Goal: Task Accomplishment & Management: Manage account settings

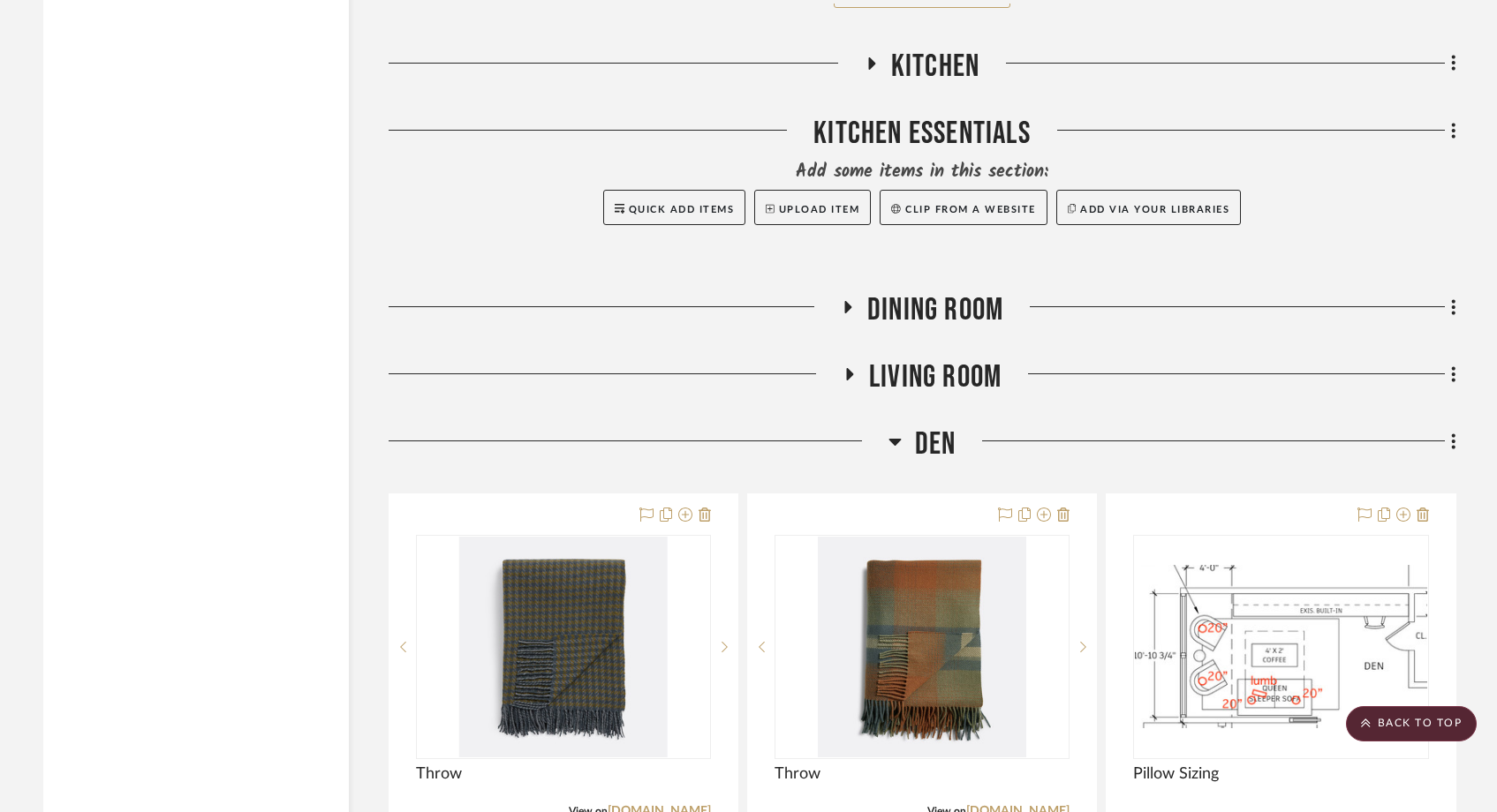
scroll to position [8213, 0]
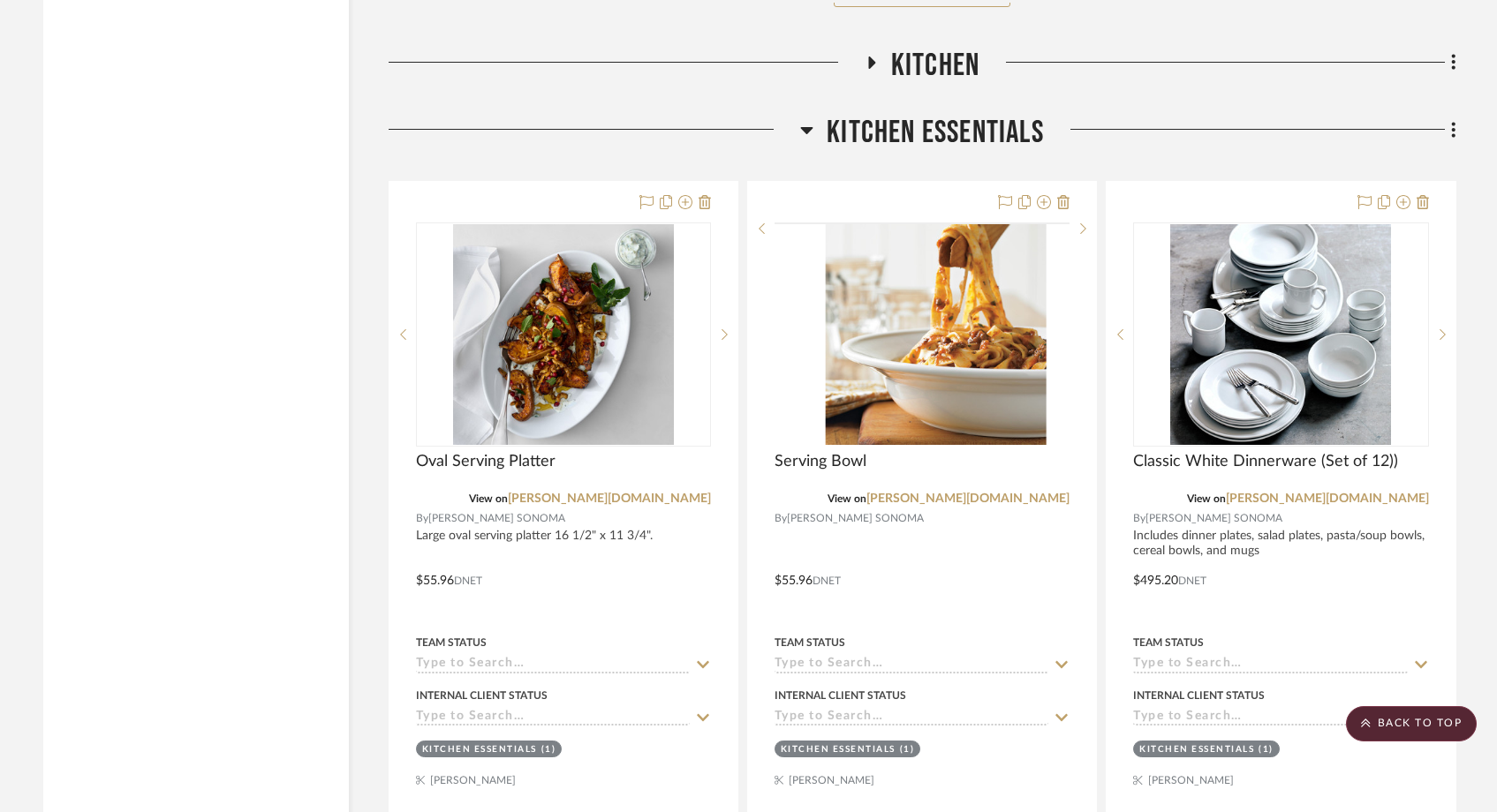
scroll to position [8304, 0]
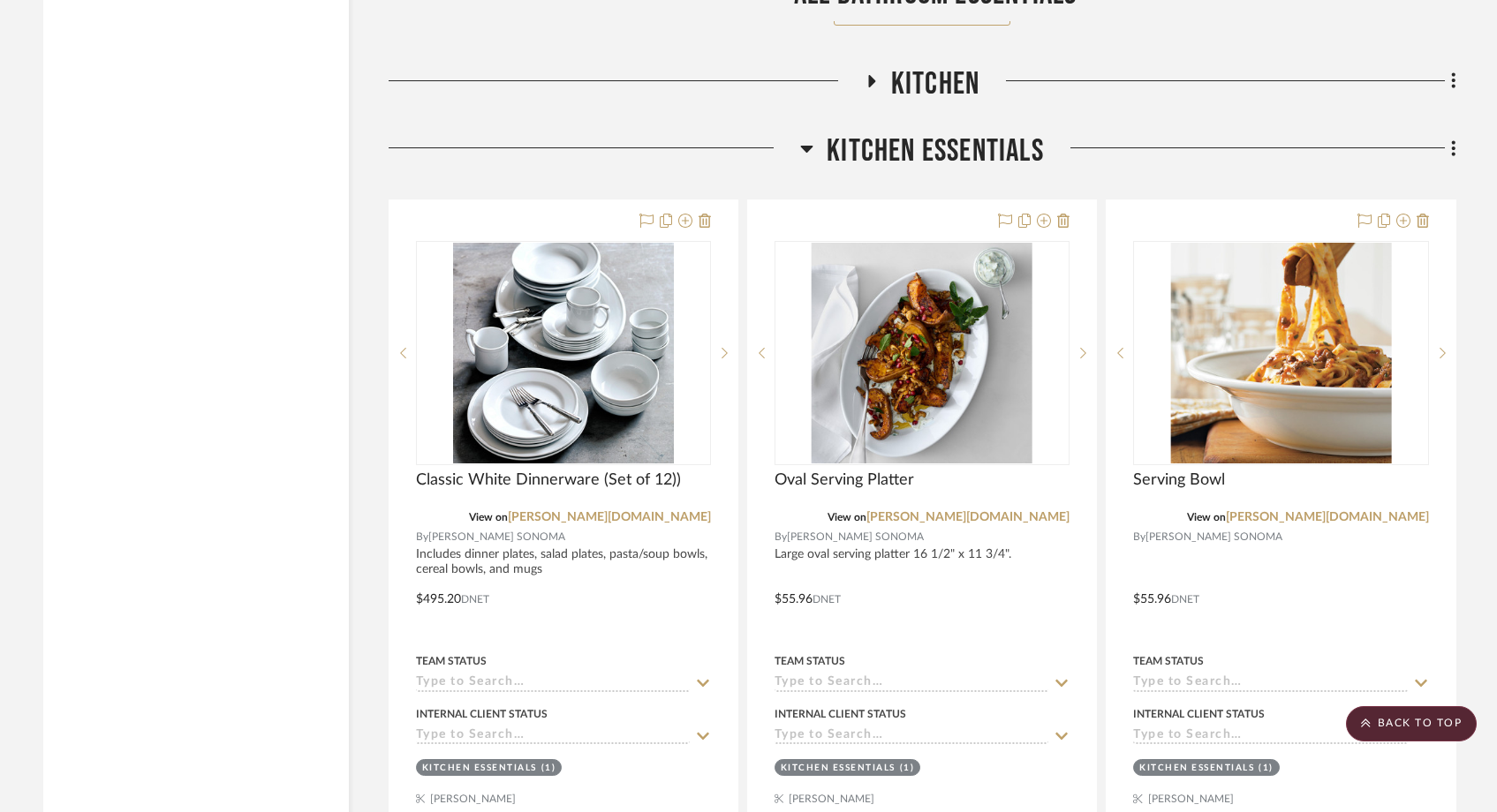
drag, startPoint x: 1229, startPoint y: 168, endPoint x: 1341, endPoint y: 6, distance: 196.9
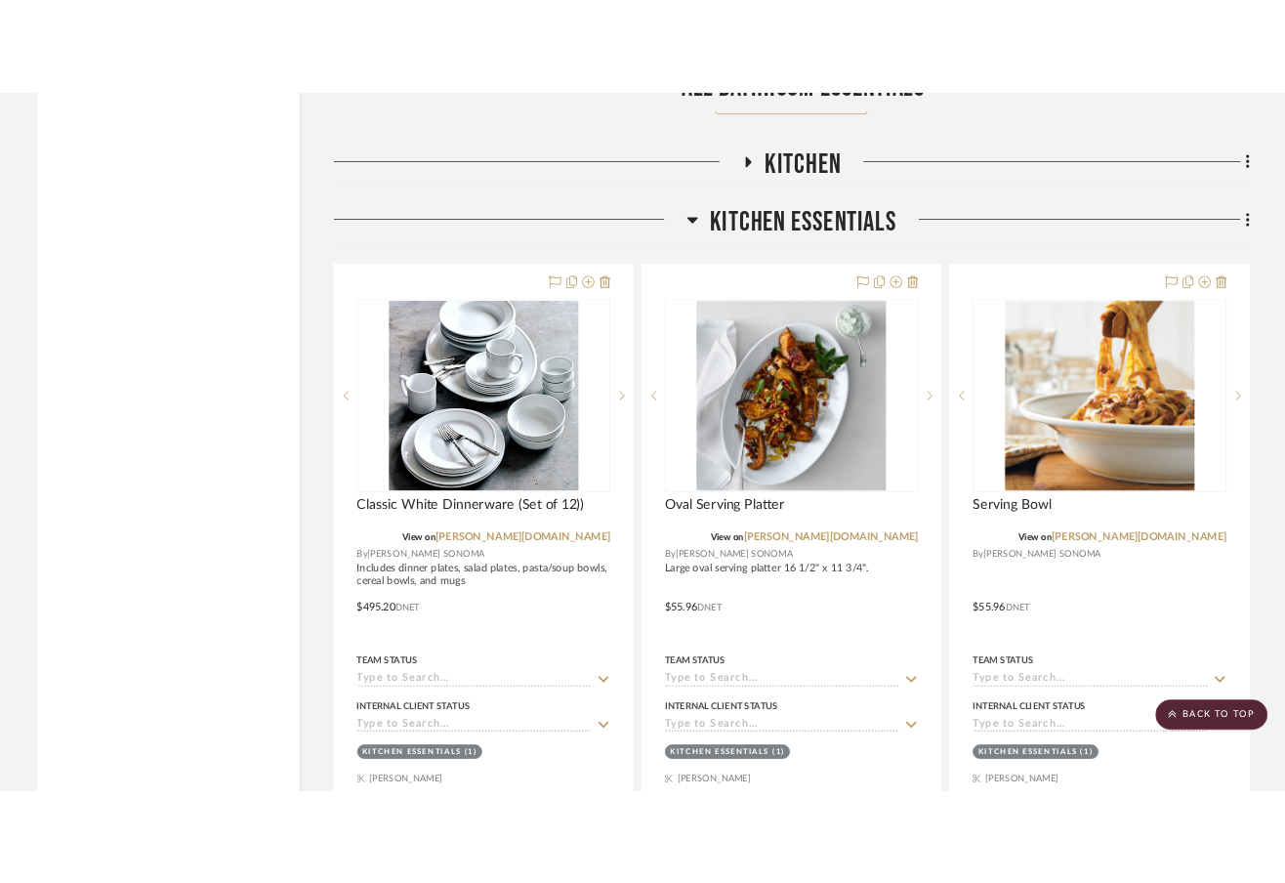
scroll to position [9233, 0]
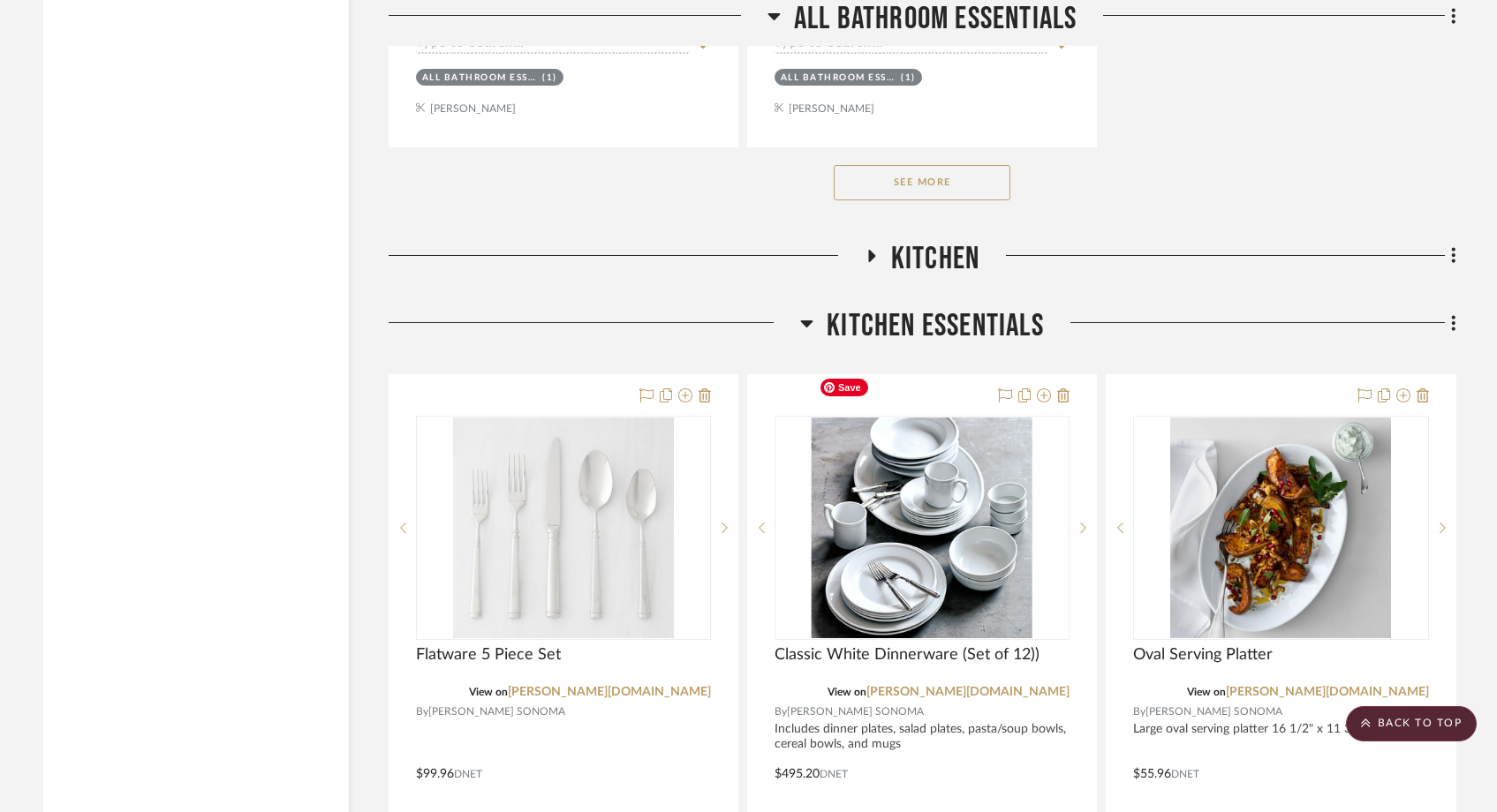
scroll to position [8103, 0]
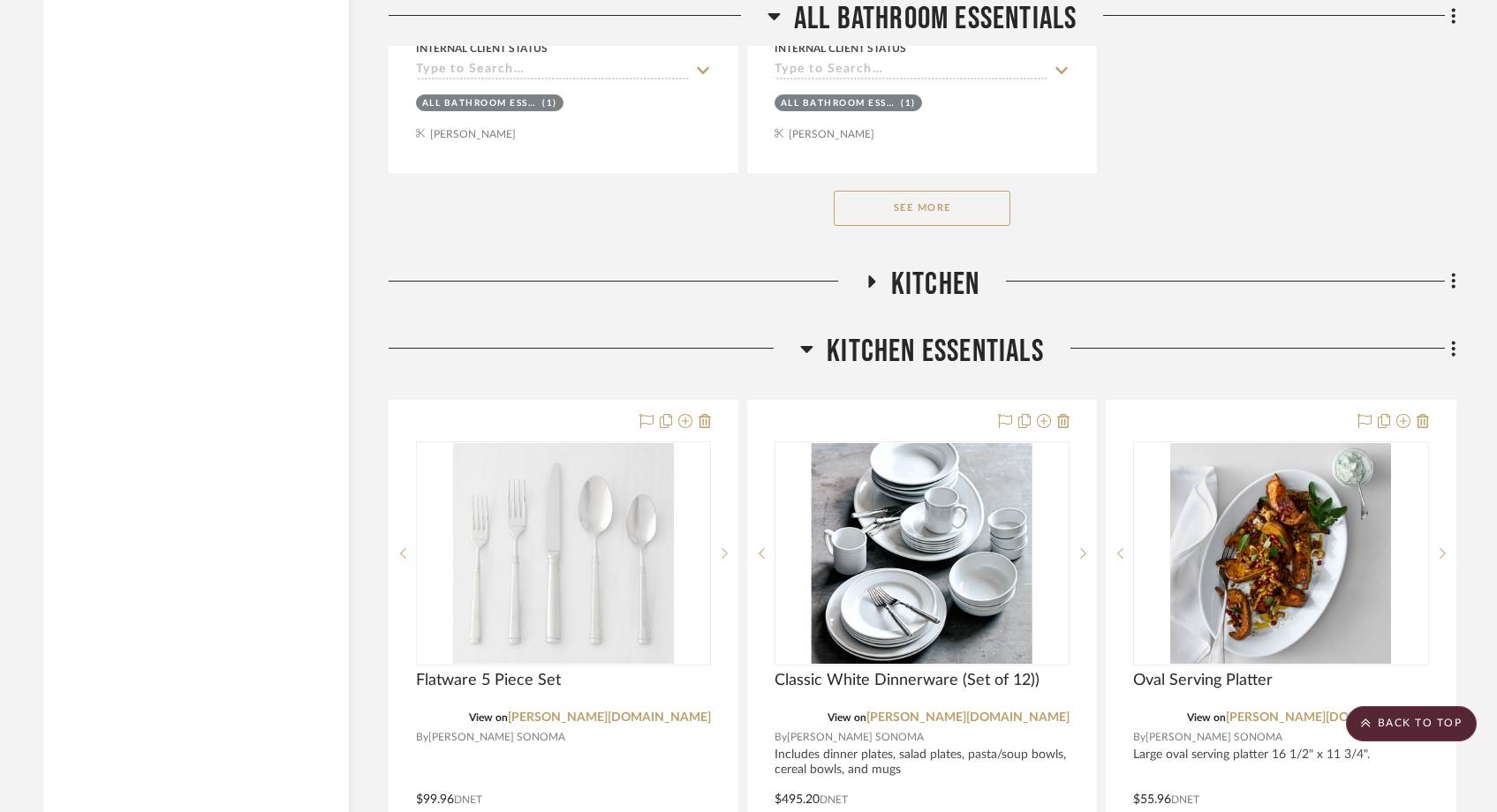
click at [874, 275] on icon at bounding box center [870, 281] width 21 height 14
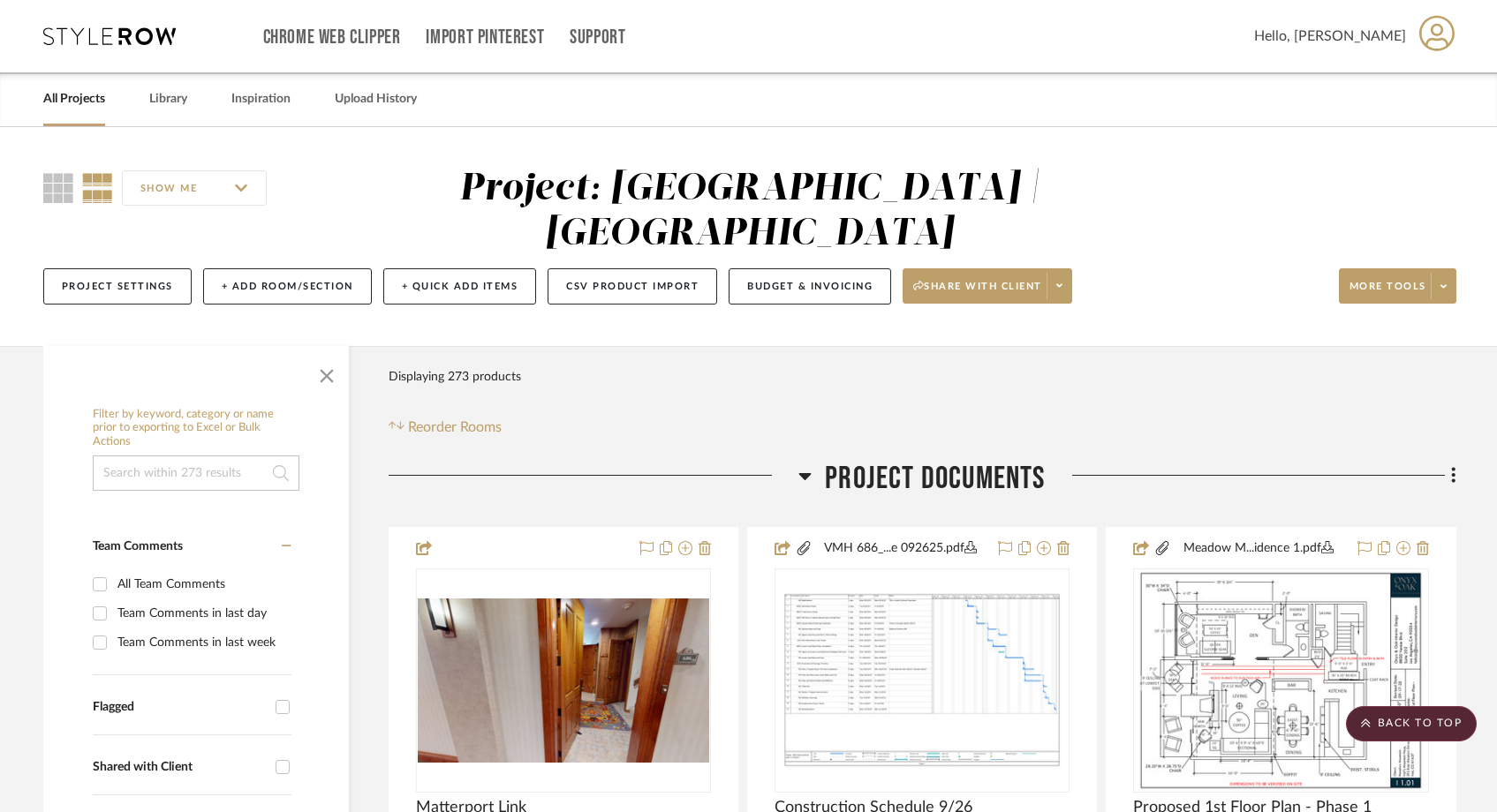
scroll to position [0, 0]
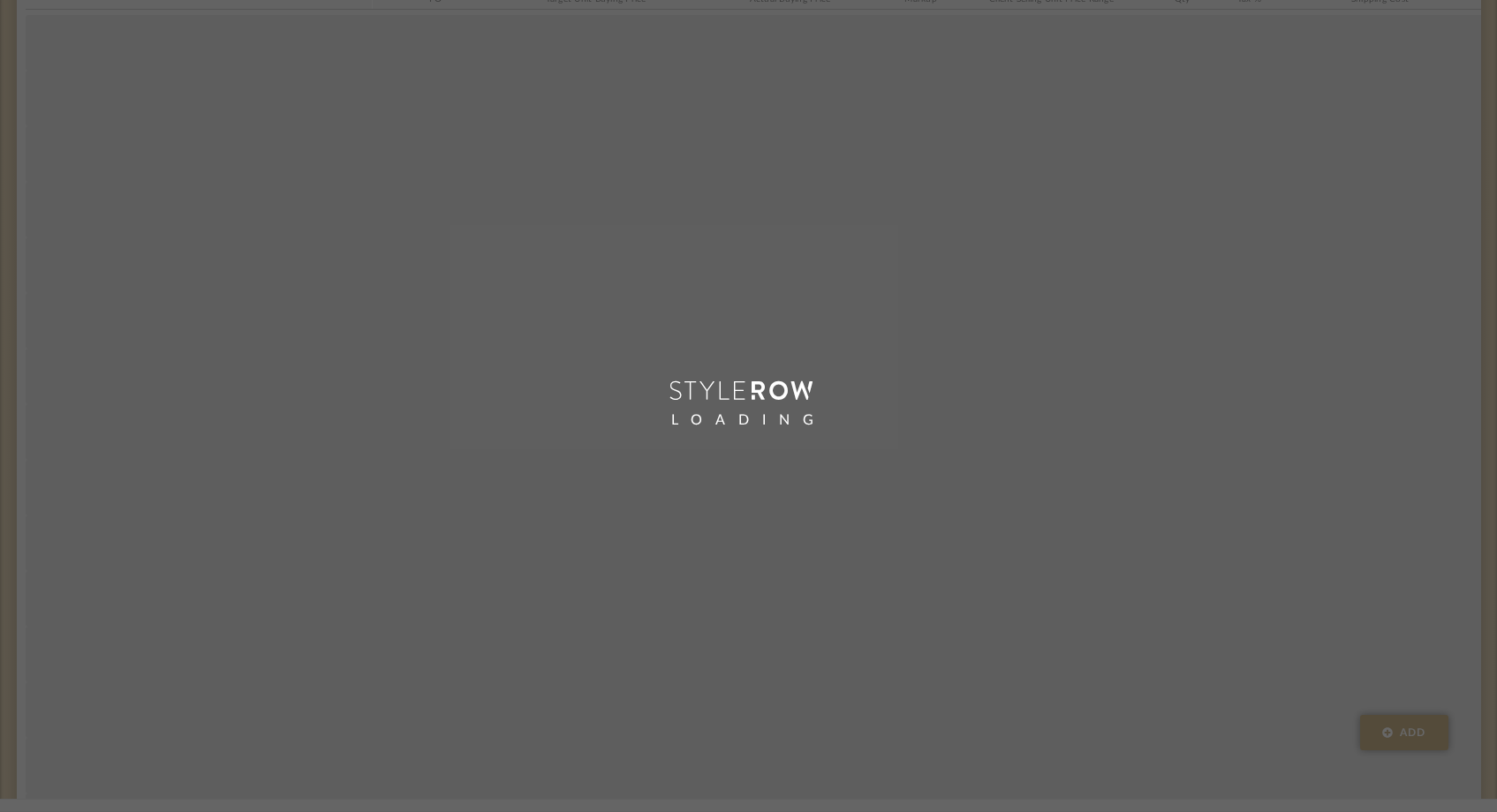
scroll to position [6942, 0]
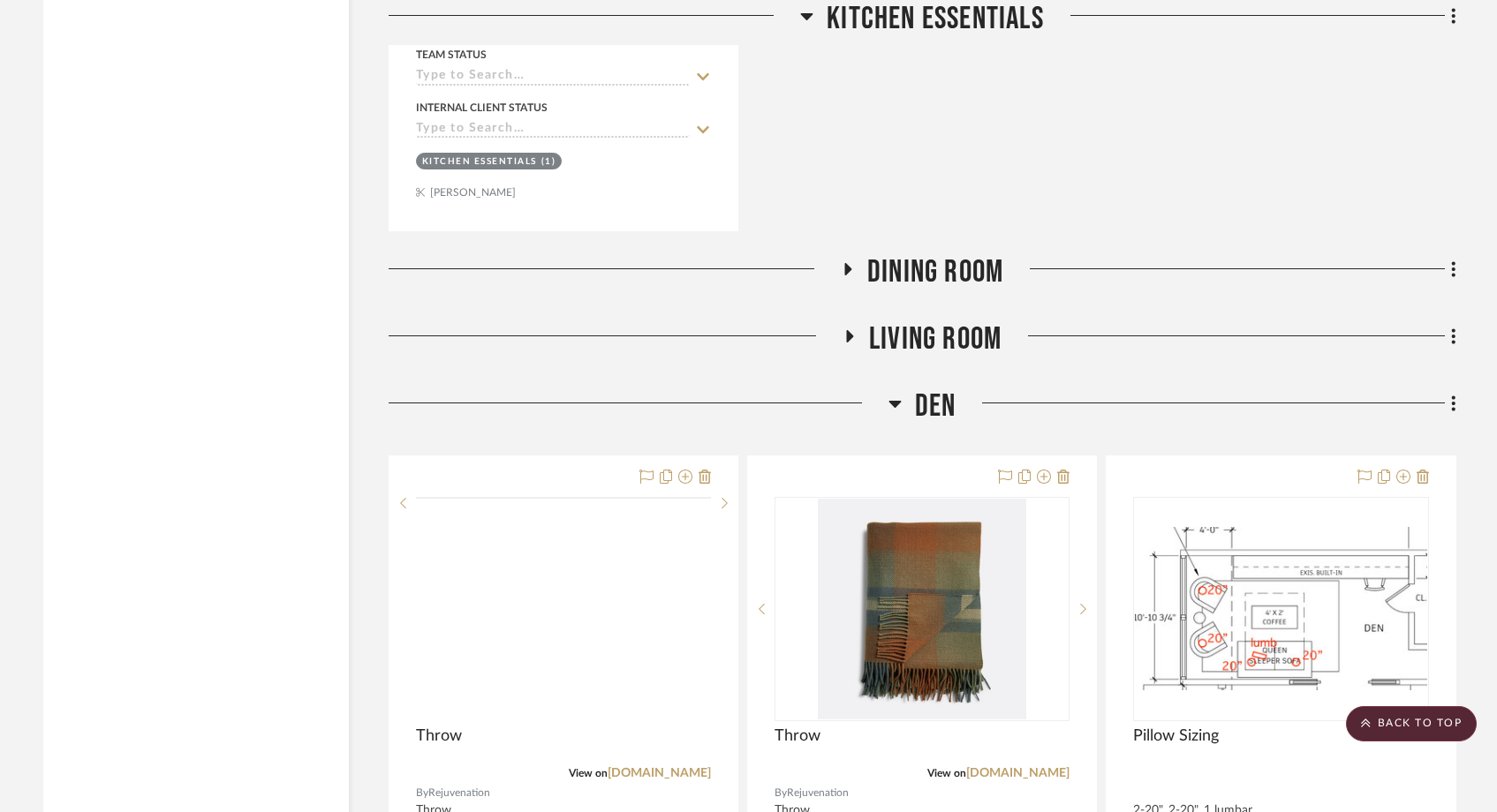
scroll to position [11543, 0]
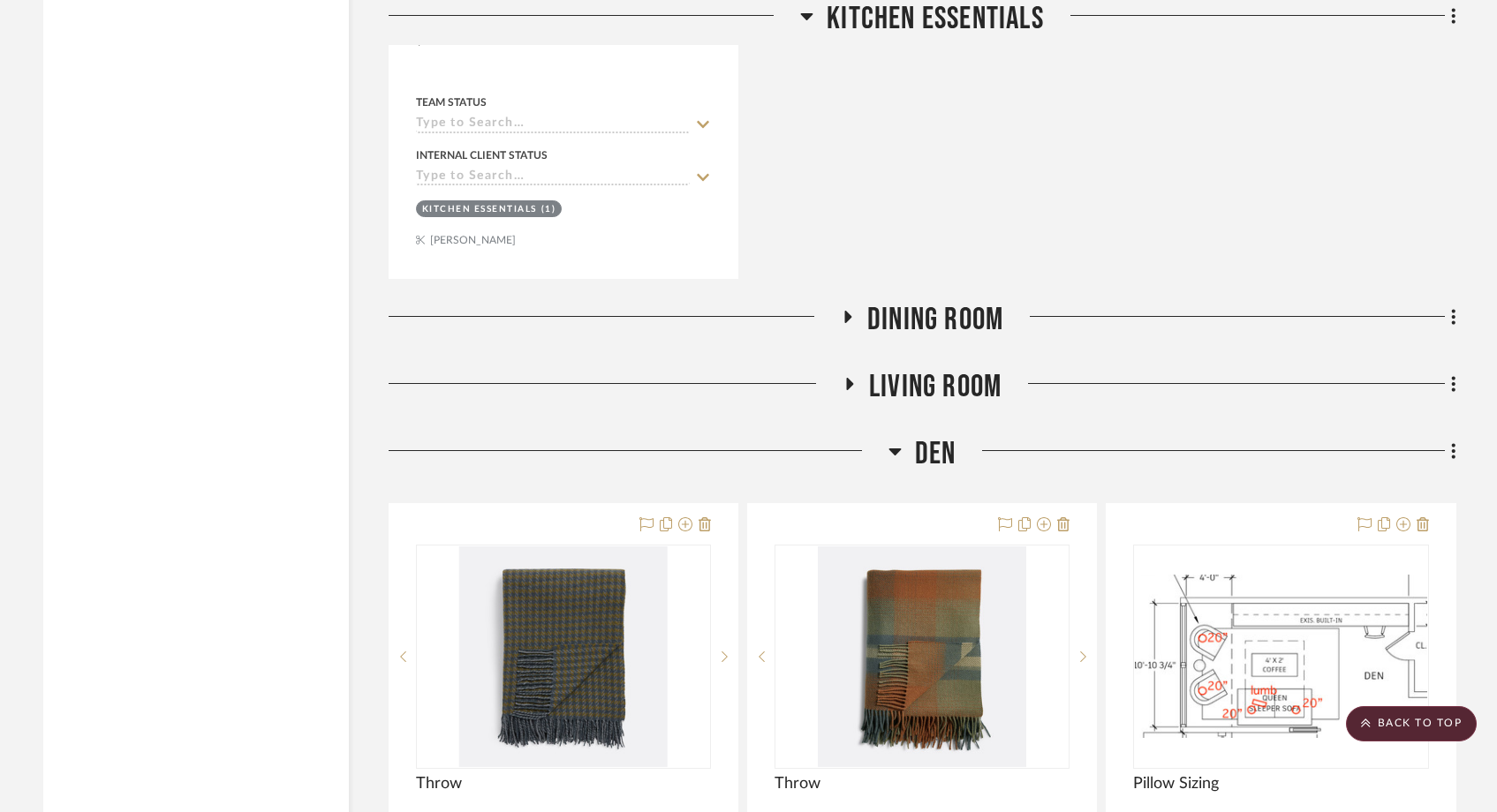
click at [853, 378] on icon at bounding box center [848, 384] width 21 height 14
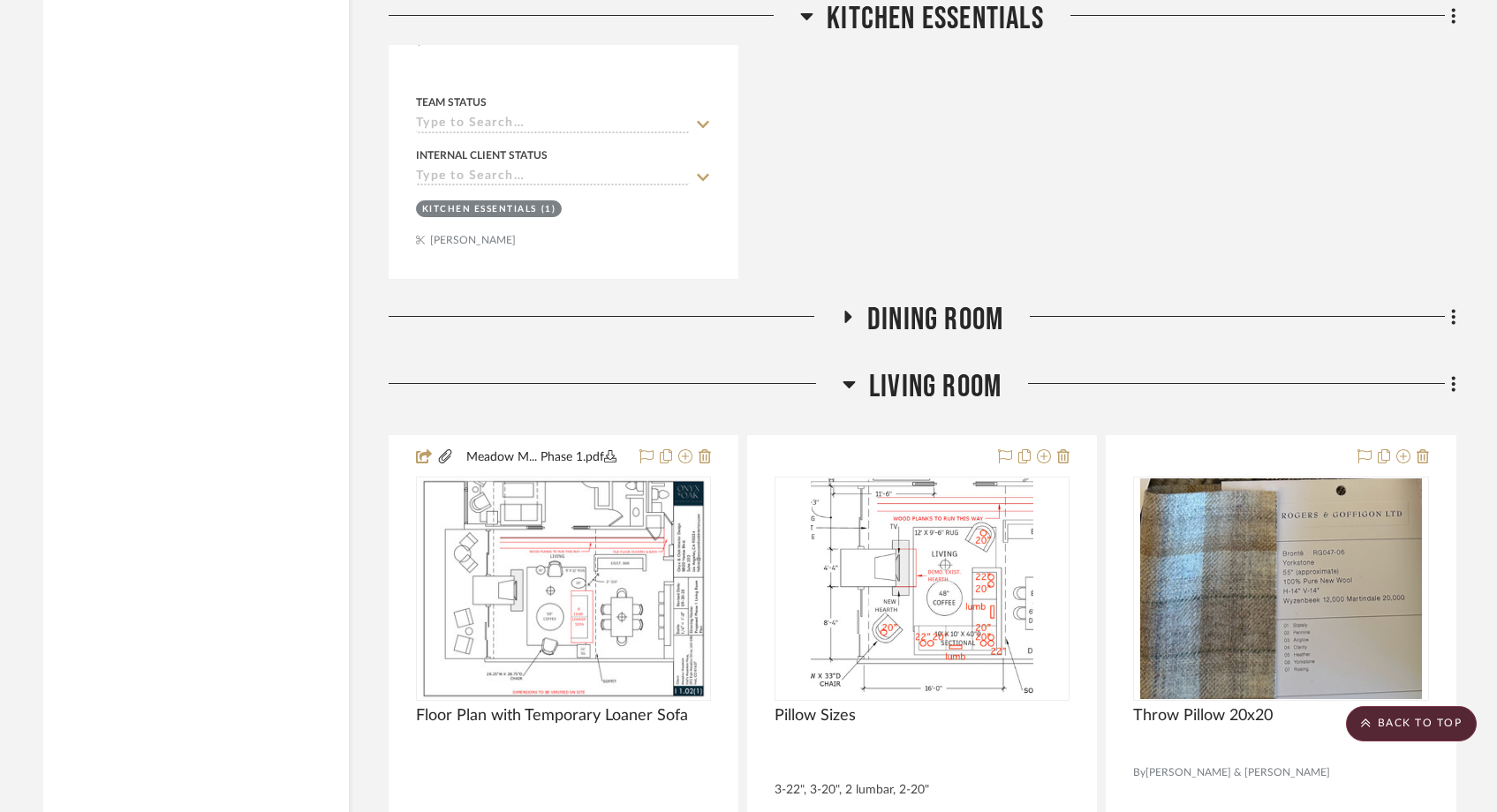
click at [849, 311] on icon at bounding box center [848, 317] width 7 height 13
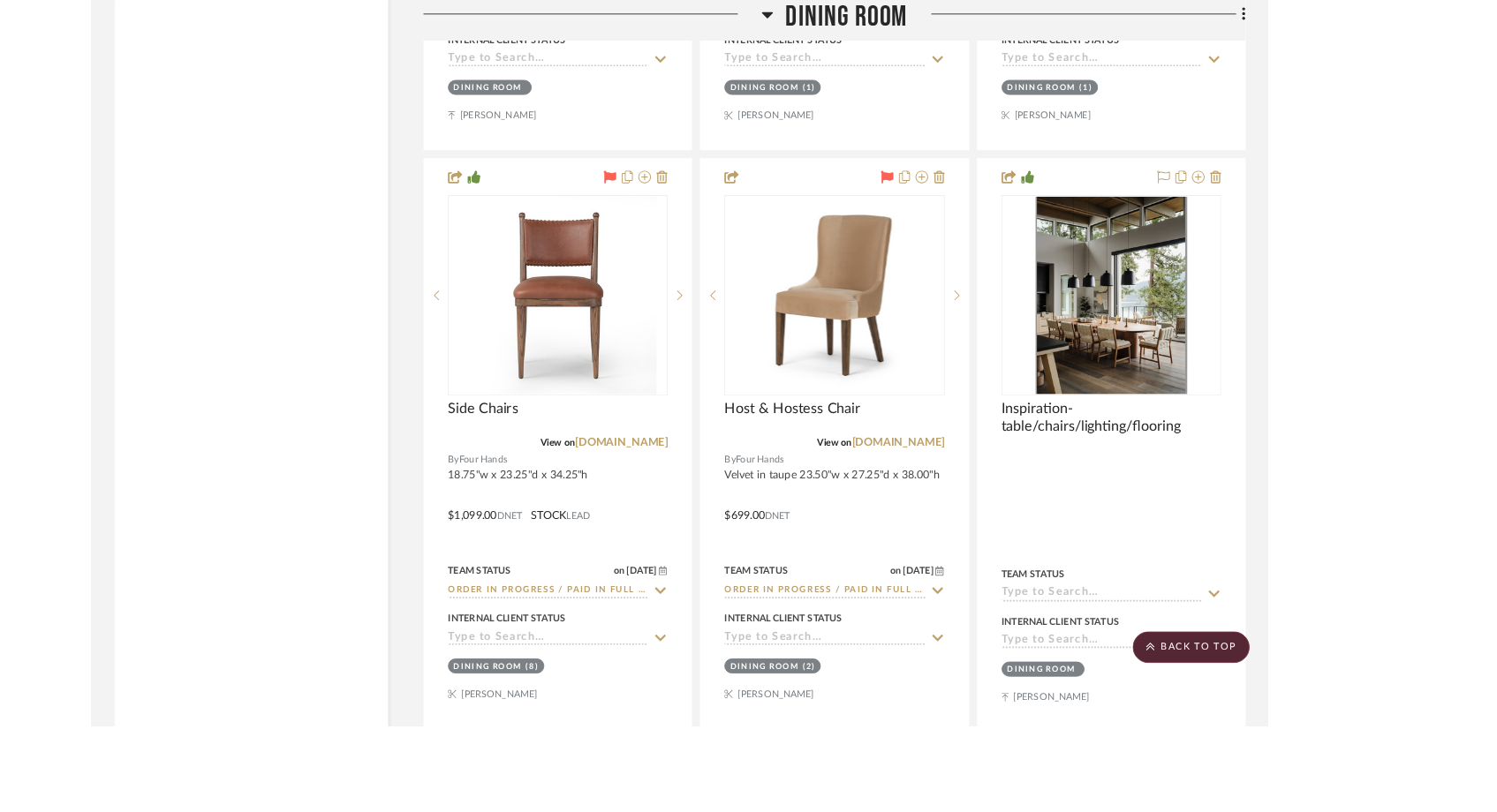
scroll to position [12397, 0]
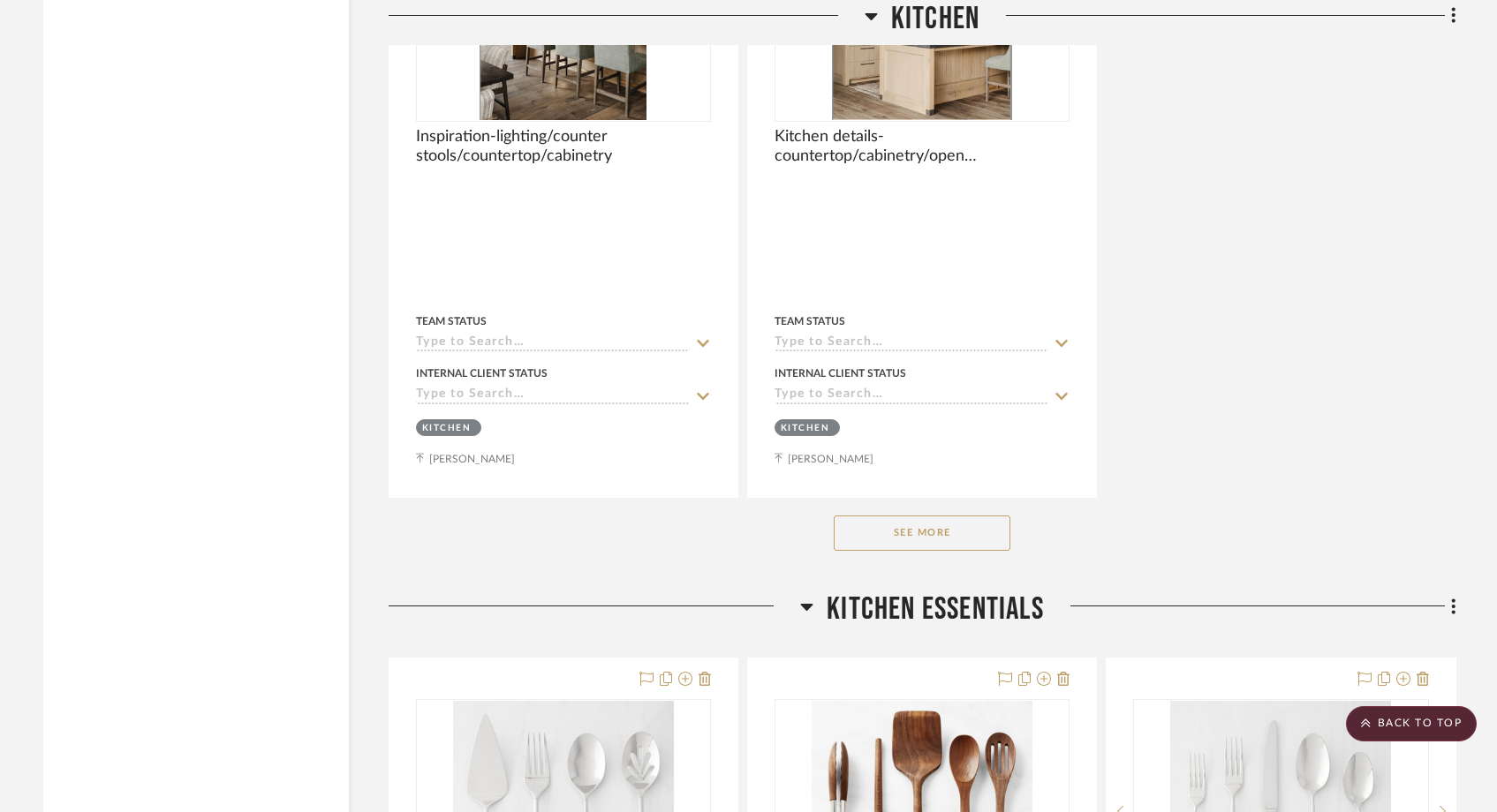
scroll to position [9881, 0]
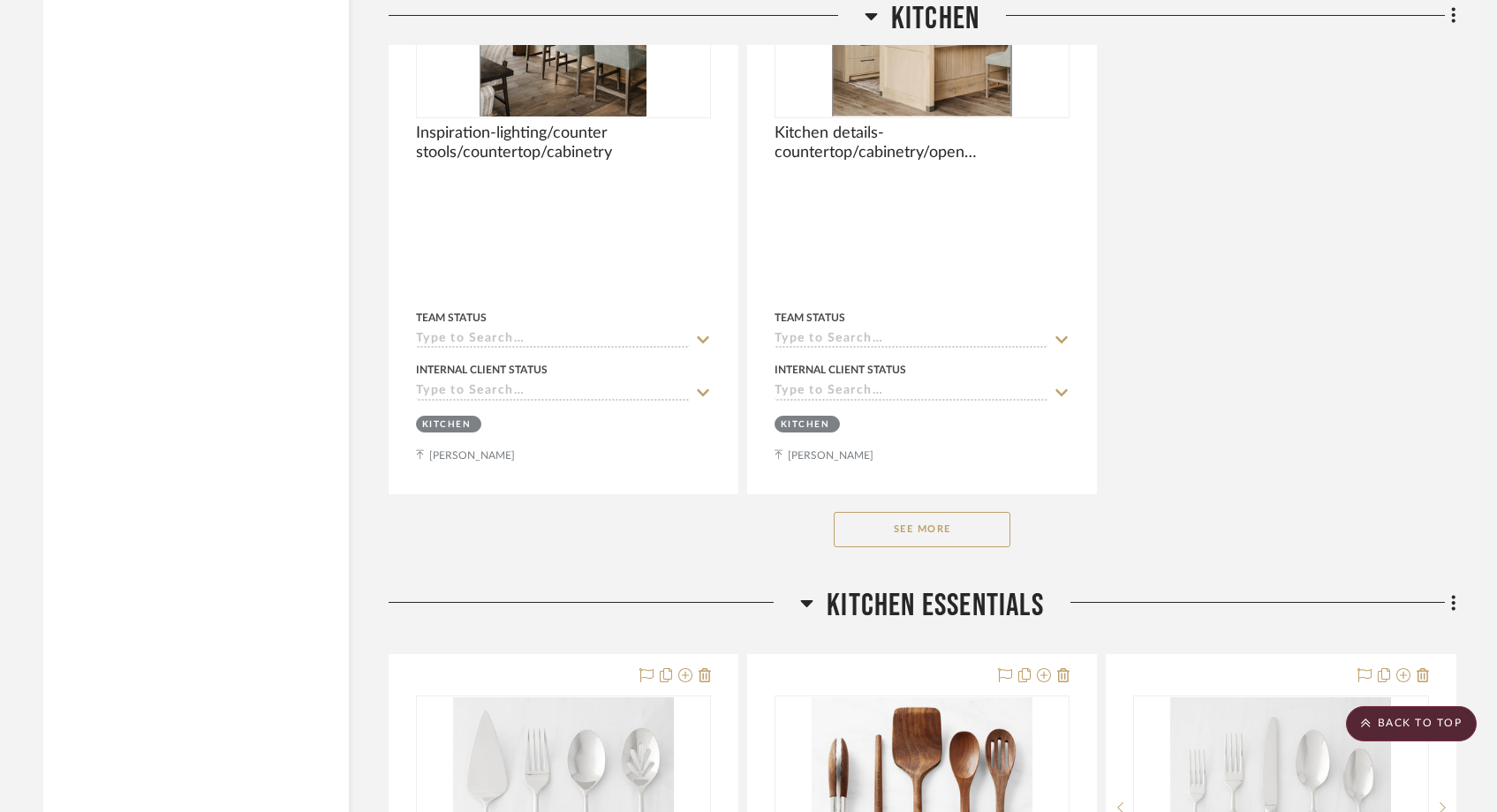
click at [958, 512] on button "See More" at bounding box center [922, 529] width 176 height 35
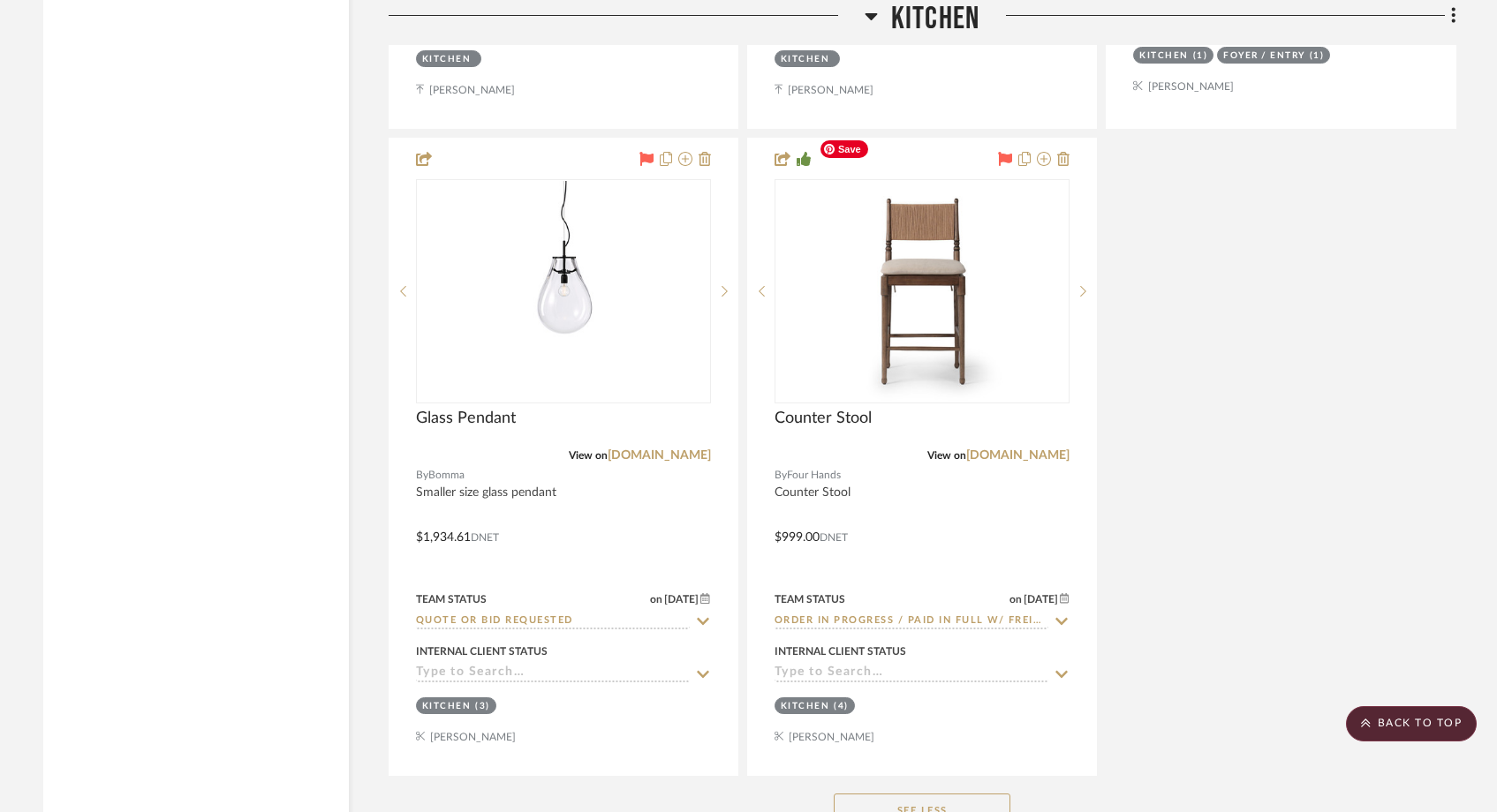
scroll to position [10269, 0]
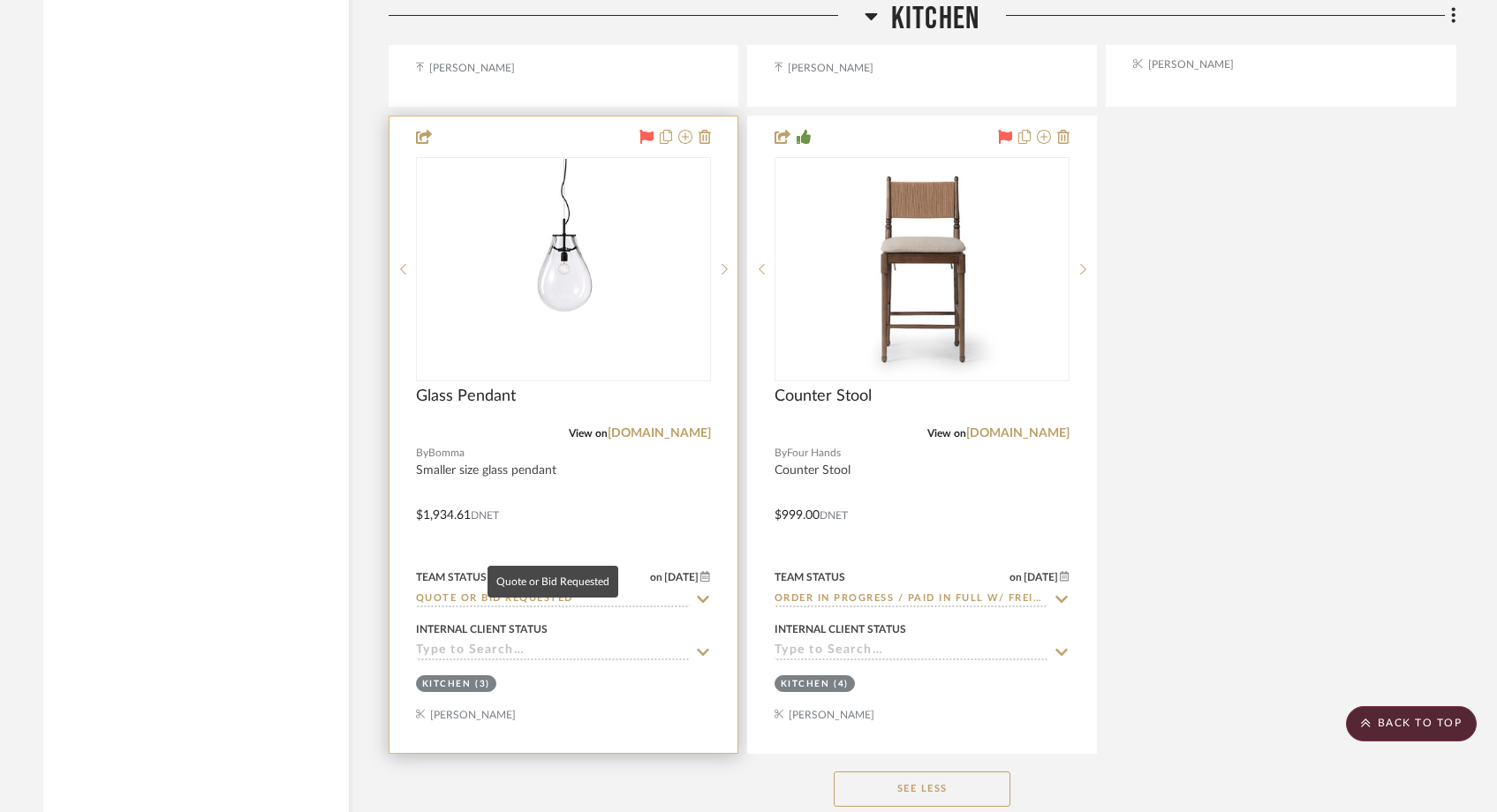
click at [522, 591] on input "Quote or Bid Requested" at bounding box center [553, 600] width 274 height 17
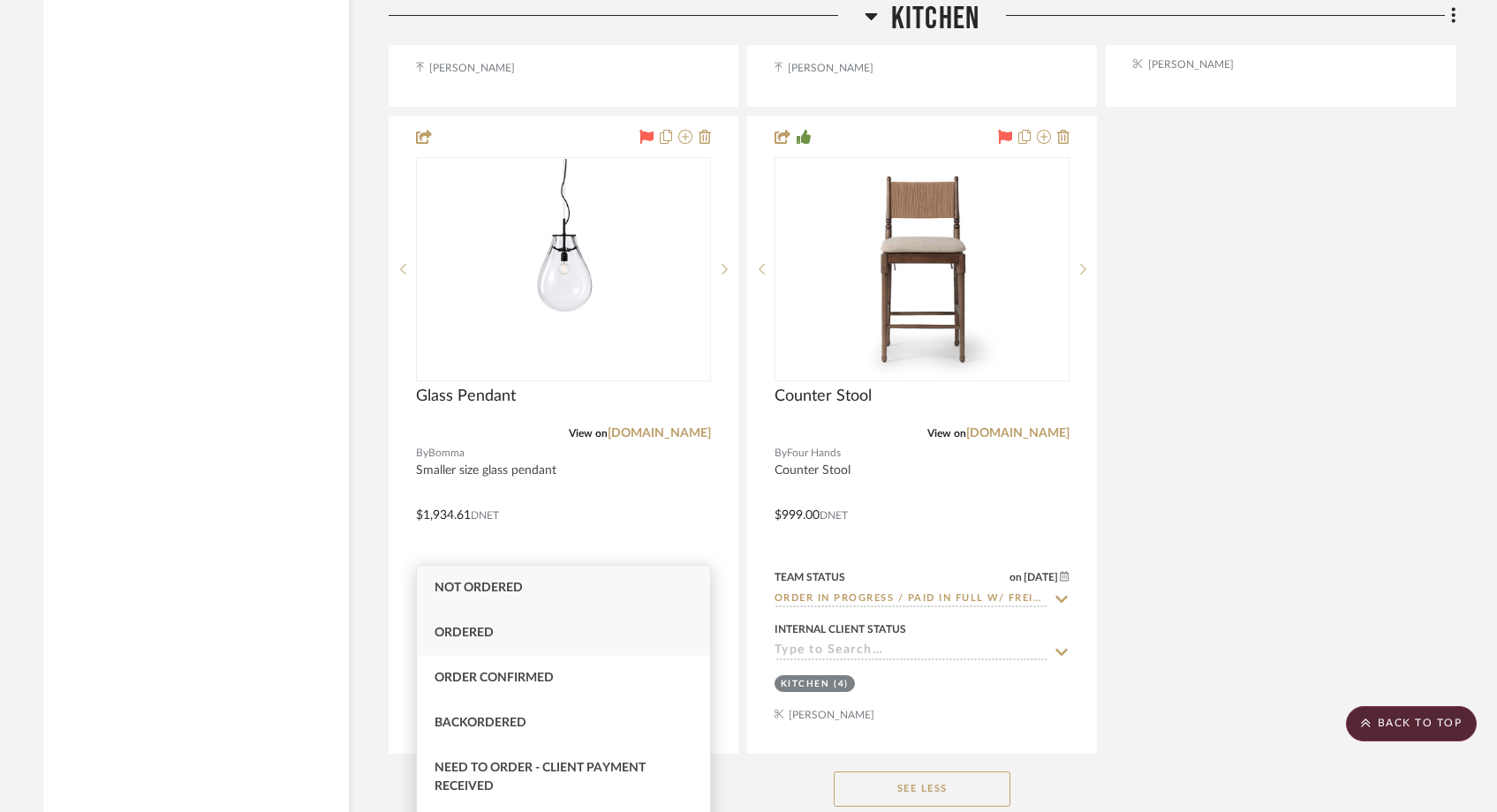
type input "order"
click at [507, 640] on div "Ordered" at bounding box center [564, 634] width 293 height 45
type input "10/12/2025"
type input "Ordered"
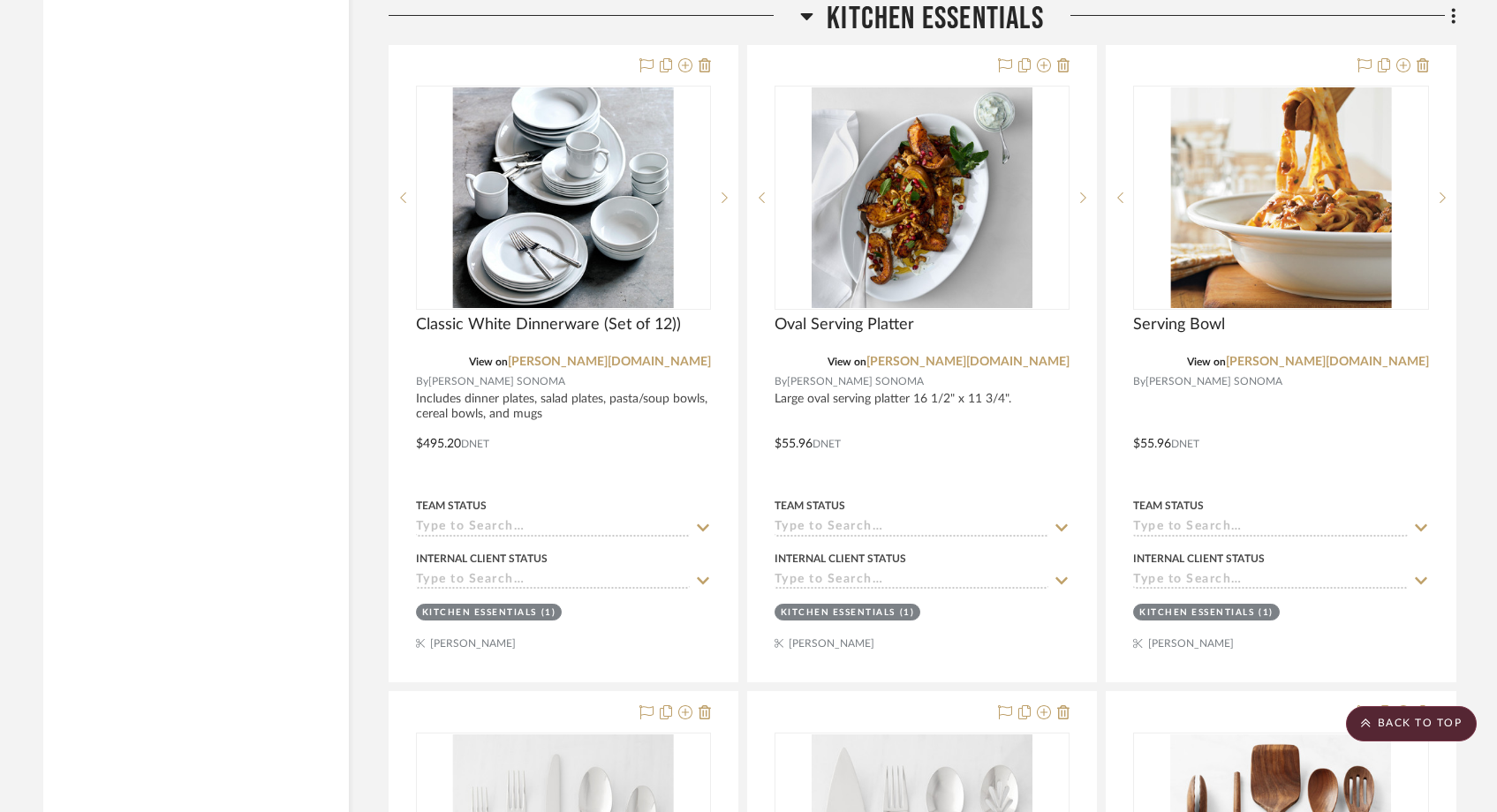
scroll to position [11138, 0]
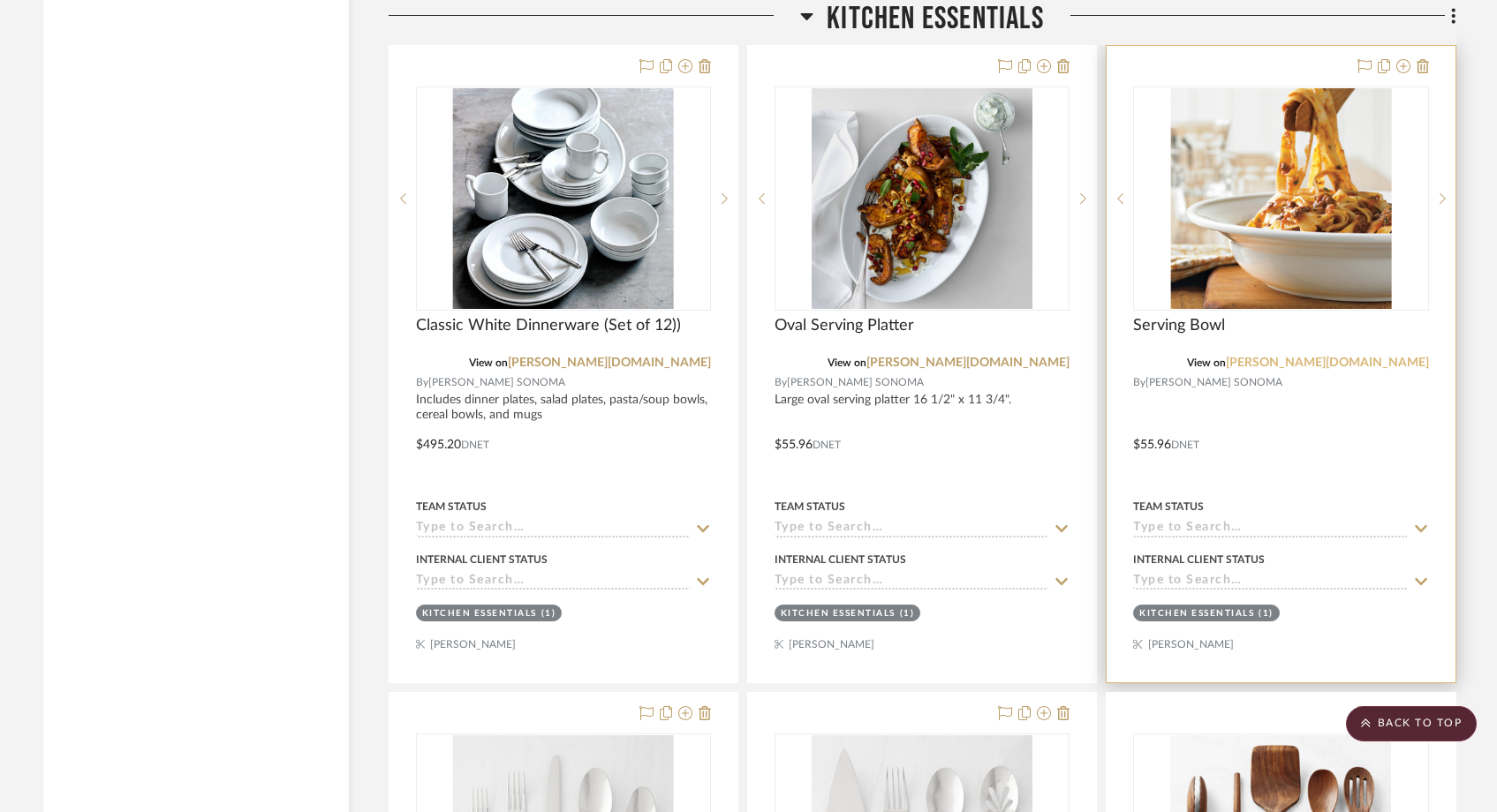
click at [1341, 357] on link "[PERSON_NAME][DOMAIN_NAME]" at bounding box center [1328, 364] width 204 height 13
click at [1282, 143] on img "0" at bounding box center [1281, 199] width 221 height 221
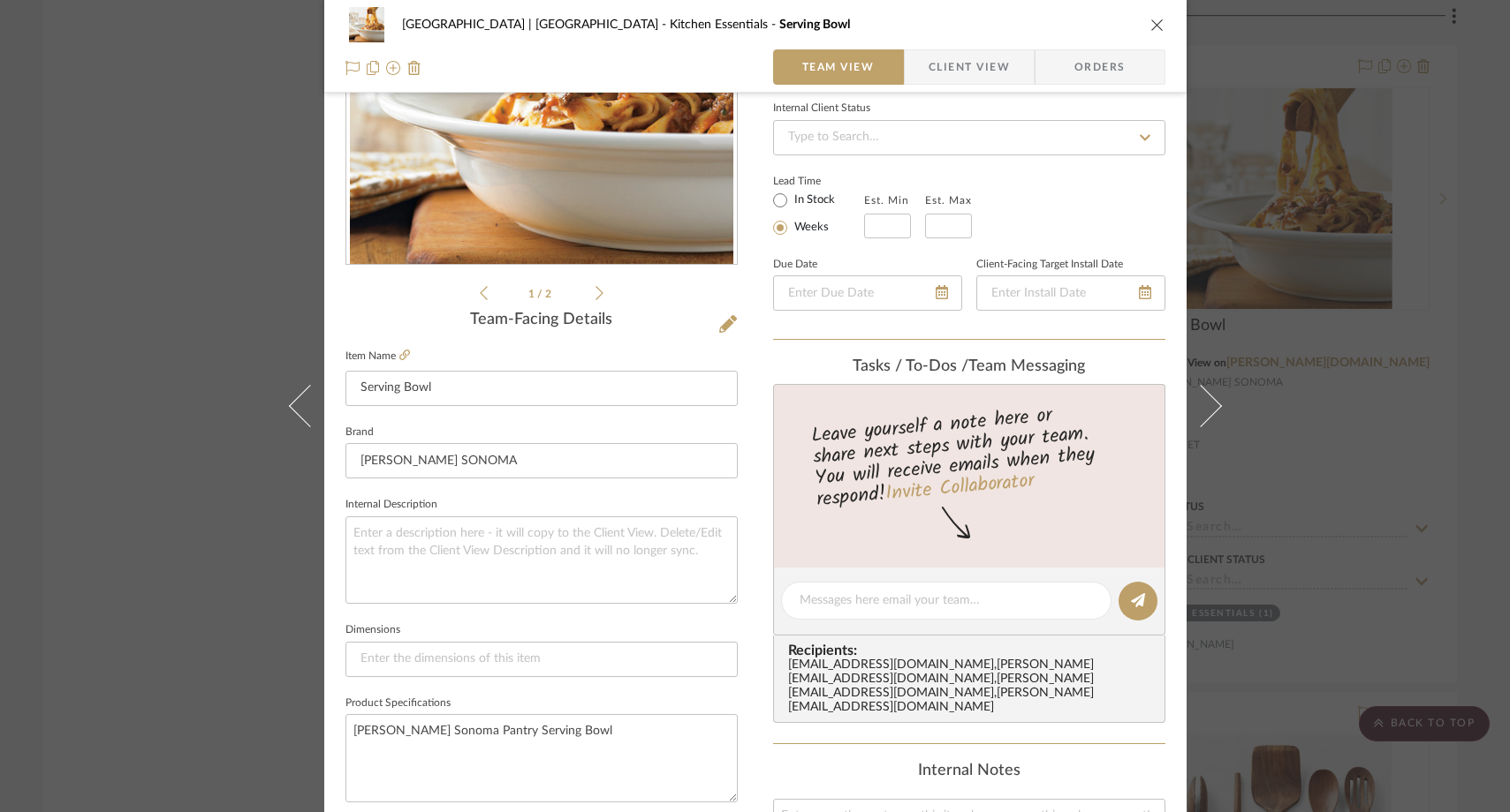
scroll to position [467, 0]
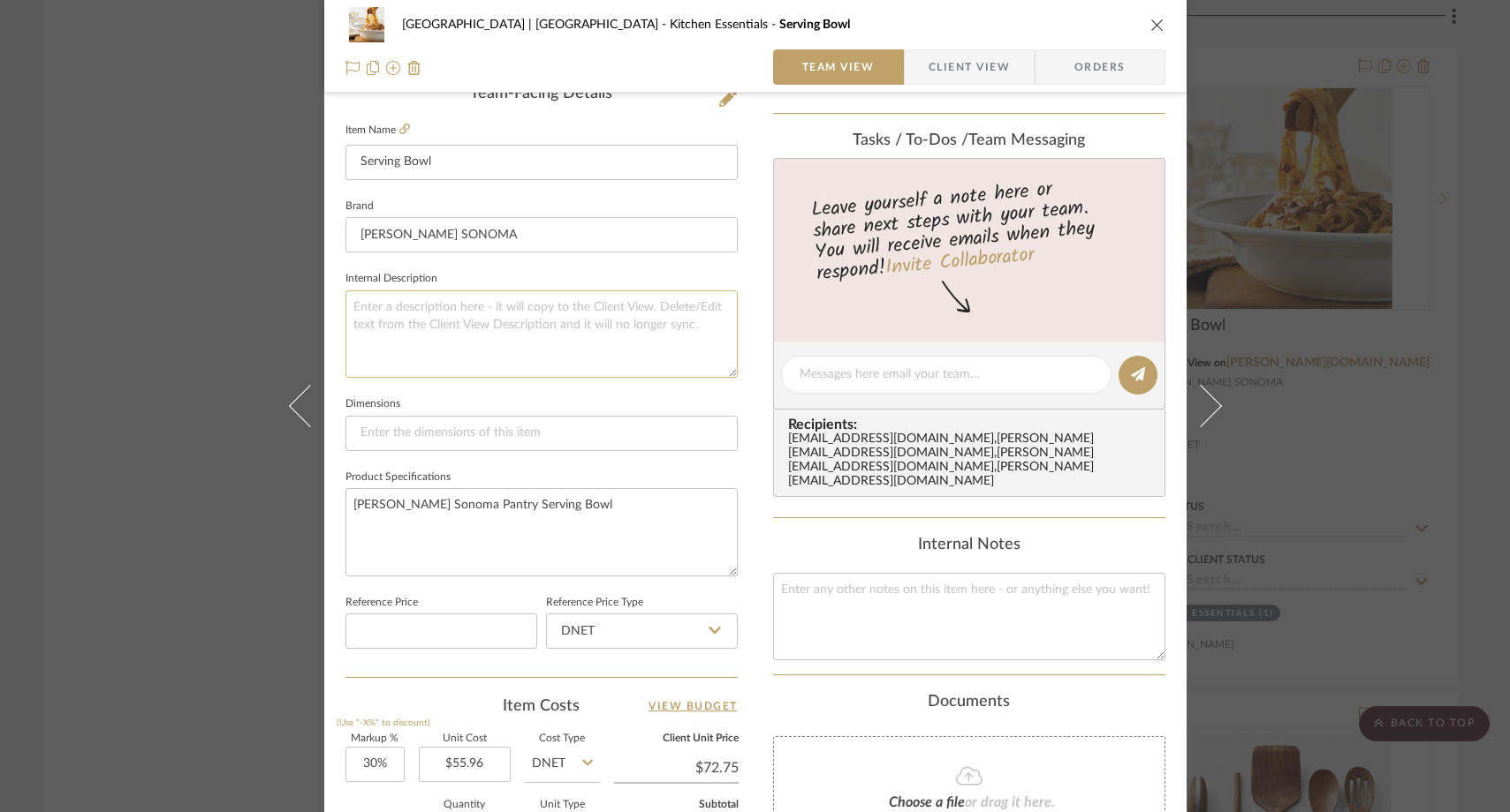
click at [451, 342] on textarea at bounding box center [542, 334] width 393 height 88
paste textarea "14 3/4" diam., 4" high. 4-qt. cap."
type textarea "14 3/4" diam., 4" high. 4-qt. cap."
click at [395, 392] on fieldset "Dimensions" at bounding box center [542, 421] width 393 height 59
click at [198, 247] on div "Meadow Mountain | Vail Valley Kitchen Essentials Serving Bowl Team View Client …" at bounding box center [755, 406] width 1510 height 812
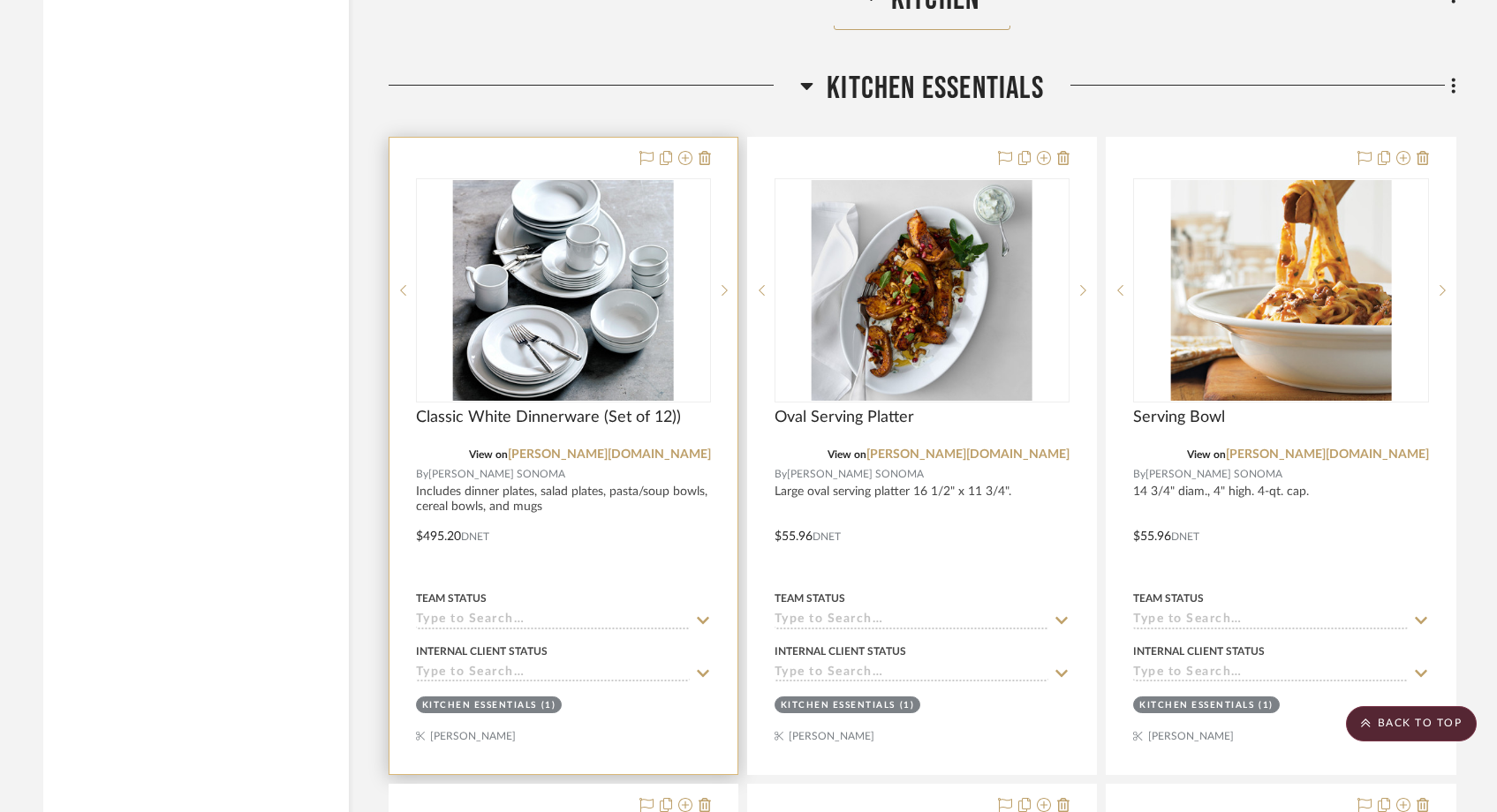
scroll to position [11033, 0]
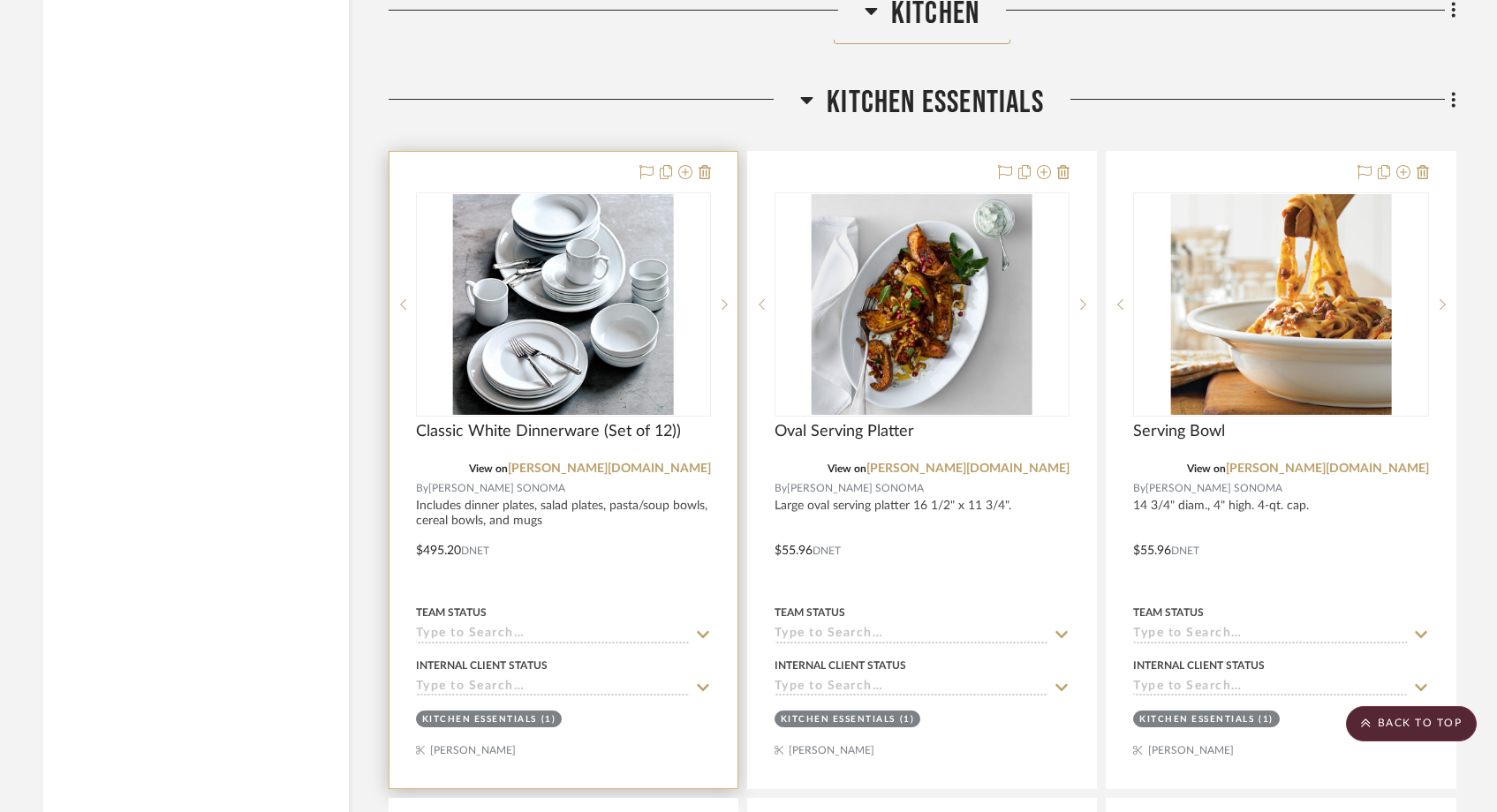
click at [657, 307] on img "0" at bounding box center [564, 305] width 221 height 221
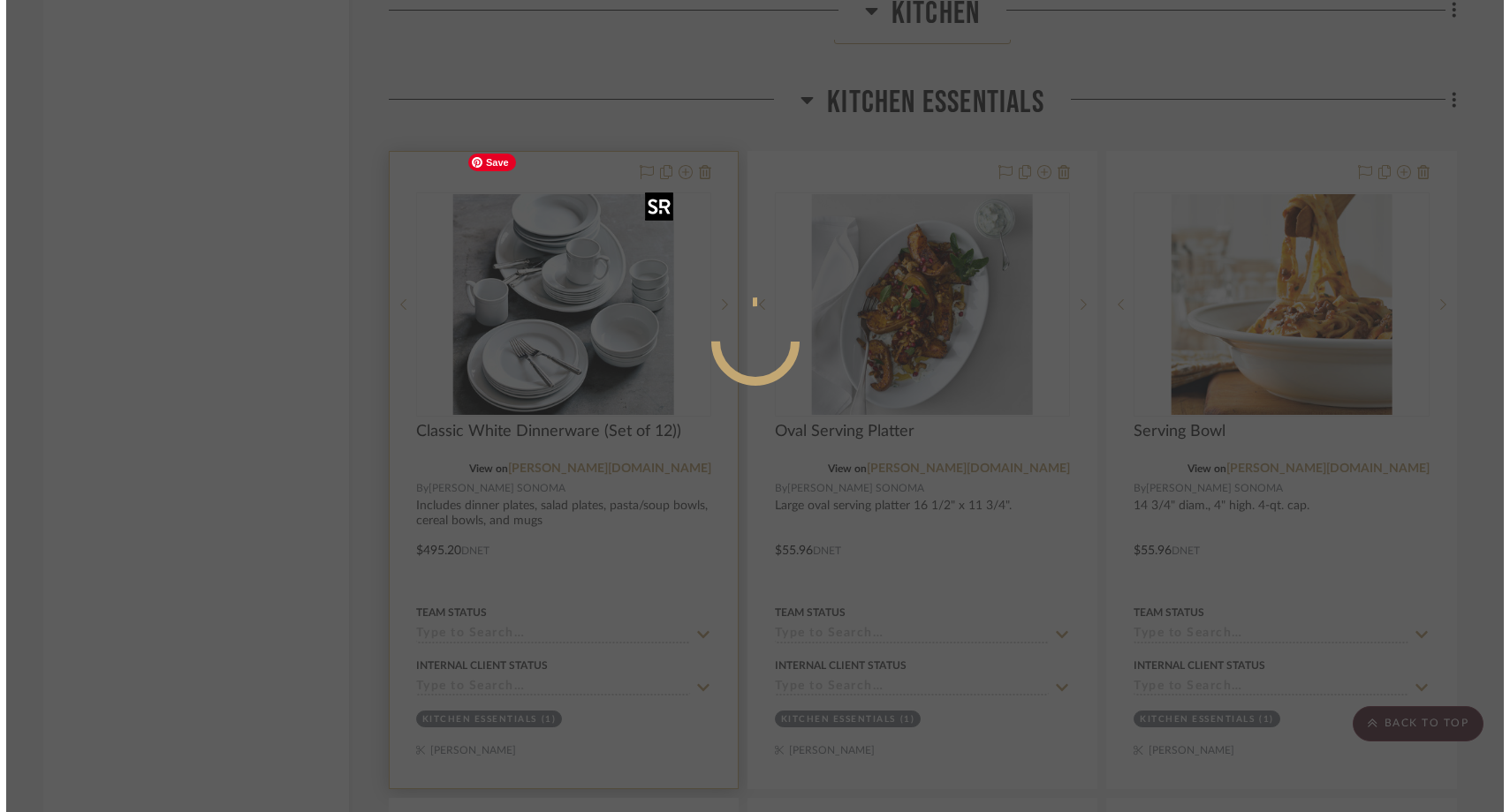
scroll to position [0, 0]
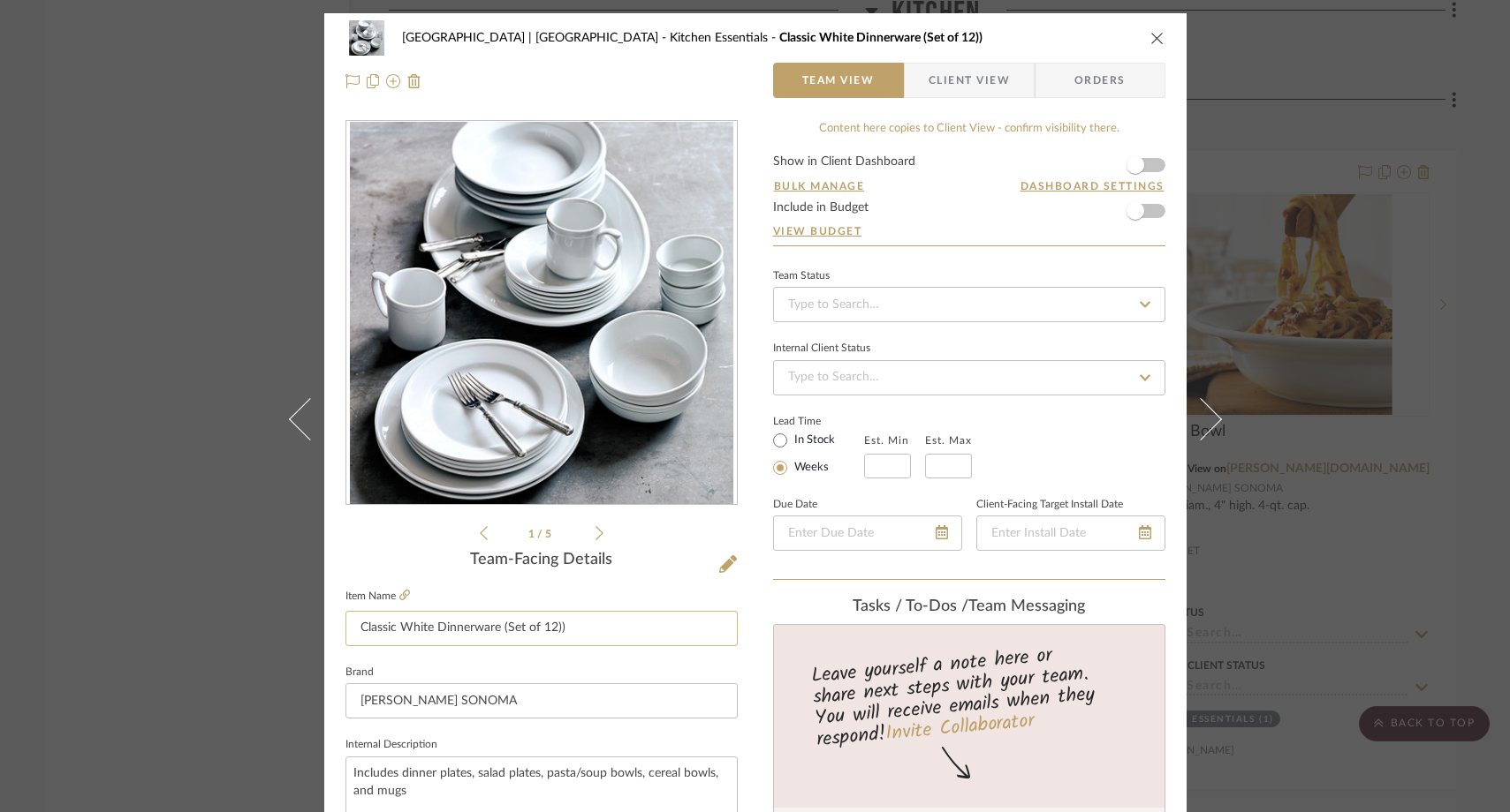
click at [572, 635] on input "Classic White Dinnerware (Set of 12))" at bounding box center [542, 628] width 393 height 35
type input "Classic White Dinnerware (Set of 12)"
click at [477, 670] on fieldset "Brand WILLIAMS SONOMA" at bounding box center [542, 690] width 393 height 59
click at [128, 322] on div "Meadow Mountain | Vail Valley Kitchen Essentials Classic White Dinnerware (Set …" at bounding box center [755, 406] width 1510 height 812
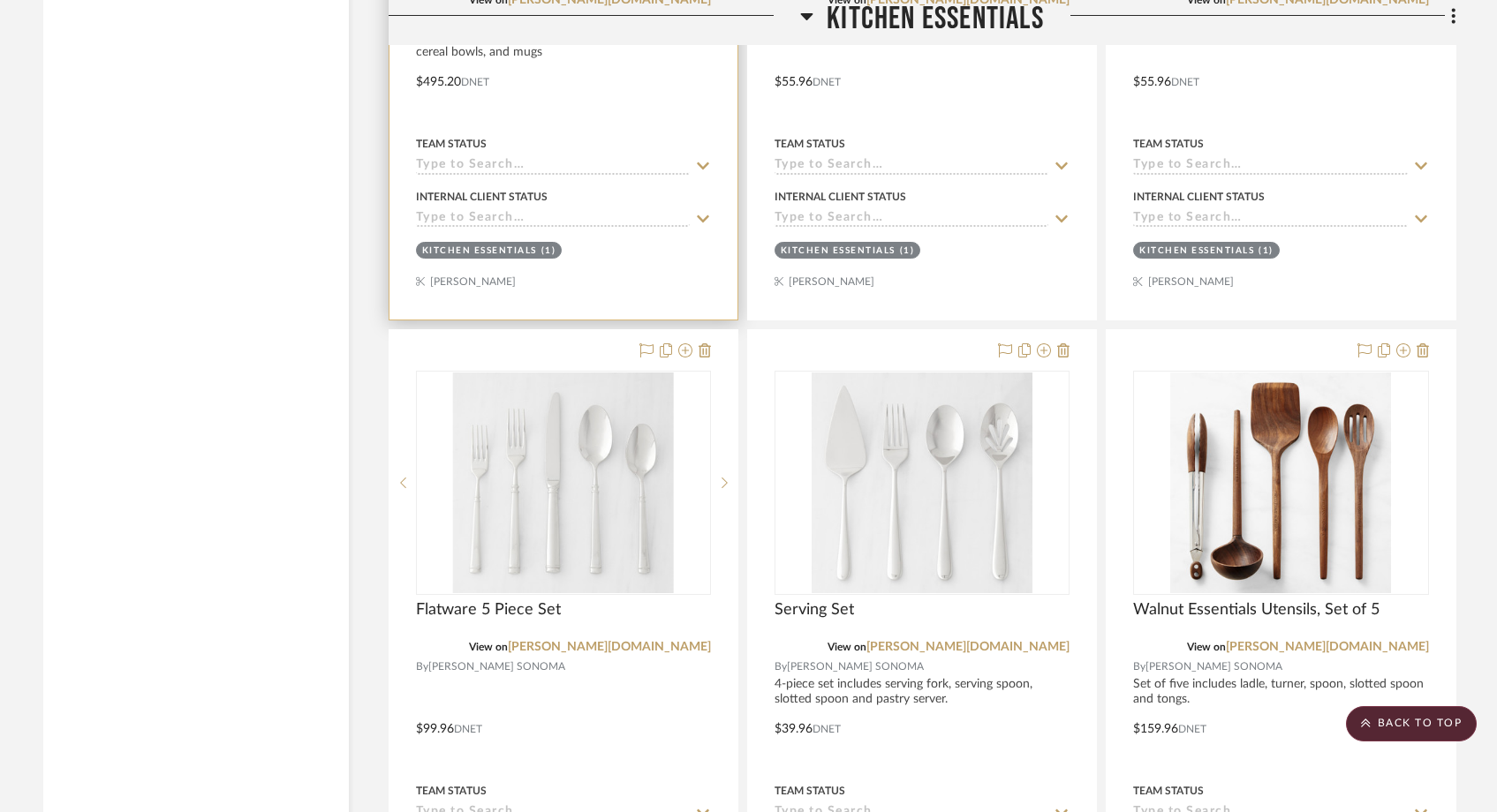
scroll to position [11508, 0]
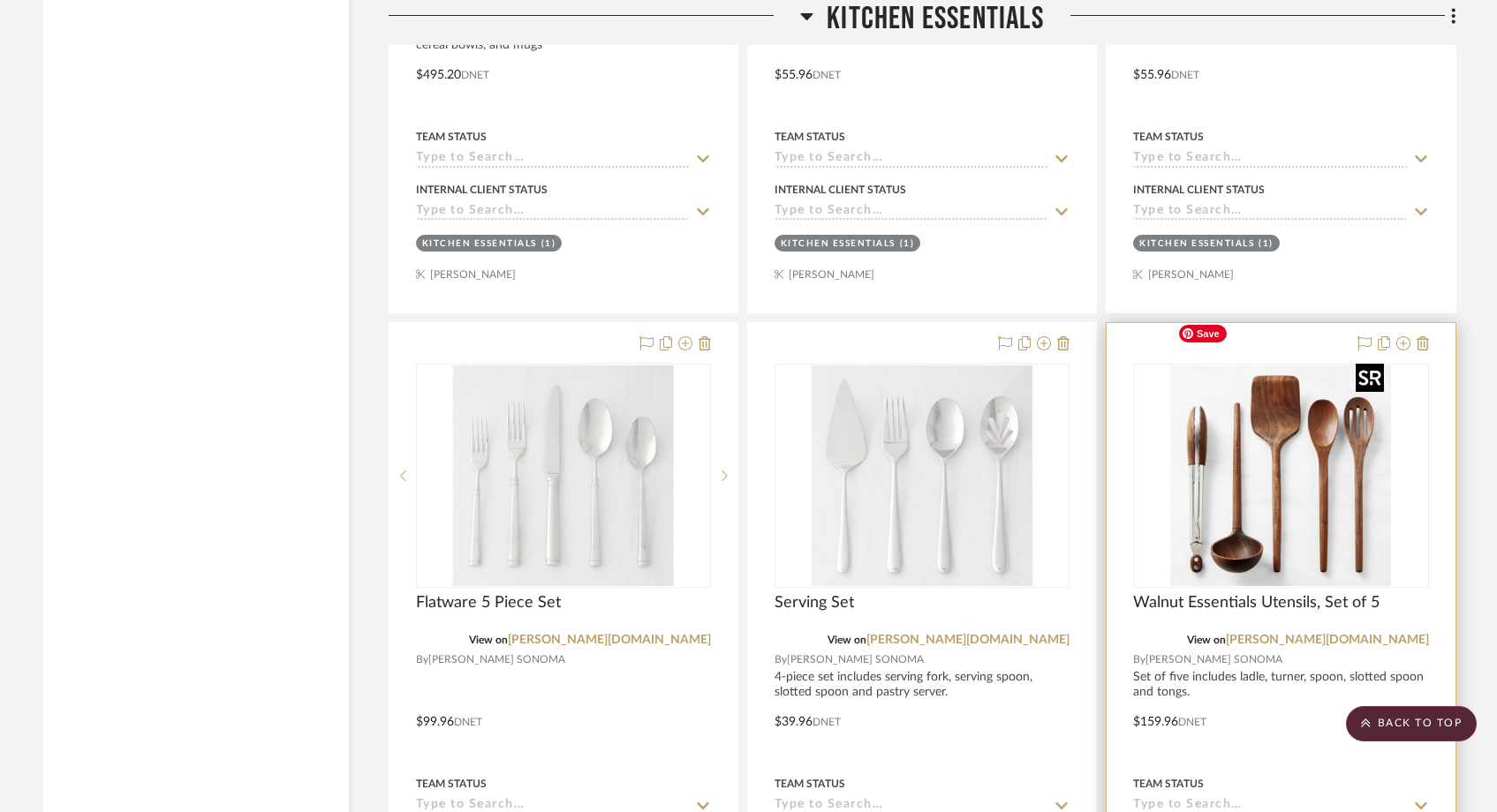
click at [1198, 456] on img "0" at bounding box center [1281, 476] width 221 height 221
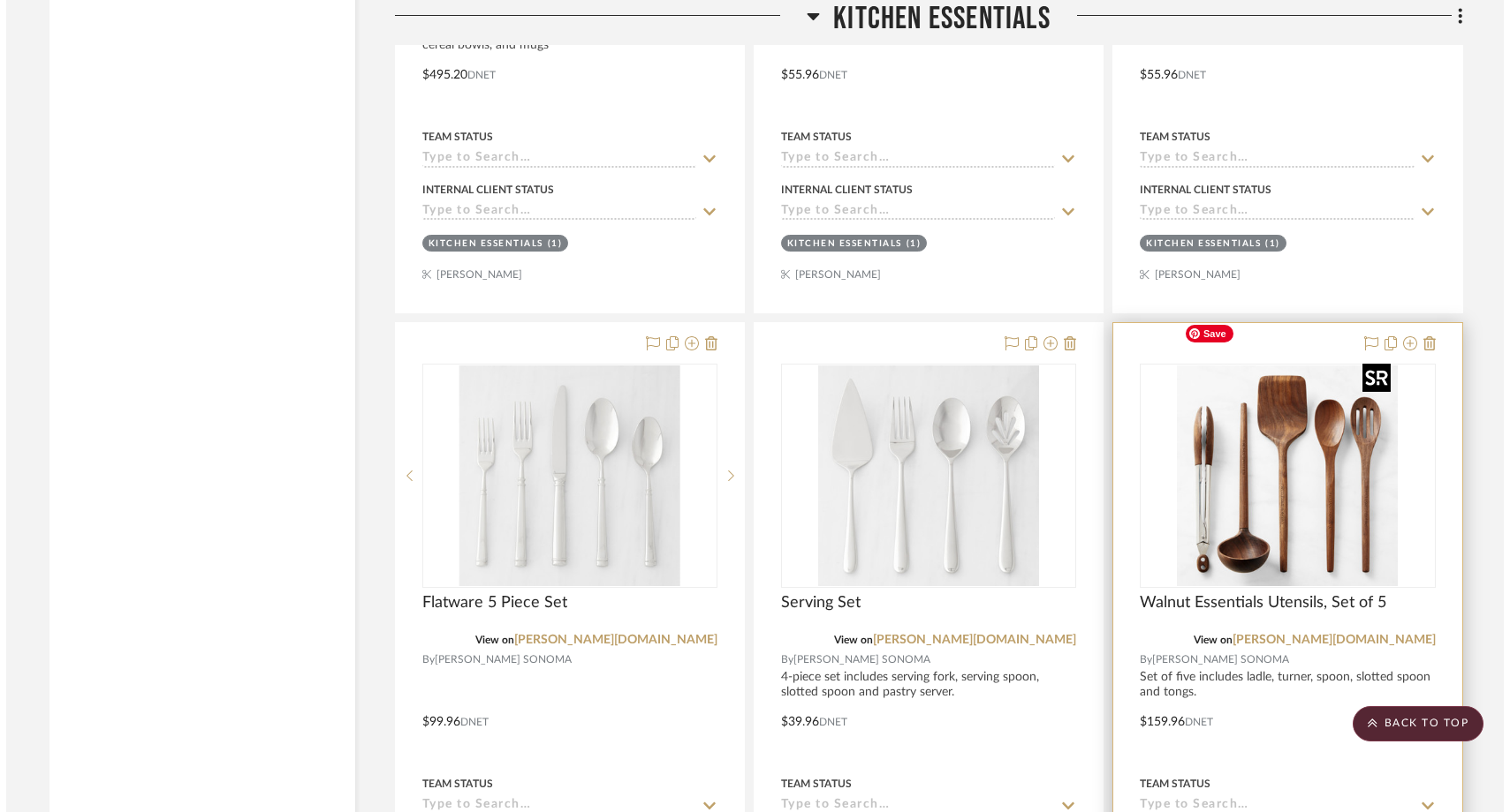
scroll to position [0, 0]
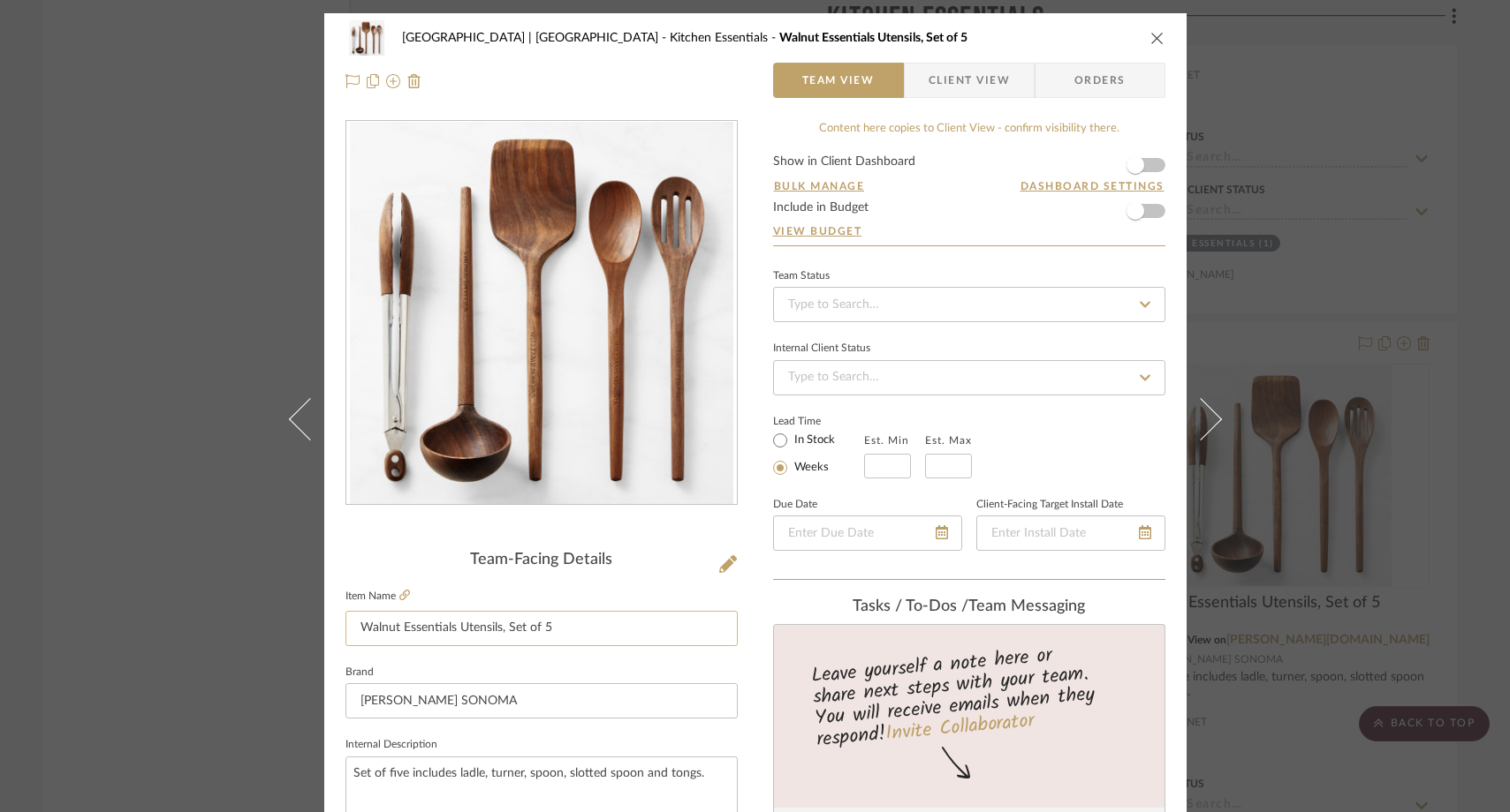
click at [453, 626] on input "Walnut Essentials Utensils, Set of 5" at bounding box center [542, 628] width 393 height 35
type input "Walnut Cooking Utensils, Set of 5"
click at [526, 656] on sr-form-field "Item Name Walnut Cooking Utensils, Set of 5" at bounding box center [542, 623] width 393 height 76
click at [220, 349] on div "Meadow Mountain | Vail Valley Kitchen Essentials Walnut Cooking Utensils, Set o…" at bounding box center [755, 406] width 1510 height 812
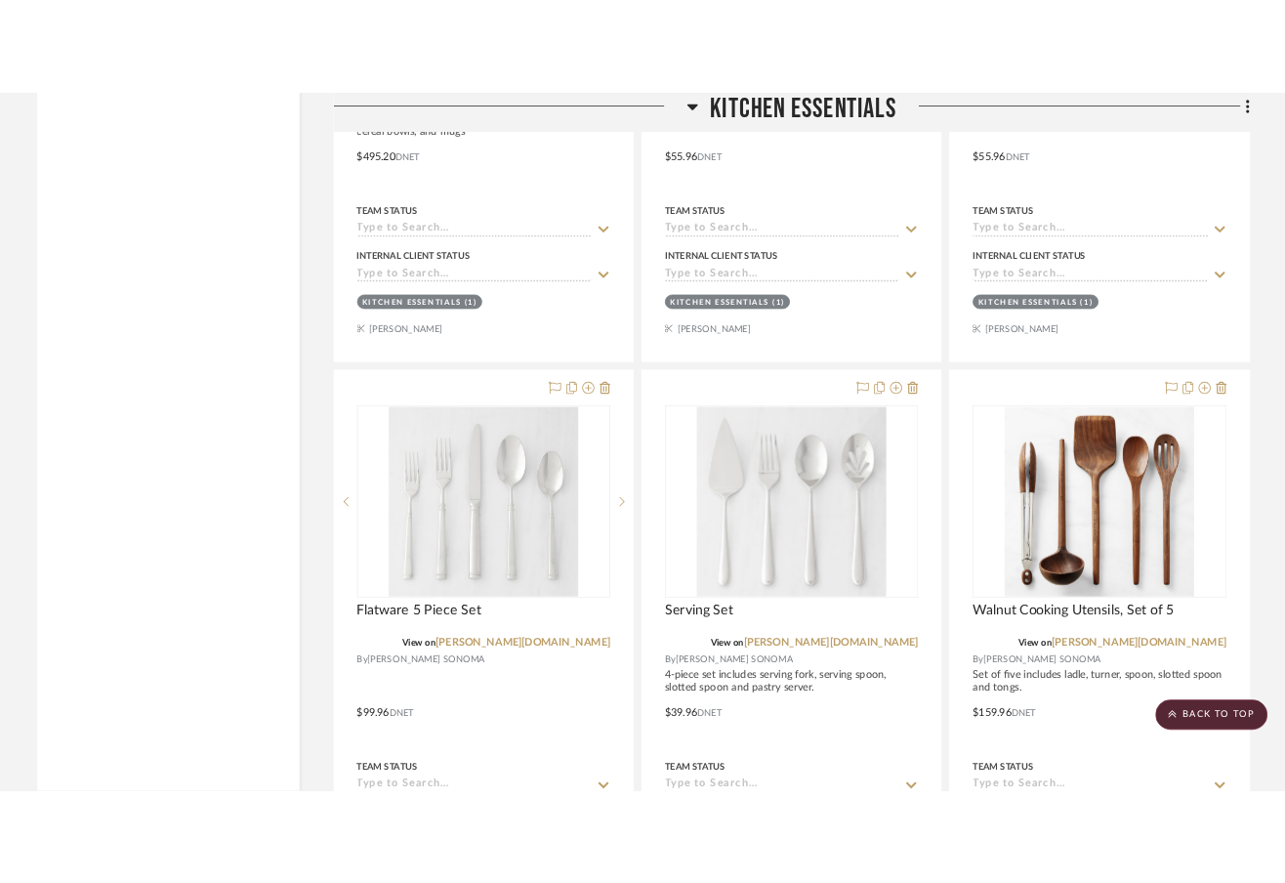
scroll to position [12777, 0]
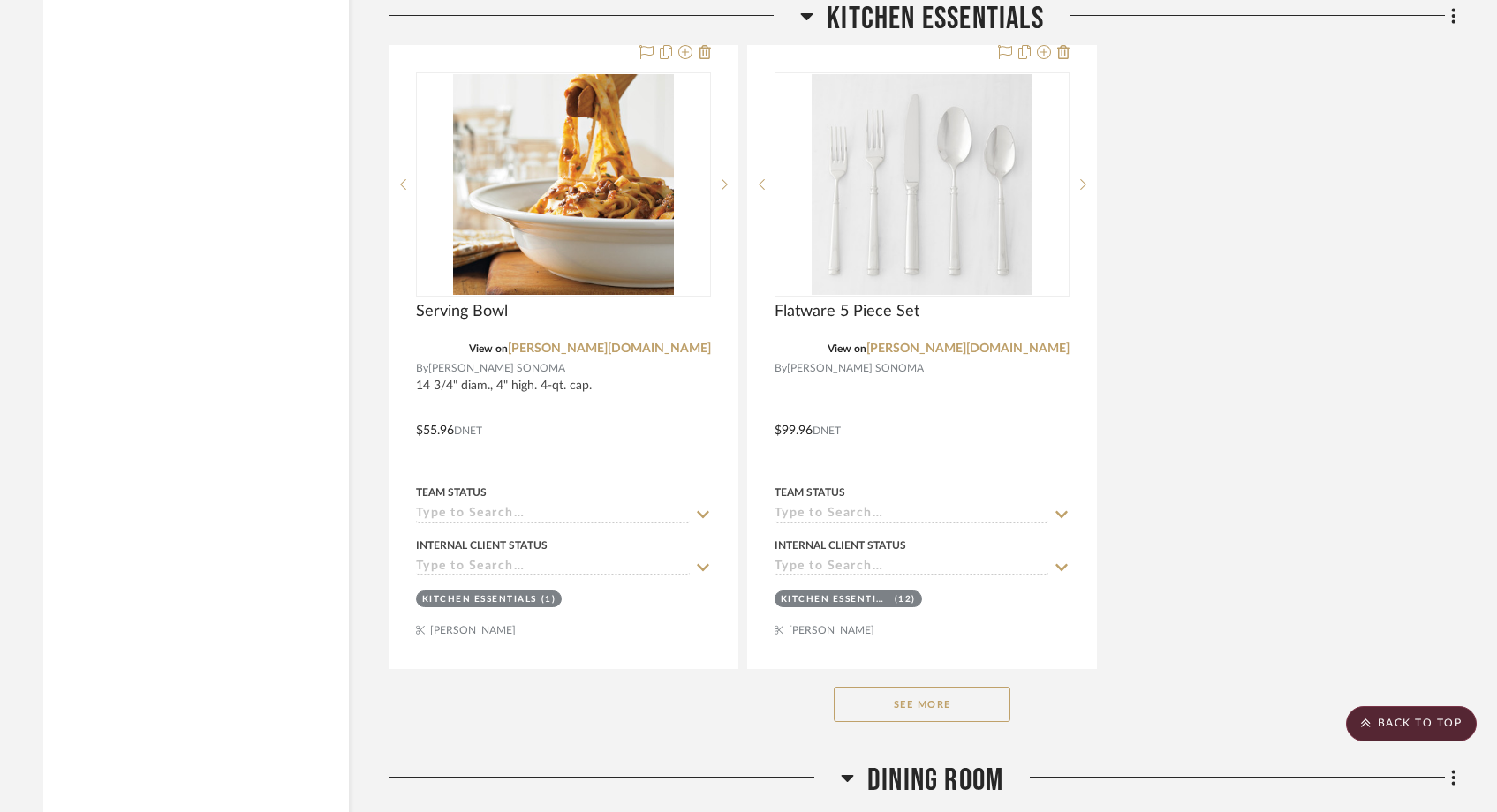
scroll to position [11845, 0]
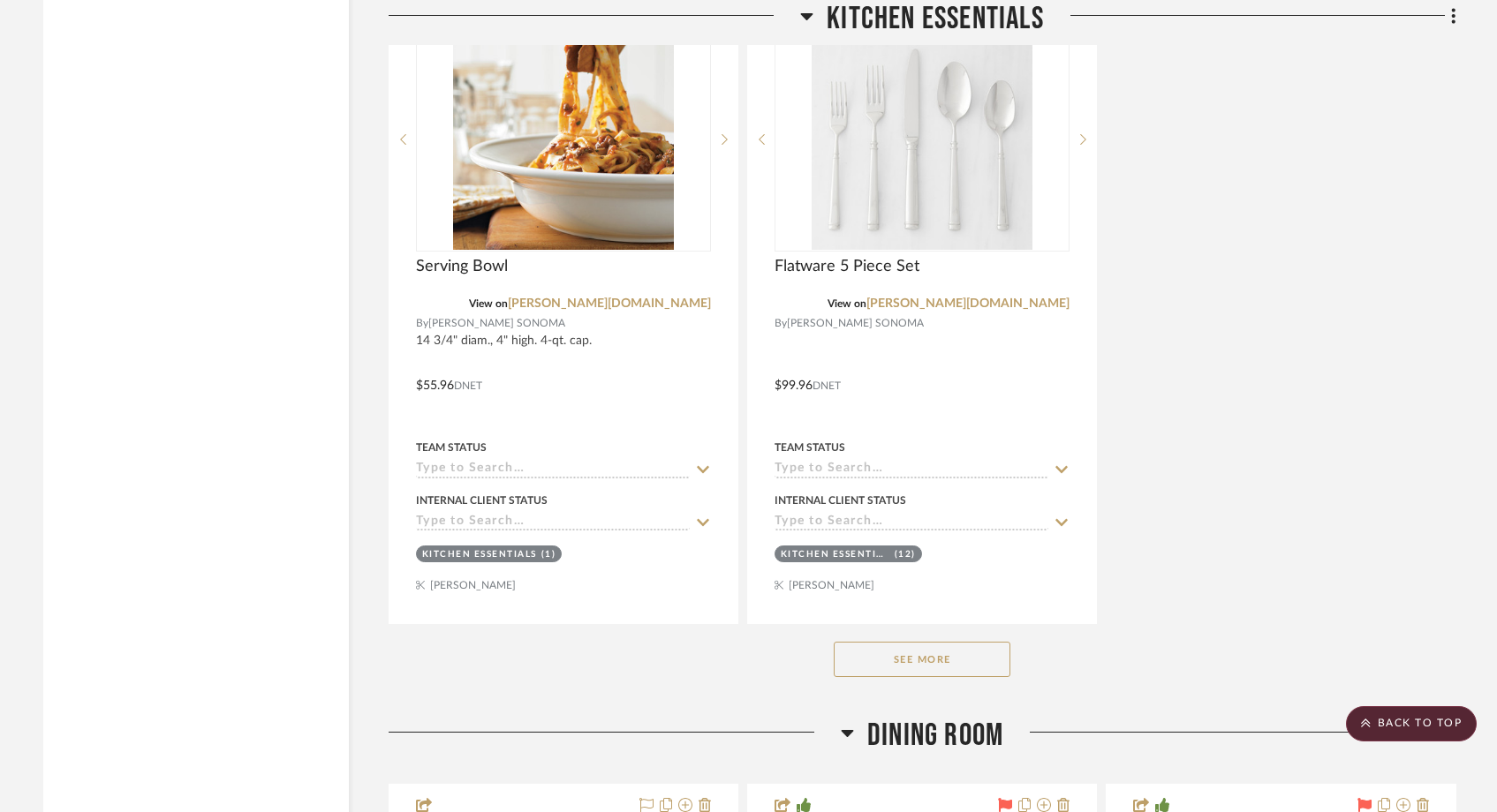
click at [948, 642] on button "See More" at bounding box center [922, 659] width 176 height 35
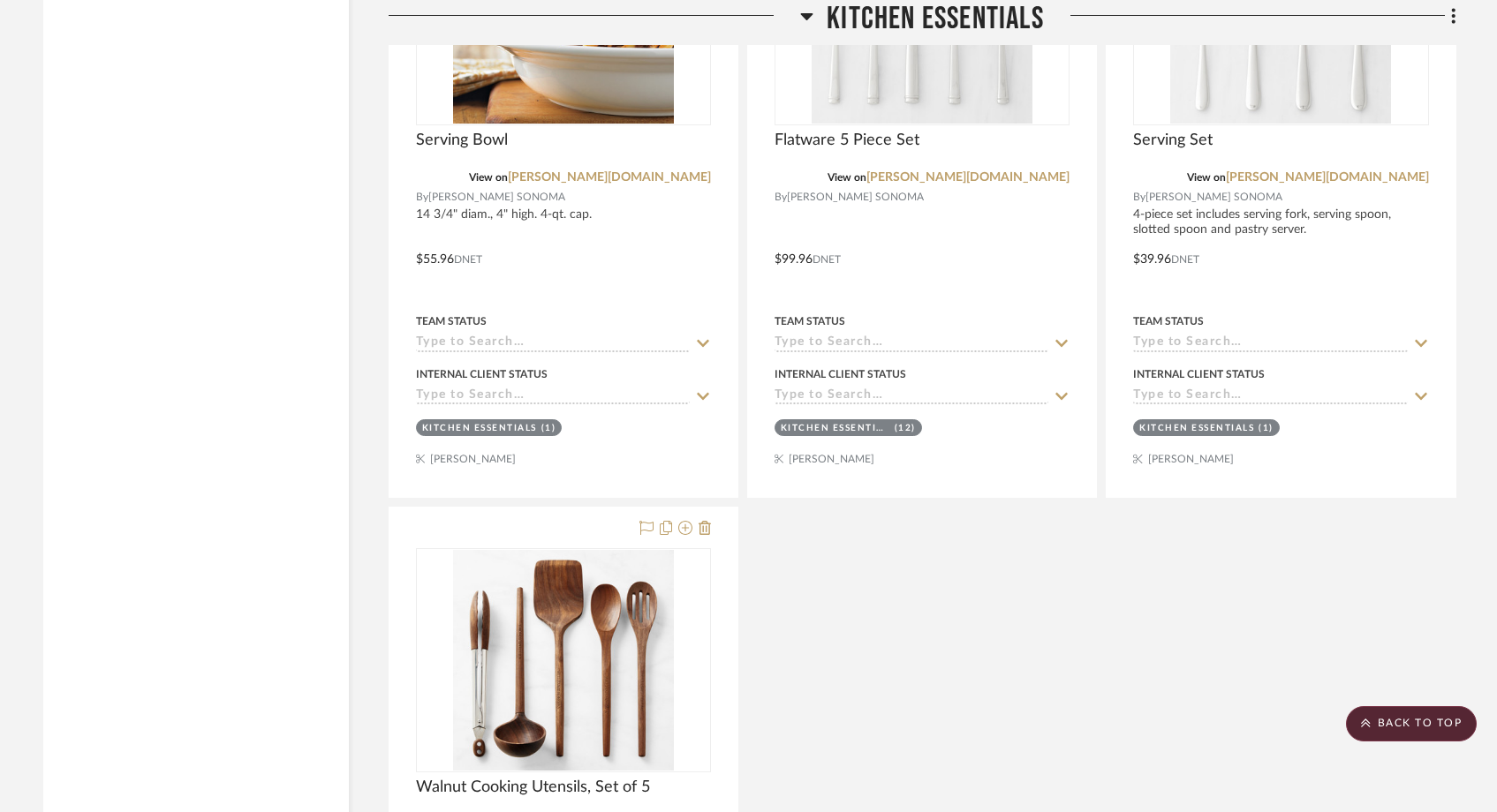
scroll to position [11972, 0]
click at [706, 520] on icon at bounding box center [706, 527] width 13 height 14
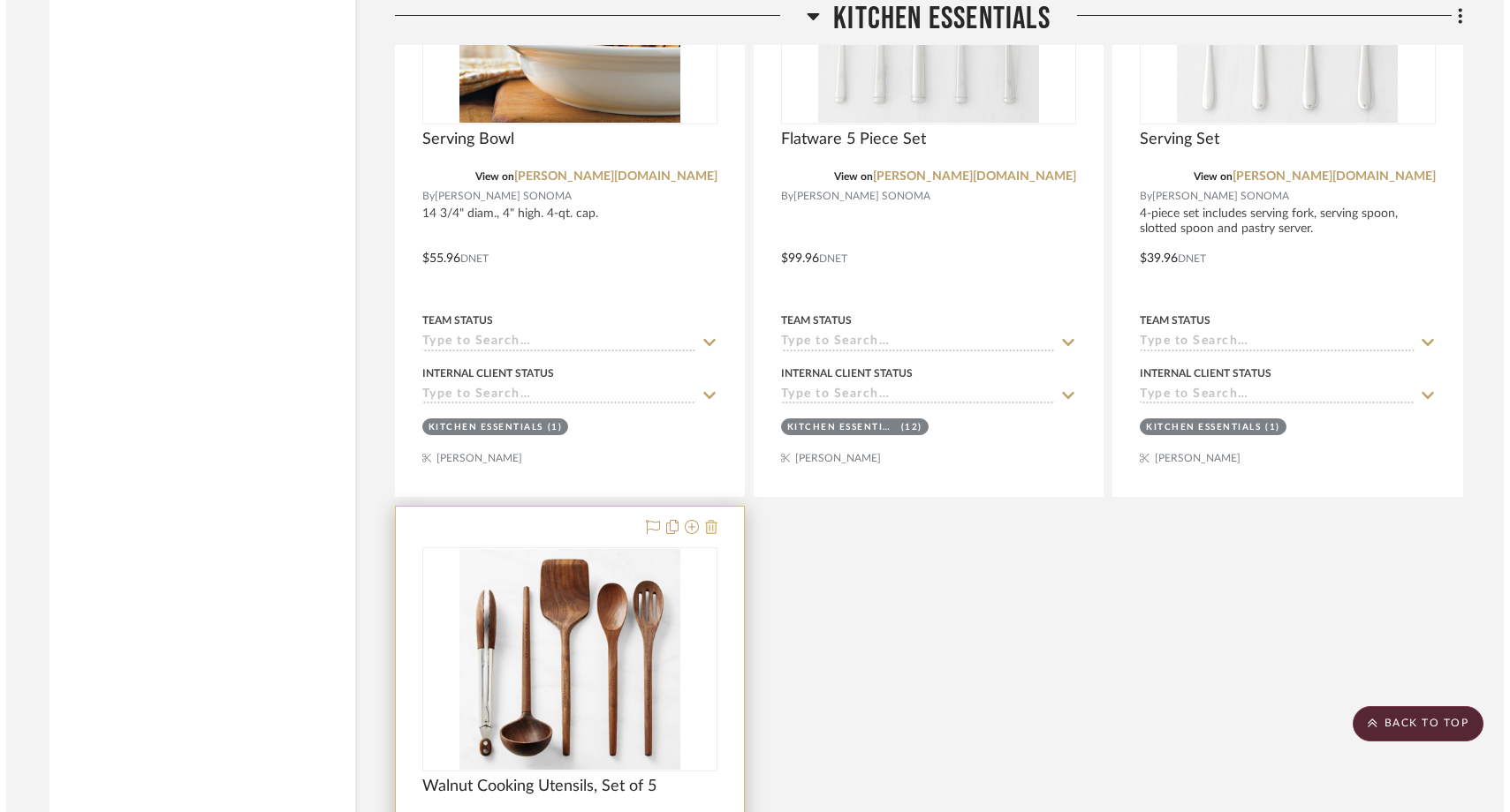
scroll to position [0, 0]
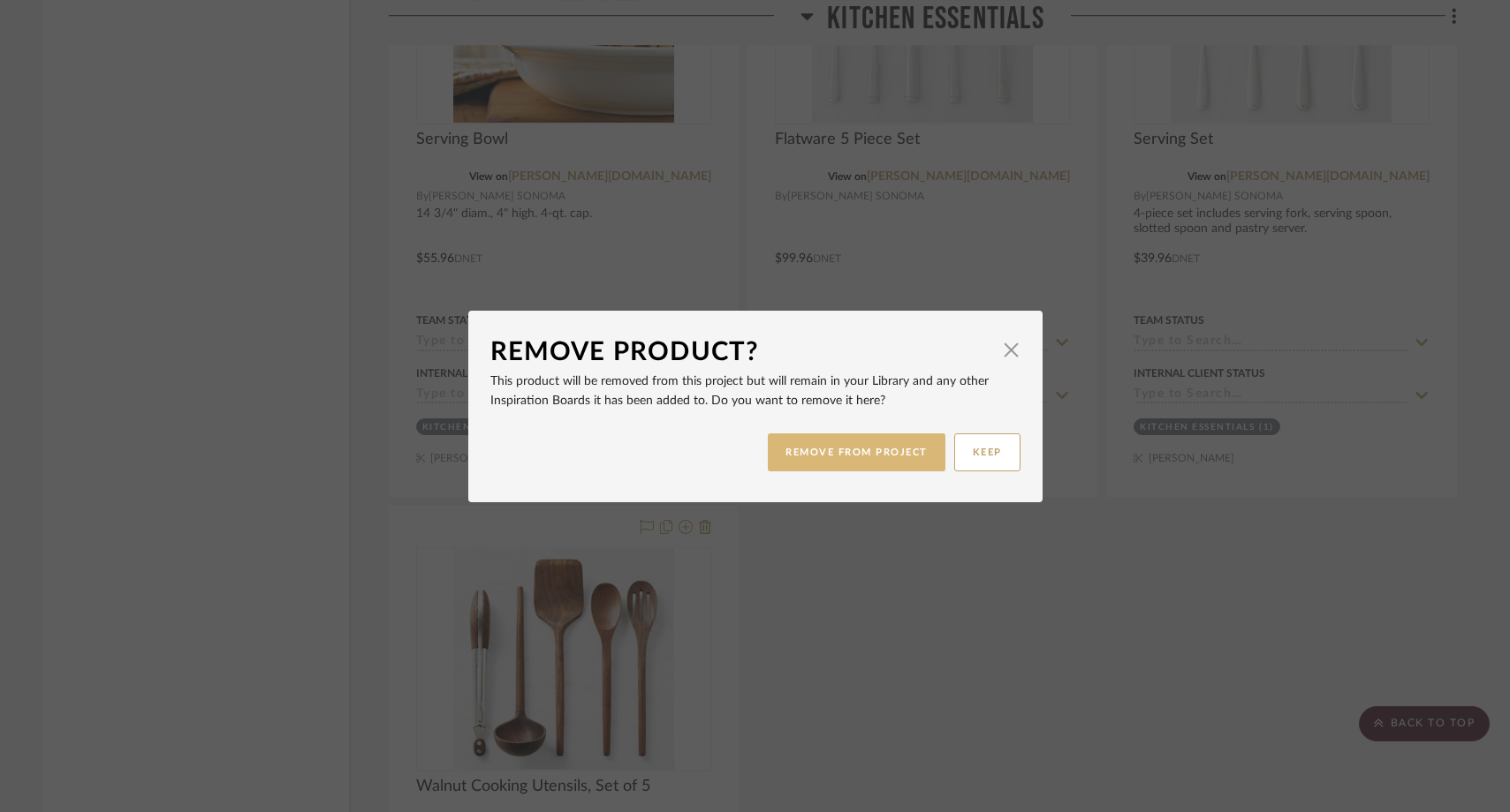
click at [827, 461] on button "REMOVE FROM PROJECT" at bounding box center [857, 453] width 177 height 38
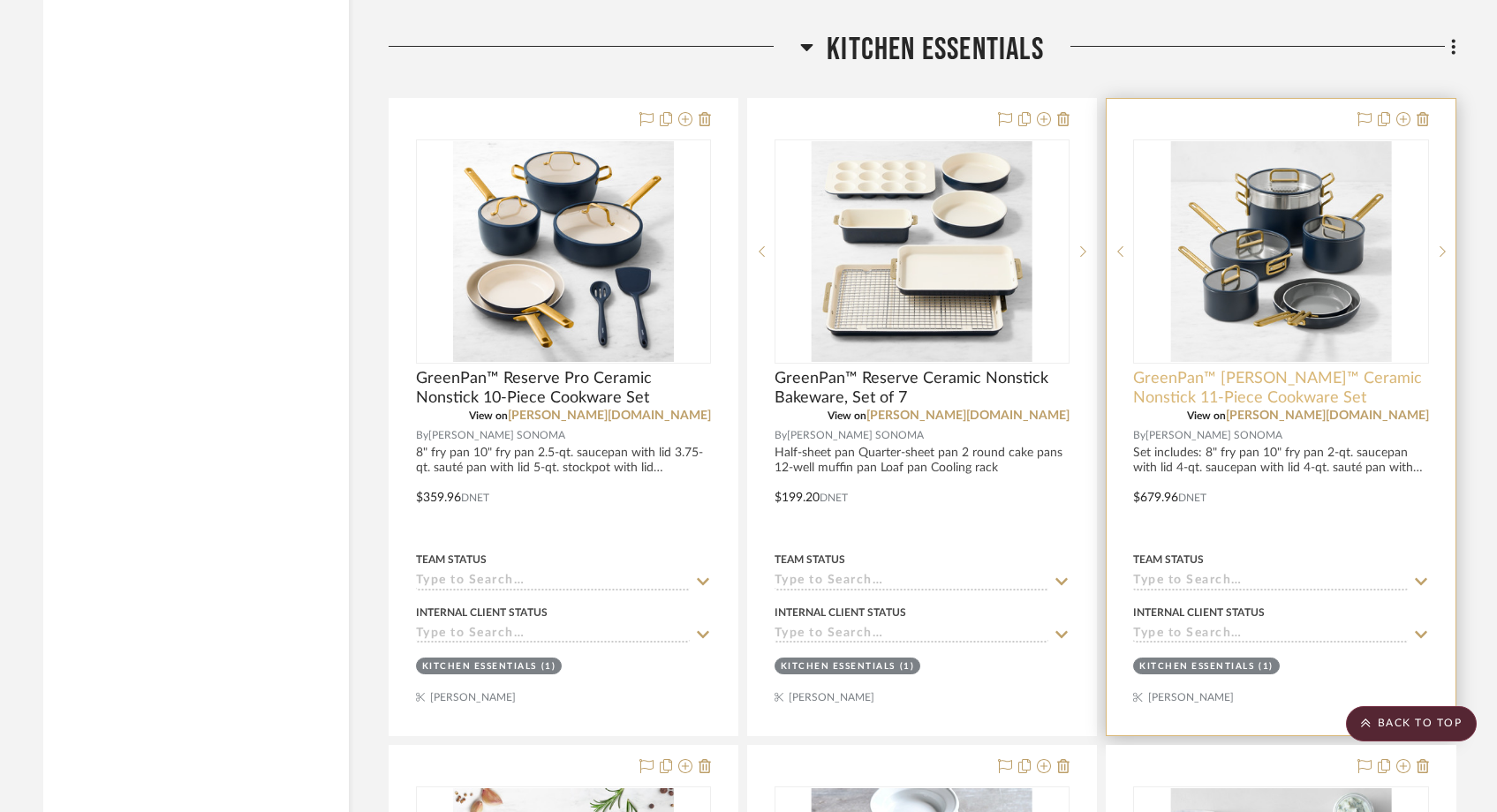
scroll to position [10440, 0]
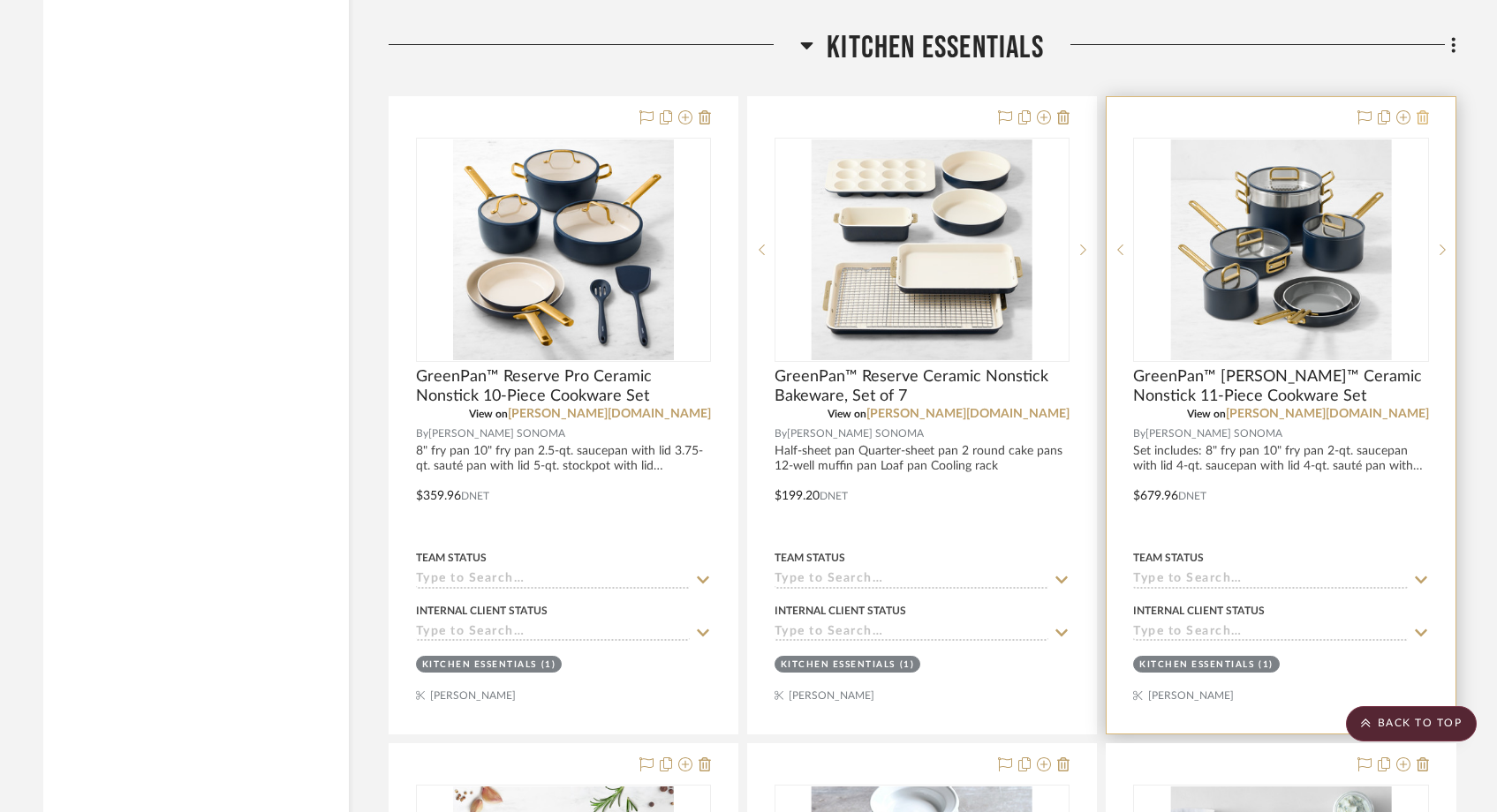
click at [1174, 111] on fa-icon at bounding box center [1423, 118] width 13 height 14
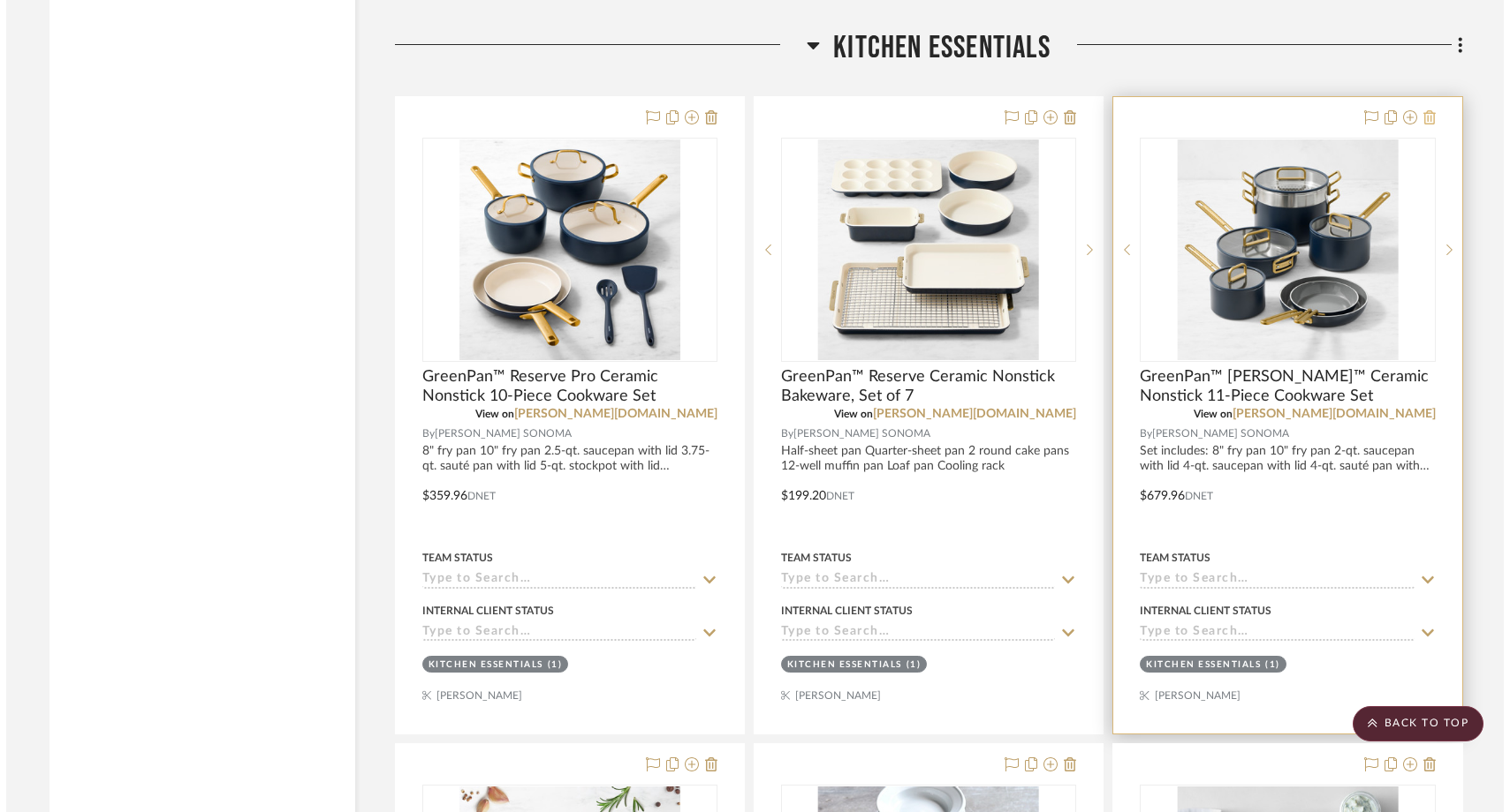
scroll to position [0, 0]
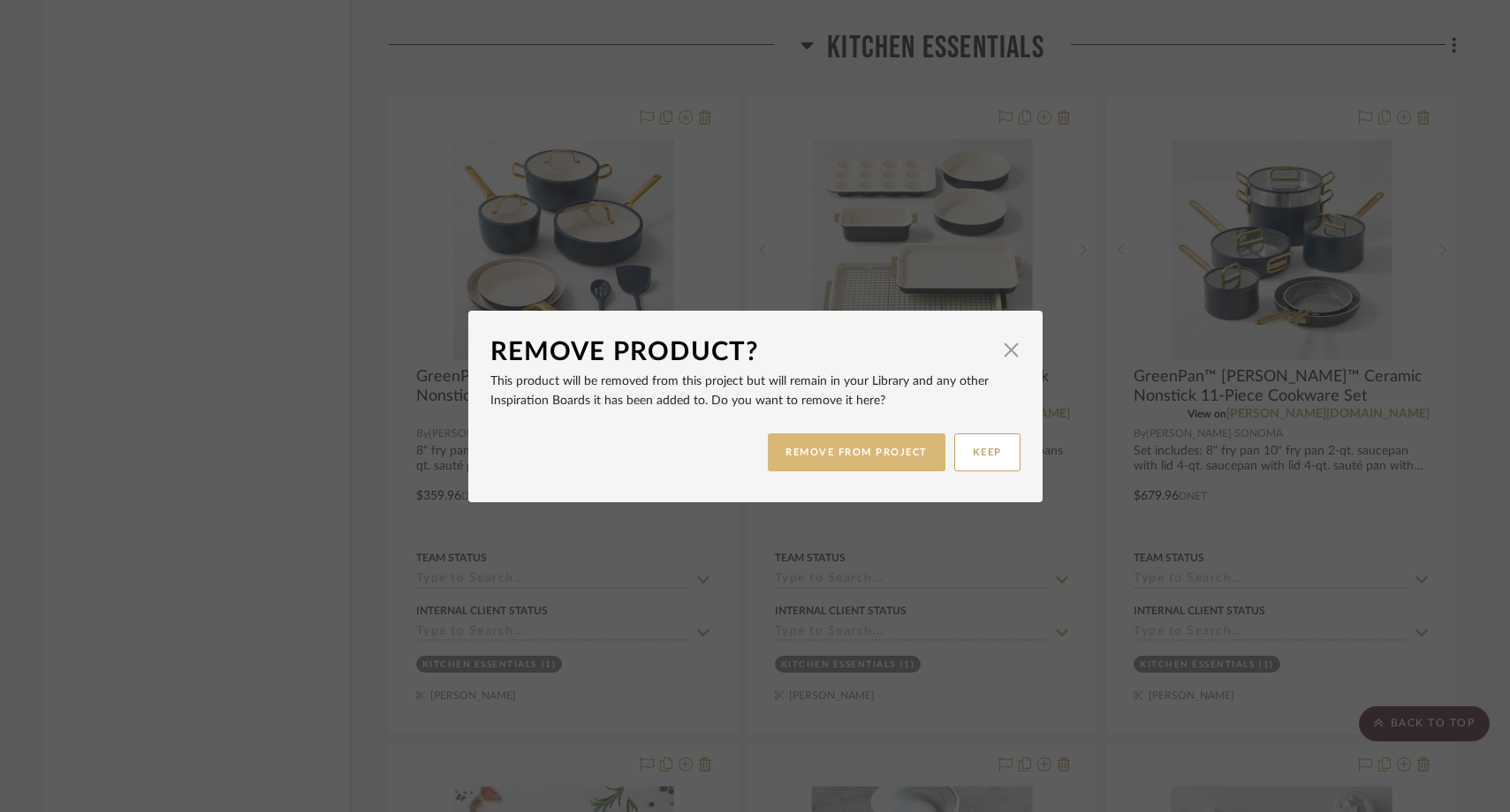
click at [880, 451] on button "REMOVE FROM PROJECT" at bounding box center [857, 453] width 177 height 38
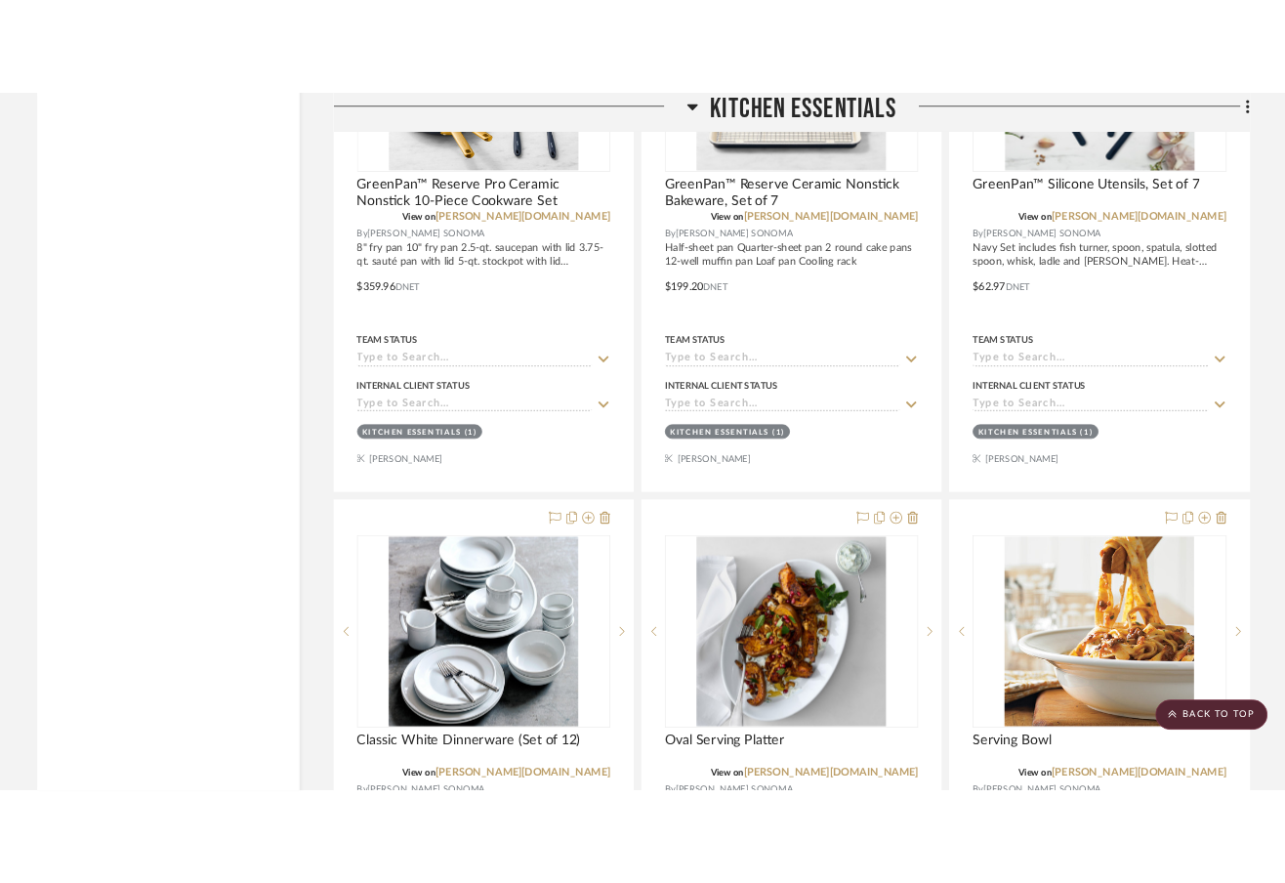
scroll to position [11894, 0]
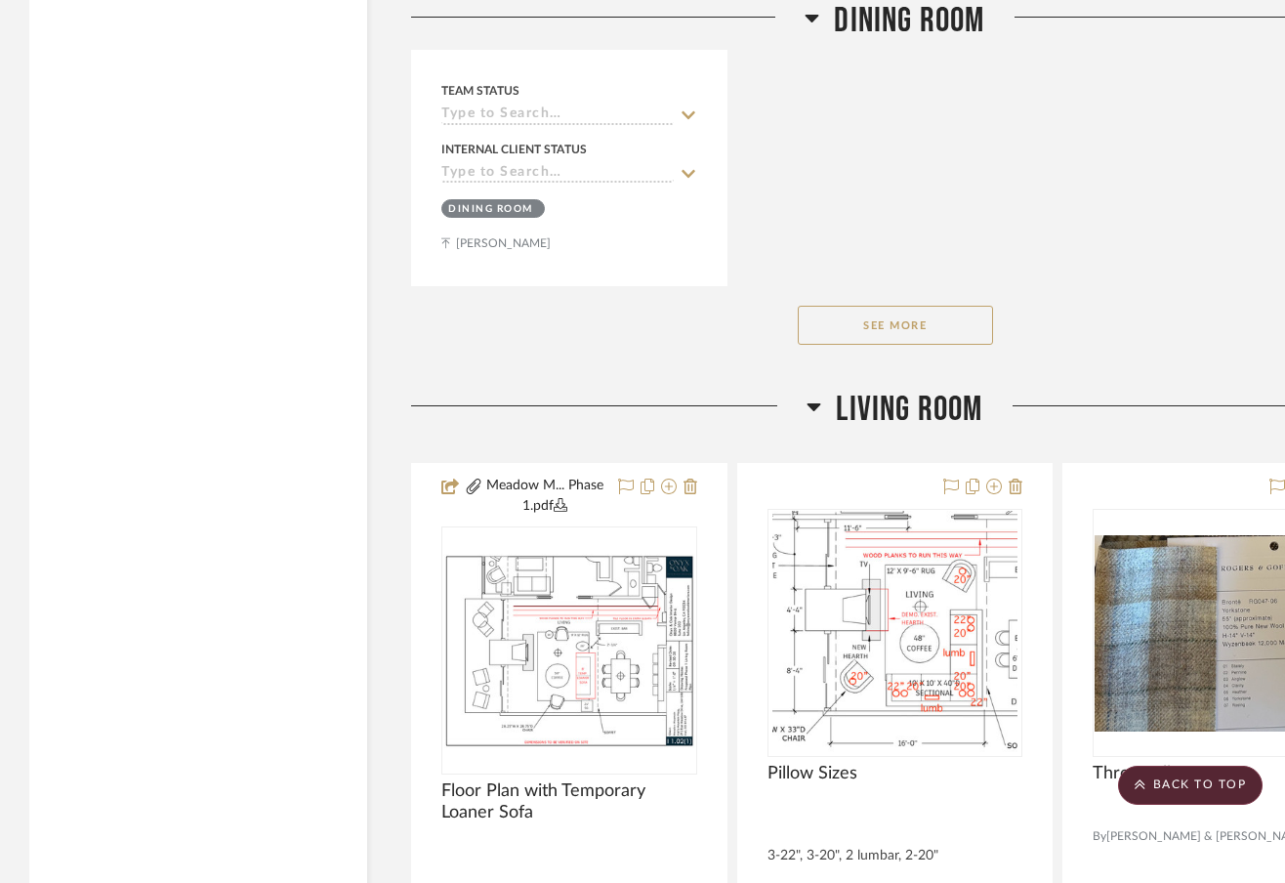
scroll to position [15901, 0]
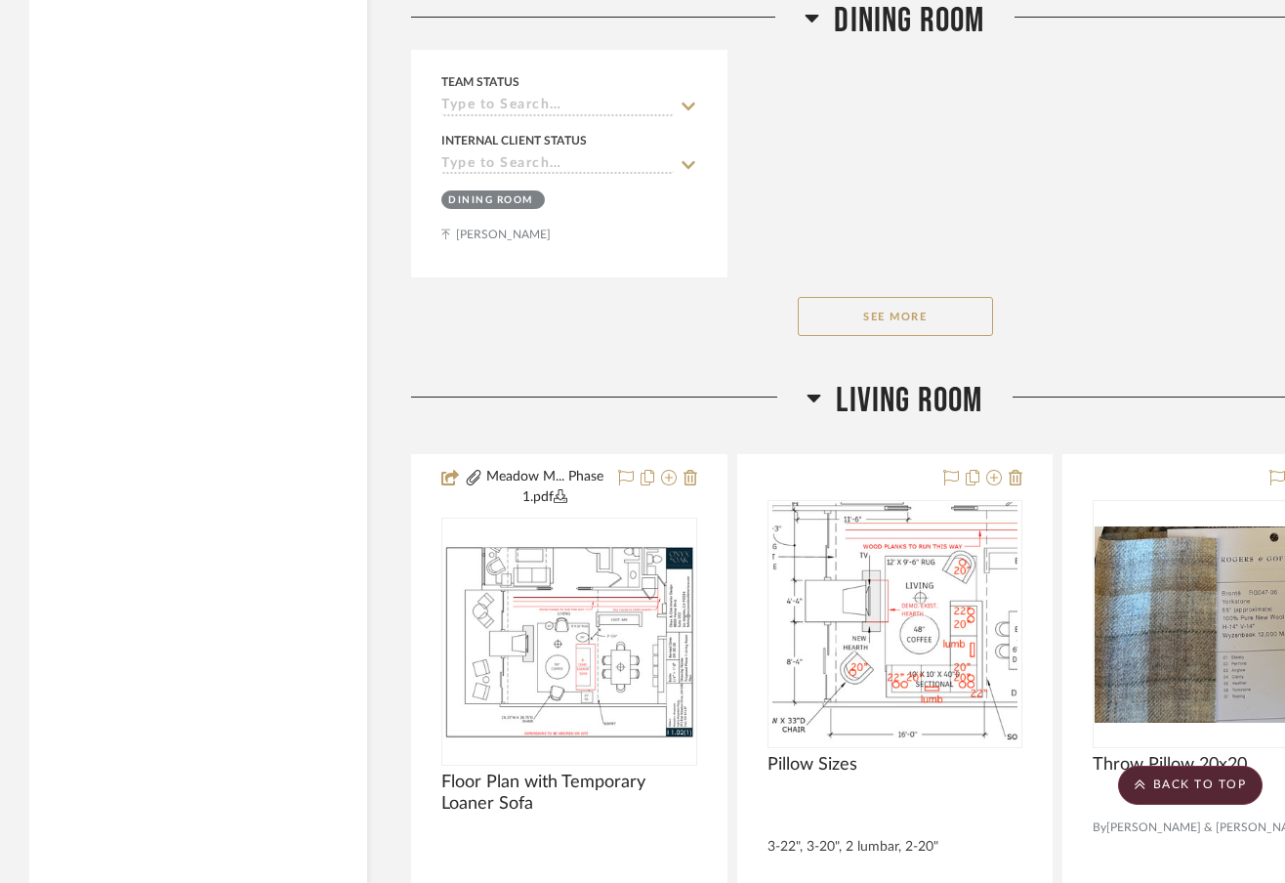
click at [864, 315] on button "See More" at bounding box center [895, 316] width 195 height 39
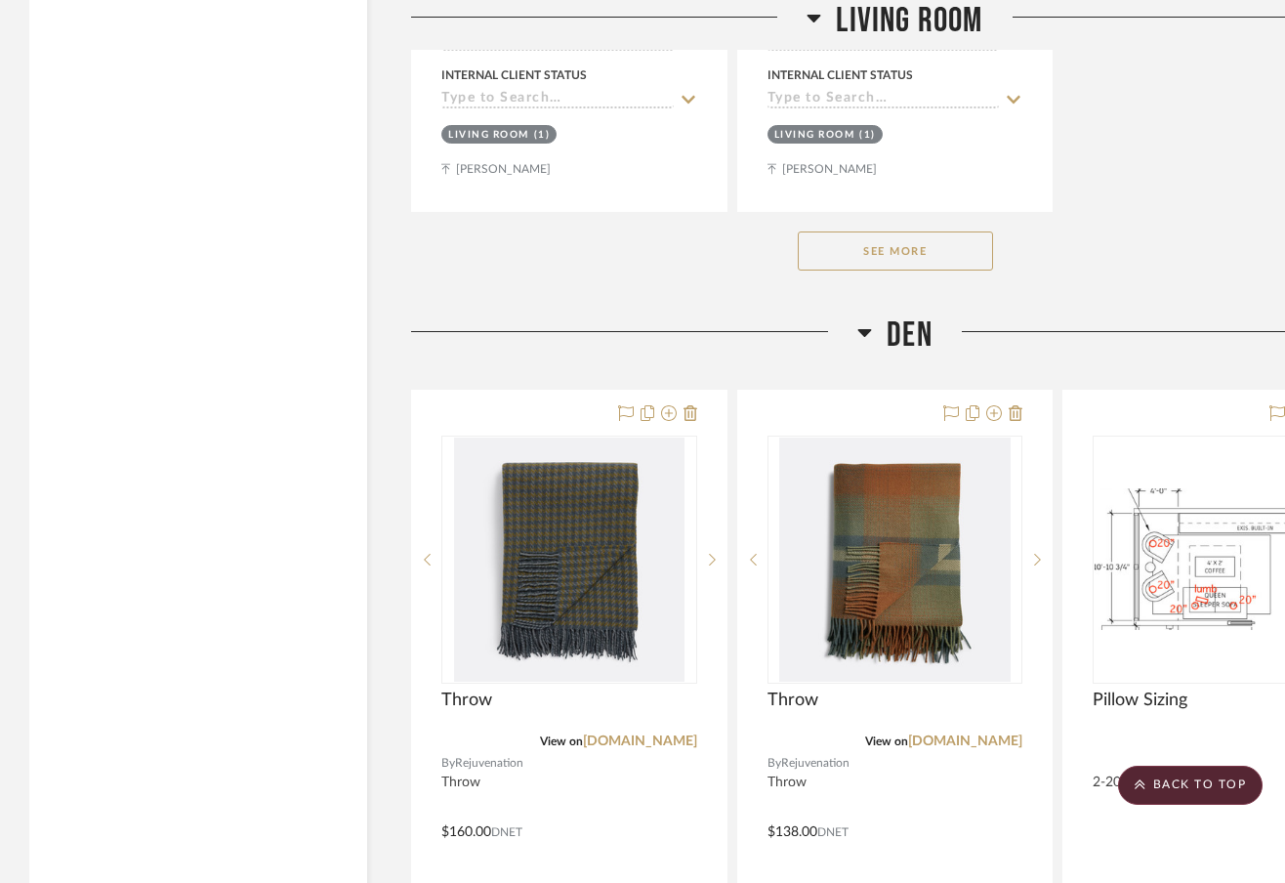
scroll to position [18347, 0]
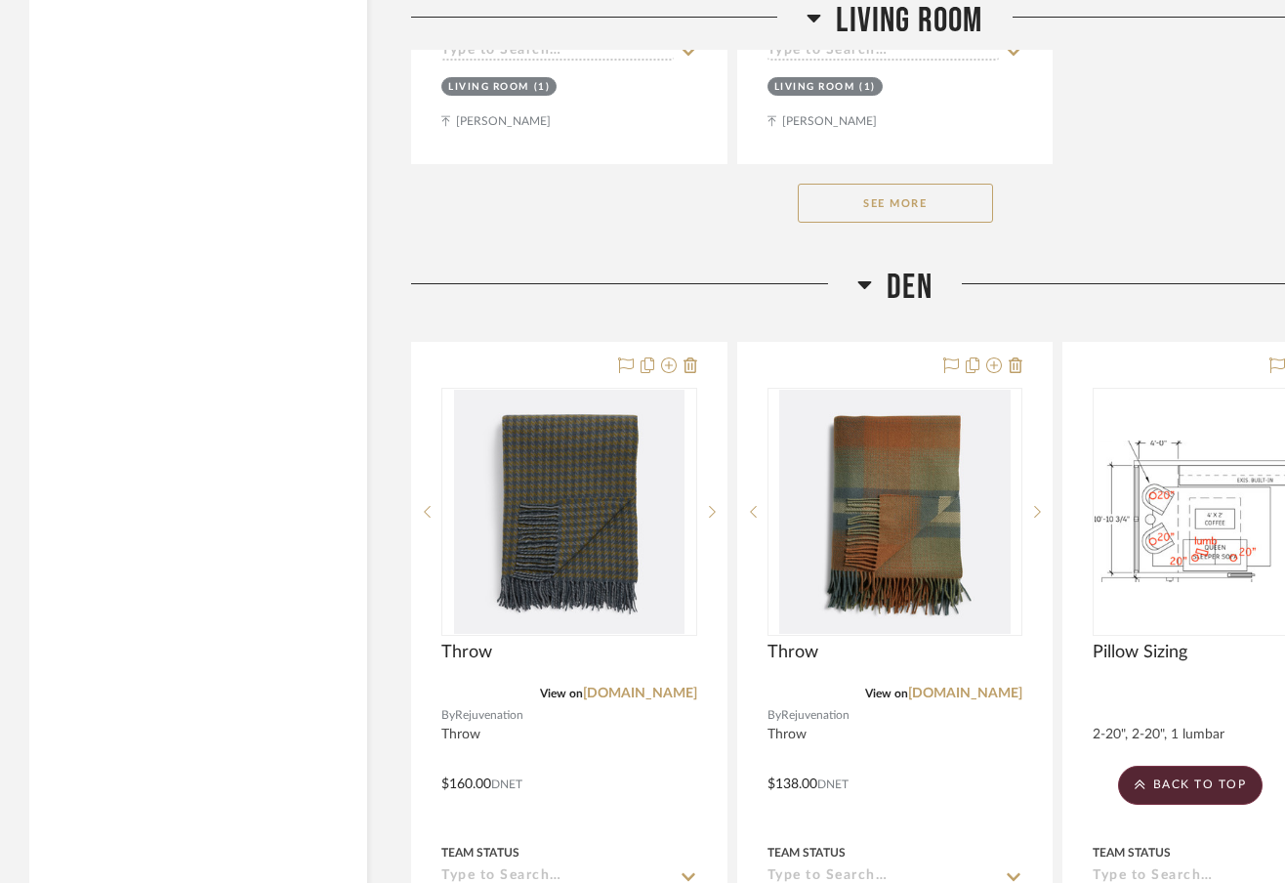
click at [898, 202] on button "See More" at bounding box center [895, 203] width 195 height 39
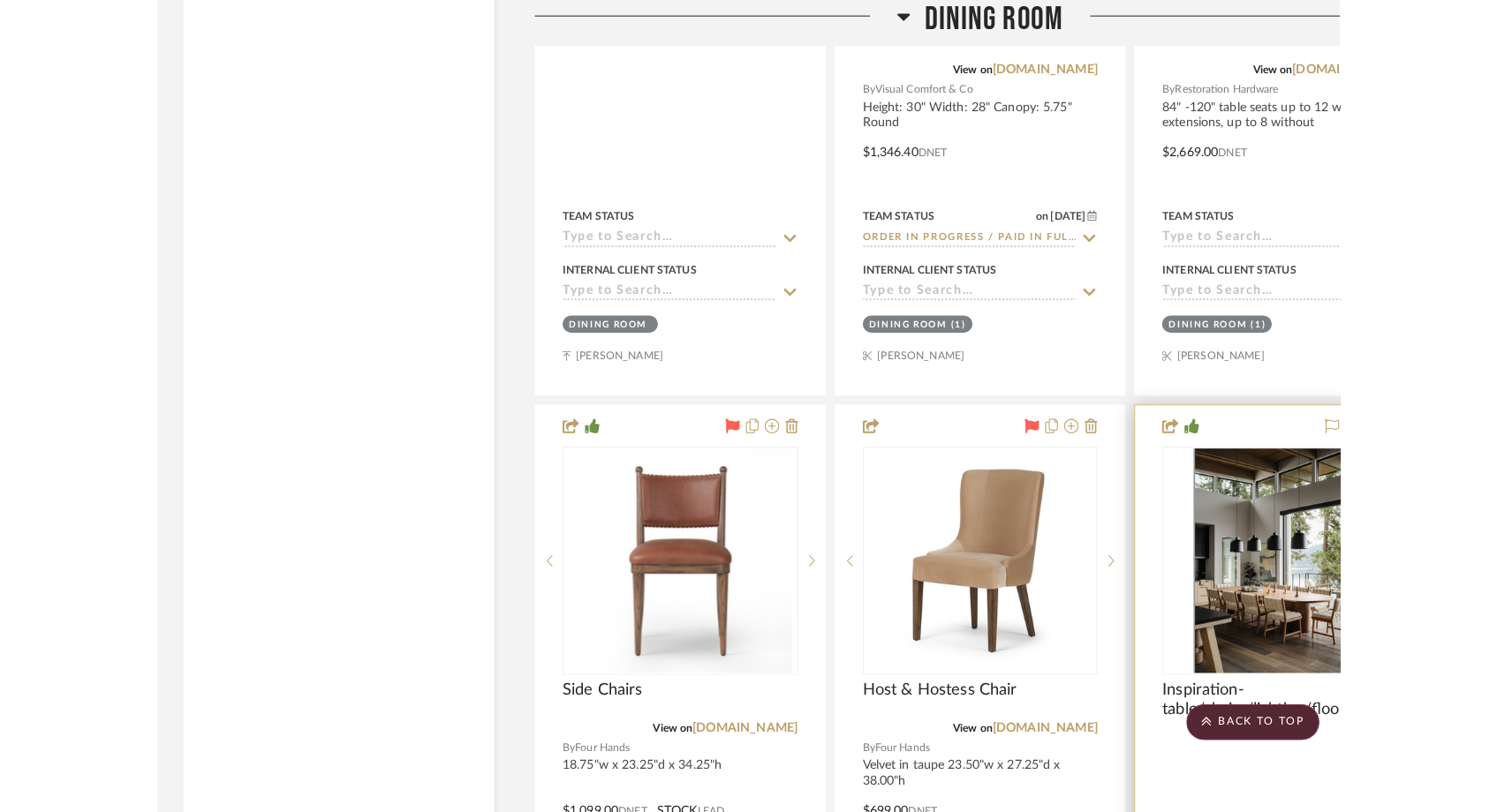
scroll to position [12894, 0]
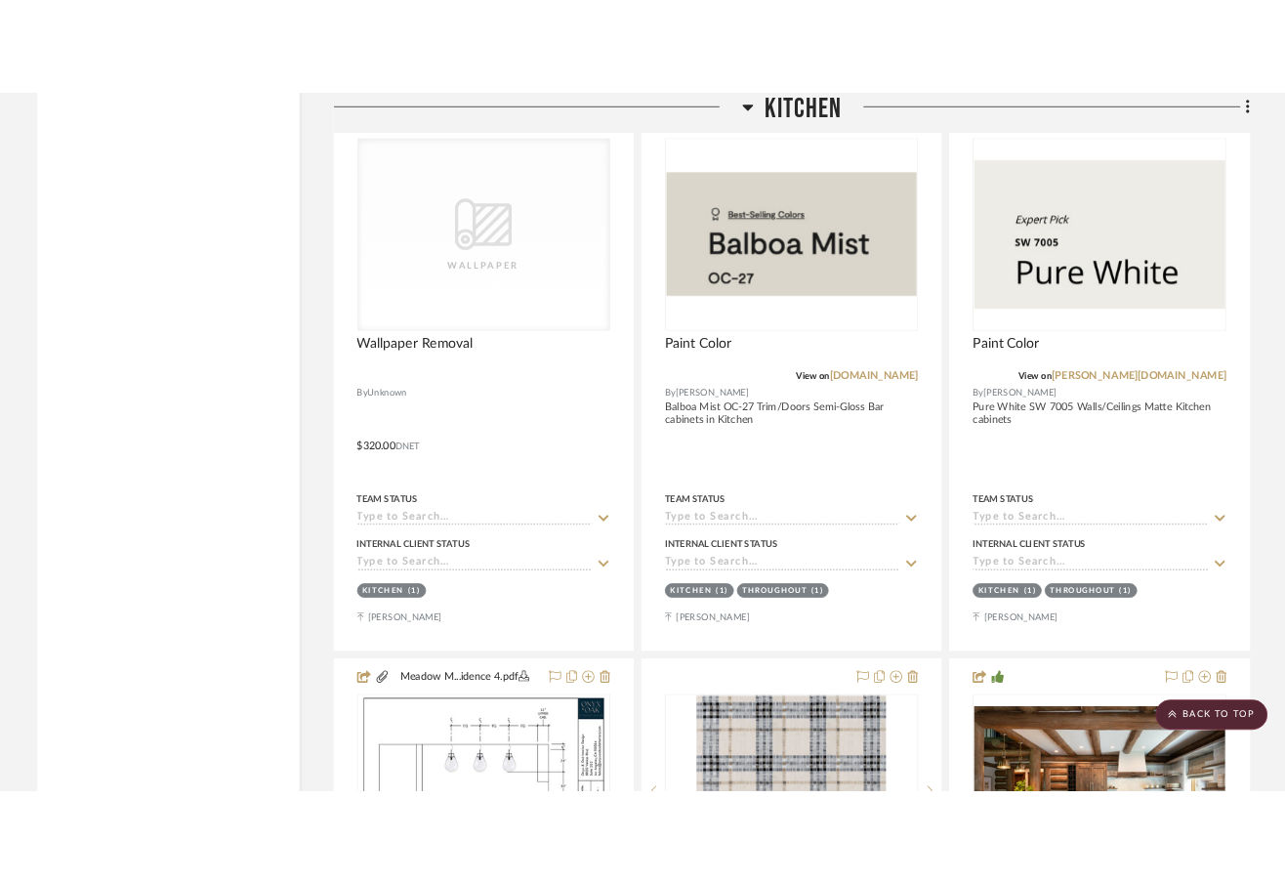
scroll to position [9367, 0]
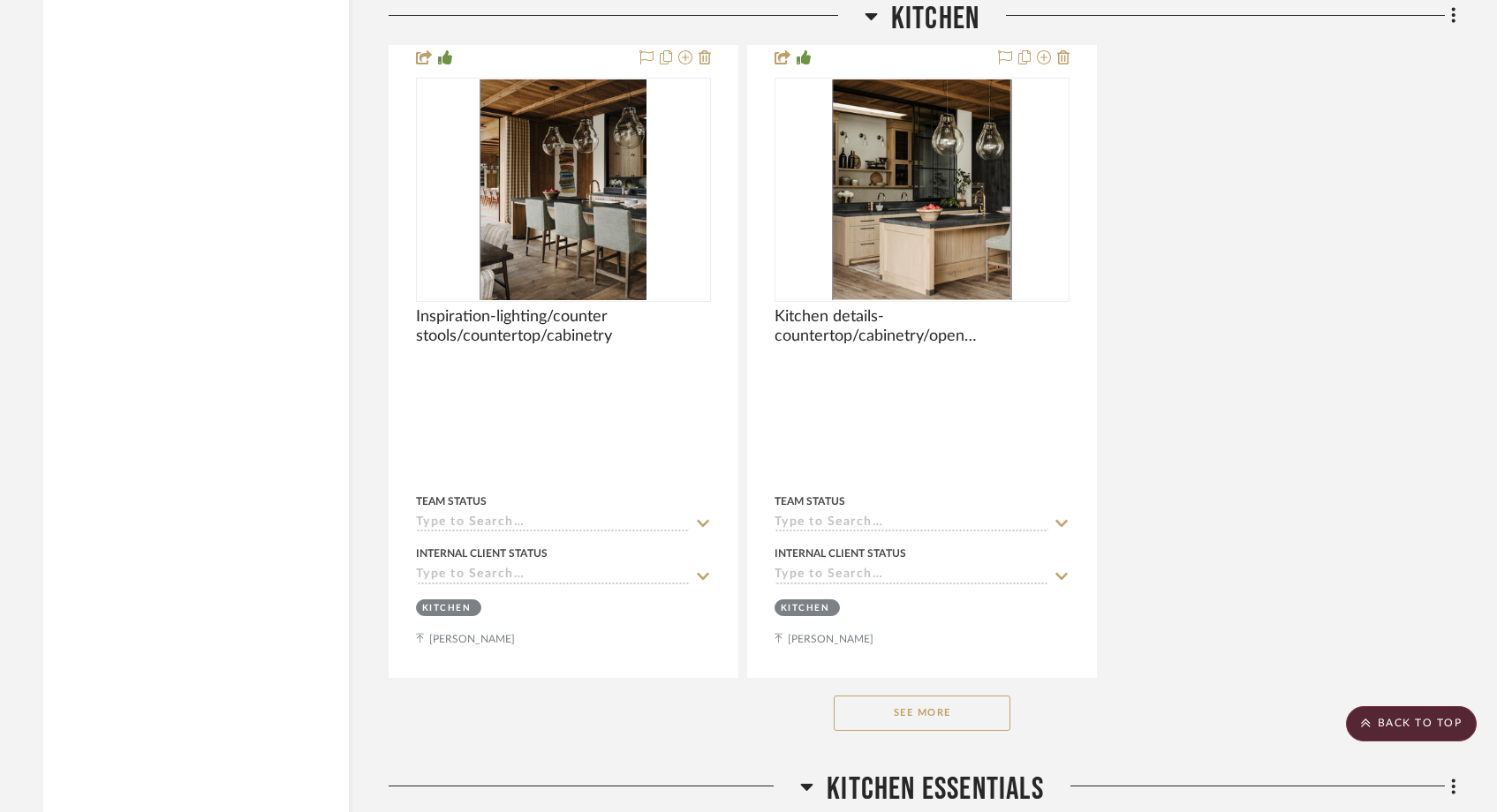
scroll to position [9712, 0]
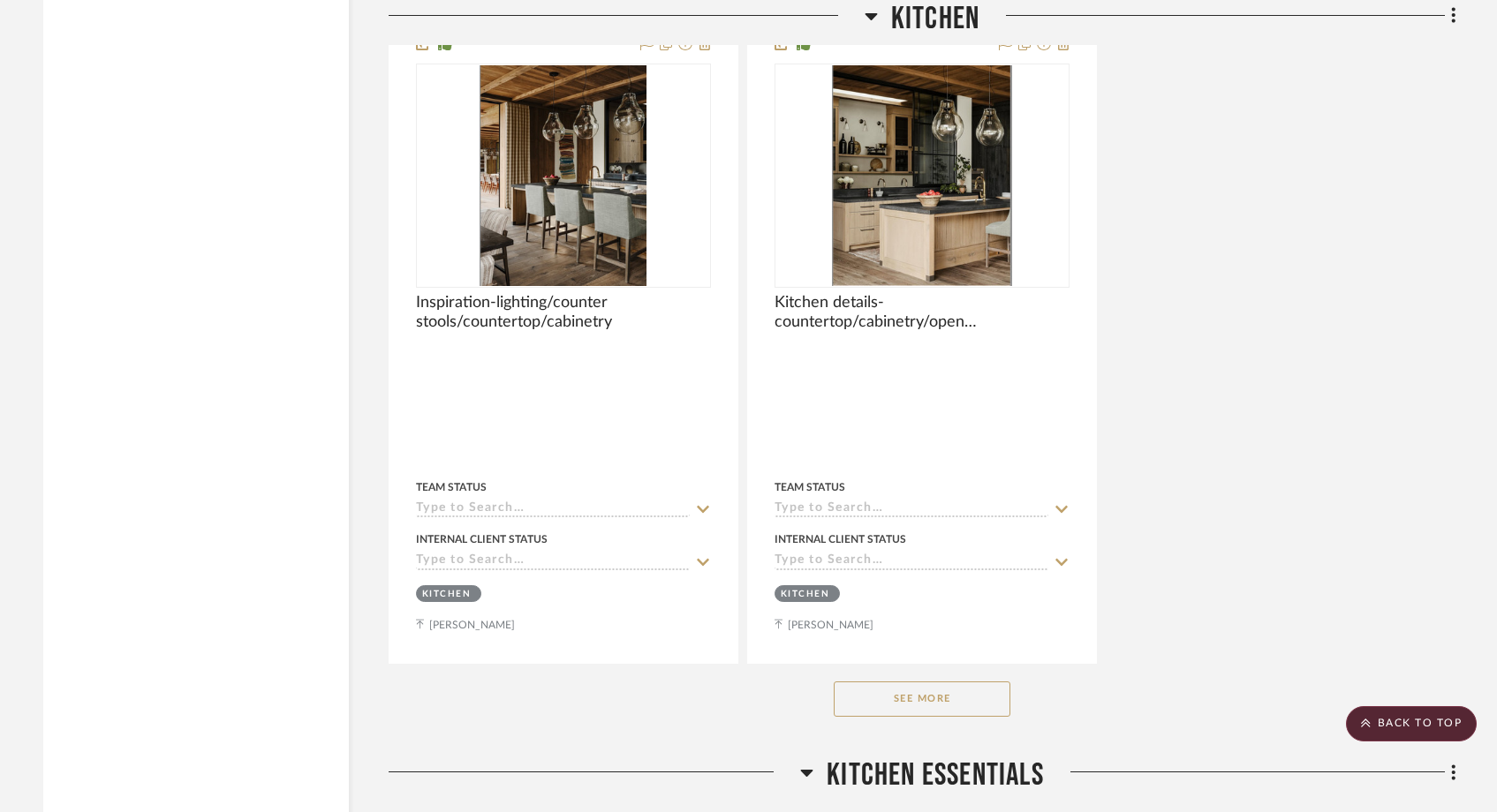
click at [934, 682] on button "See More" at bounding box center [922, 699] width 176 height 35
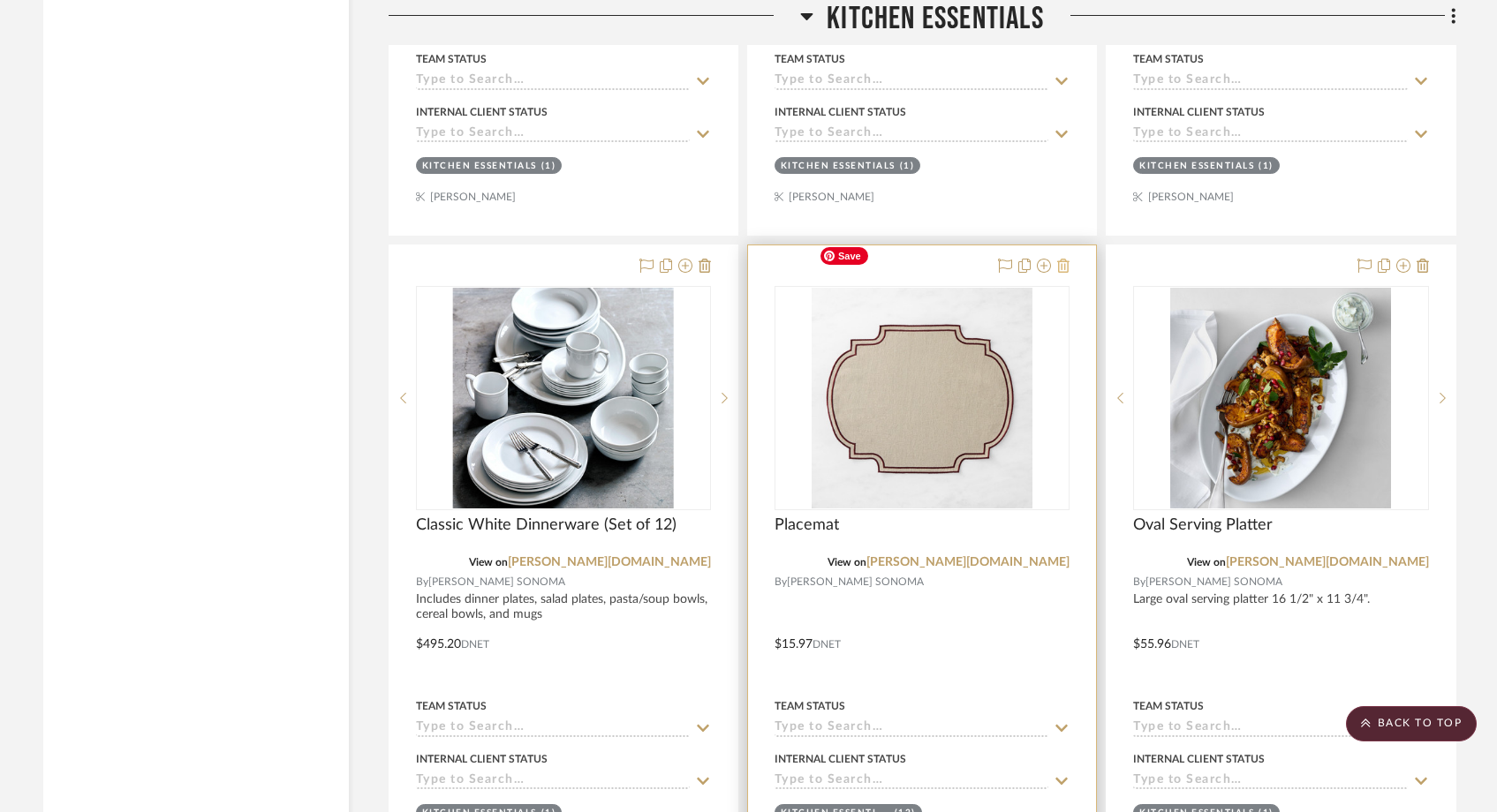
scroll to position [11585, 0]
click at [1065, 260] on icon at bounding box center [1064, 267] width 13 height 14
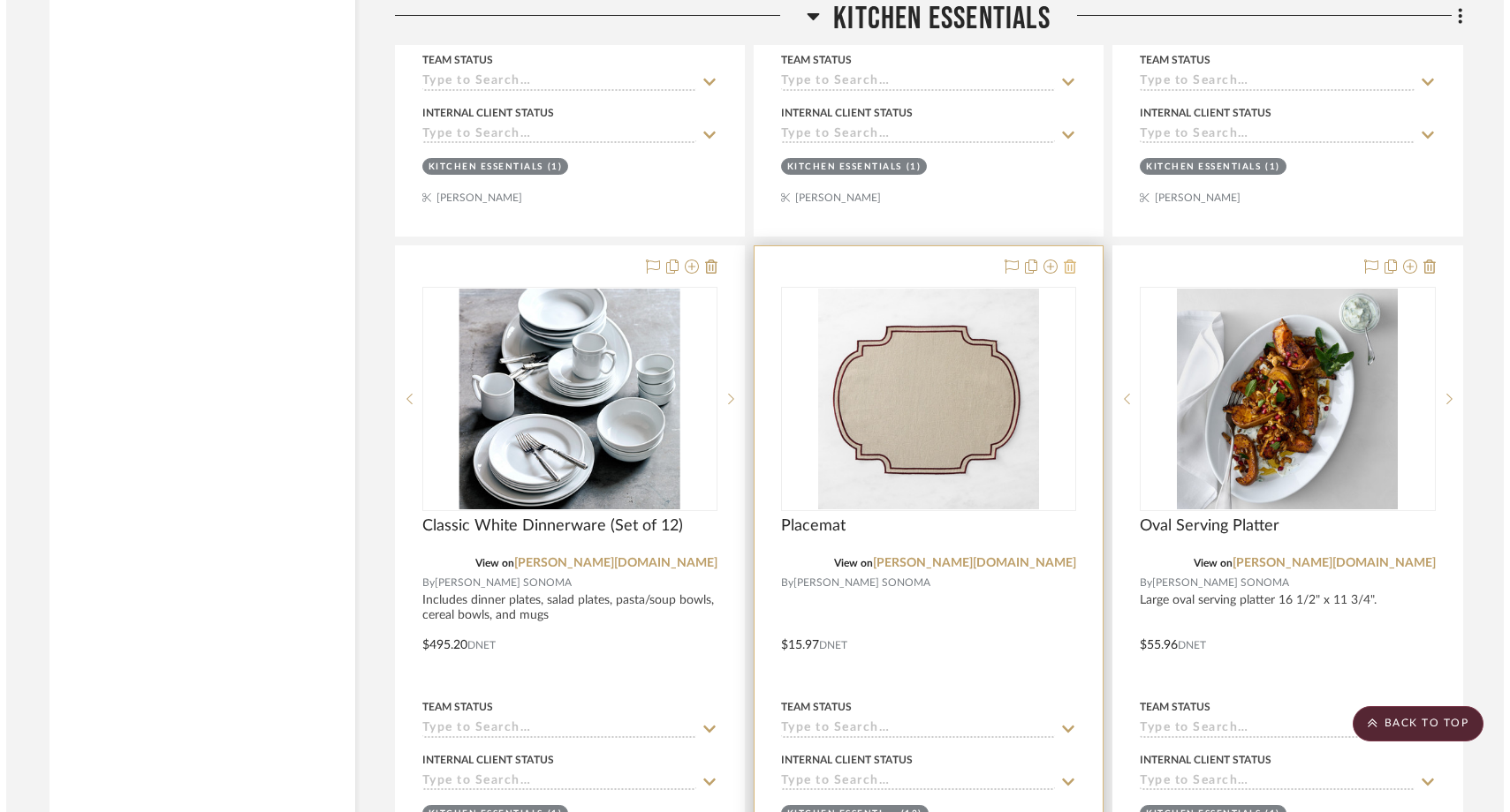
scroll to position [0, 0]
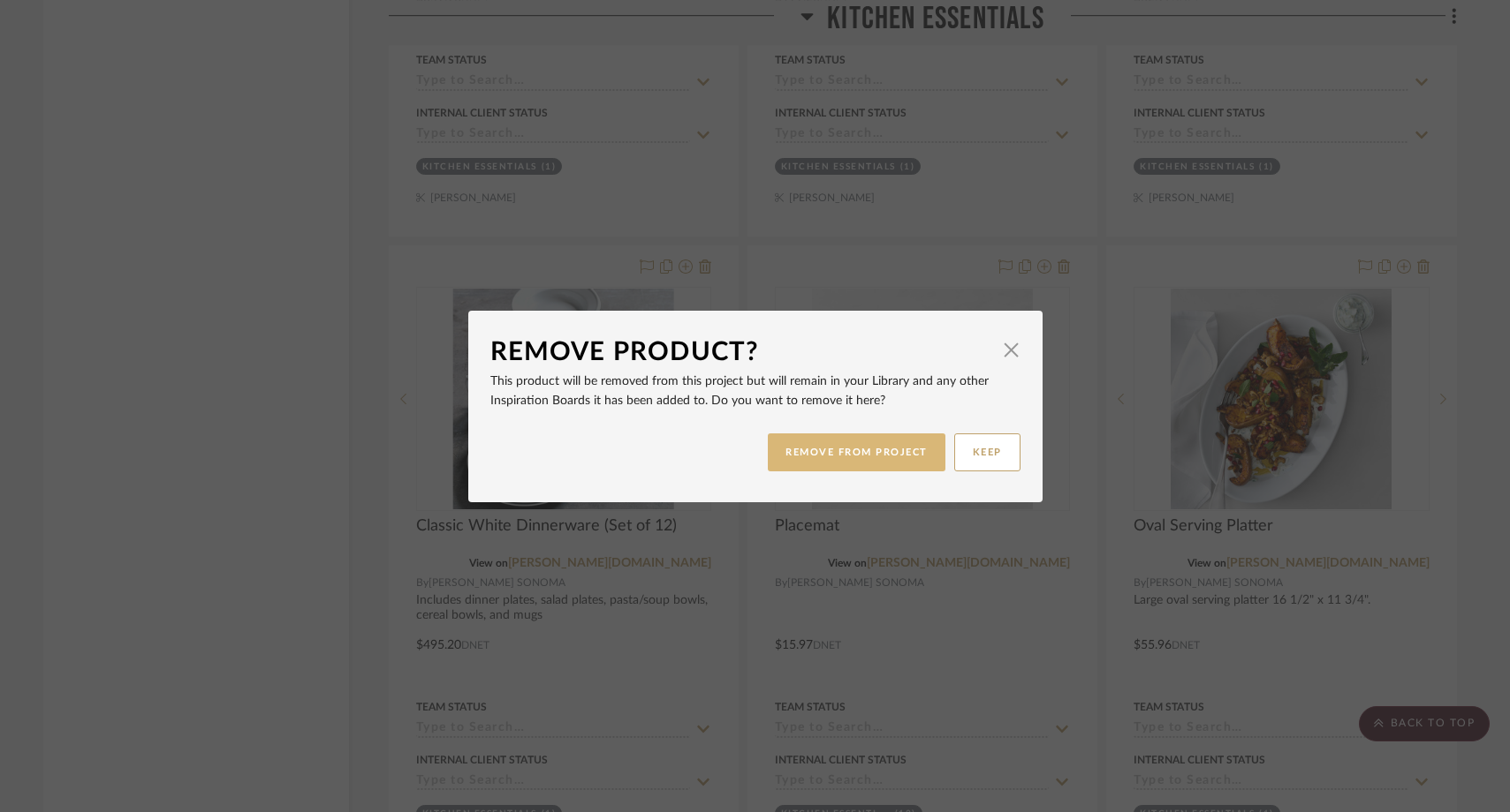
click at [859, 456] on button "REMOVE FROM PROJECT" at bounding box center [857, 453] width 177 height 38
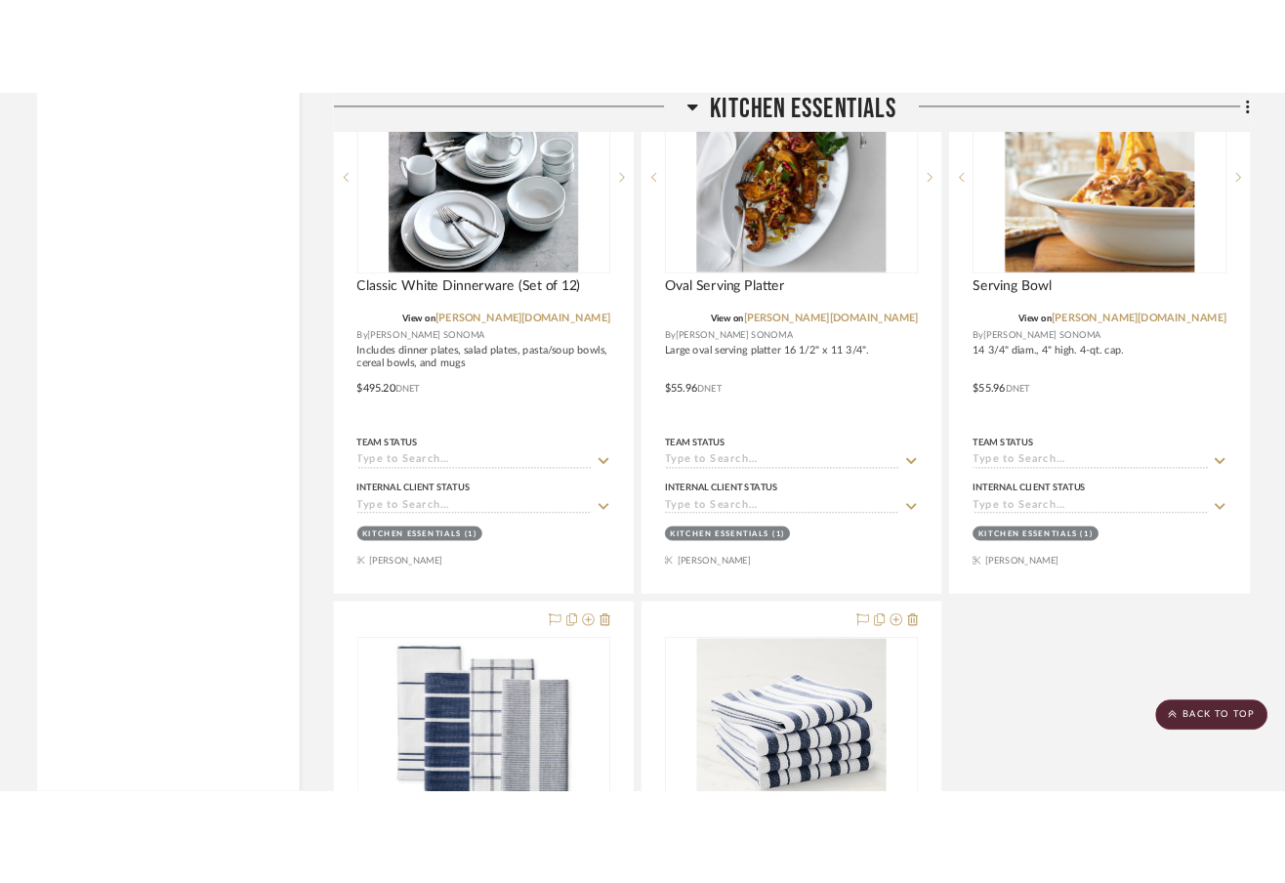
scroll to position [13195, 0]
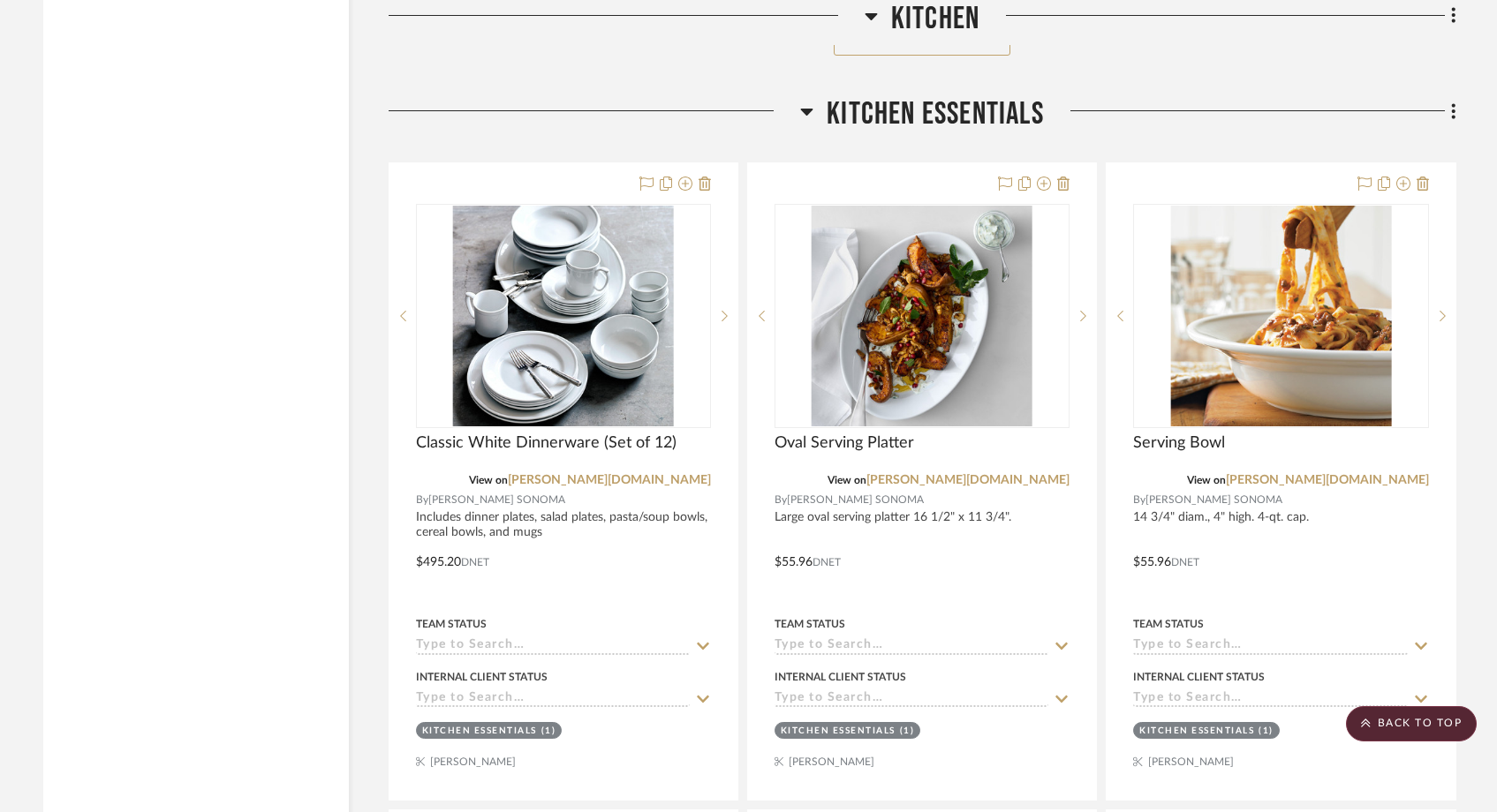
scroll to position [10348, 0]
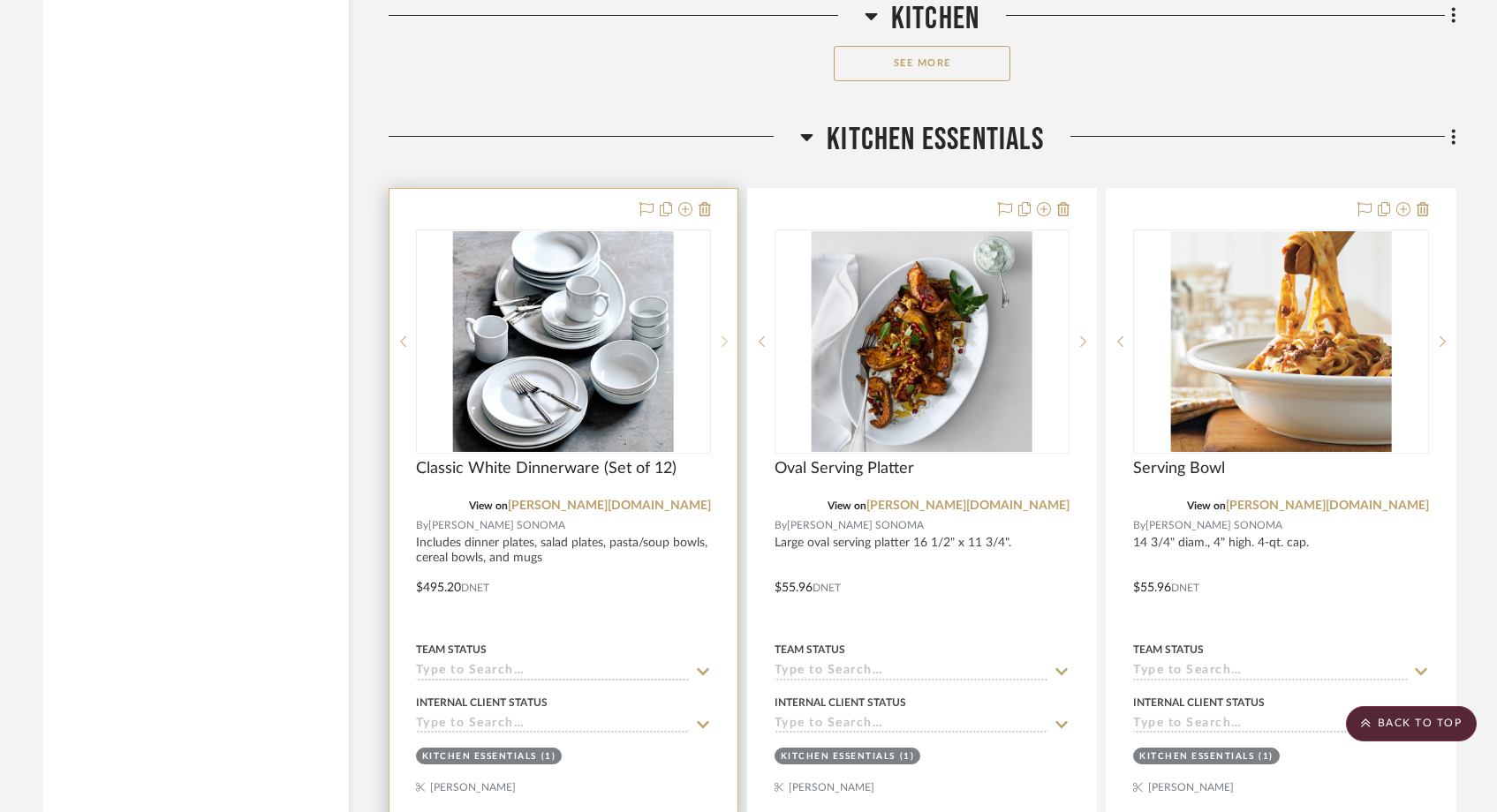
click at [724, 335] on icon at bounding box center [725, 342] width 6 height 13
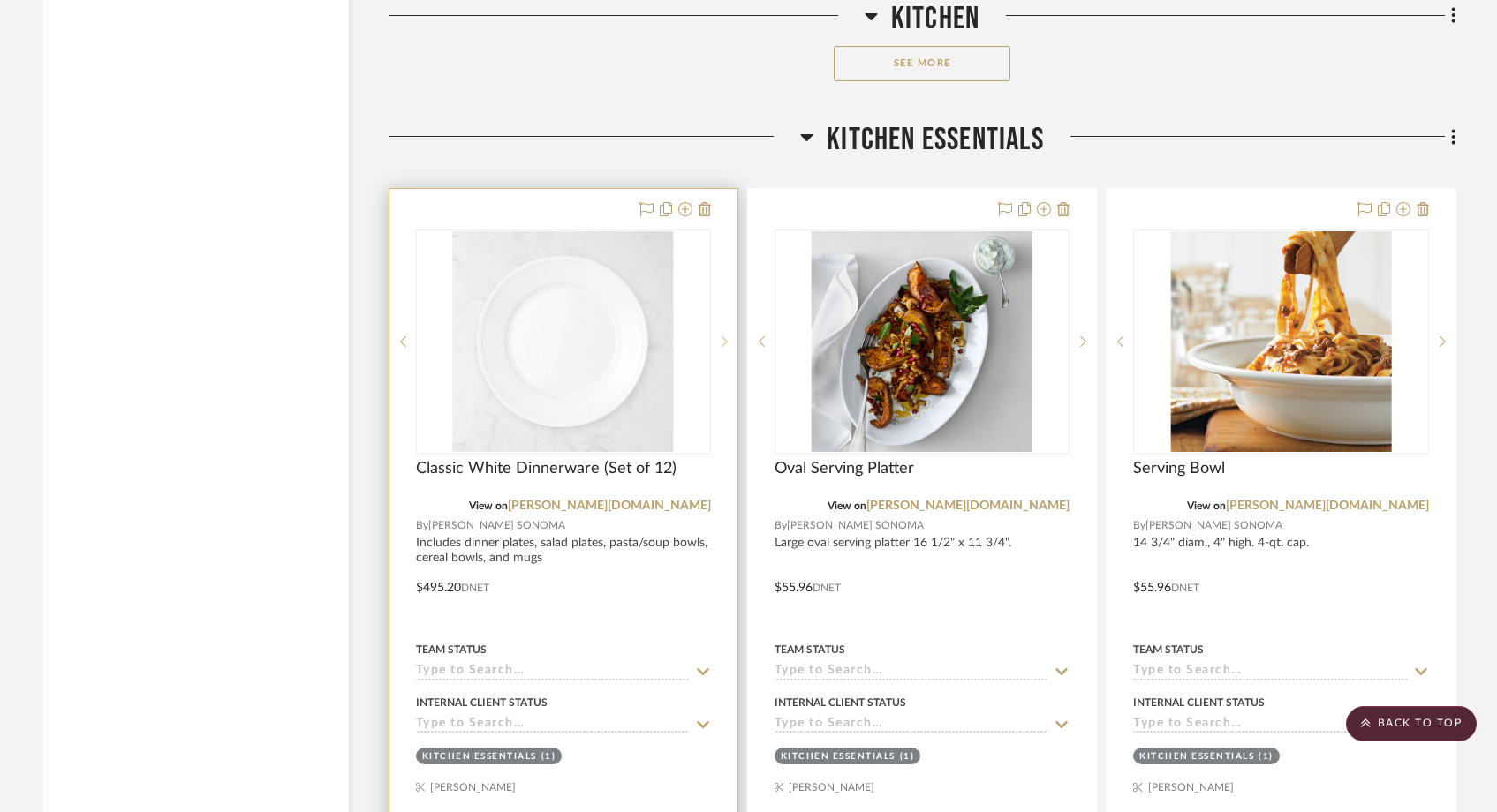
click at [724, 335] on icon at bounding box center [725, 342] width 6 height 13
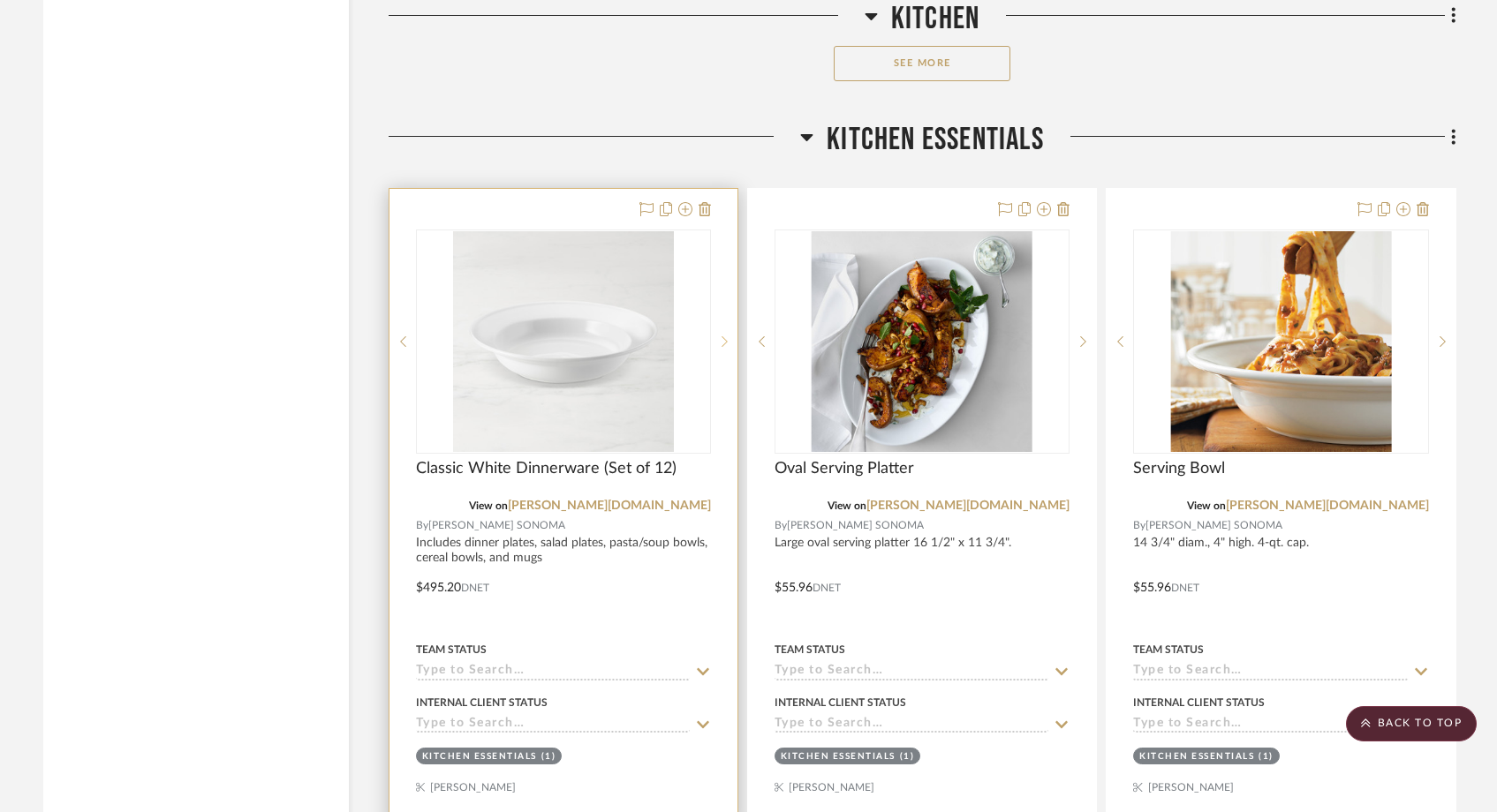
click at [724, 335] on icon at bounding box center [725, 342] width 6 height 13
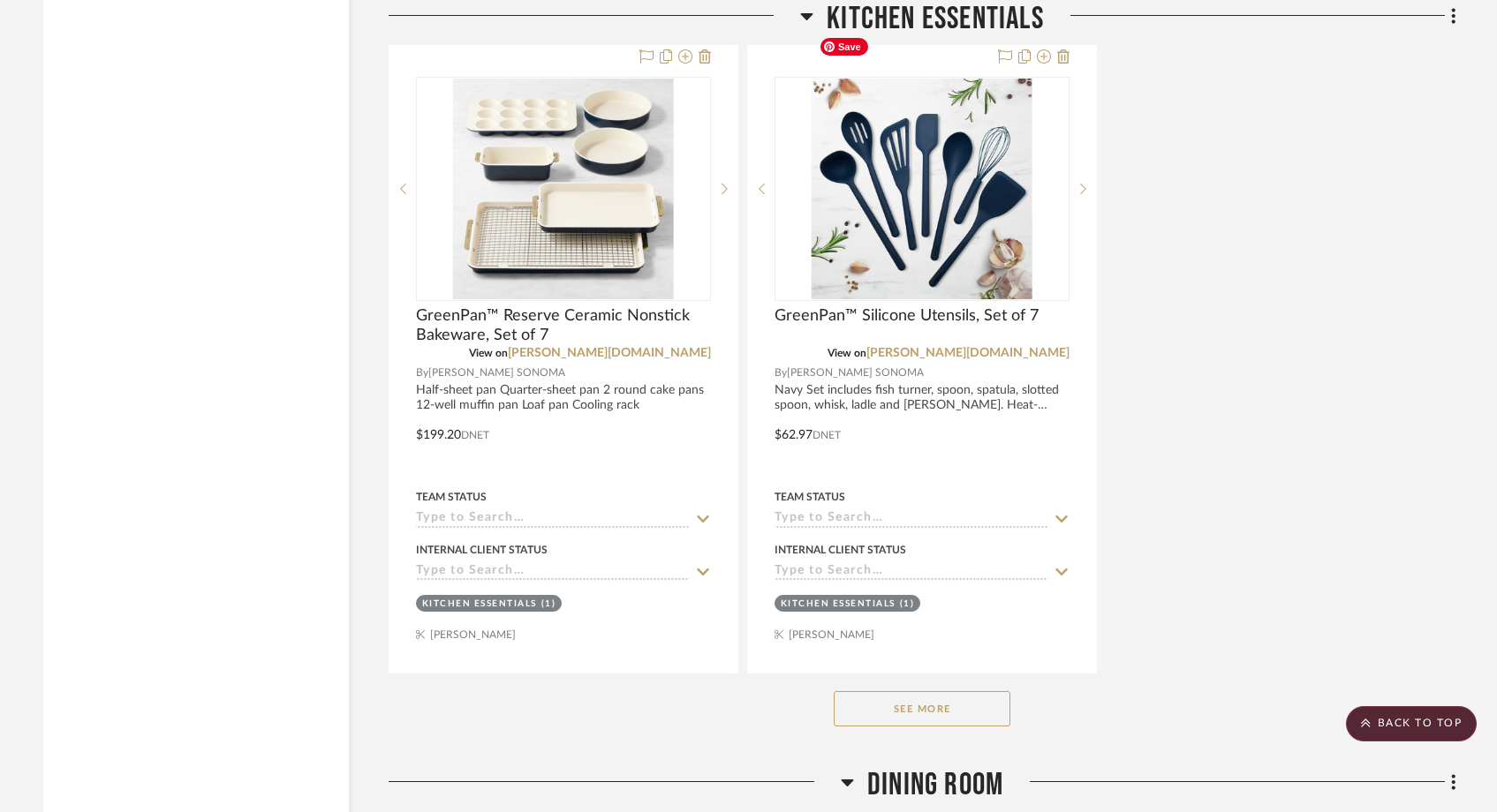
scroll to position [11859, 0]
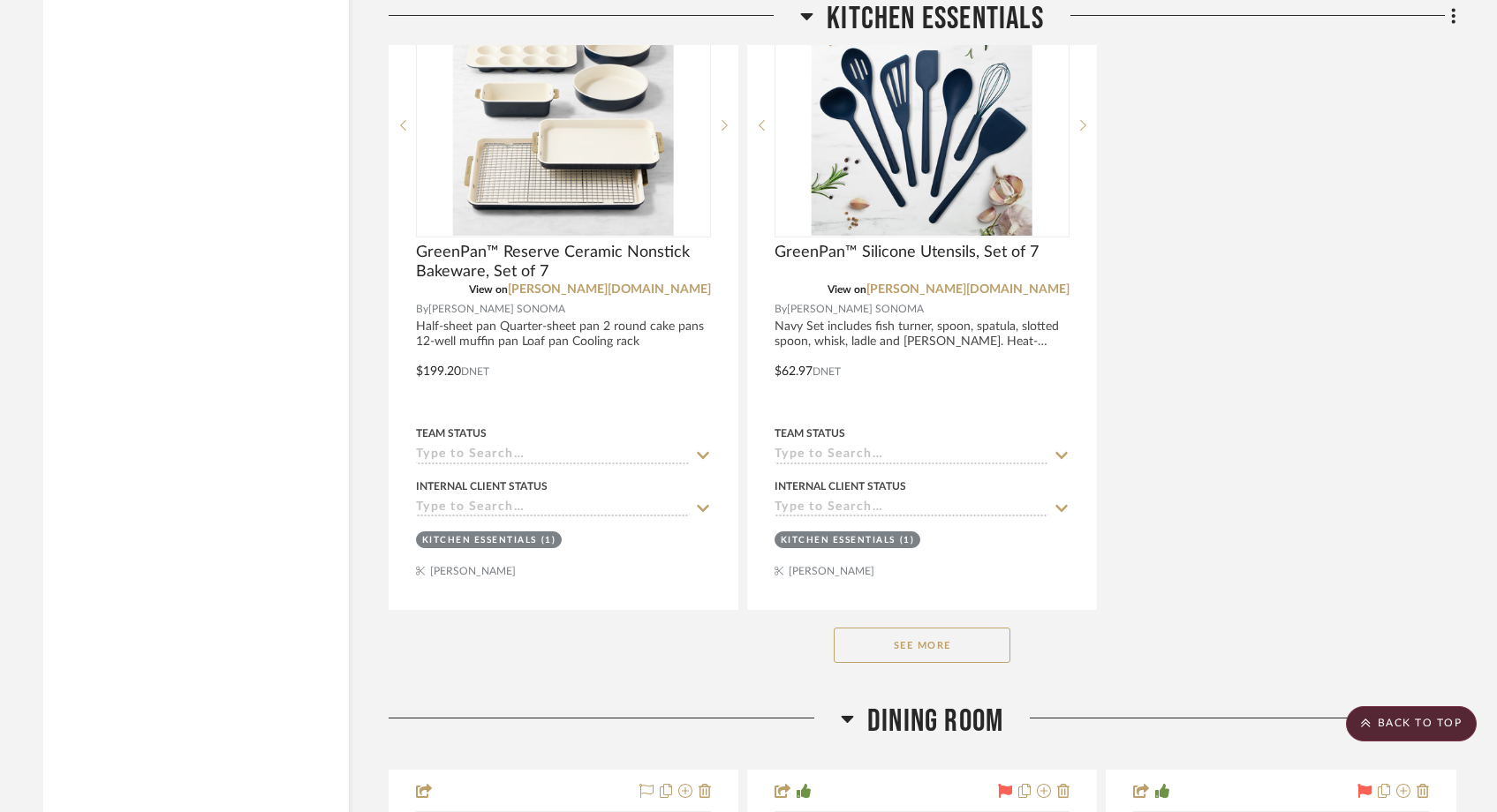
click at [869, 628] on button "See More" at bounding box center [922, 645] width 176 height 35
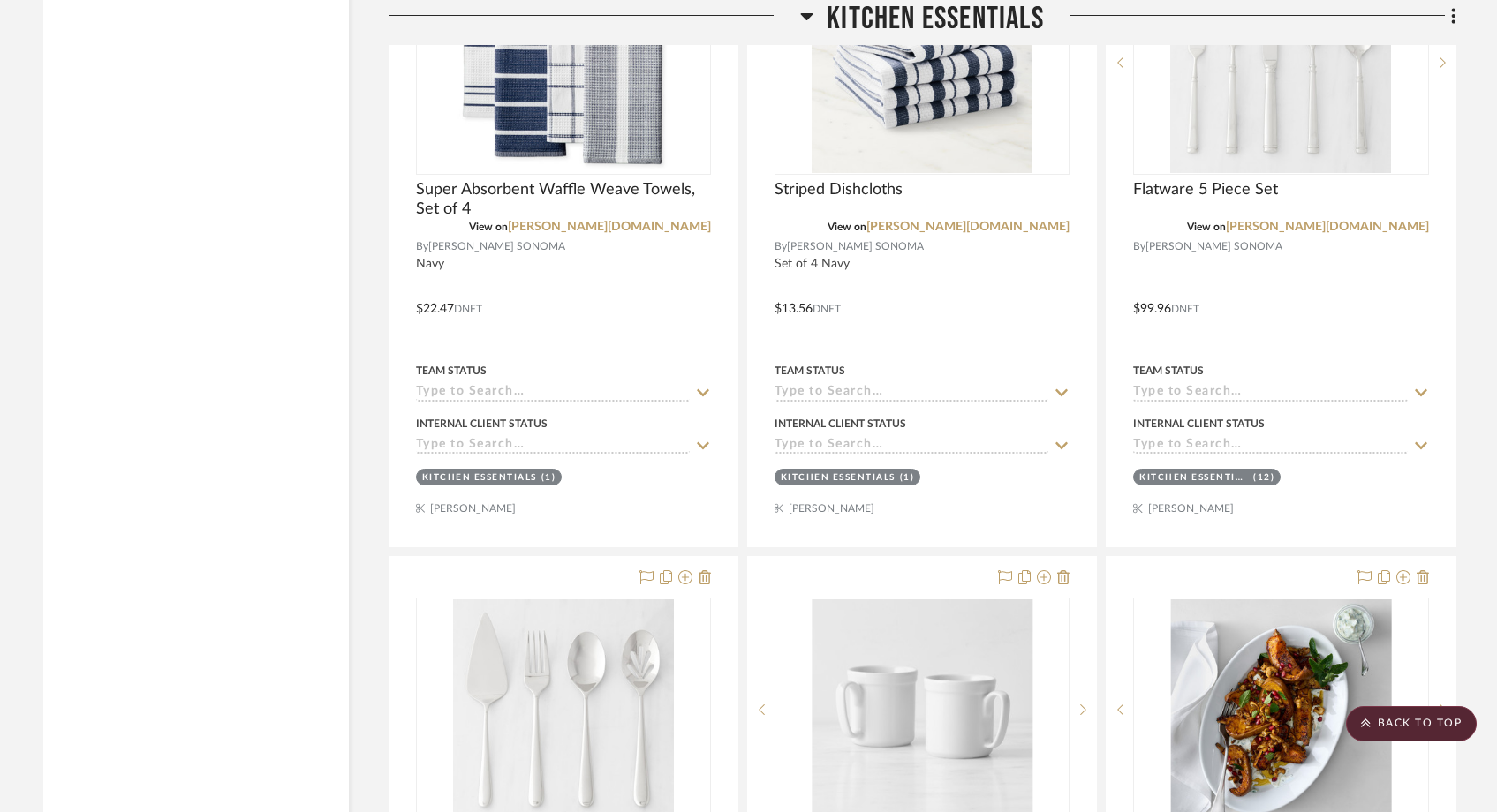
scroll to position [10629, 0]
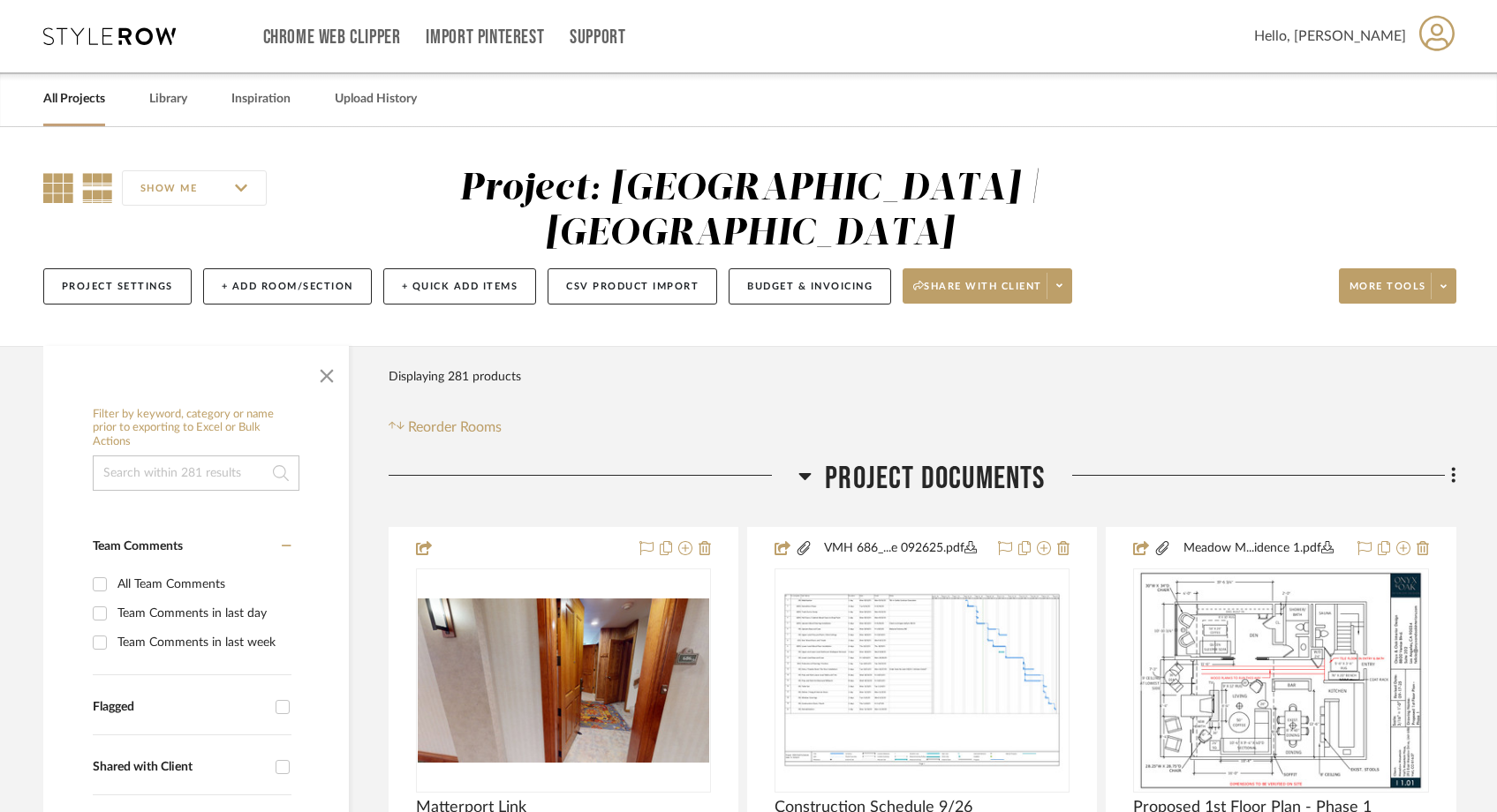
click at [64, 184] on icon at bounding box center [58, 187] width 30 height 30
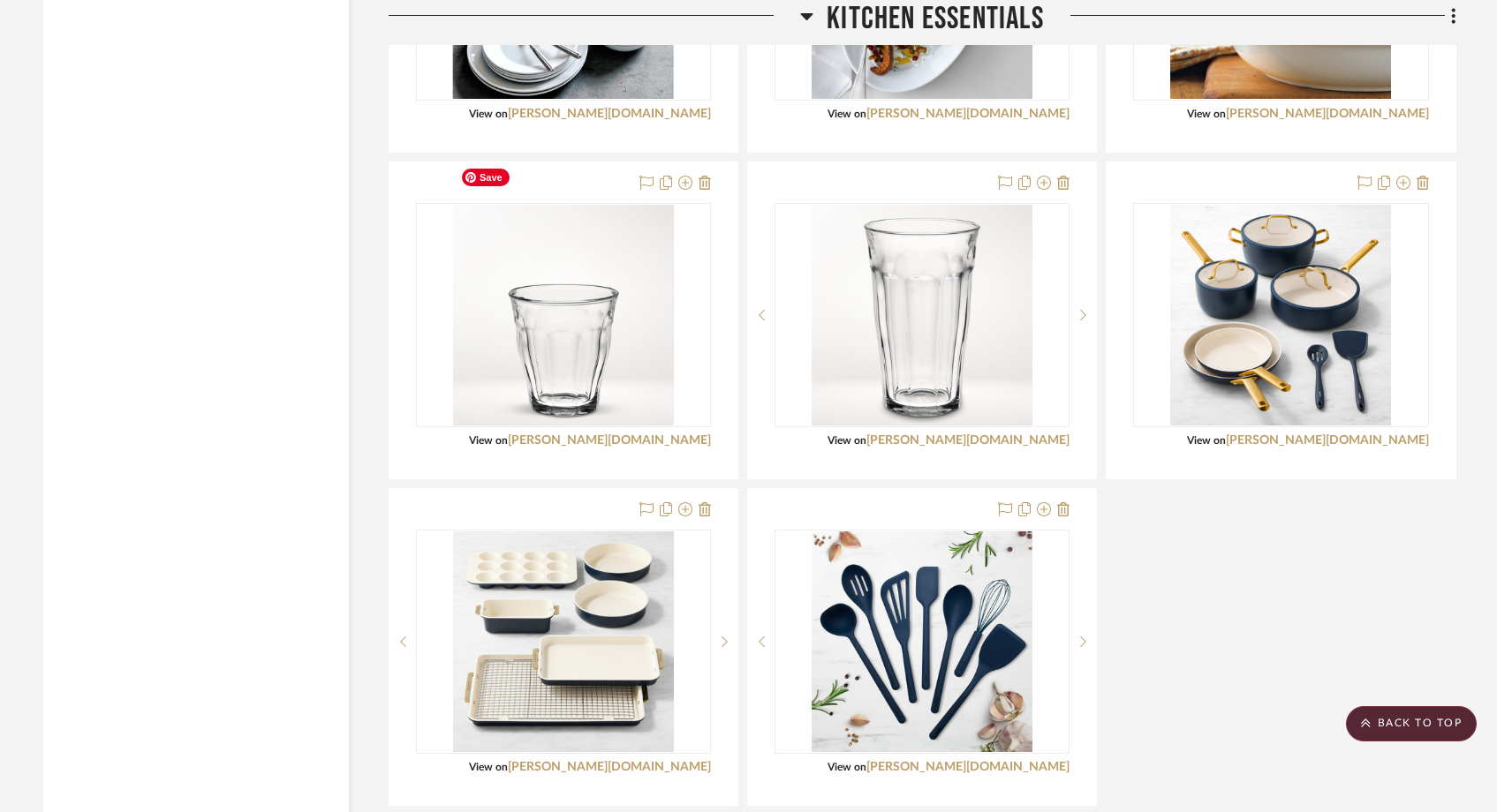
scroll to position [6311, 0]
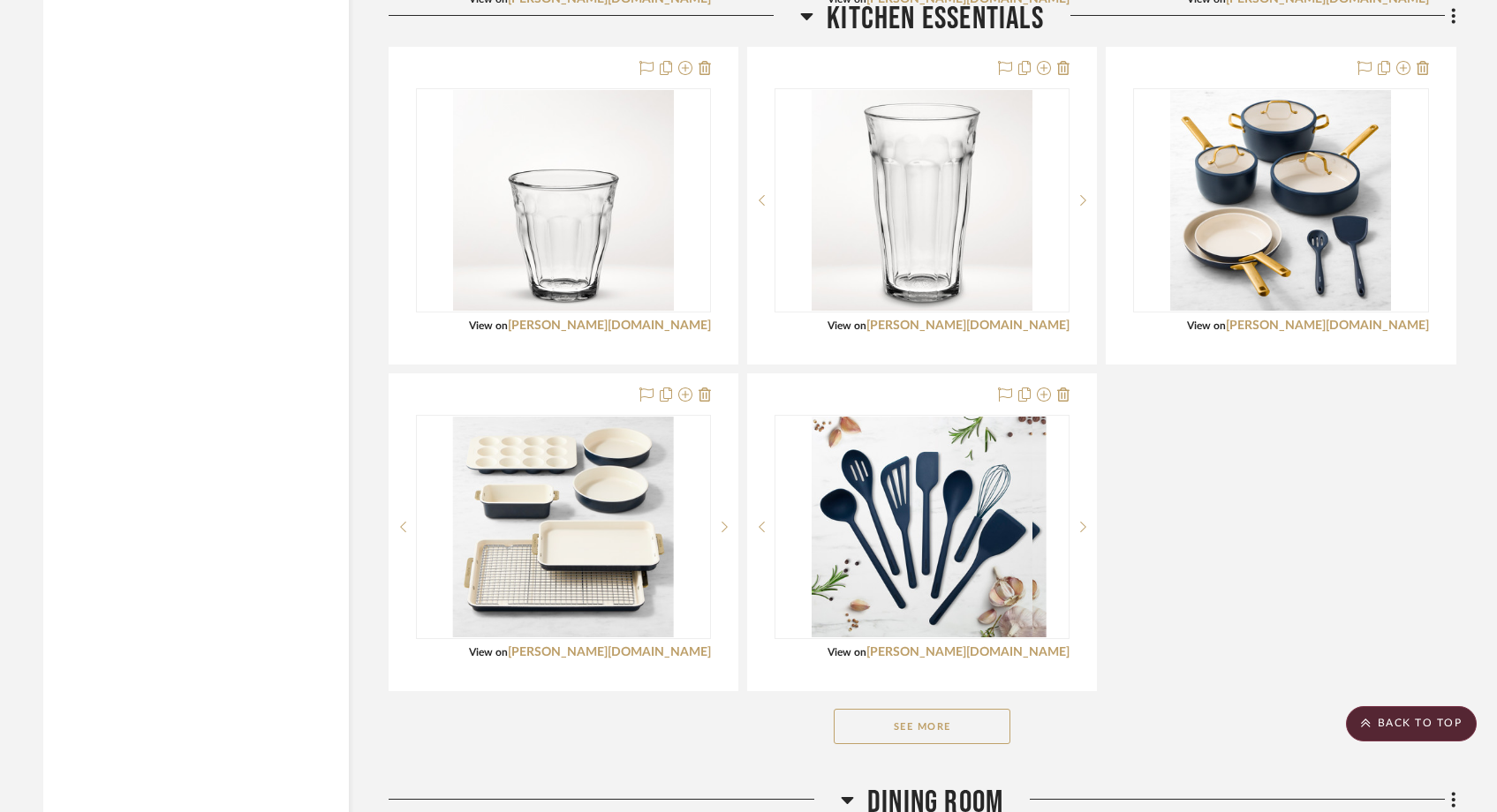
click at [847, 709] on button "See More" at bounding box center [922, 726] width 176 height 35
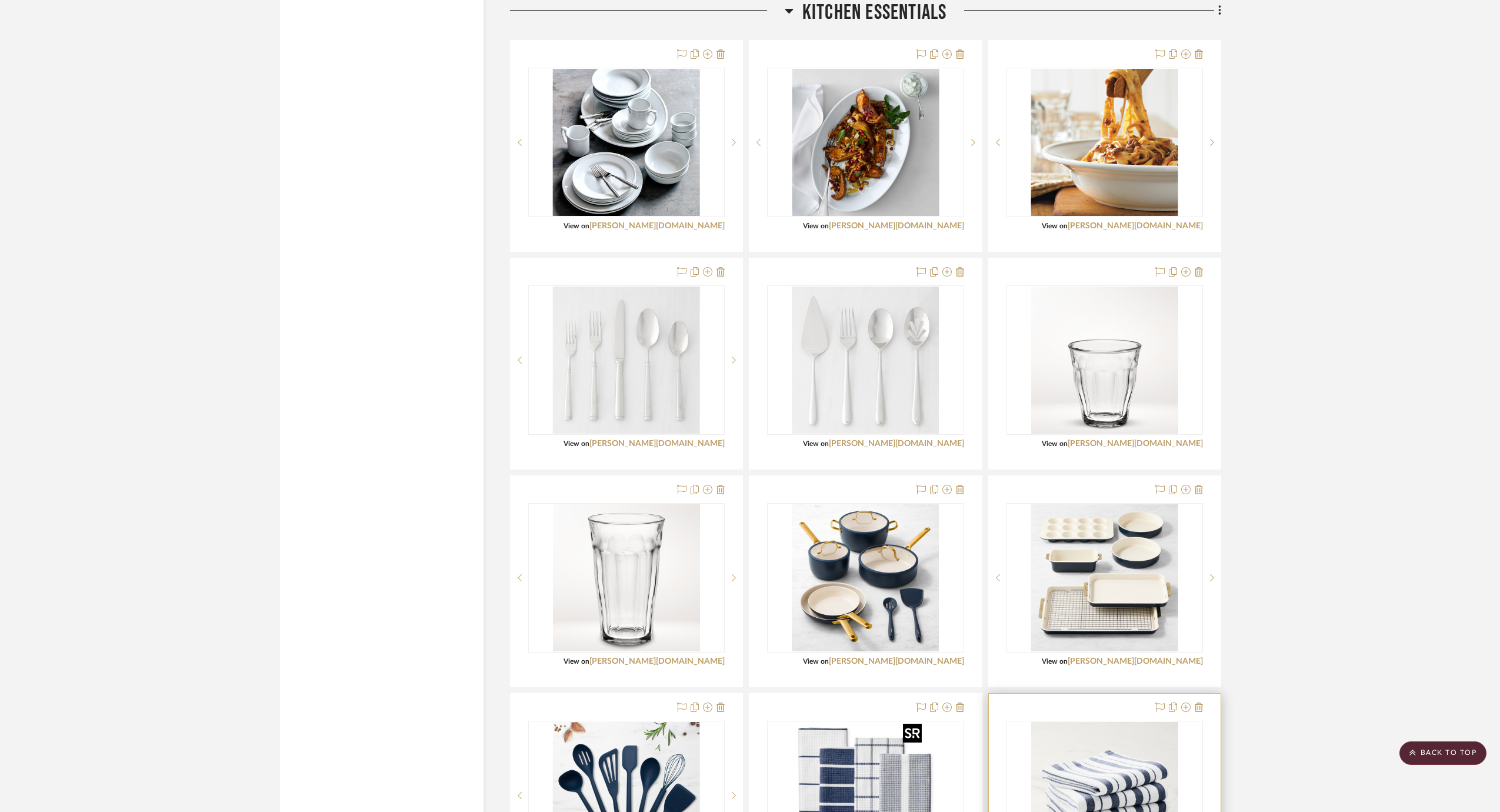
scroll to position [3999, 0]
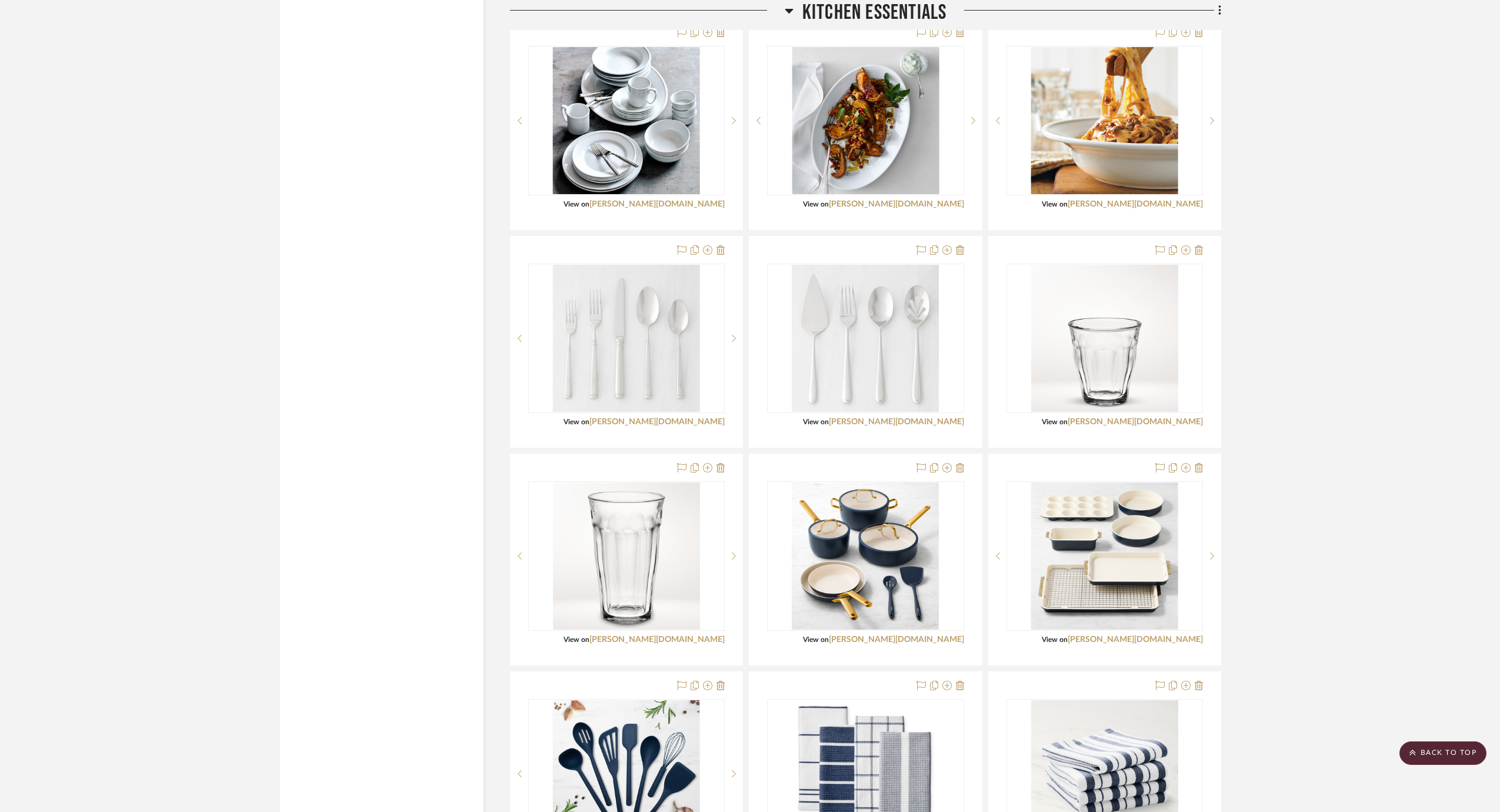
drag, startPoint x: 806, startPoint y: 289, endPoint x: 217, endPoint y: 1, distance: 655.6
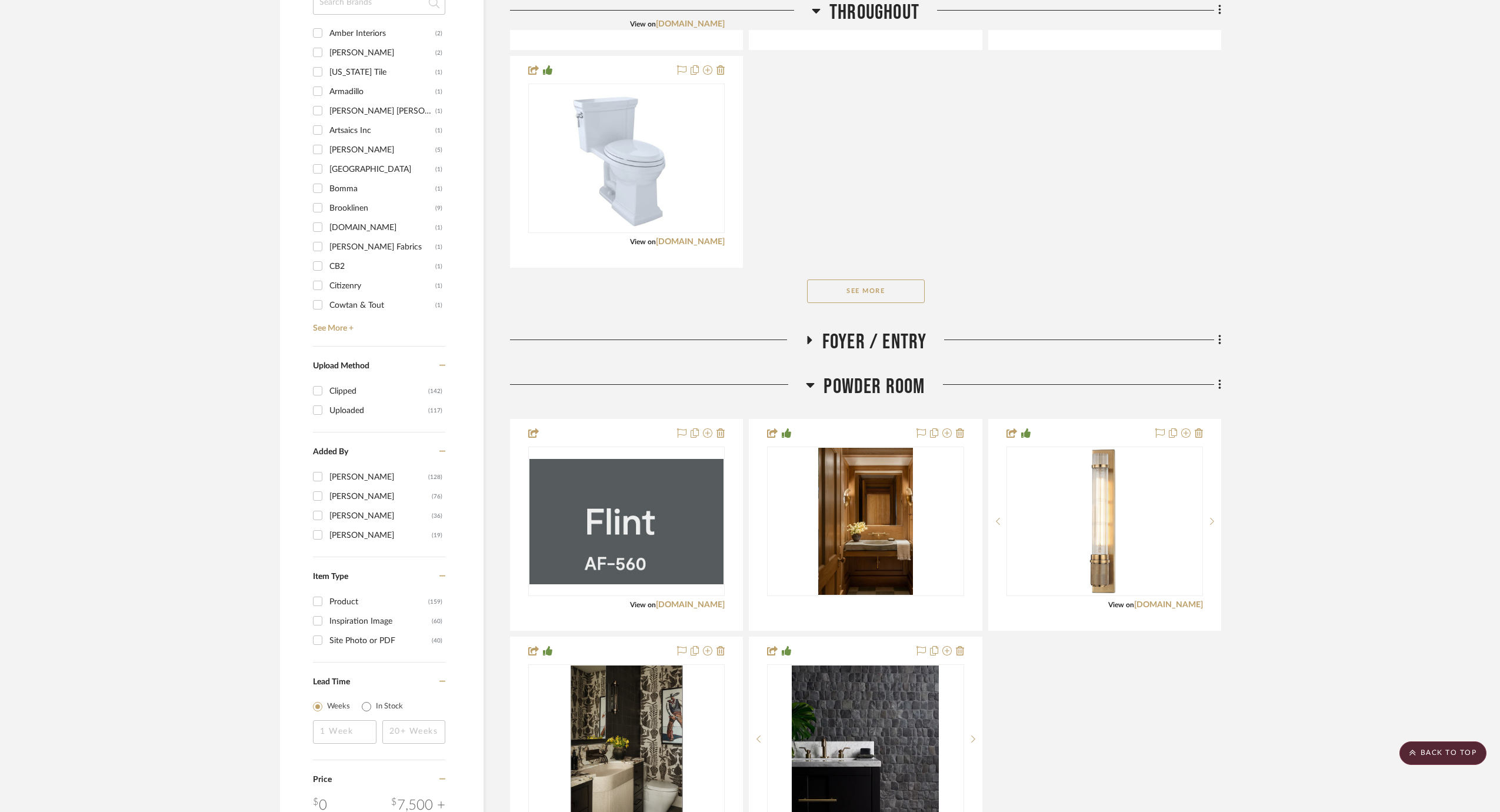
scroll to position [0, 0]
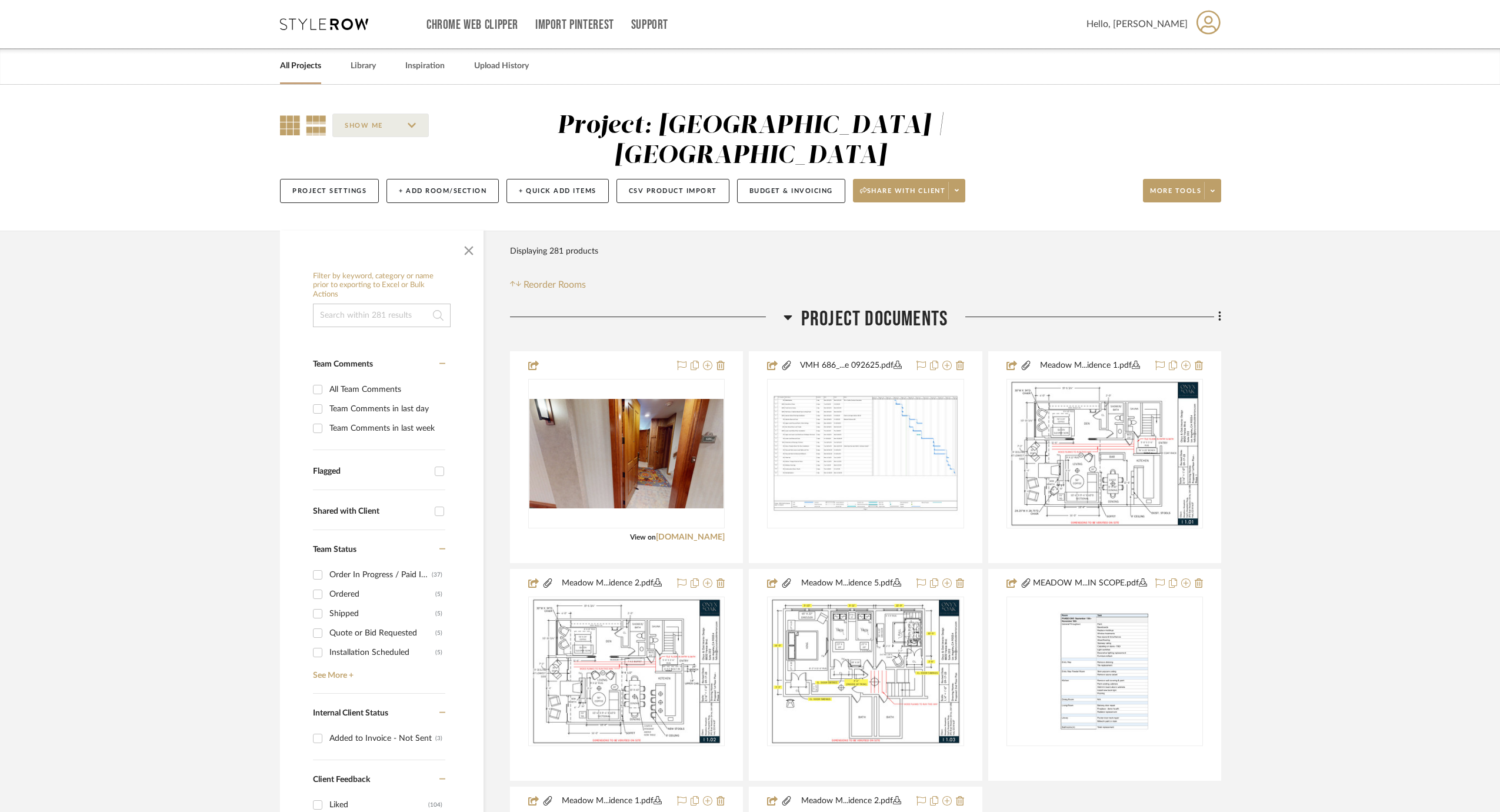
click at [313, 126] on icon at bounding box center [316, 125] width 20 height 20
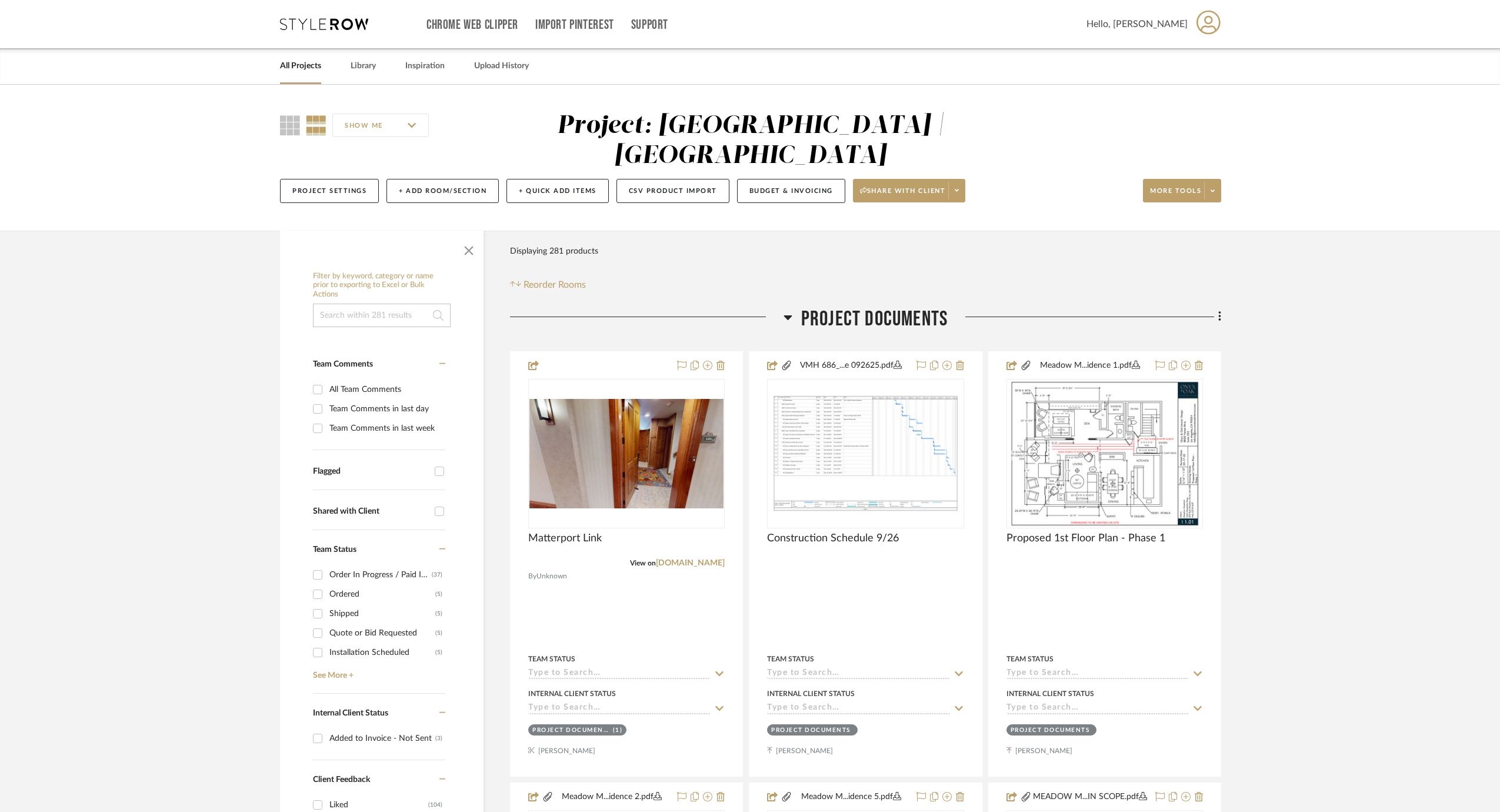
click at [407, 123] on input "SHOW ME" at bounding box center [381, 125] width 96 height 23
click at [347, 269] on input "checkbox" at bounding box center [348, 269] width 10 height 10
checkbox input "false"
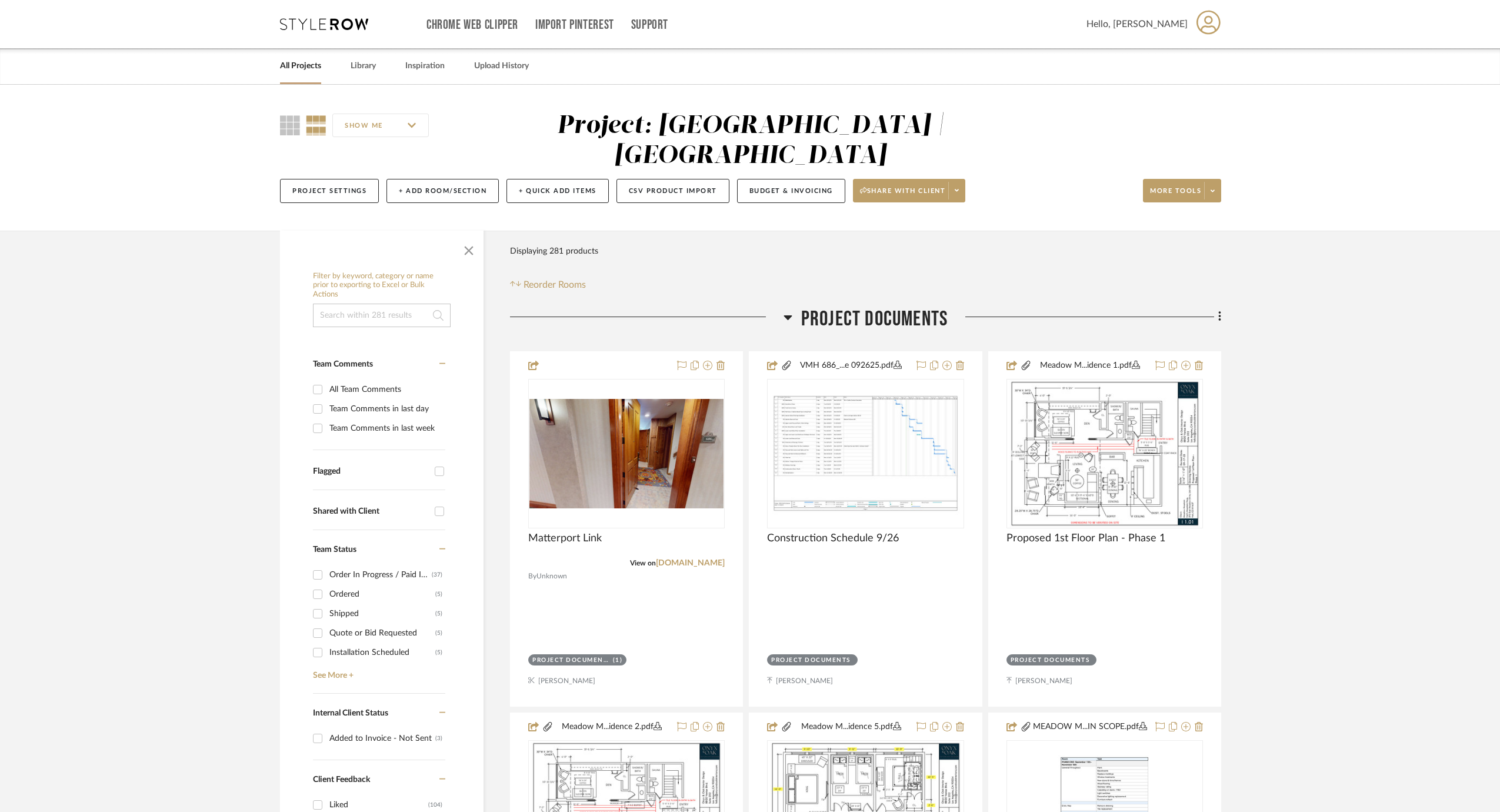
click at [368, 134] on input "SHOW ME" at bounding box center [381, 125] width 96 height 23
click at [348, 201] on input "checkbox" at bounding box center [348, 200] width 10 height 10
checkbox input "false"
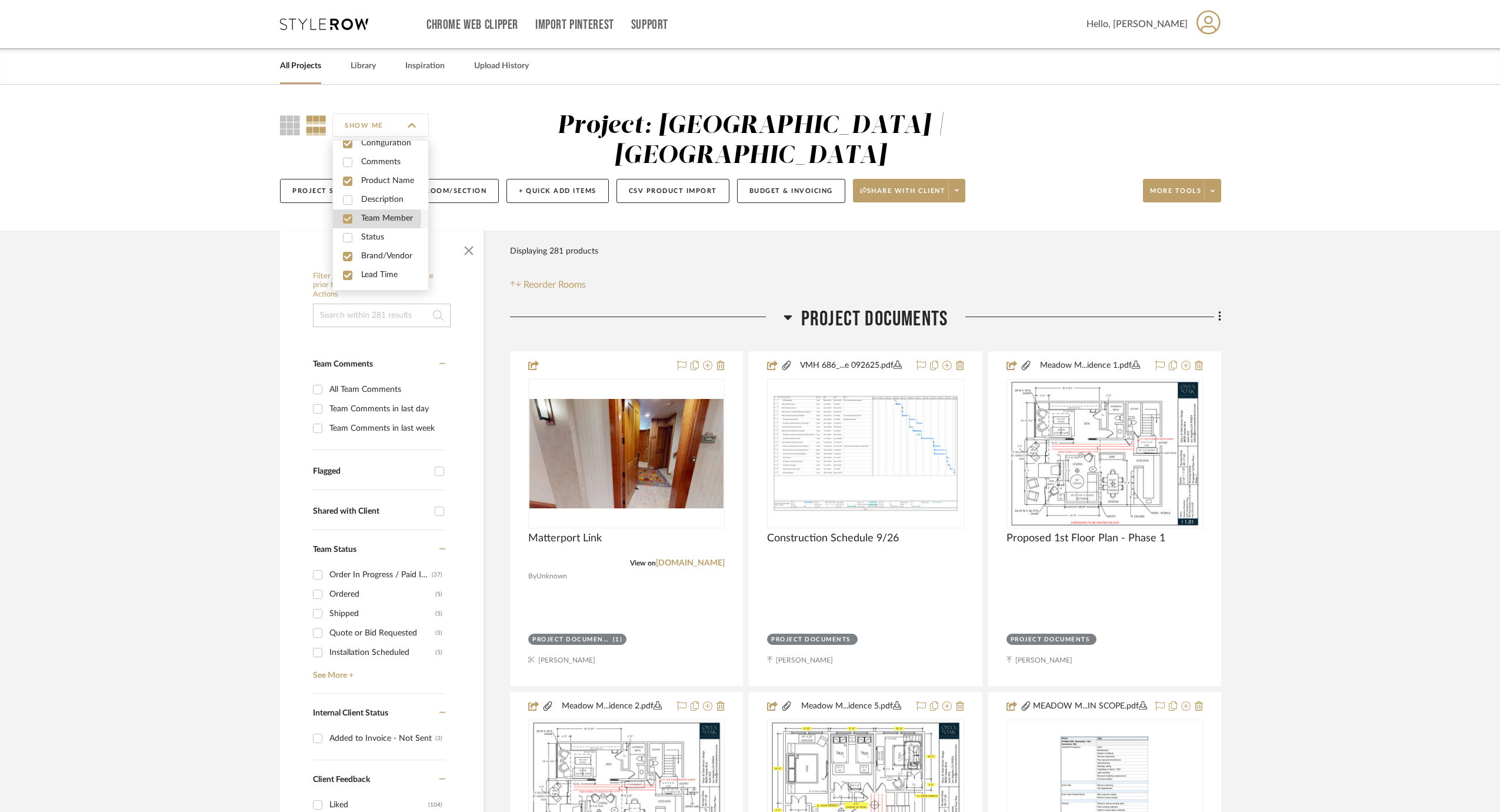
click at [348, 217] on input "checkbox" at bounding box center [348, 219] width 10 height 10
checkbox input "false"
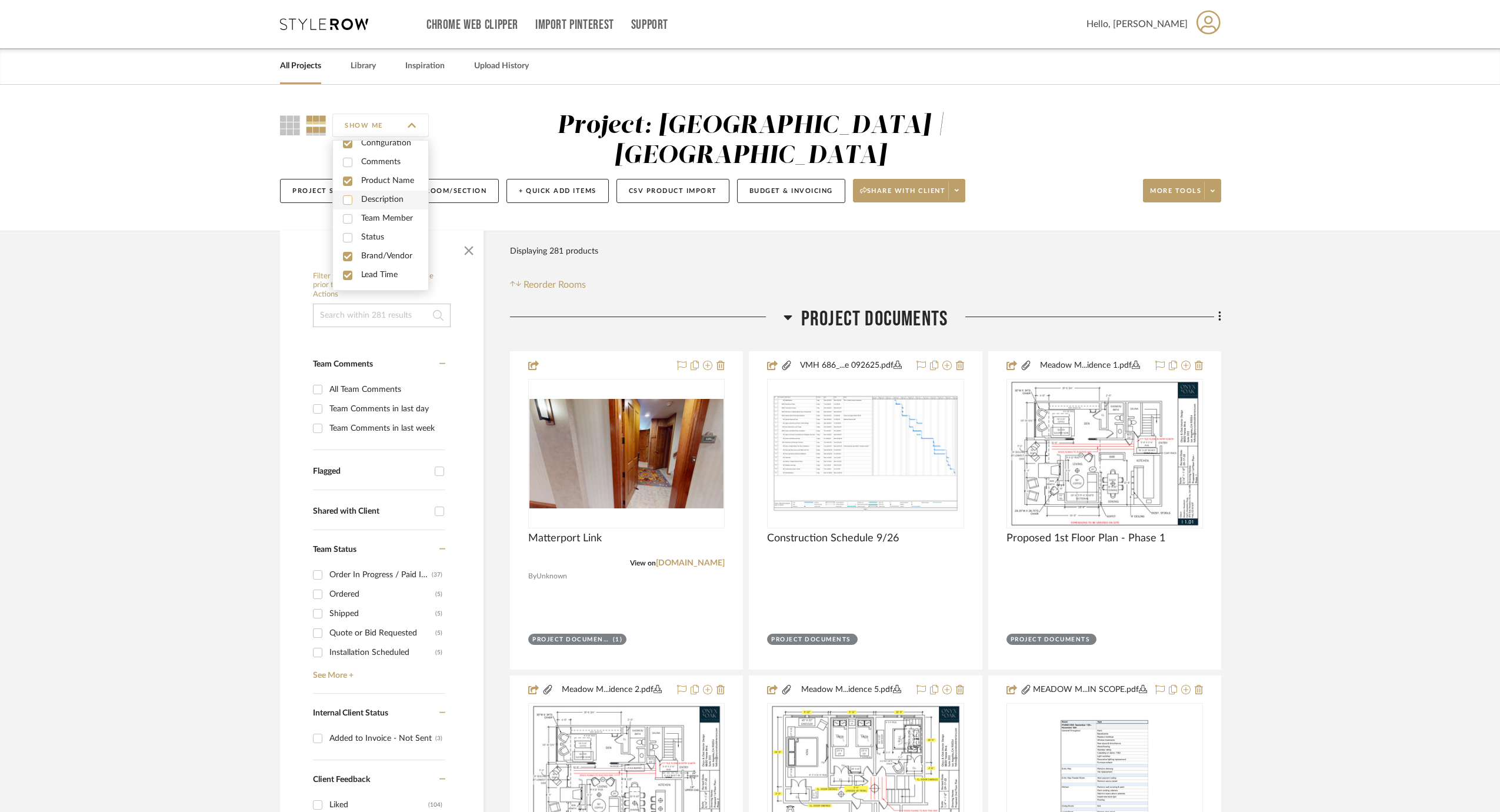
scroll to position [0, 0]
click at [346, 172] on input "checkbox" at bounding box center [348, 175] width 10 height 10
checkbox input "false"
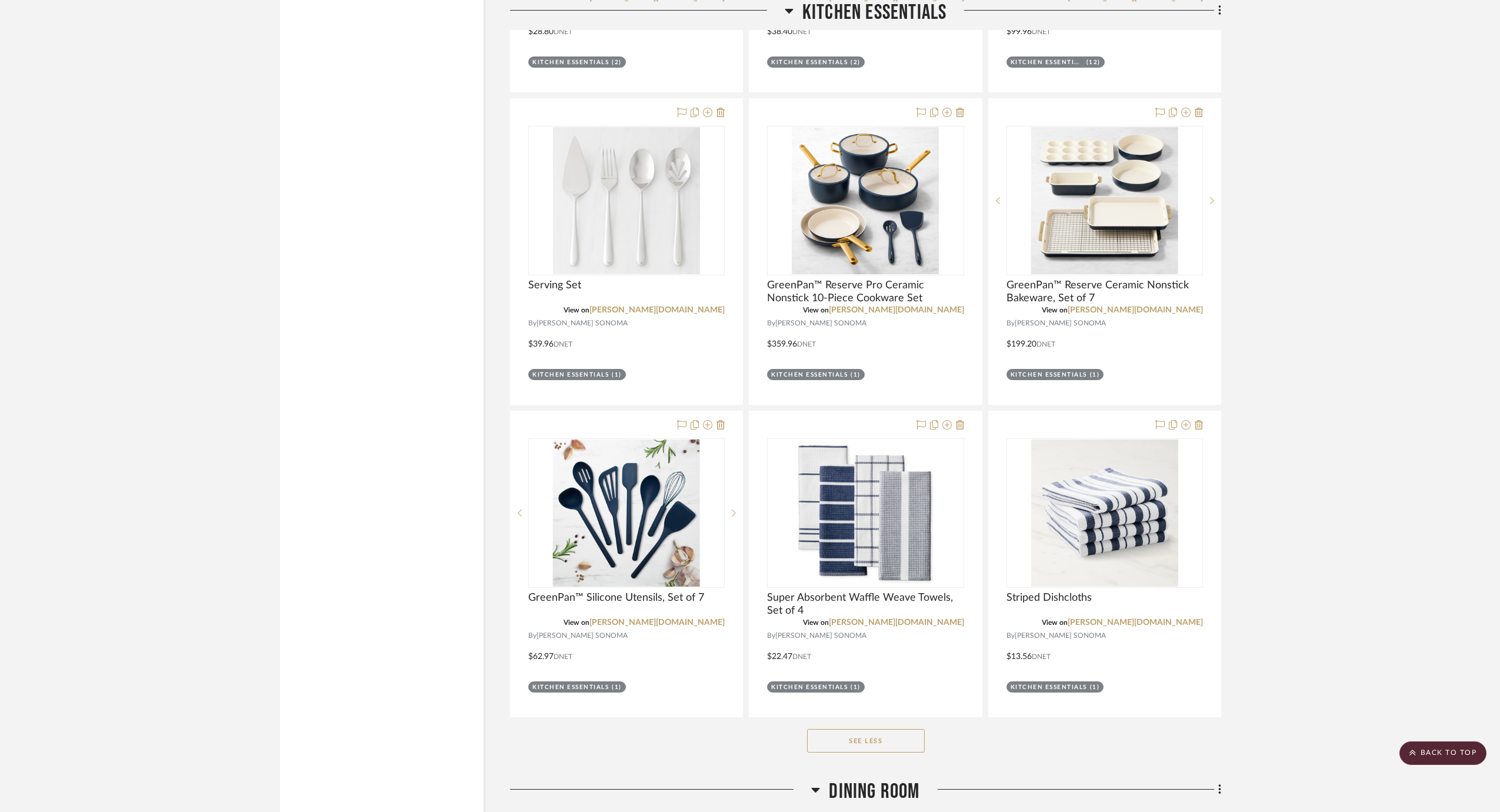
scroll to position [5880, 0]
drag, startPoint x: 631, startPoint y: 615, endPoint x: 118, endPoint y: 1, distance: 800.1
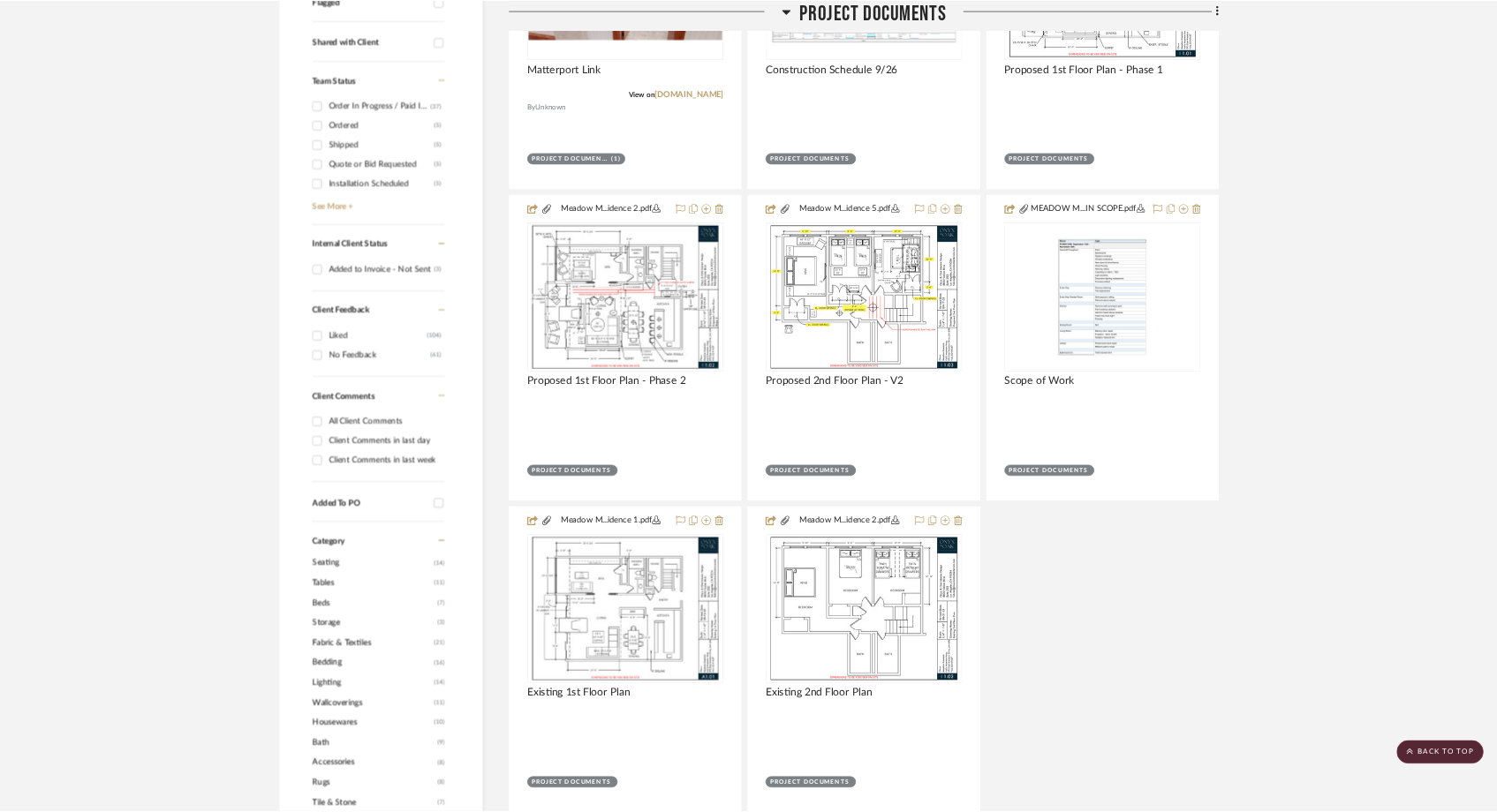
scroll to position [0, 0]
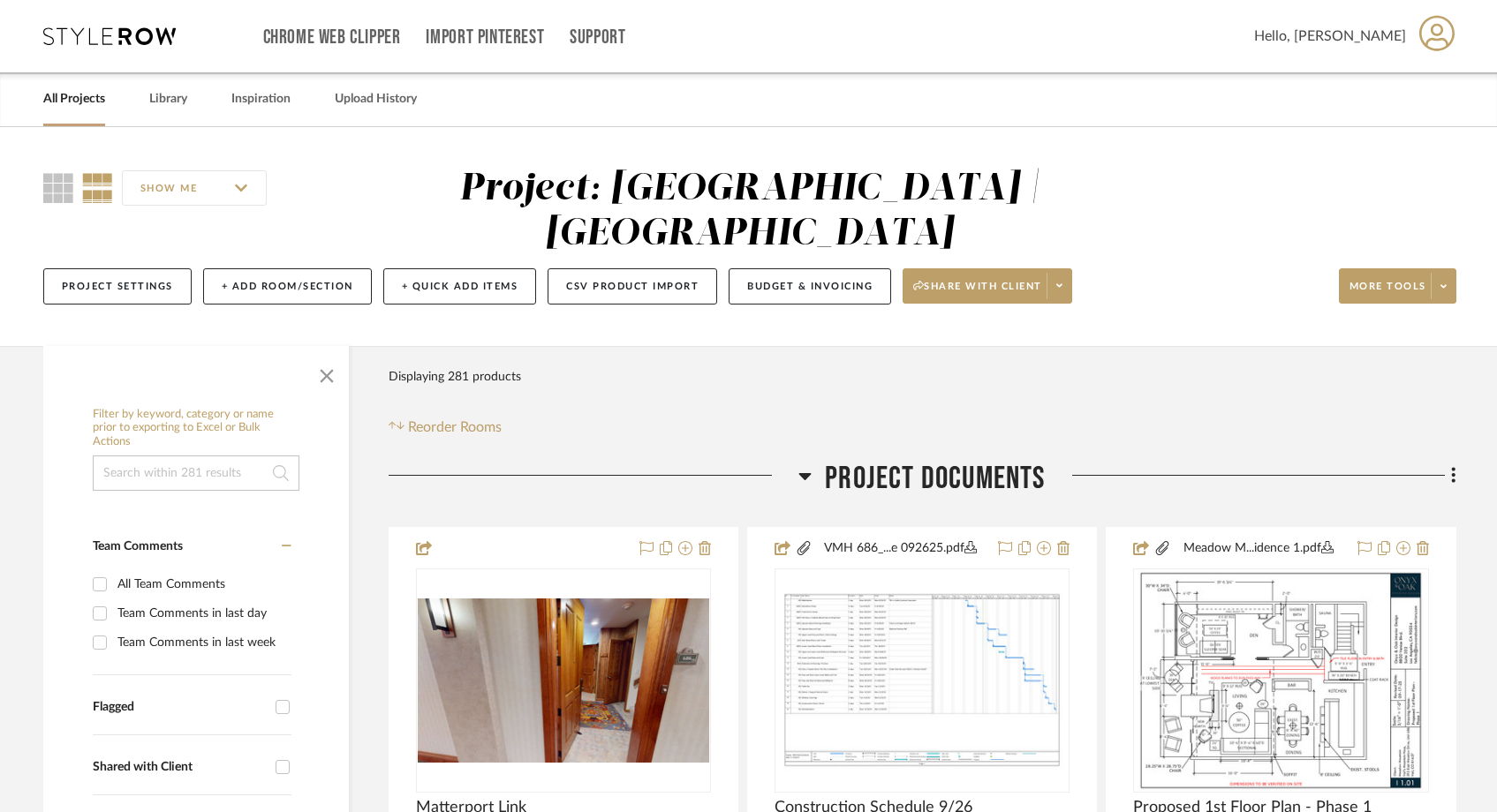
click at [61, 105] on link "All Projects" at bounding box center [74, 99] width 62 height 24
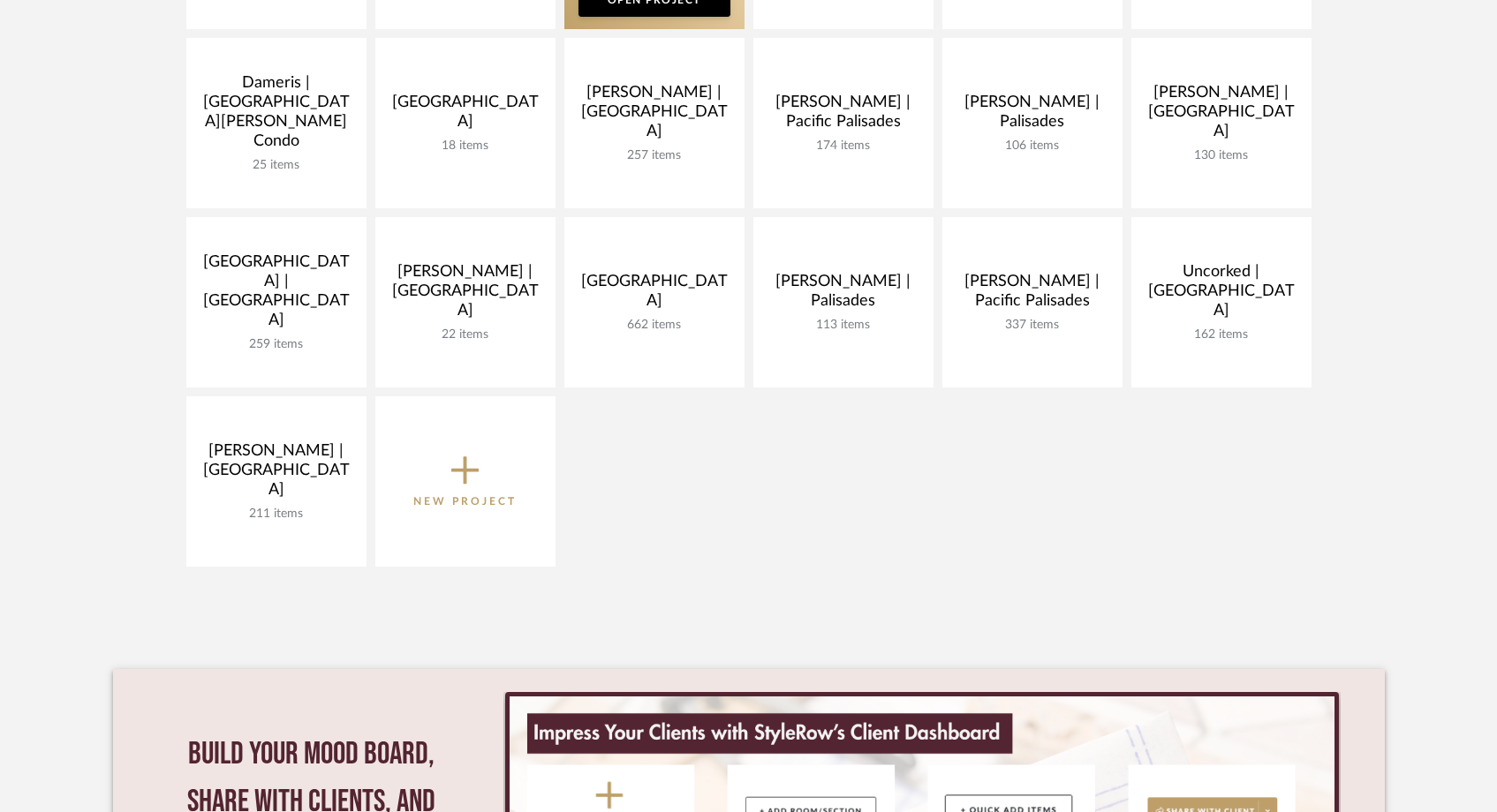
scroll to position [598, 0]
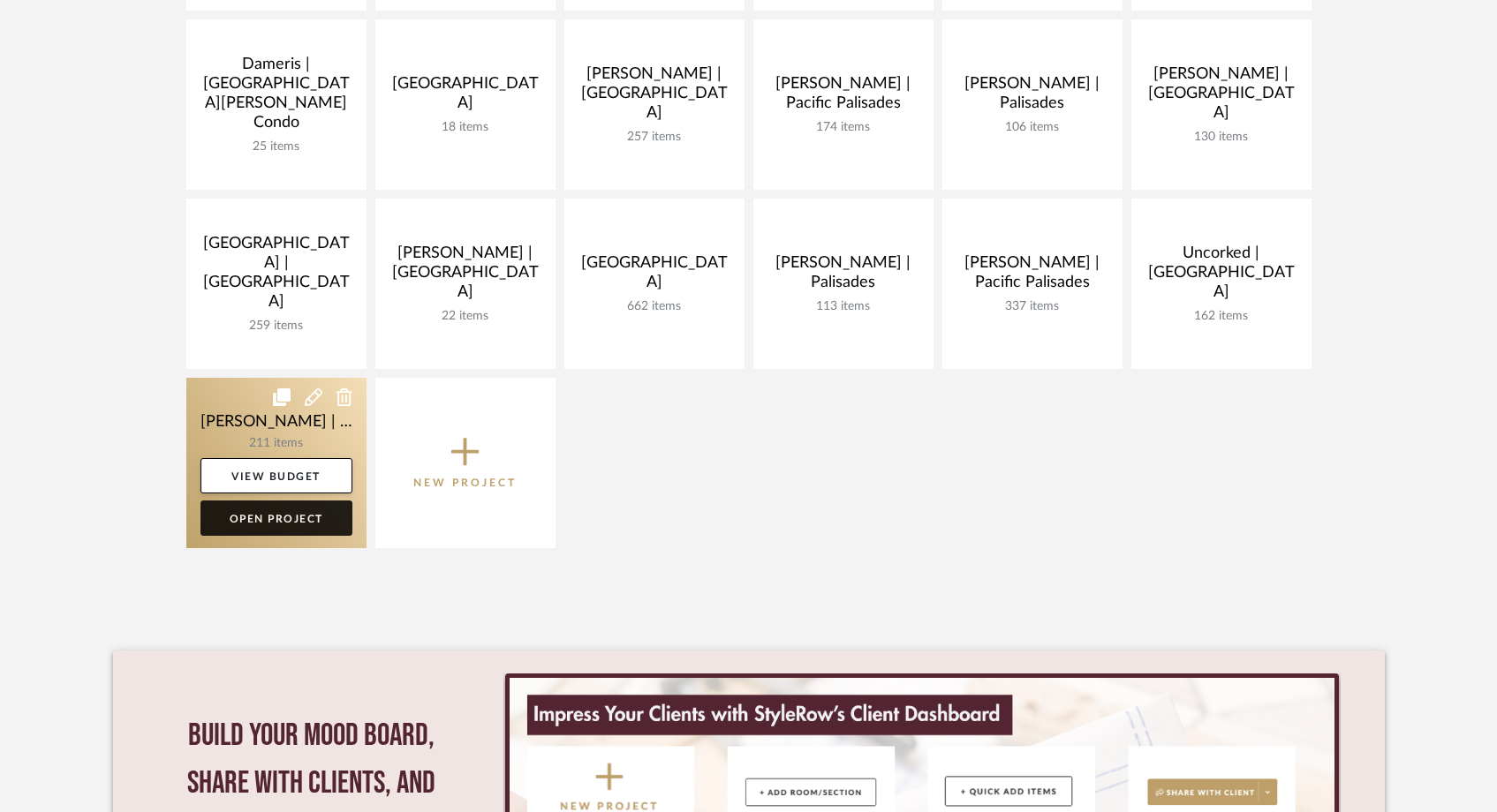
click at [282, 521] on link "Open Project" at bounding box center [277, 518] width 152 height 35
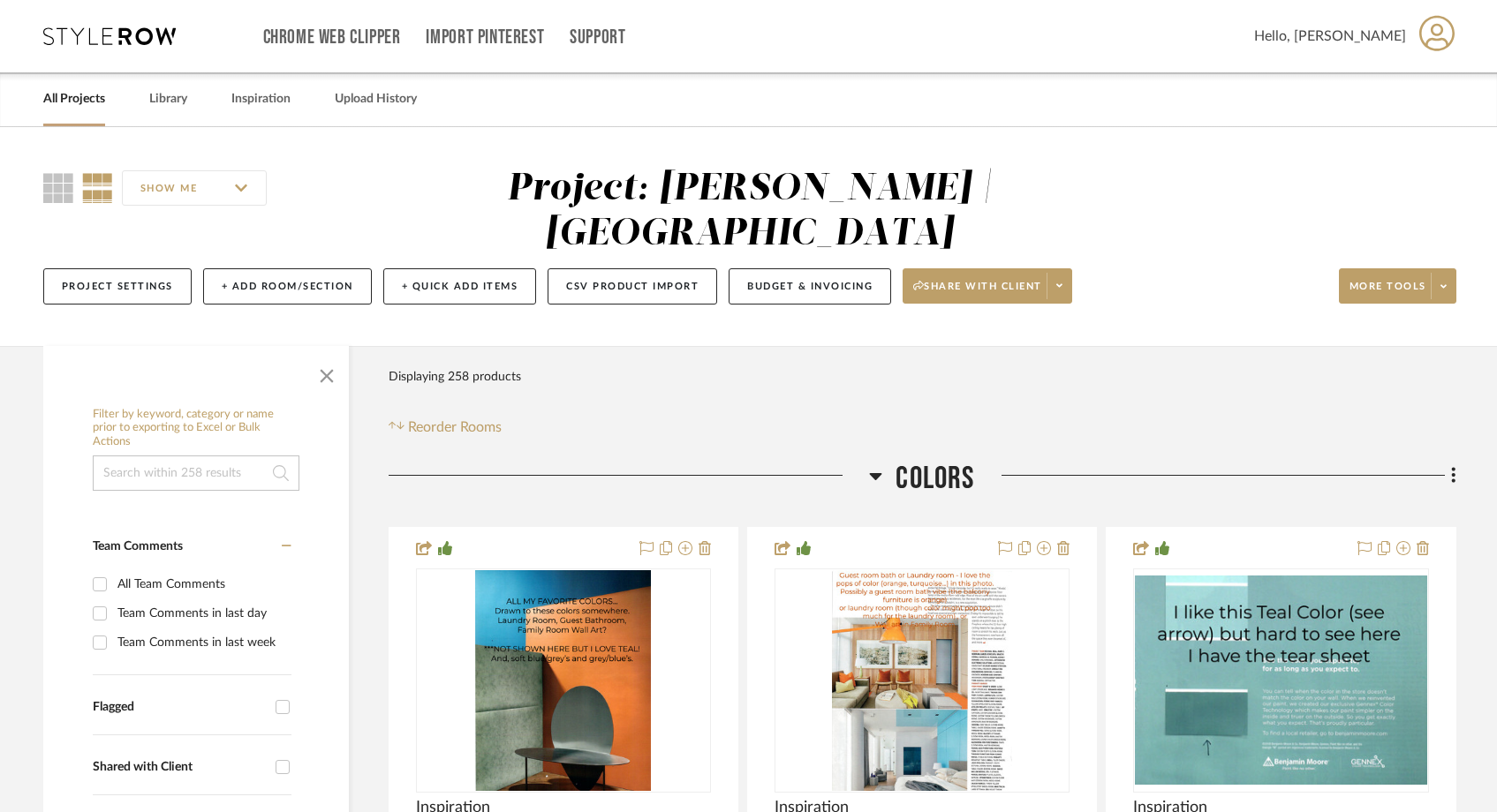
click at [83, 98] on link "All Projects" at bounding box center [74, 99] width 62 height 24
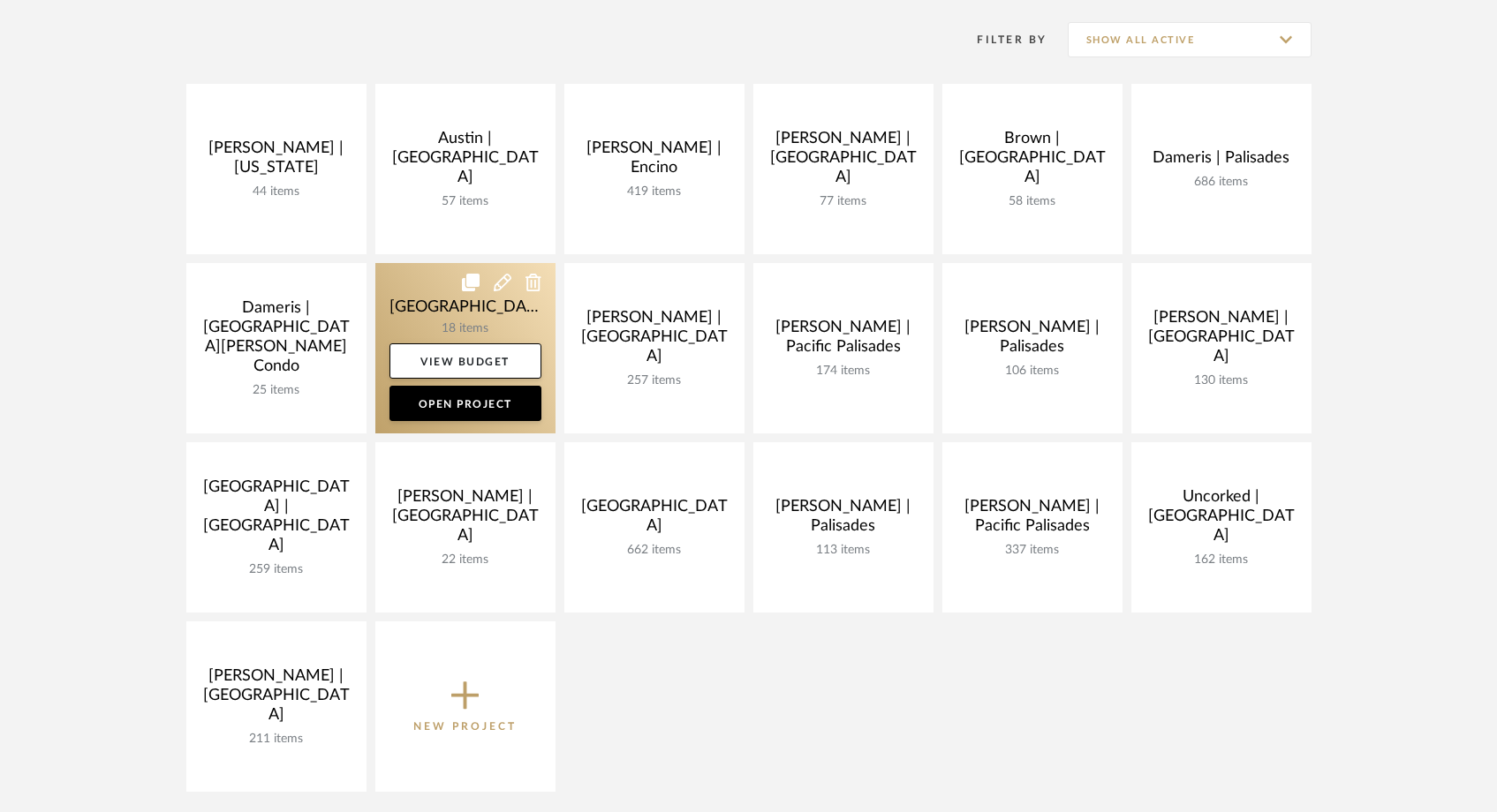
scroll to position [362, 0]
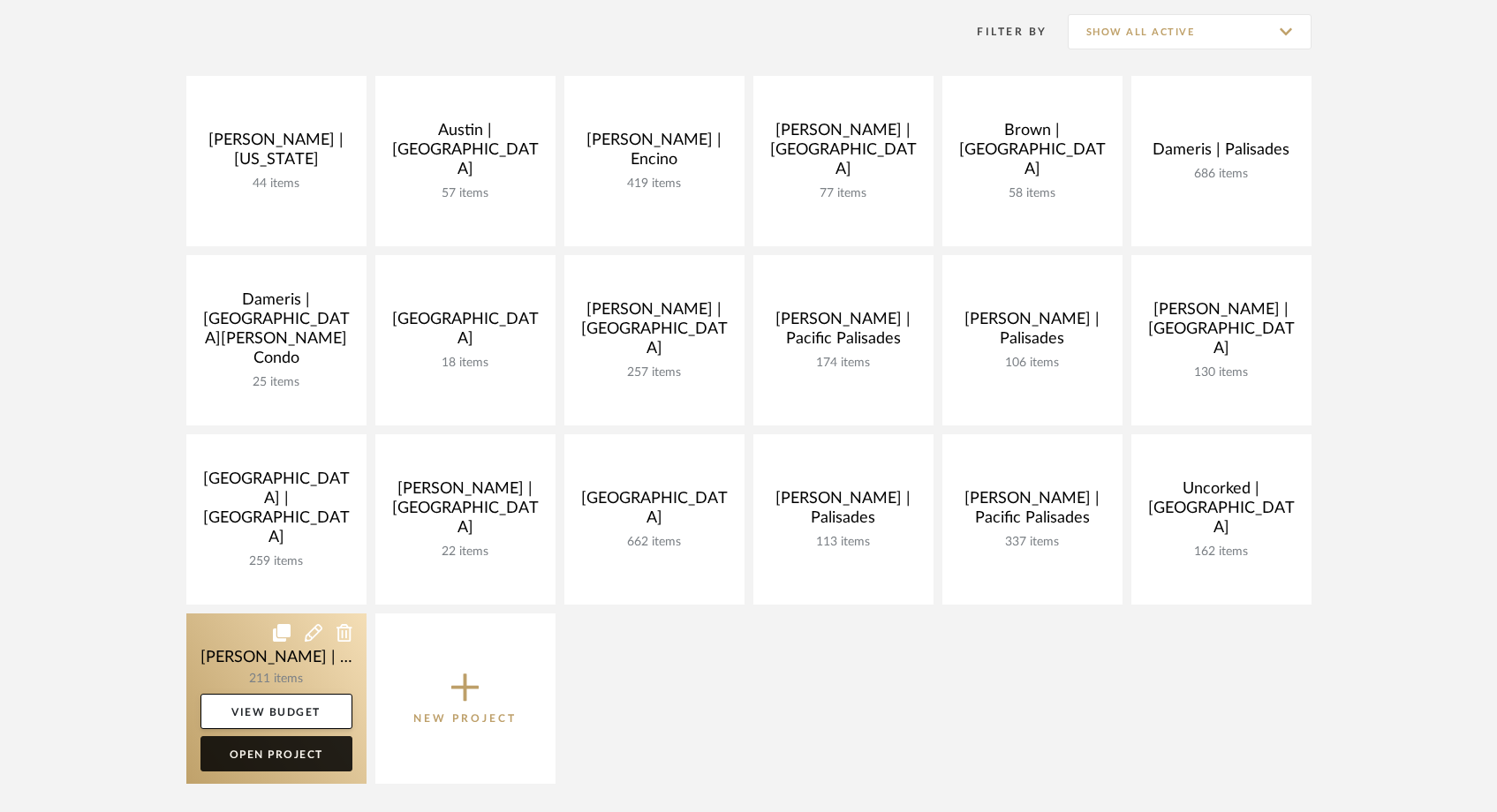
click at [276, 761] on link "Open Project" at bounding box center [277, 753] width 152 height 35
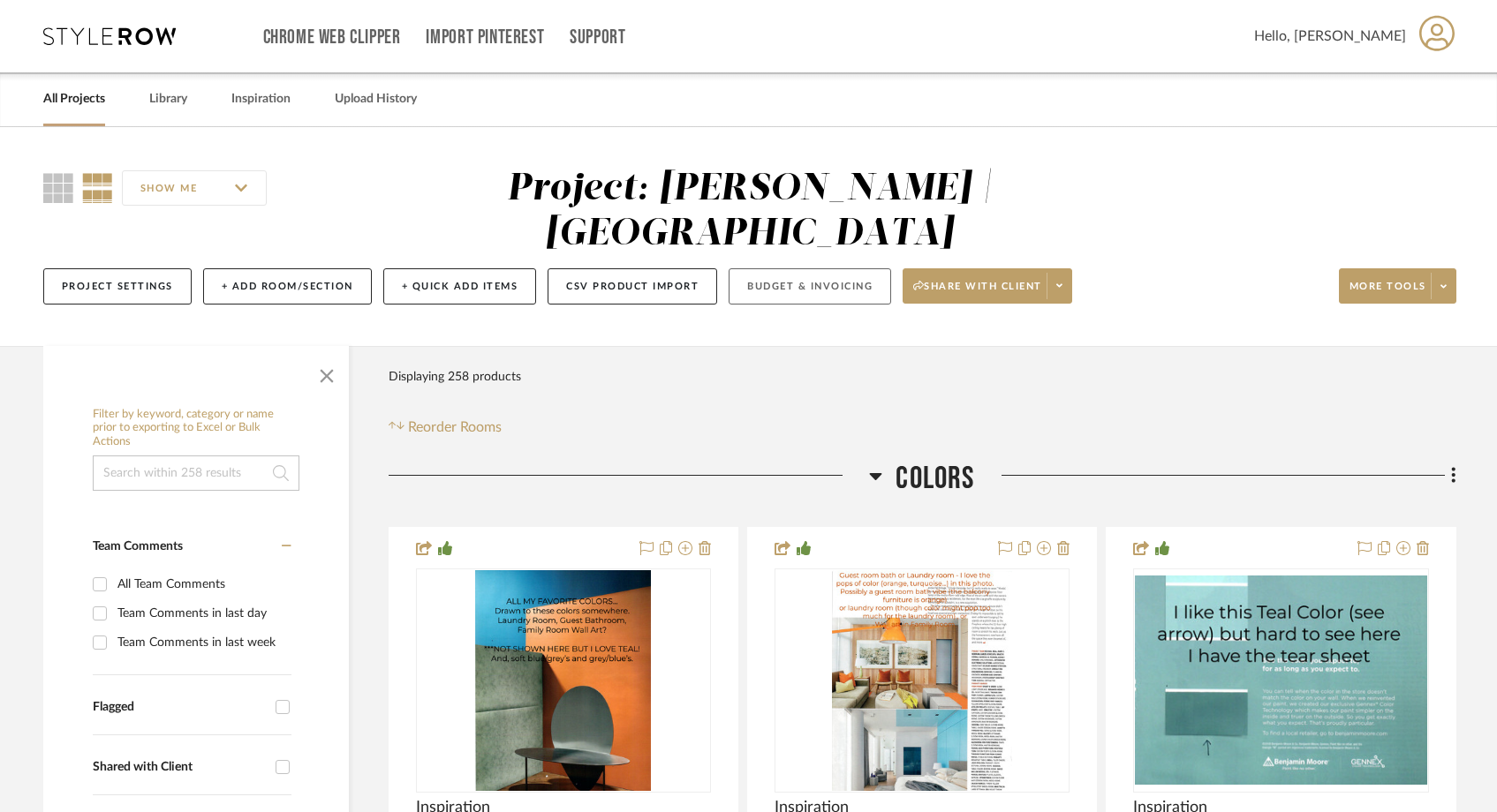
click at [849, 269] on button "Budget & Invoicing" at bounding box center [810, 287] width 163 height 36
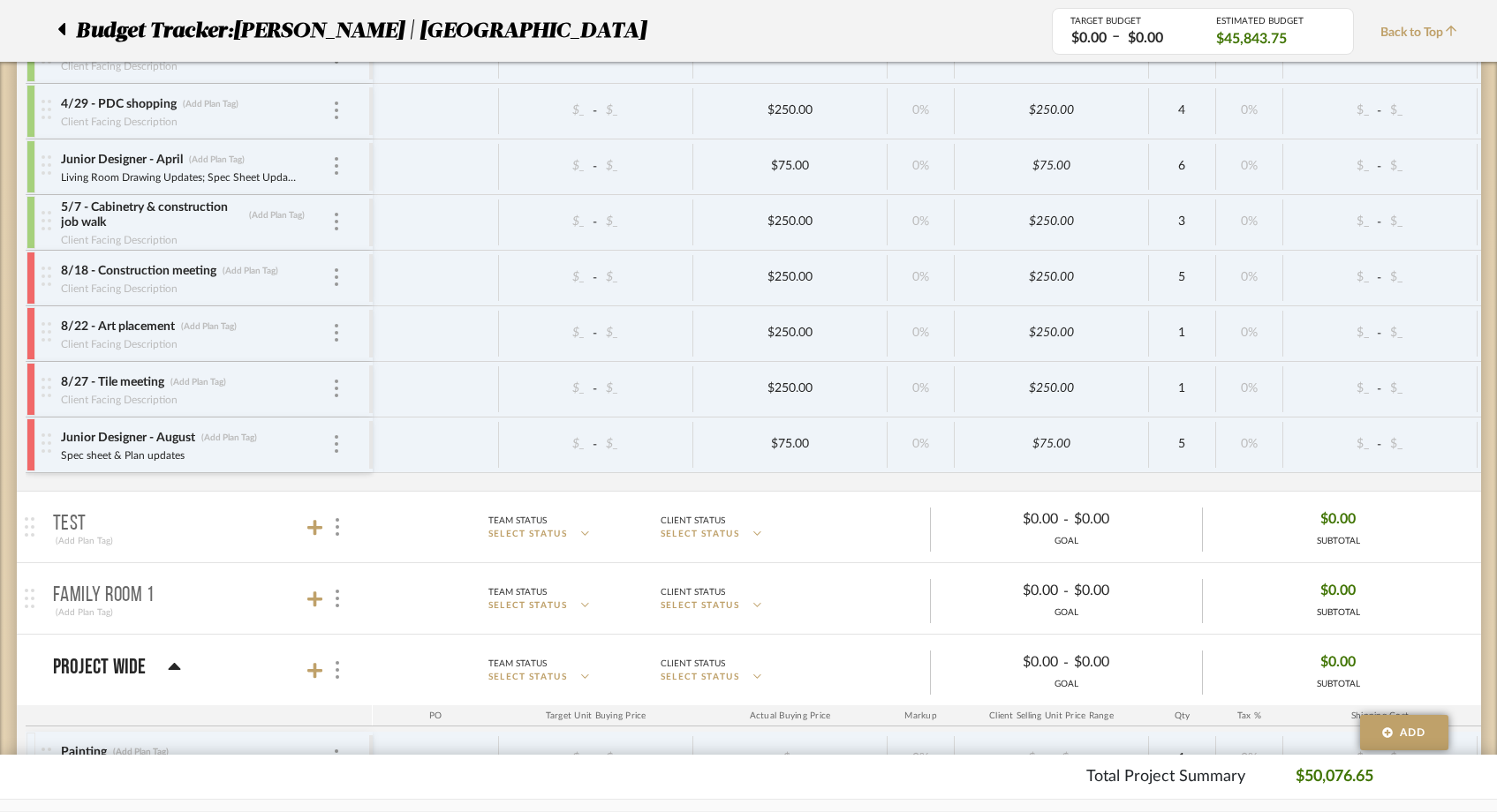
scroll to position [5755, 0]
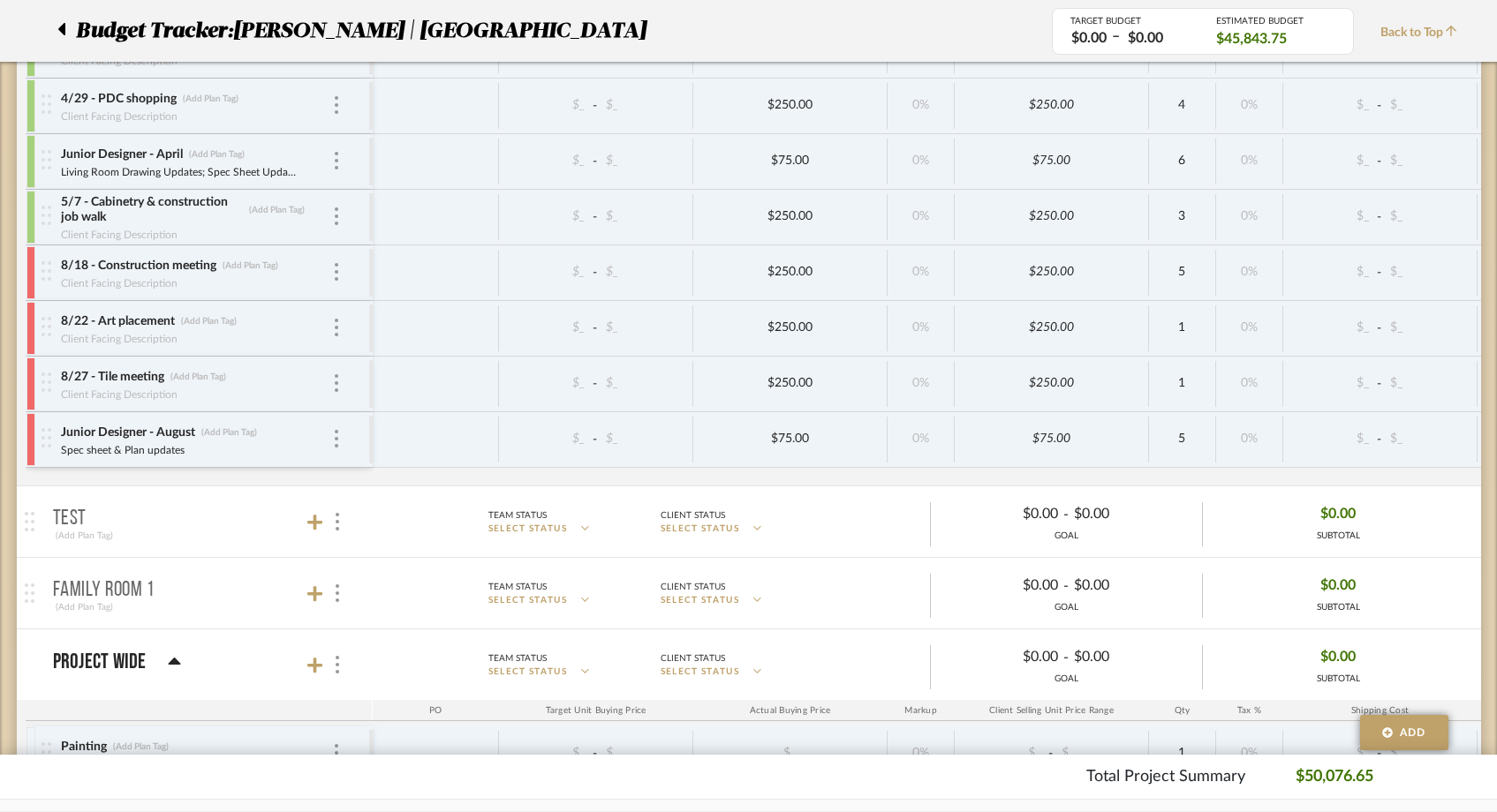
click at [33, 269] on div at bounding box center [31, 272] width 9 height 53
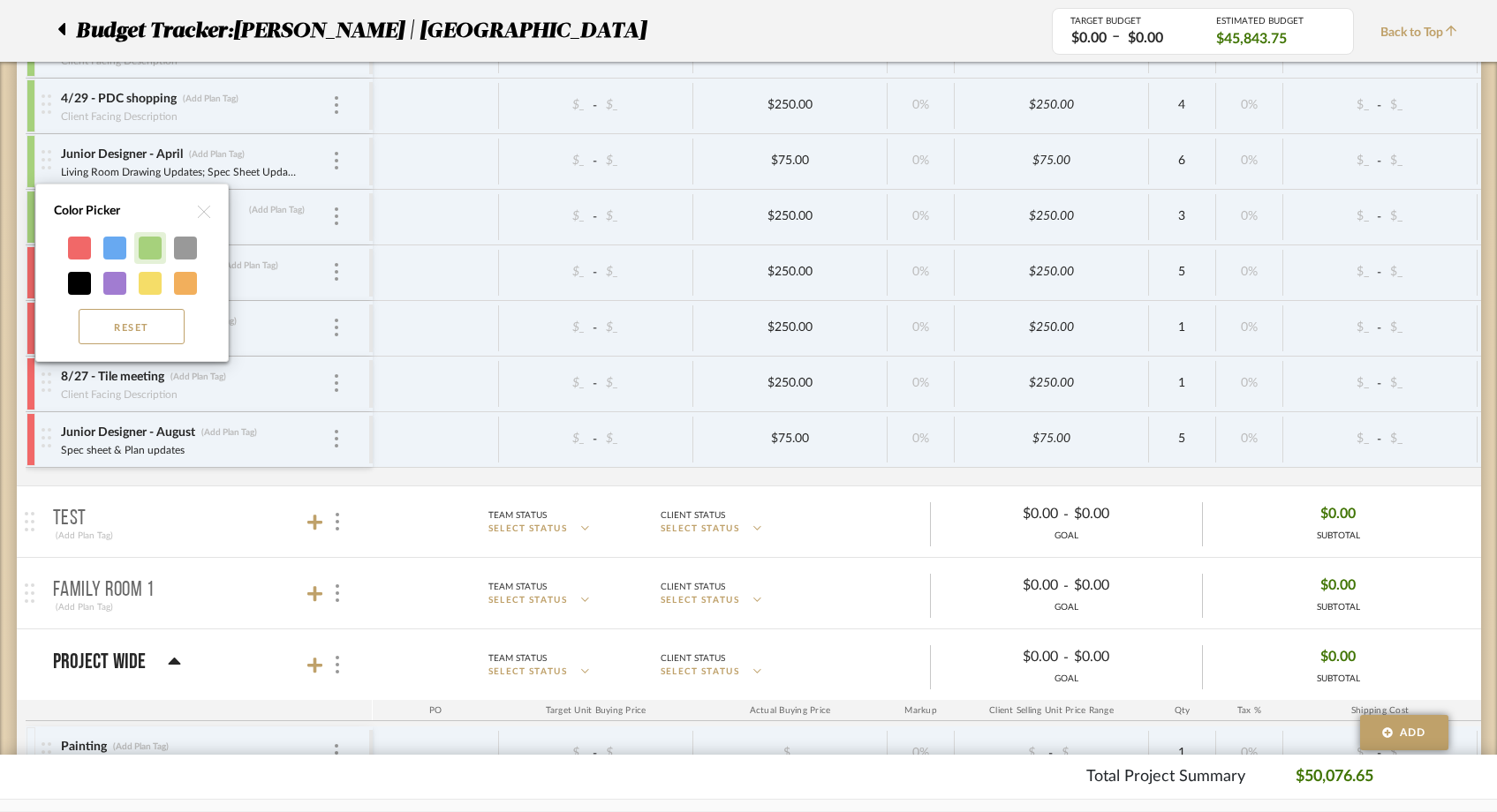
click at [156, 256] on div at bounding box center [149, 248] width 23 height 23
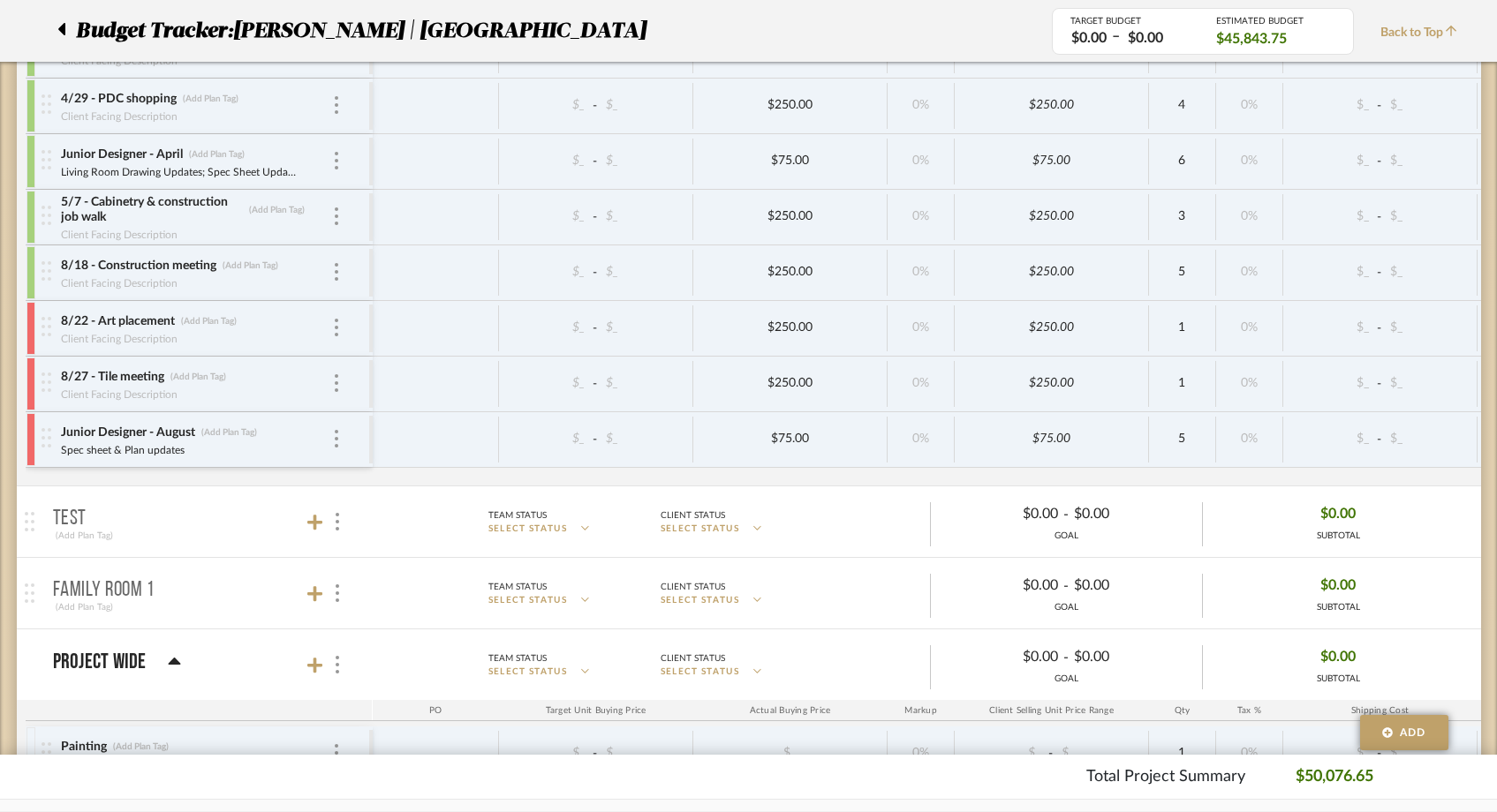
click at [33, 321] on div at bounding box center [31, 328] width 9 height 53
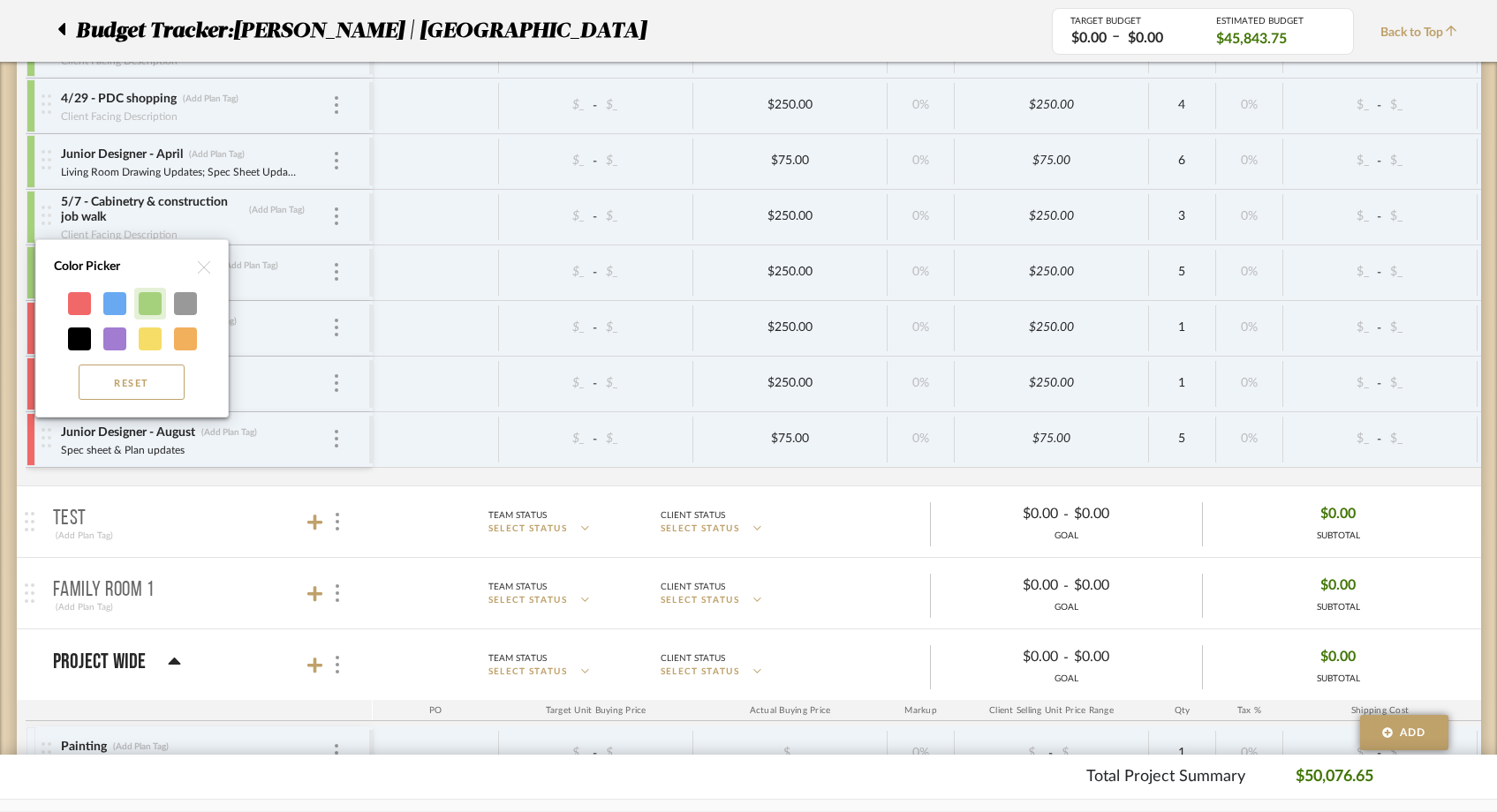
click at [154, 309] on div at bounding box center [149, 303] width 23 height 23
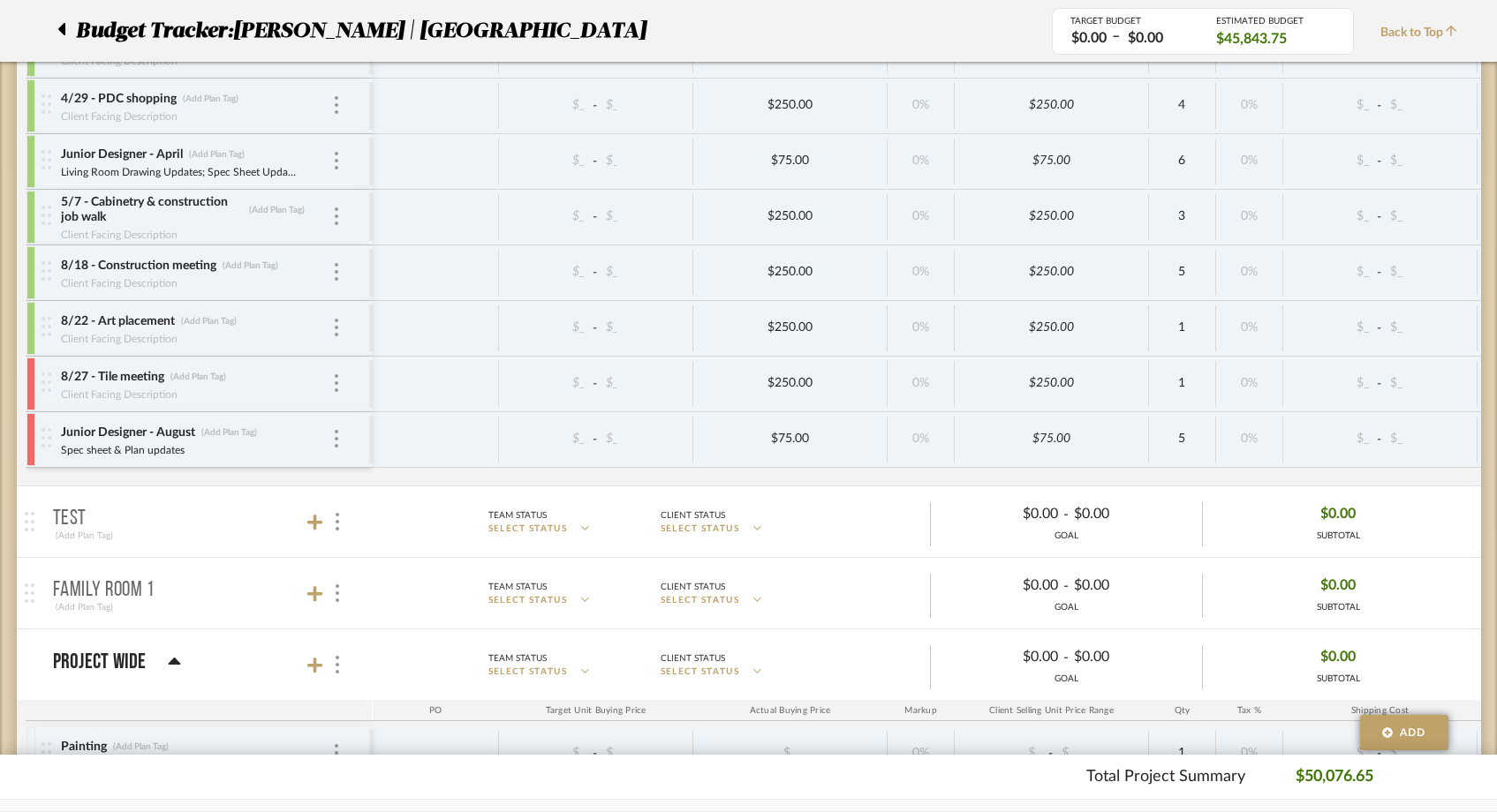
click at [28, 373] on div at bounding box center [31, 384] width 9 height 53
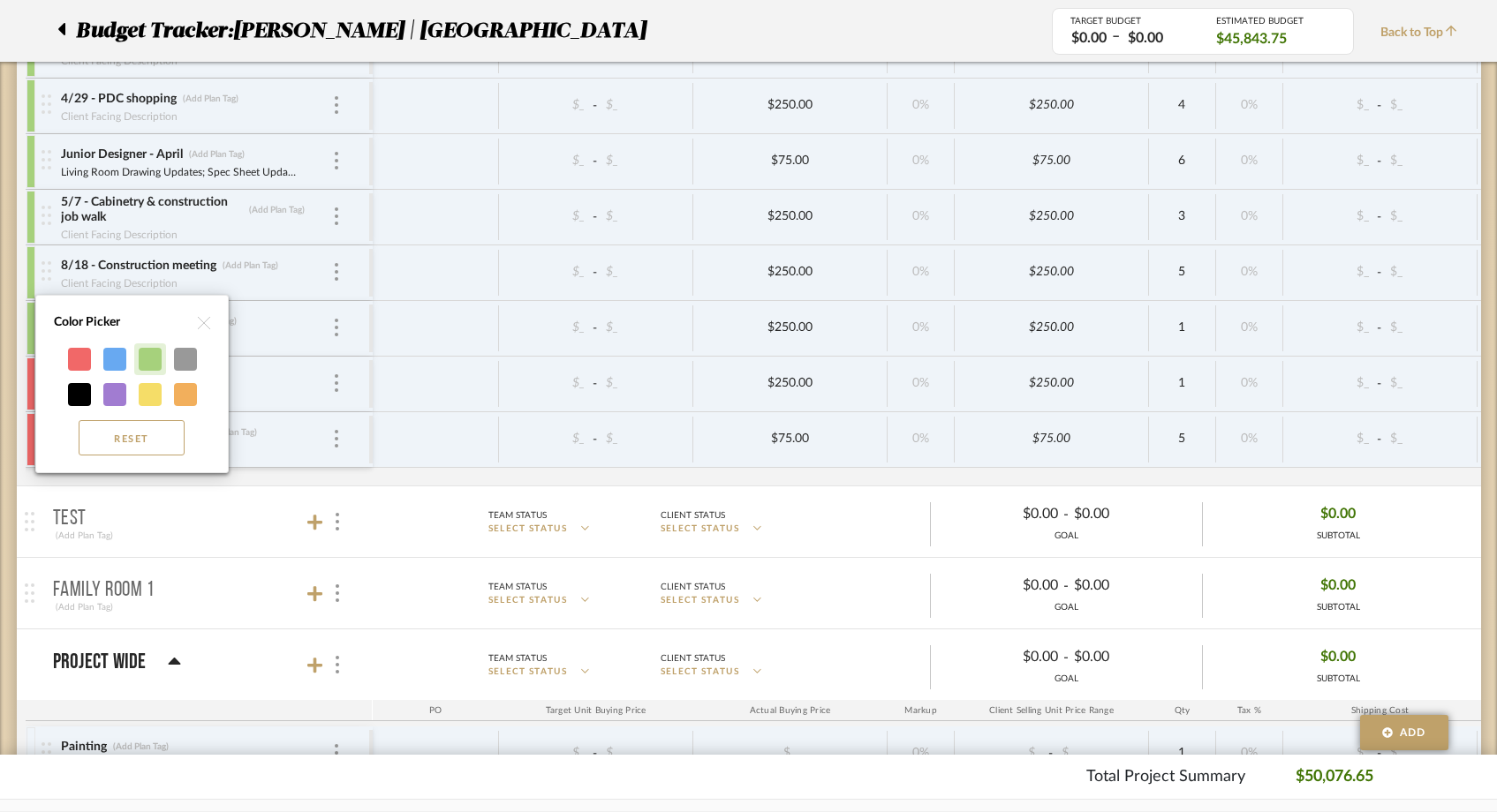
click at [141, 355] on div at bounding box center [149, 359] width 23 height 23
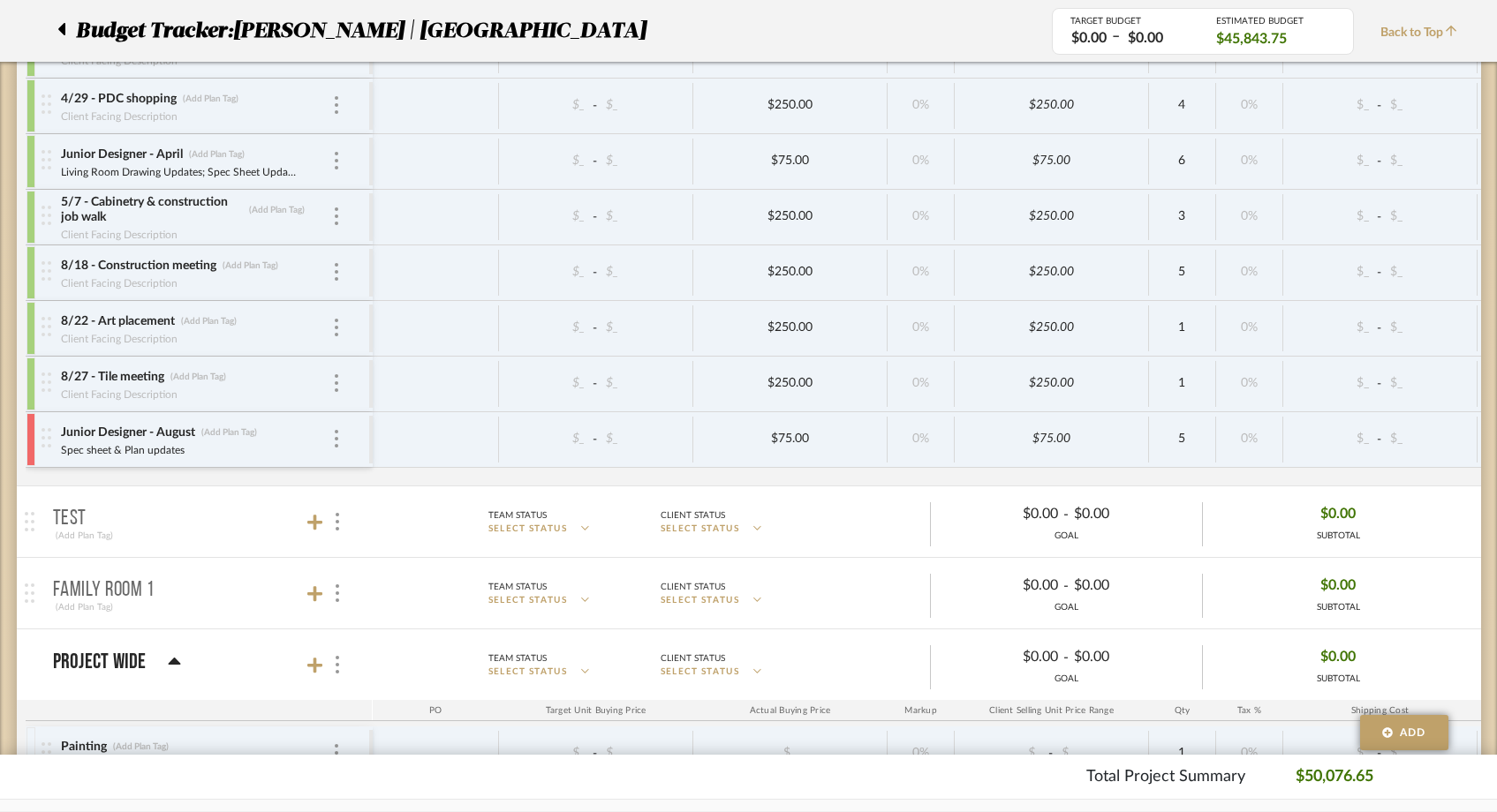
click at [30, 430] on div at bounding box center [31, 439] width 9 height 53
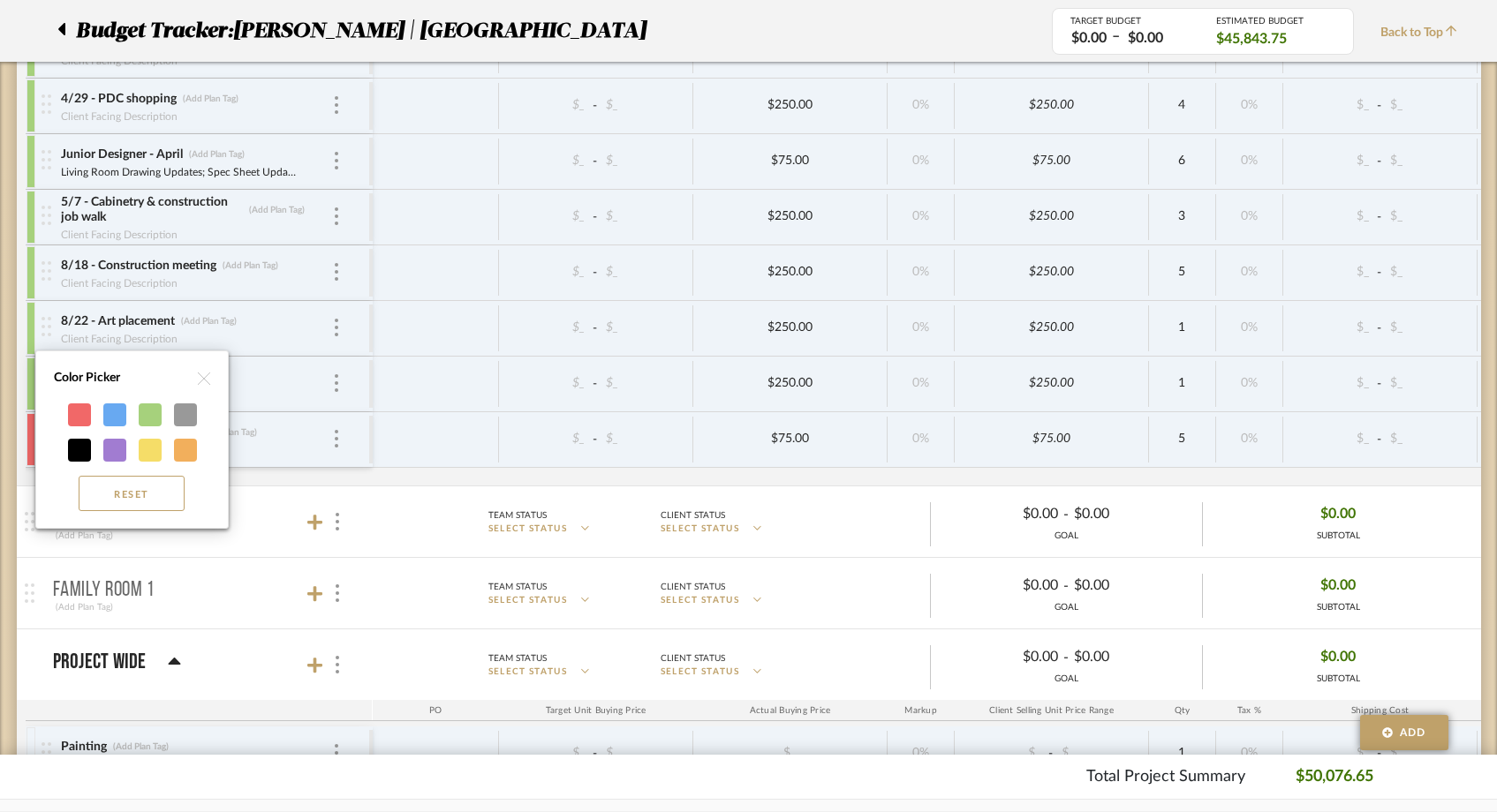
click at [146, 415] on div at bounding box center [149, 414] width 23 height 23
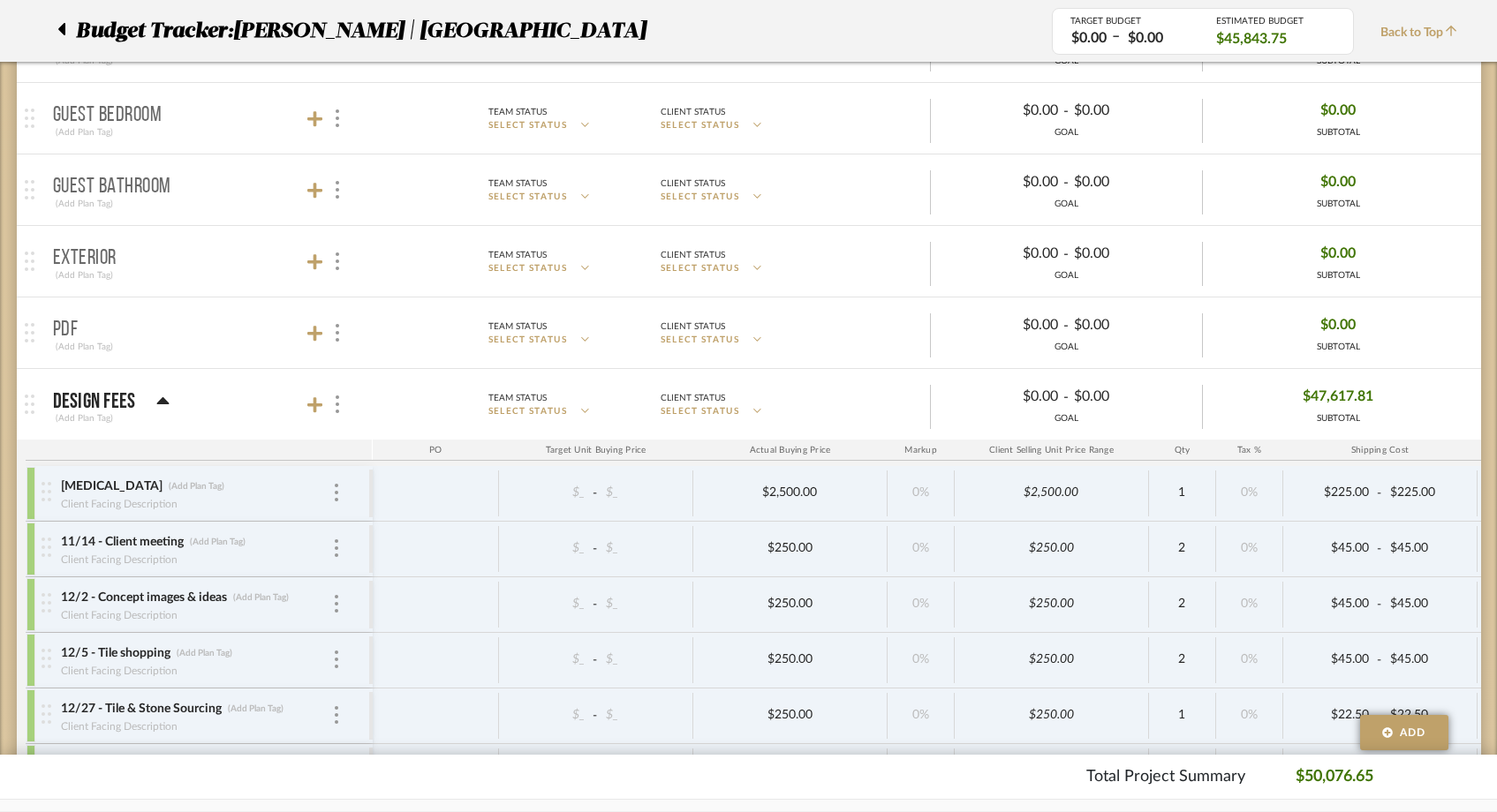
scroll to position [1707, 0]
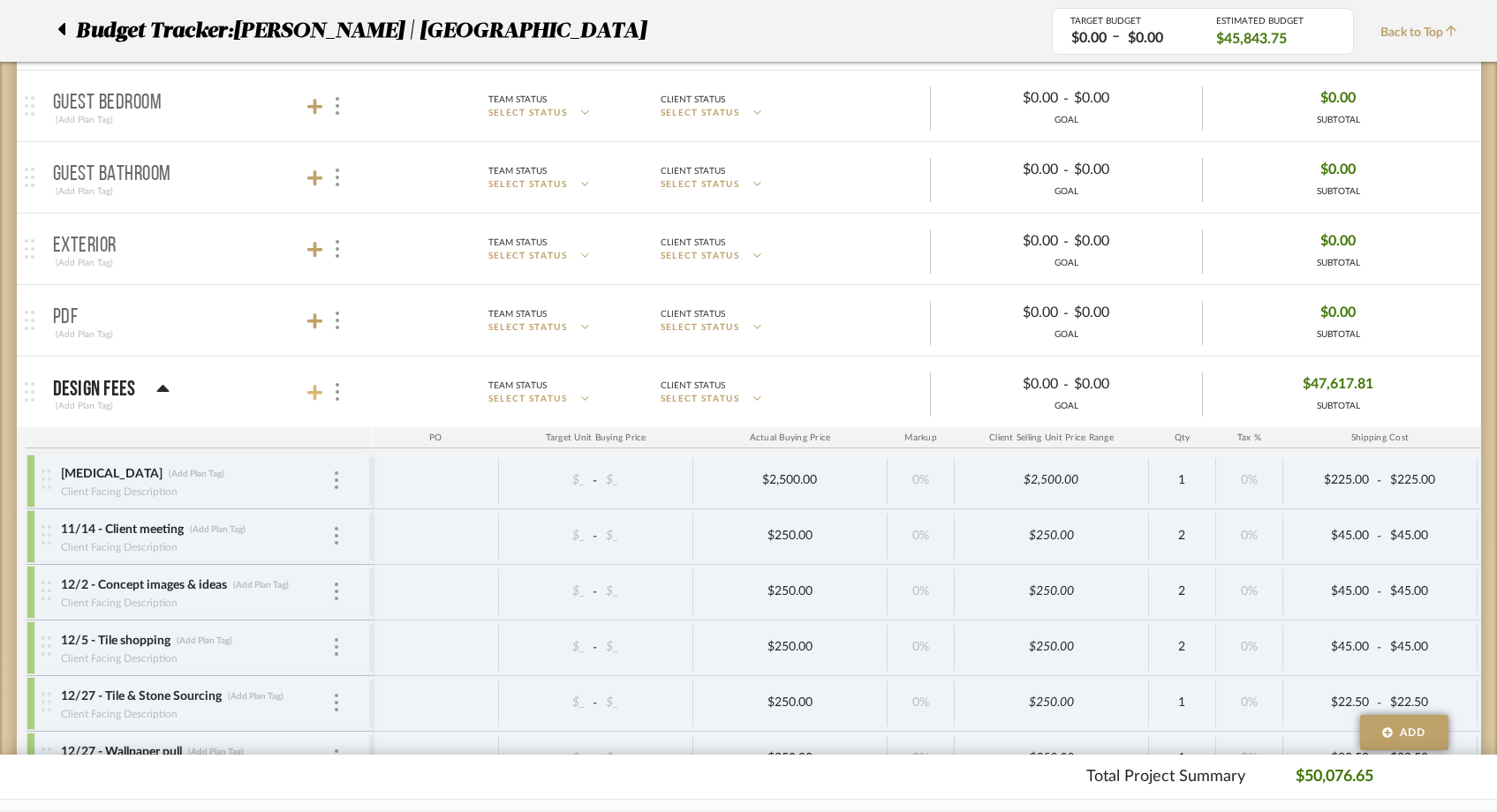
click at [321, 396] on icon at bounding box center [316, 393] width 16 height 18
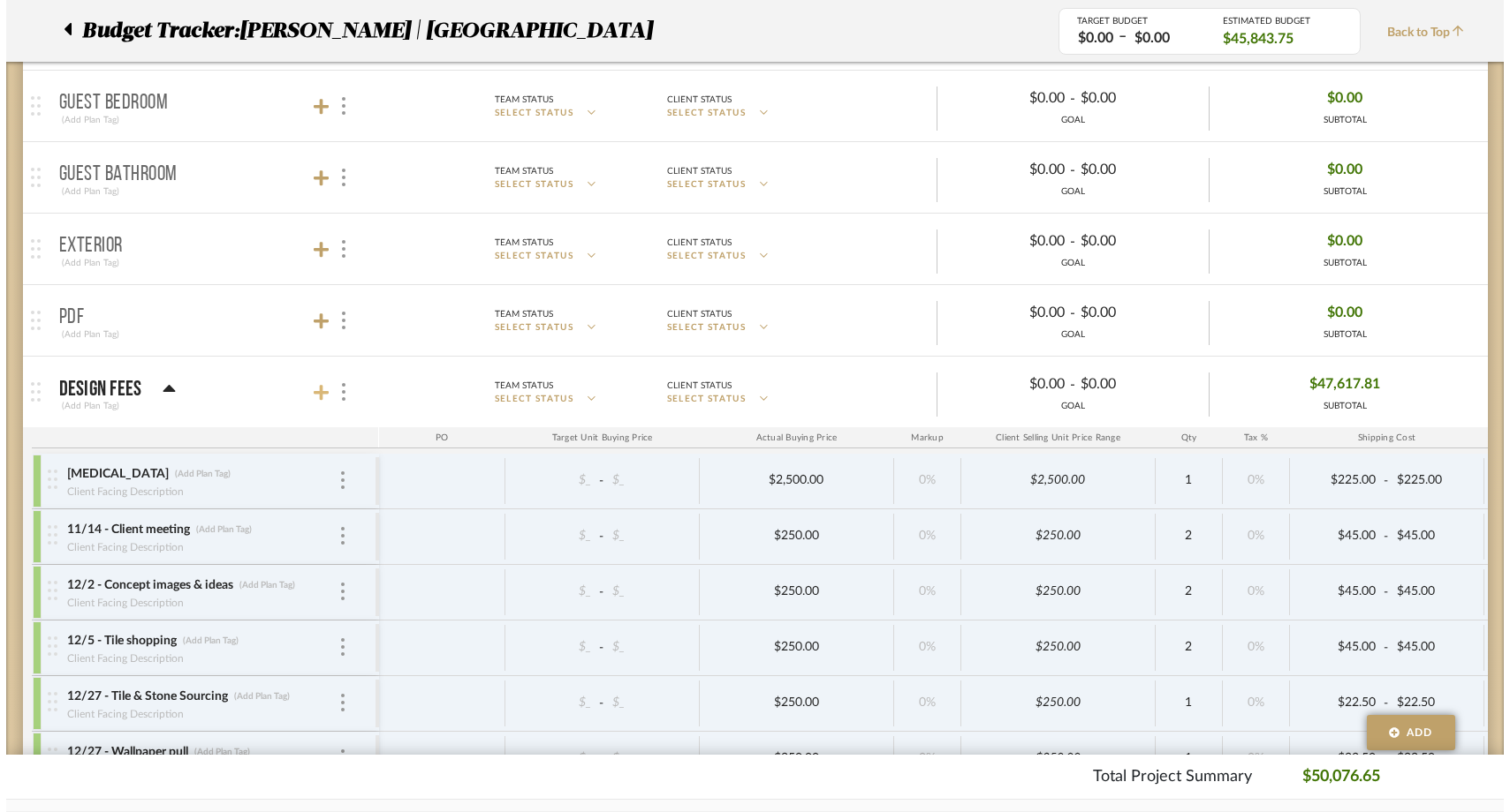
scroll to position [0, 0]
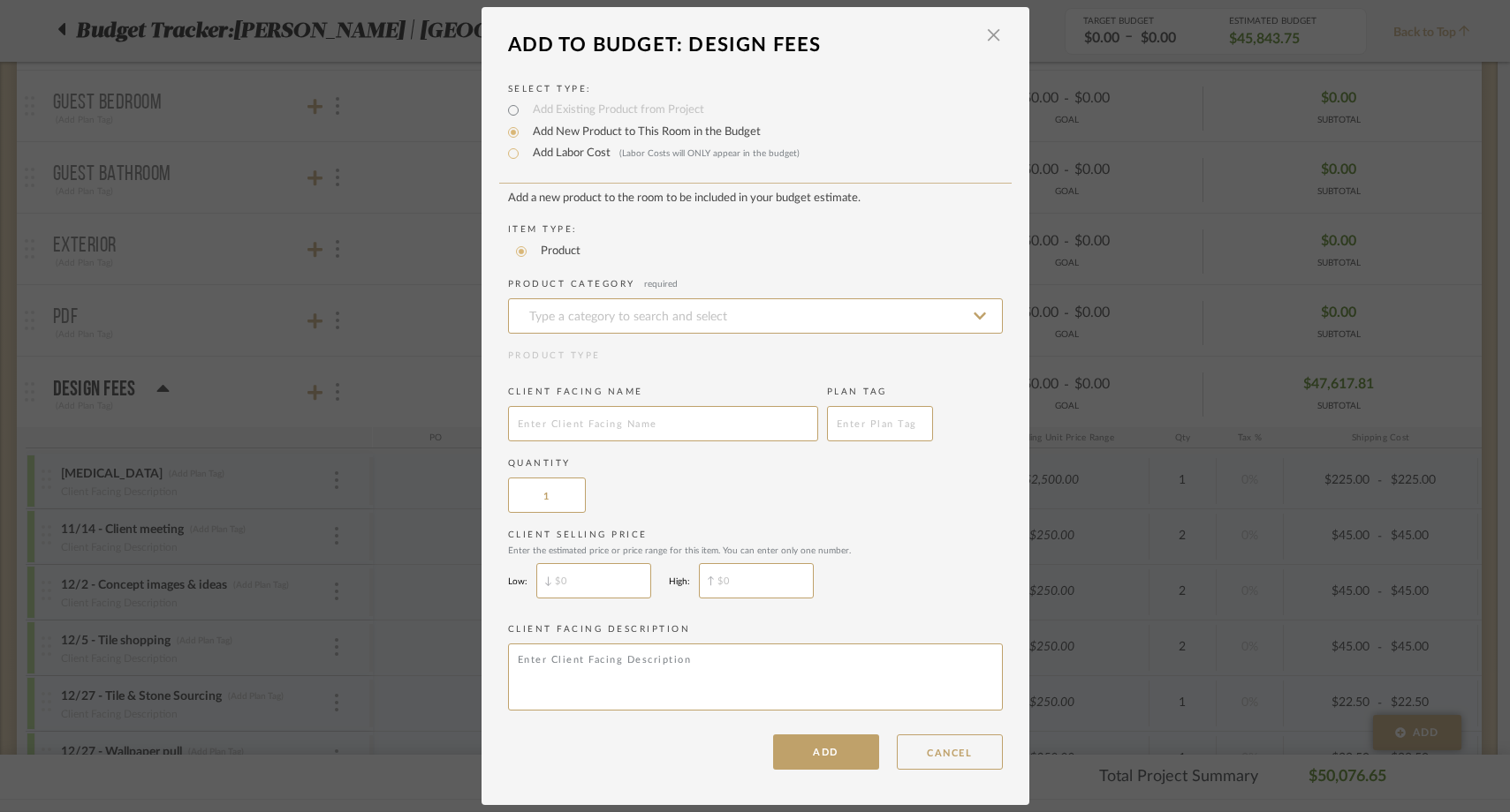
click at [562, 155] on label "Add Labor Cost (Labor Costs will ONLY appear in the budget)" at bounding box center [661, 154] width 276 height 18
click at [524, 155] on input "Add Labor Cost (Labor Costs will ONLY appear in the budget)" at bounding box center [513, 153] width 21 height 21
radio input "true"
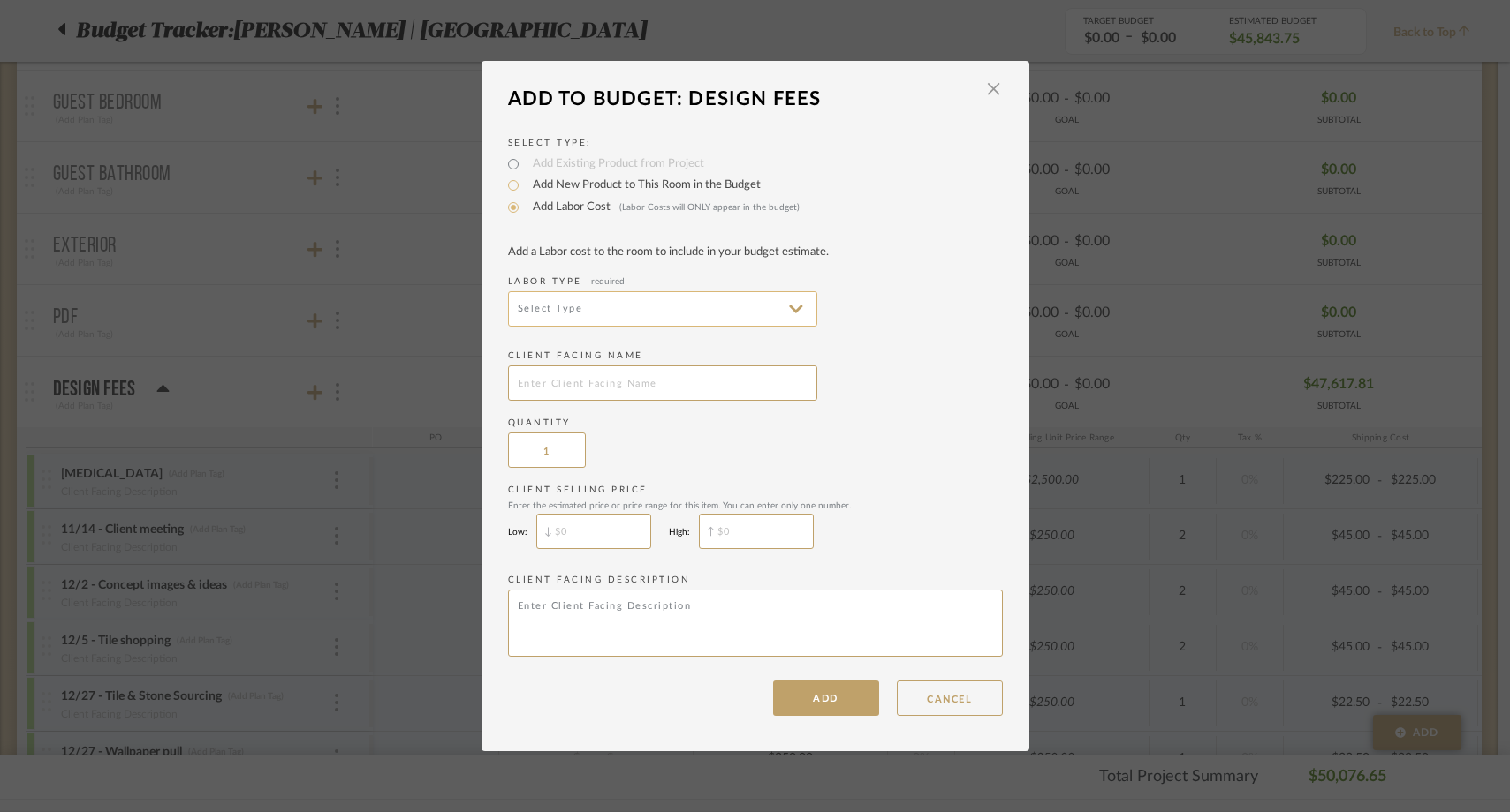
click at [534, 306] on input at bounding box center [663, 308] width 309 height 35
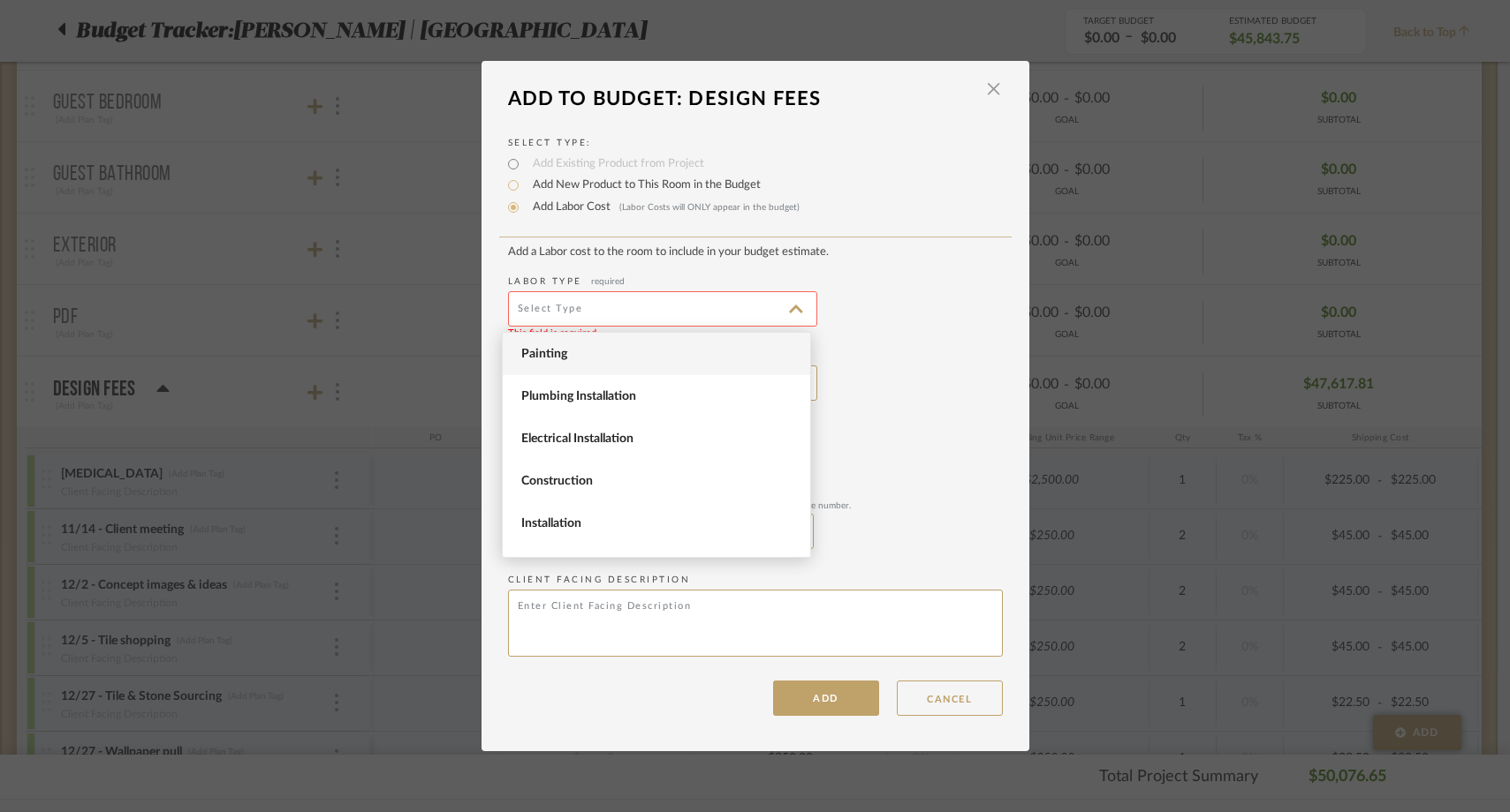
click at [536, 340] on span "Painting" at bounding box center [657, 354] width 308 height 42
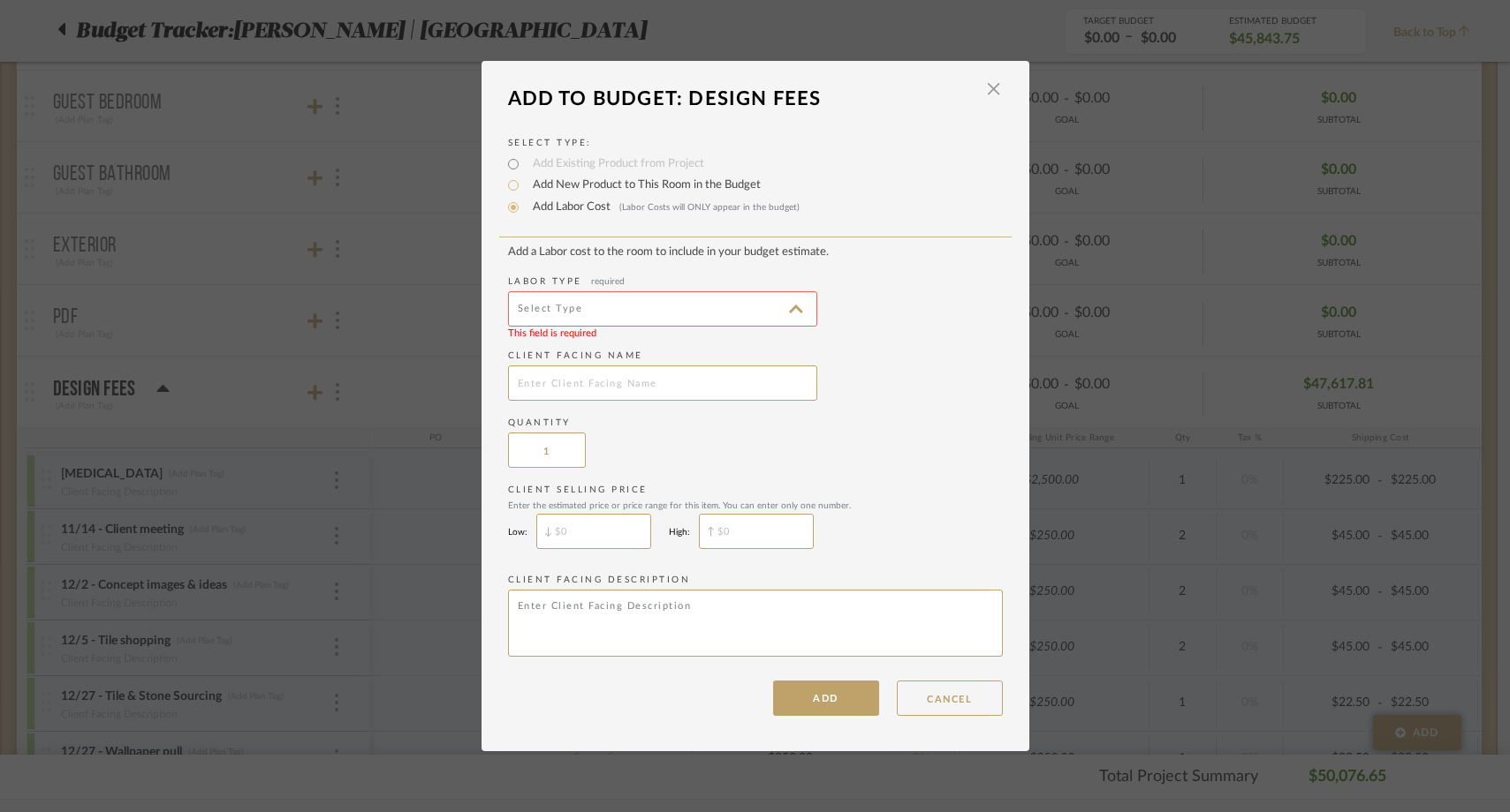
type input "Painting"
click at [540, 396] on input "text" at bounding box center [663, 382] width 309 height 35
paste input "9/19 Wallpaper & Fabric shopping 4 hrs"
click at [544, 389] on input "9/19 Wallpaper & Fabric shopping" at bounding box center [663, 382] width 309 height 35
type input "9/19 - Wallpaper & Fabric shopping"
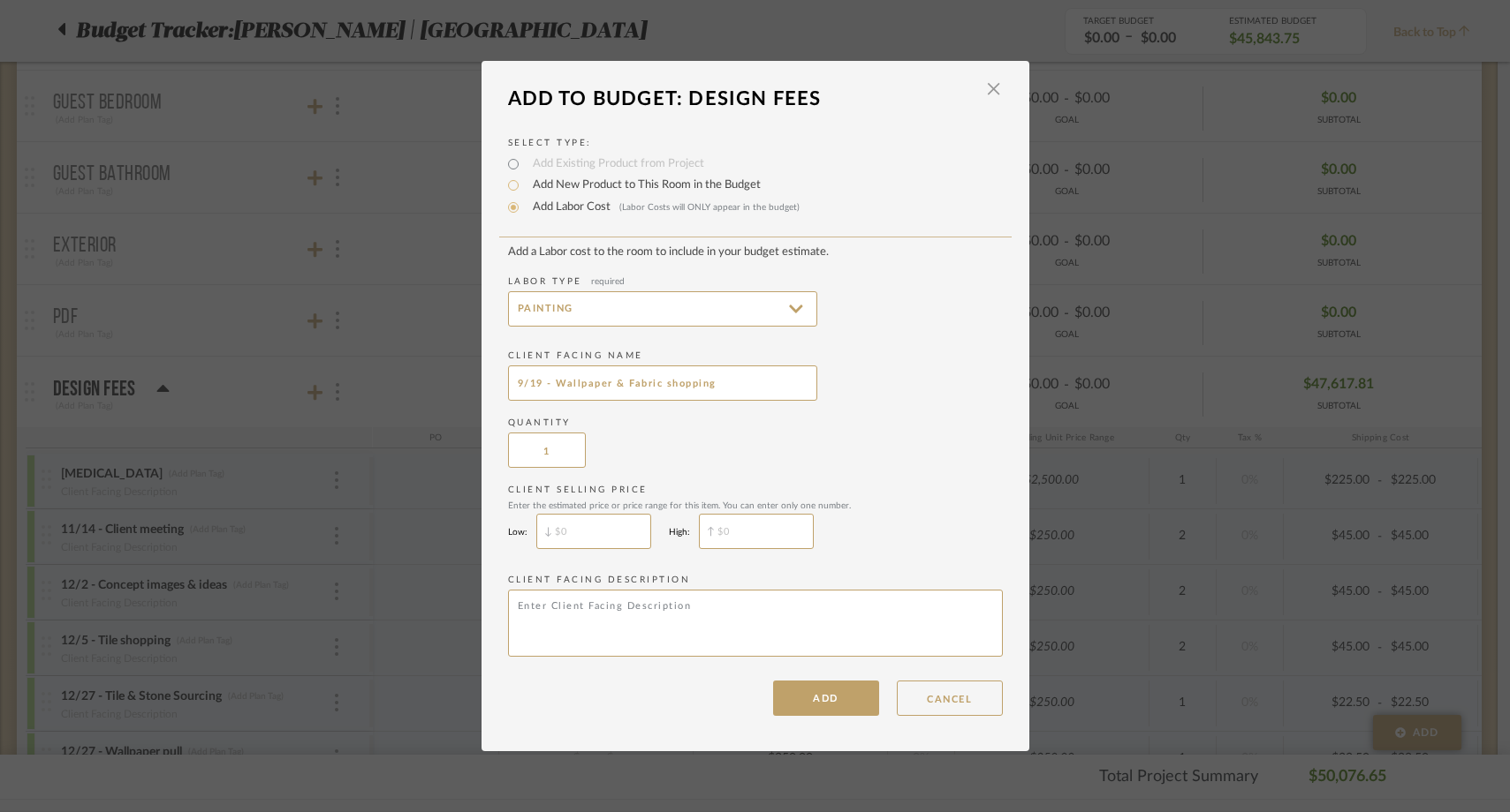
drag, startPoint x: 833, startPoint y: 703, endPoint x: 582, endPoint y: 444, distance: 360.7
click at [584, 444] on div "Add a Labor cost to the room to include in your budget estimate. Labor Type req…" at bounding box center [755, 480] width 495 height 471
click at [565, 448] on input "1" at bounding box center [547, 450] width 78 height 35
type input "4"
click at [735, 476] on add-labor-cost "Add a Labor cost to the room to include in your budget estimate. Labor Type req…" at bounding box center [755, 454] width 495 height 418
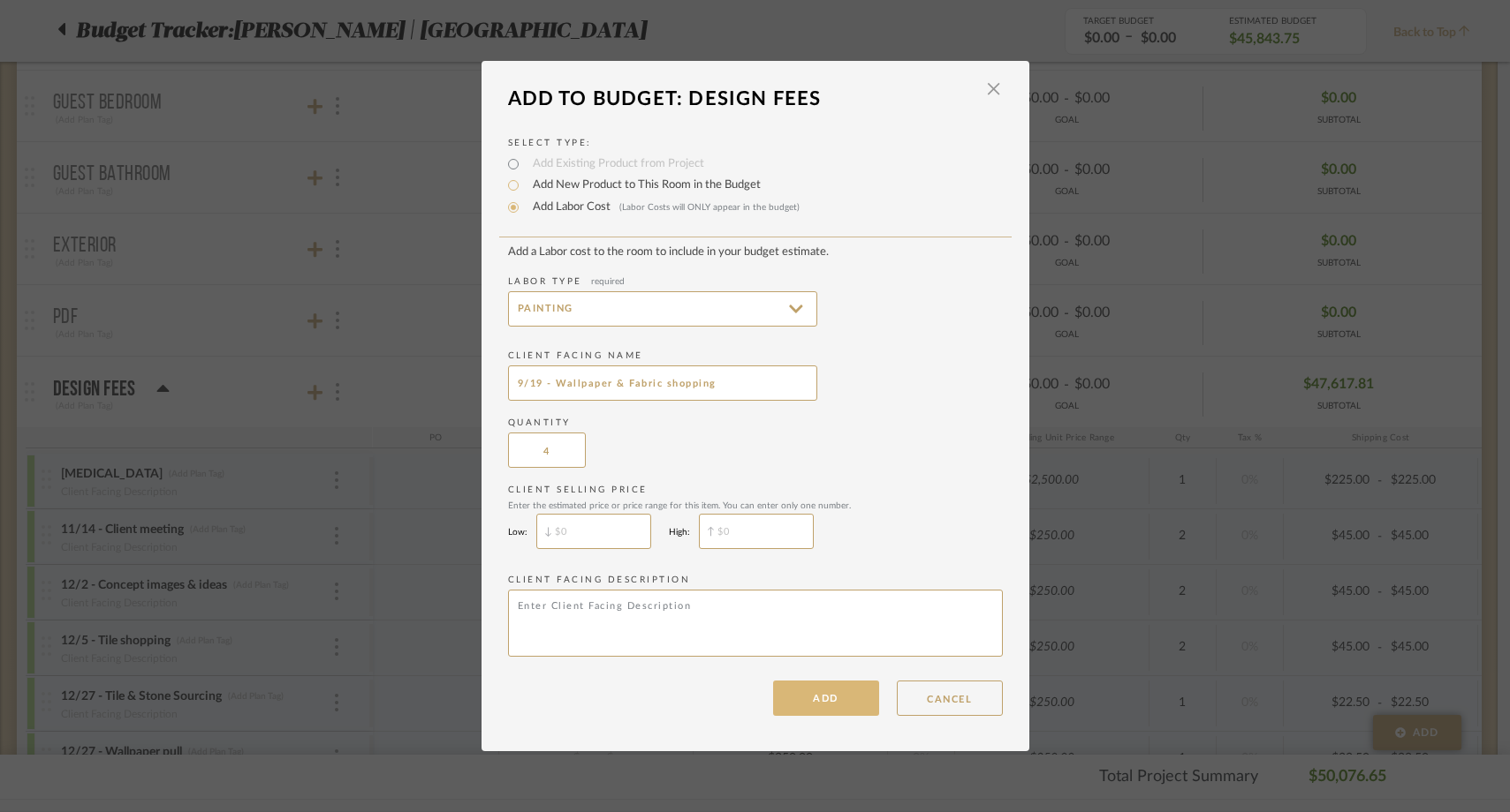
click at [811, 694] on button "ADD" at bounding box center [826, 698] width 106 height 35
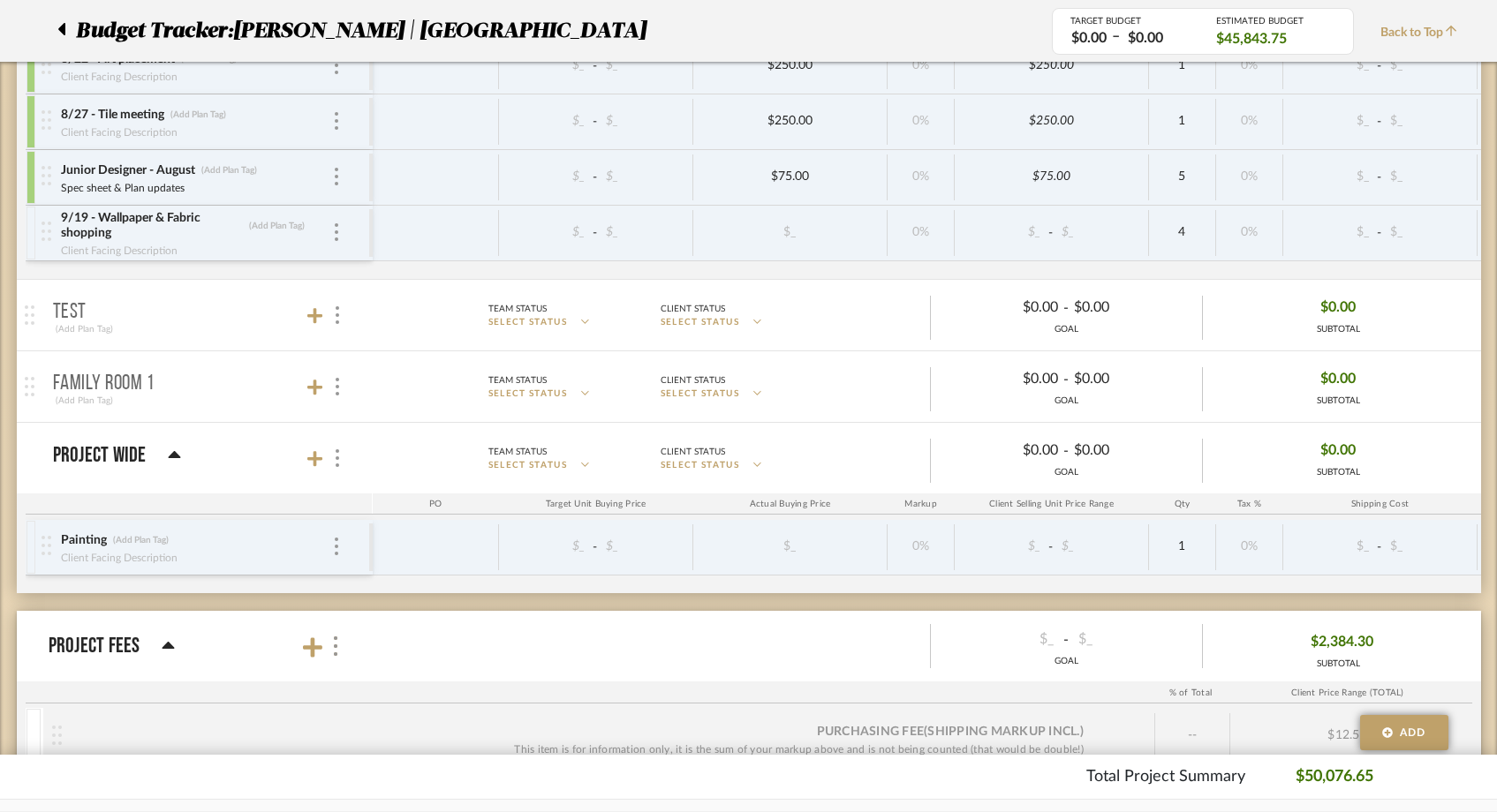
scroll to position [6002, 0]
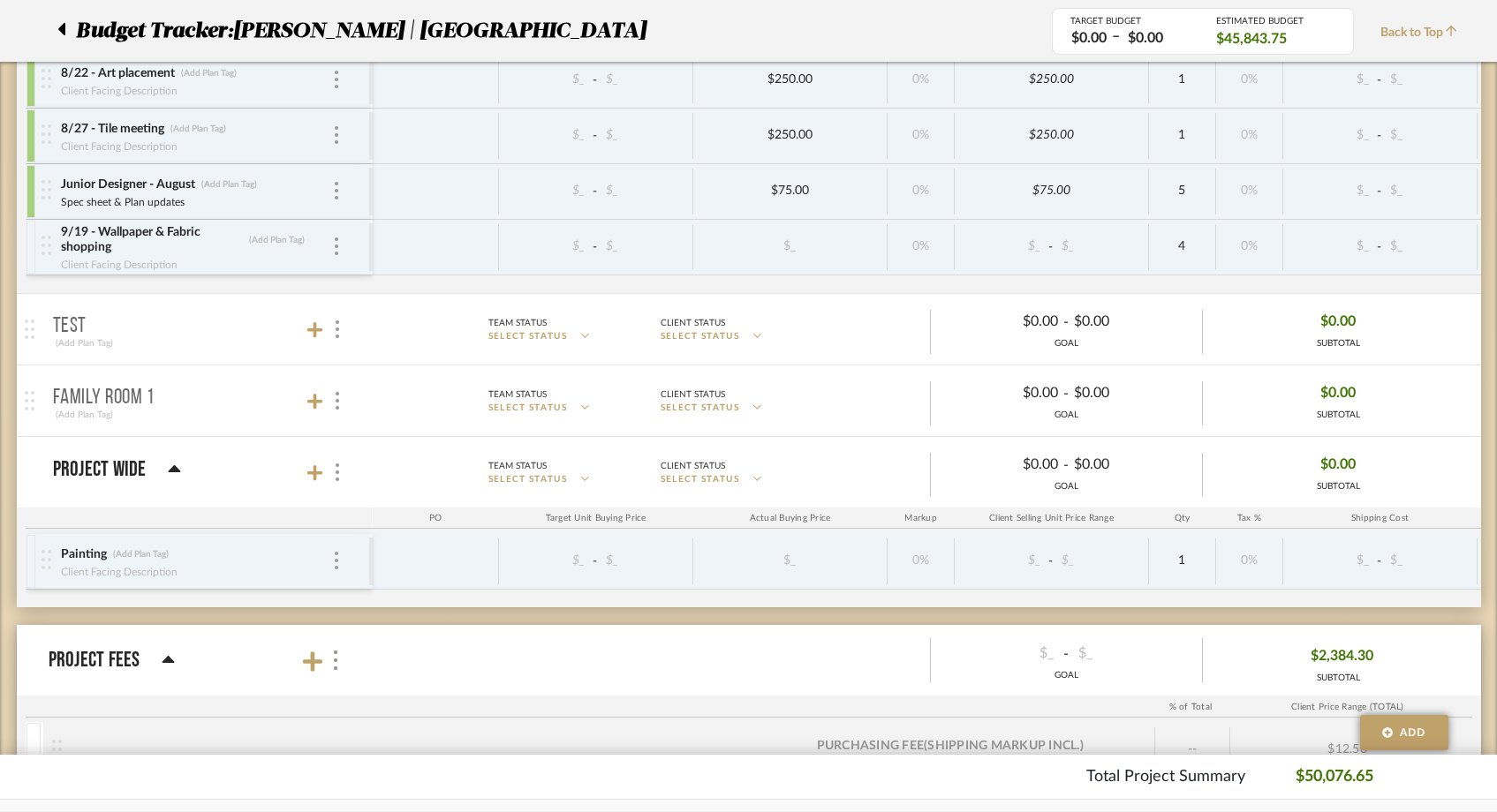
click at [26, 232] on div at bounding box center [31, 247] width 9 height 53
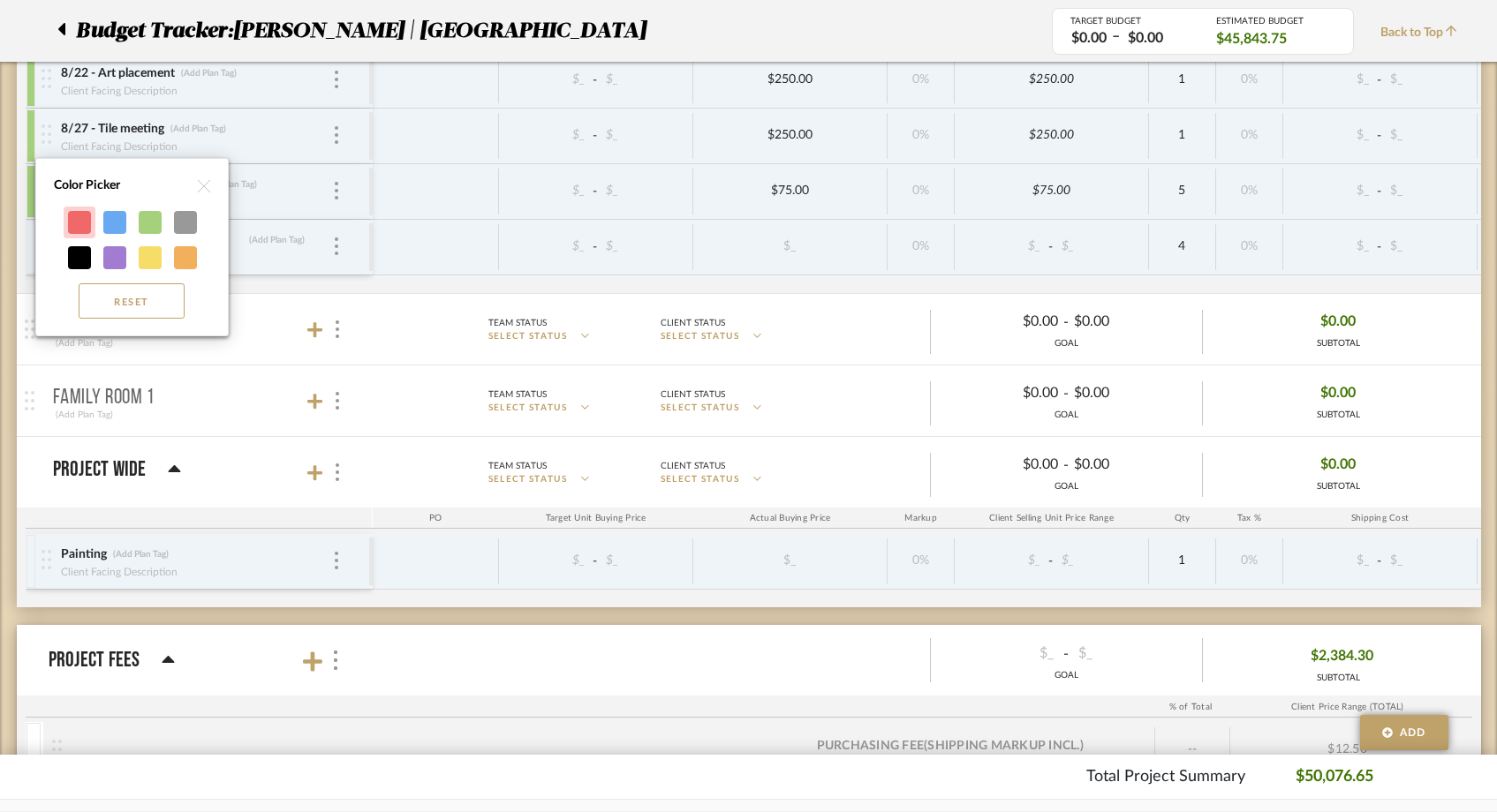
click at [75, 218] on div at bounding box center [79, 222] width 23 height 23
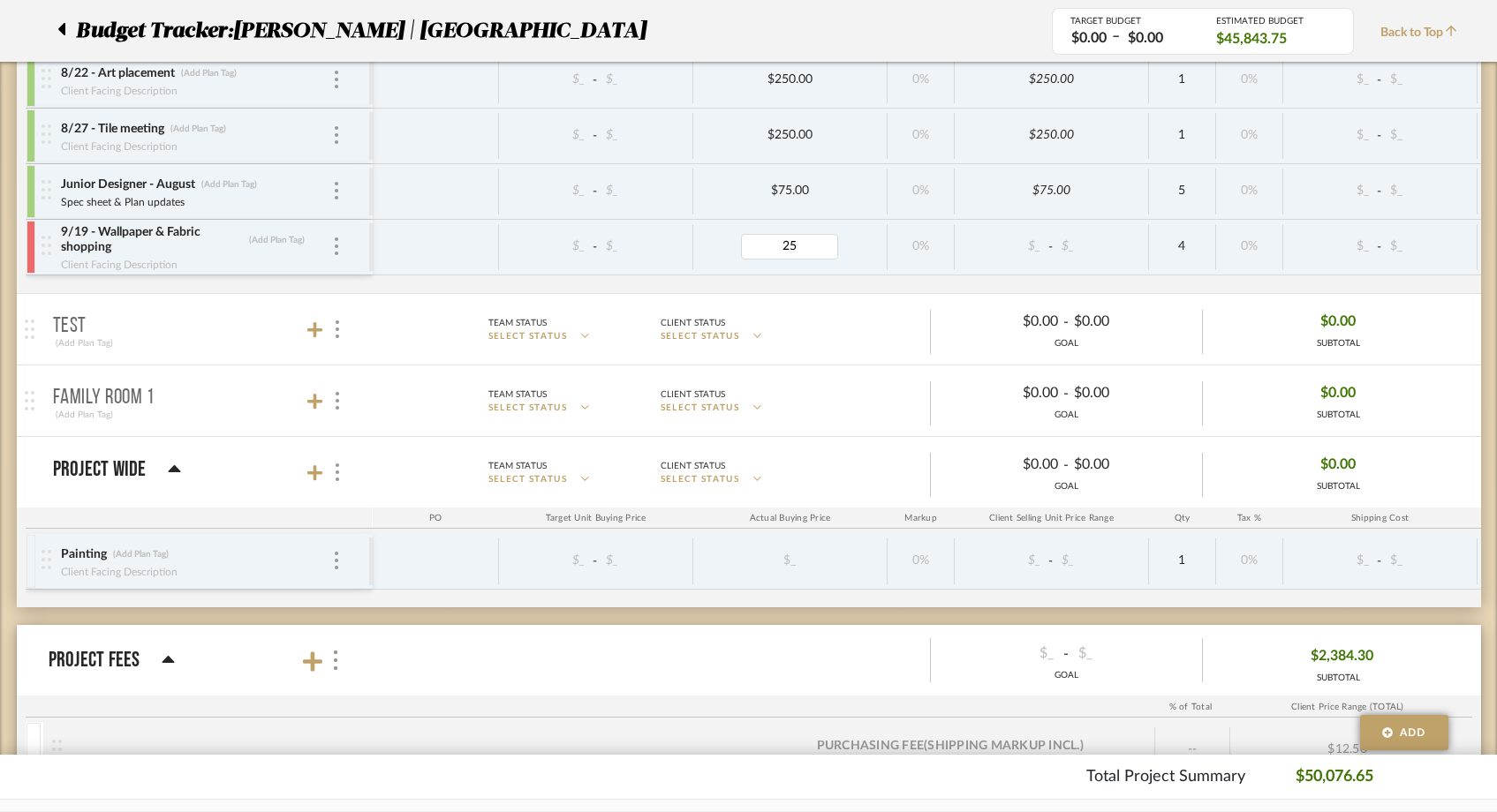
type input "250"
click at [1424, 24] on span "Back to Top" at bounding box center [1423, 33] width 86 height 19
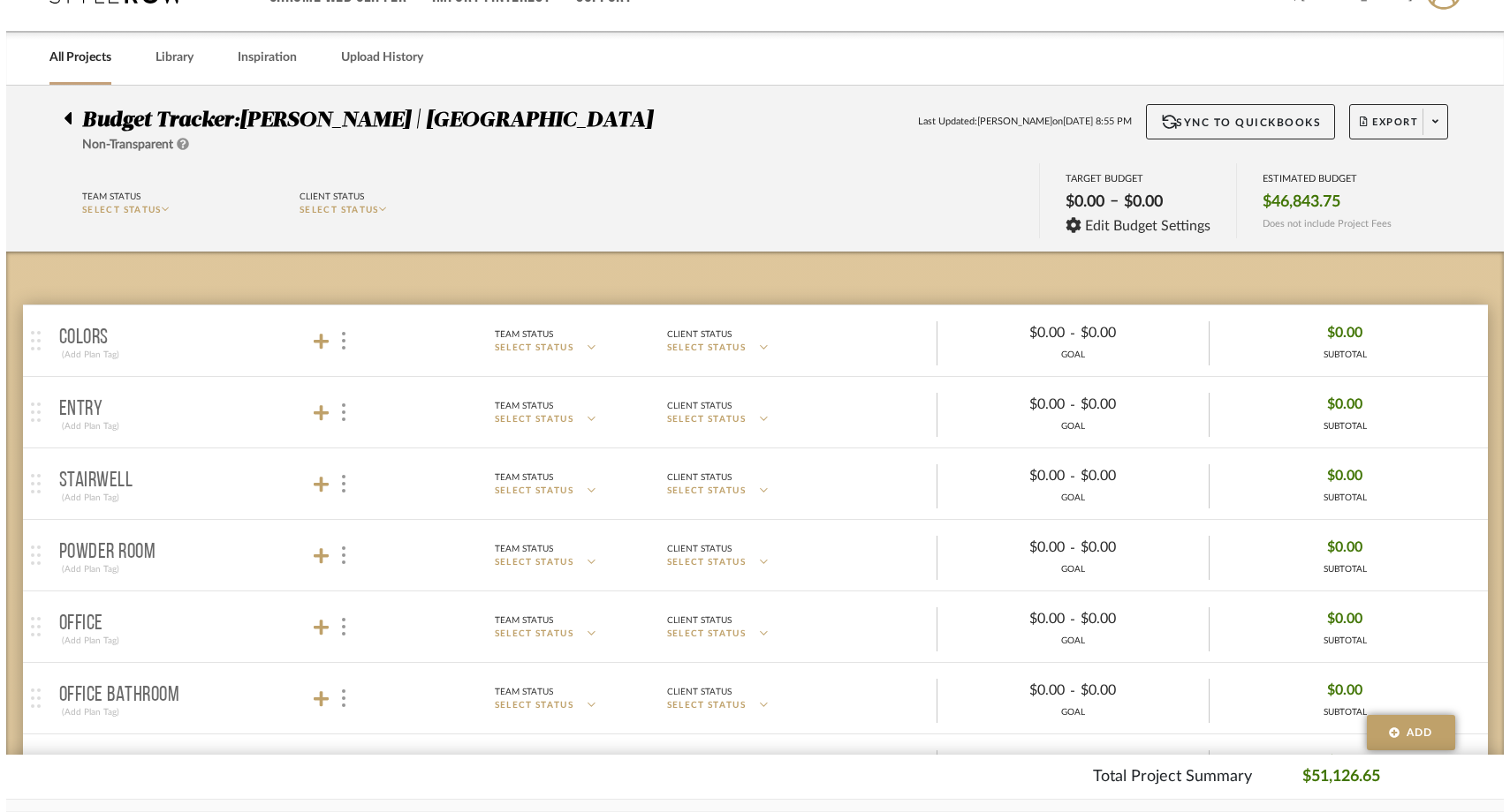
scroll to position [0, 0]
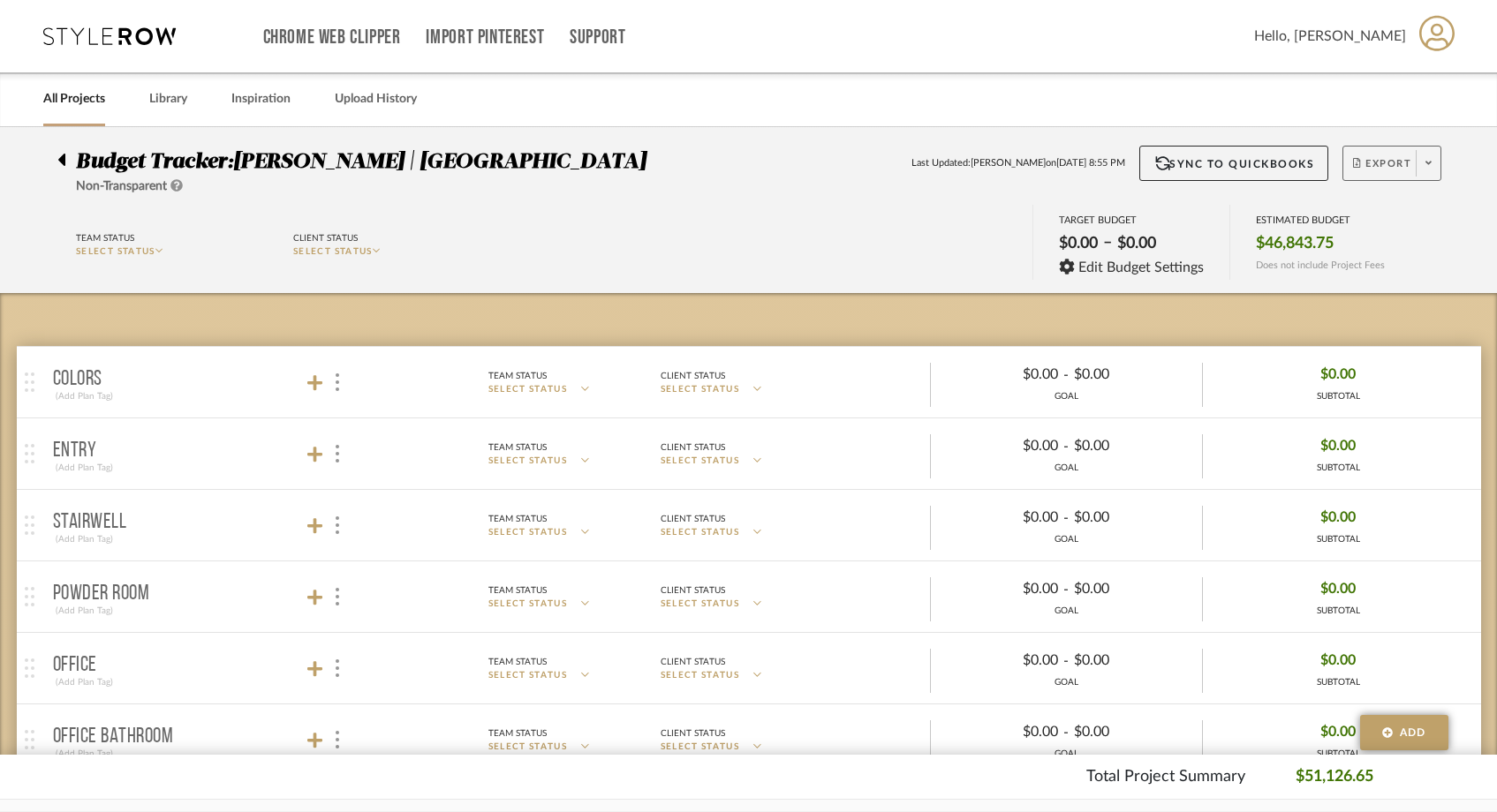
click at [1435, 161] on span at bounding box center [1428, 163] width 24 height 26
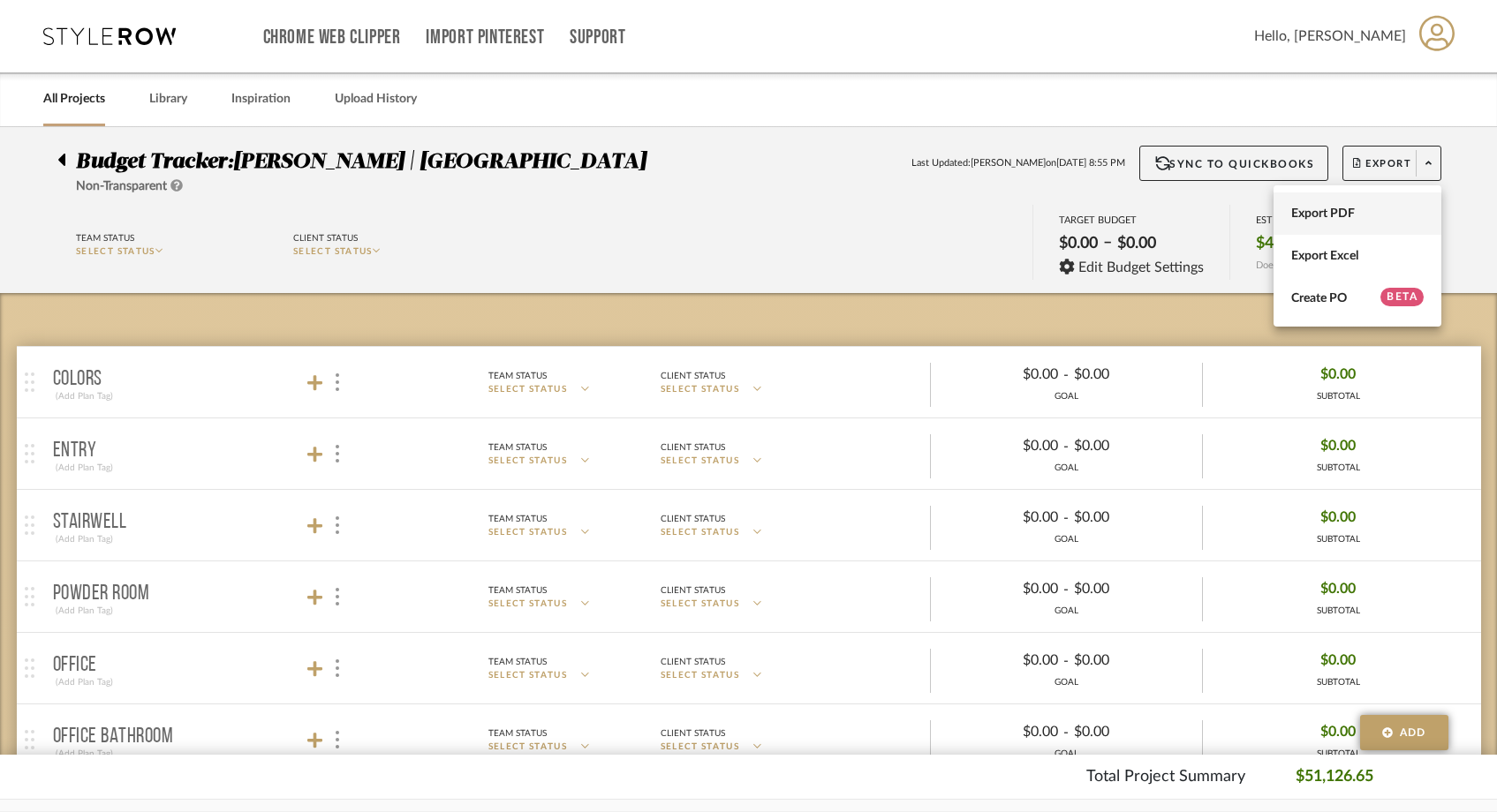
click at [1379, 221] on button "Export PDF" at bounding box center [1358, 213] width 168 height 42
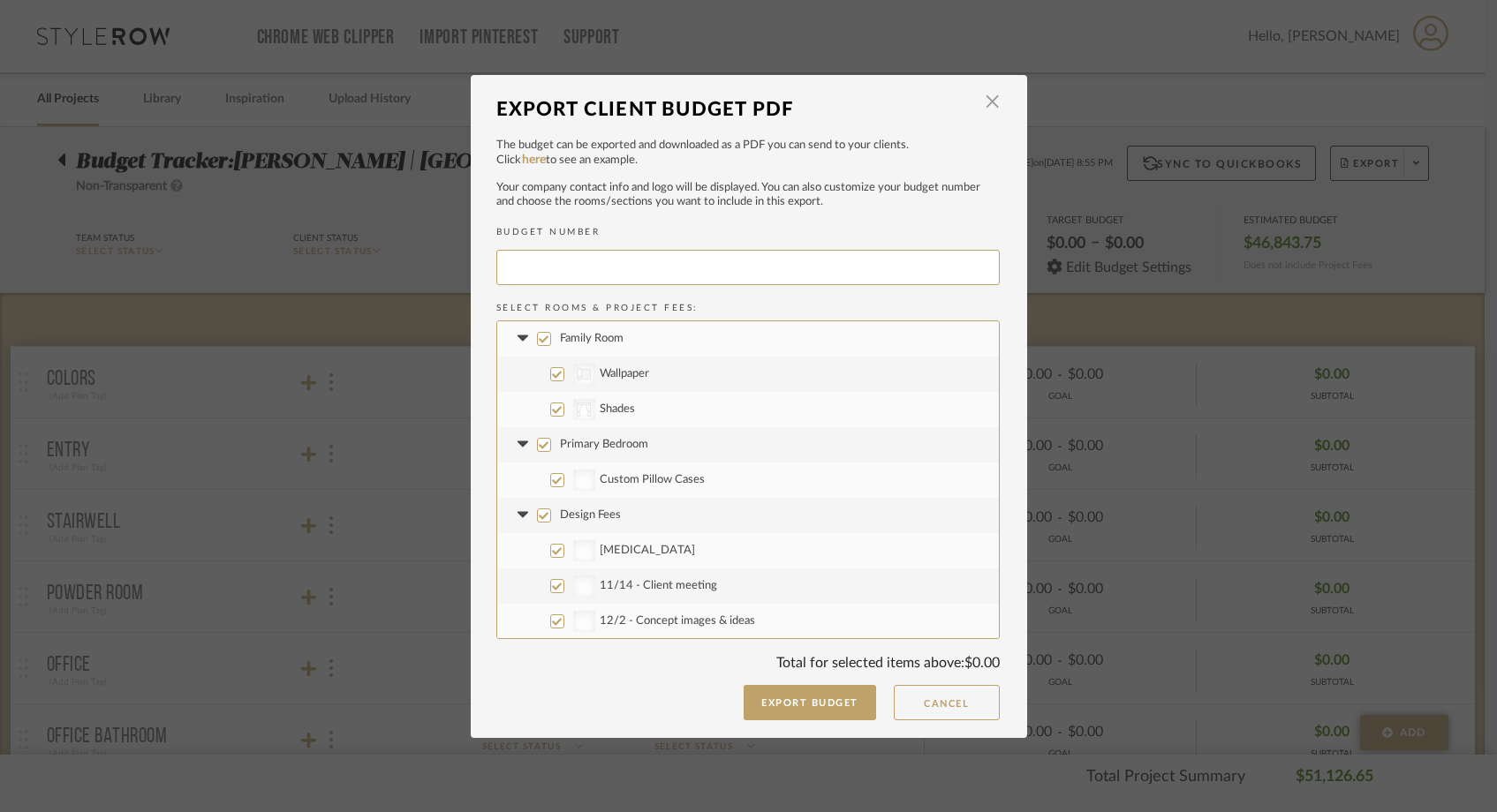
type input "VARGAS-032"
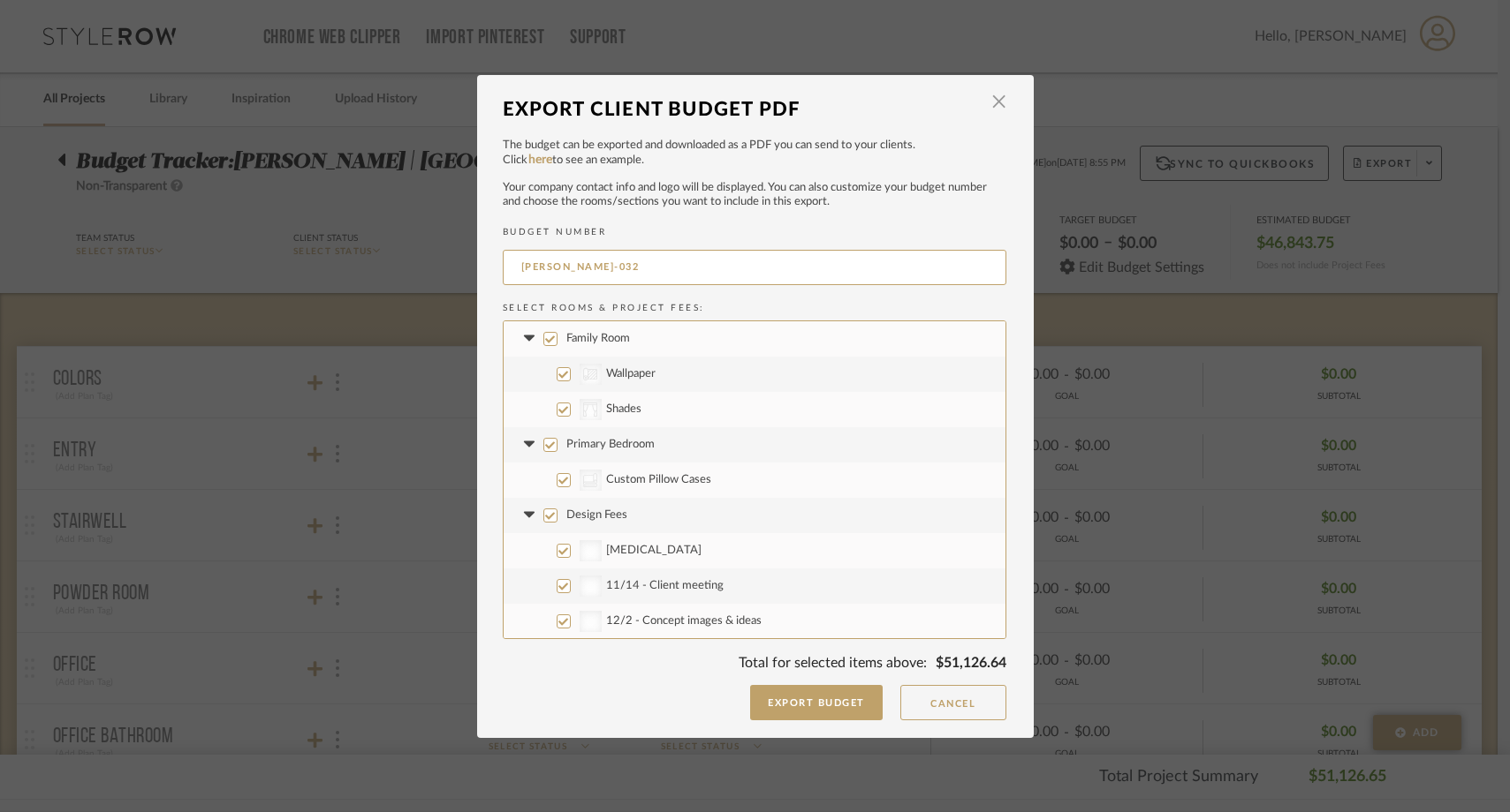
click at [550, 338] on label "Family Room" at bounding box center [755, 338] width 502 height 35
click at [550, 338] on input "Family Room" at bounding box center [551, 339] width 14 height 14
checkbox input "false"
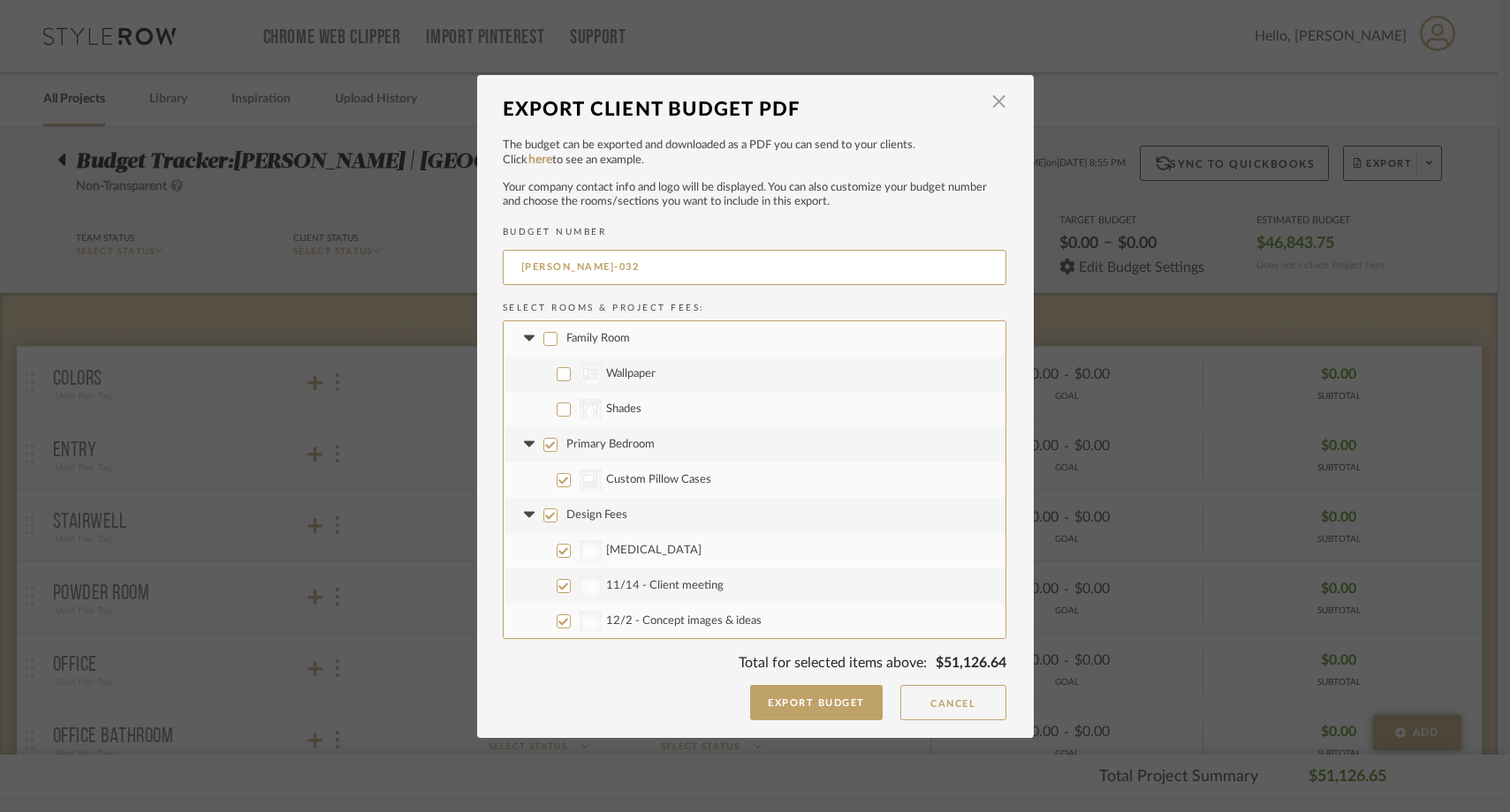
click at [549, 437] on label "Primary Bedroom" at bounding box center [755, 445] width 502 height 35
click at [549, 438] on input "Primary Bedroom" at bounding box center [551, 445] width 14 height 14
checkbox input "false"
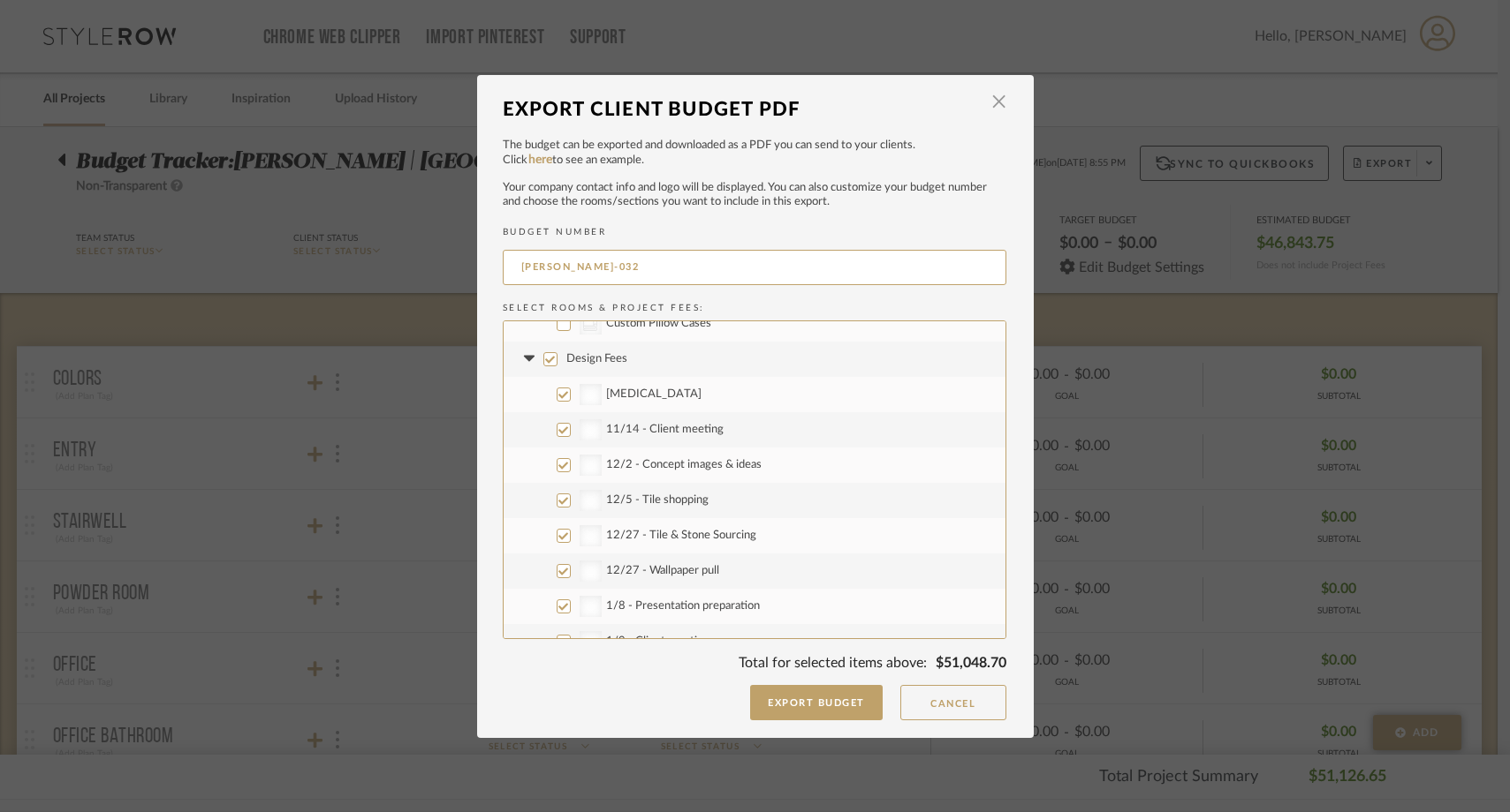
click at [547, 372] on label "Design Fees" at bounding box center [755, 359] width 502 height 35
click at [547, 366] on input "Design Fees" at bounding box center [551, 360] width 14 height 14
checkbox input "false"
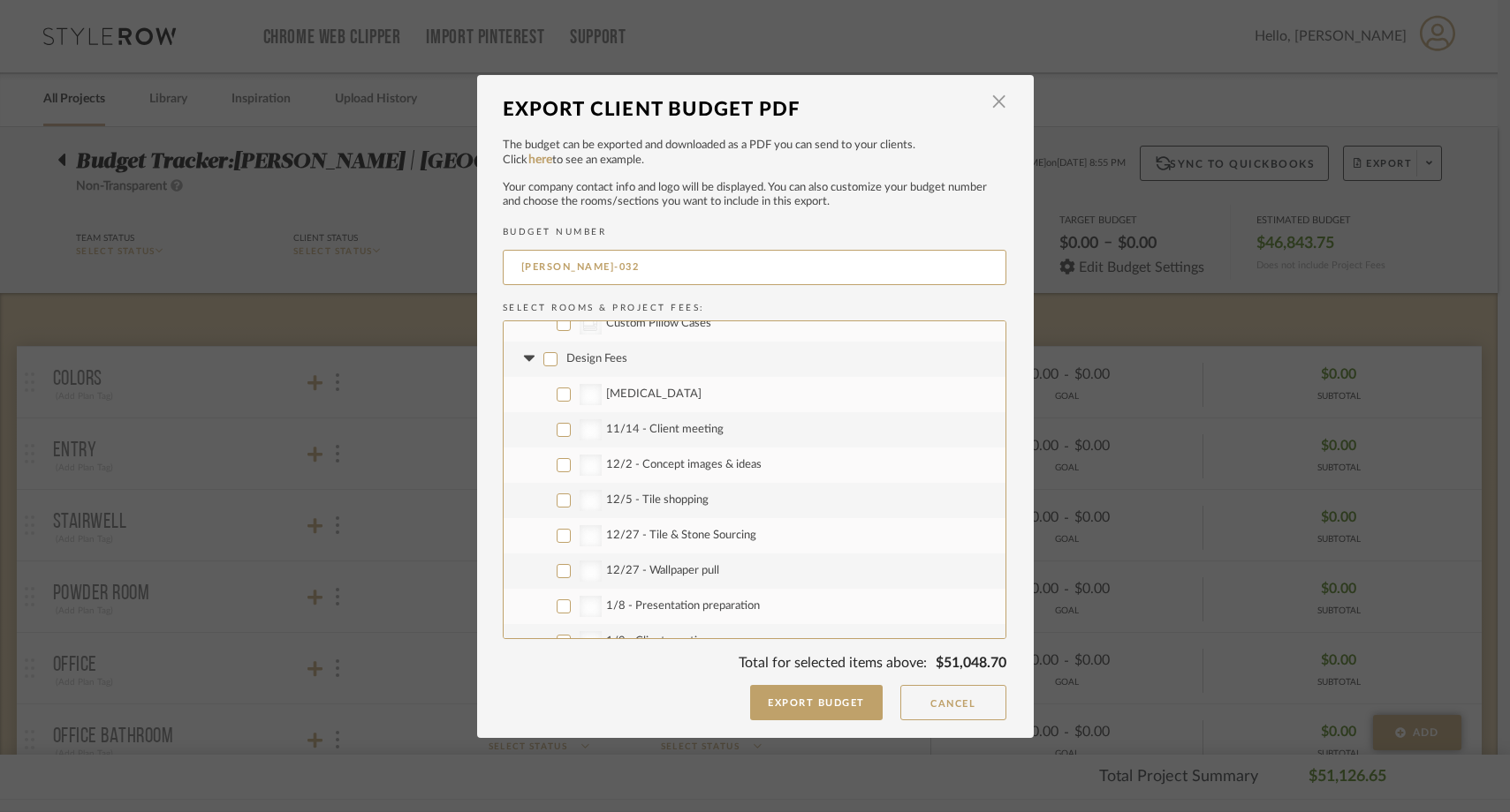
checkbox input "false"
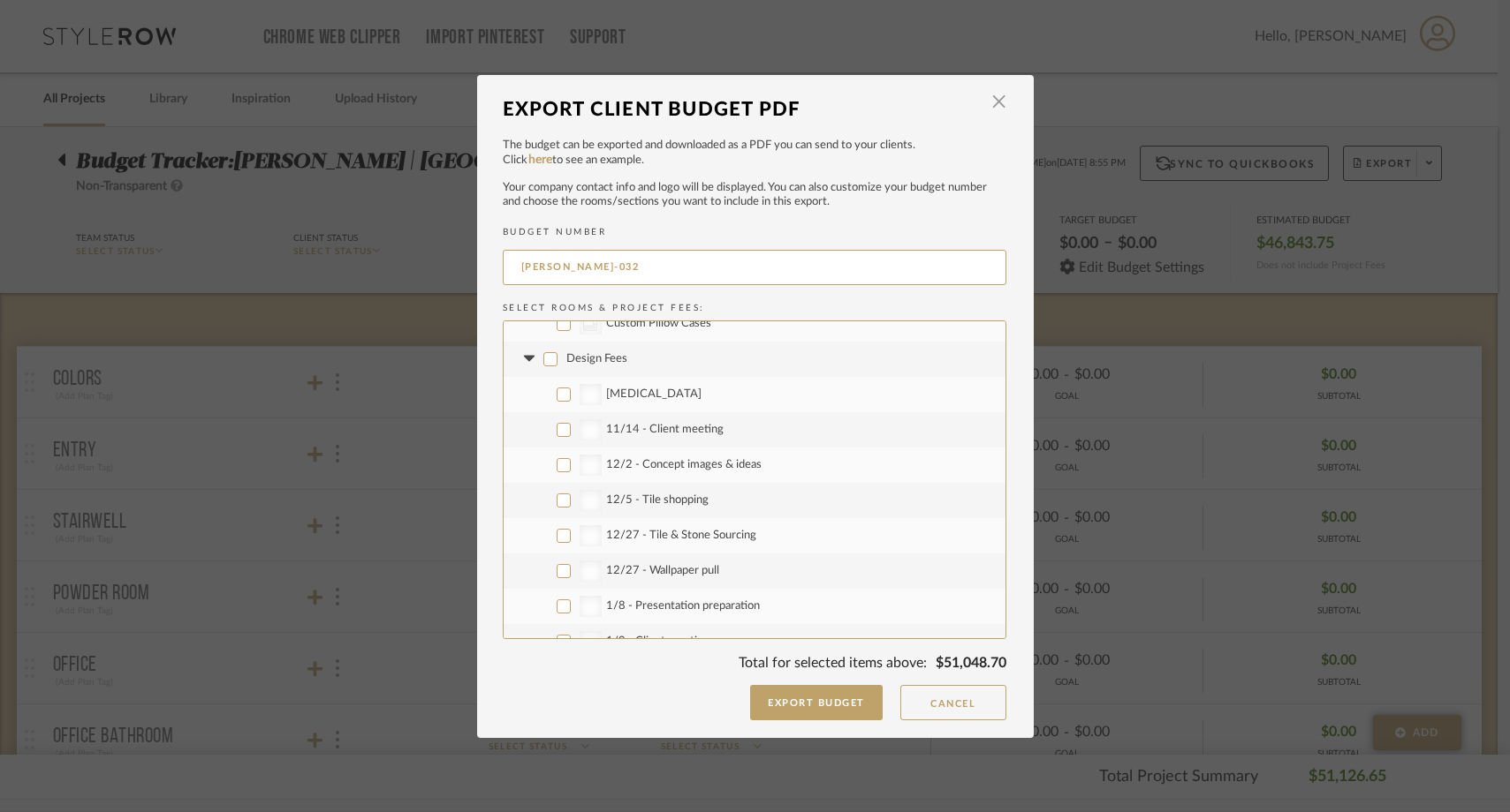
checkbox input "false"
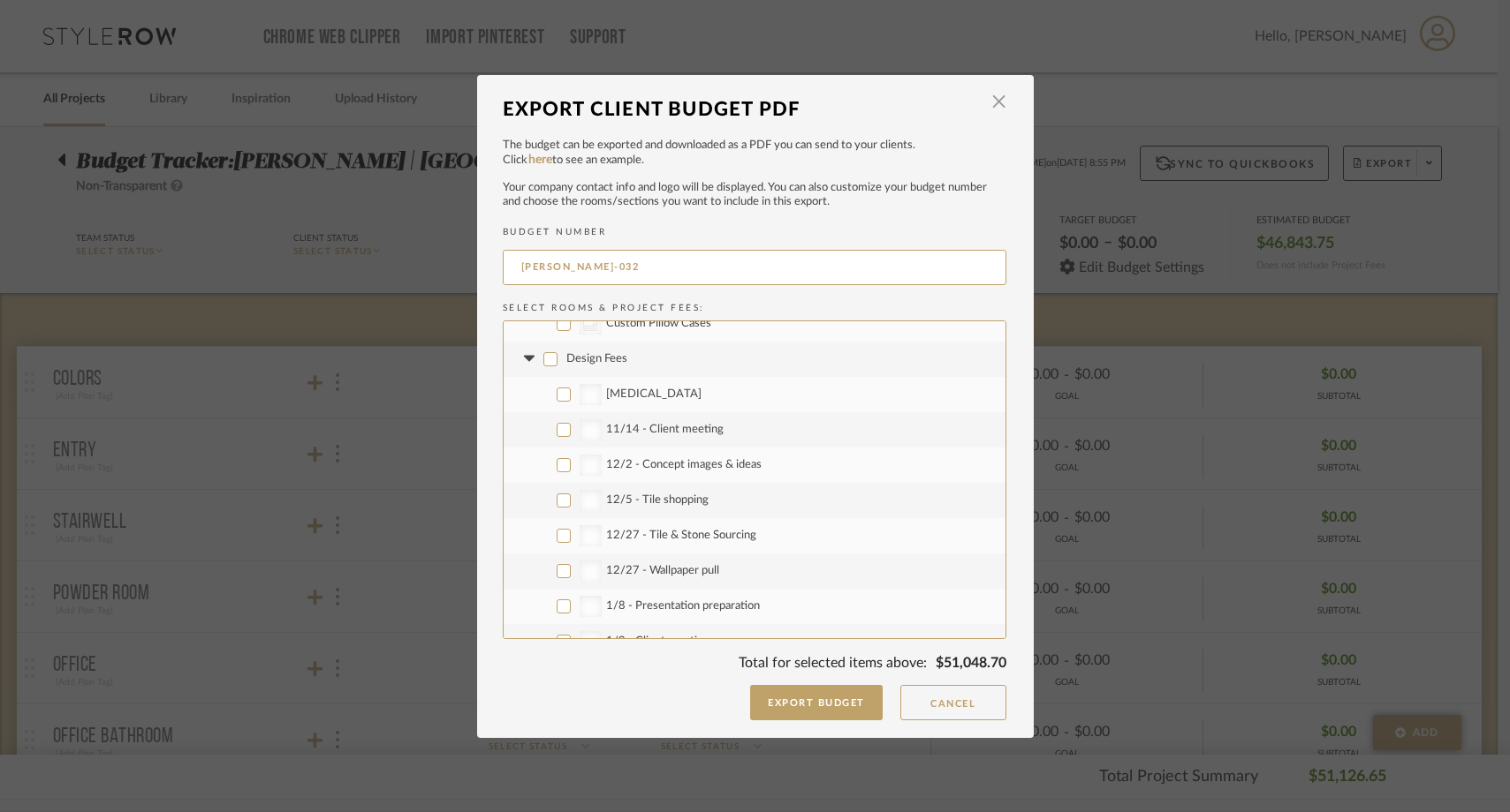
checkbox input "false"
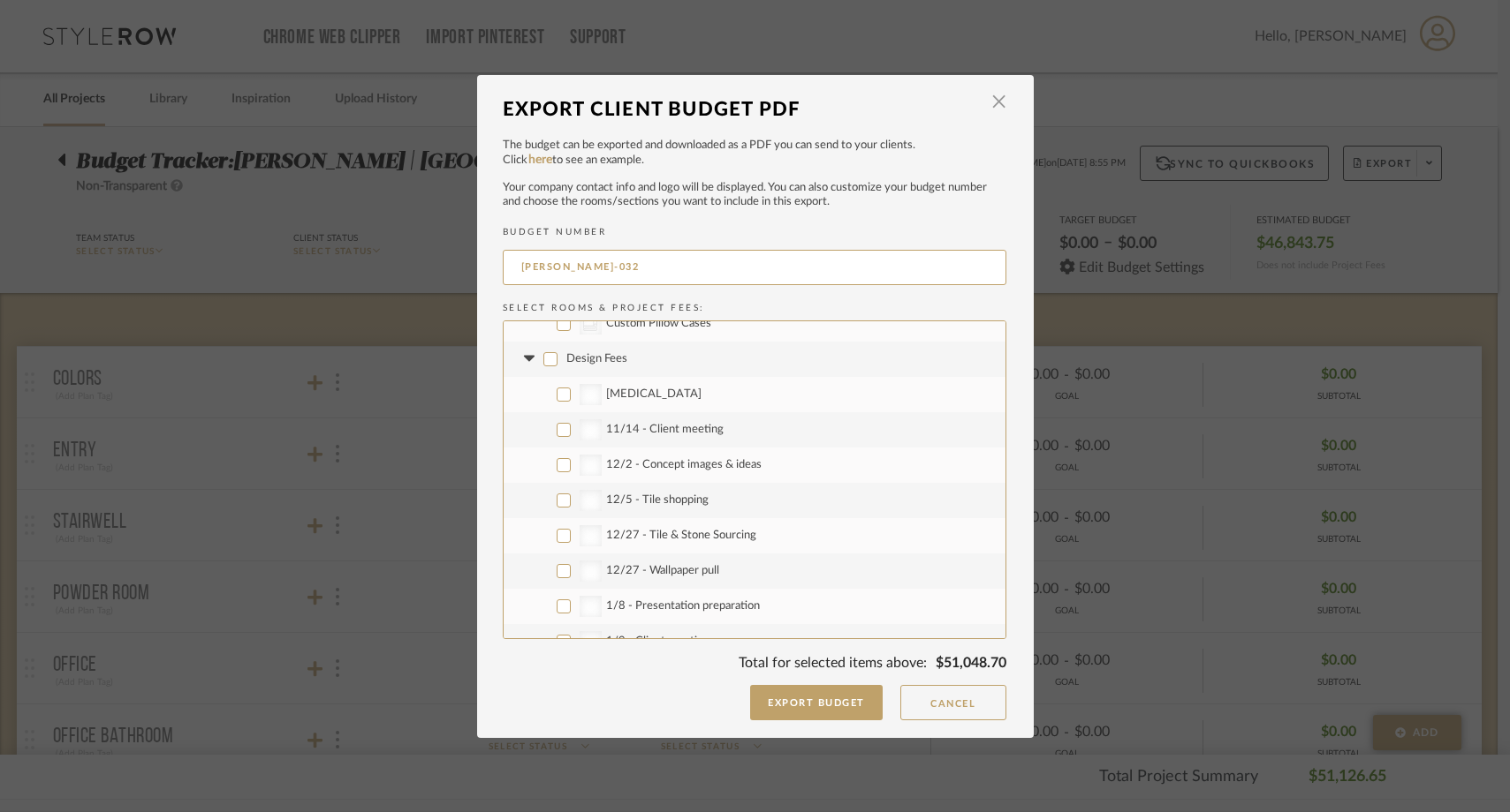
checkbox input "false"
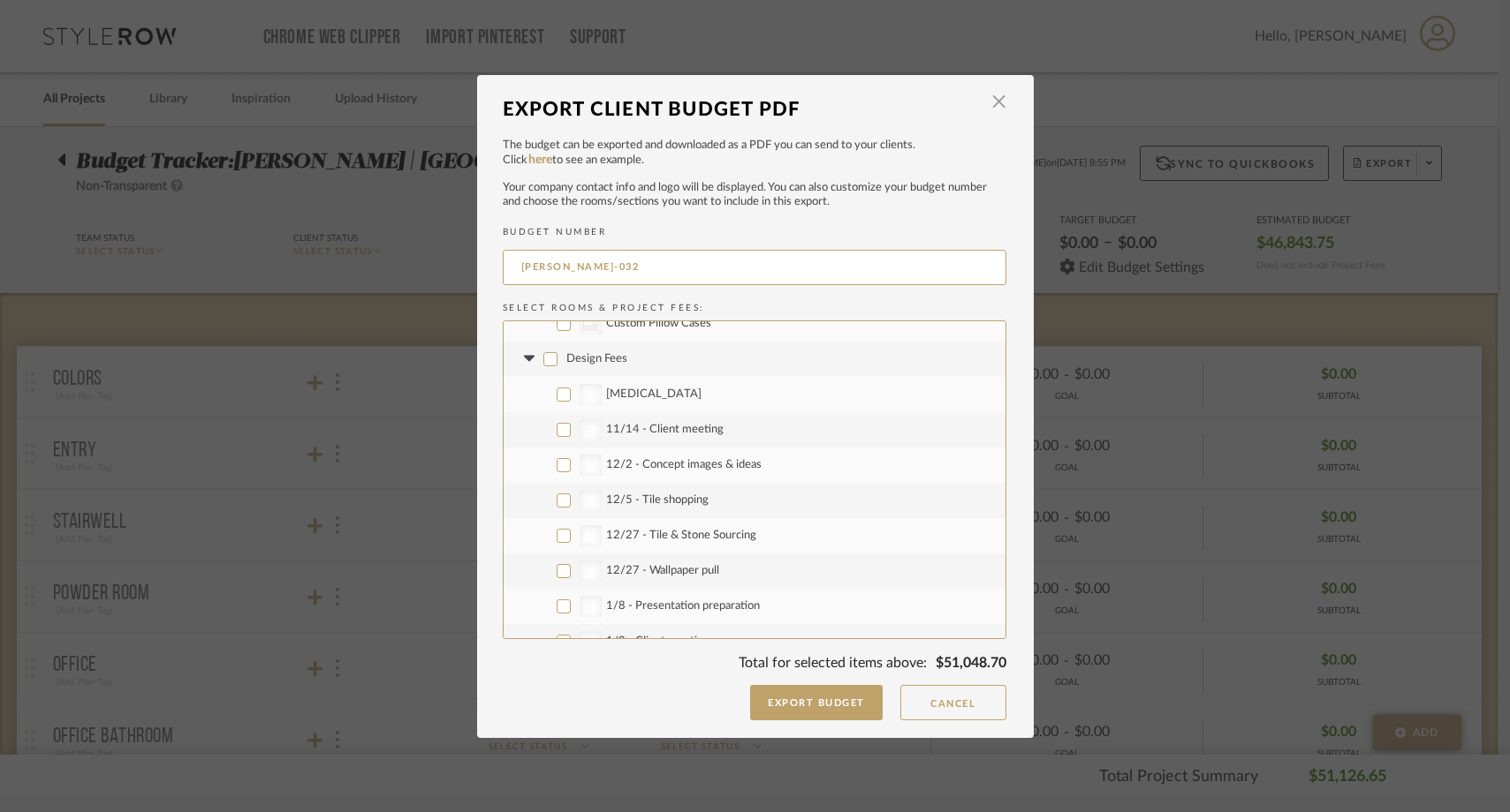
checkbox input "false"
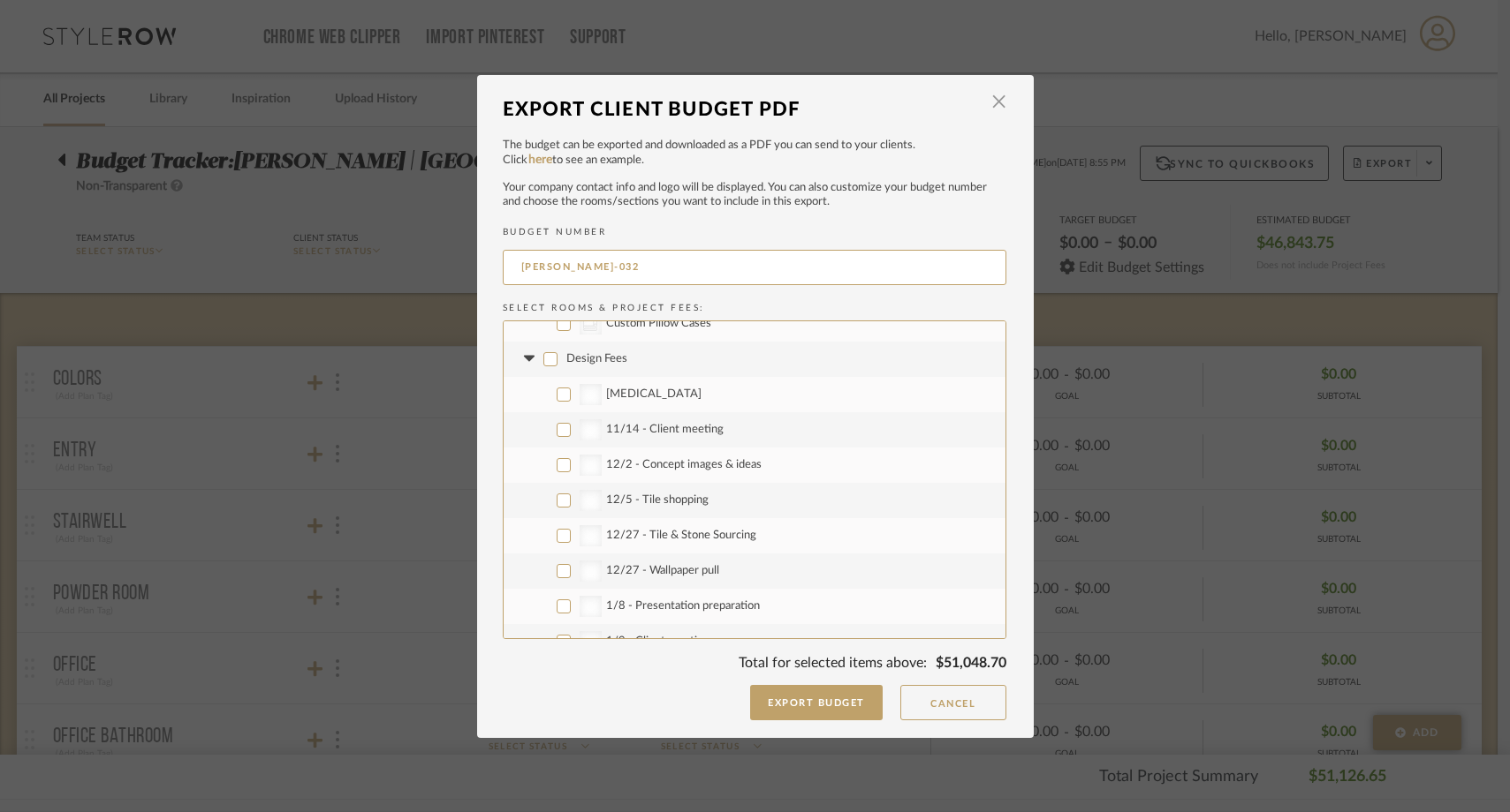
checkbox input "false"
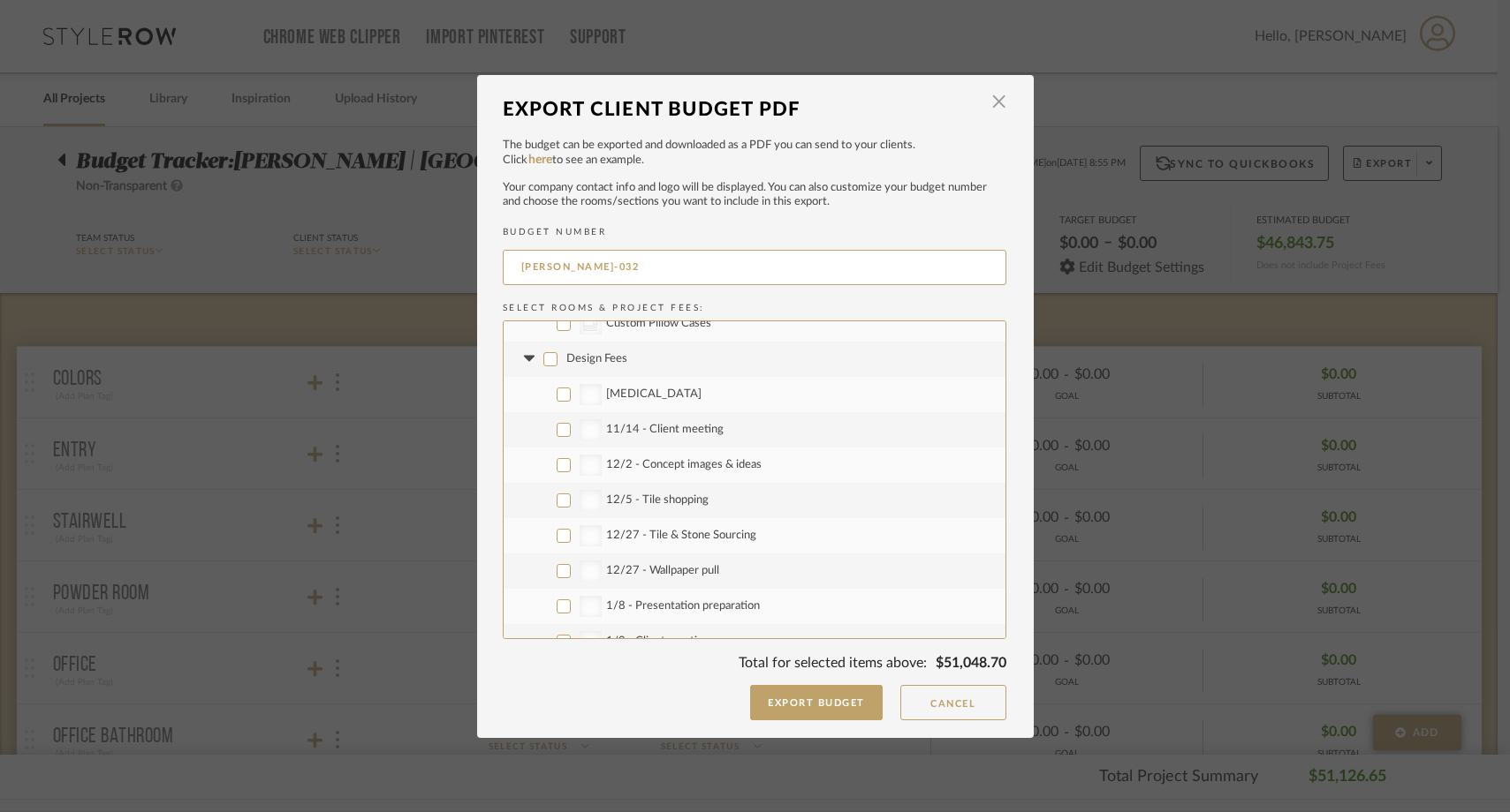
checkbox input "false"
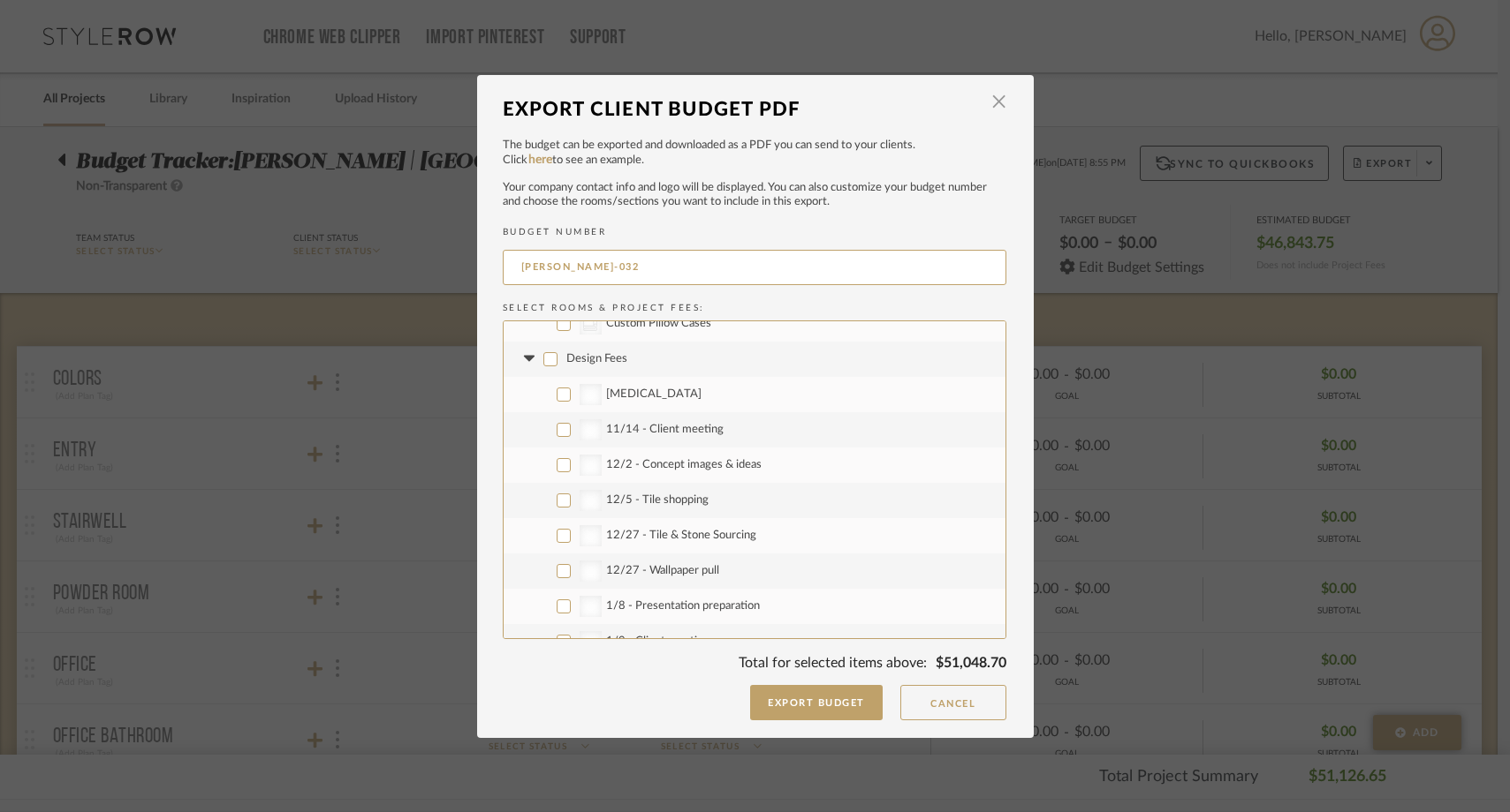
checkbox input "false"
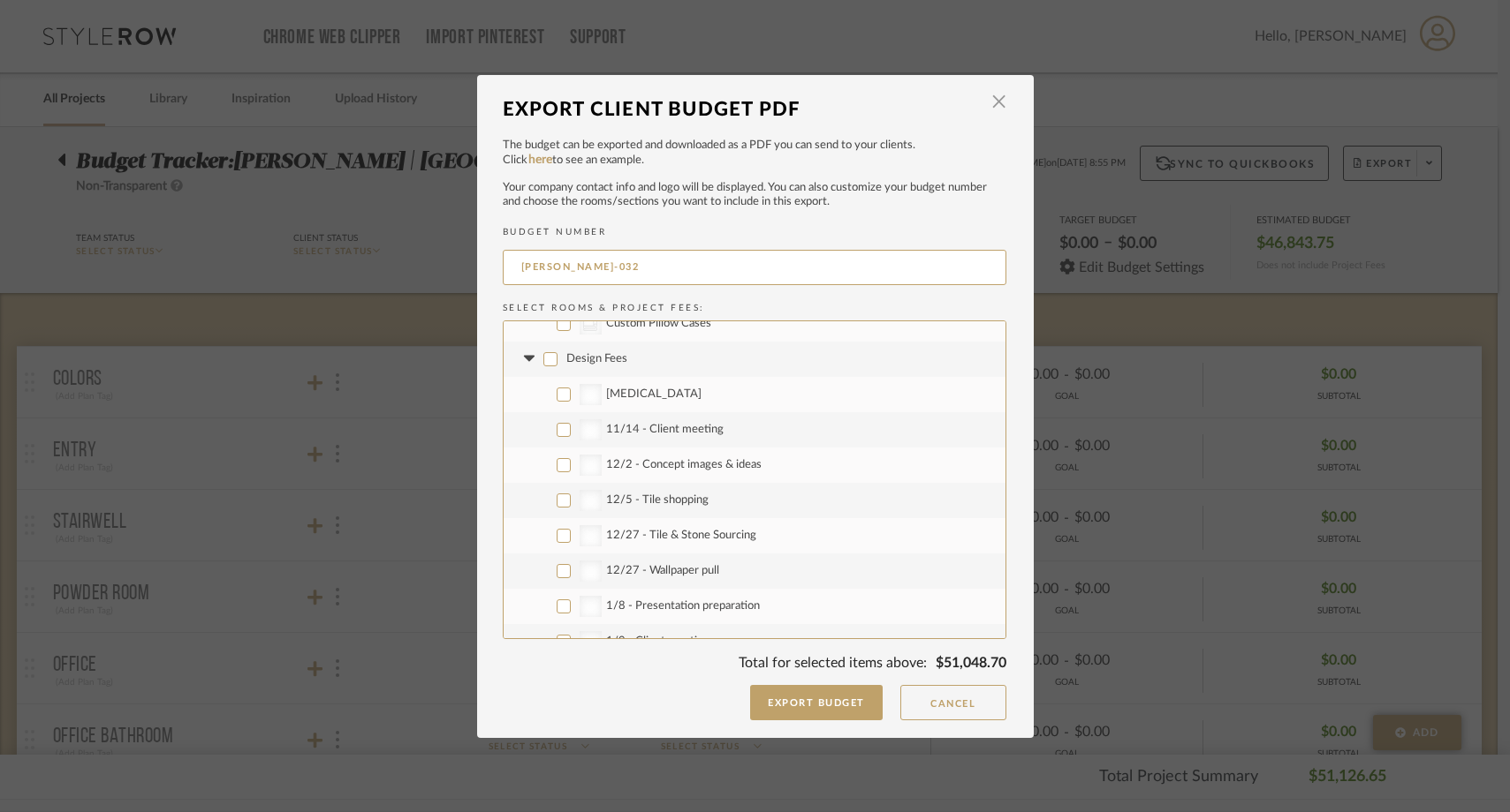
checkbox input "false"
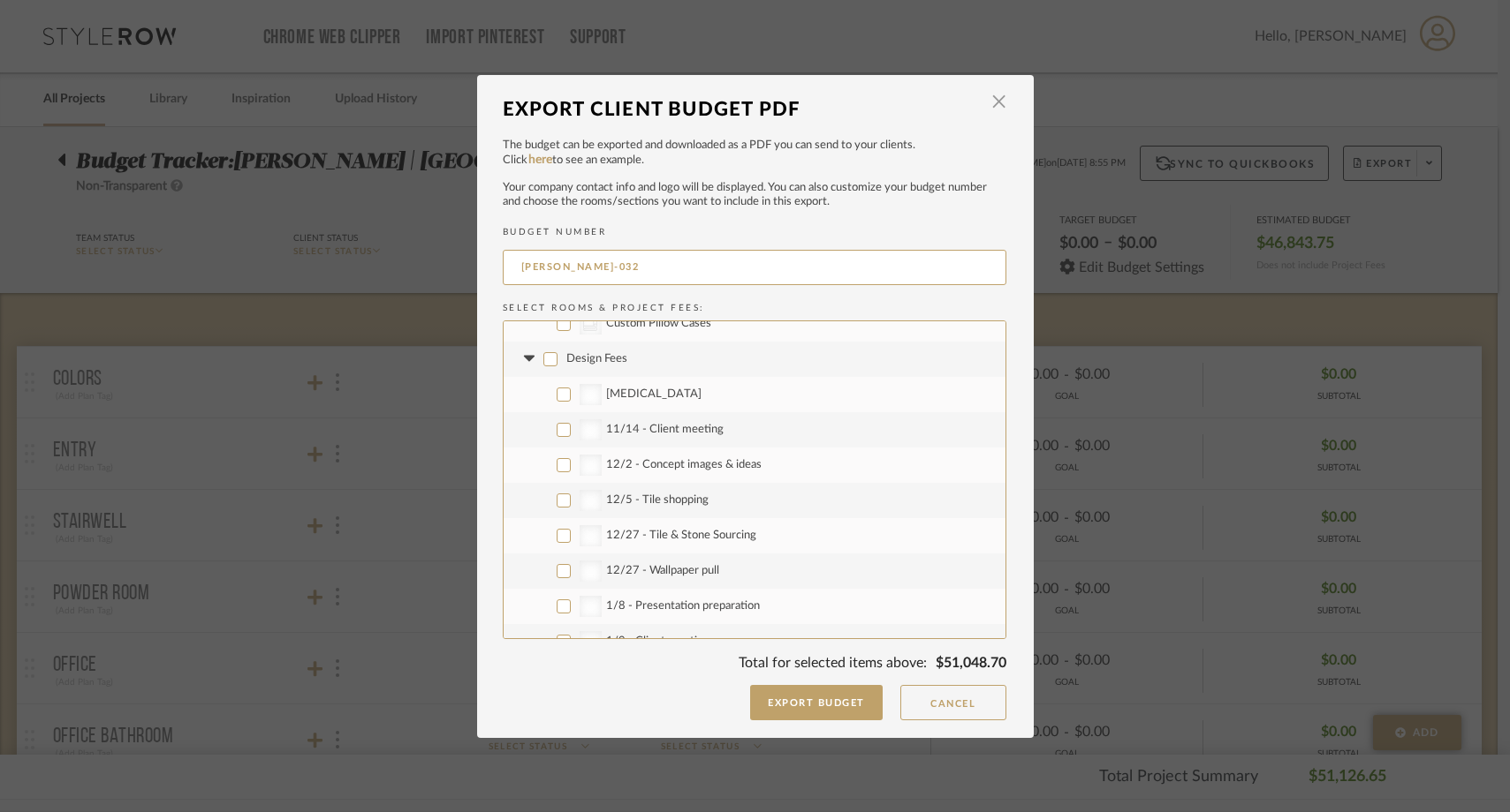
checkbox input "false"
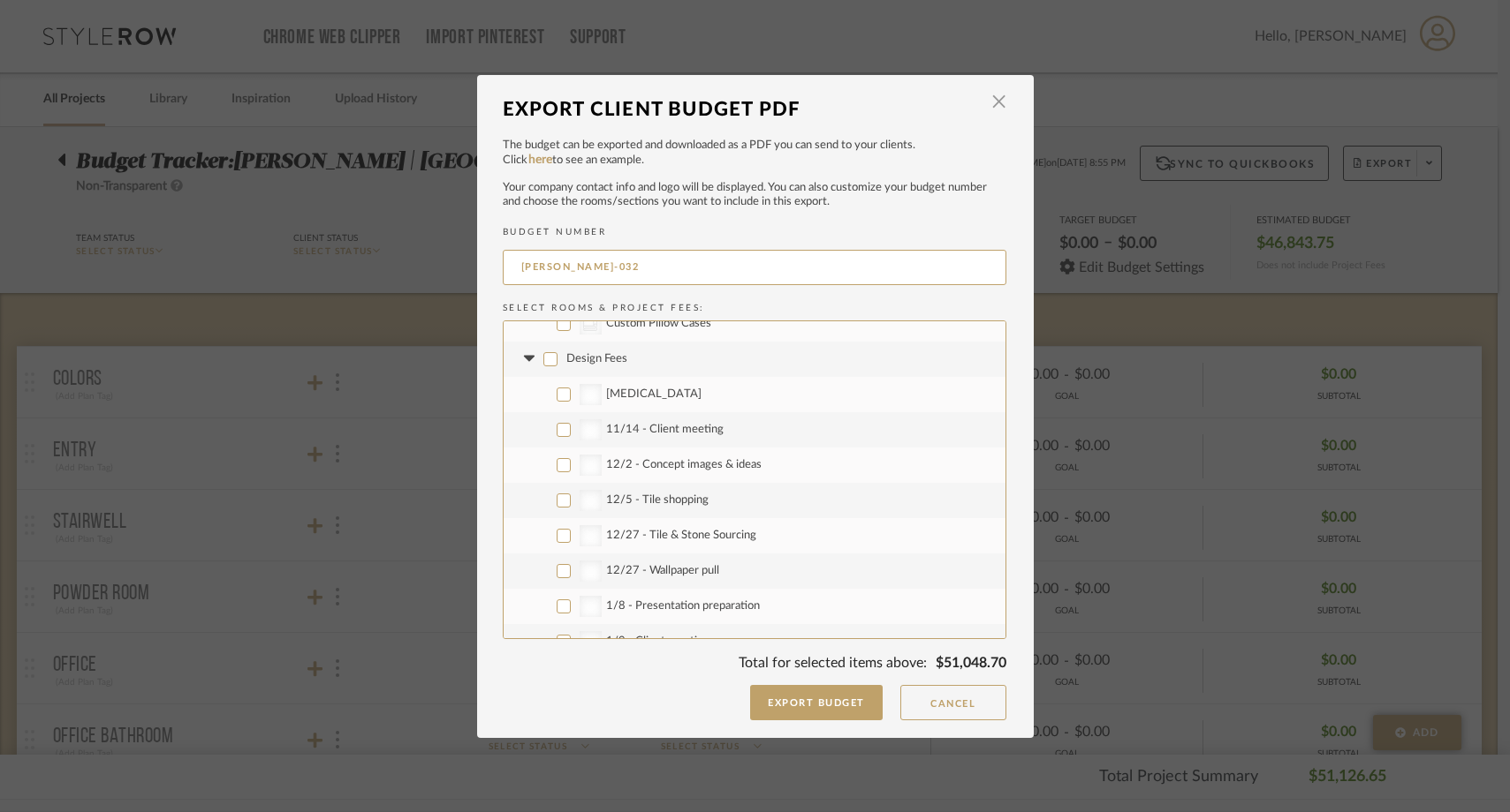
checkbox input "false"
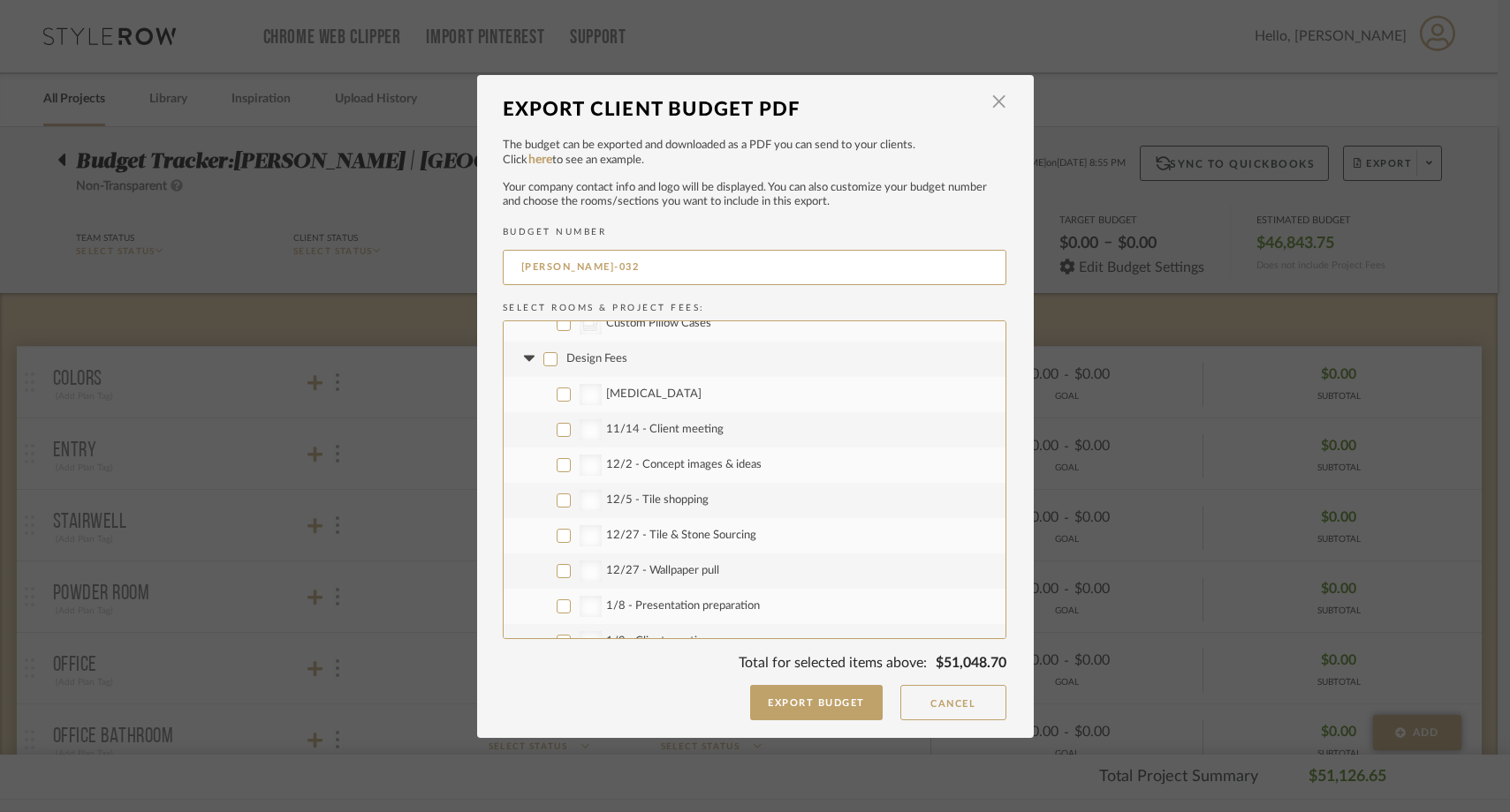
checkbox input "false"
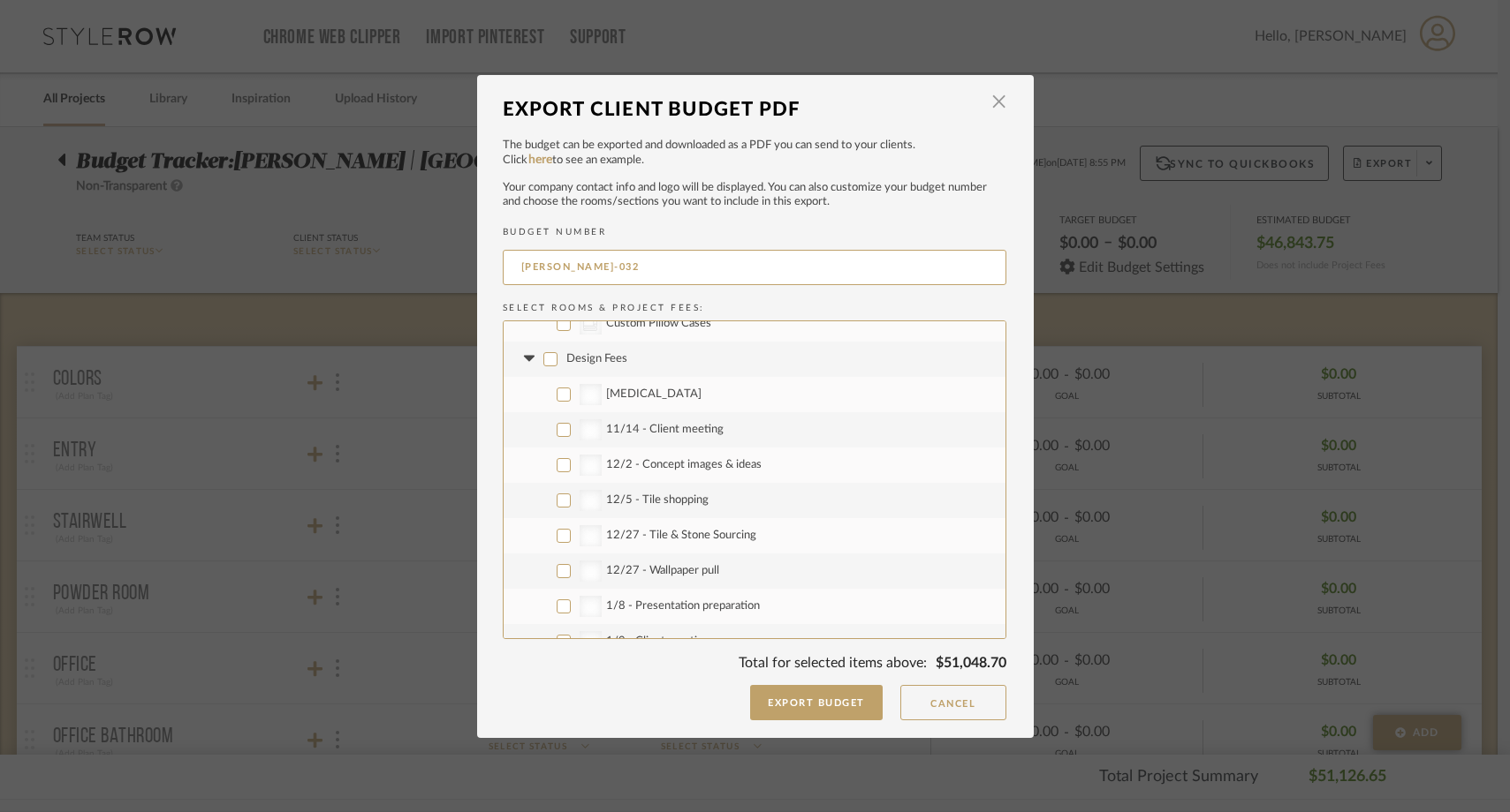
checkbox input "false"
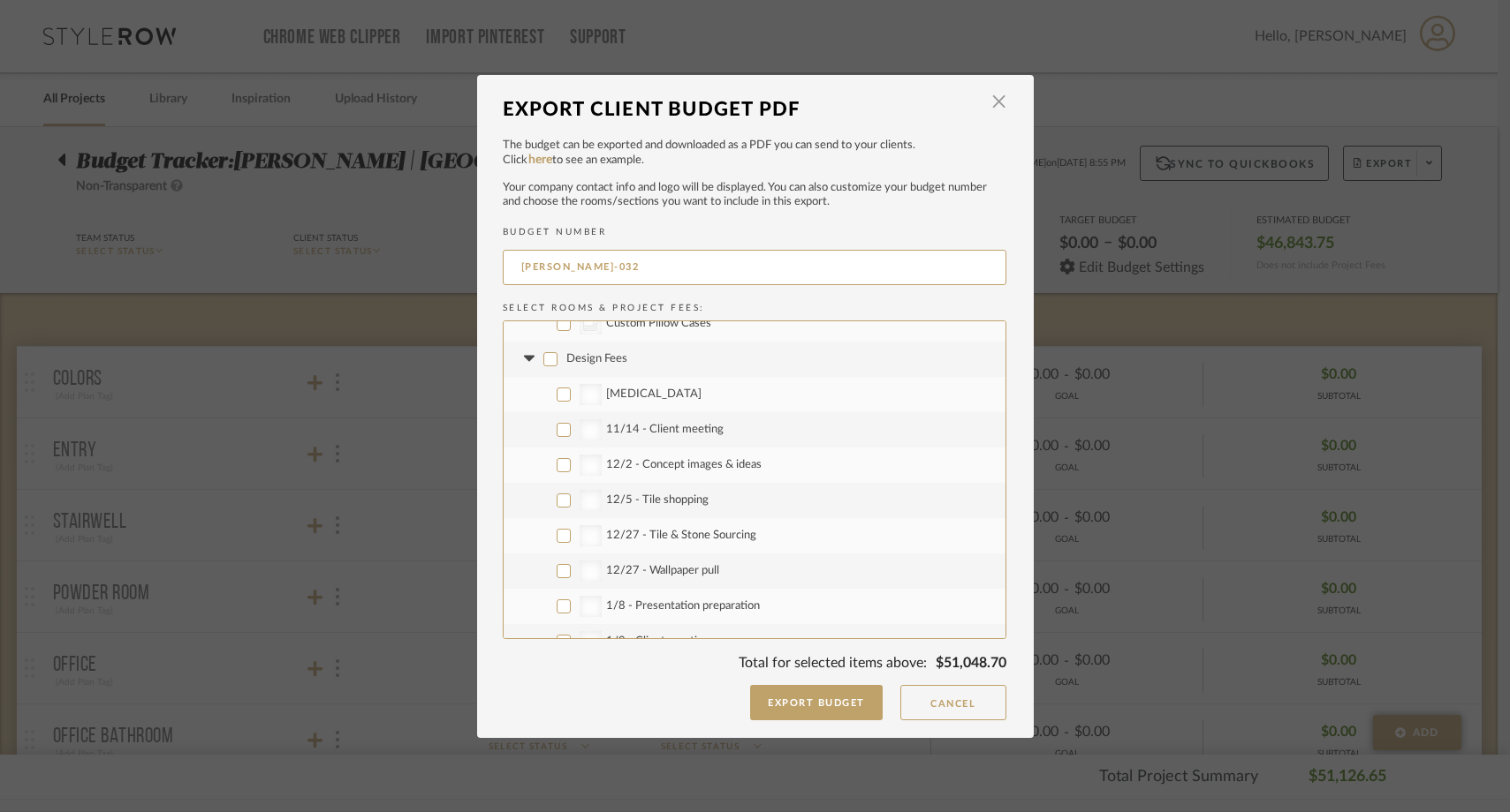
checkbox input "false"
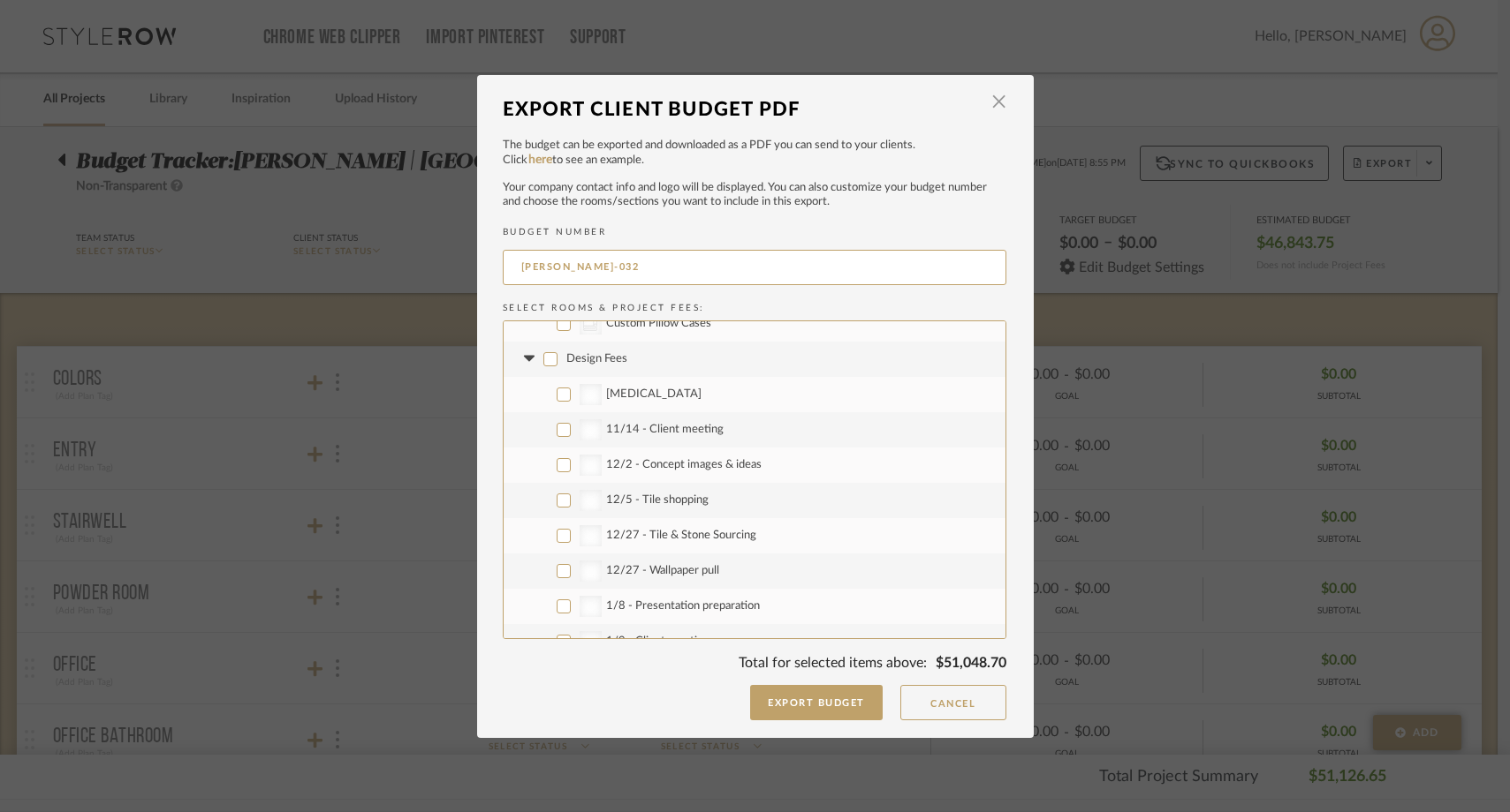
checkbox input "false"
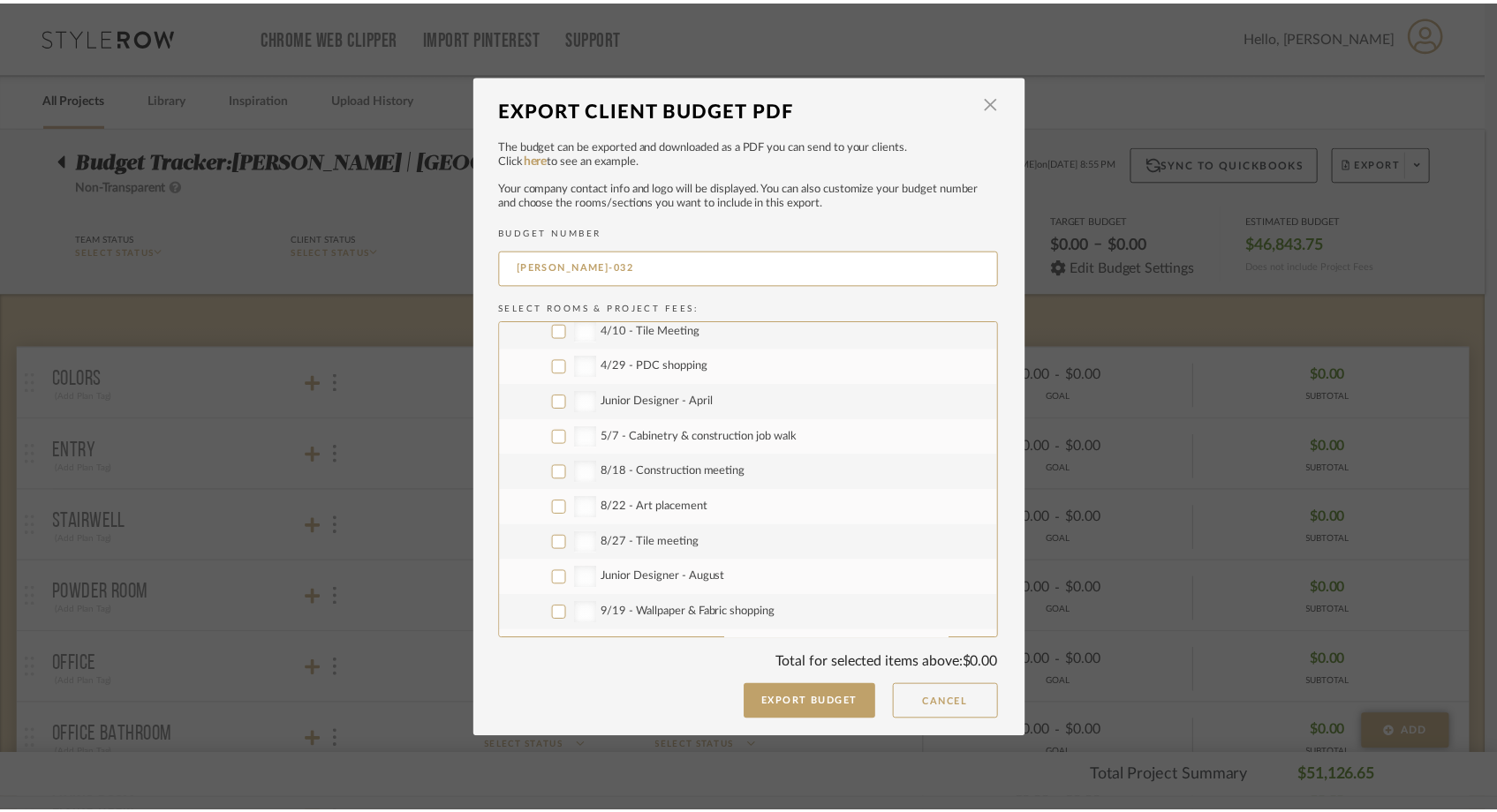
scroll to position [2650, 0]
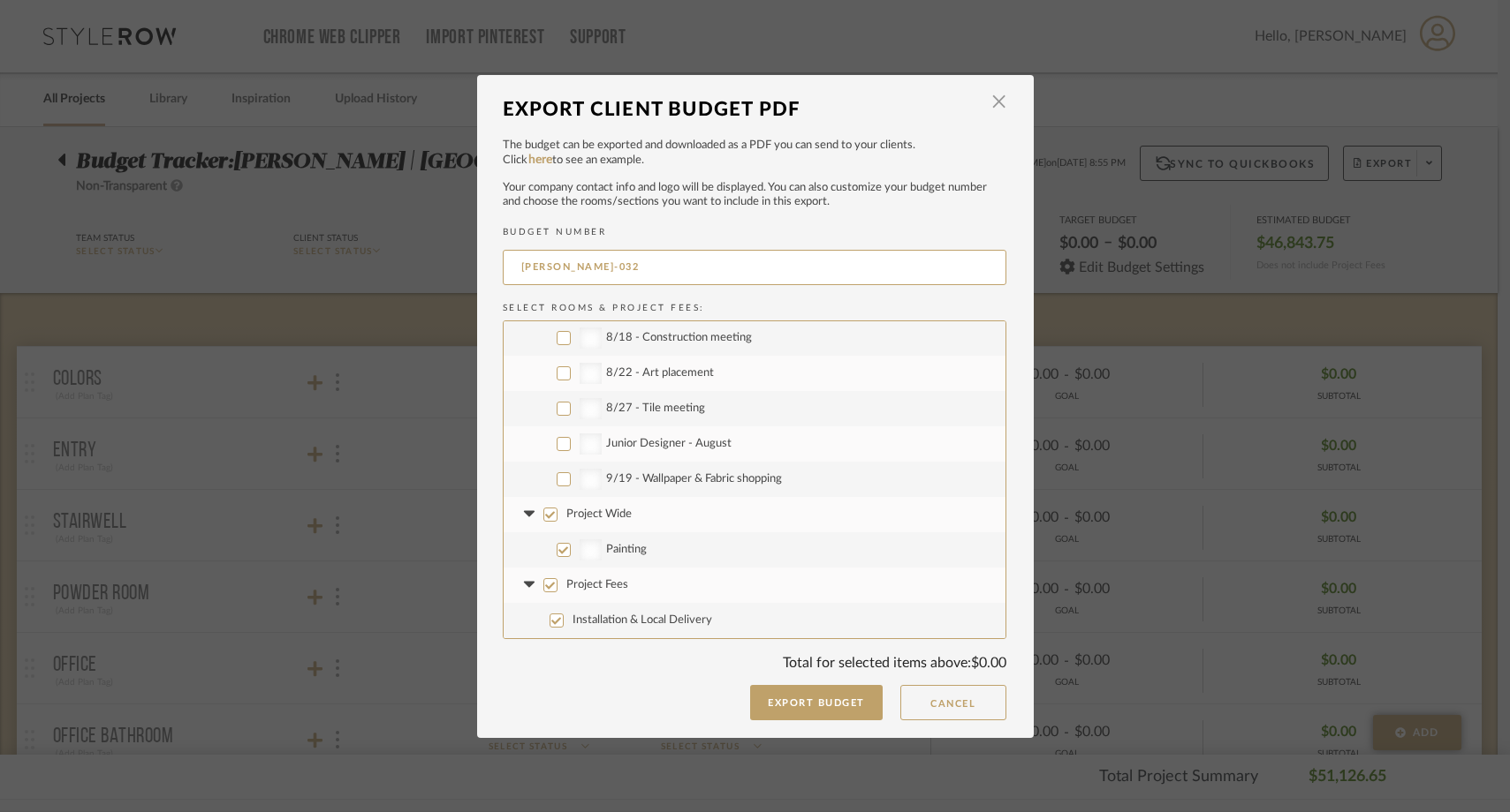
click at [560, 486] on label "9/19 - Wallpaper & Fabric shopping" at bounding box center [755, 479] width 502 height 35
click at [560, 486] on input "9/19 - Wallpaper & Fabric shopping" at bounding box center [564, 479] width 14 height 14
checkbox input "true"
click at [548, 507] on label "Project Wide" at bounding box center [755, 515] width 502 height 35
click at [548, 508] on input "Project Wide" at bounding box center [551, 515] width 14 height 14
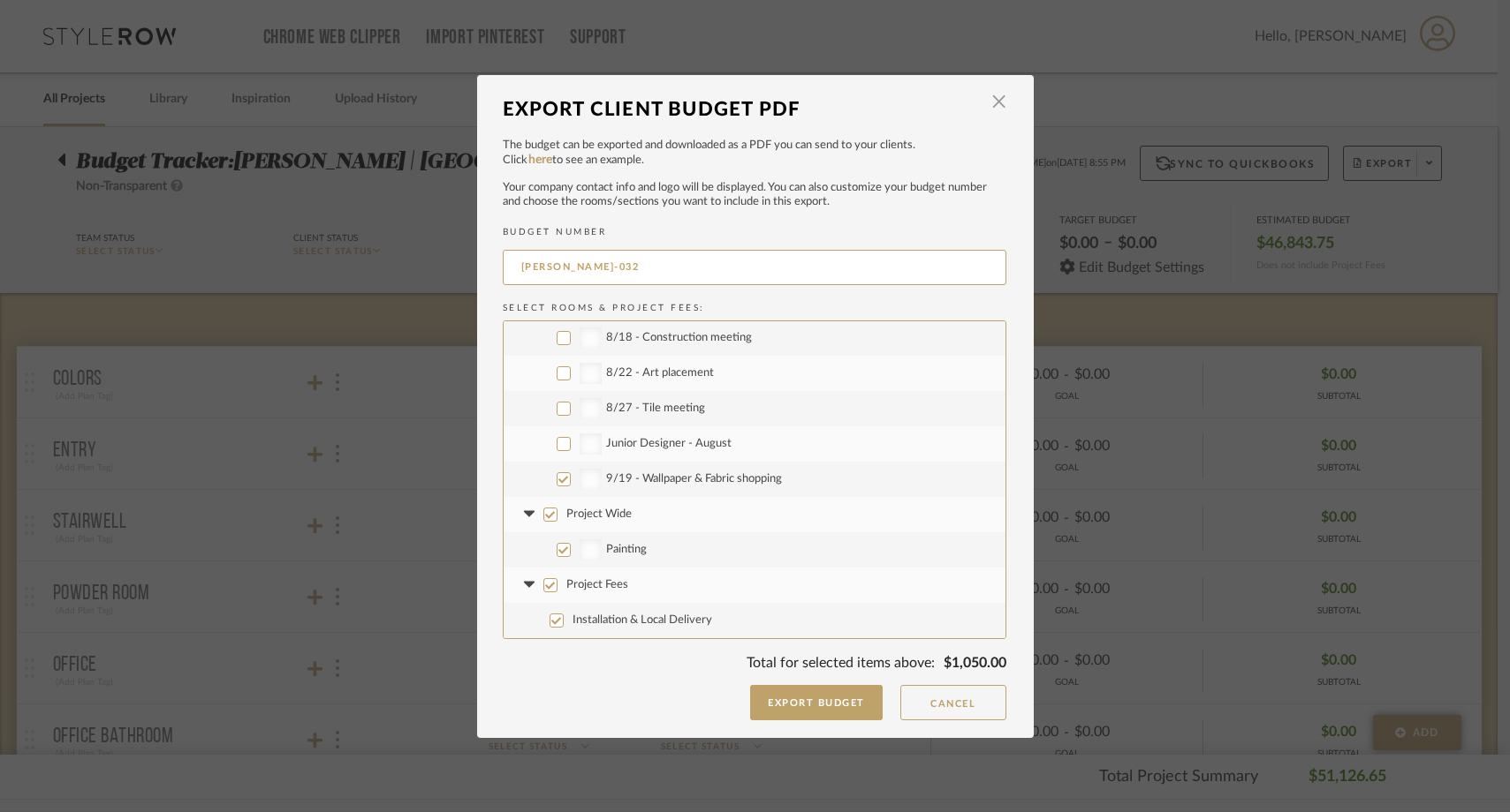
checkbox input "false"
click at [545, 590] on input "Project Fees" at bounding box center [551, 586] width 14 height 14
checkbox input "false"
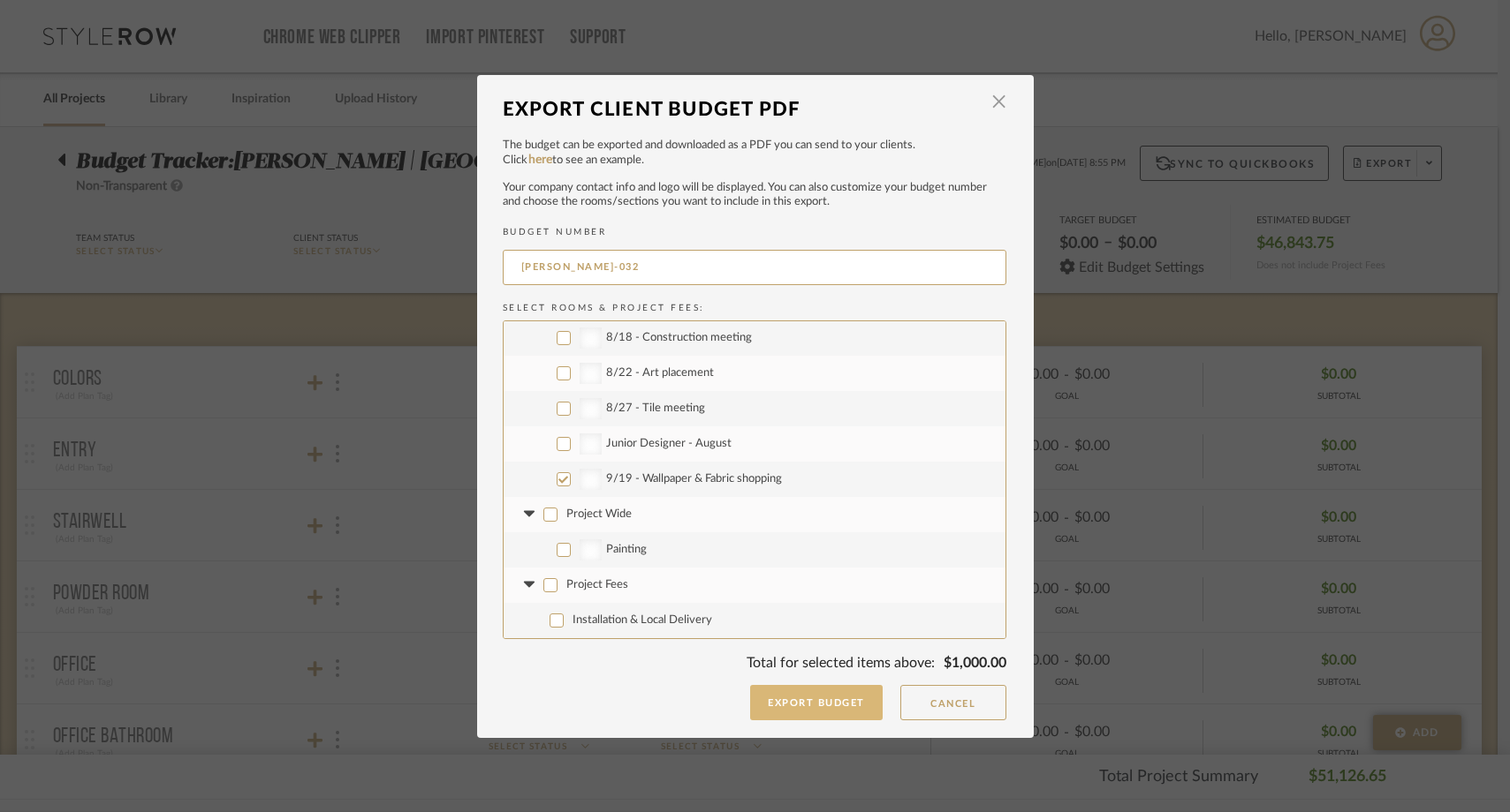
click at [771, 703] on button "Export Budget" at bounding box center [816, 703] width 132 height 35
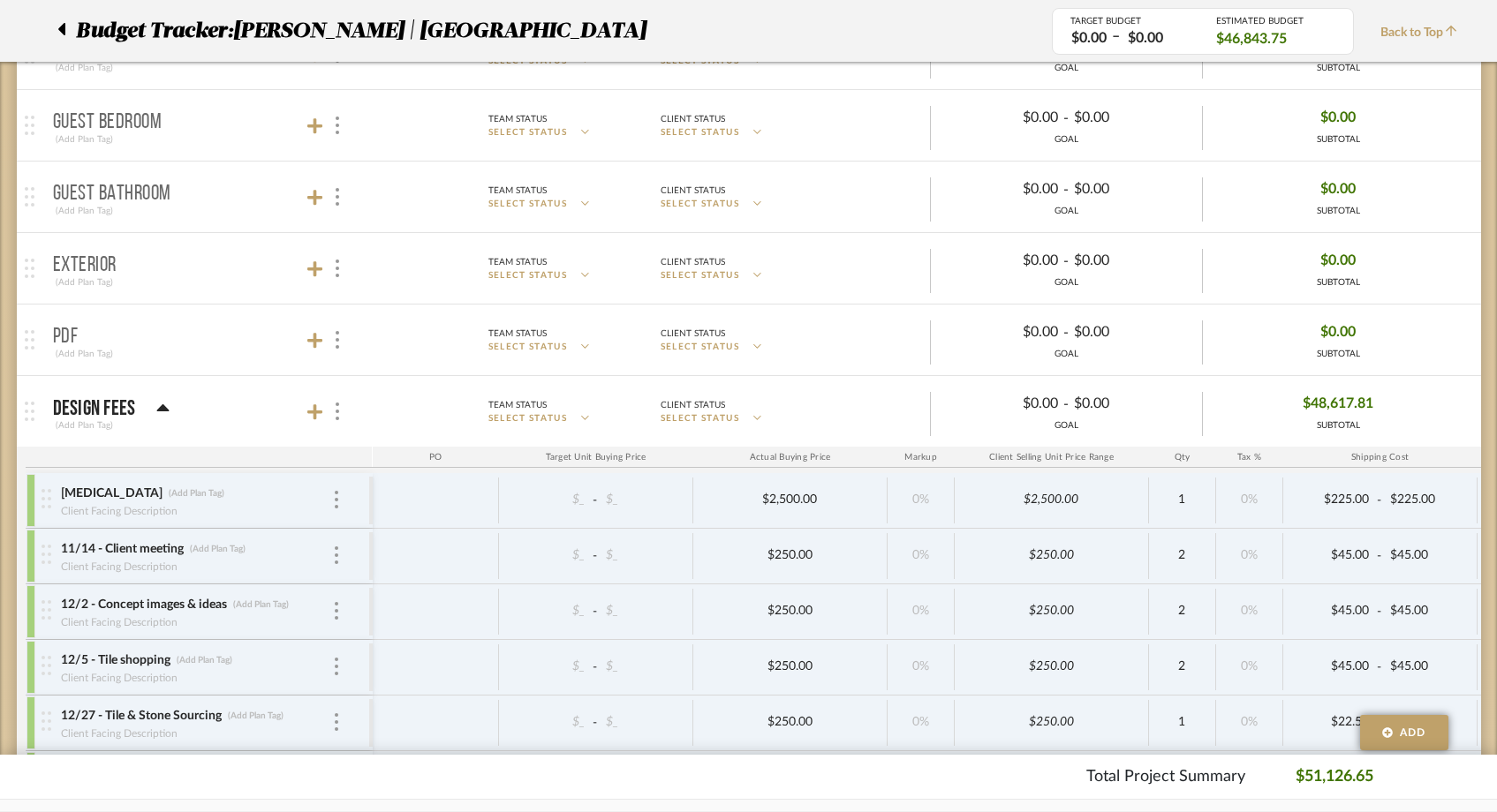
scroll to position [1721, 0]
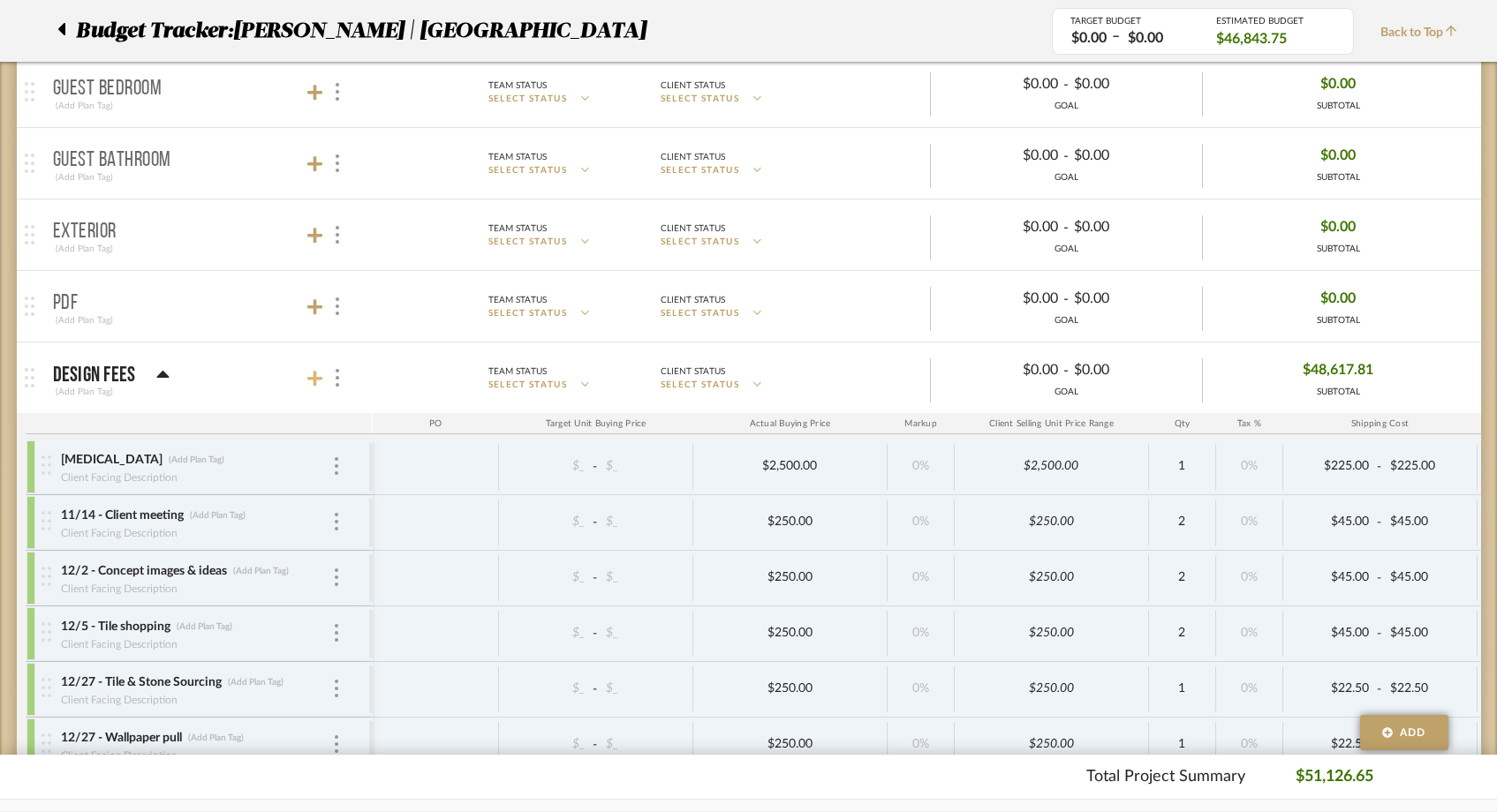
click at [319, 385] on icon at bounding box center [316, 379] width 16 height 18
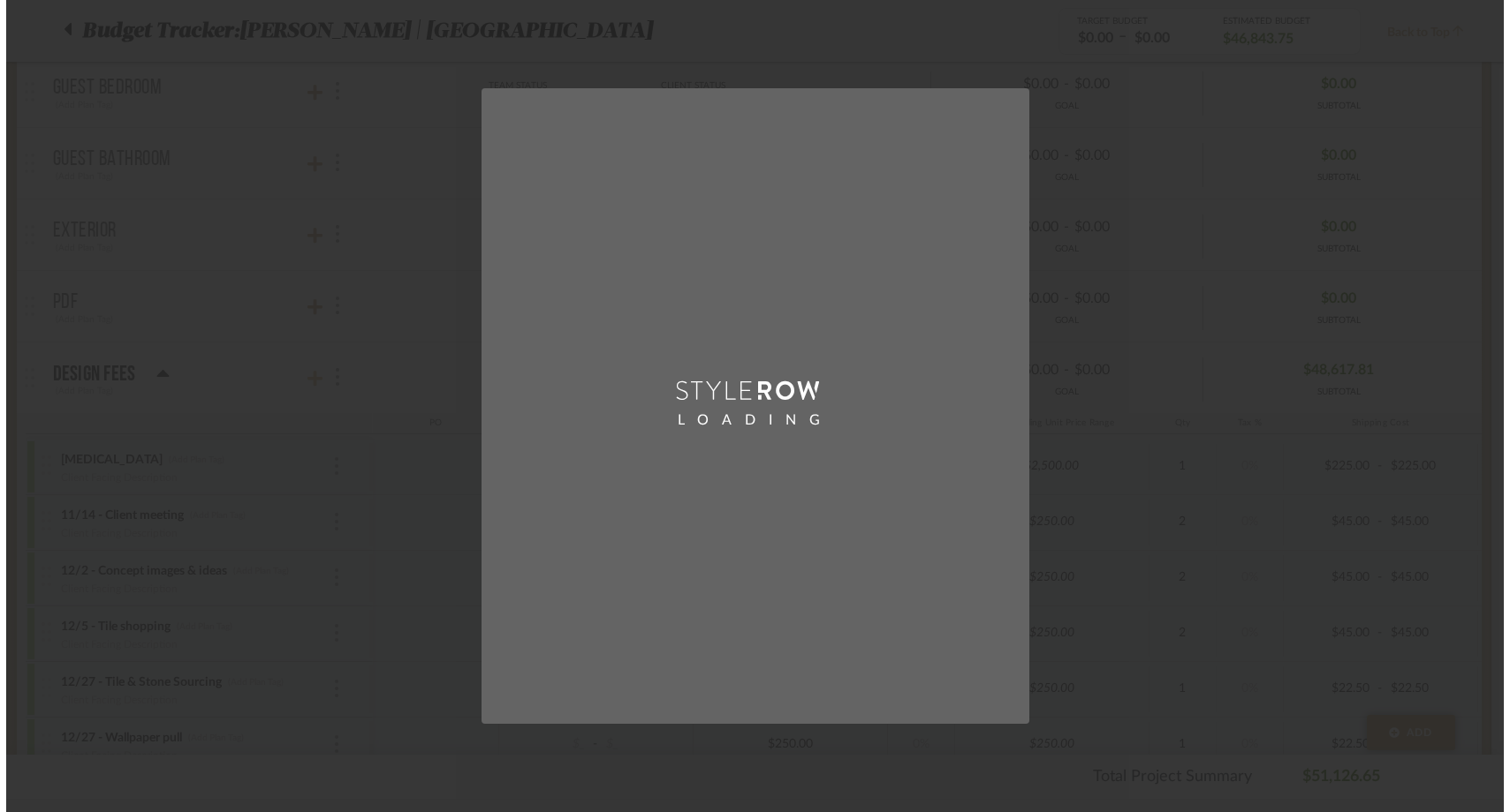
scroll to position [0, 0]
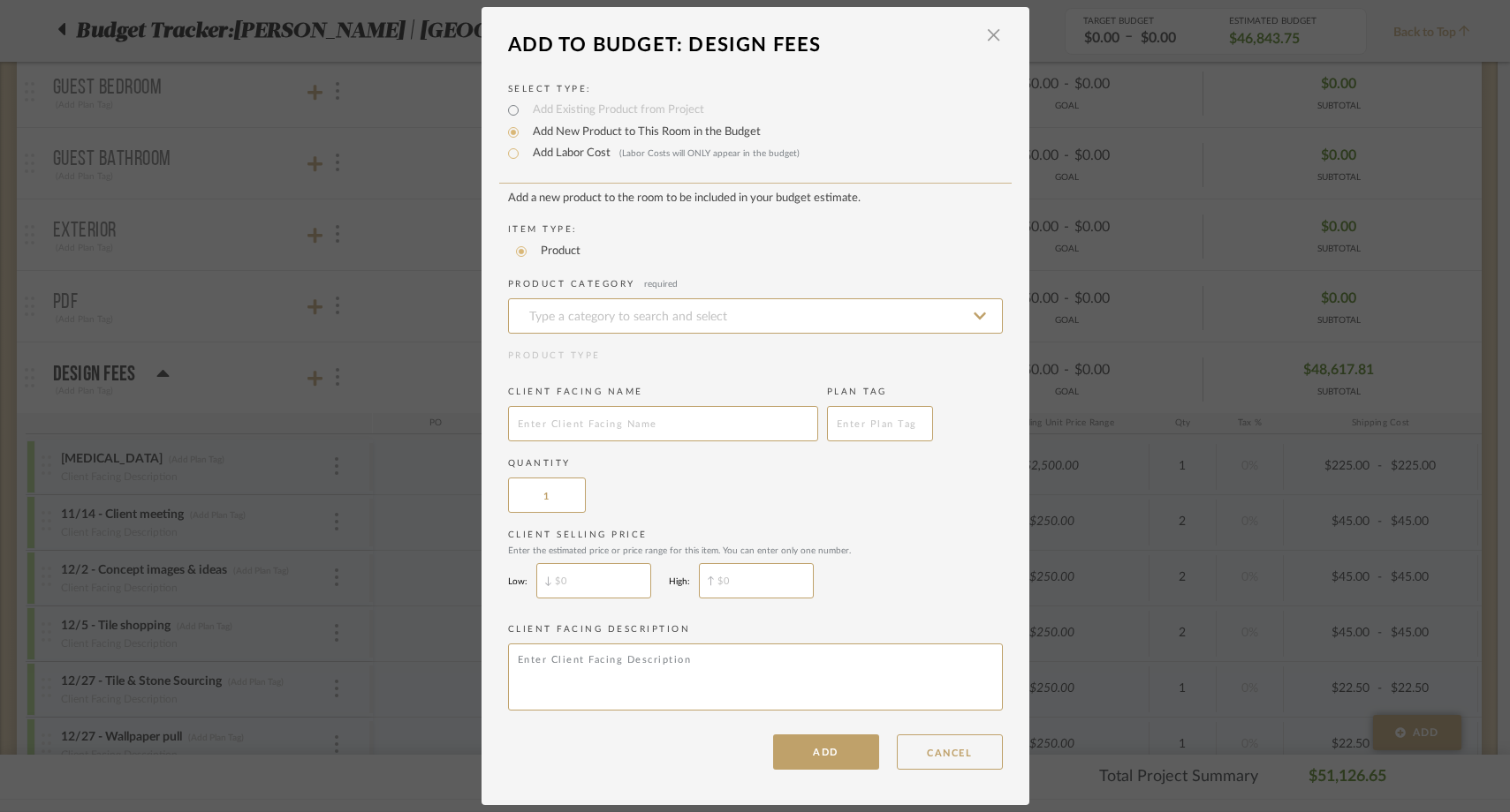
click at [579, 158] on label "Add Labor Cost (Labor Costs will ONLY appear in the budget)" at bounding box center [661, 154] width 276 height 18
click at [524, 158] on input "Add Labor Cost (Labor Costs will ONLY appear in the budget)" at bounding box center [513, 153] width 21 height 21
radio input "true"
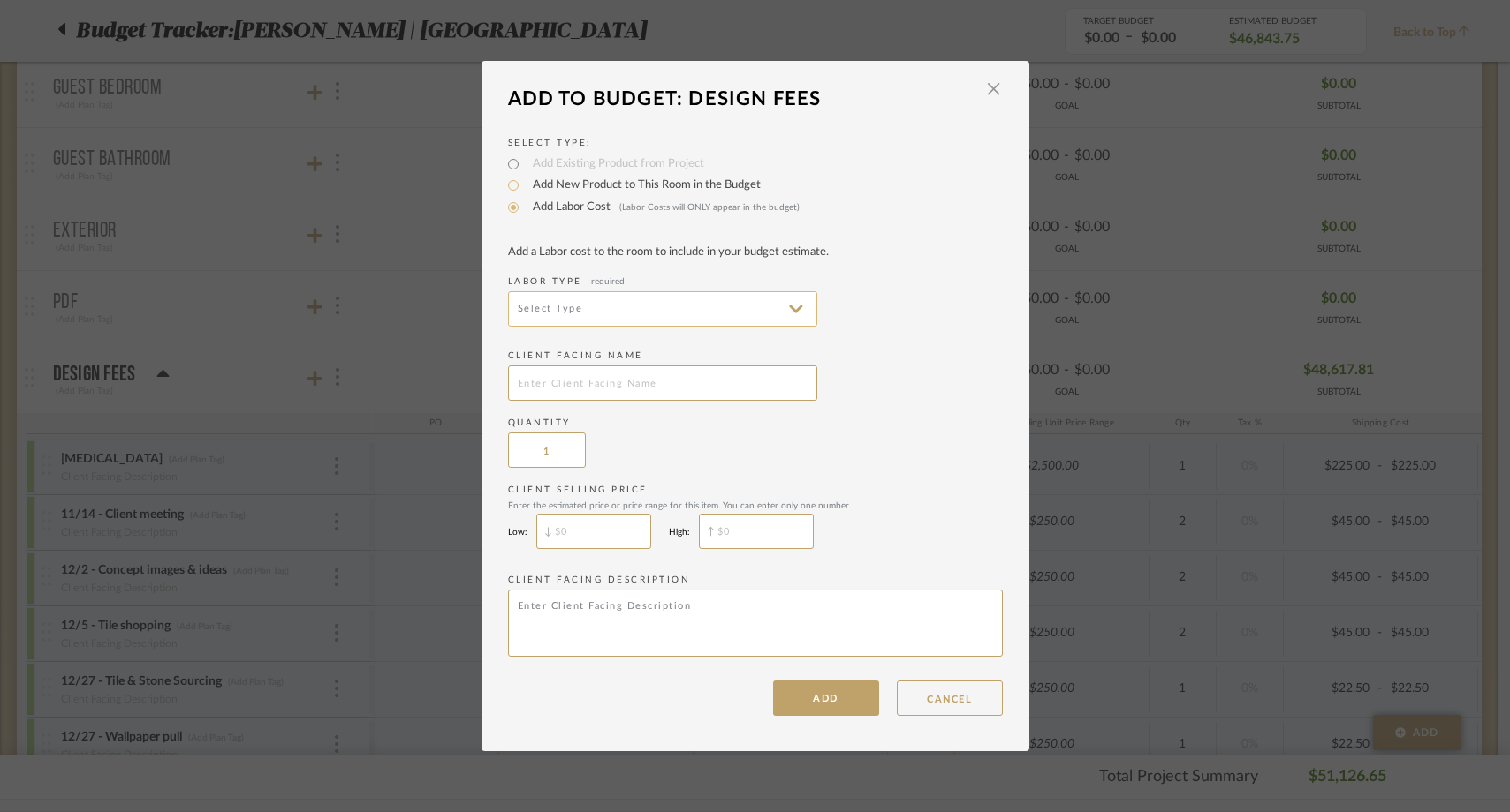
click at [572, 321] on input at bounding box center [663, 308] width 309 height 35
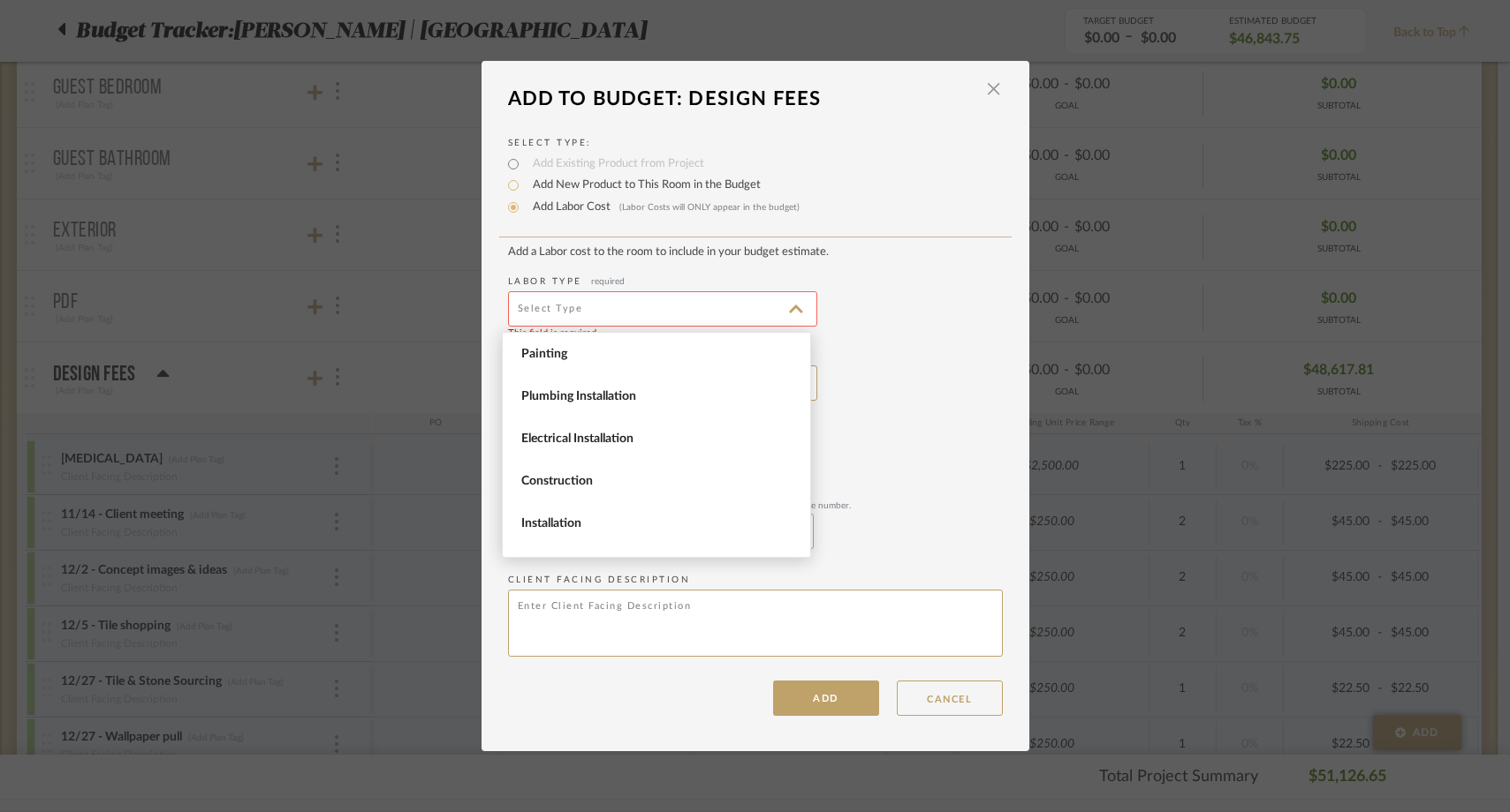
click at [569, 358] on span "Painting" at bounding box center [659, 354] width 275 height 15
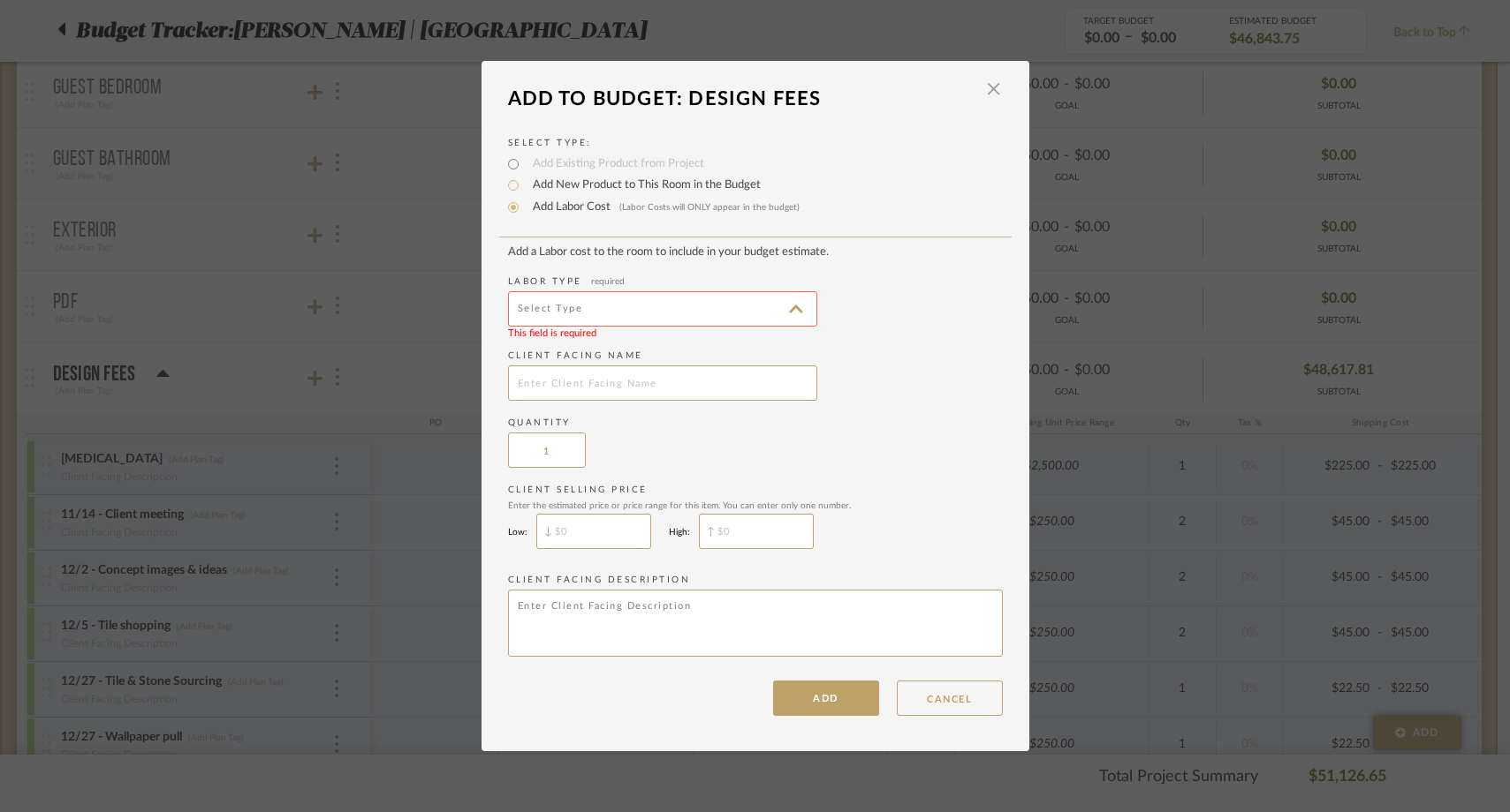
type input "Painting"
click at [565, 392] on input "text" at bounding box center [663, 382] width 309 height 35
type input "Junior Designer"
click at [797, 699] on button "ADD" at bounding box center [826, 698] width 106 height 35
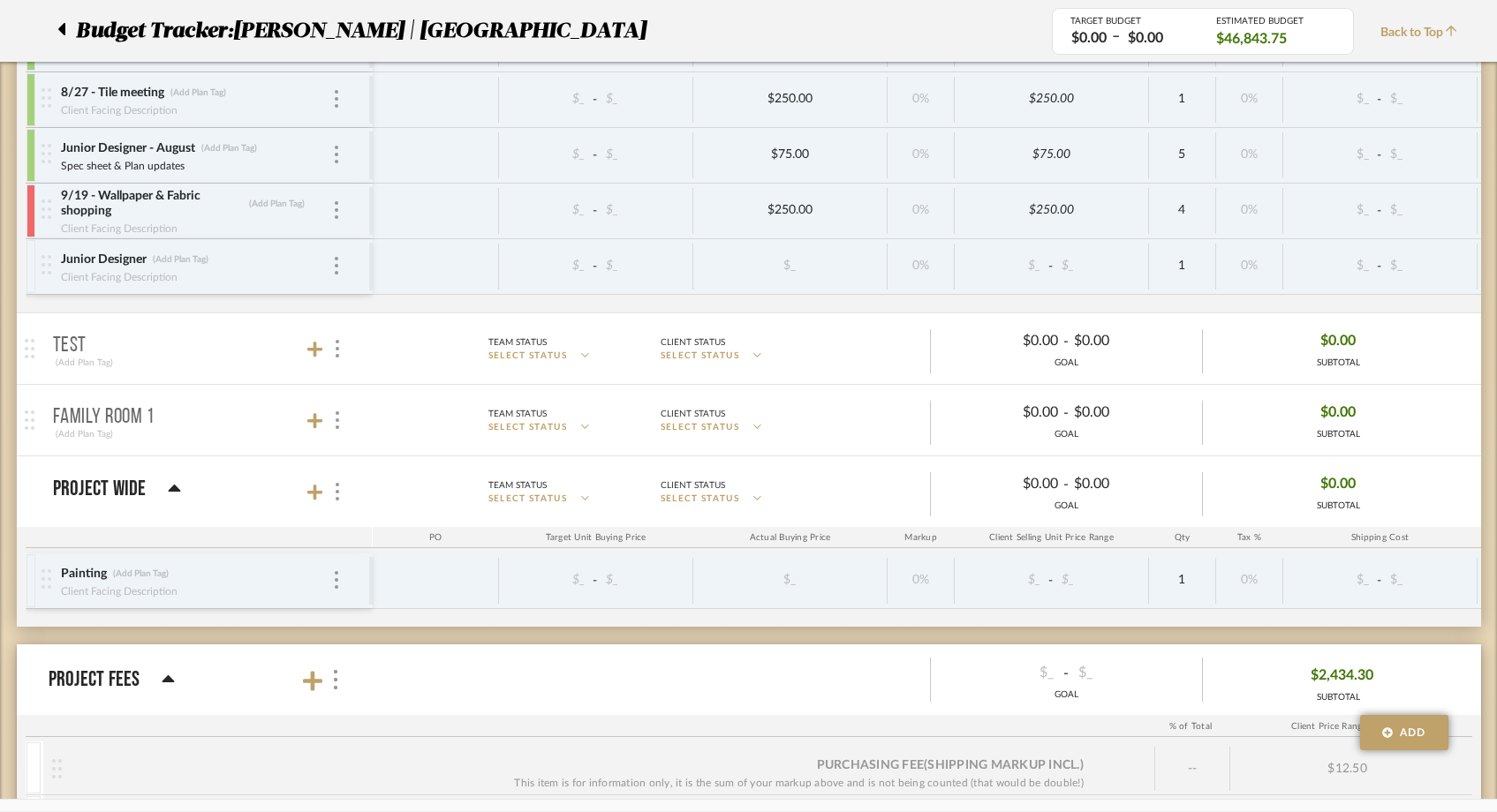
scroll to position [6017, 0]
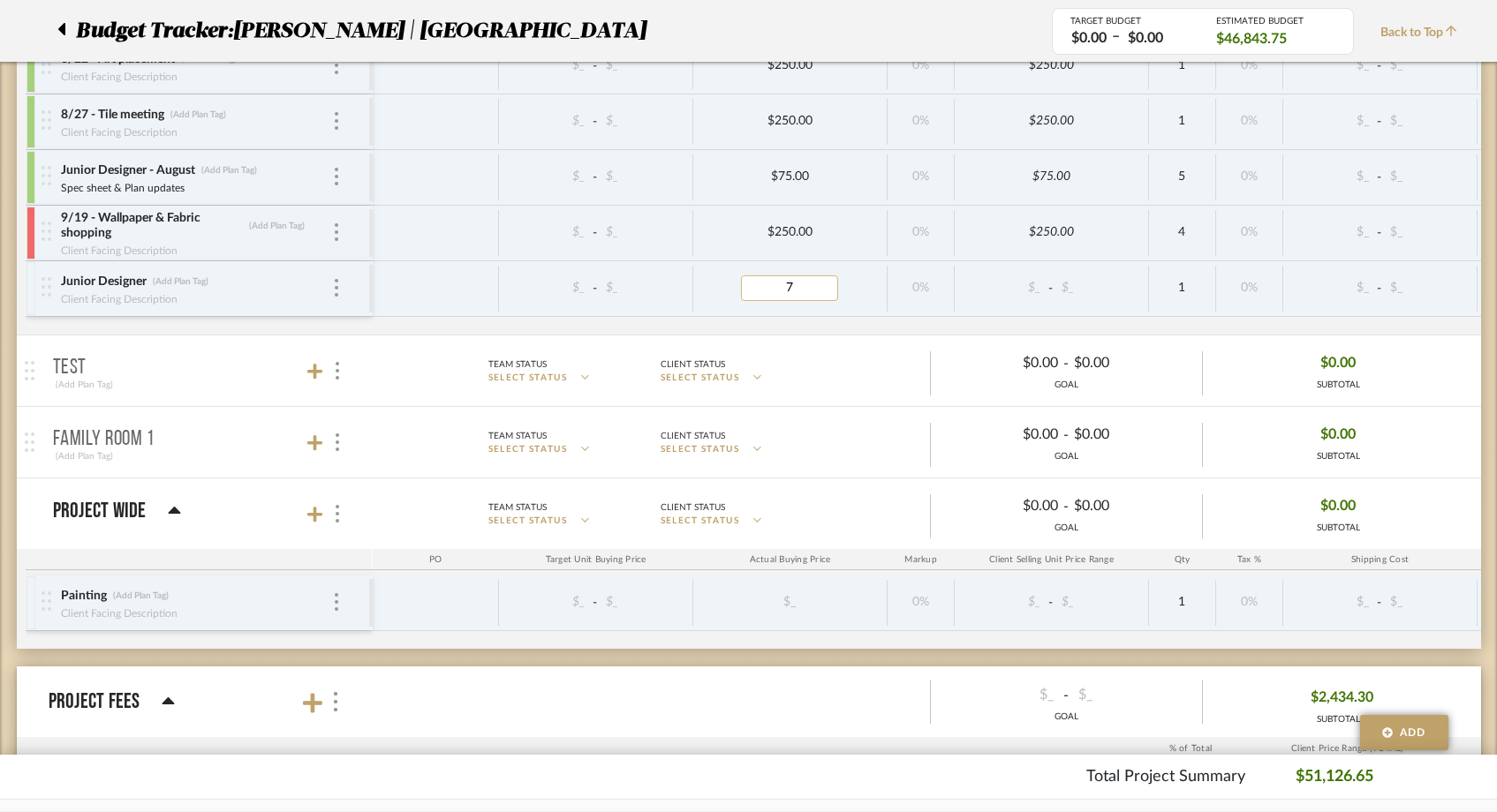
type input "75"
type input "Spec Sheet Updates"
click at [27, 274] on div at bounding box center [31, 288] width 9 height 53
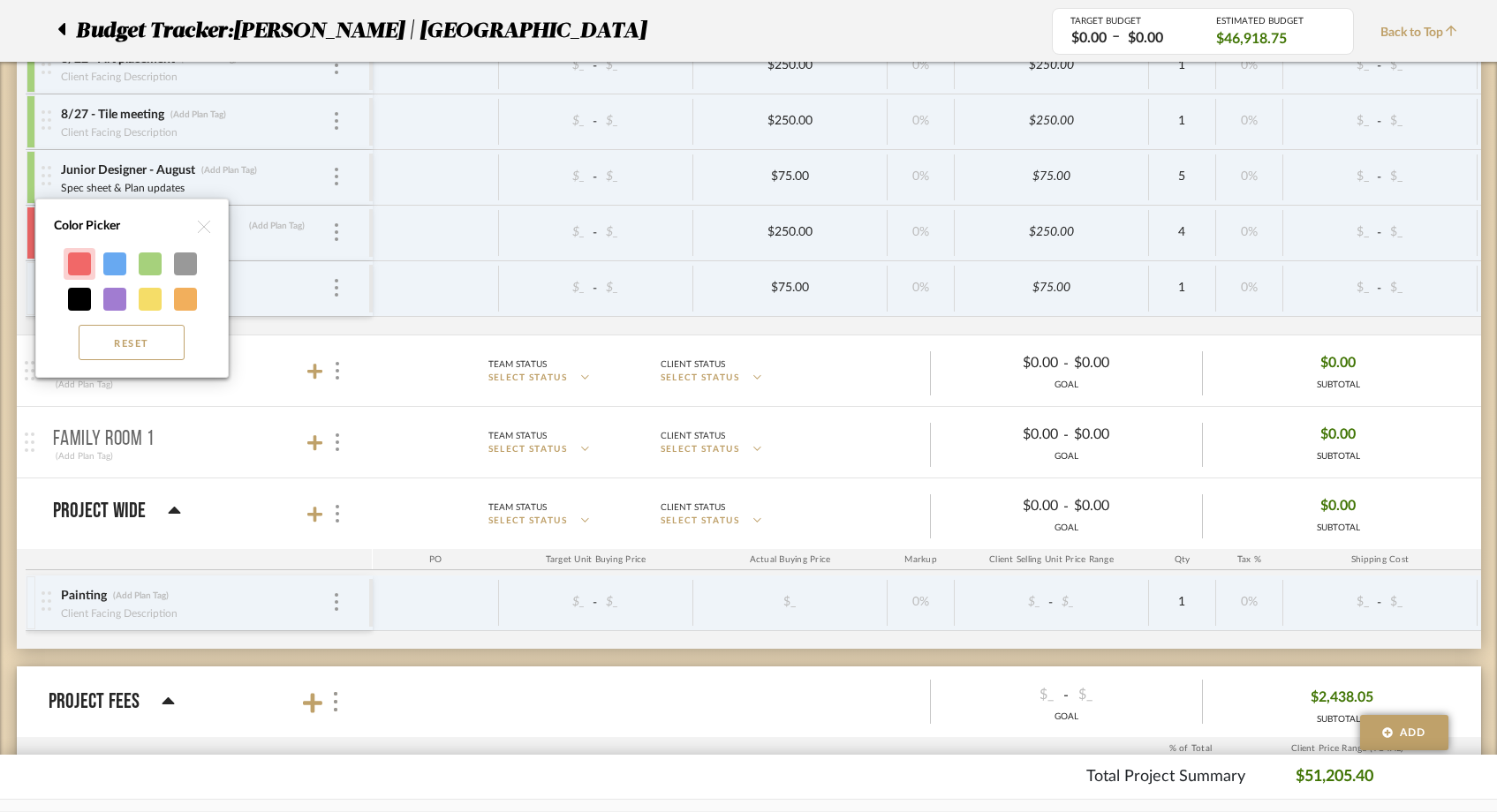
click at [88, 265] on div at bounding box center [79, 263] width 23 height 23
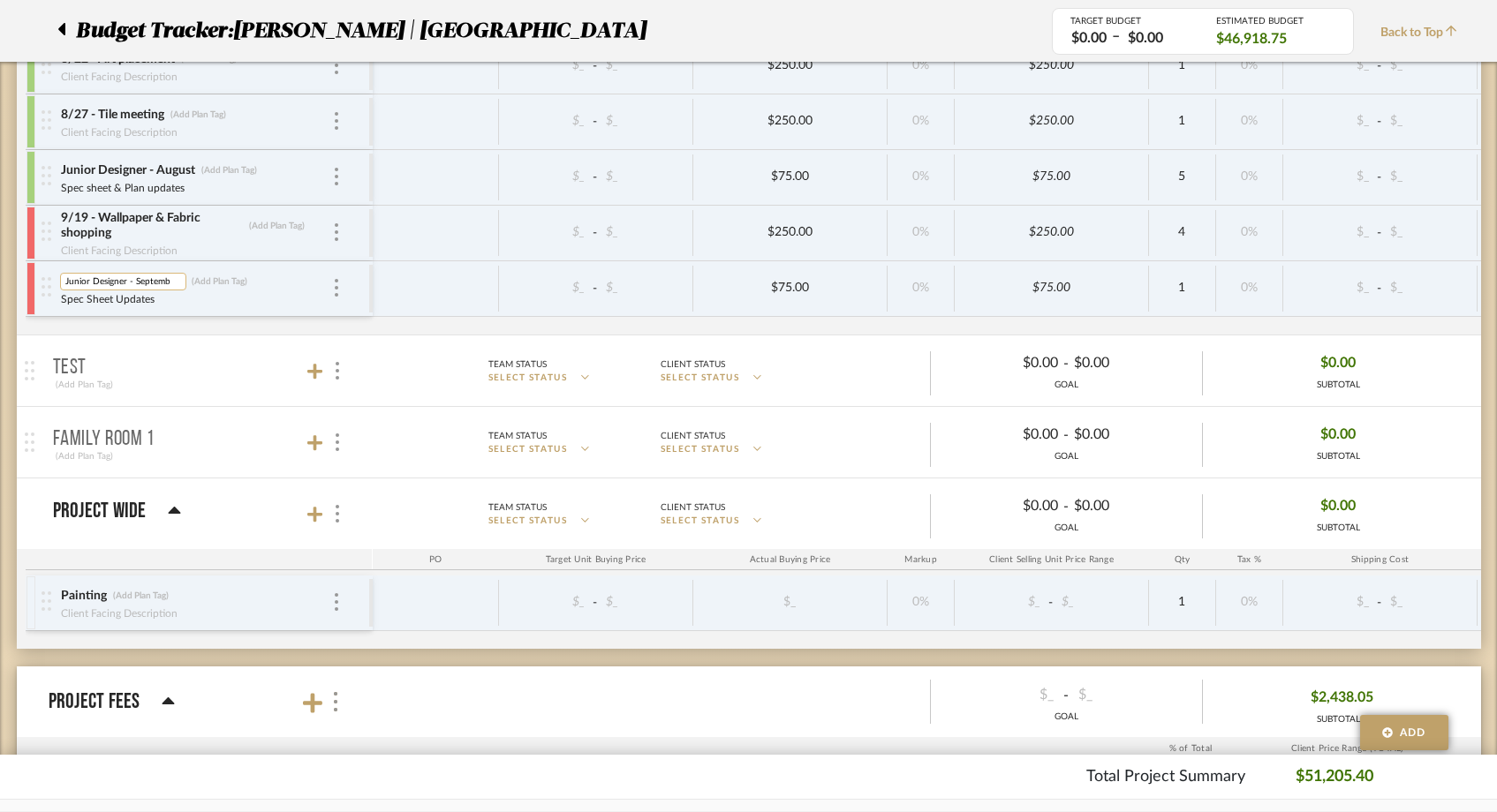
scroll to position [0, 2]
type input "Junior Designer - September"
click at [1424, 29] on span "Back to Top" at bounding box center [1423, 33] width 86 height 19
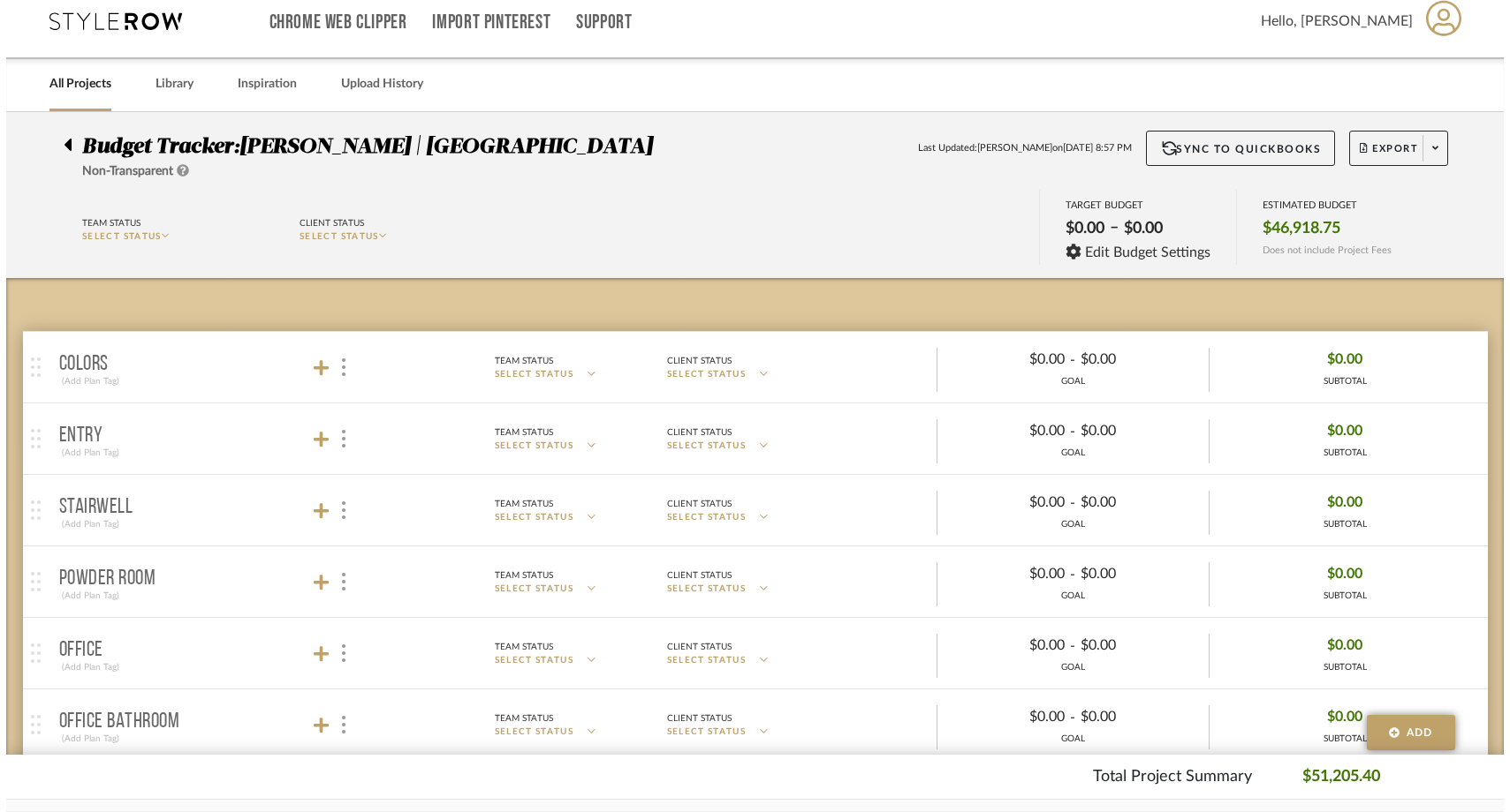
scroll to position [0, 0]
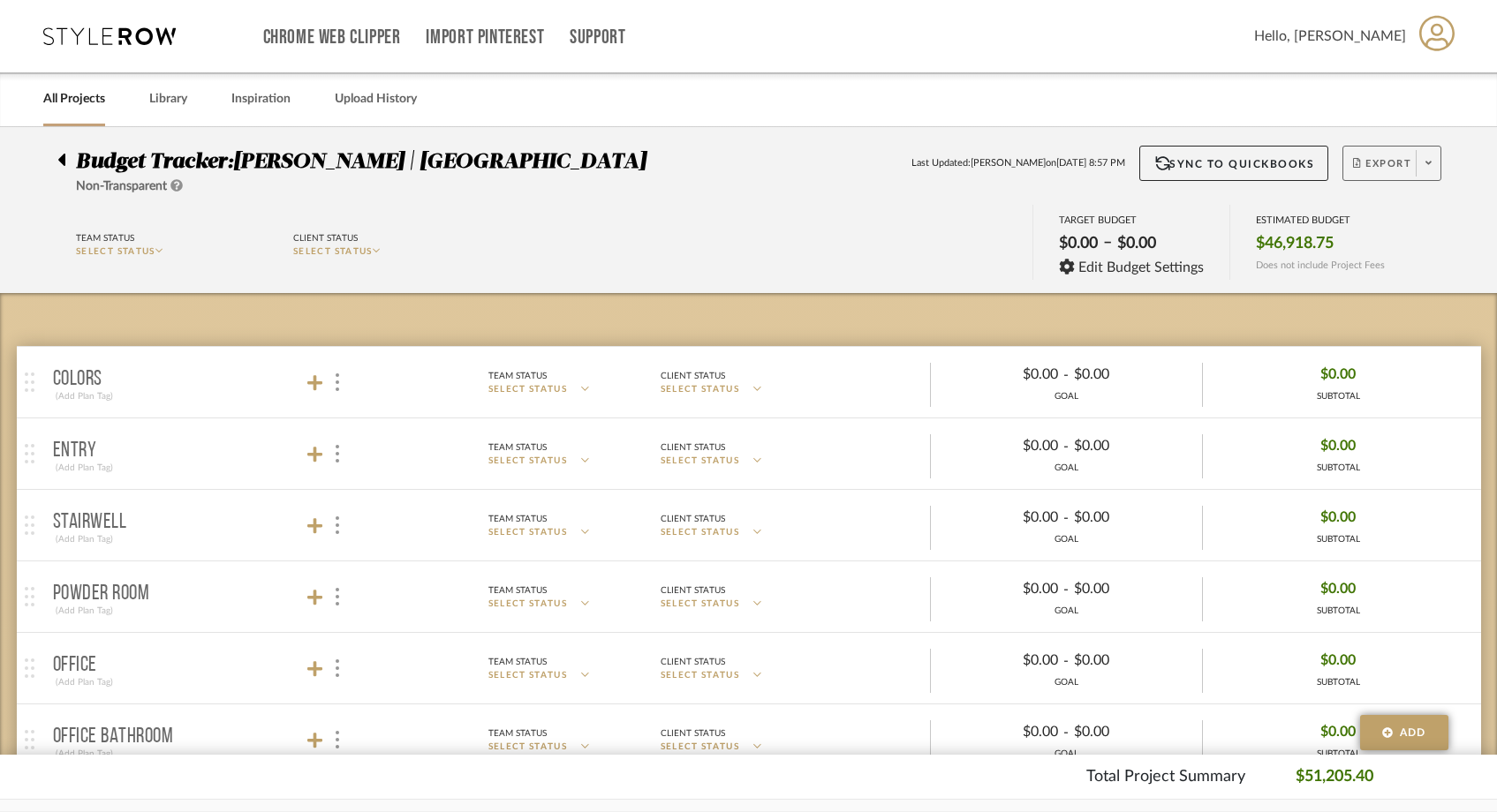
click at [1379, 163] on span "Export" at bounding box center [1382, 170] width 58 height 26
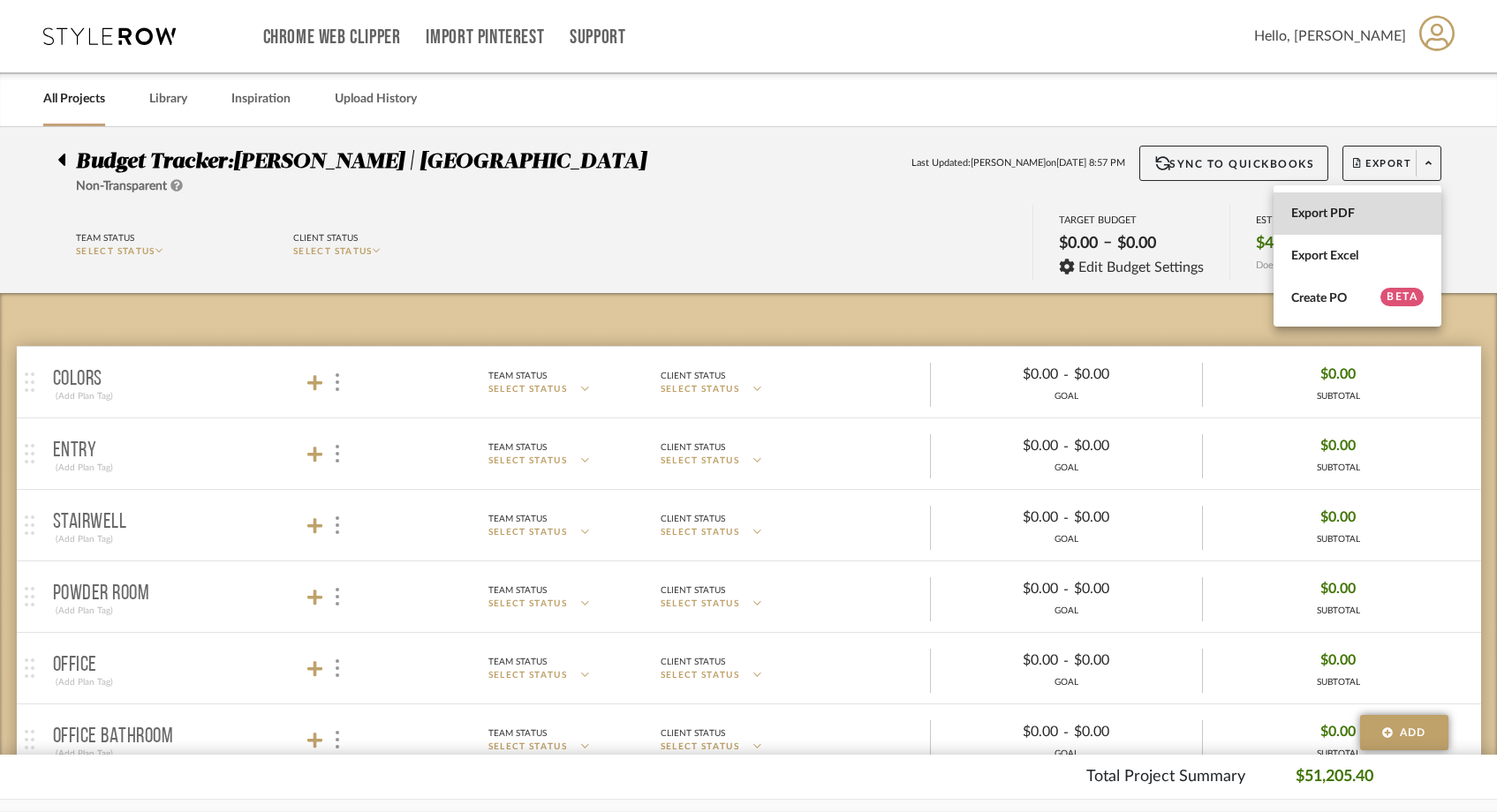
click at [1345, 209] on span "Export PDF" at bounding box center [1358, 214] width 132 height 15
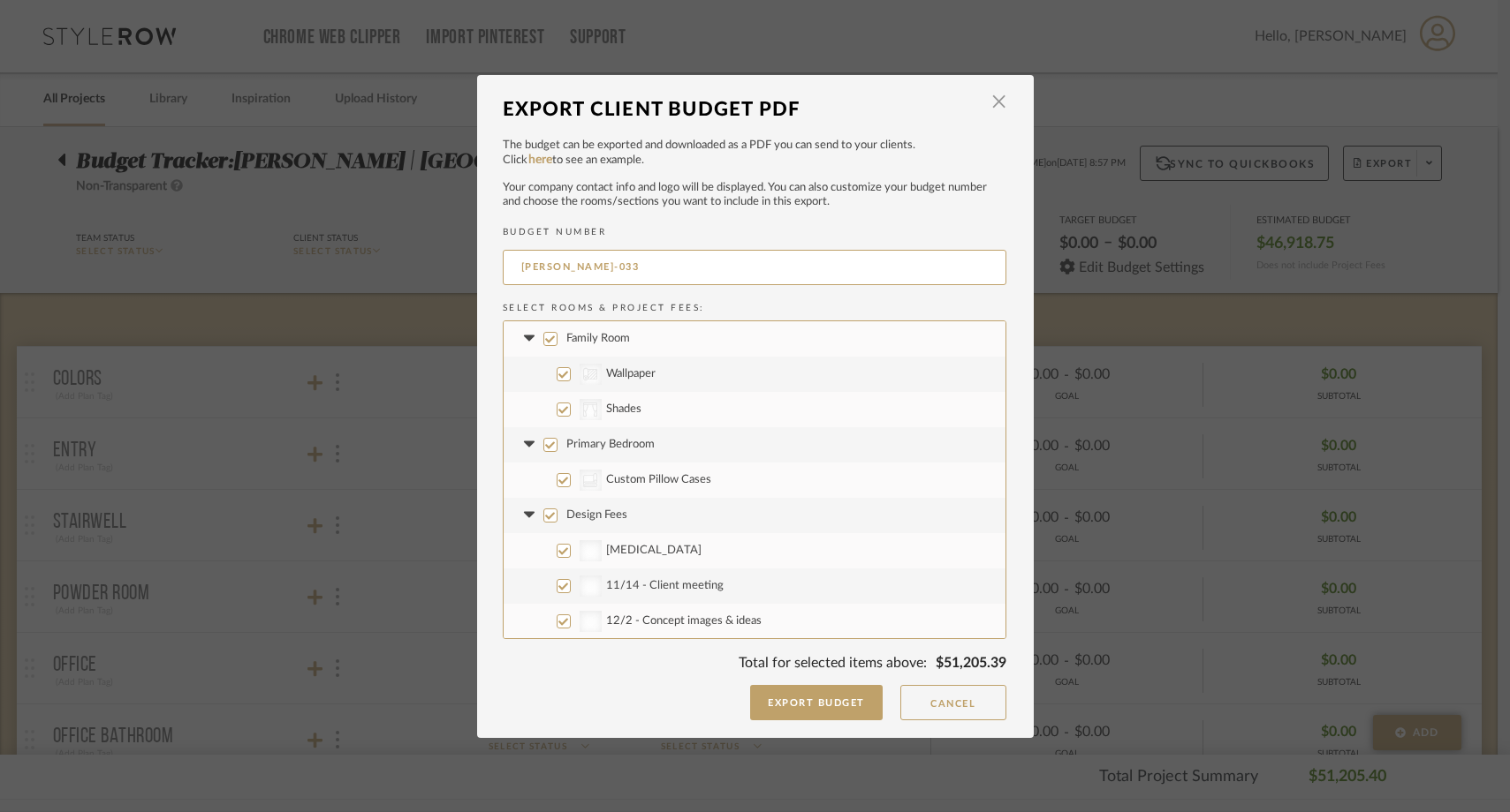
click at [547, 335] on input "Family Room" at bounding box center [551, 339] width 14 height 14
checkbox input "false"
click at [543, 458] on label "Primary Bedroom" at bounding box center [755, 445] width 502 height 35
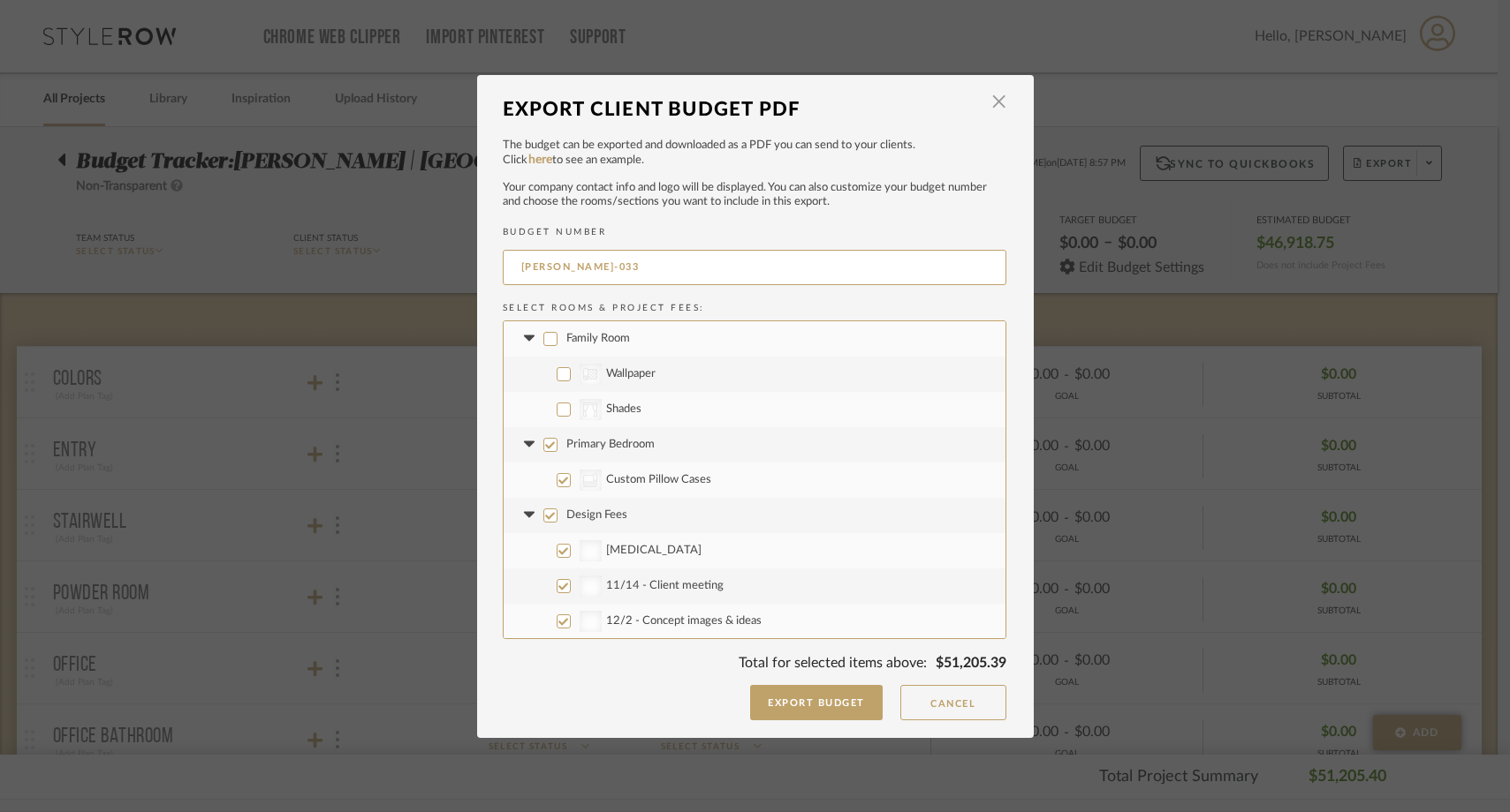
click at [544, 452] on input "Primary Bedroom" at bounding box center [551, 445] width 14 height 14
checkbox input "false"
click at [544, 510] on input "Design Fees" at bounding box center [551, 516] width 14 height 14
checkbox input "false"
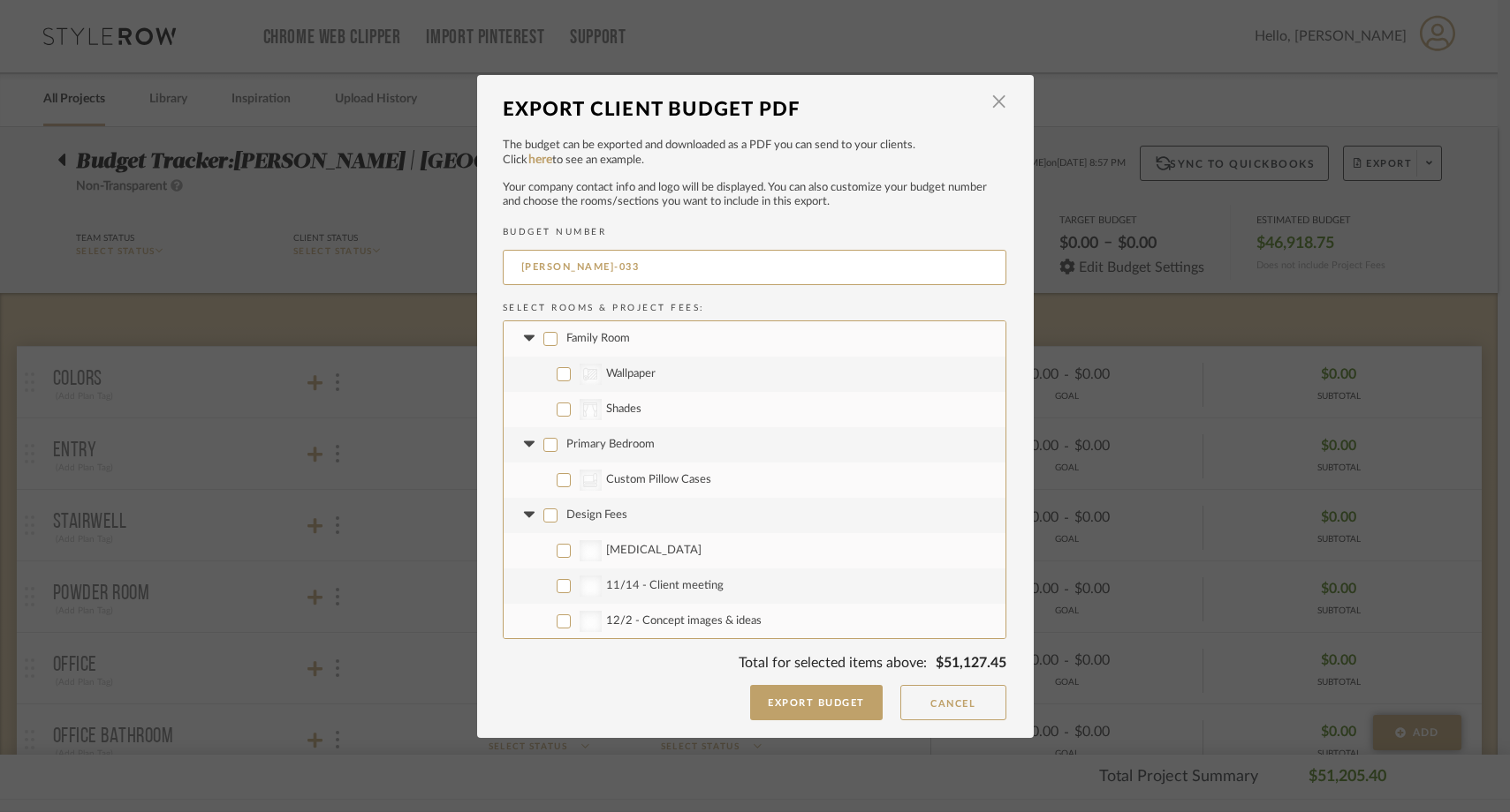
checkbox input "false"
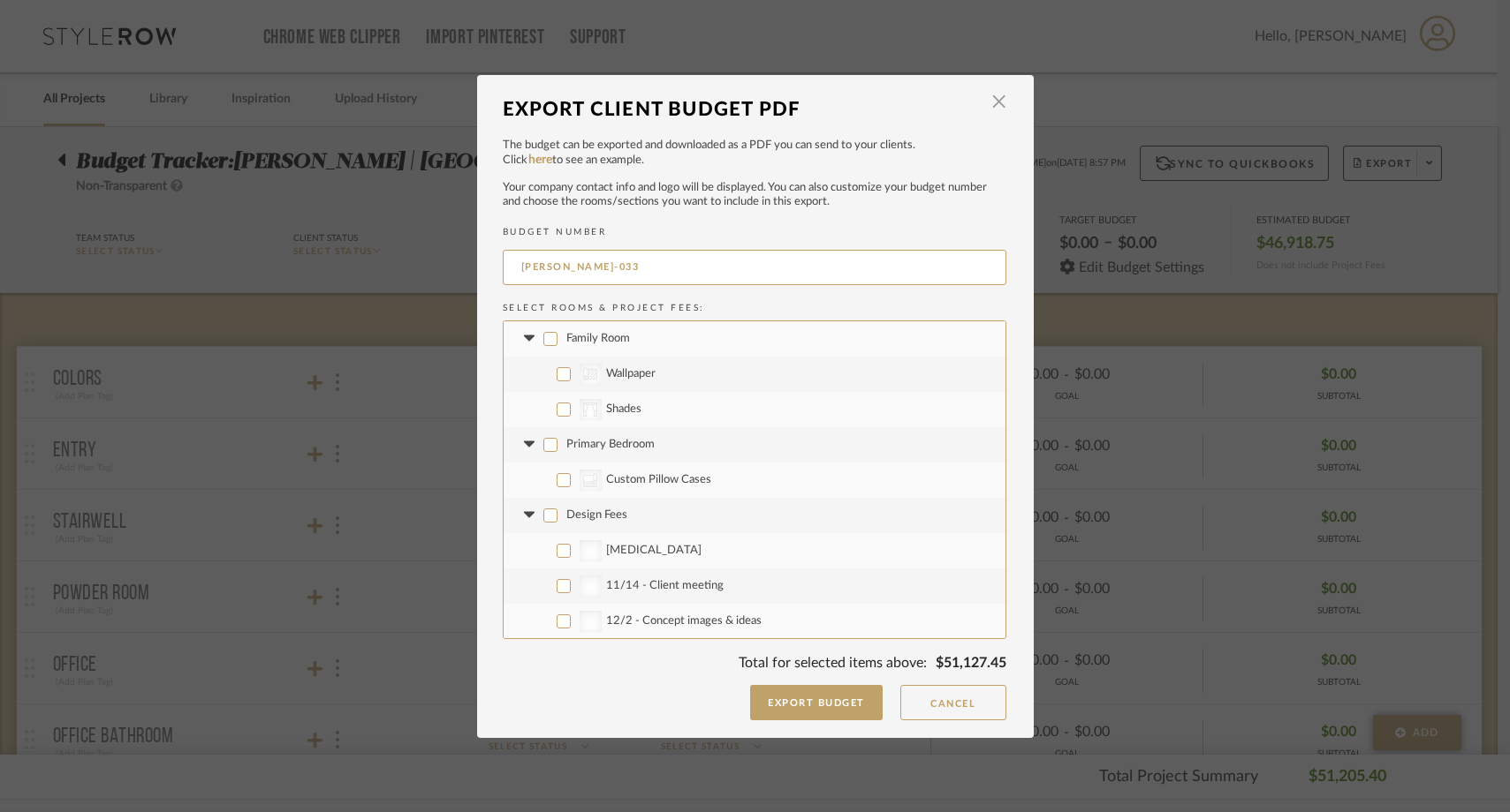
checkbox input "false"
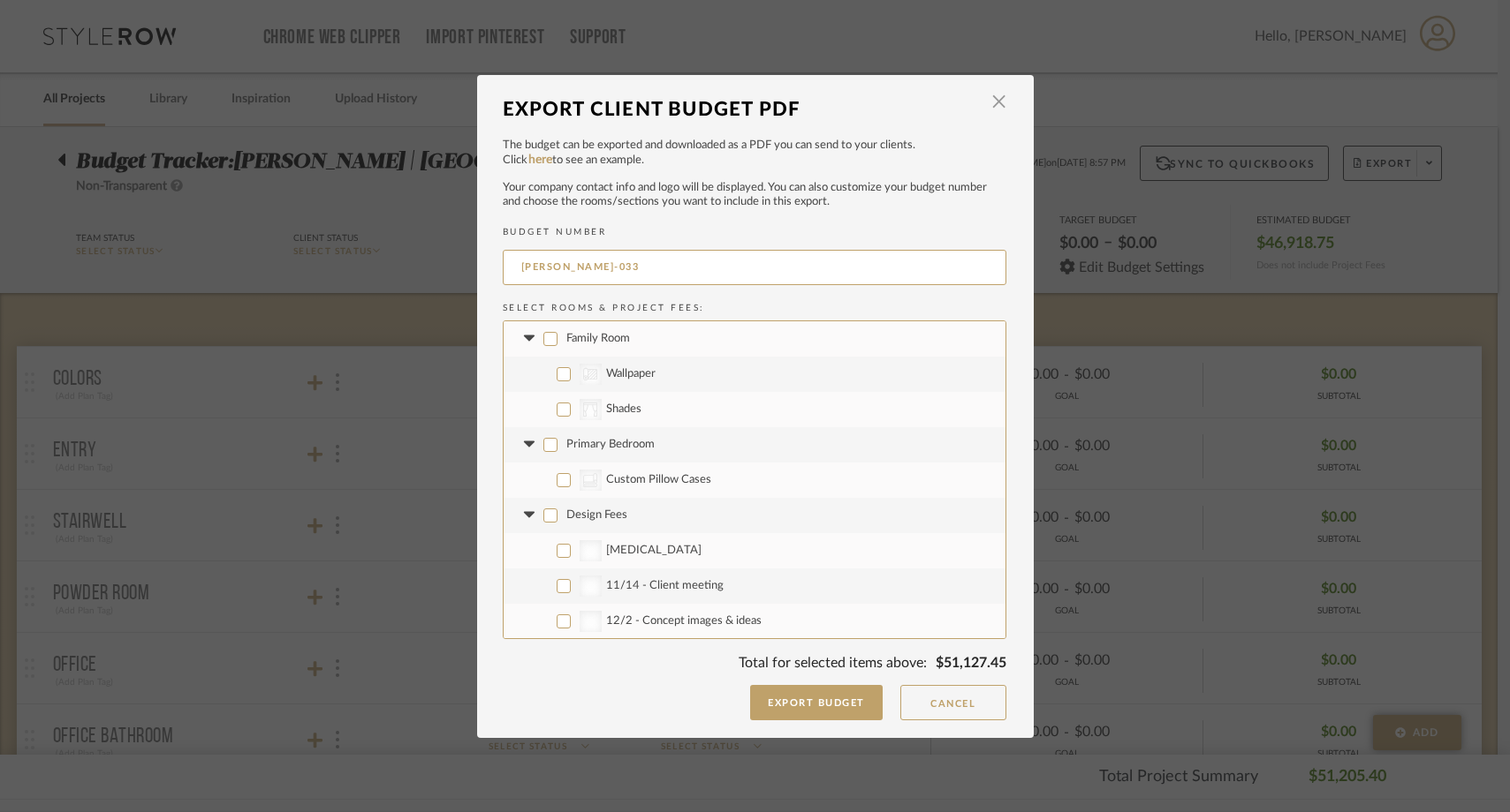
checkbox input "false"
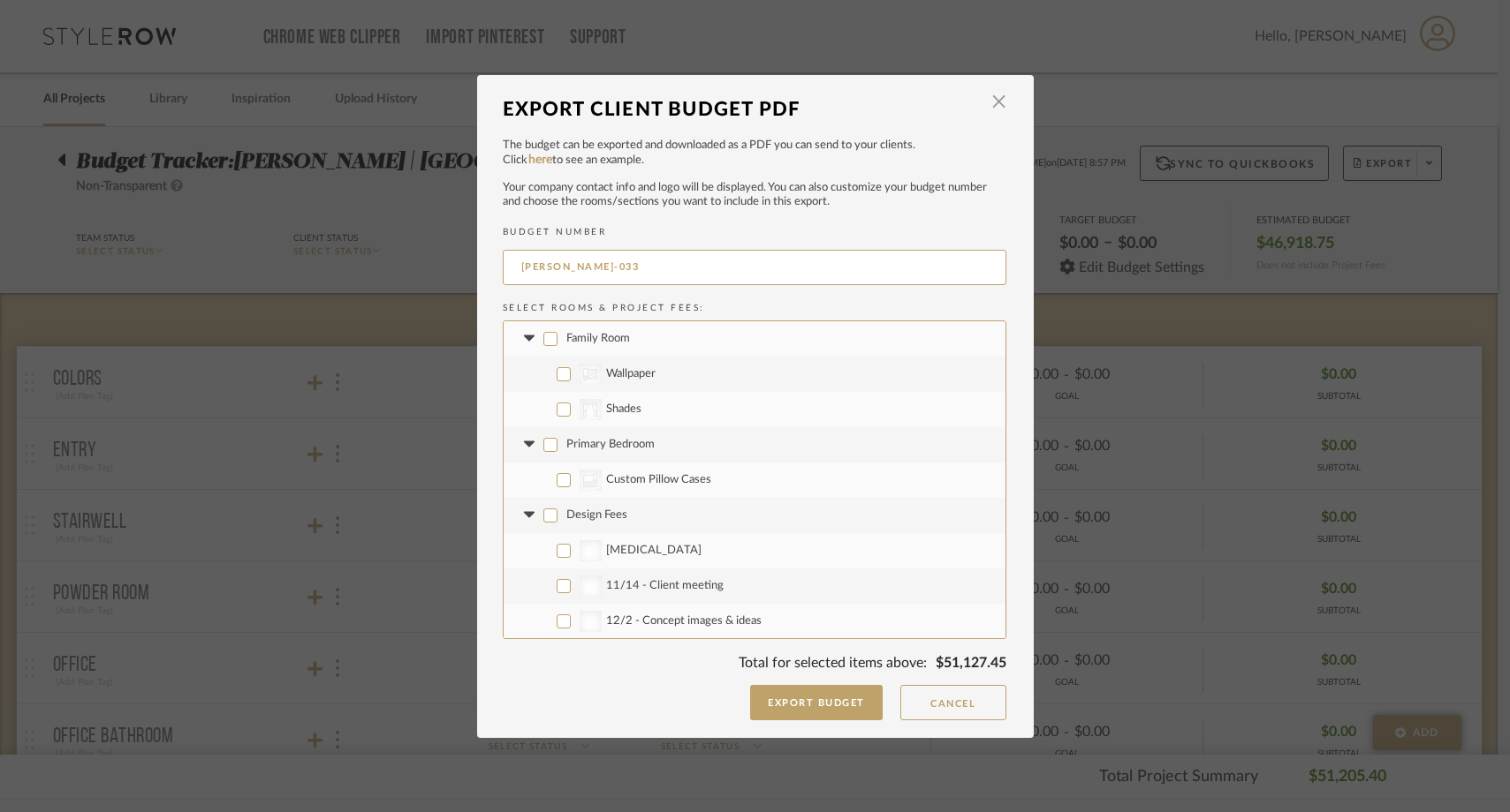
checkbox input "false"
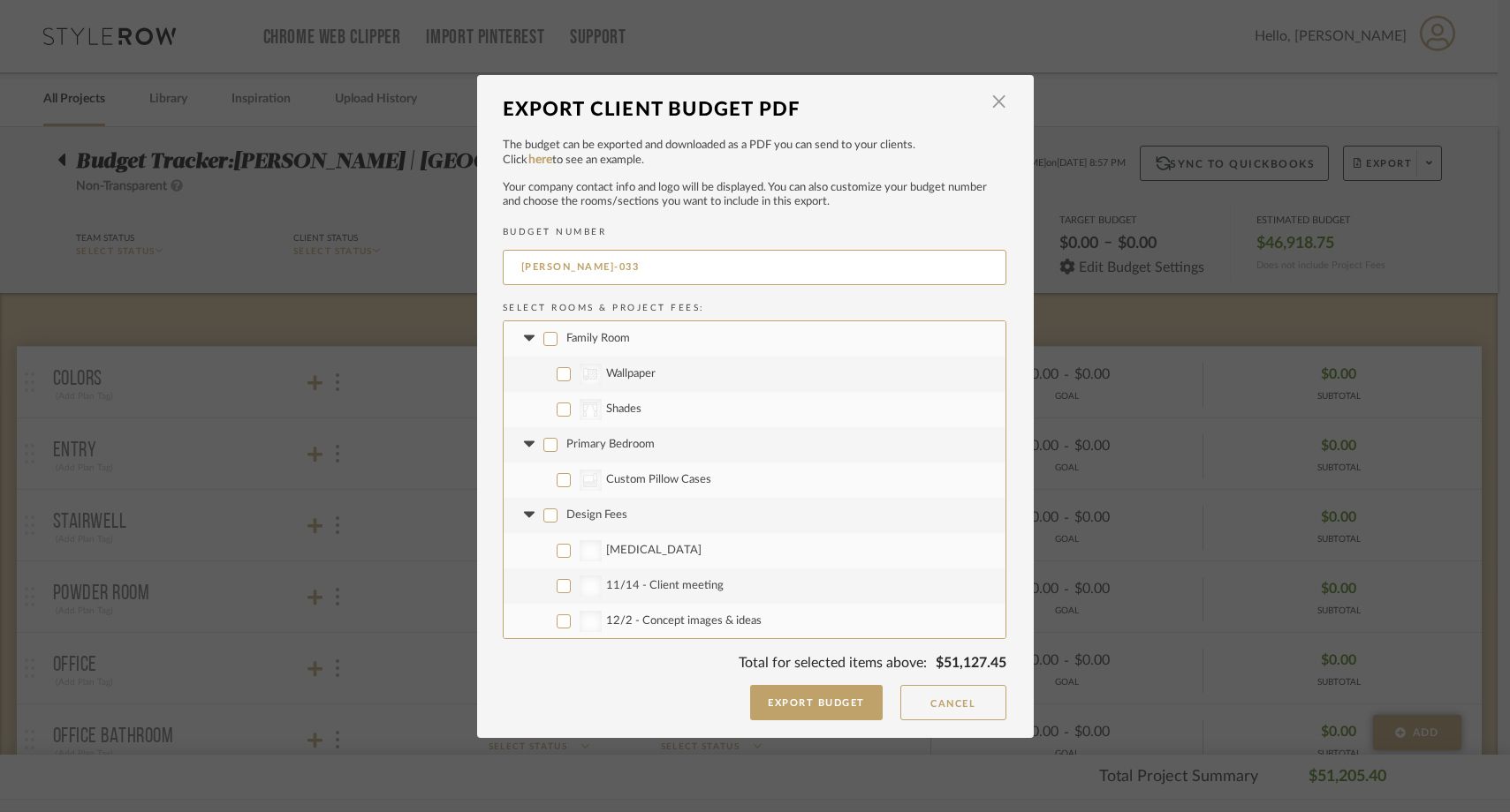
checkbox input "false"
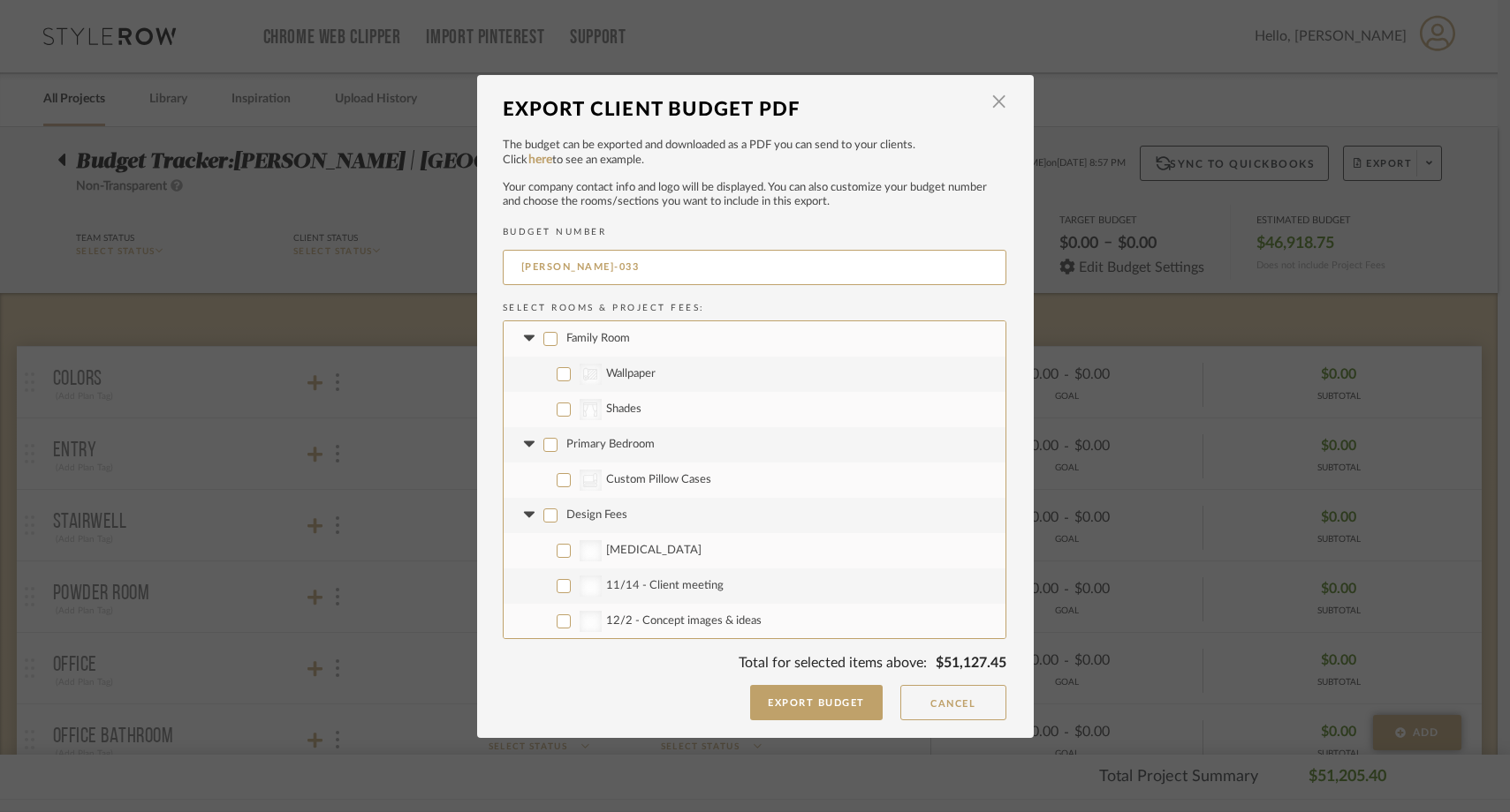
checkbox input "false"
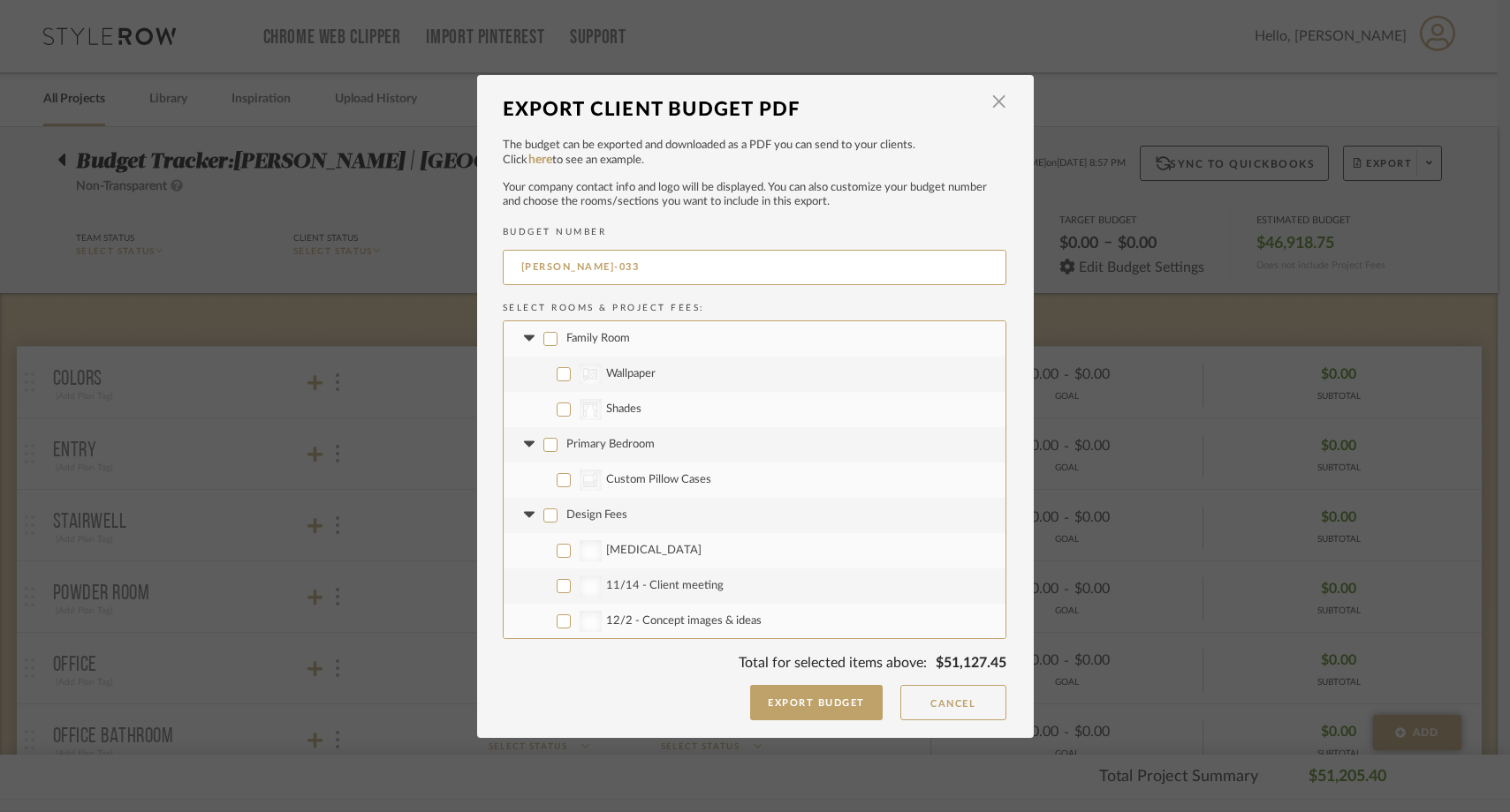
checkbox input "false"
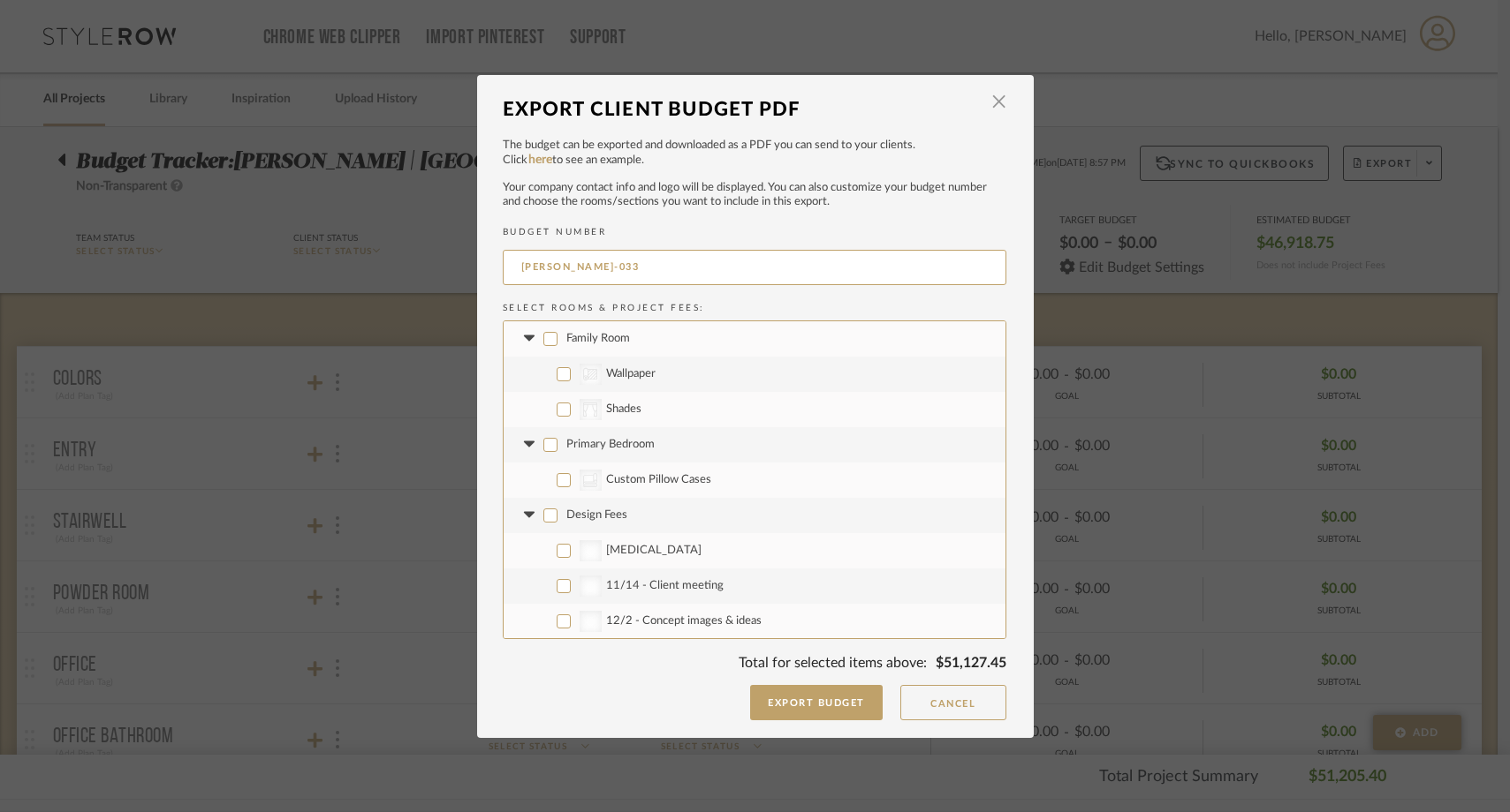
checkbox input "false"
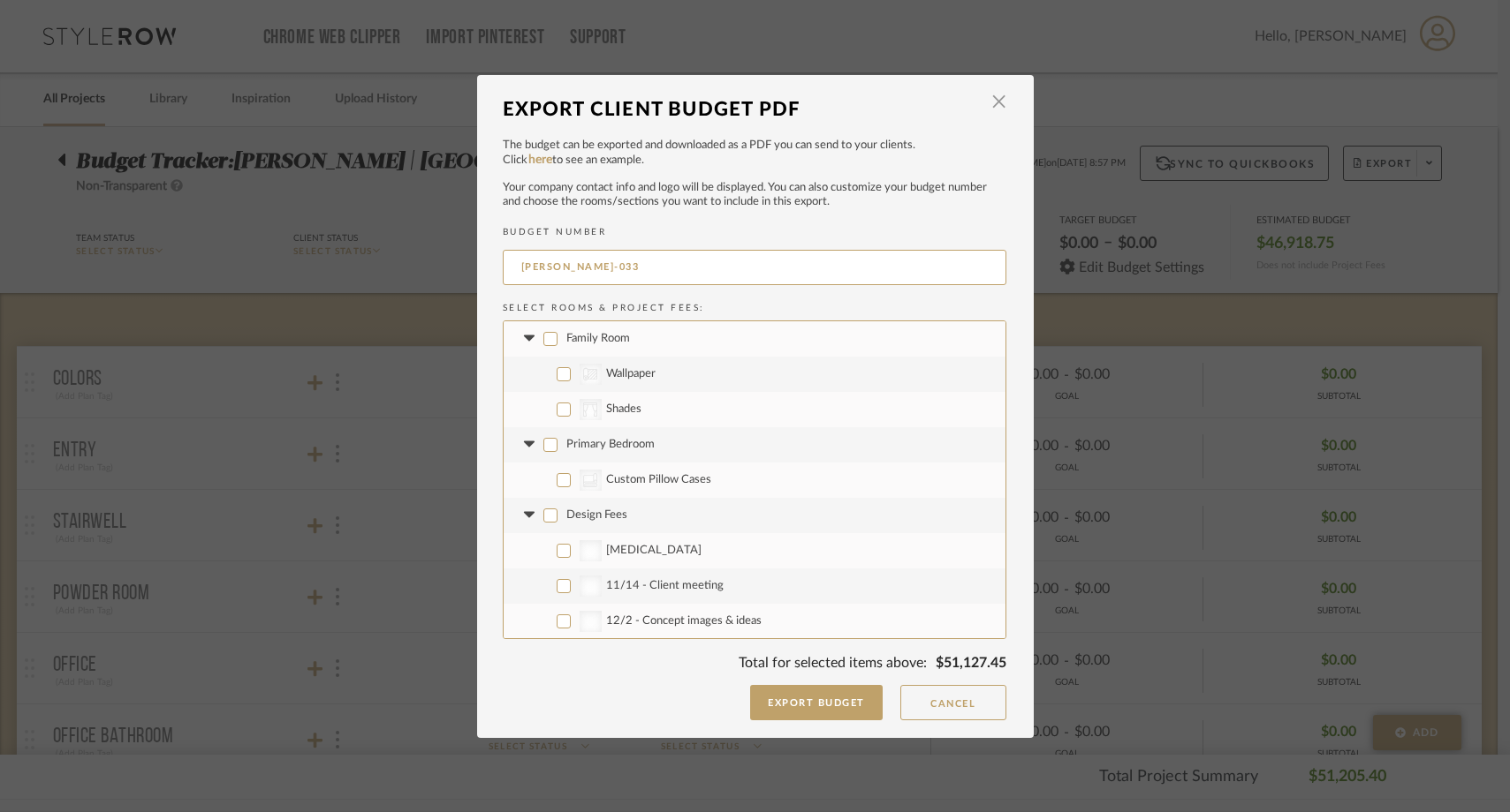
checkbox input "false"
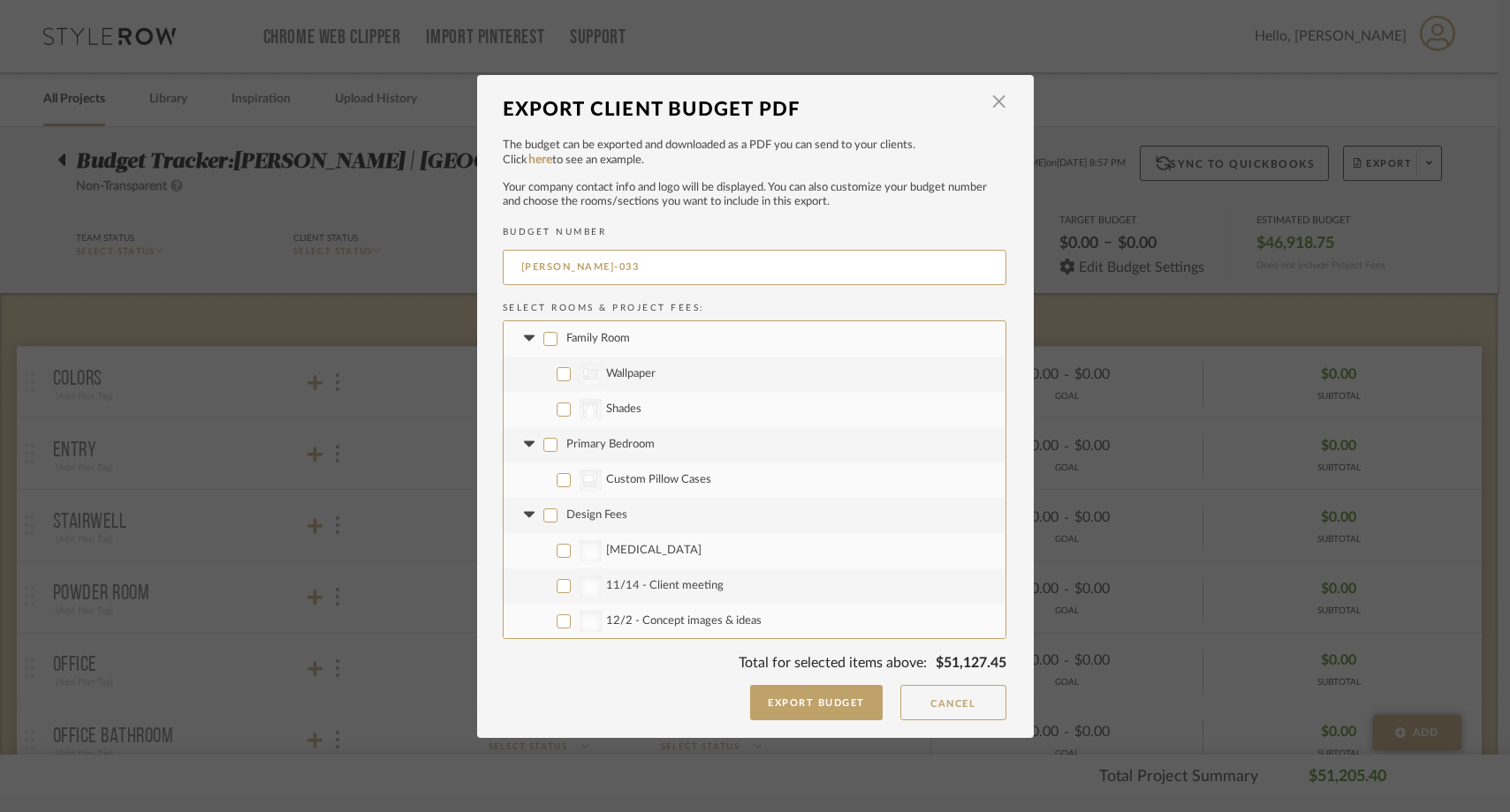
checkbox input "false"
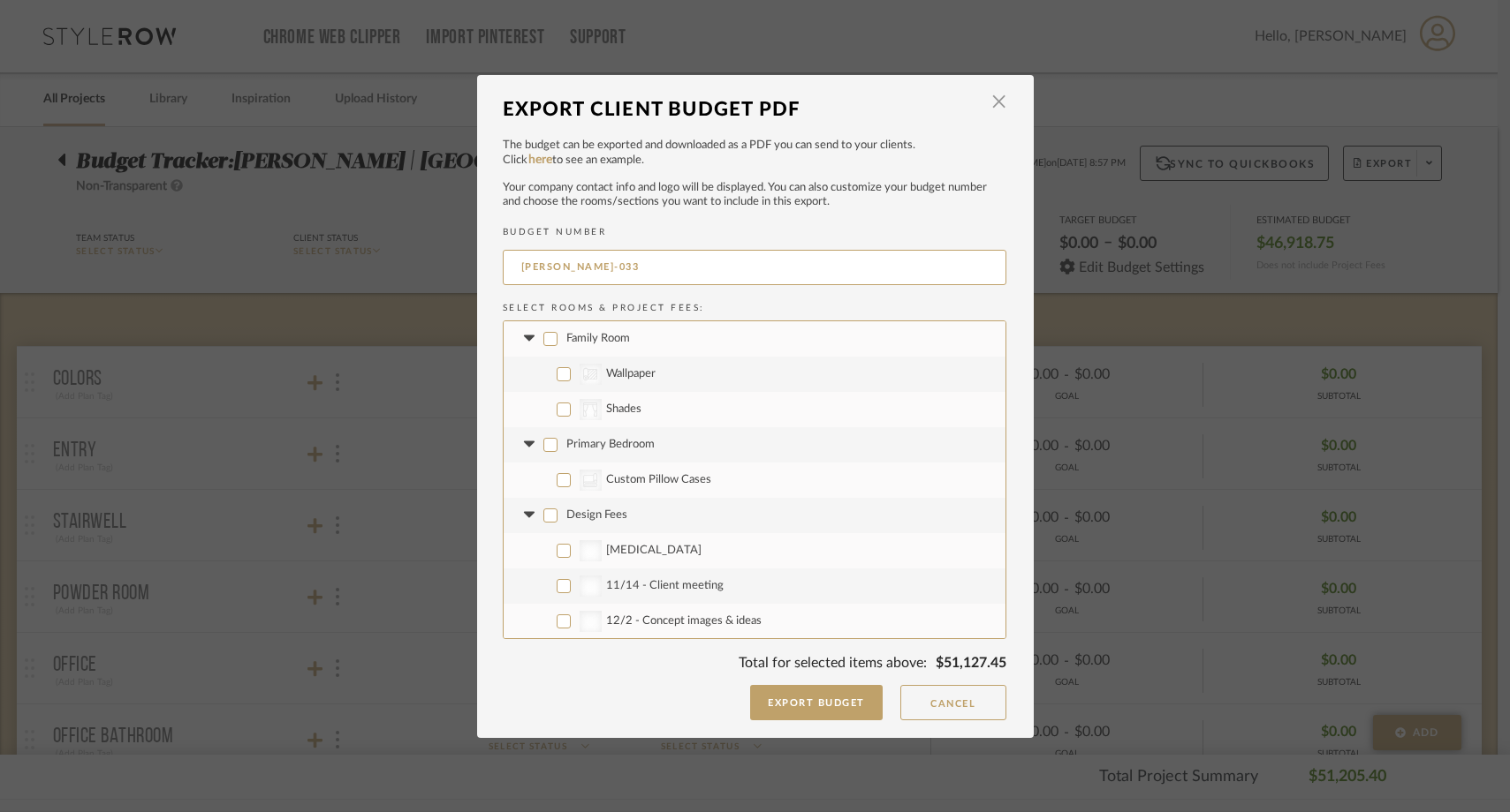
checkbox input "false"
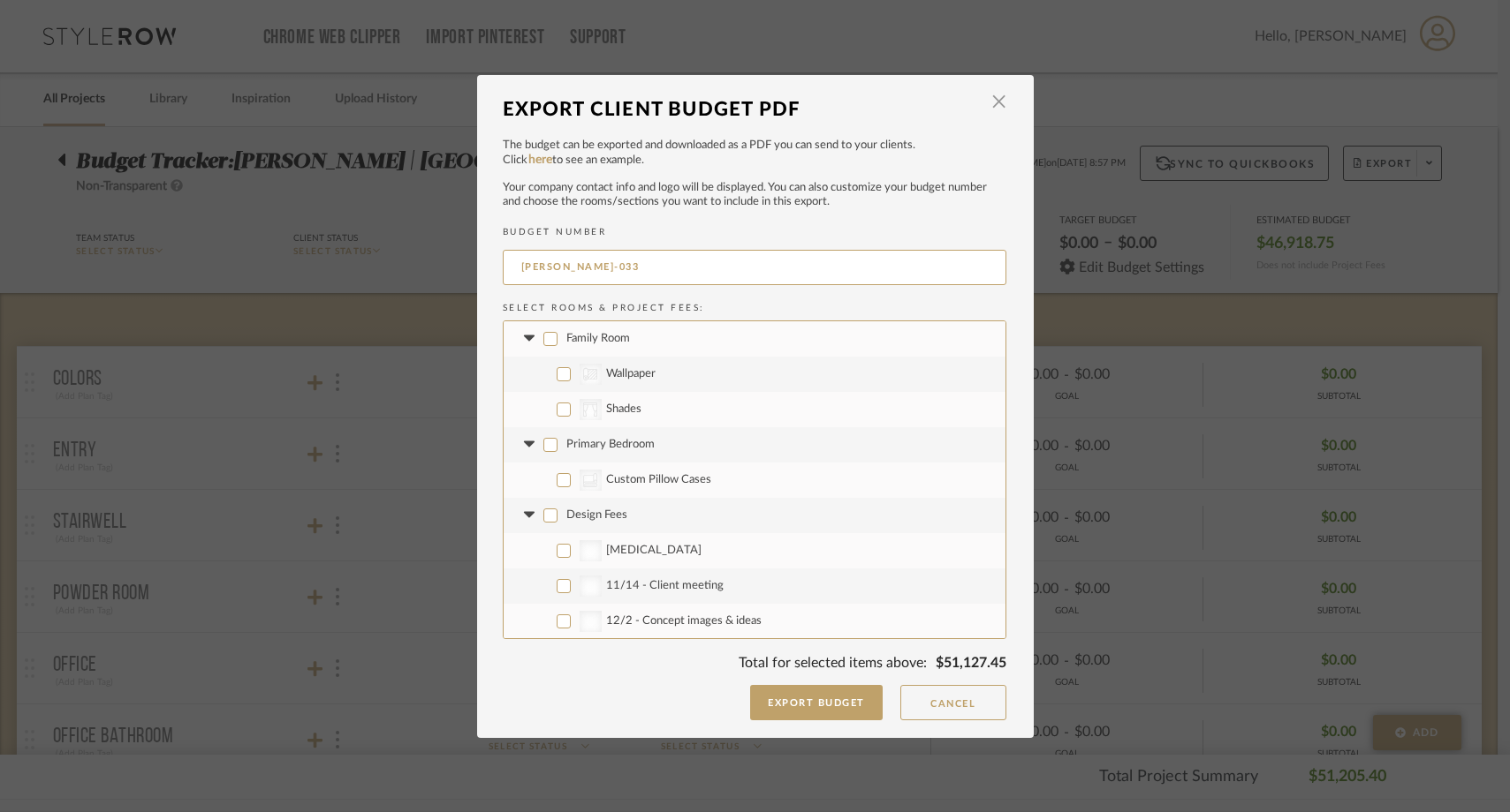
checkbox input "false"
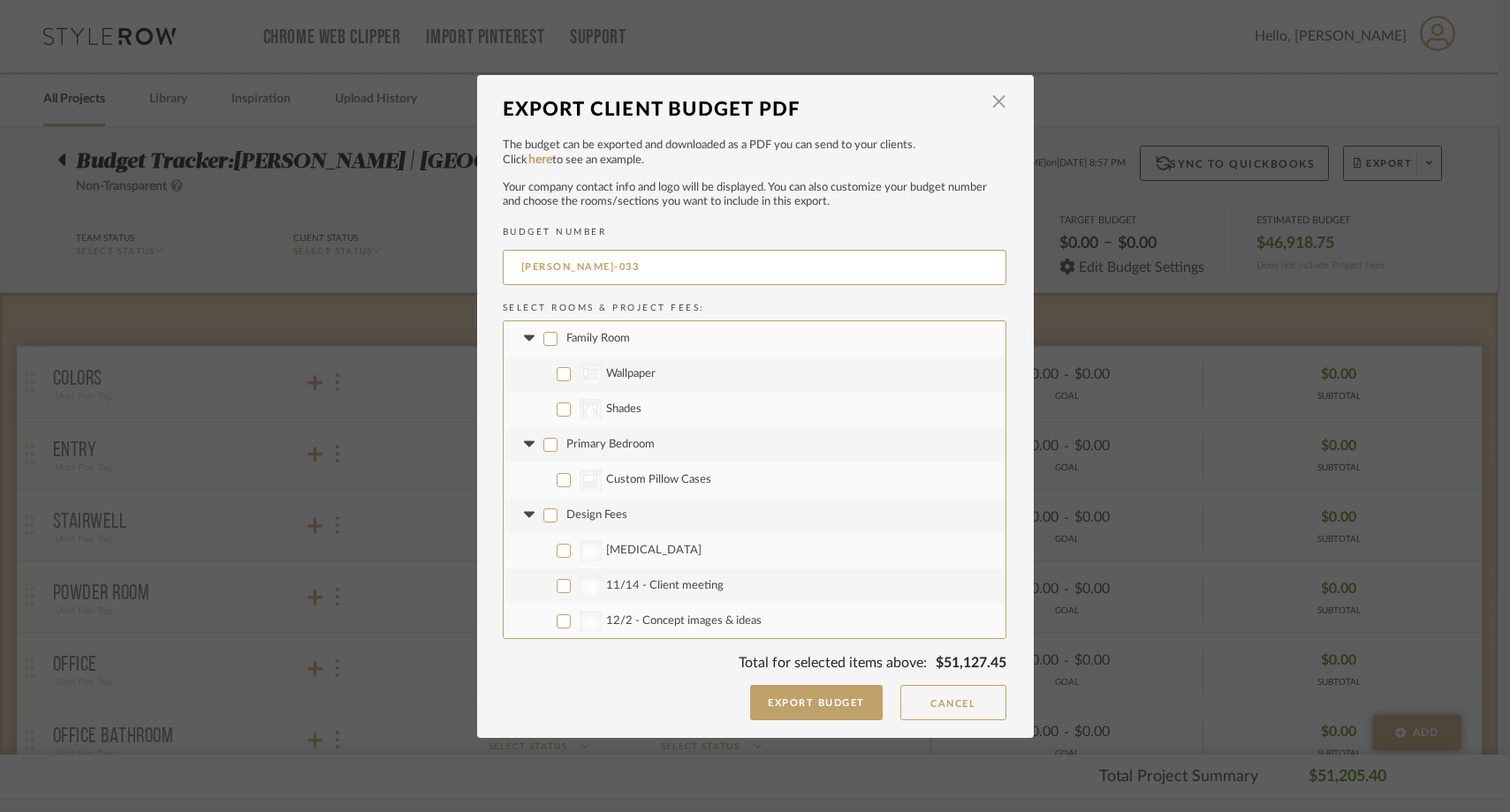
checkbox input "false"
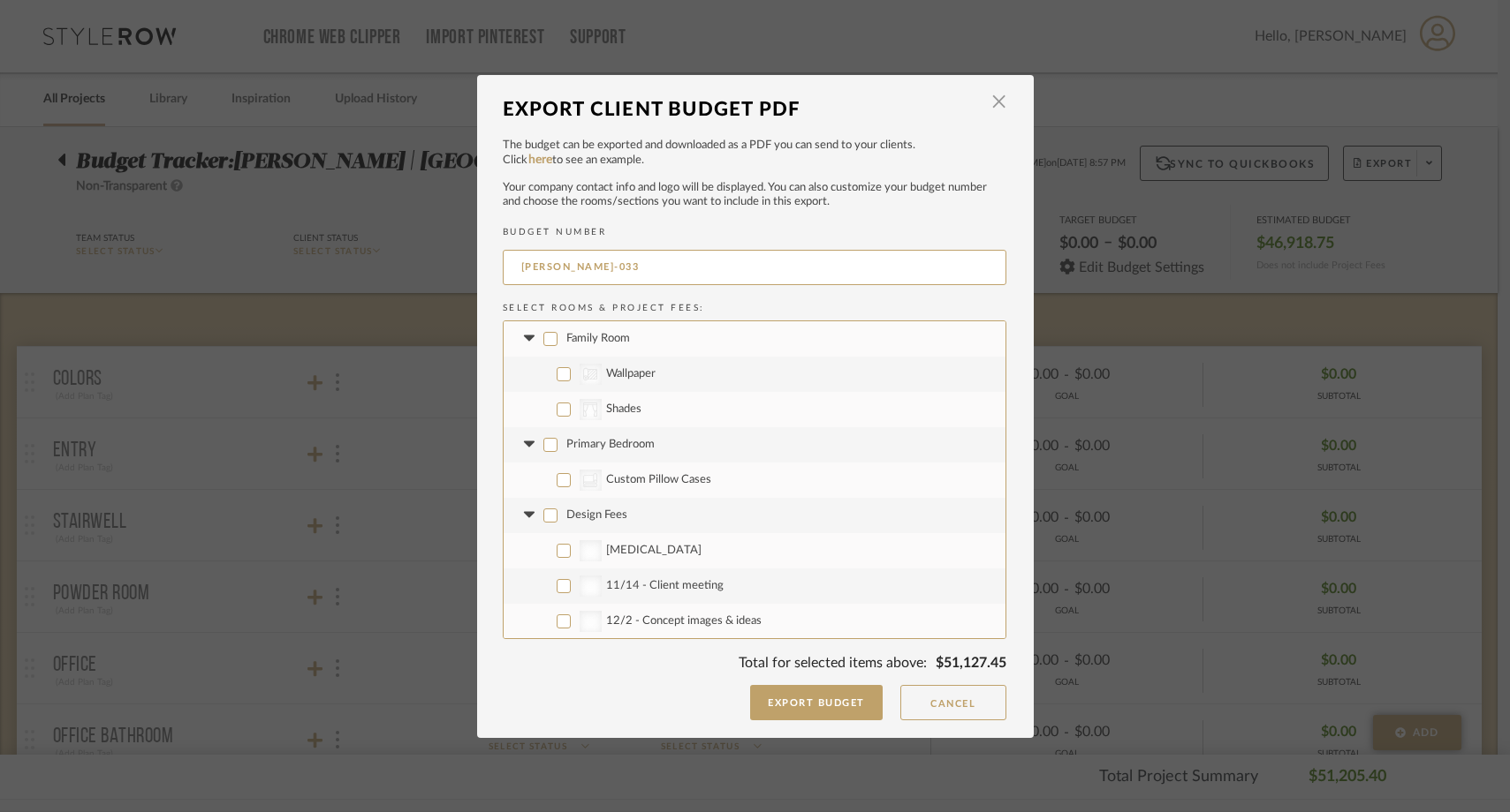
checkbox input "false"
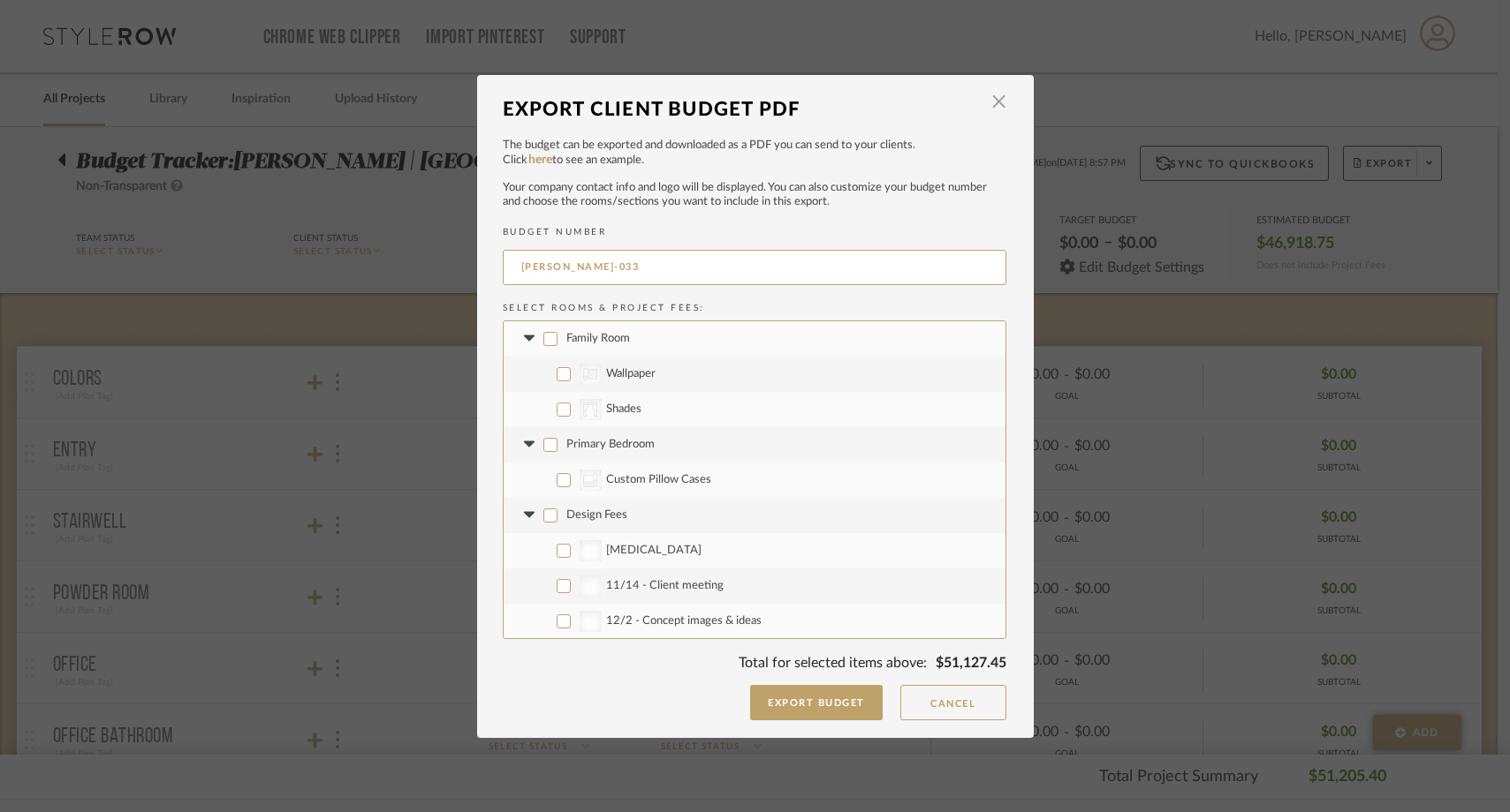
checkbox input "false"
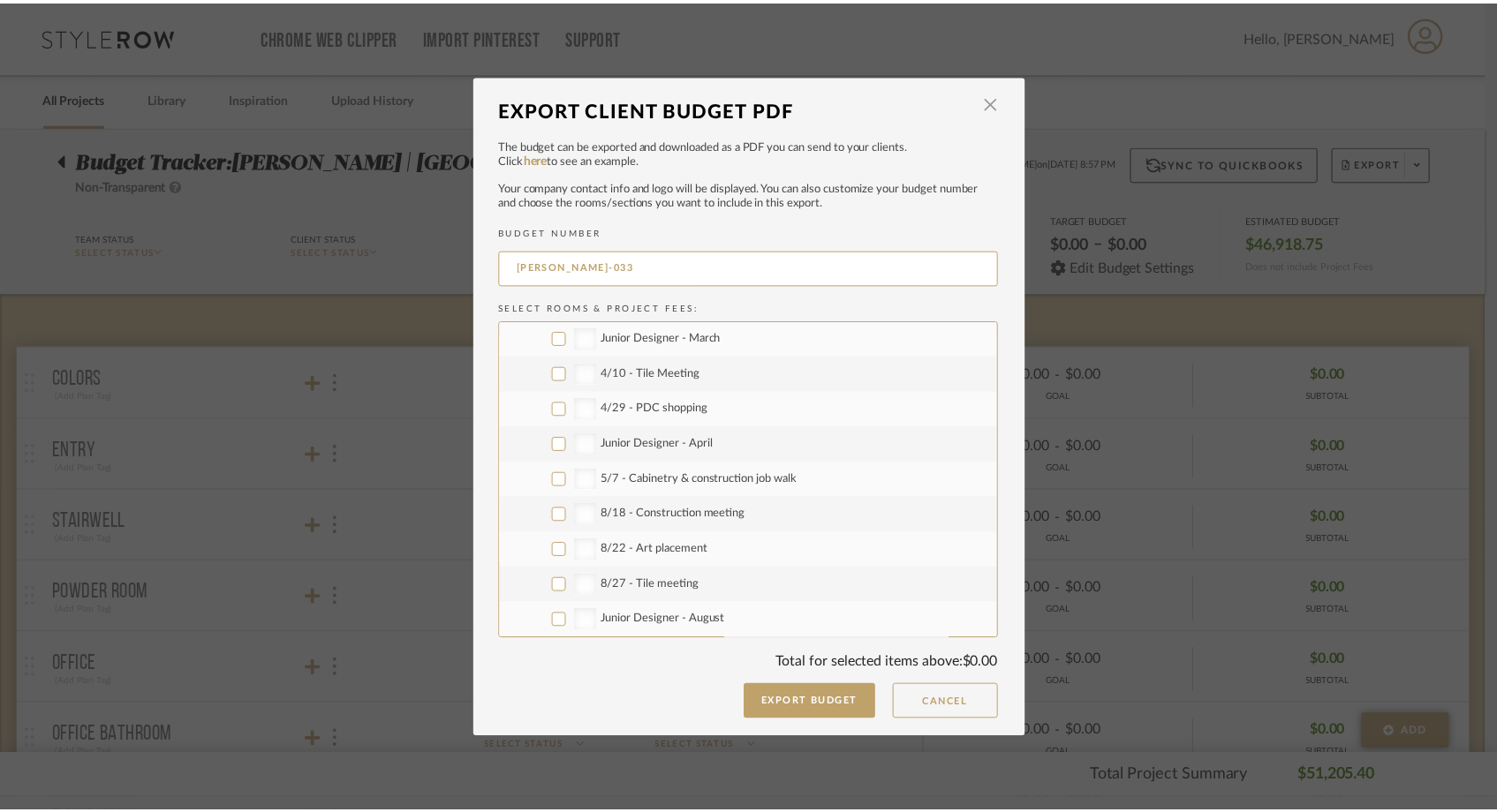
scroll to position [2686, 0]
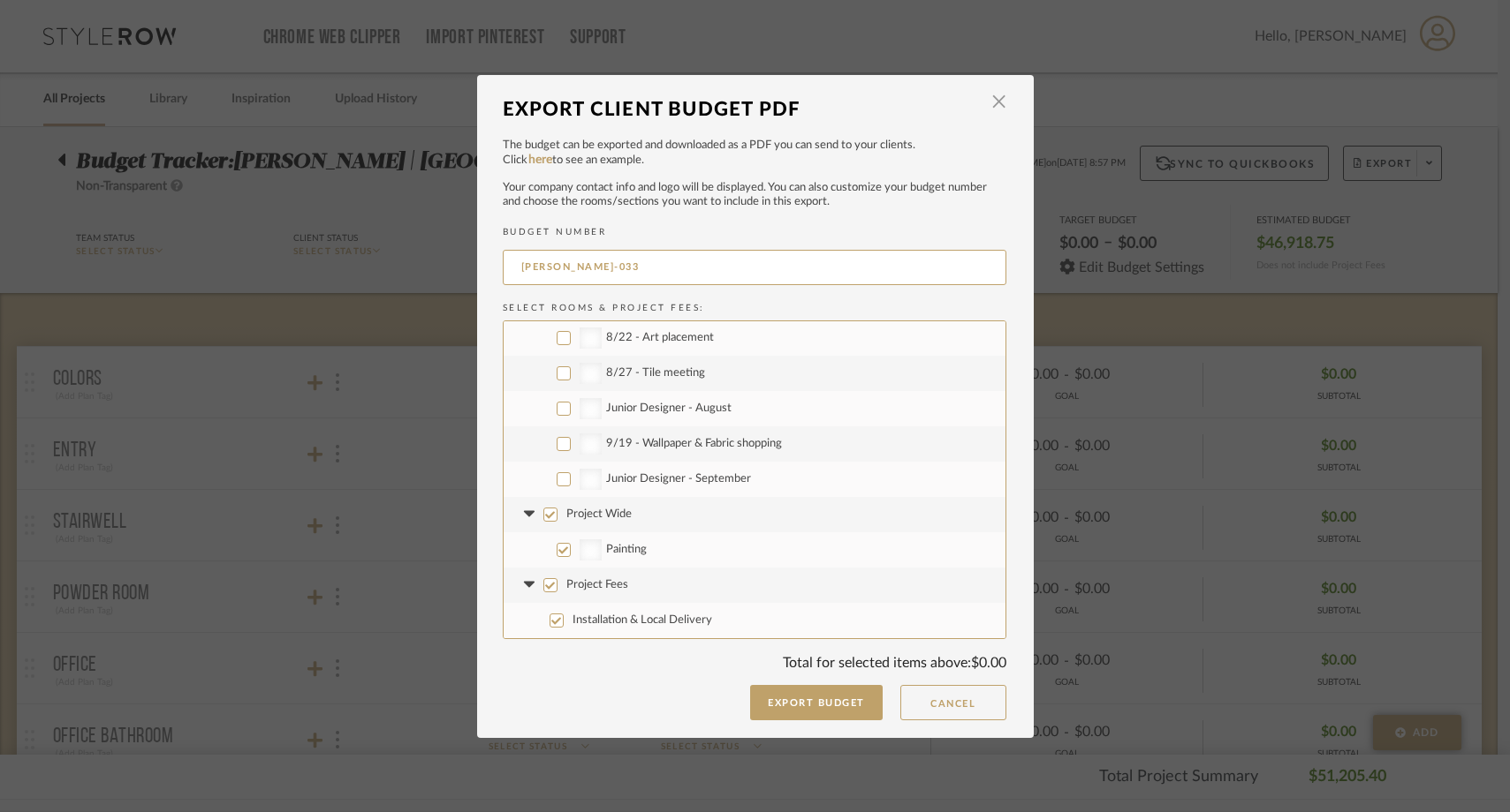
click at [556, 478] on input "Junior Designer - September" at bounding box center [564, 479] width 14 height 14
checkbox input "true"
click at [552, 514] on label "Project Wide" at bounding box center [755, 515] width 502 height 35
click at [552, 514] on input "Project Wide" at bounding box center [551, 515] width 14 height 14
checkbox input "false"
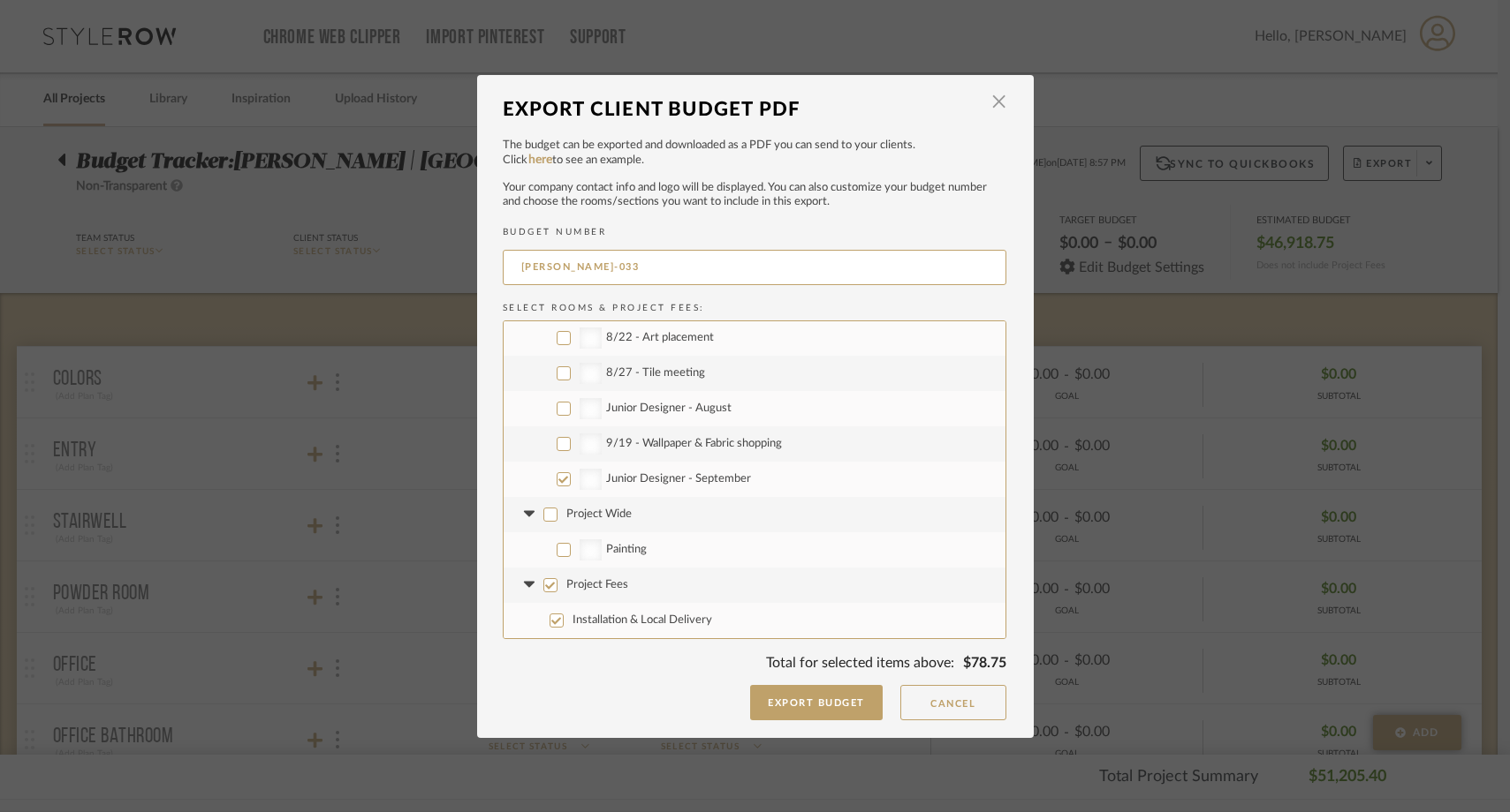
checkbox input "false"
click at [550, 586] on input "Project Fees" at bounding box center [551, 586] width 14 height 14
checkbox input "false"
click at [556, 445] on input "9/19 - Wallpaper & Fabric shopping" at bounding box center [564, 444] width 14 height 14
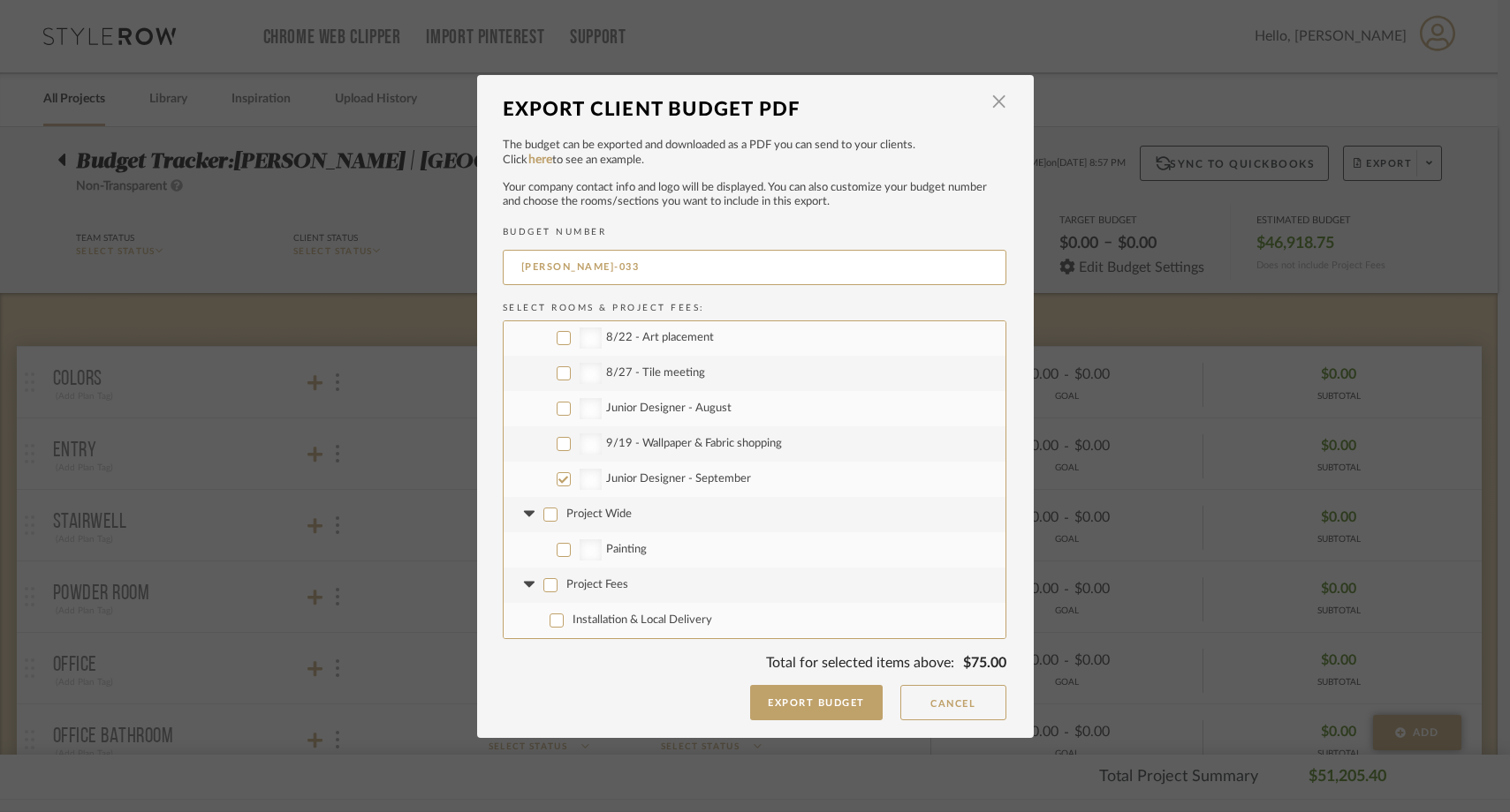
checkbox input "true"
click at [787, 706] on button "Export Budget" at bounding box center [816, 703] width 132 height 35
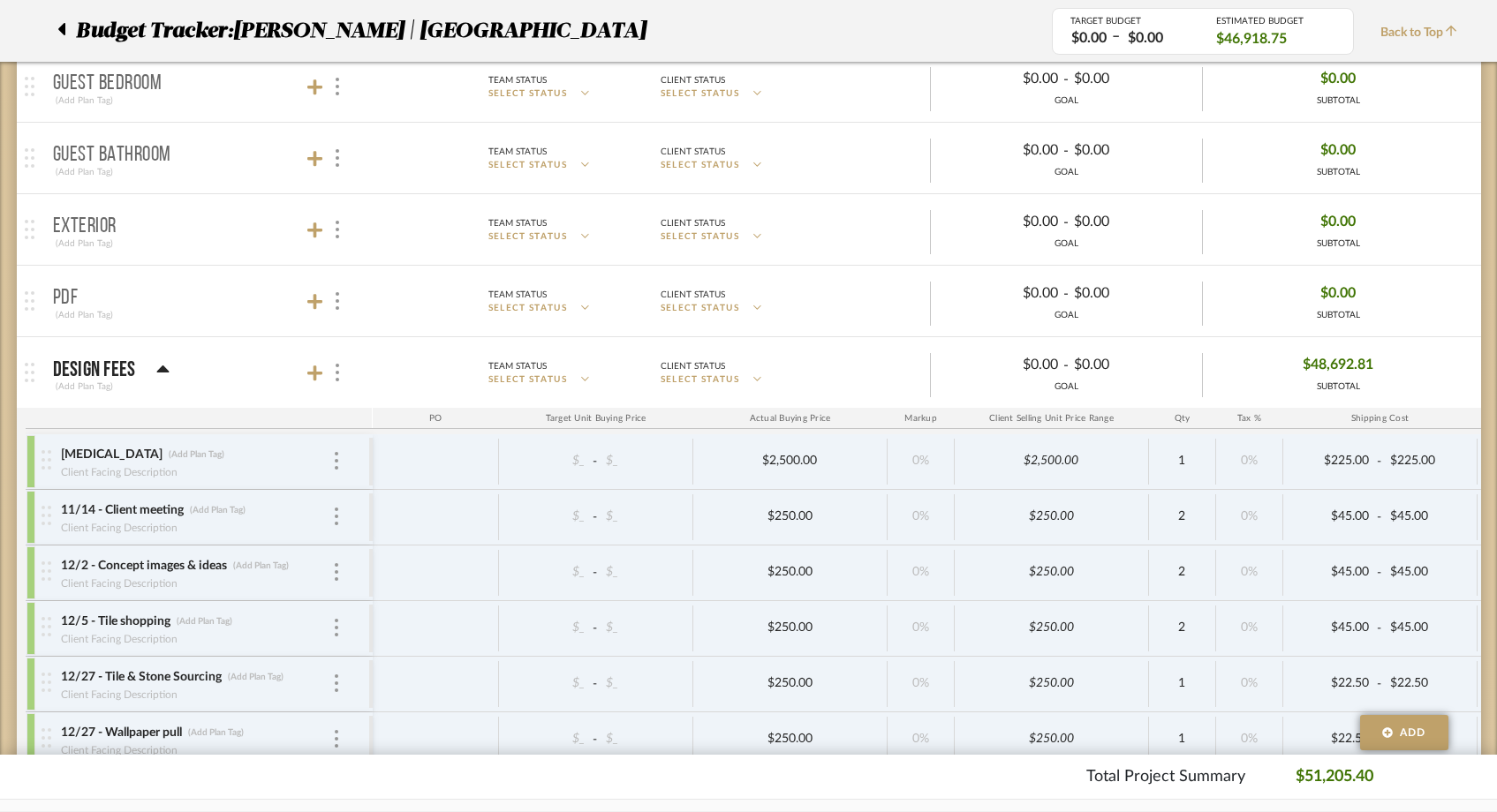
scroll to position [1737, 0]
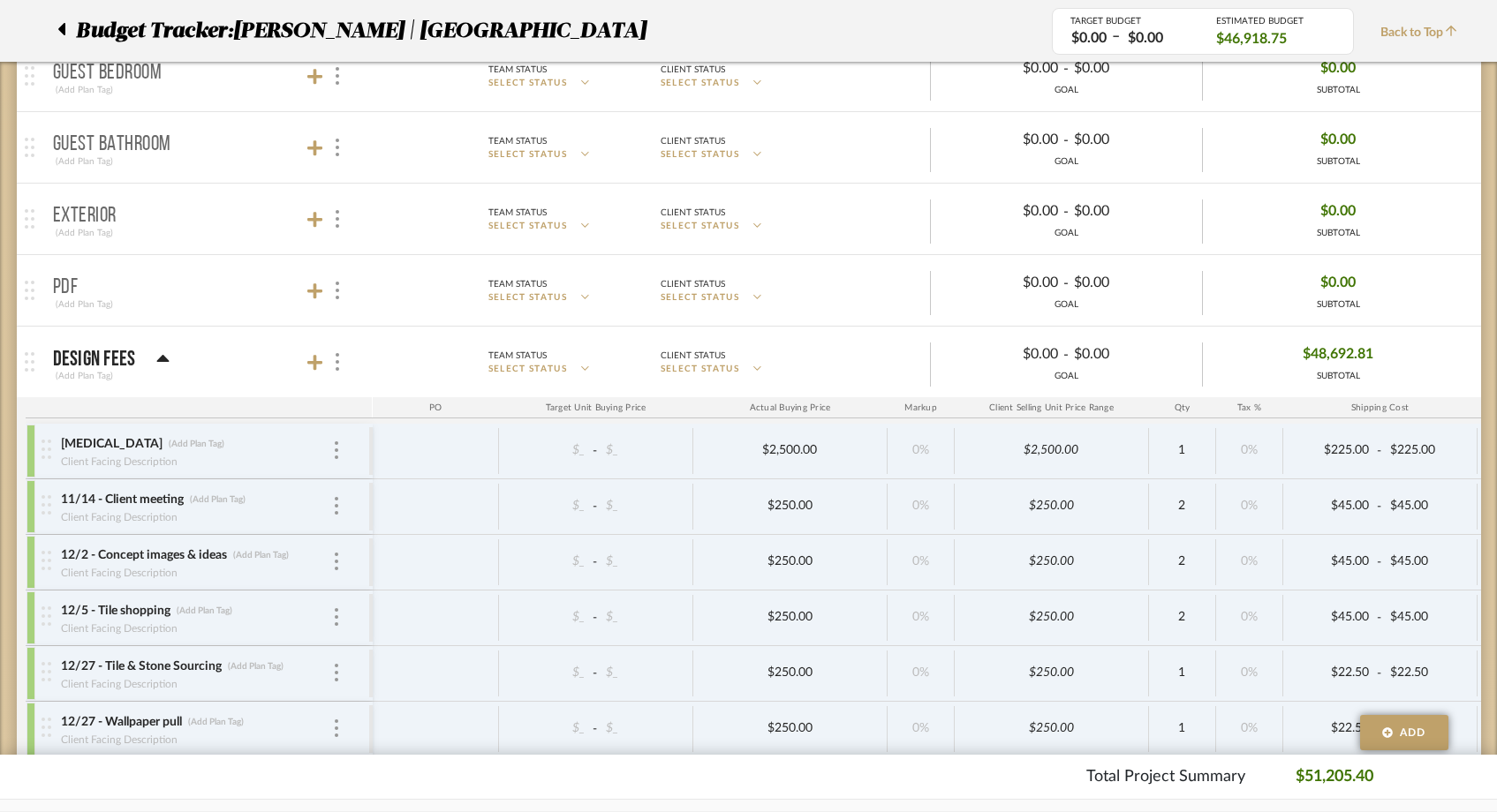
click at [61, 33] on icon at bounding box center [61, 29] width 8 height 21
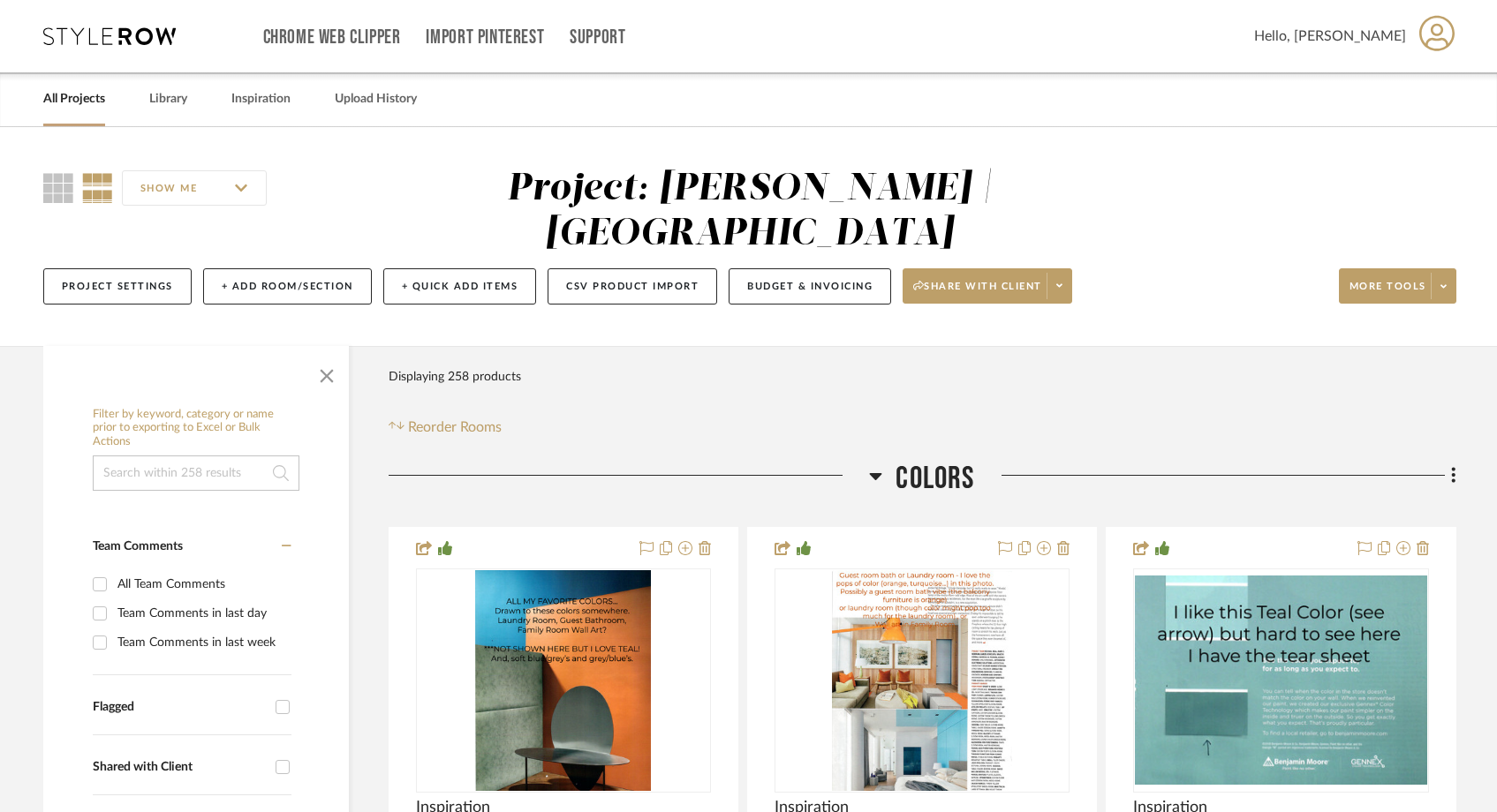
click at [81, 104] on link "All Projects" at bounding box center [74, 99] width 62 height 24
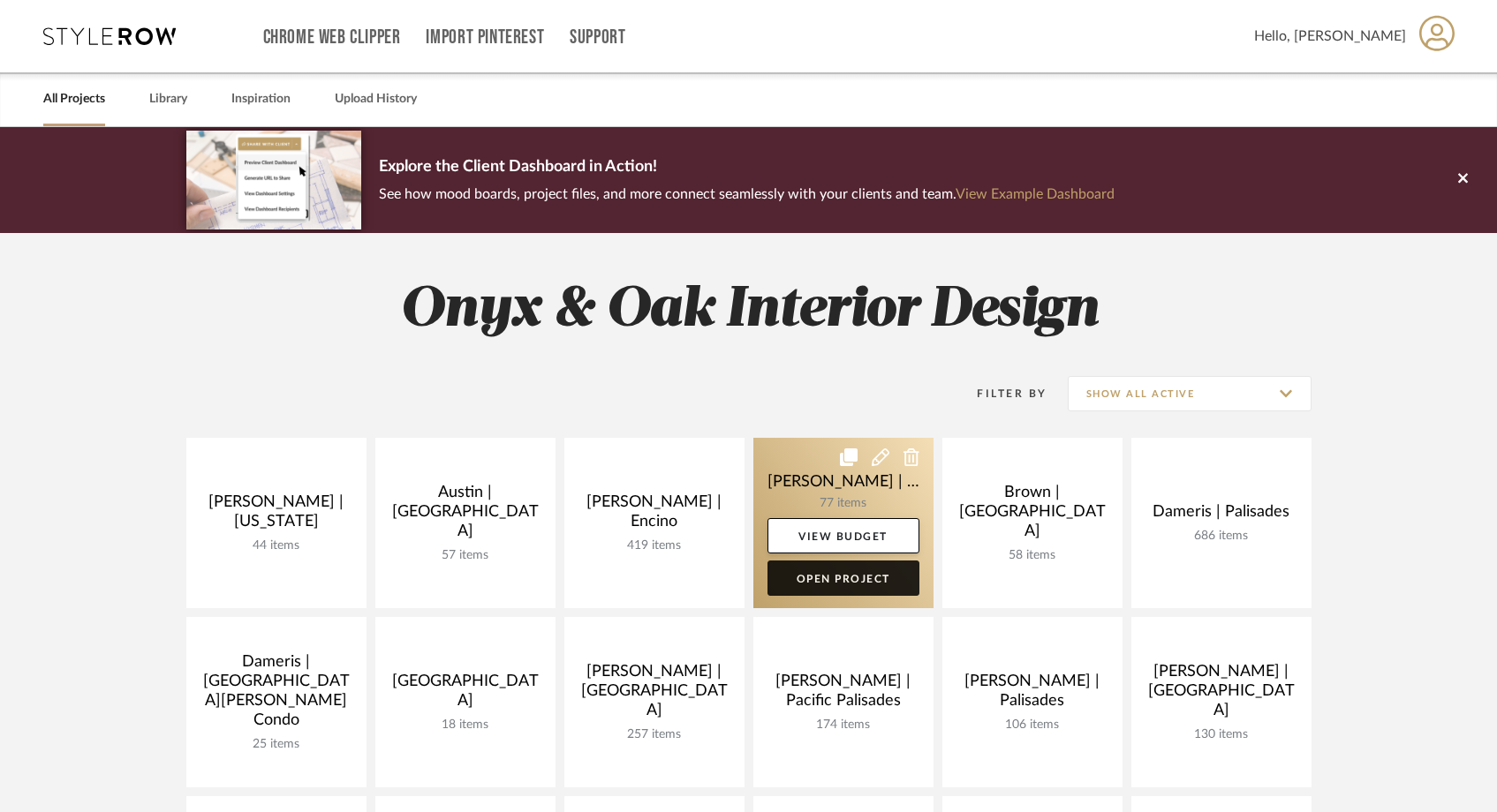
click at [813, 582] on link "Open Project" at bounding box center [844, 578] width 152 height 35
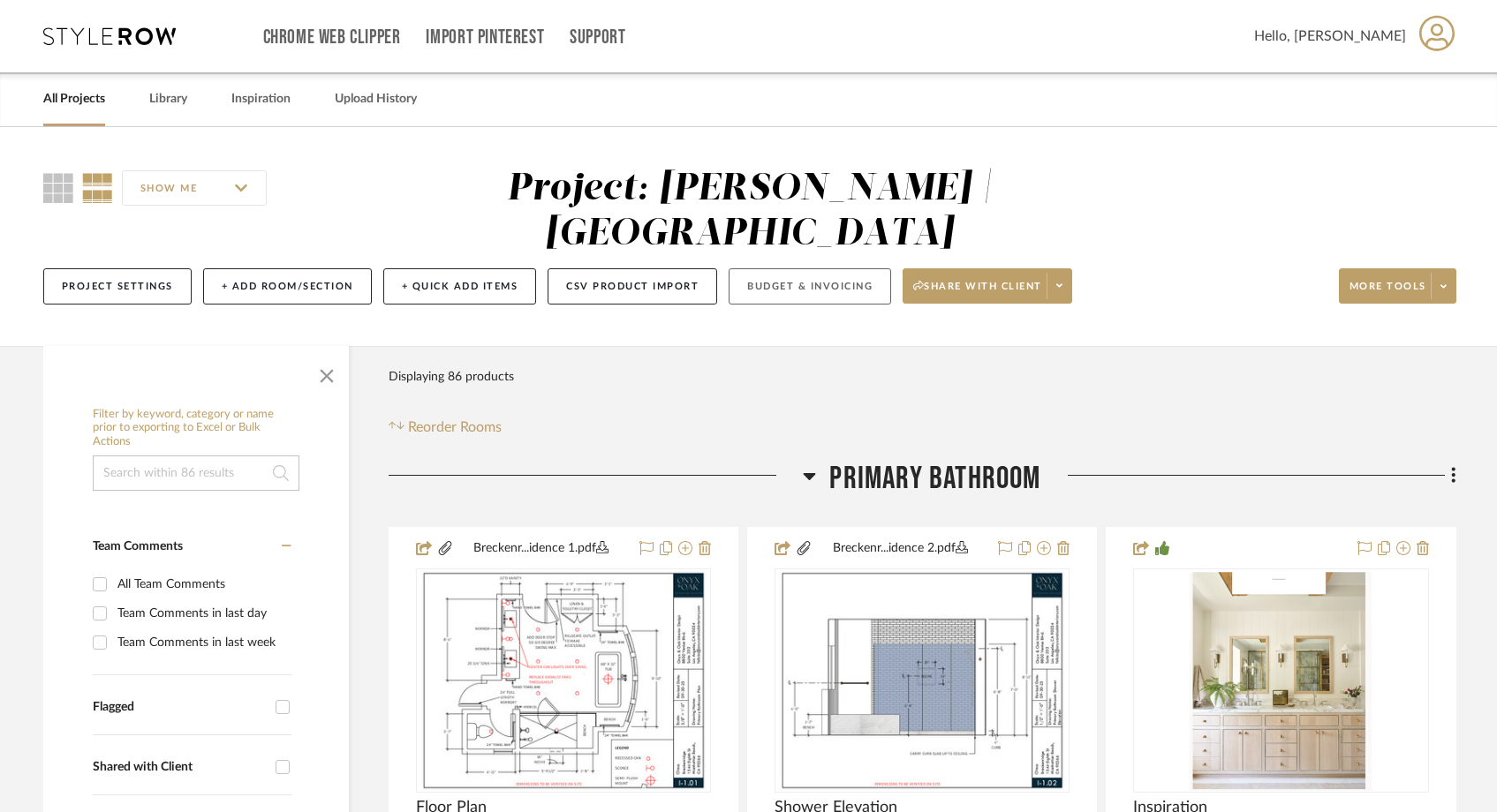
click at [855, 286] on button "Budget & Invoicing" at bounding box center [810, 287] width 163 height 36
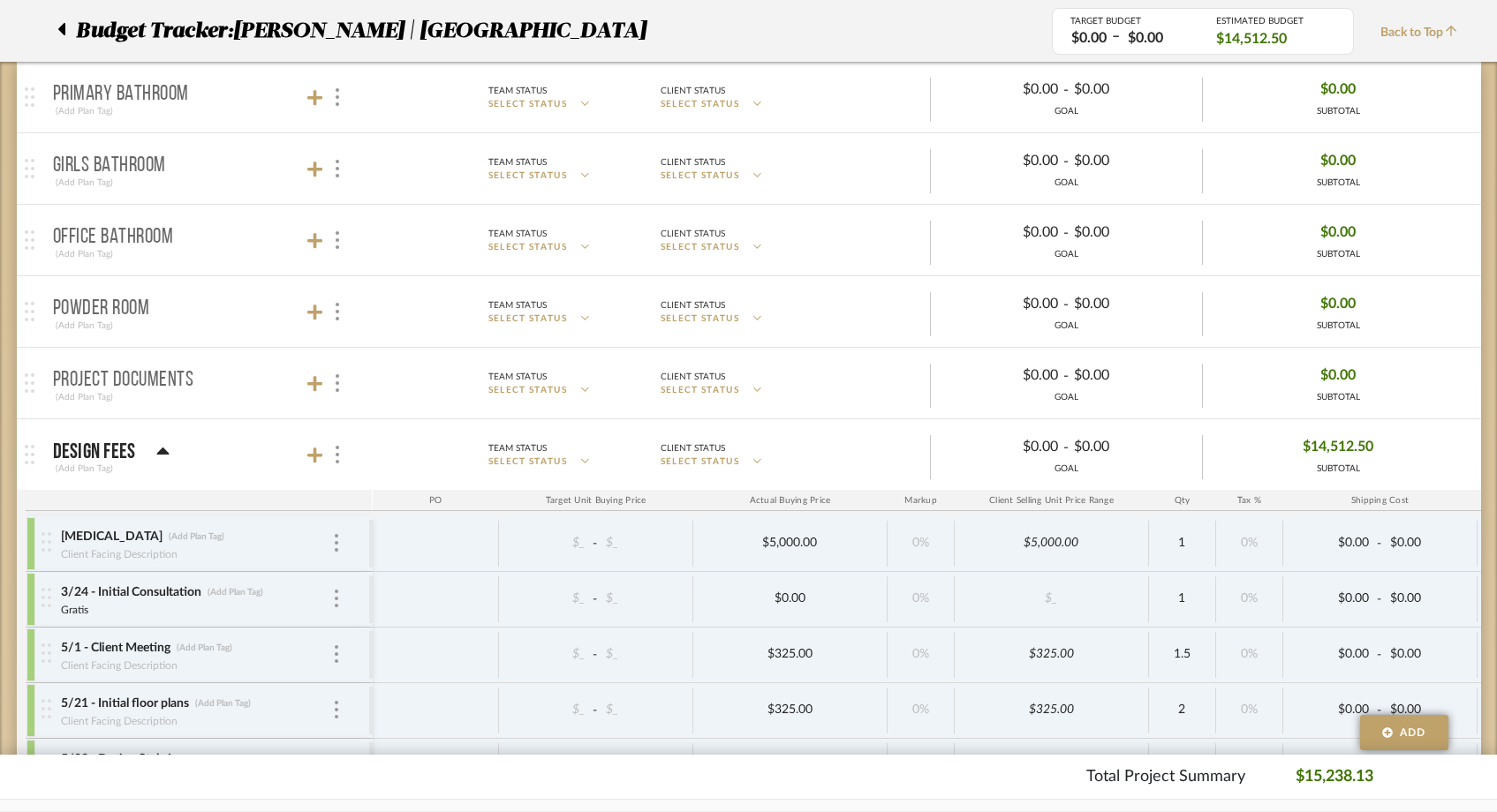
scroll to position [283, 0]
click at [315, 451] on icon at bounding box center [316, 458] width 16 height 16
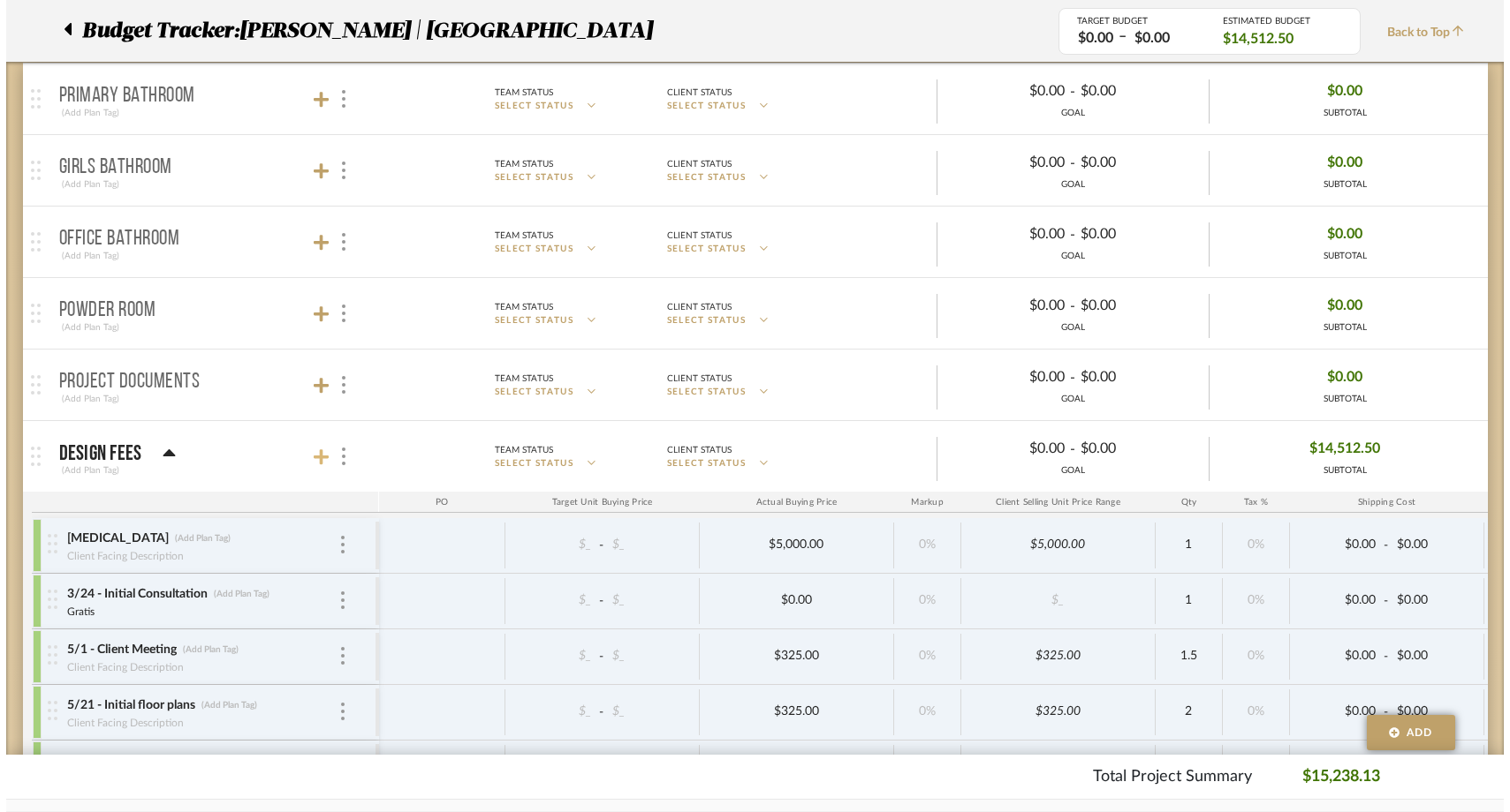
scroll to position [0, 0]
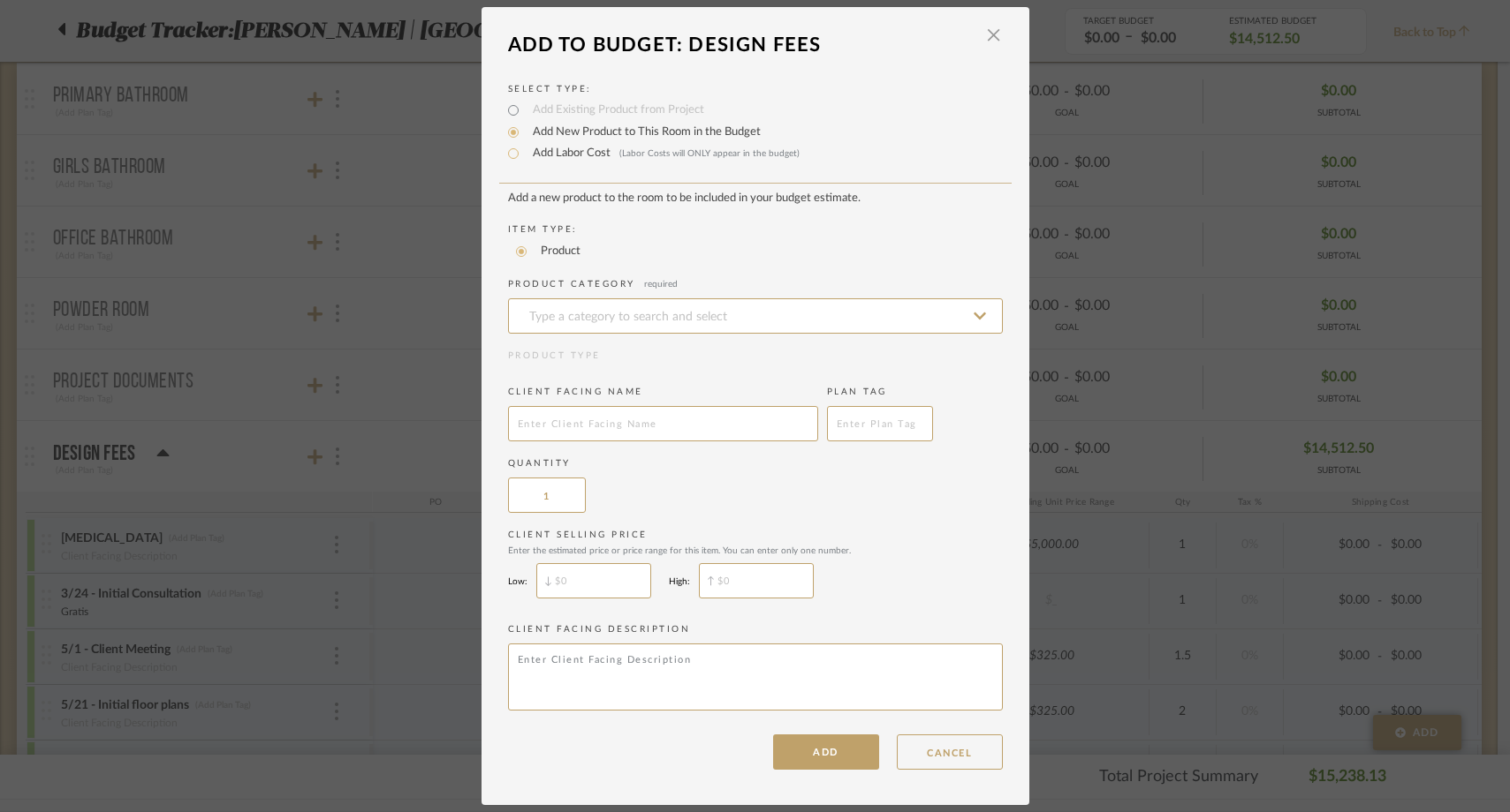
click at [580, 158] on label "Add Labor Cost (Labor Costs will ONLY appear in the budget)" at bounding box center [661, 154] width 276 height 18
click at [524, 158] on input "Add Labor Cost (Labor Costs will ONLY appear in the budget)" at bounding box center [513, 153] width 21 height 21
radio input "true"
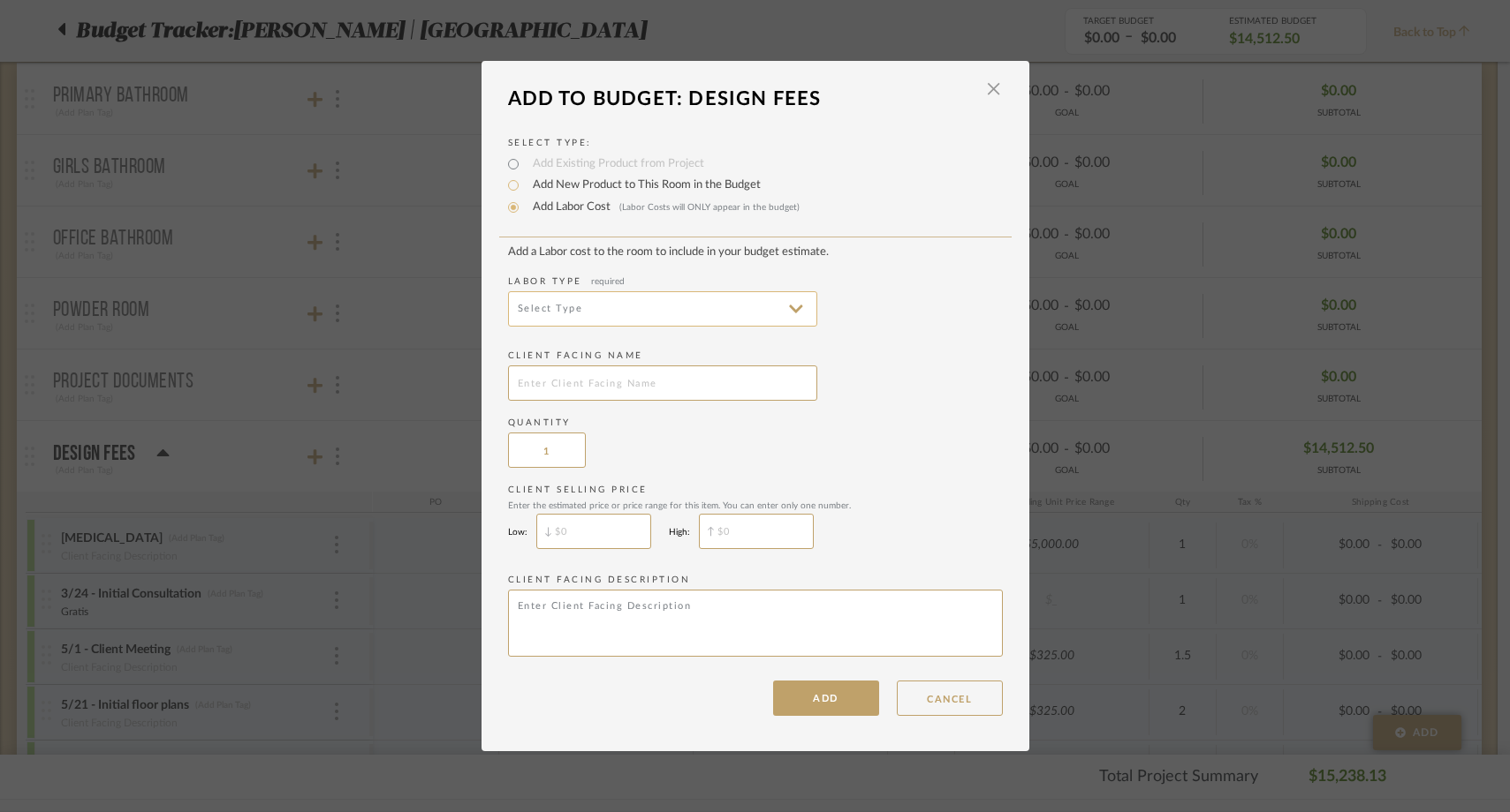
click at [563, 326] on input at bounding box center [663, 308] width 309 height 35
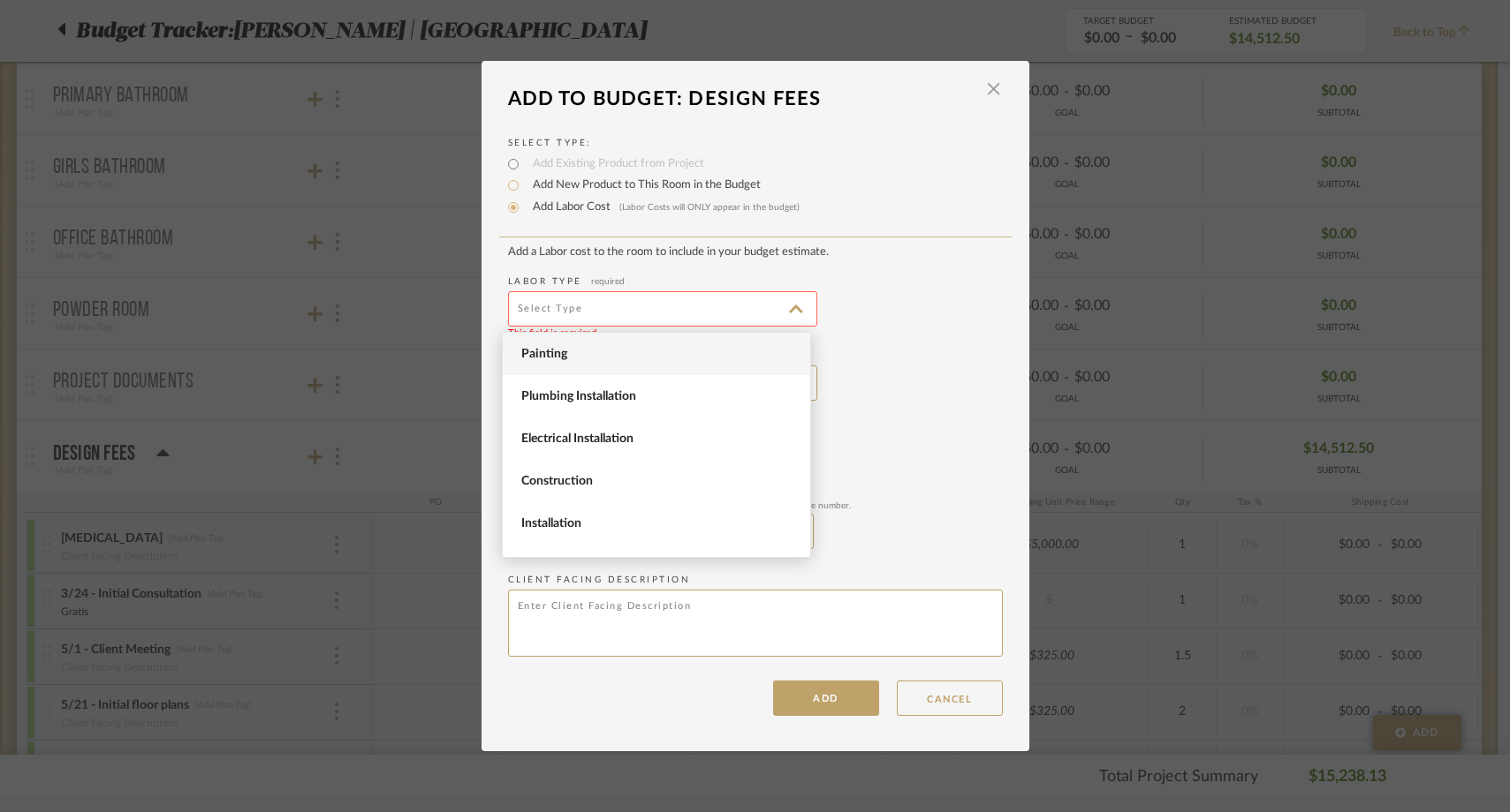
click at [563, 358] on span "Painting" at bounding box center [659, 354] width 275 height 15
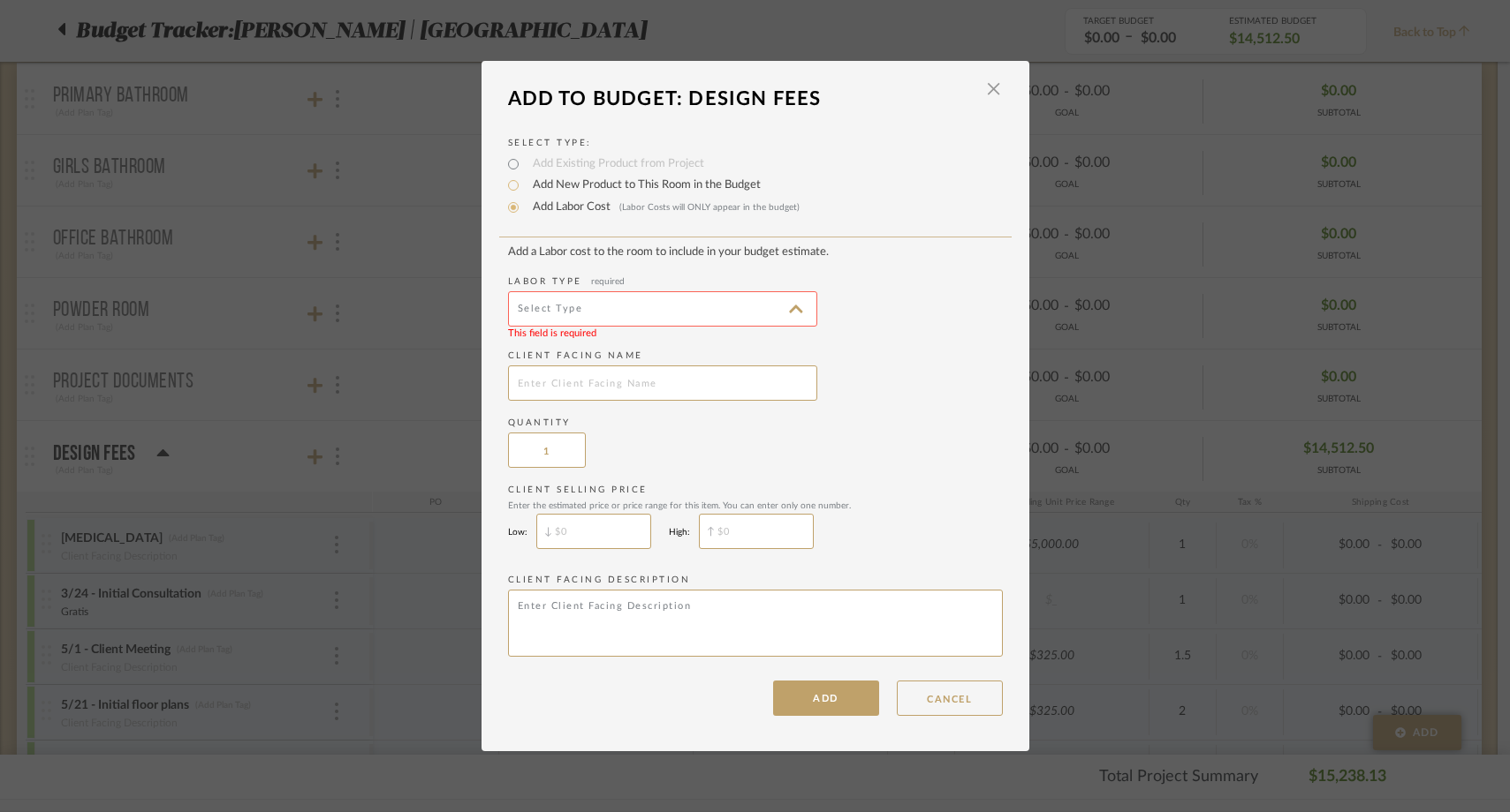
type input "Painting"
click at [843, 706] on button "ADD" at bounding box center [826, 698] width 106 height 35
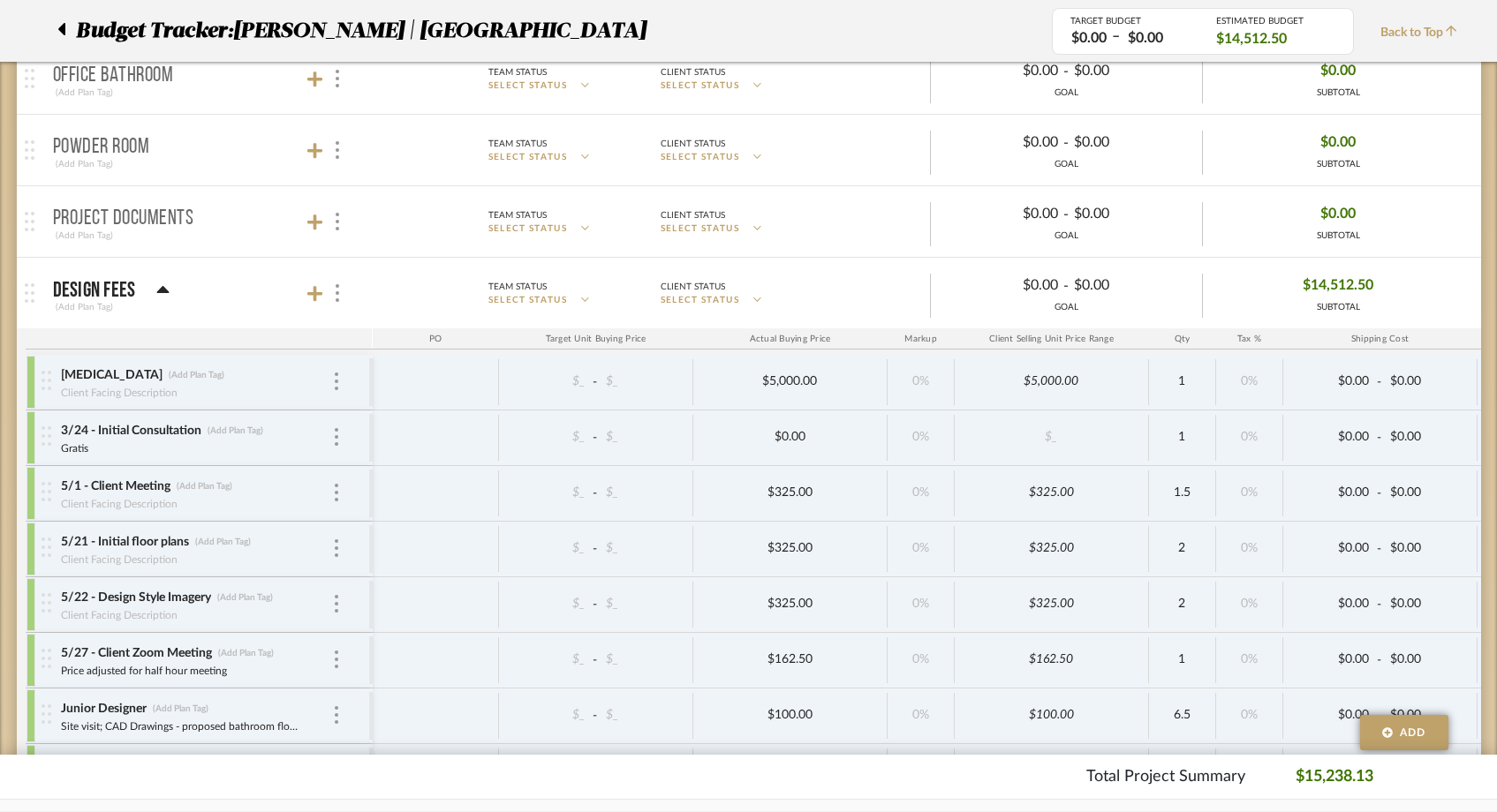
scroll to position [360, 0]
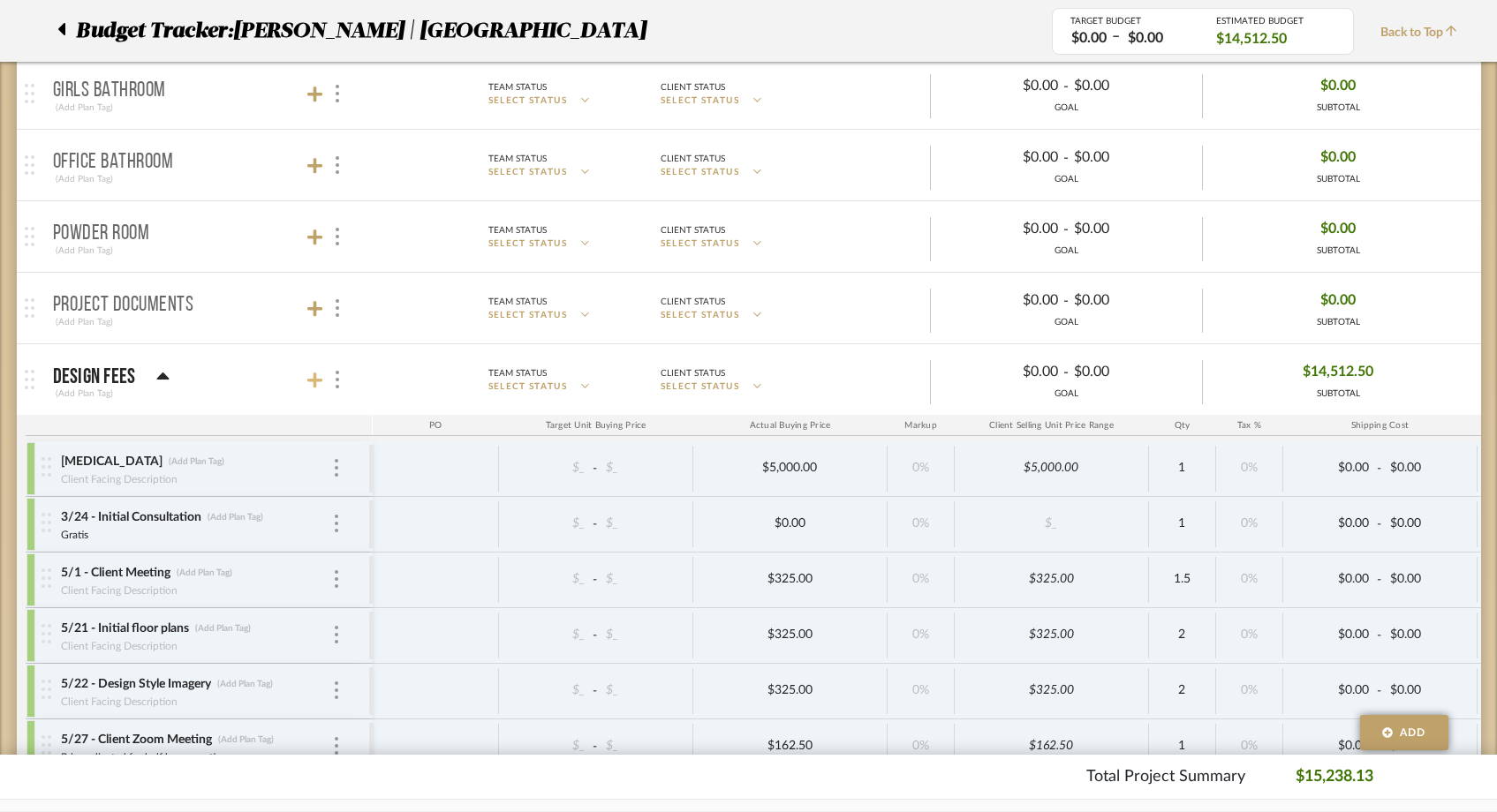
click at [311, 382] on icon at bounding box center [316, 381] width 16 height 18
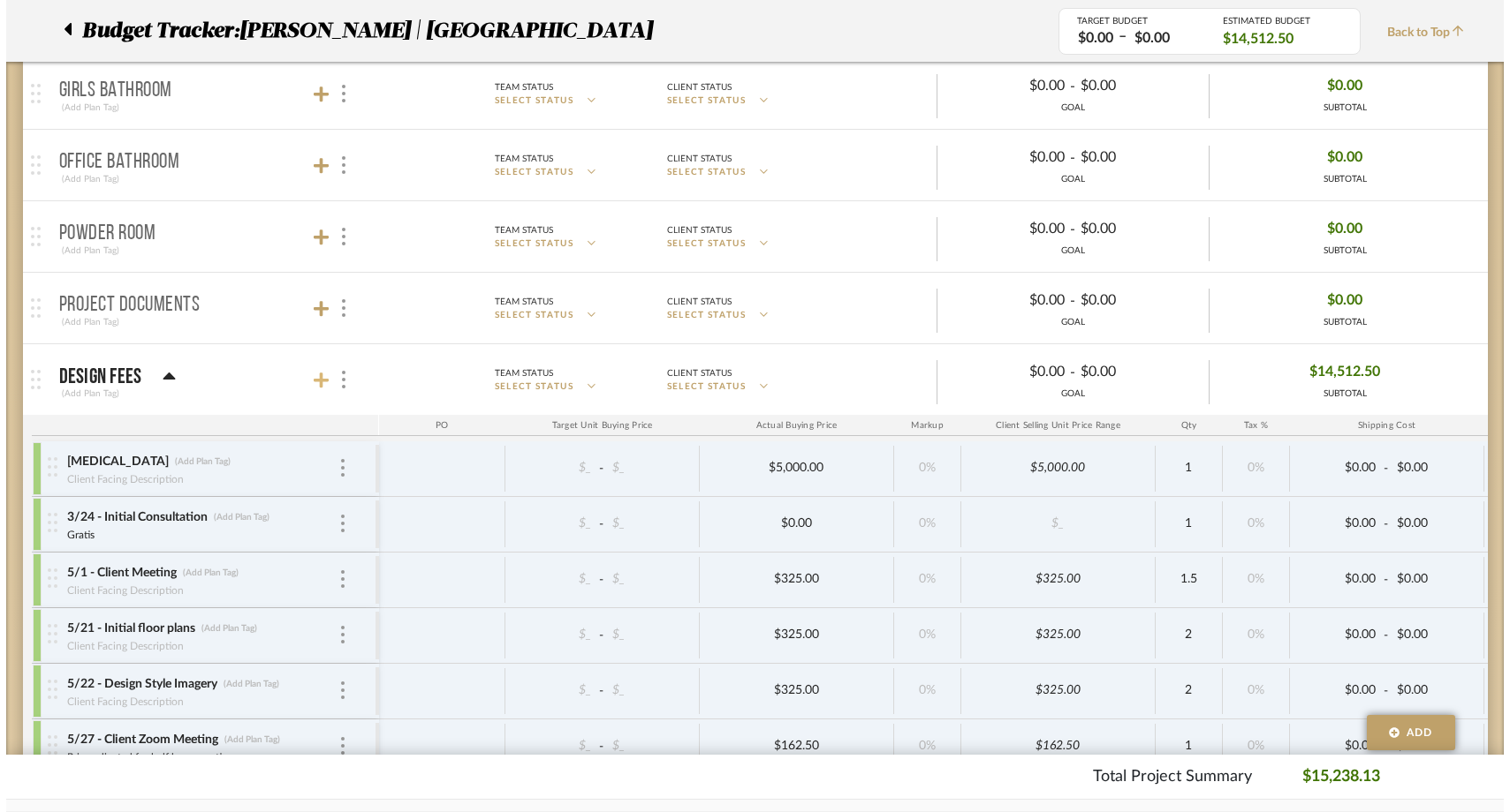
scroll to position [0, 0]
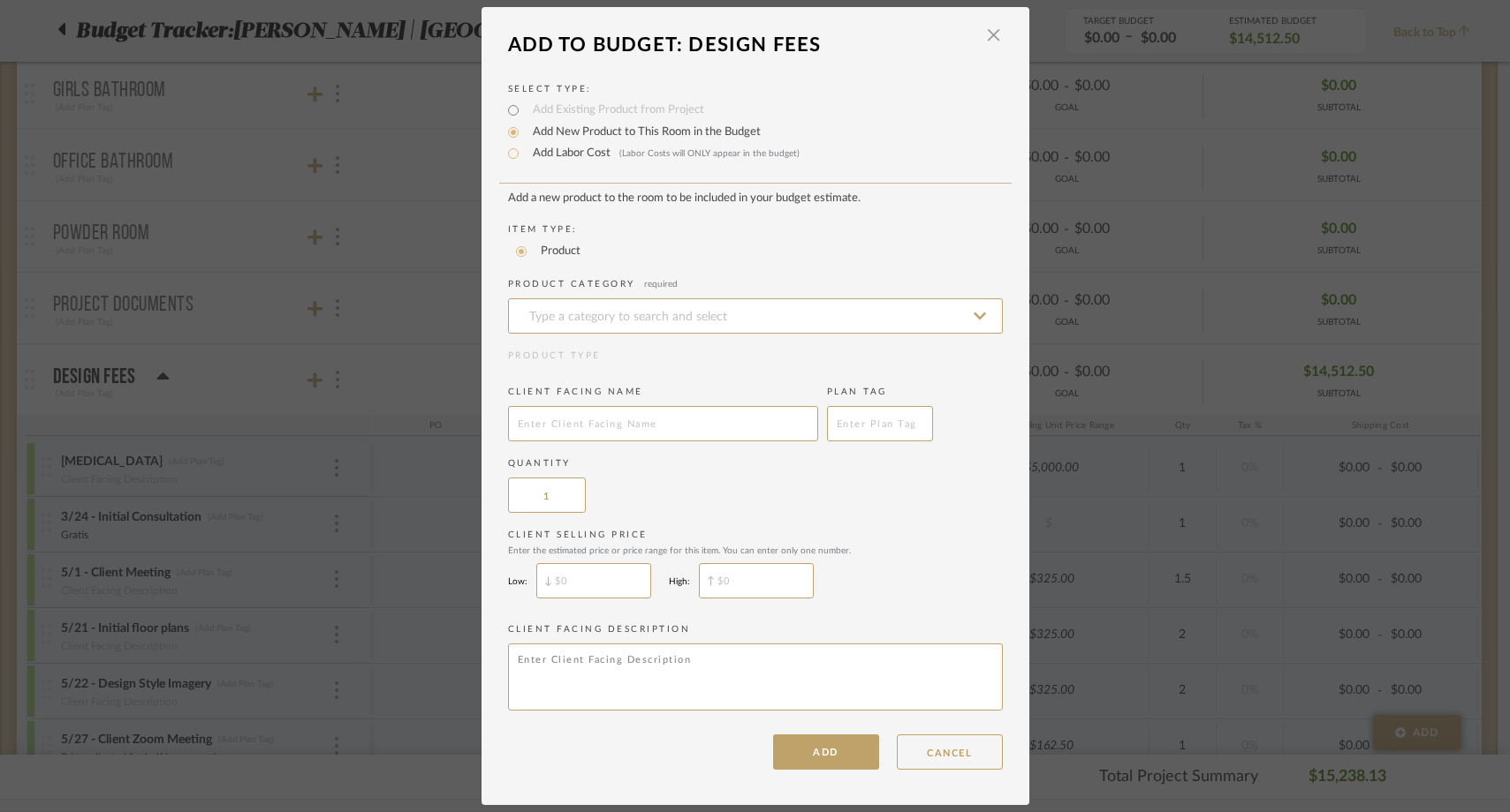
click at [564, 153] on label "Add Labor Cost (Labor Costs will ONLY appear in the budget)" at bounding box center [661, 154] width 276 height 18
click at [524, 153] on input "Add Labor Cost (Labor Costs will ONLY appear in the budget)" at bounding box center [513, 153] width 21 height 21
radio input "true"
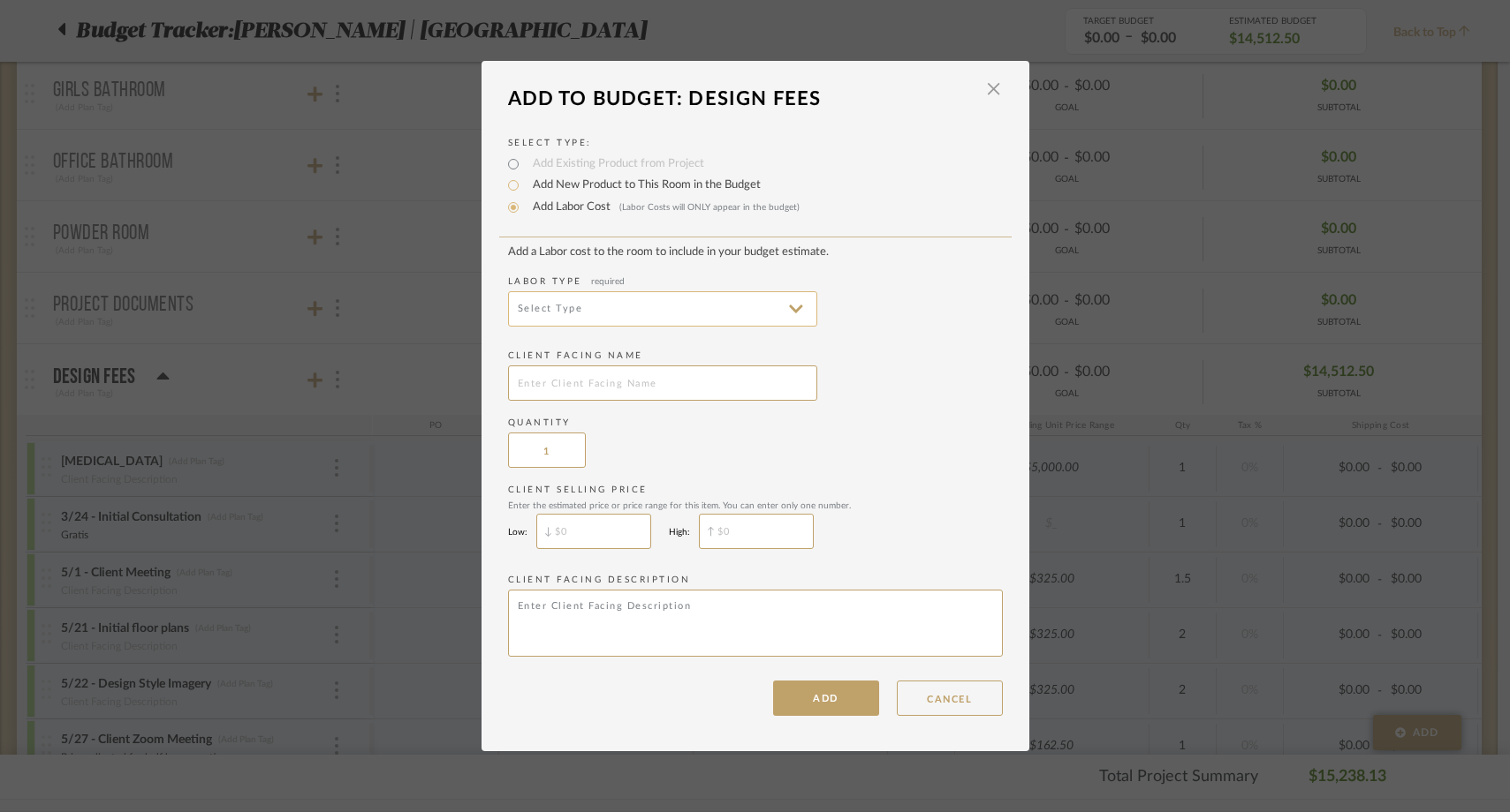
click at [547, 316] on input at bounding box center [663, 308] width 309 height 35
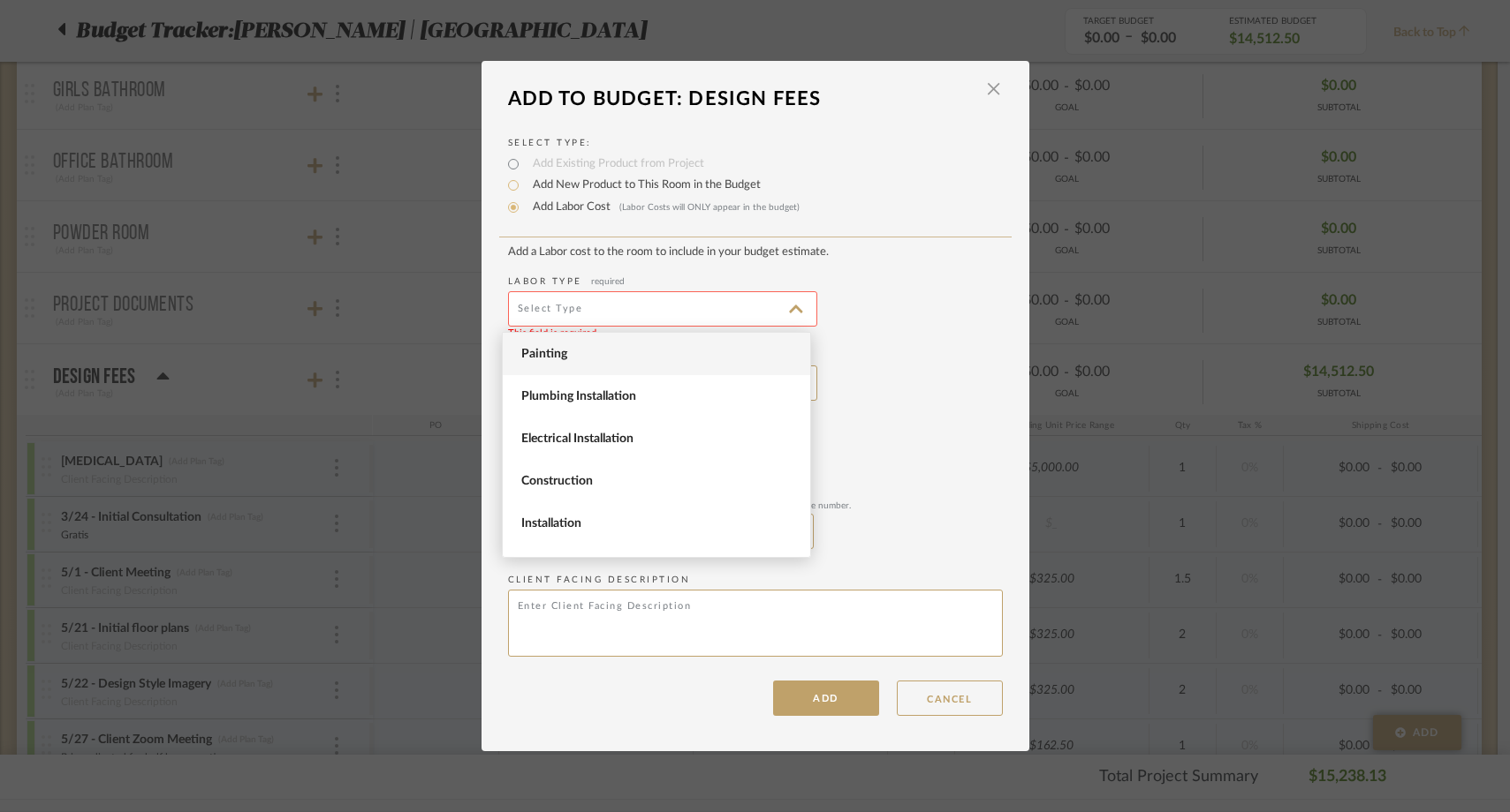
click at [547, 352] on span "Painting" at bounding box center [659, 354] width 275 height 15
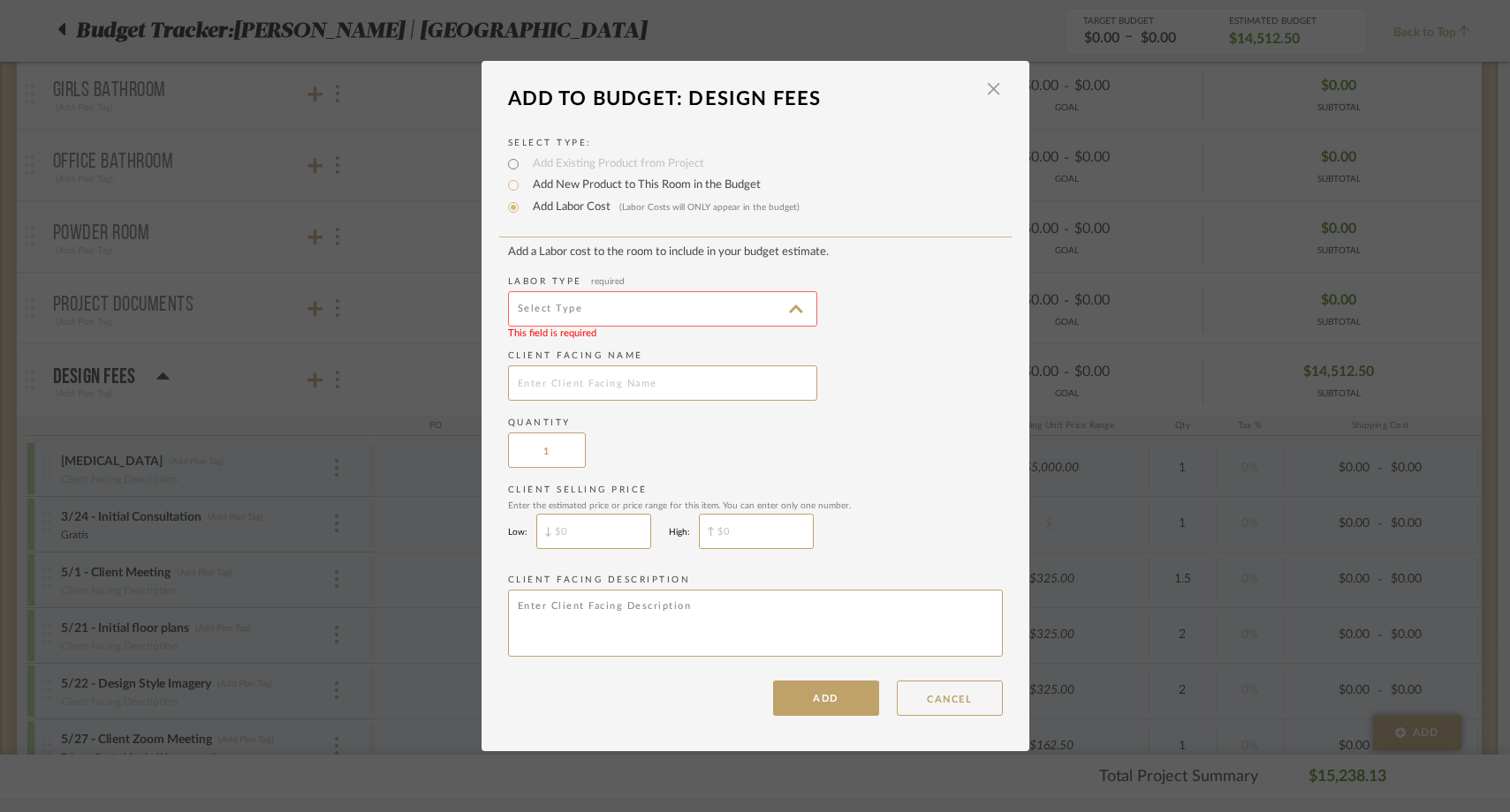
type input "Painting"
click at [821, 688] on button "ADD" at bounding box center [826, 698] width 106 height 35
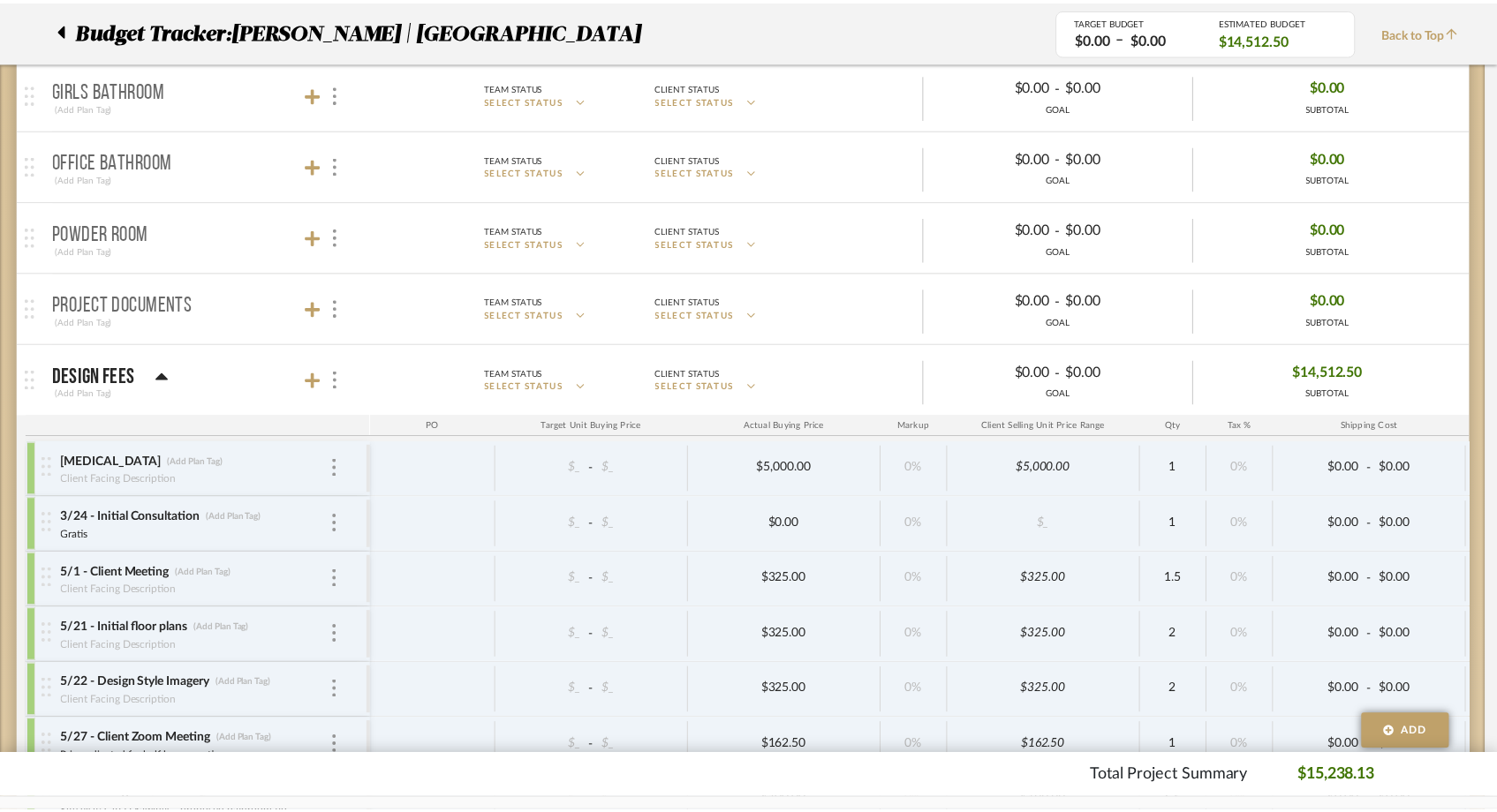
scroll to position [360, 0]
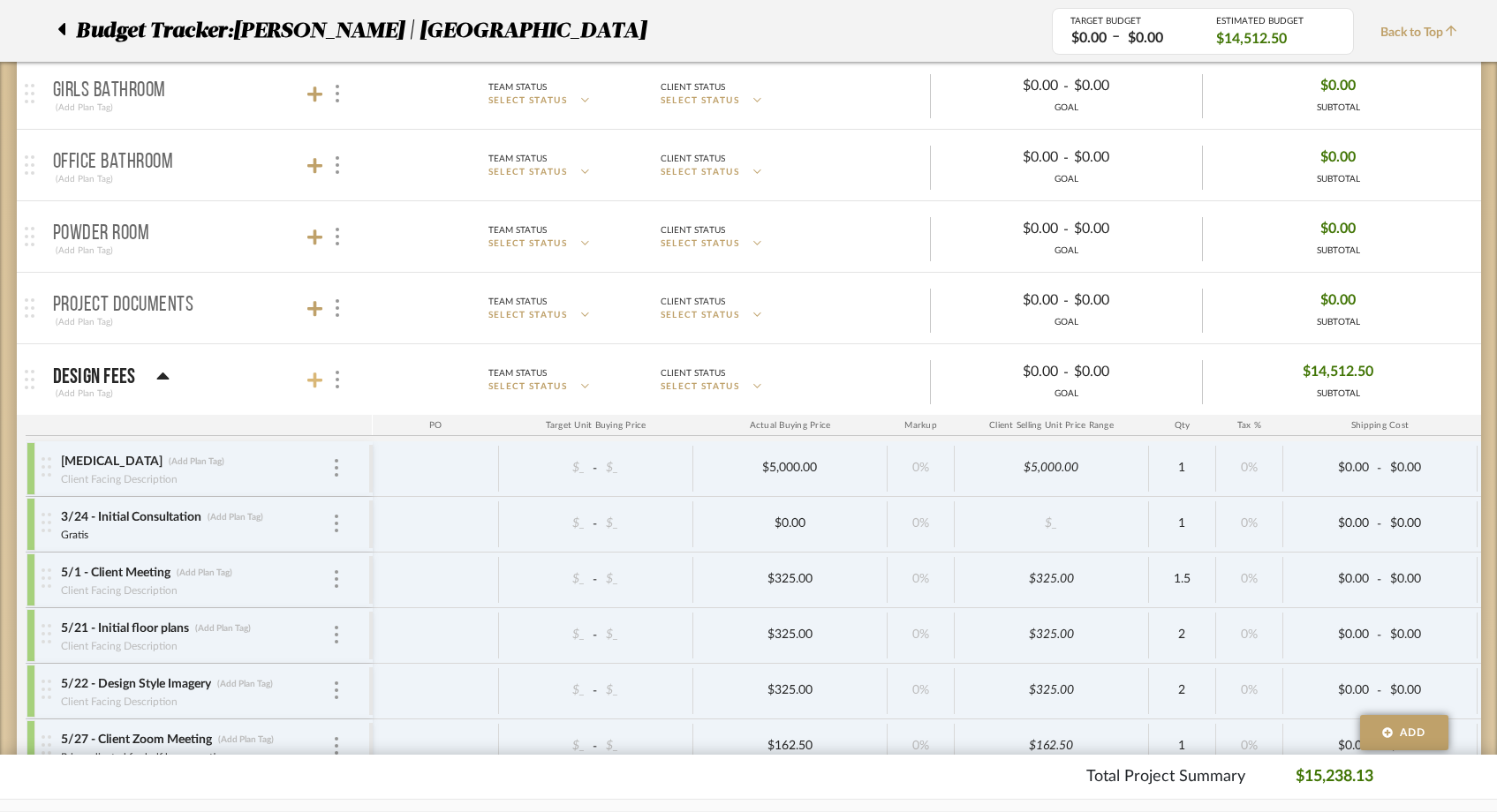
click at [314, 379] on icon at bounding box center [316, 381] width 16 height 16
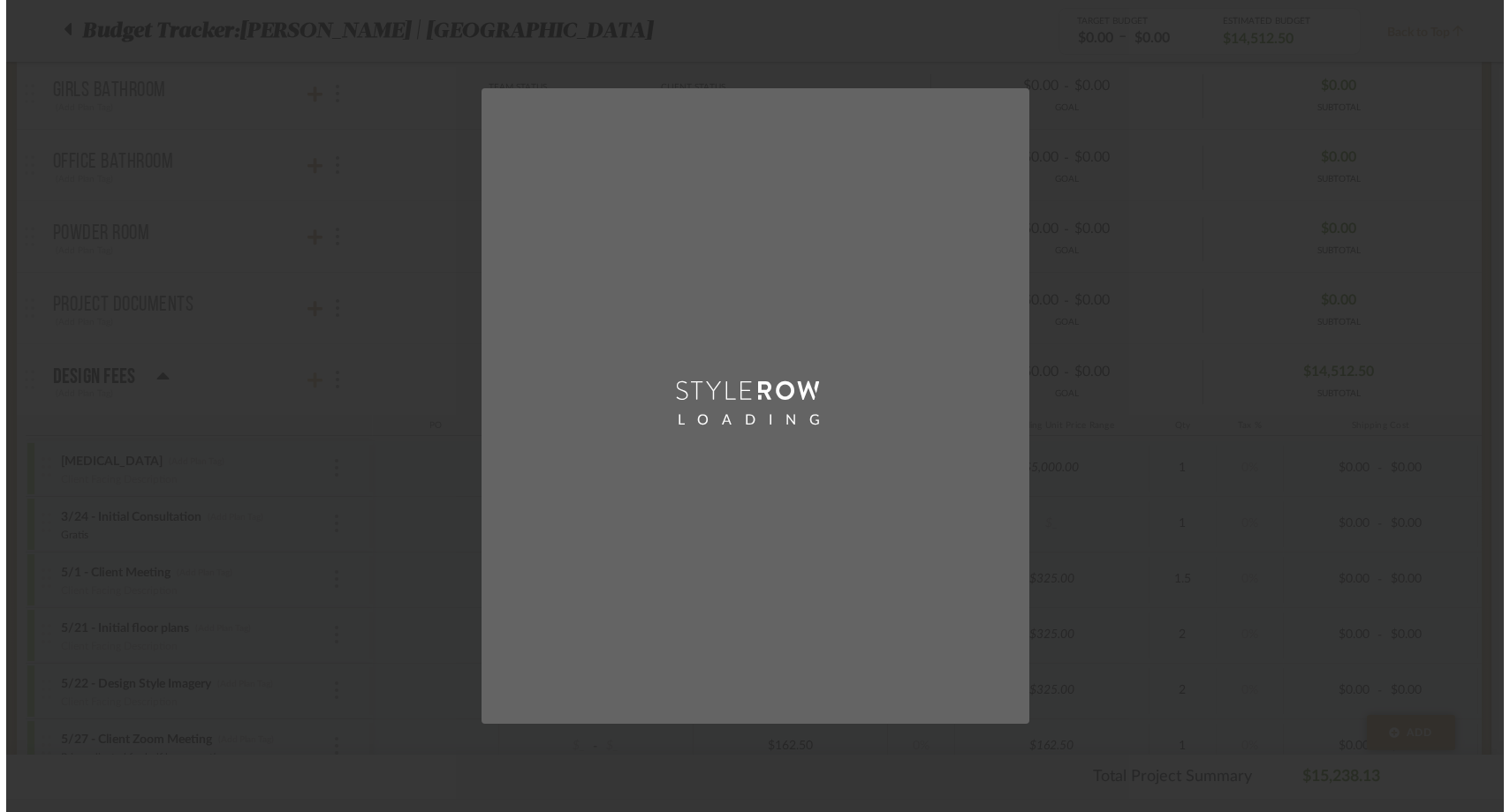
scroll to position [0, 0]
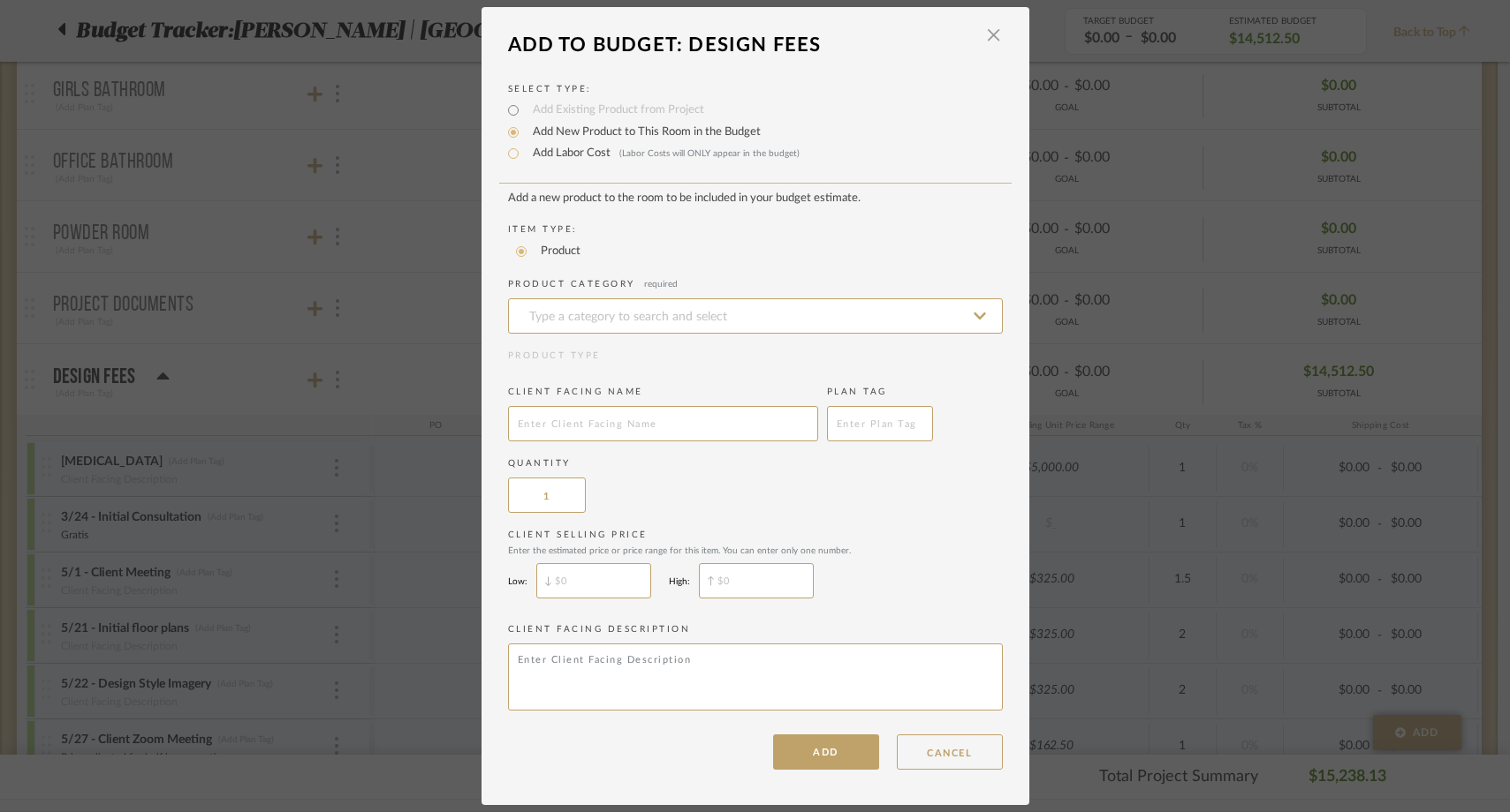
click at [582, 156] on label "Add Labor Cost (Labor Costs will ONLY appear in the budget)" at bounding box center [661, 154] width 276 height 18
click at [524, 156] on input "Add Labor Cost (Labor Costs will ONLY appear in the budget)" at bounding box center [513, 153] width 21 height 21
radio input "true"
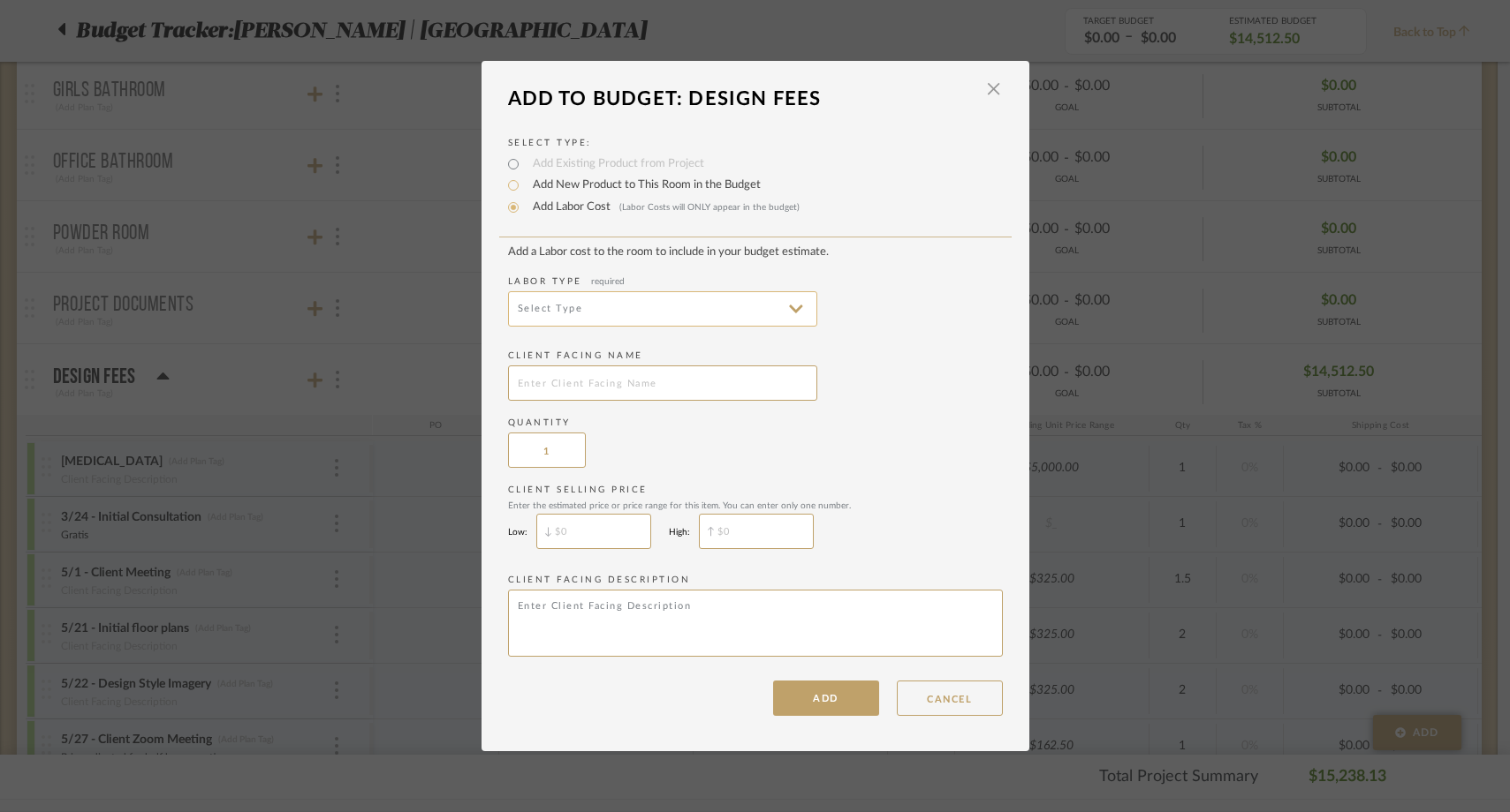
click at [547, 326] on input at bounding box center [663, 308] width 309 height 35
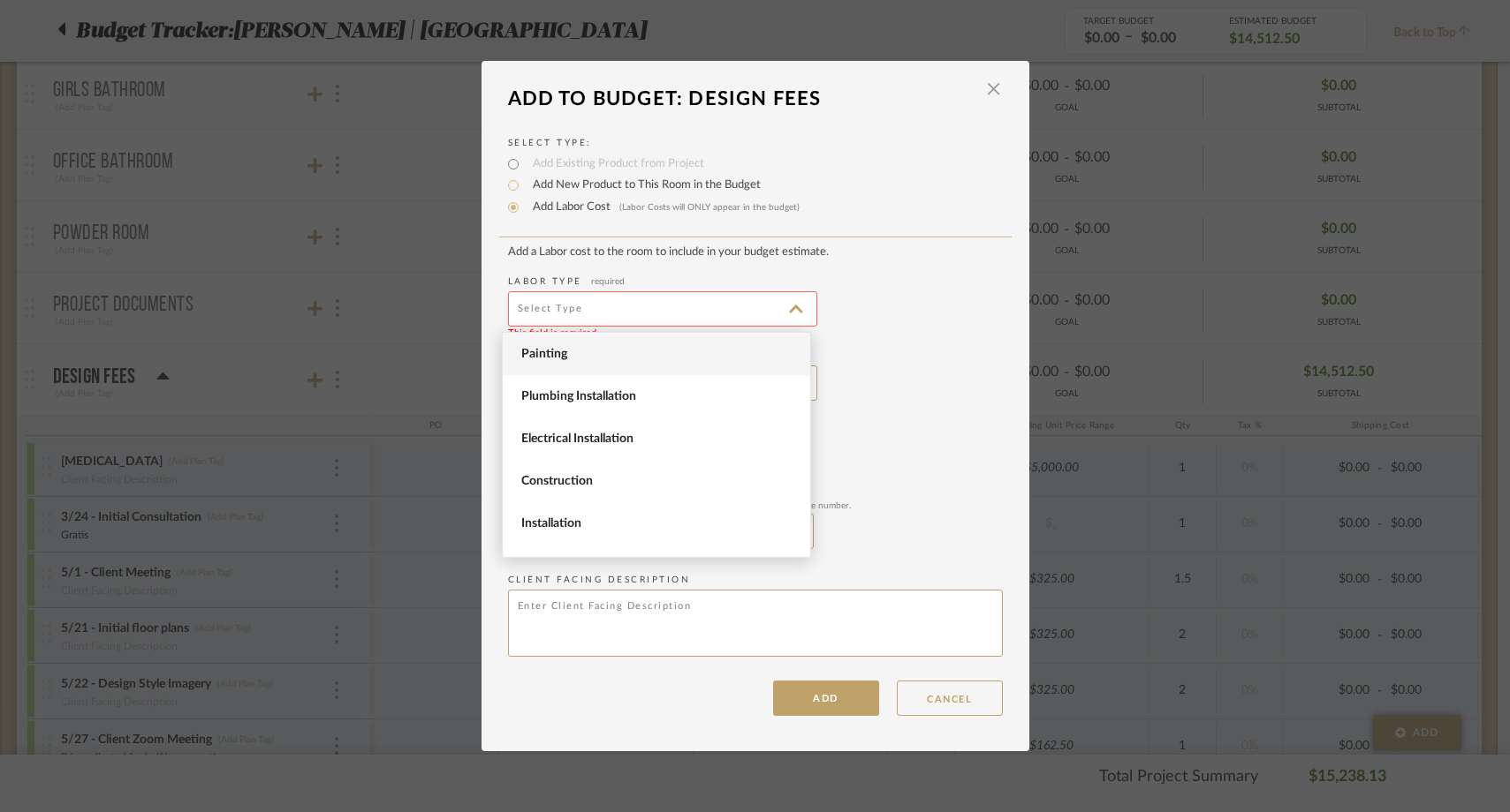
click at [548, 347] on span "Painting" at bounding box center [659, 354] width 275 height 15
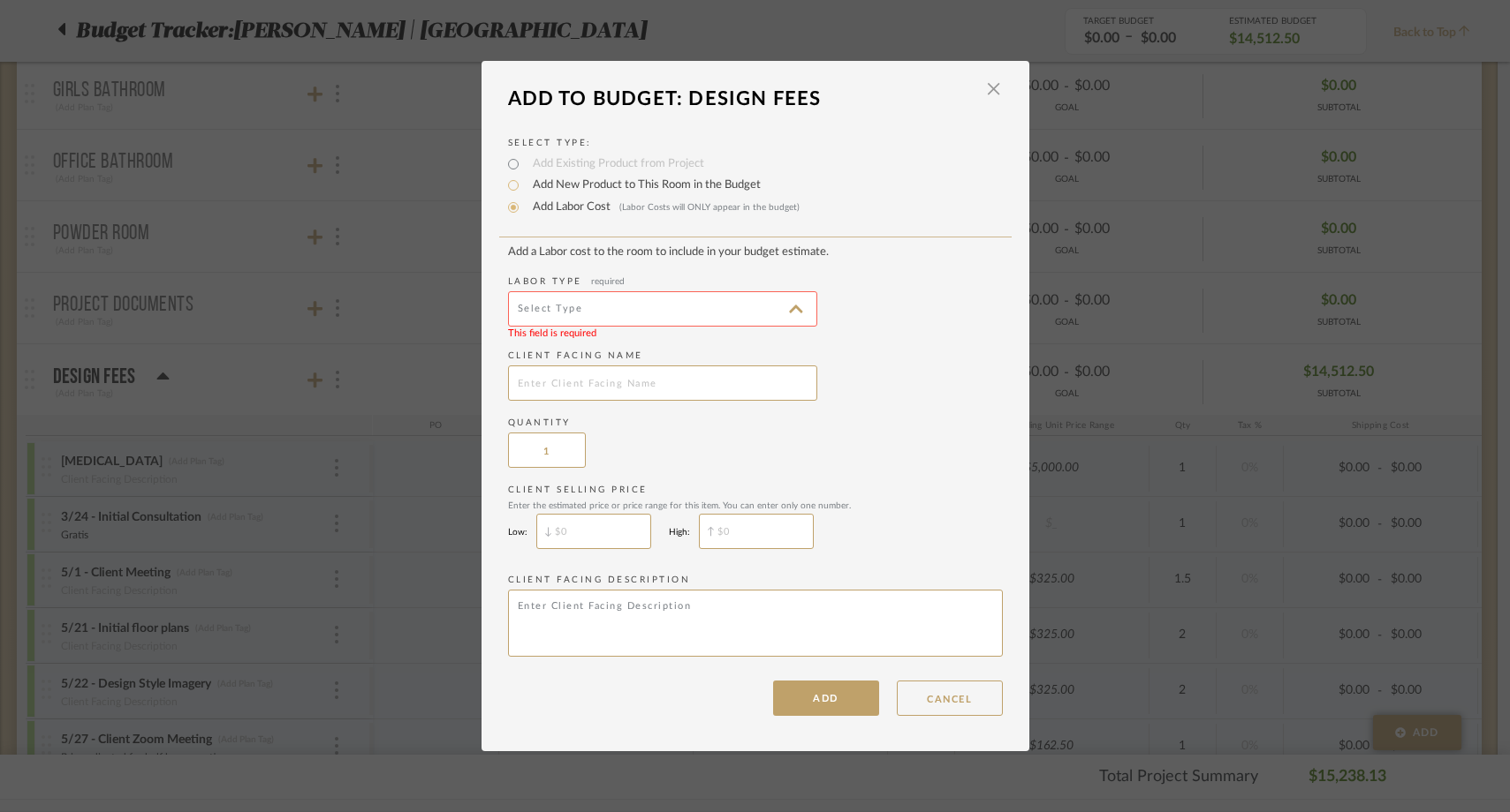
type input "Painting"
click at [789, 704] on button "ADD" at bounding box center [826, 698] width 106 height 35
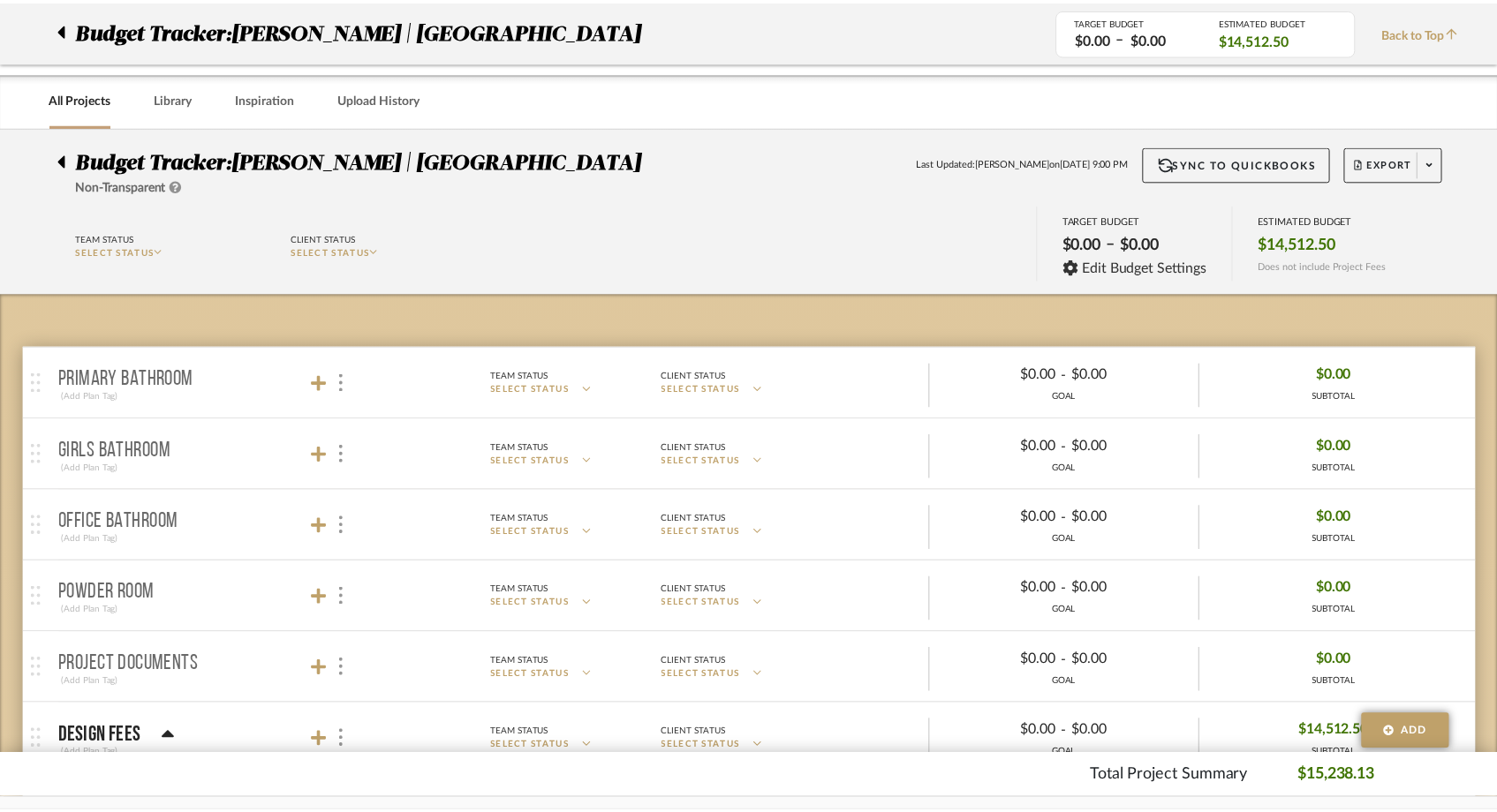
scroll to position [360, 0]
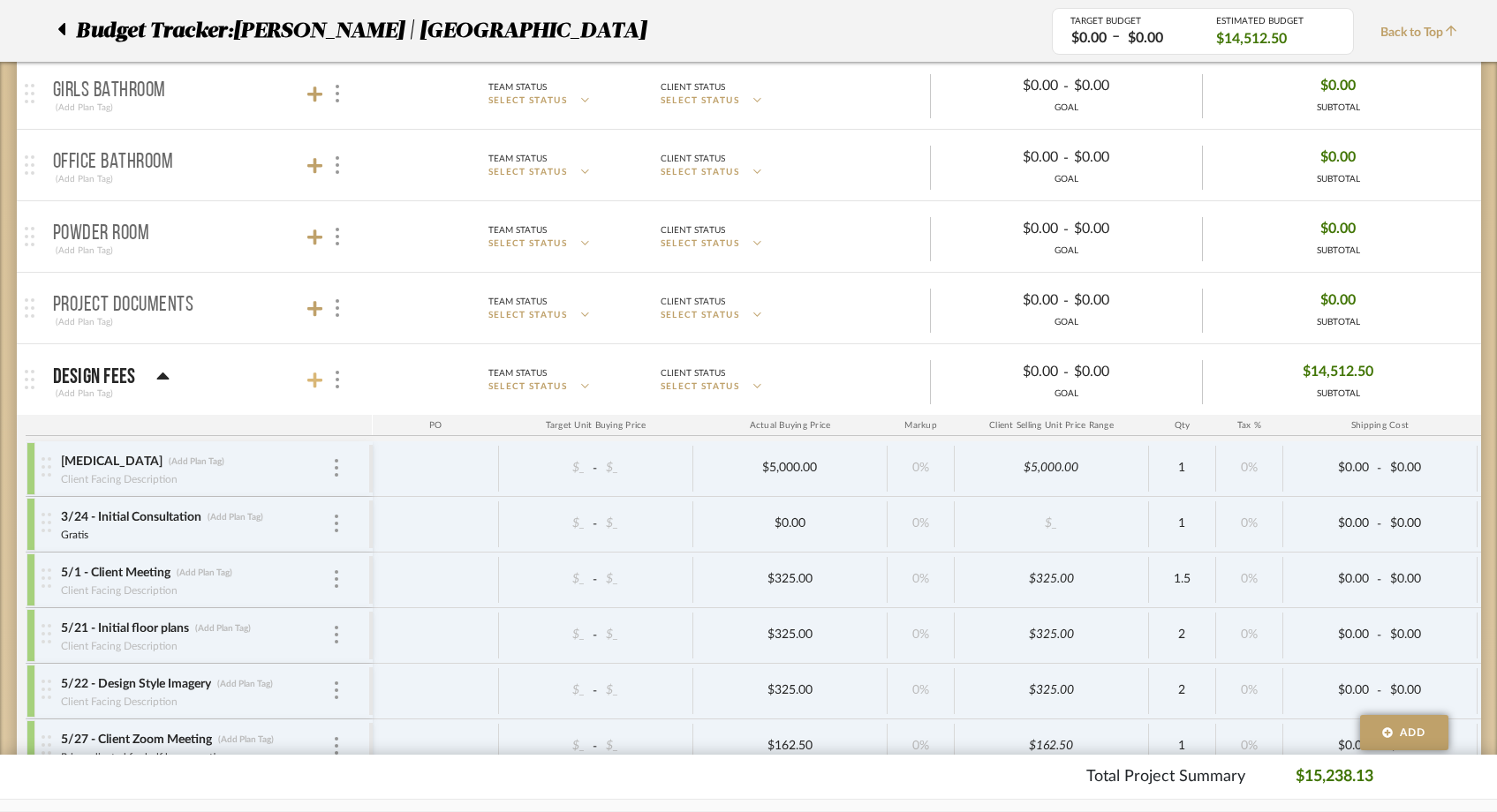
click at [311, 383] on icon at bounding box center [316, 381] width 16 height 18
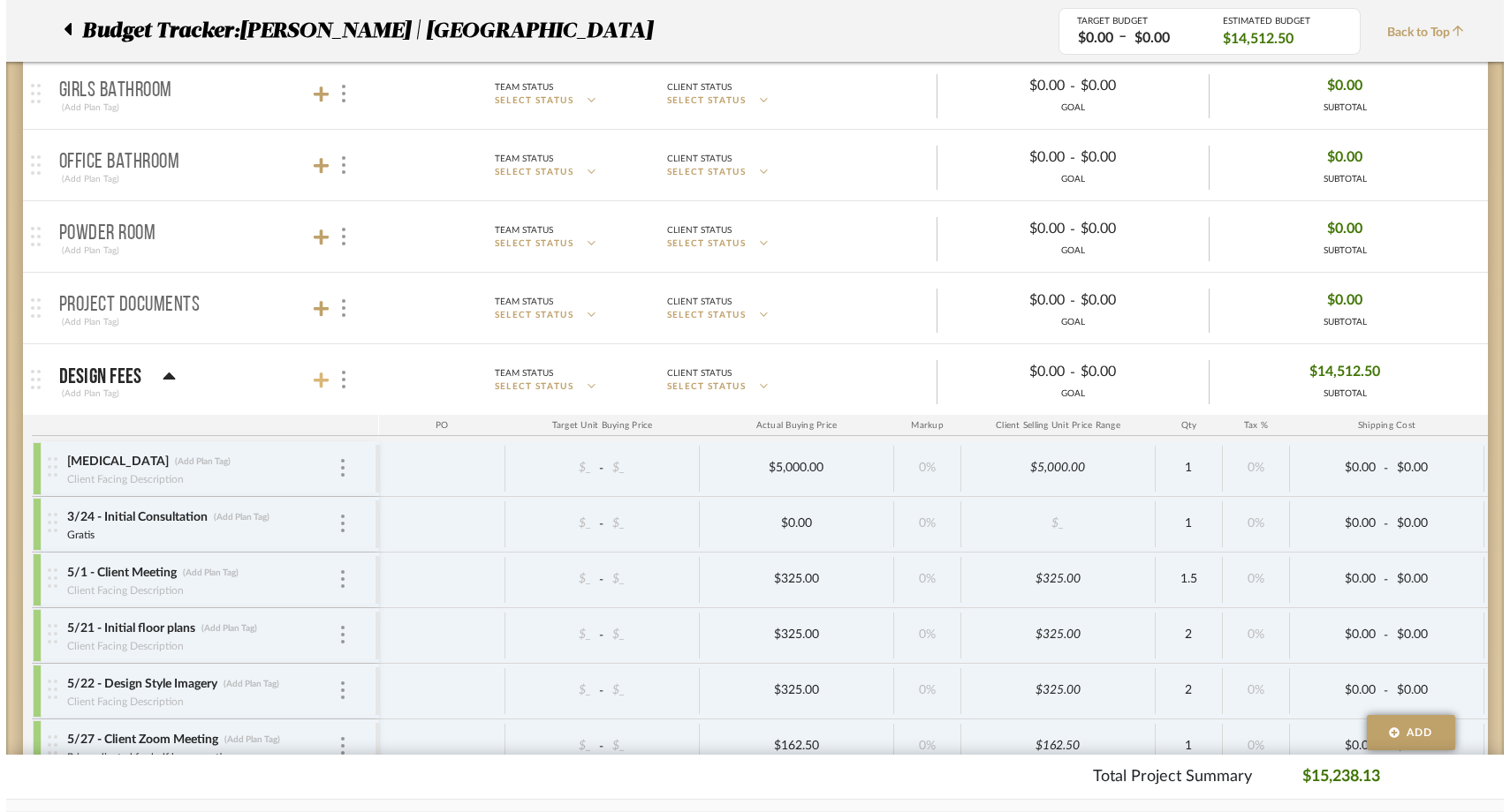
scroll to position [0, 0]
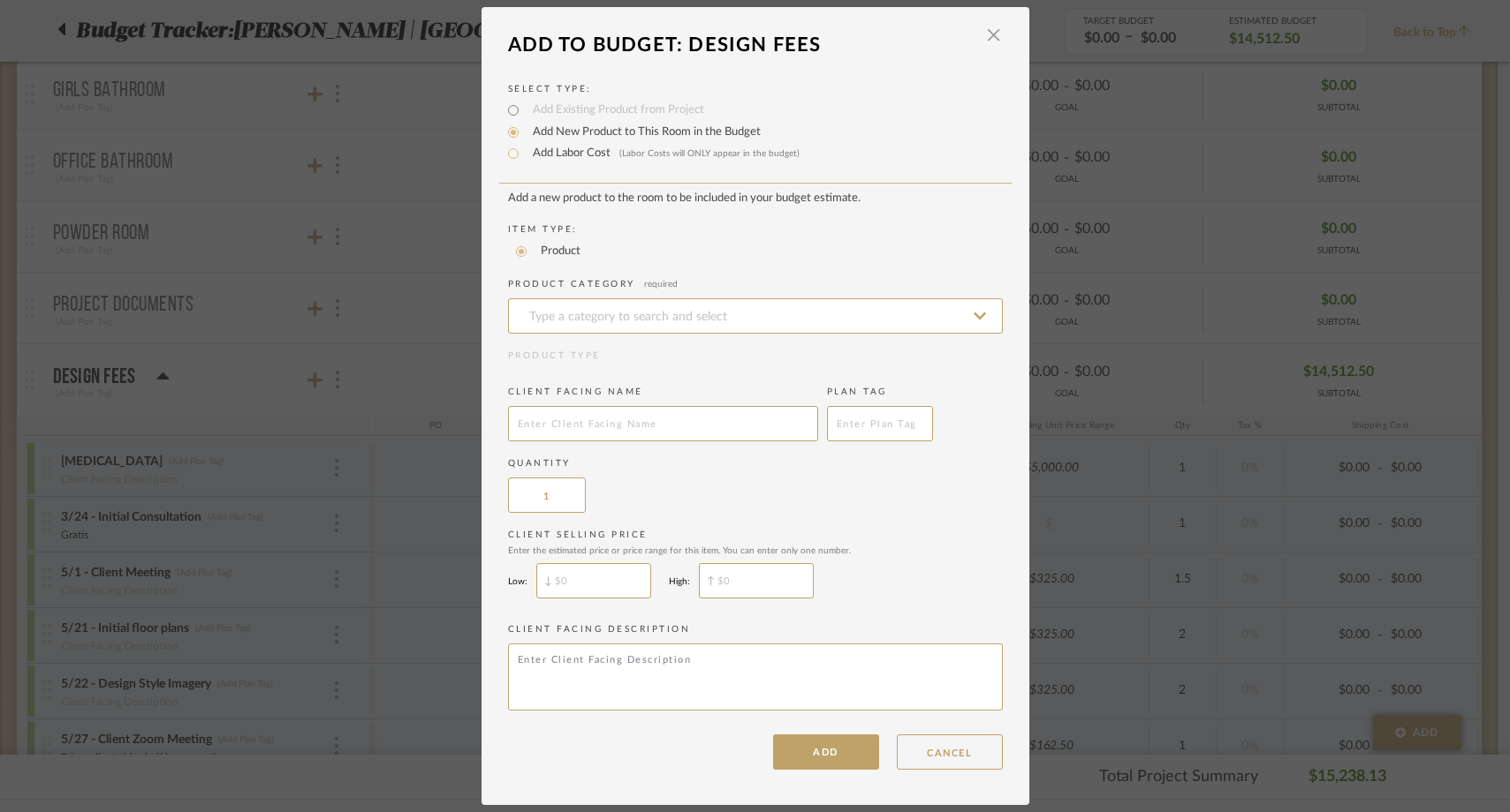
click at [581, 158] on label "Add Labor Cost (Labor Costs will ONLY appear in the budget)" at bounding box center [661, 154] width 276 height 18
click at [524, 158] on input "Add Labor Cost (Labor Costs will ONLY appear in the budget)" at bounding box center [513, 153] width 21 height 21
radio input "true"
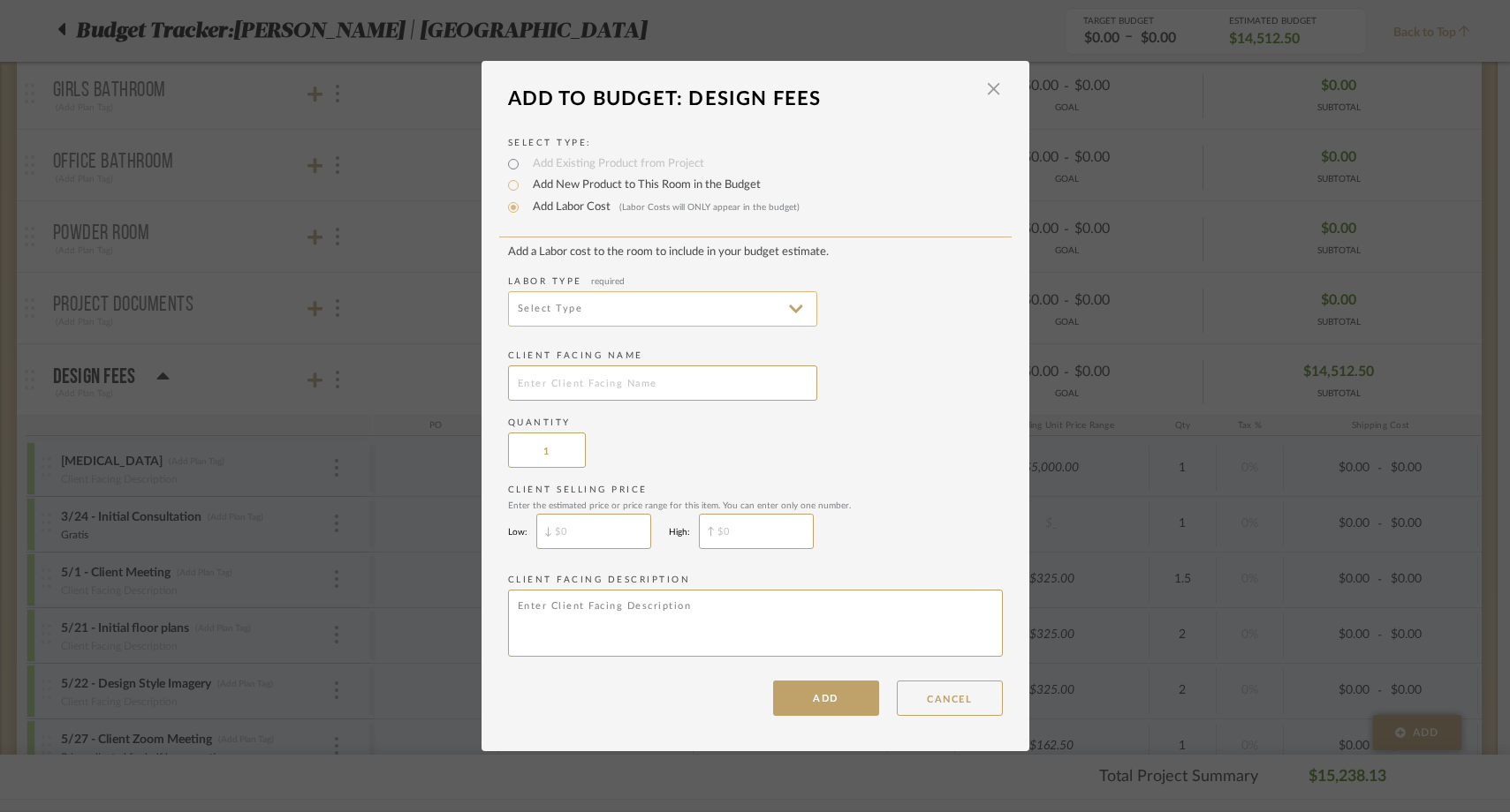
click at [569, 309] on input at bounding box center [663, 308] width 309 height 35
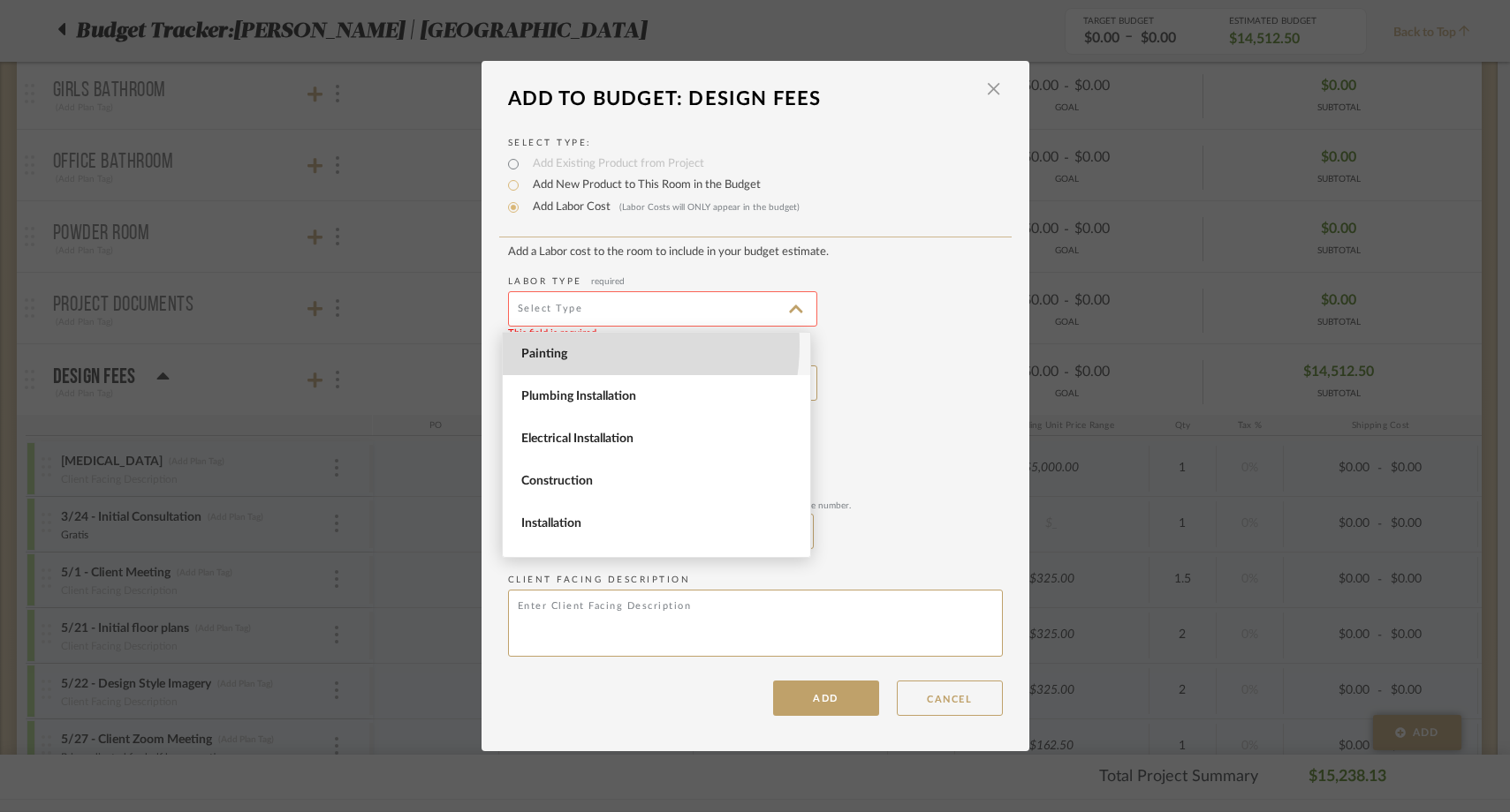
click at [572, 345] on span "Painting" at bounding box center [657, 354] width 308 height 42
type input "Painting"
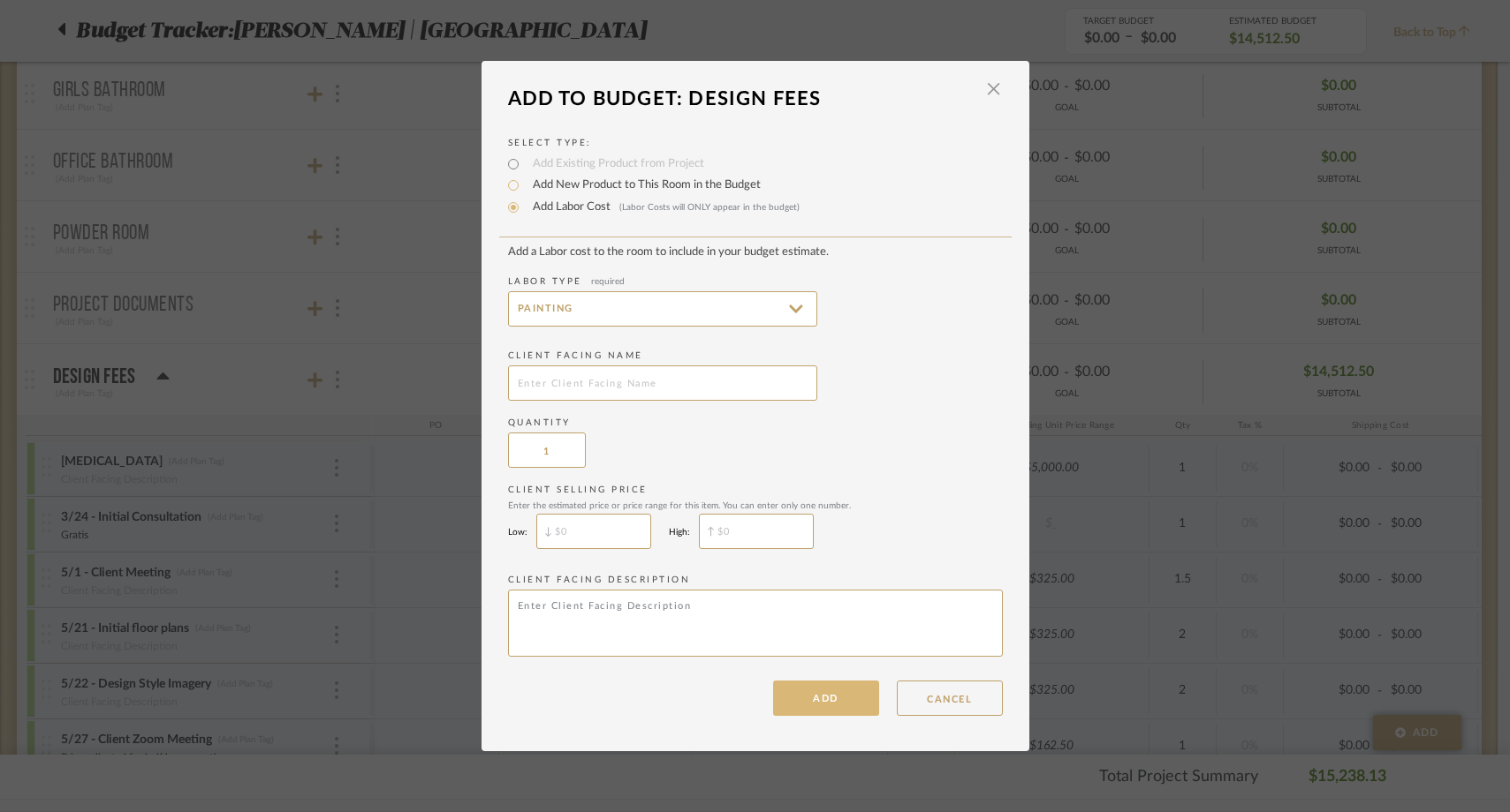
click at [845, 706] on button "ADD" at bounding box center [826, 698] width 106 height 35
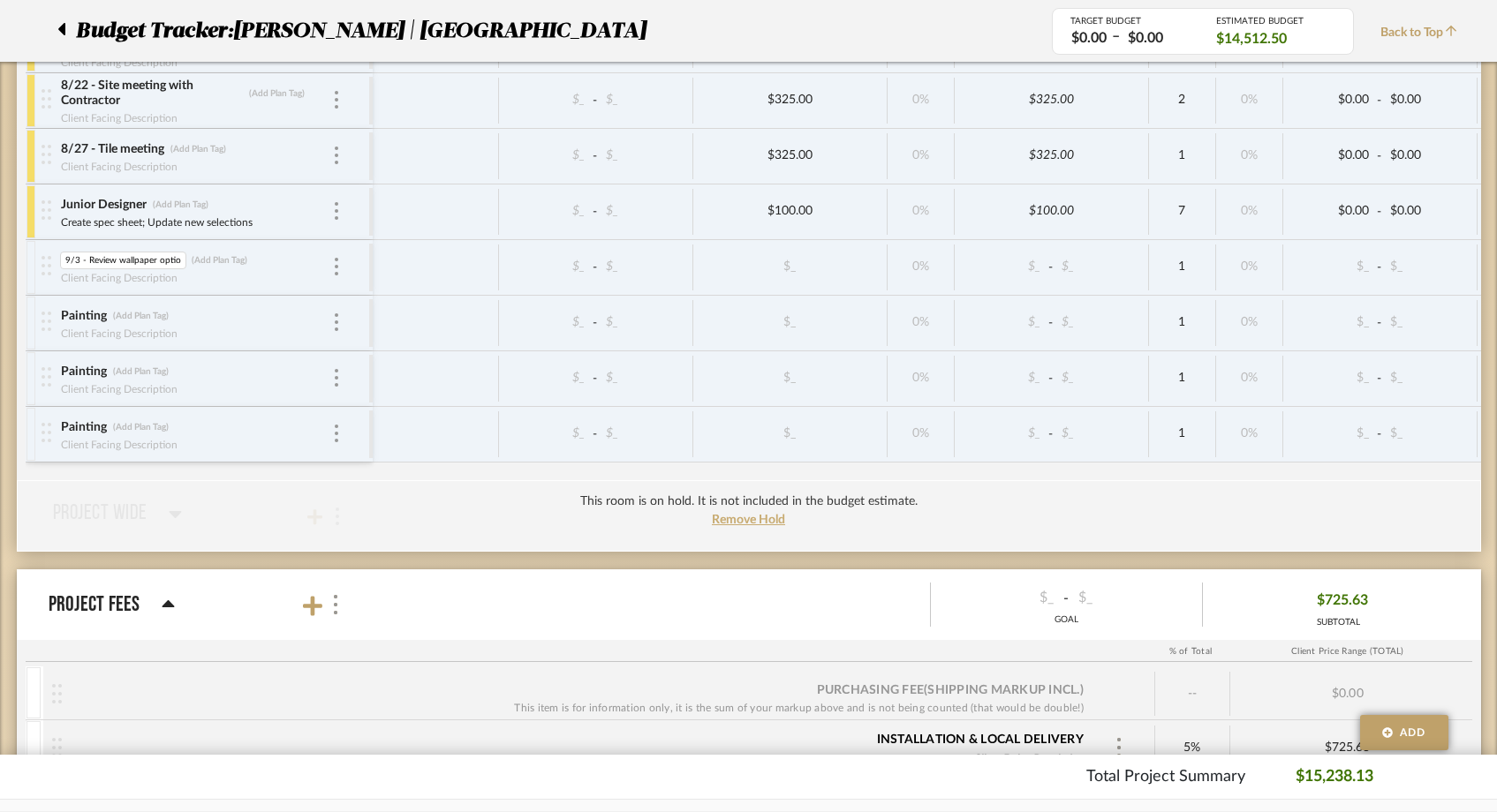
scroll to position [0, 19]
type input "9/3 - Review wallpaper options with Emily"
type input "325"
type input "-50"
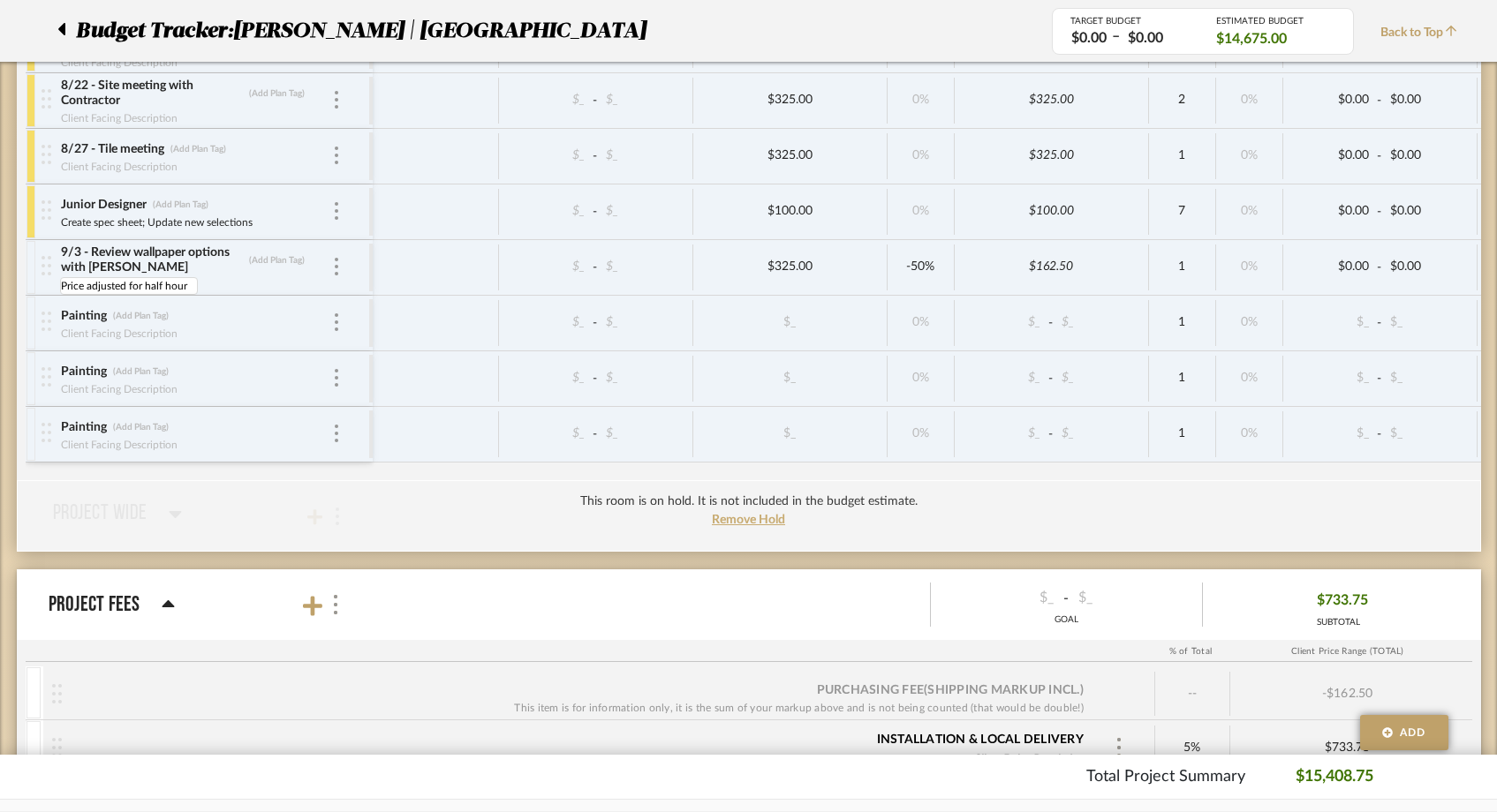
click at [102, 347] on div "Painting (Add Plan Tag) Client Facing Description" at bounding box center [195, 323] width 272 height 55
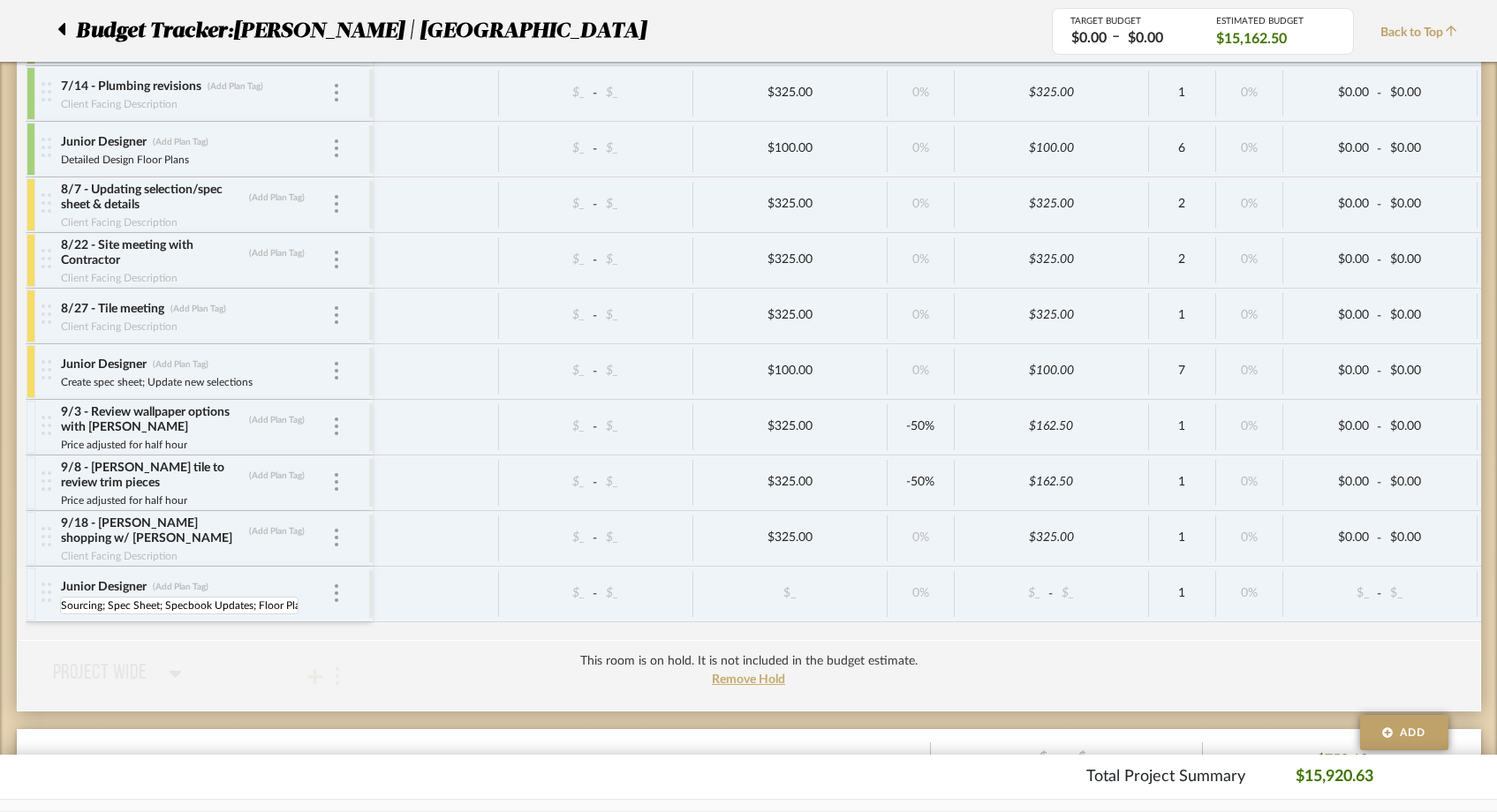
click at [1429, 22] on div "TARGET BUDGET $0.00 – $0.00 ESTIMATED BUDGET $15,962.50 Back to Top" at bounding box center [1259, 32] width 414 height 47
click at [1427, 33] on span "Back to Top" at bounding box center [1423, 33] width 86 height 19
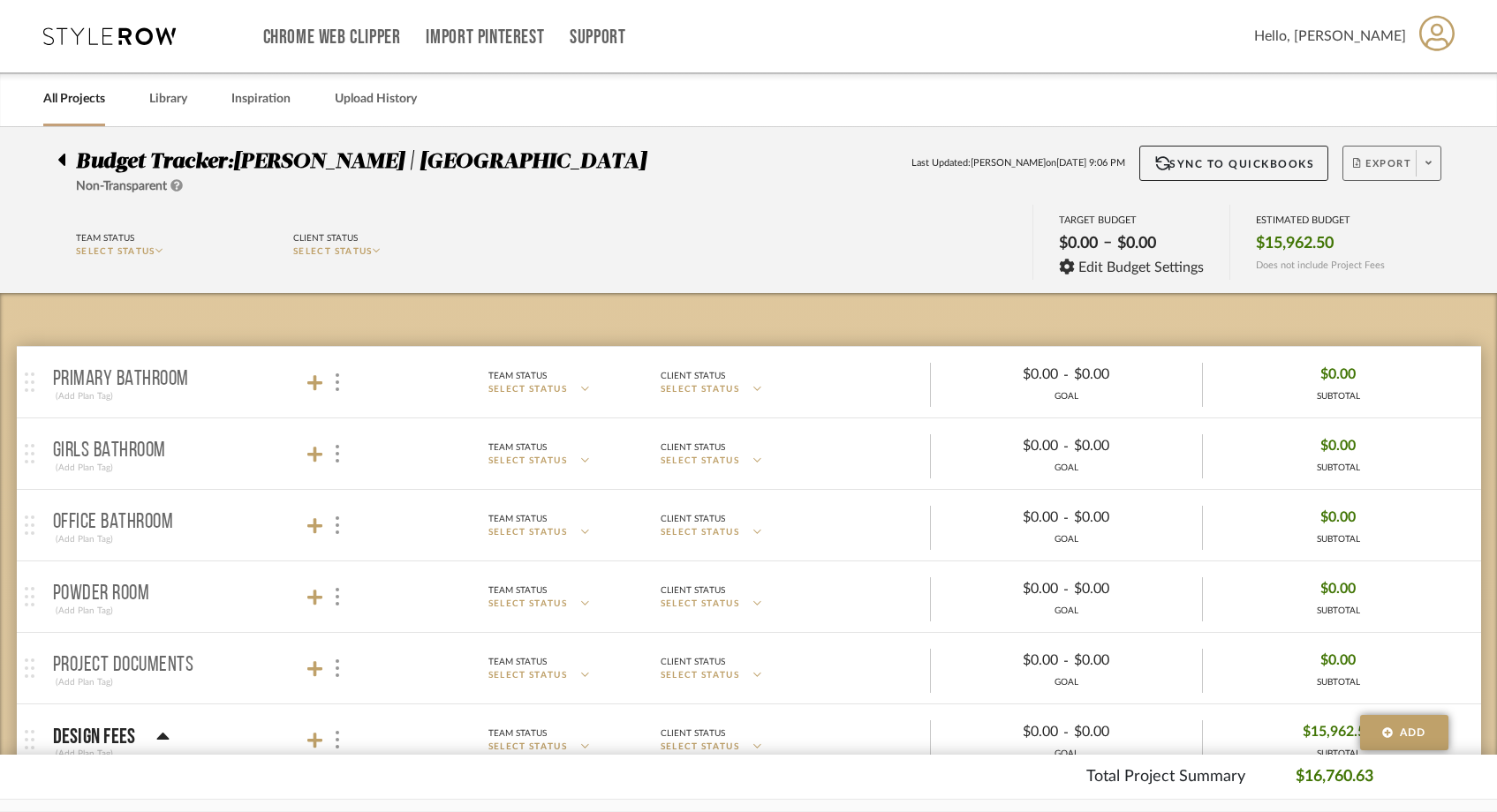
click at [1411, 162] on span "Export" at bounding box center [1382, 170] width 58 height 26
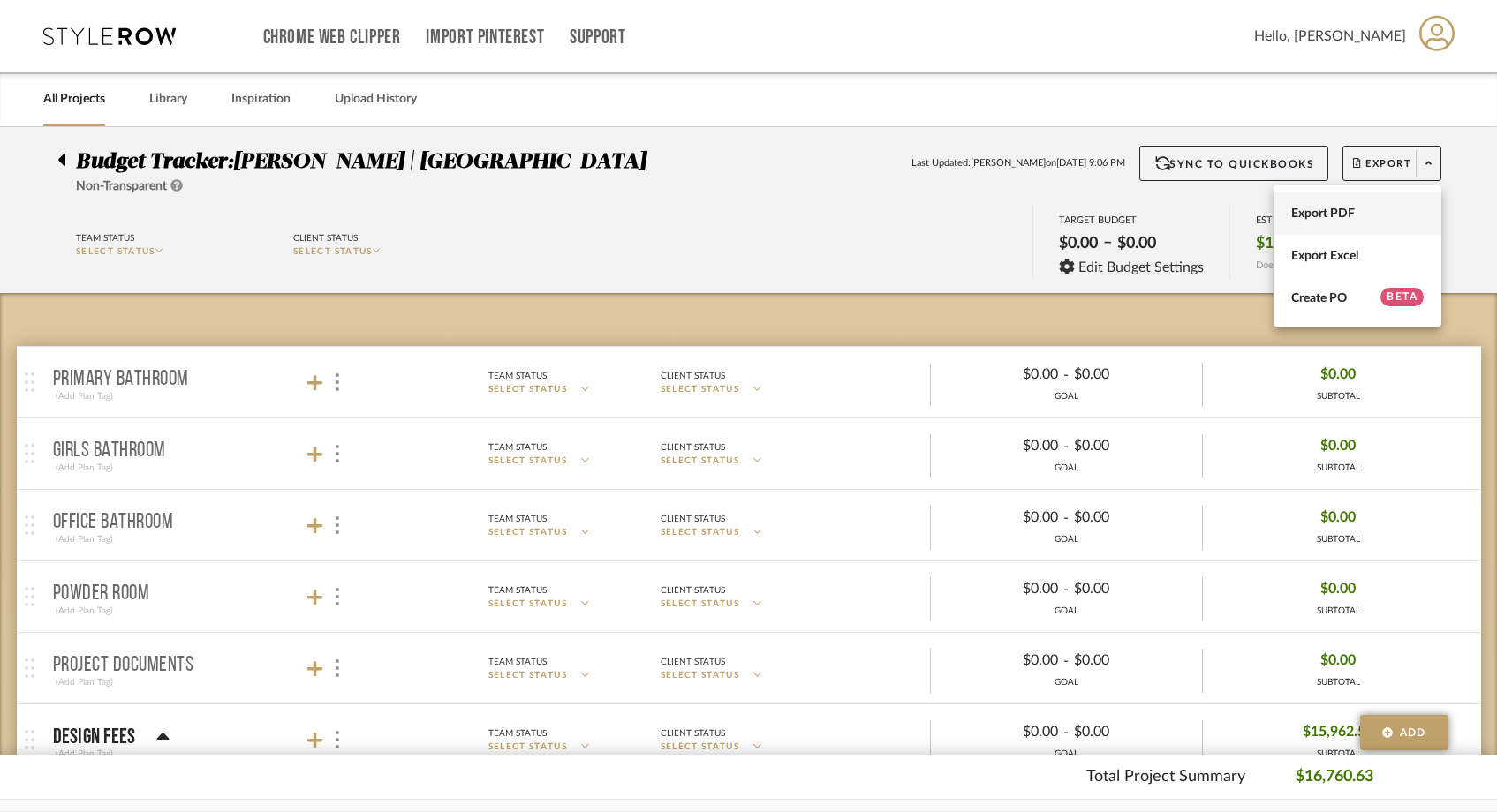
click at [1370, 214] on span "Export PDF" at bounding box center [1358, 214] width 132 height 15
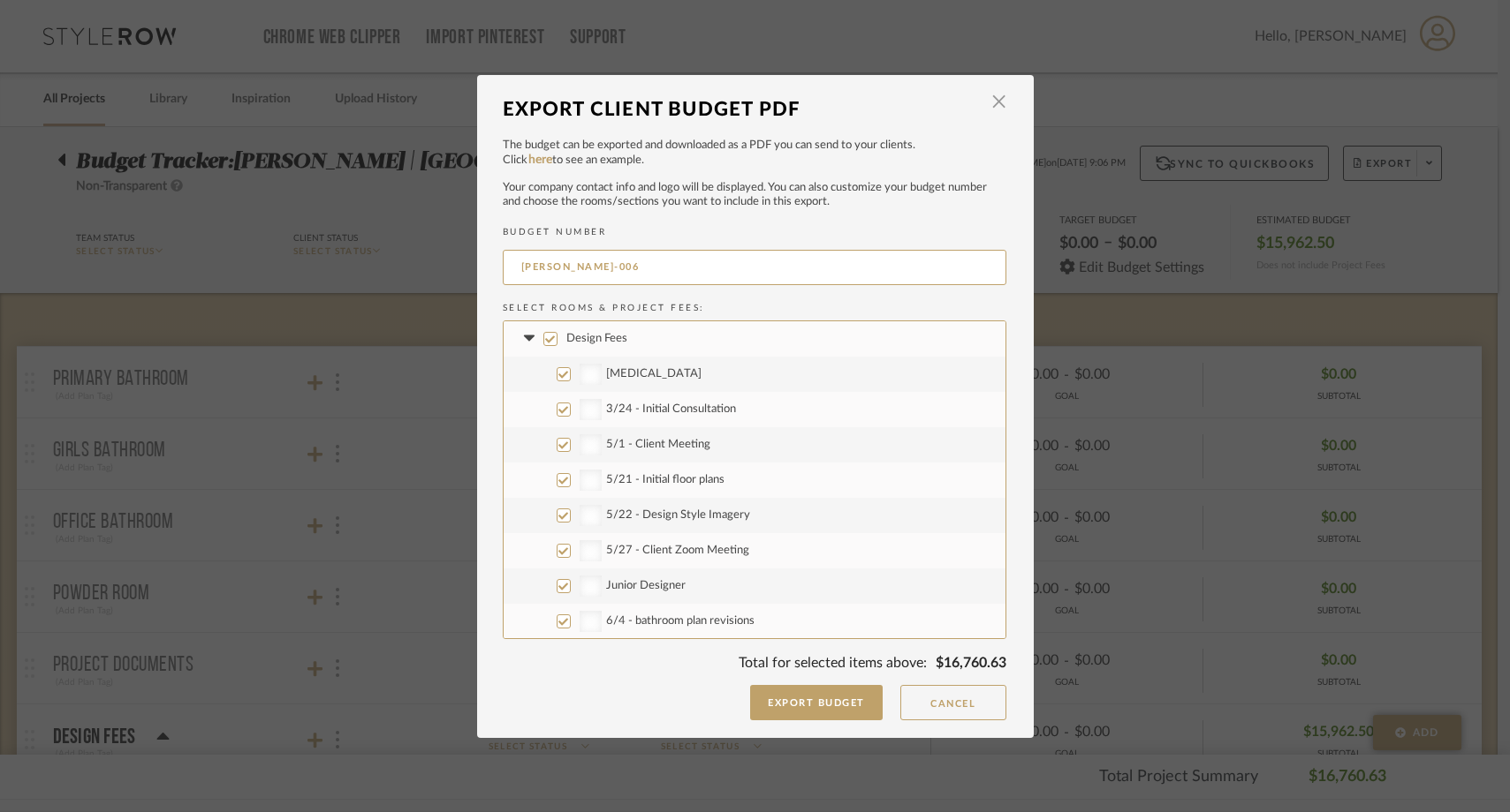
click at [544, 336] on input "Design Fees" at bounding box center [551, 339] width 14 height 14
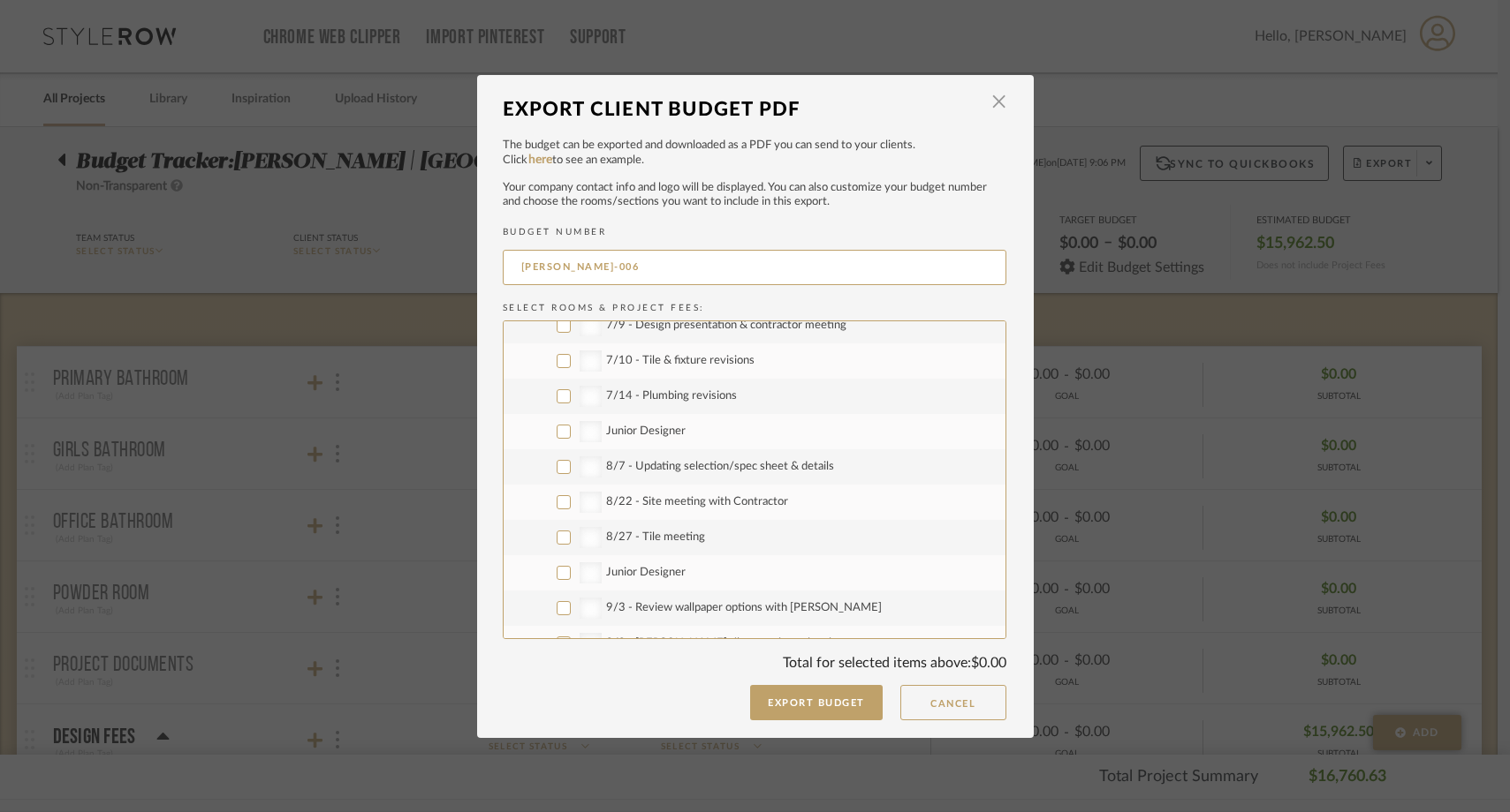
scroll to position [545, 0]
click at [561, 457] on label "8/7 - Updating selection/spec sheet & details" at bounding box center [755, 465] width 502 height 35
click at [561, 458] on input "8/7 - Updating selection/spec sheet & details" at bounding box center [564, 466] width 14 height 14
click at [561, 496] on input "8/22 - Site meeting with Contractor" at bounding box center [564, 501] width 14 height 14
click at [561, 529] on input "8/27 - Tile meeting" at bounding box center [564, 536] width 14 height 14
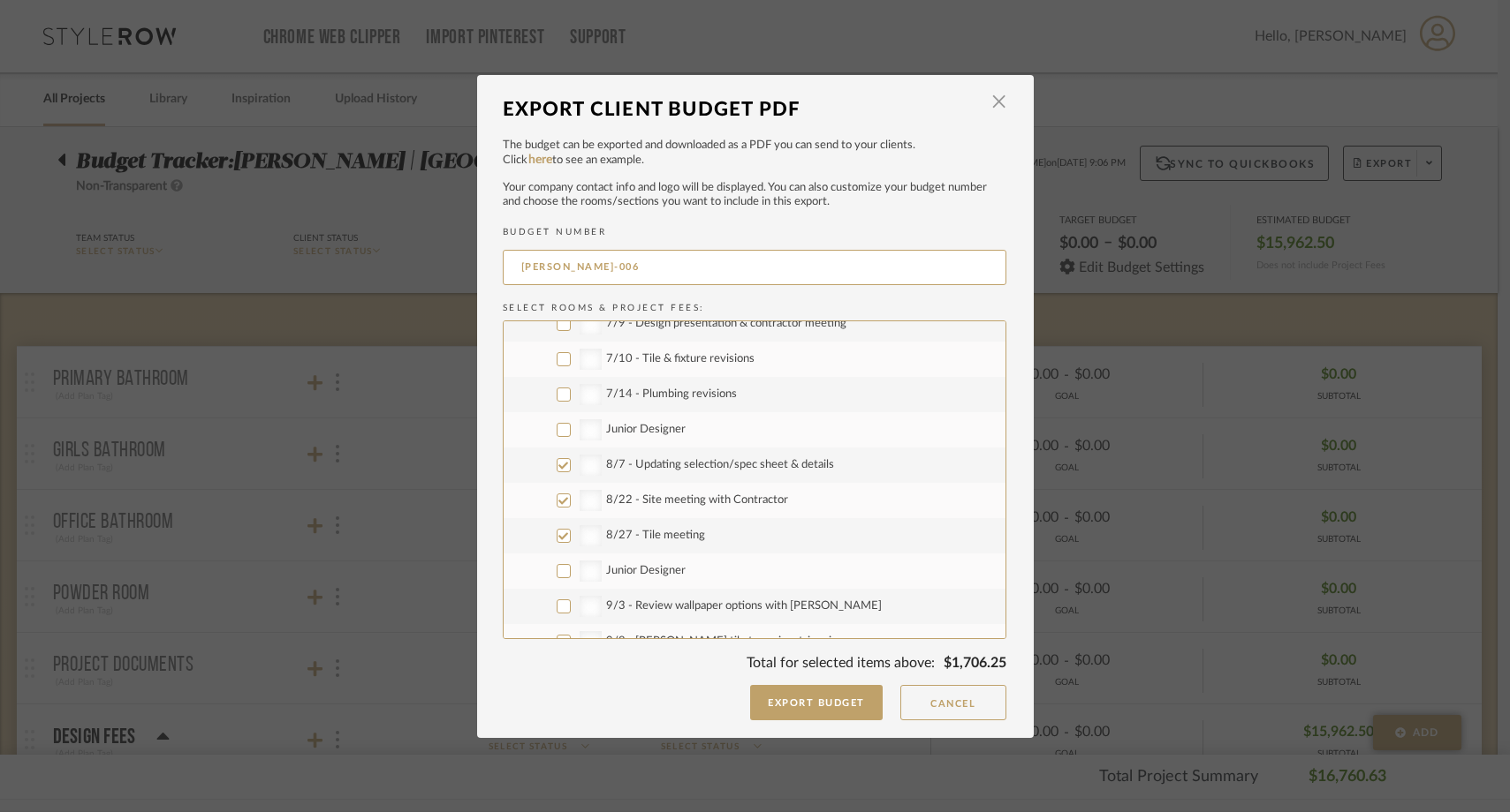
scroll to position [560, 0]
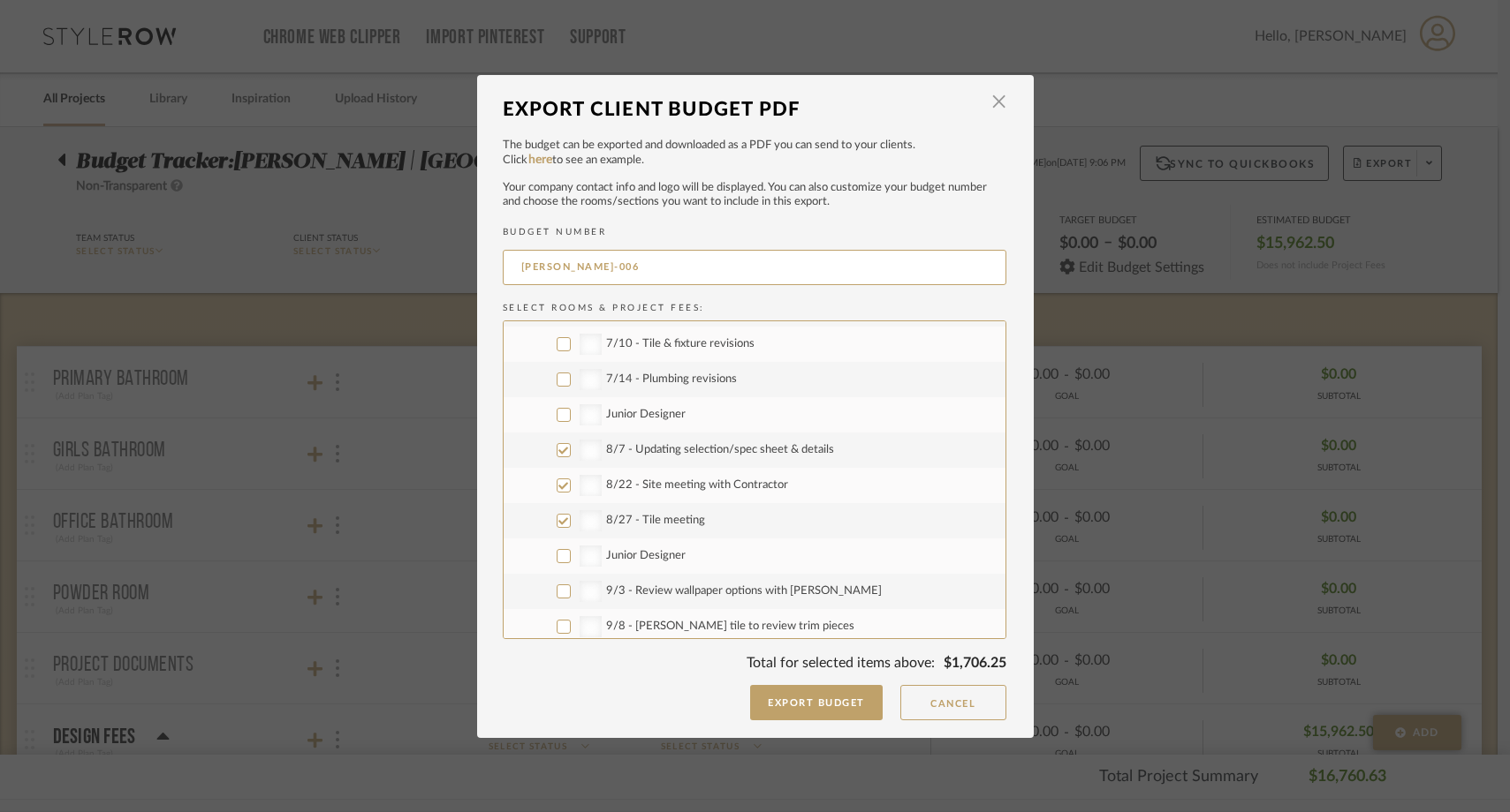
click at [565, 446] on label "8/7 - Updating selection/spec sheet & details" at bounding box center [755, 450] width 502 height 35
click at [565, 446] on input "8/7 - Updating selection/spec sheet & details" at bounding box center [564, 450] width 14 height 14
click at [563, 488] on input "8/22 - Site meeting with Contractor" at bounding box center [564, 486] width 14 height 14
click at [560, 522] on input "8/27 - Tile meeting" at bounding box center [564, 521] width 14 height 14
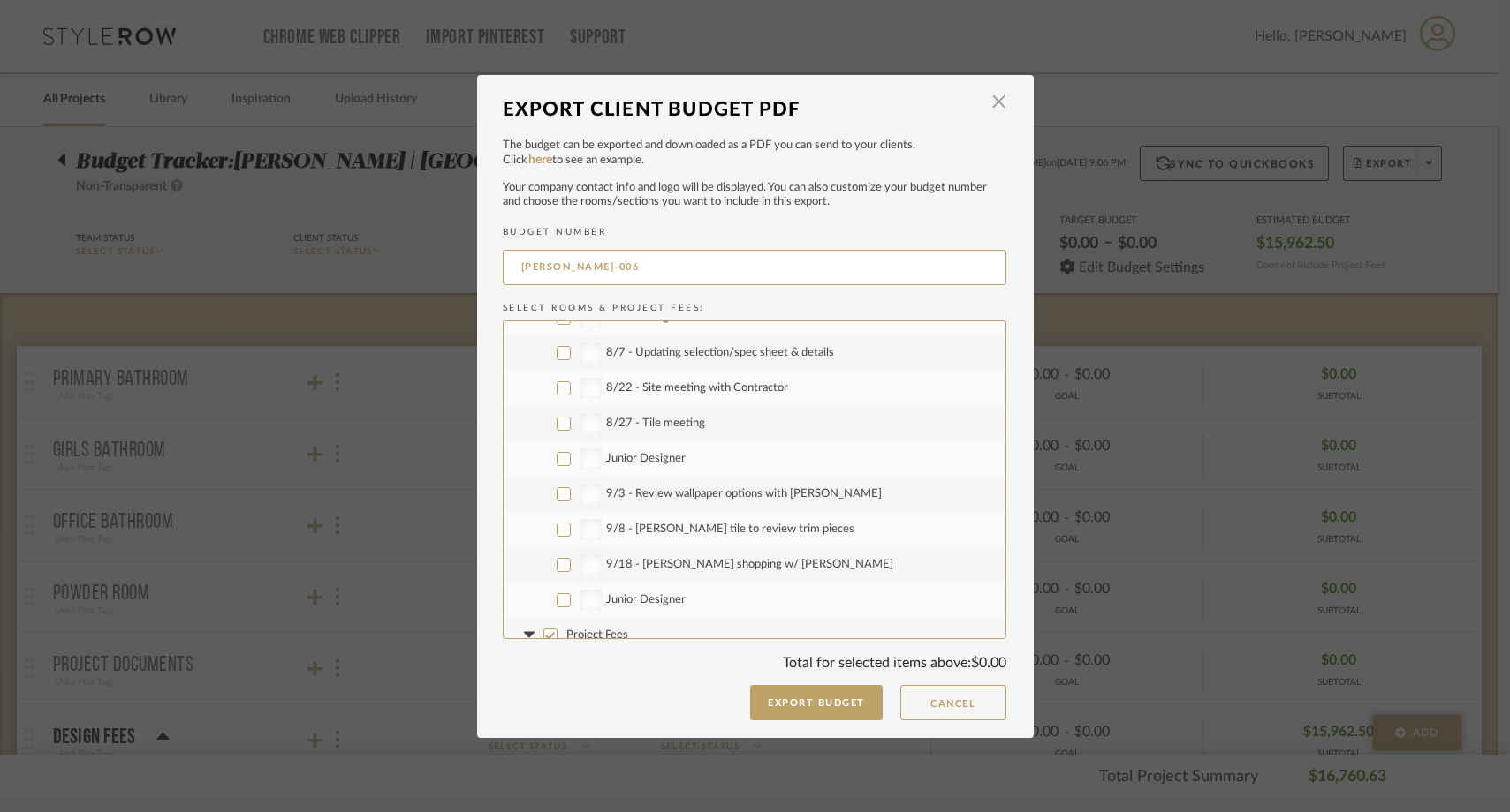
scroll to position [663, 0]
click at [557, 494] on input "9/3 - Review wallpaper options with Emily" at bounding box center [564, 488] width 14 height 14
click at [556, 519] on input "9/8 - Ann Sacks tile to review trim pieces" at bounding box center [564, 524] width 14 height 14
click at [556, 548] on label "9/18 - Ferguson shopping w/ Emily" at bounding box center [755, 559] width 502 height 35
click at [556, 552] on input "9/18 - Ferguson shopping w/ Emily" at bounding box center [564, 559] width 14 height 14
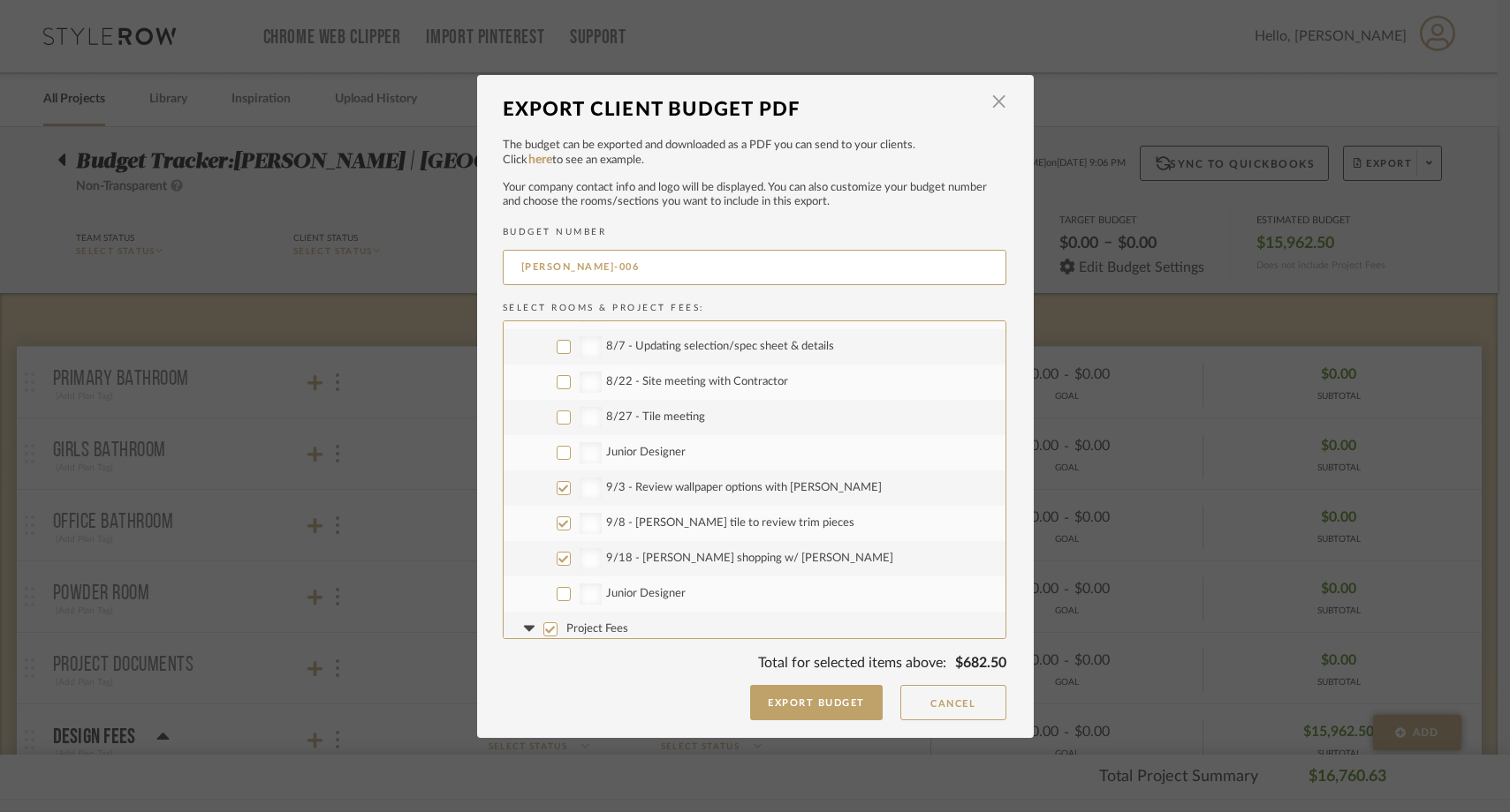
click at [559, 593] on input "Junior Designer" at bounding box center [564, 594] width 14 height 14
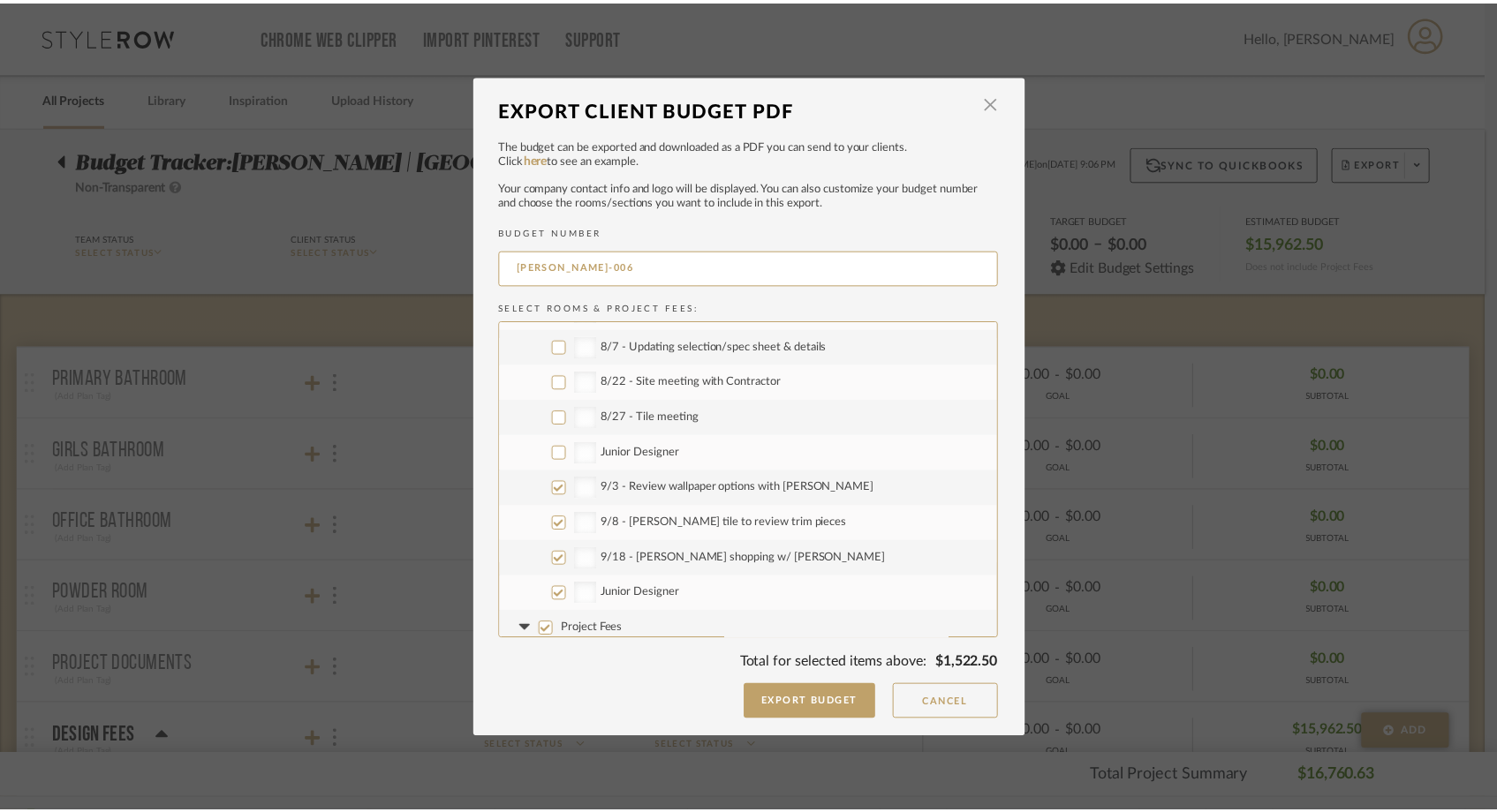
scroll to position [707, 0]
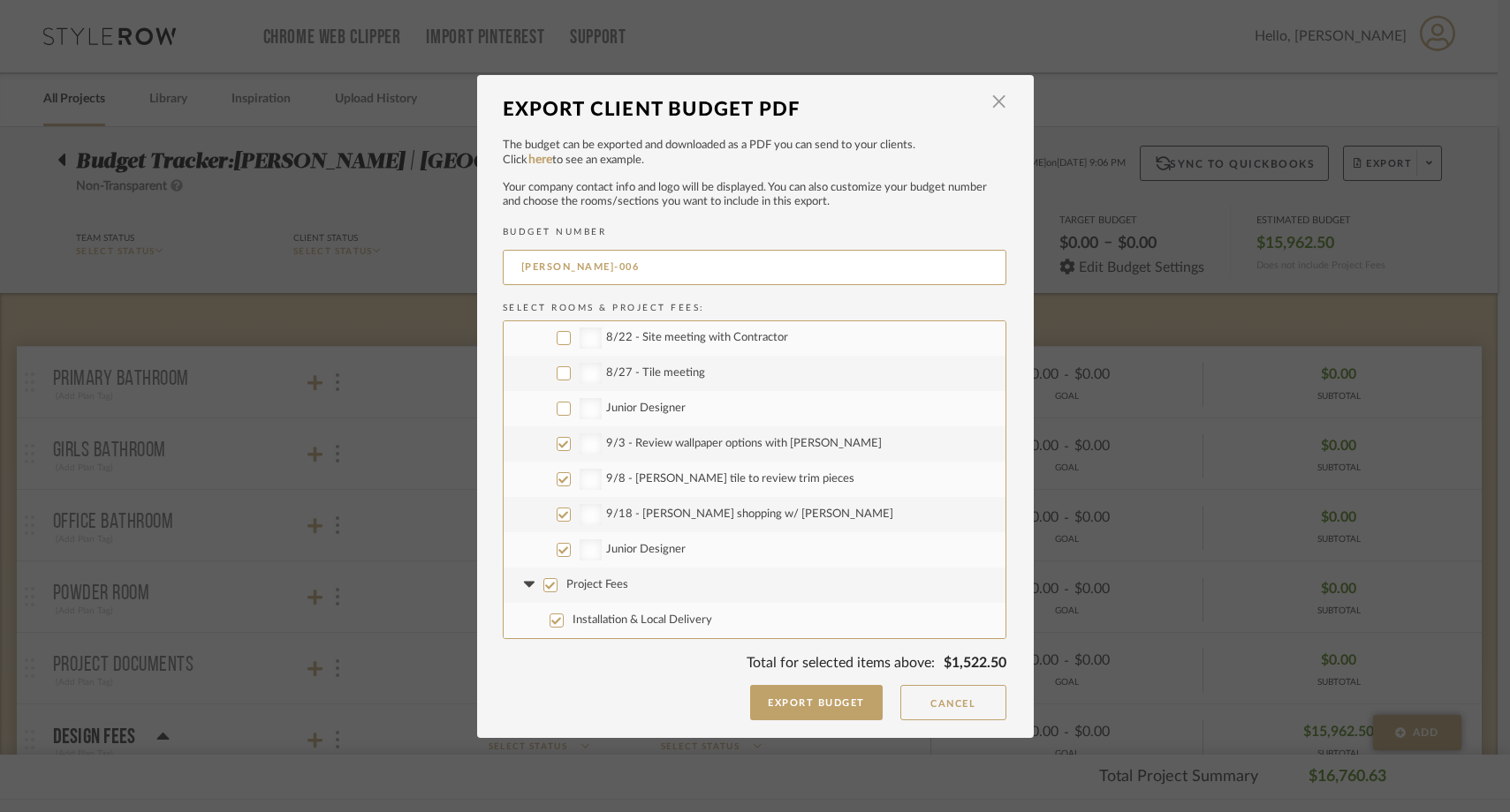
click at [552, 586] on label "Project Fees" at bounding box center [755, 585] width 502 height 35
click at [552, 586] on input "Project Fees" at bounding box center [551, 586] width 14 height 14
click at [817, 710] on button "Export Budget" at bounding box center [816, 703] width 132 height 35
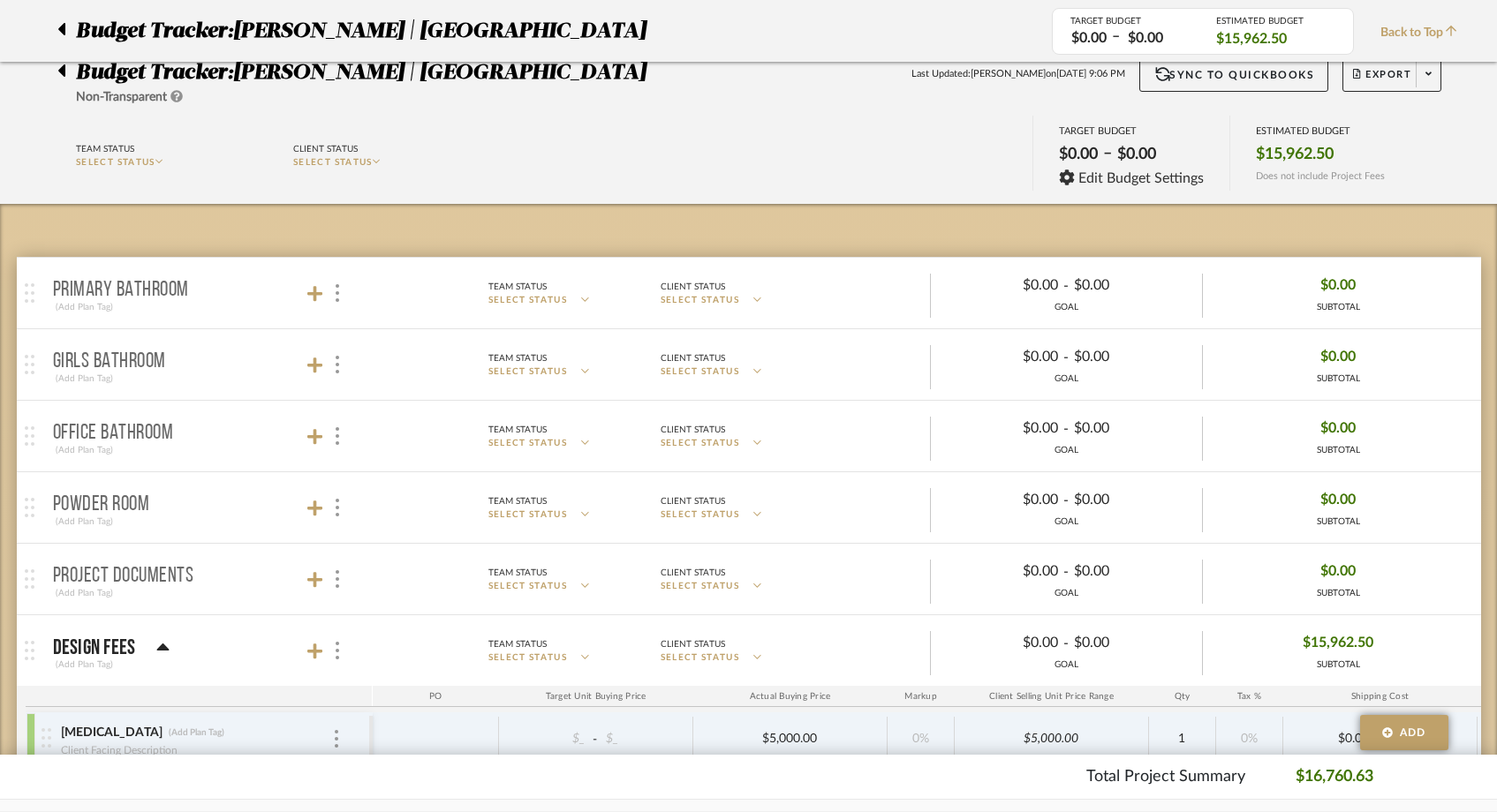
scroll to position [0, 0]
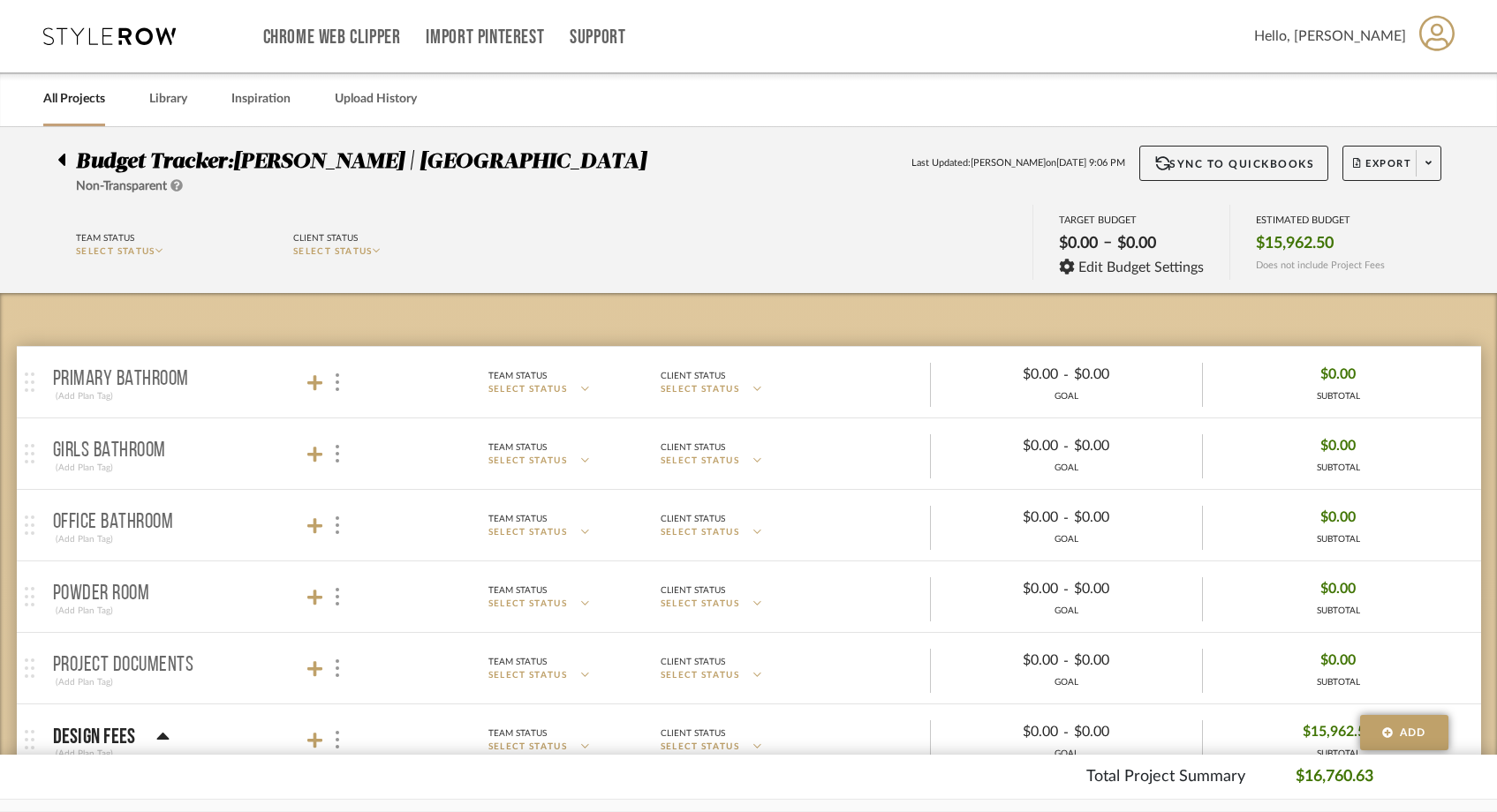
click at [61, 161] on icon at bounding box center [62, 160] width 7 height 13
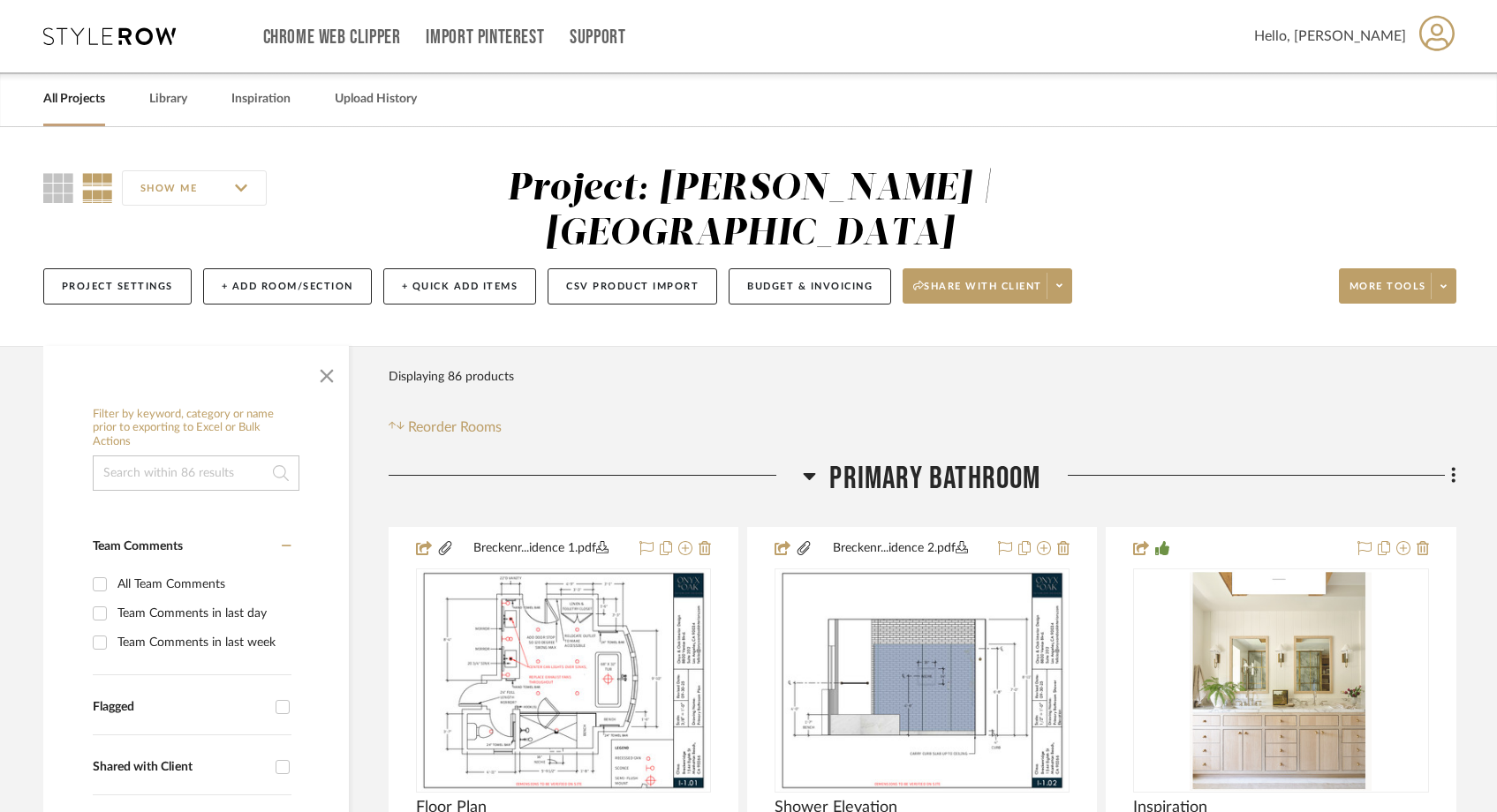
click at [69, 108] on link "All Projects" at bounding box center [74, 99] width 62 height 24
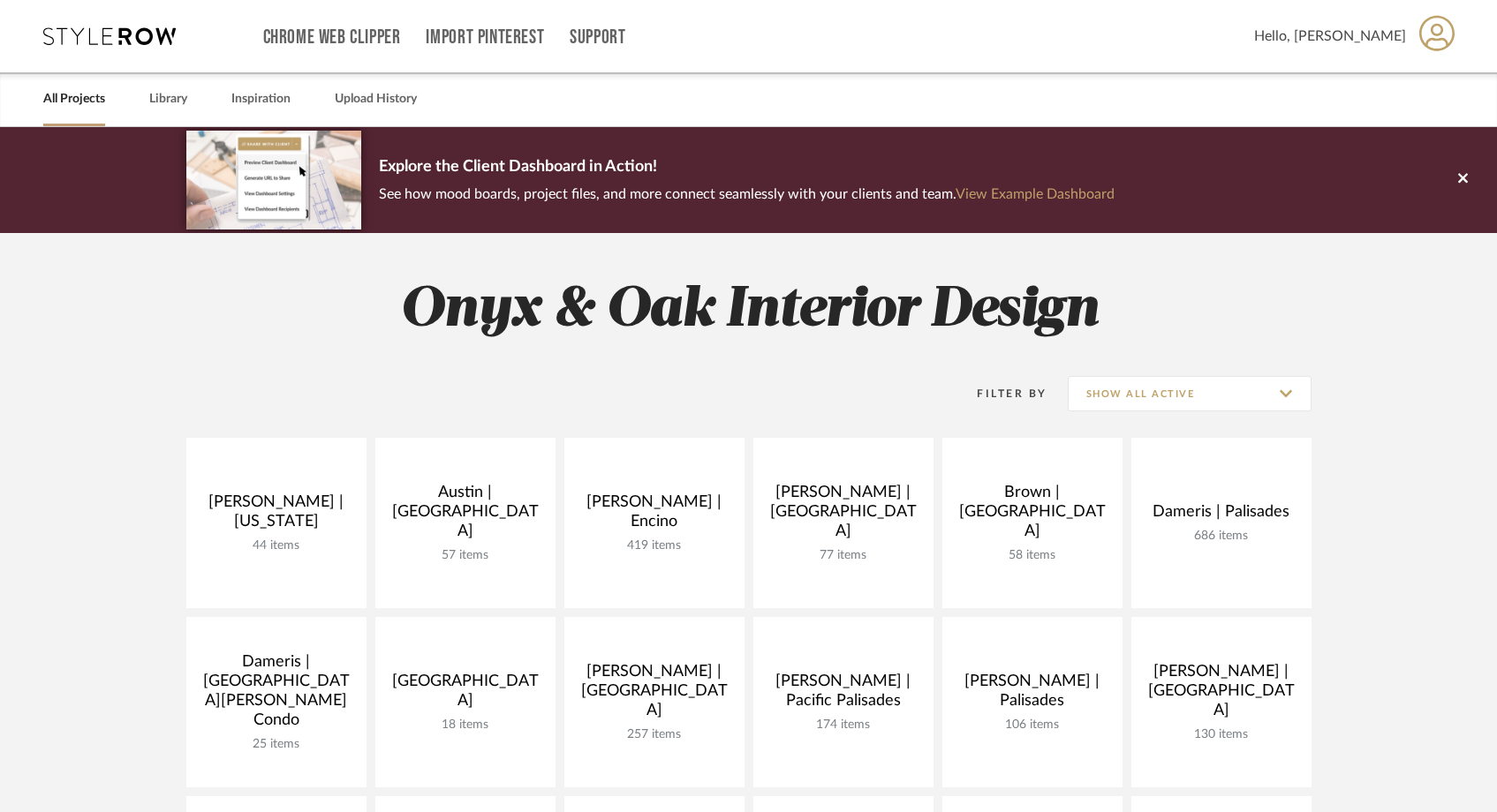
scroll to position [105, 0]
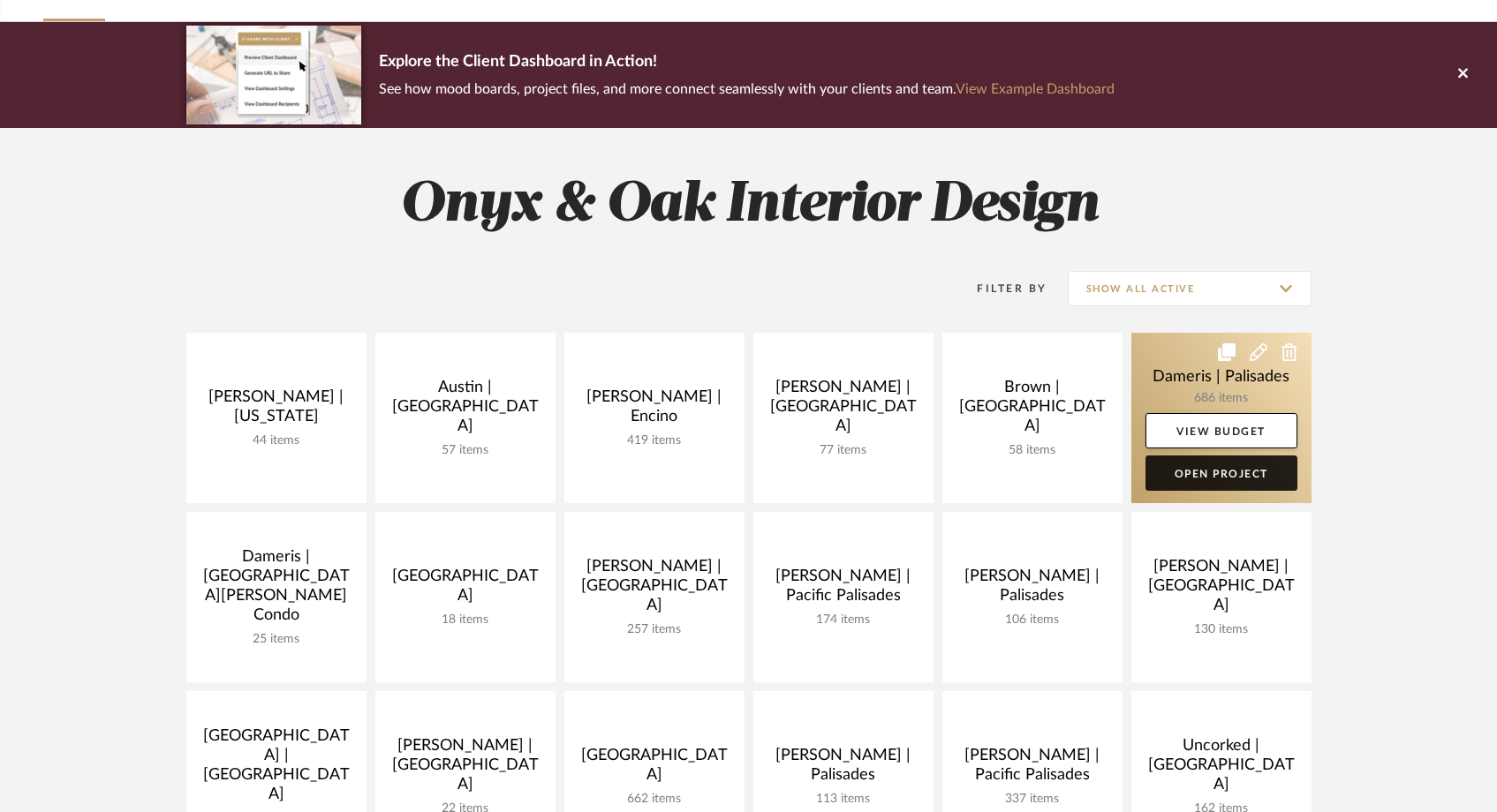
click at [1241, 467] on link "Open Project" at bounding box center [1222, 473] width 152 height 35
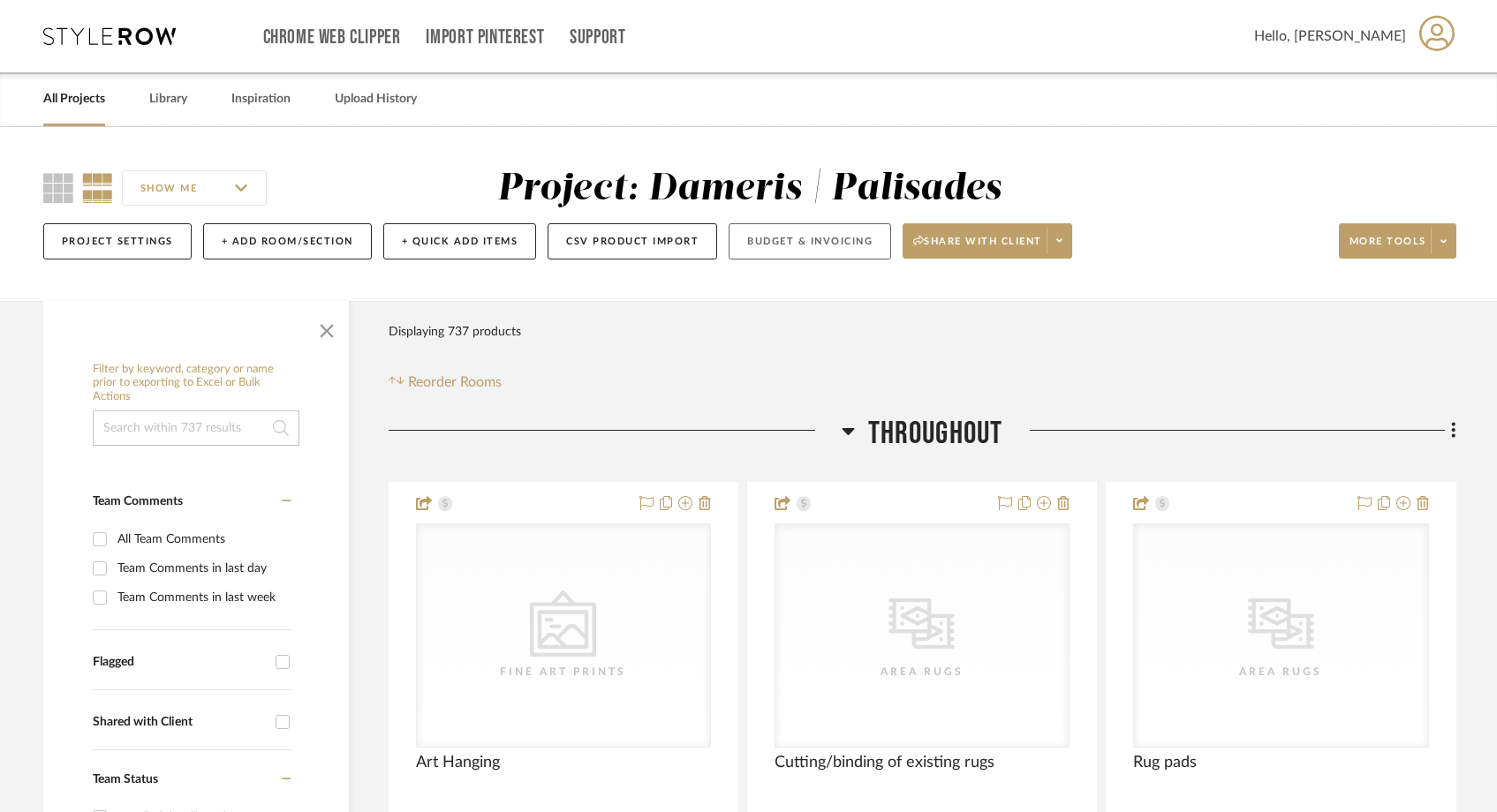
click at [767, 246] on button "Budget & Invoicing" at bounding box center [810, 241] width 163 height 36
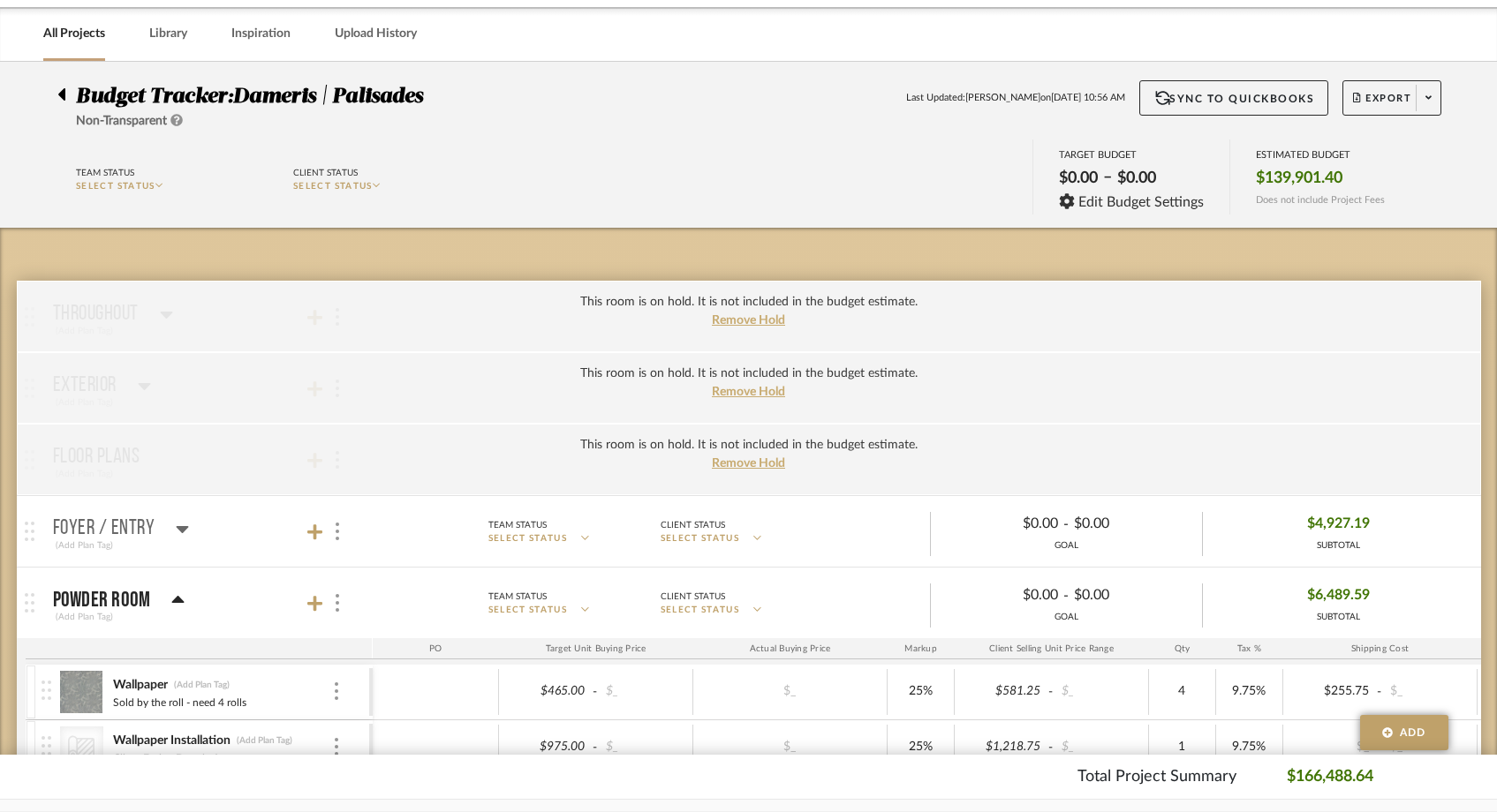
scroll to position [69, 0]
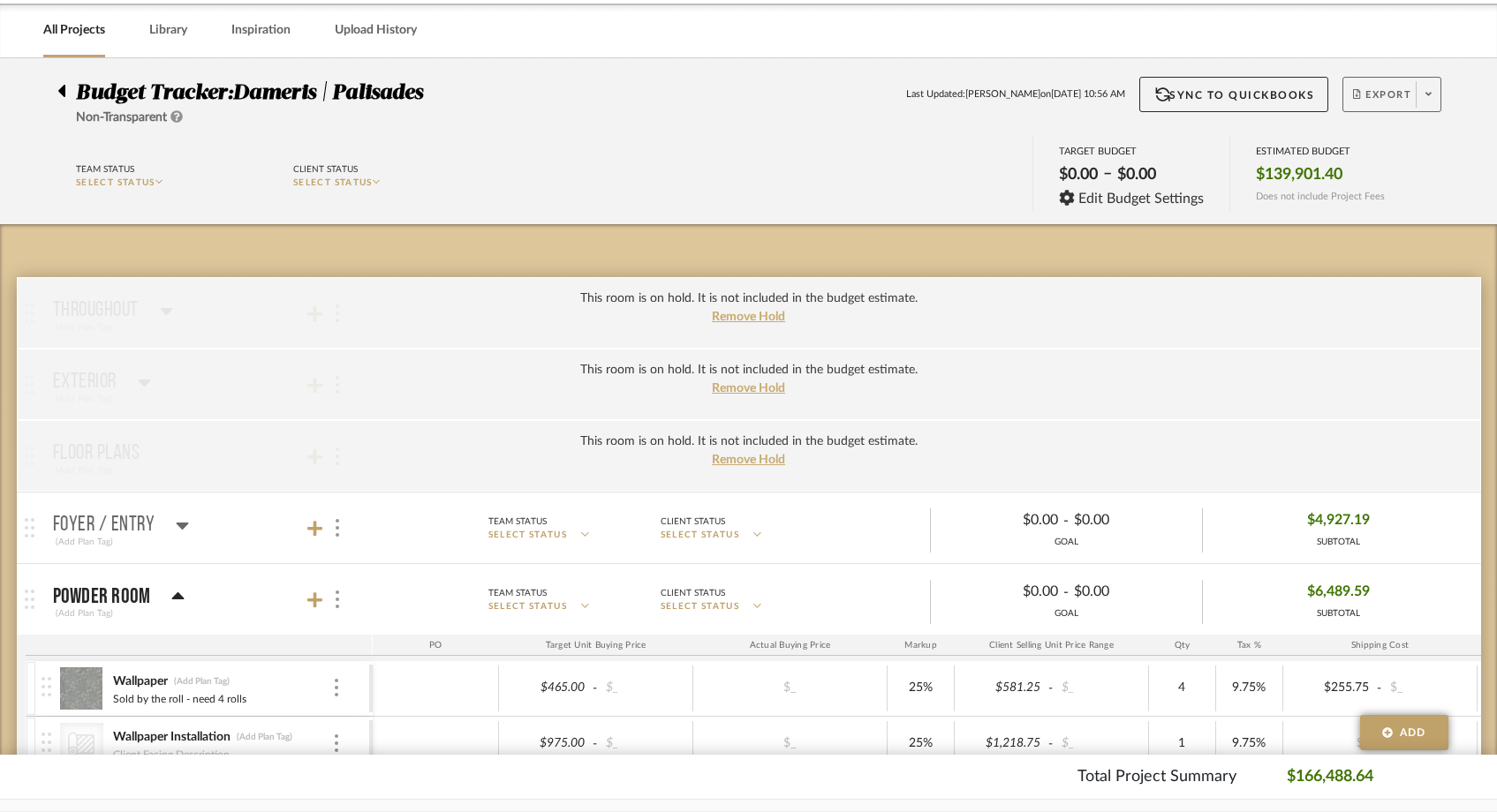
click at [1419, 94] on span at bounding box center [1428, 94] width 24 height 26
click at [1331, 144] on span "Export PDF" at bounding box center [1358, 145] width 132 height 15
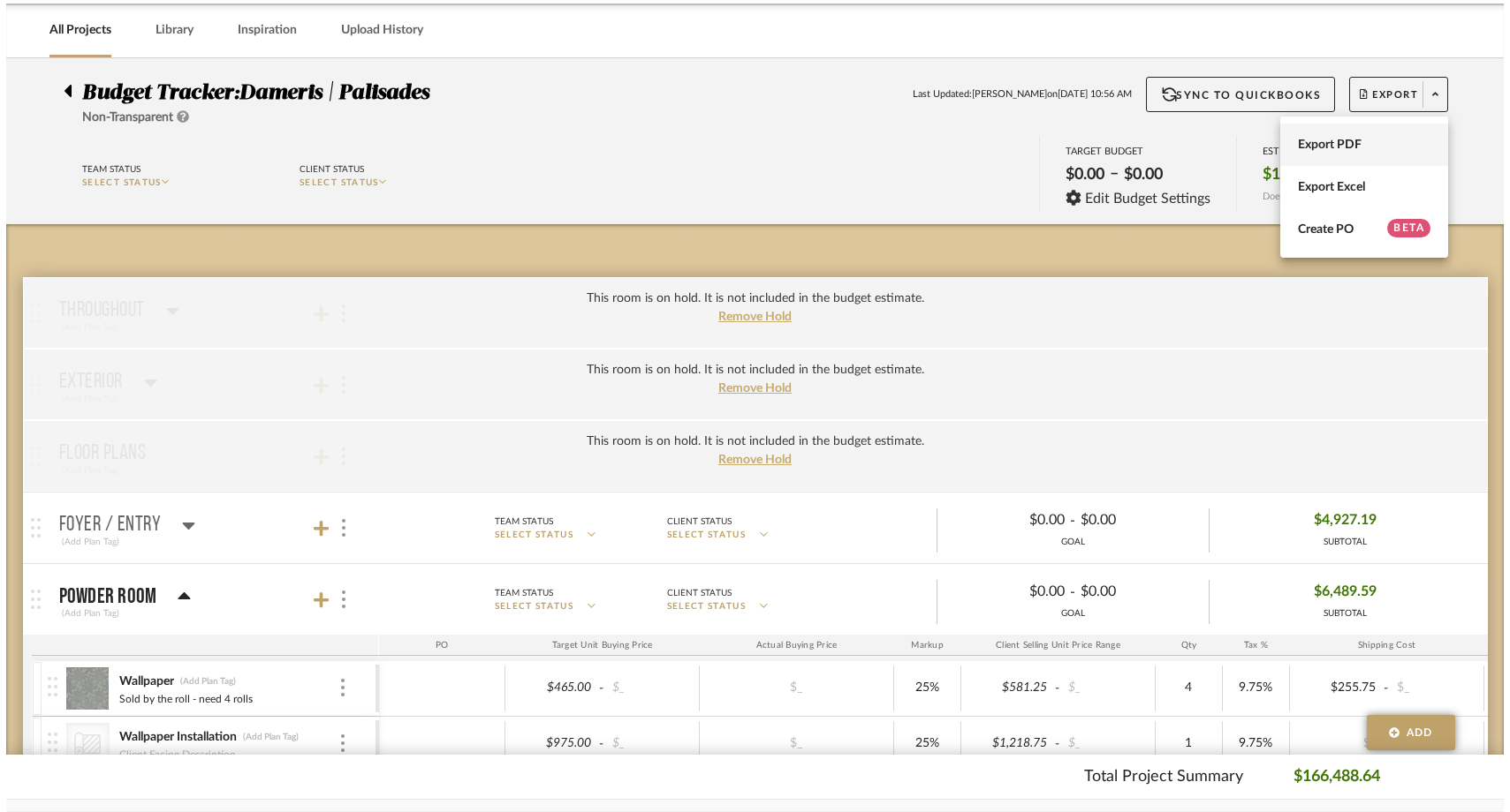
scroll to position [0, 0]
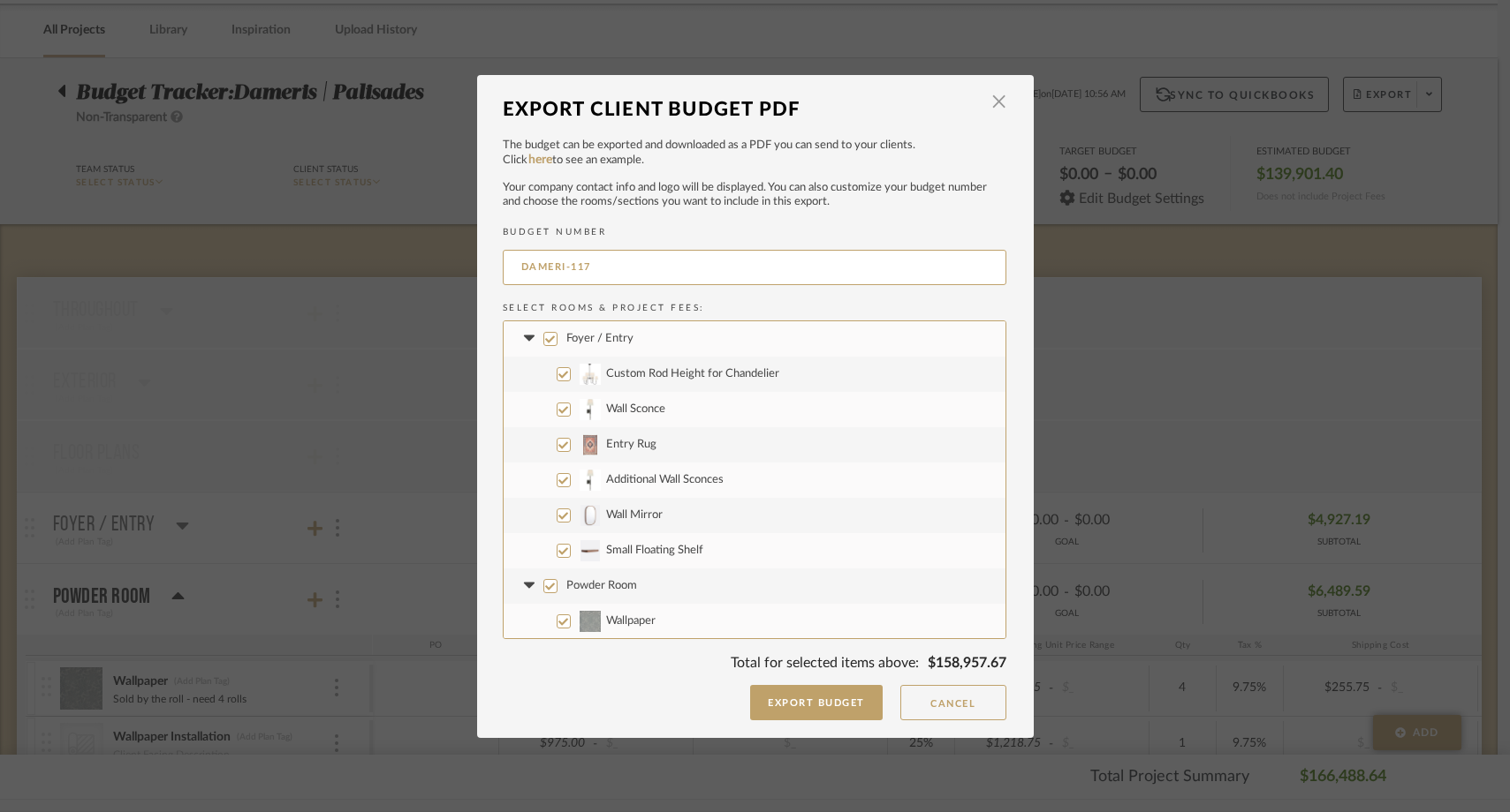
click at [544, 335] on input "Foyer / Entry" at bounding box center [551, 339] width 14 height 14
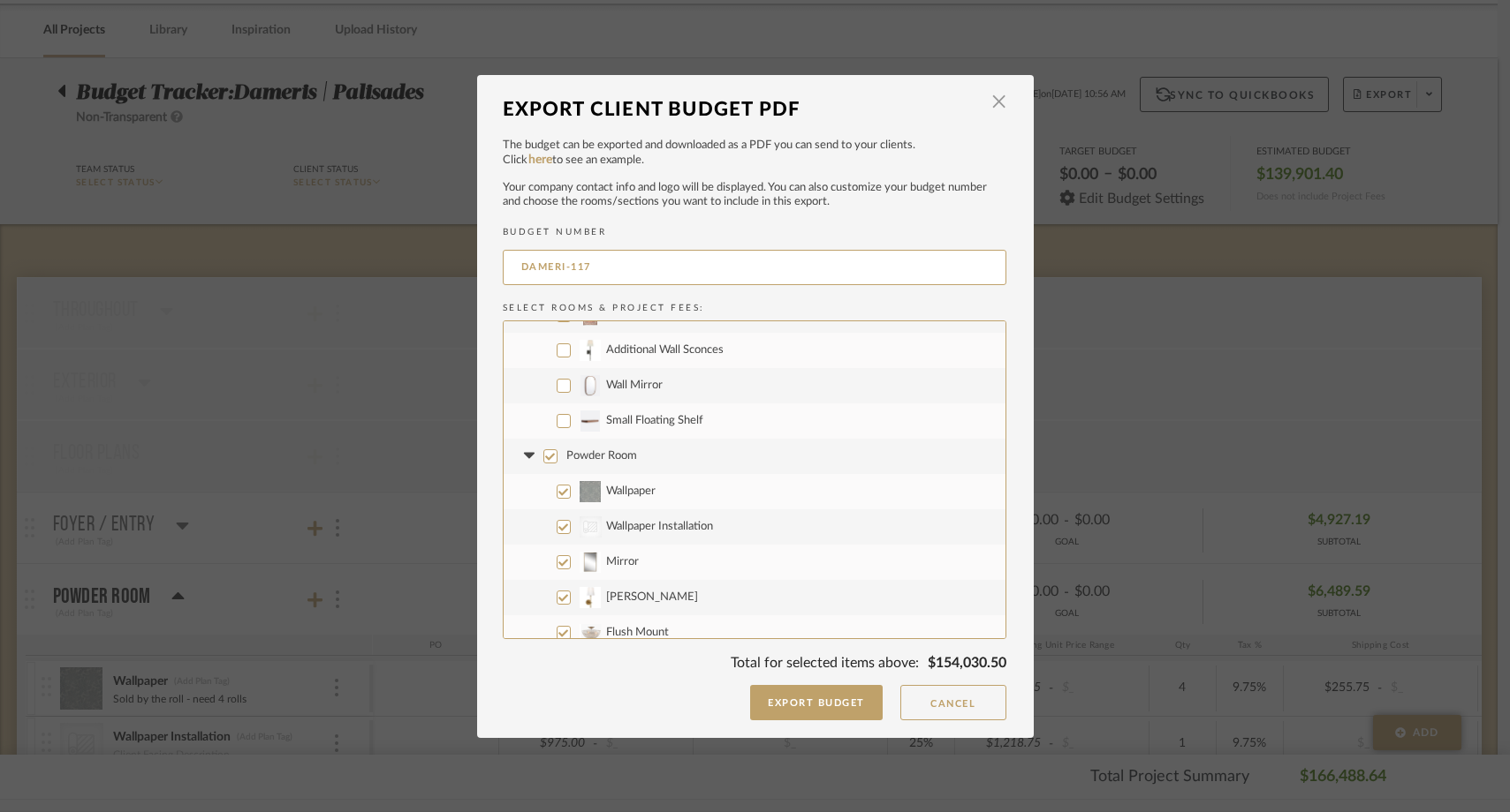
click at [538, 465] on label "Powder Room" at bounding box center [755, 456] width 502 height 35
click at [544, 464] on input "Powder Room" at bounding box center [551, 457] width 14 height 14
click at [544, 427] on input "Living Room" at bounding box center [551, 420] width 14 height 14
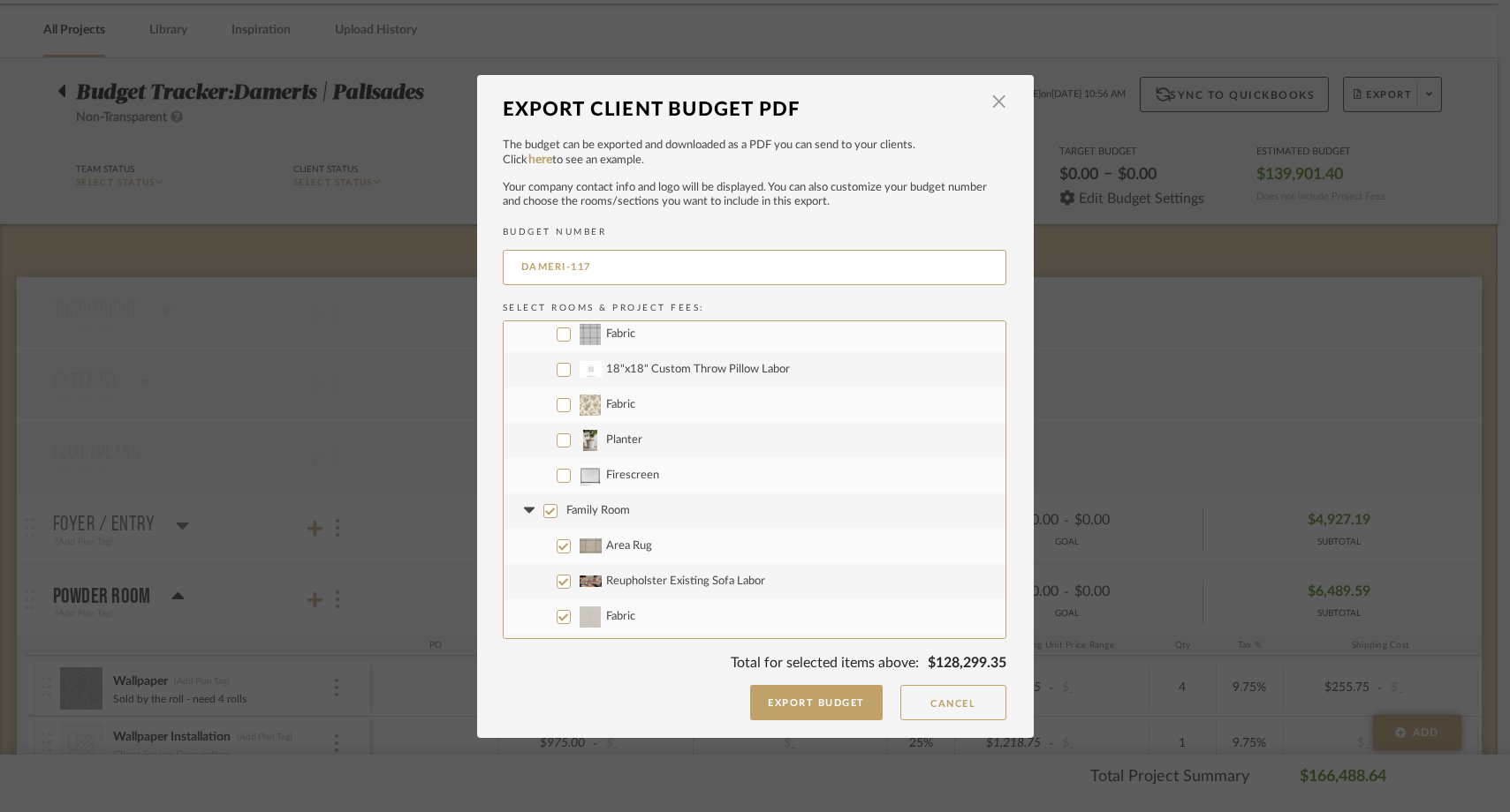
scroll to position [1224, 0]
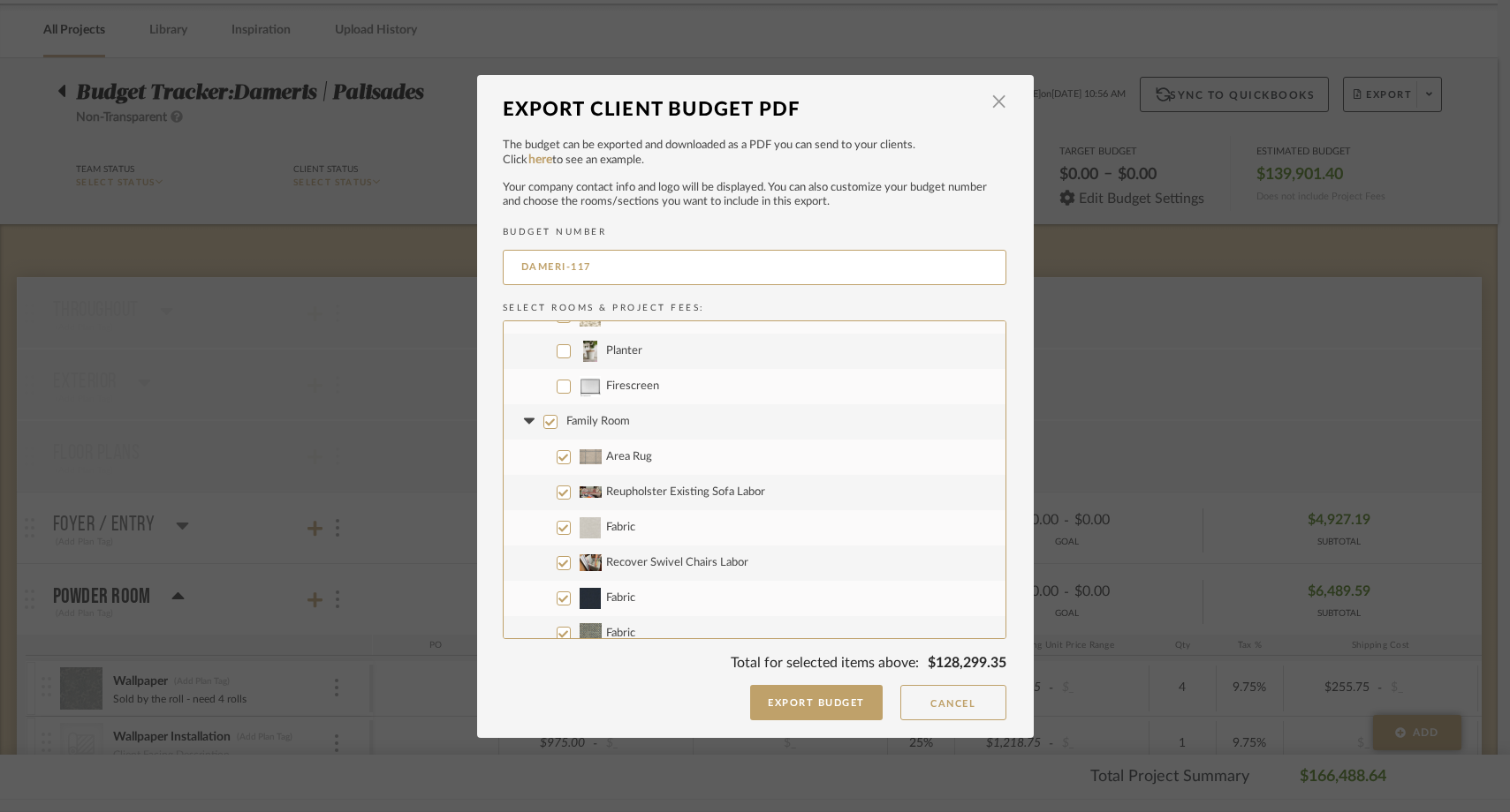
click at [544, 419] on input "Family Room" at bounding box center [551, 422] width 14 height 14
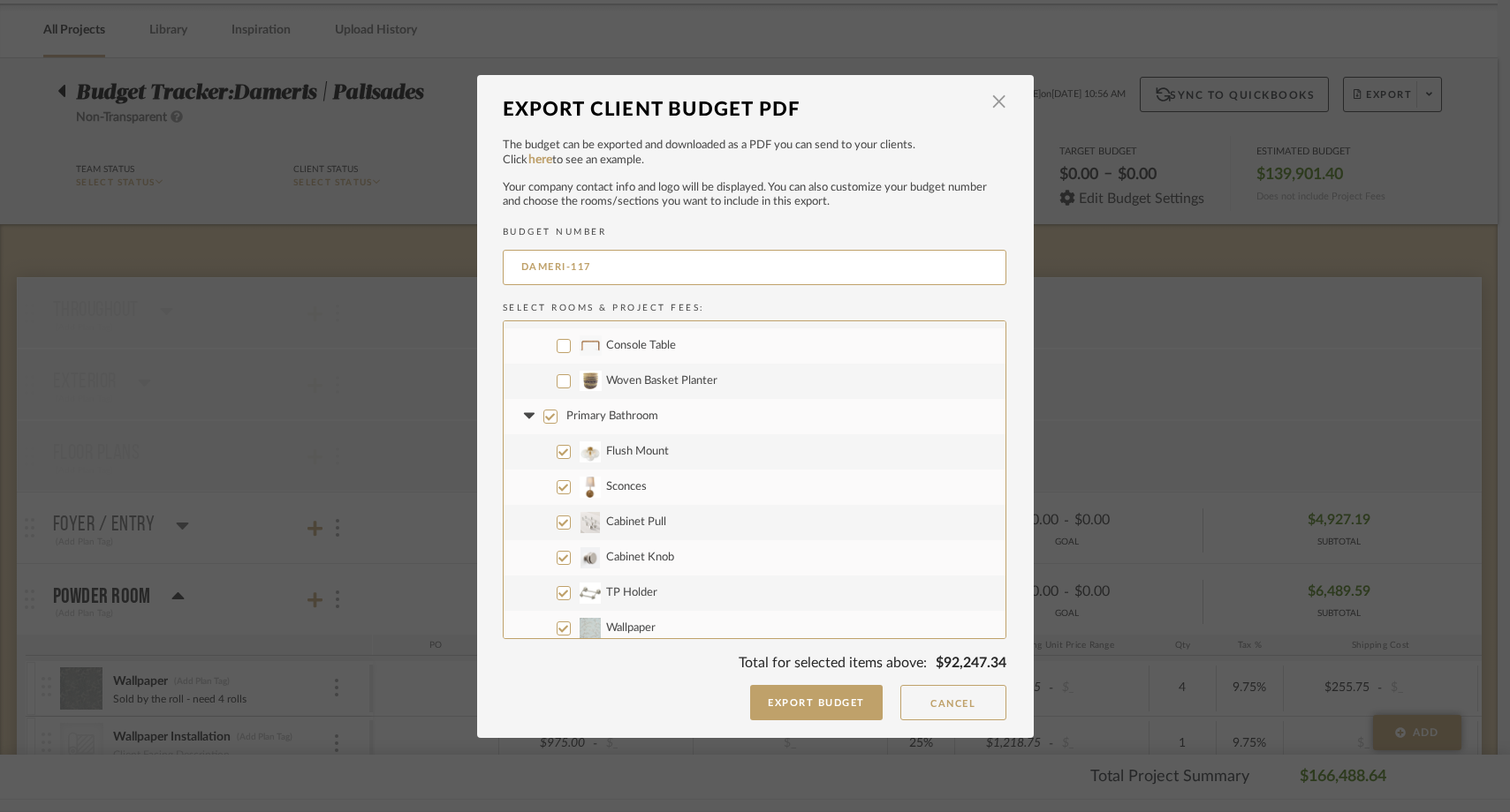
click at [544, 419] on input "Primary Bathroom" at bounding box center [551, 417] width 14 height 14
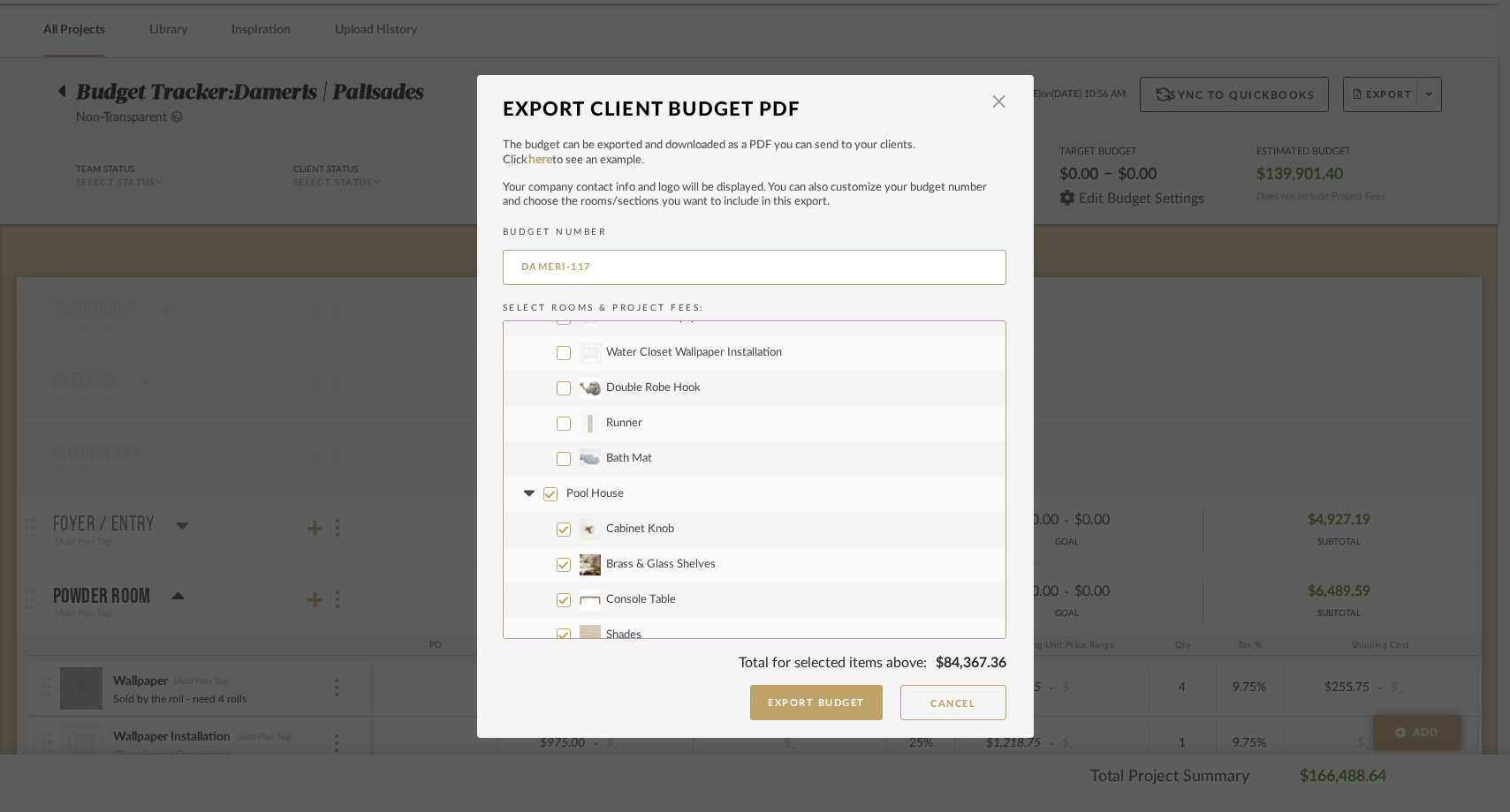
click at [546, 497] on input "Pool House" at bounding box center [551, 495] width 14 height 14
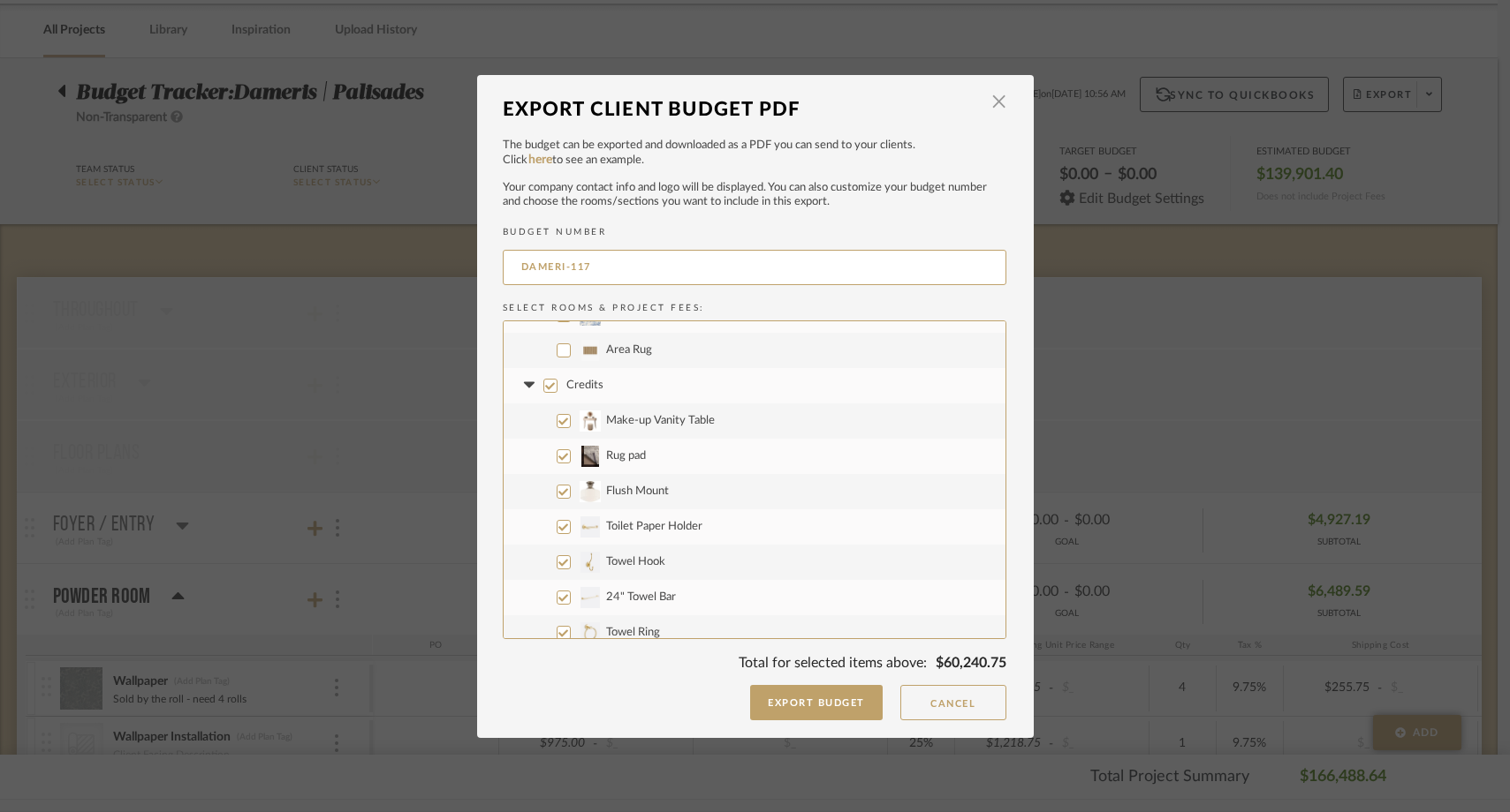
click at [545, 386] on input "Credits" at bounding box center [551, 386] width 14 height 14
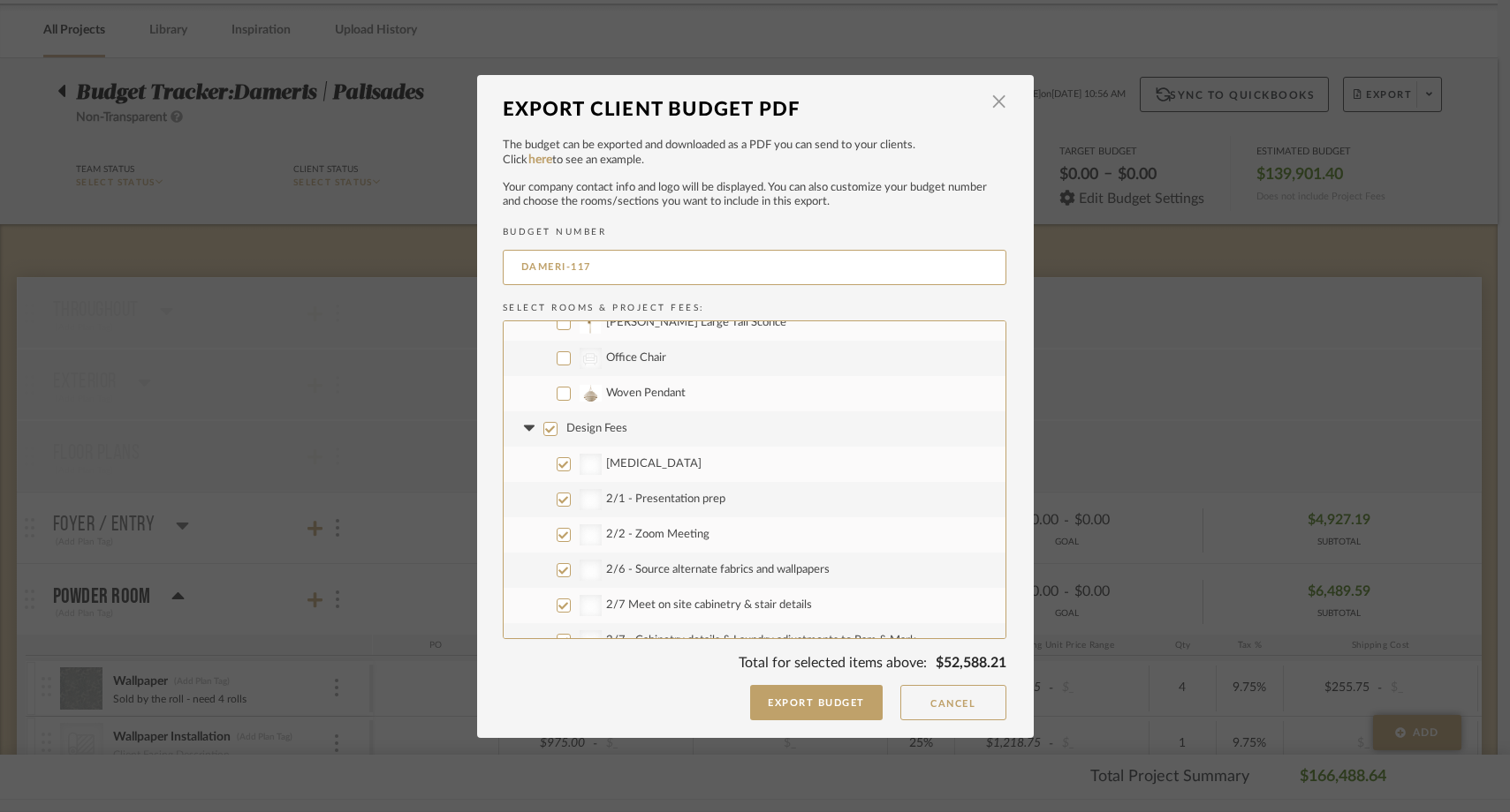
click at [544, 432] on input "Design Fees" at bounding box center [551, 430] width 14 height 14
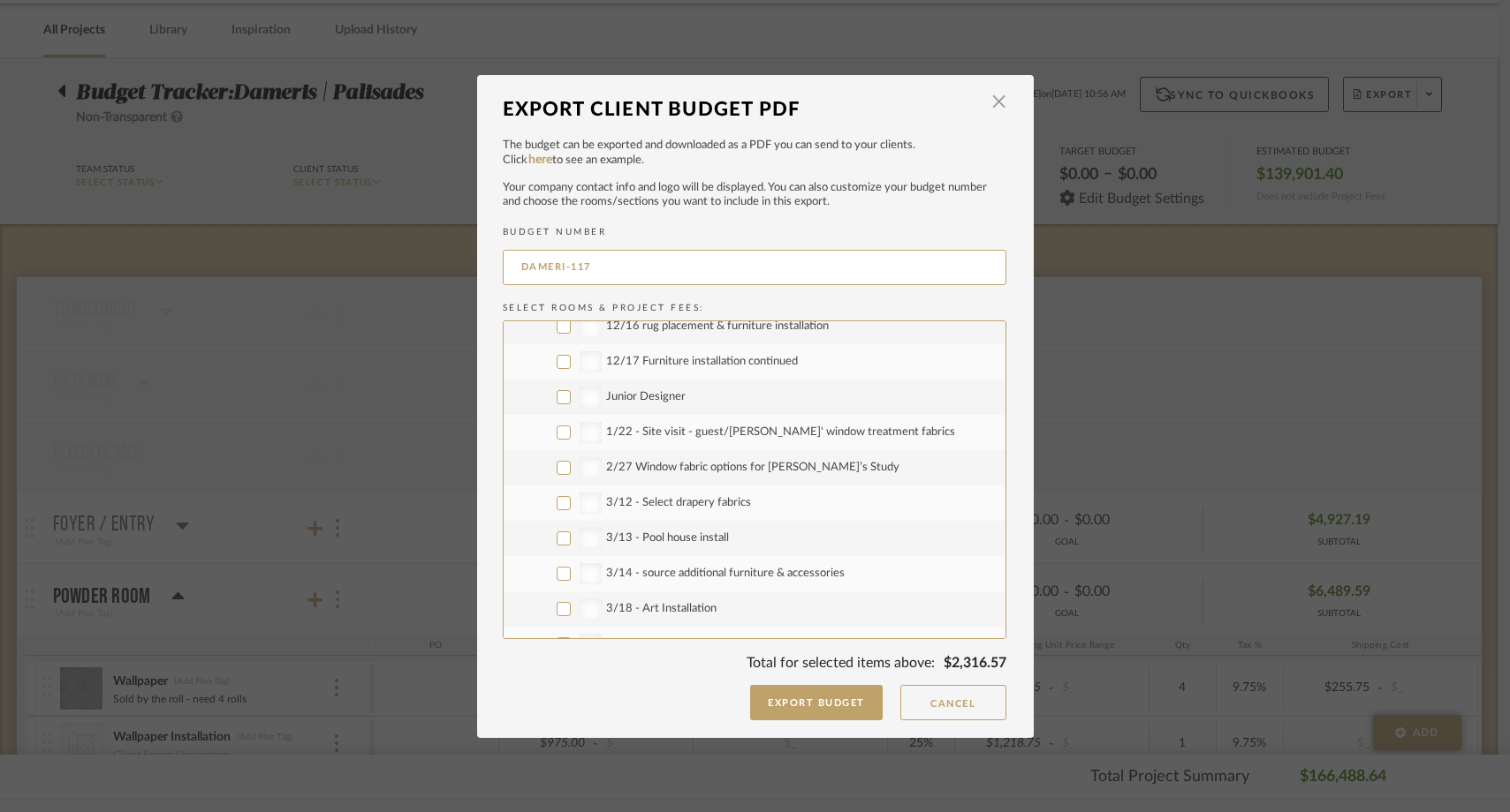
scroll to position [6853, 0]
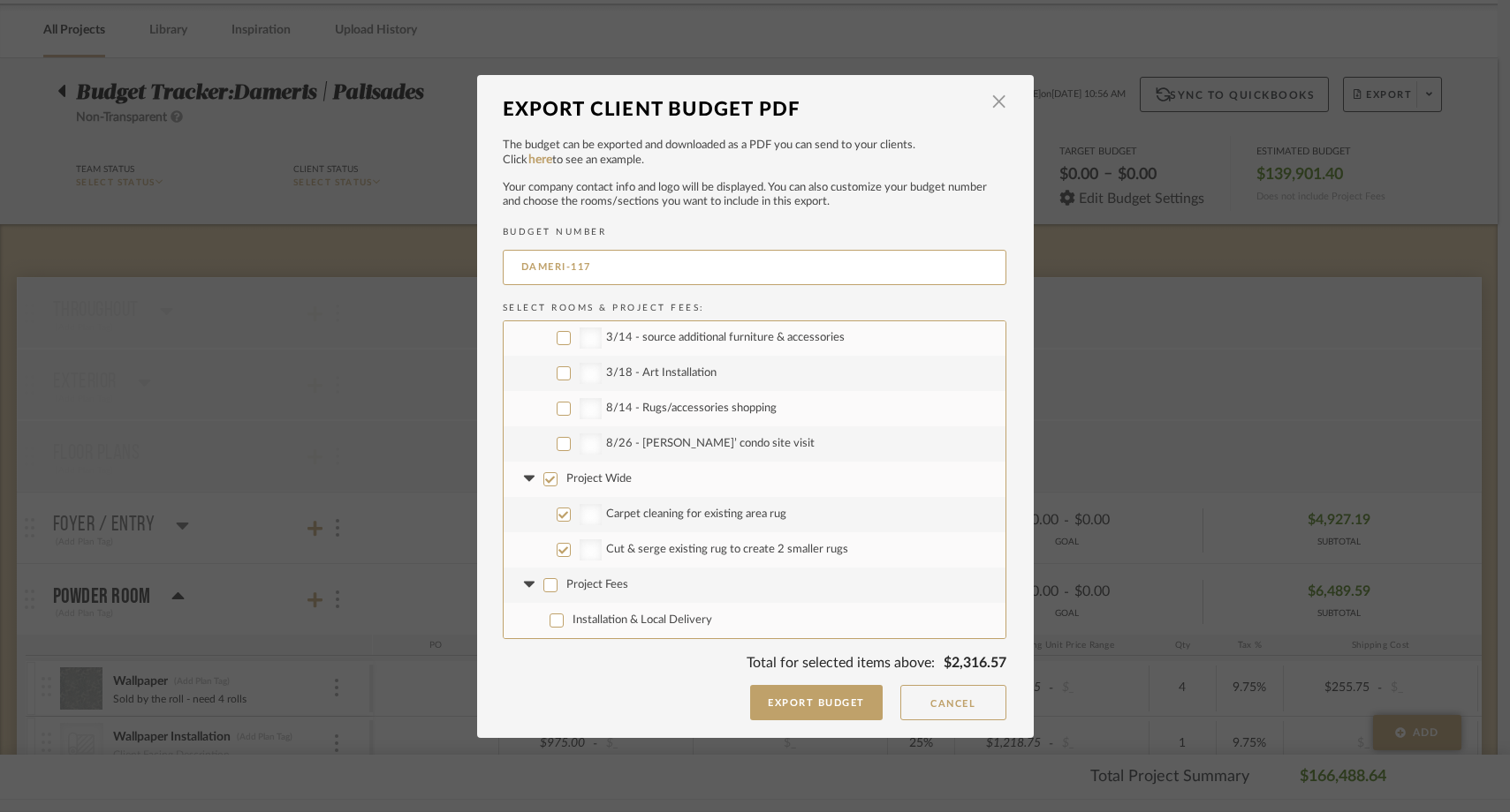
click at [547, 474] on input "Project Wide" at bounding box center [551, 479] width 14 height 14
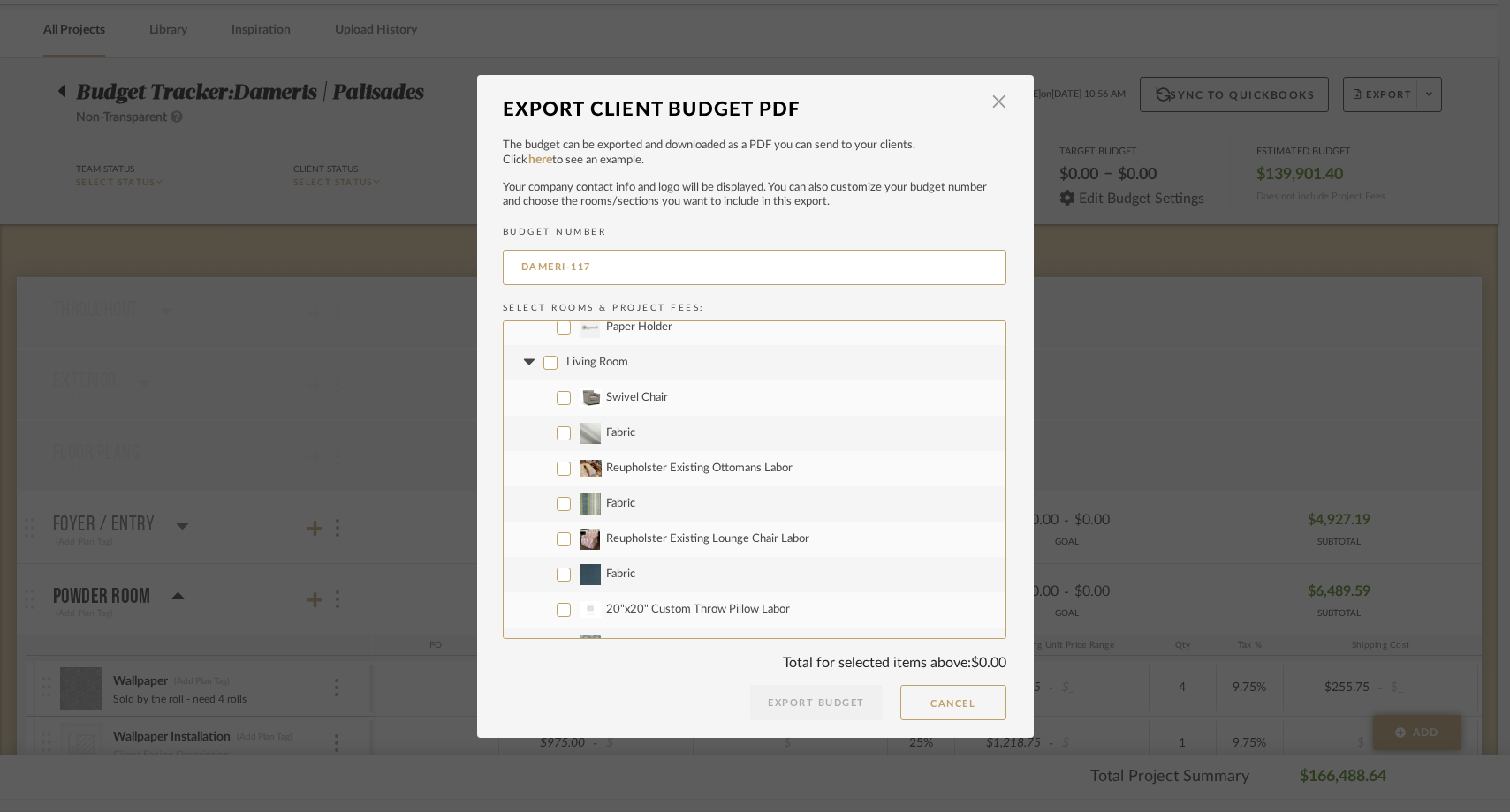
scroll to position [422, 0]
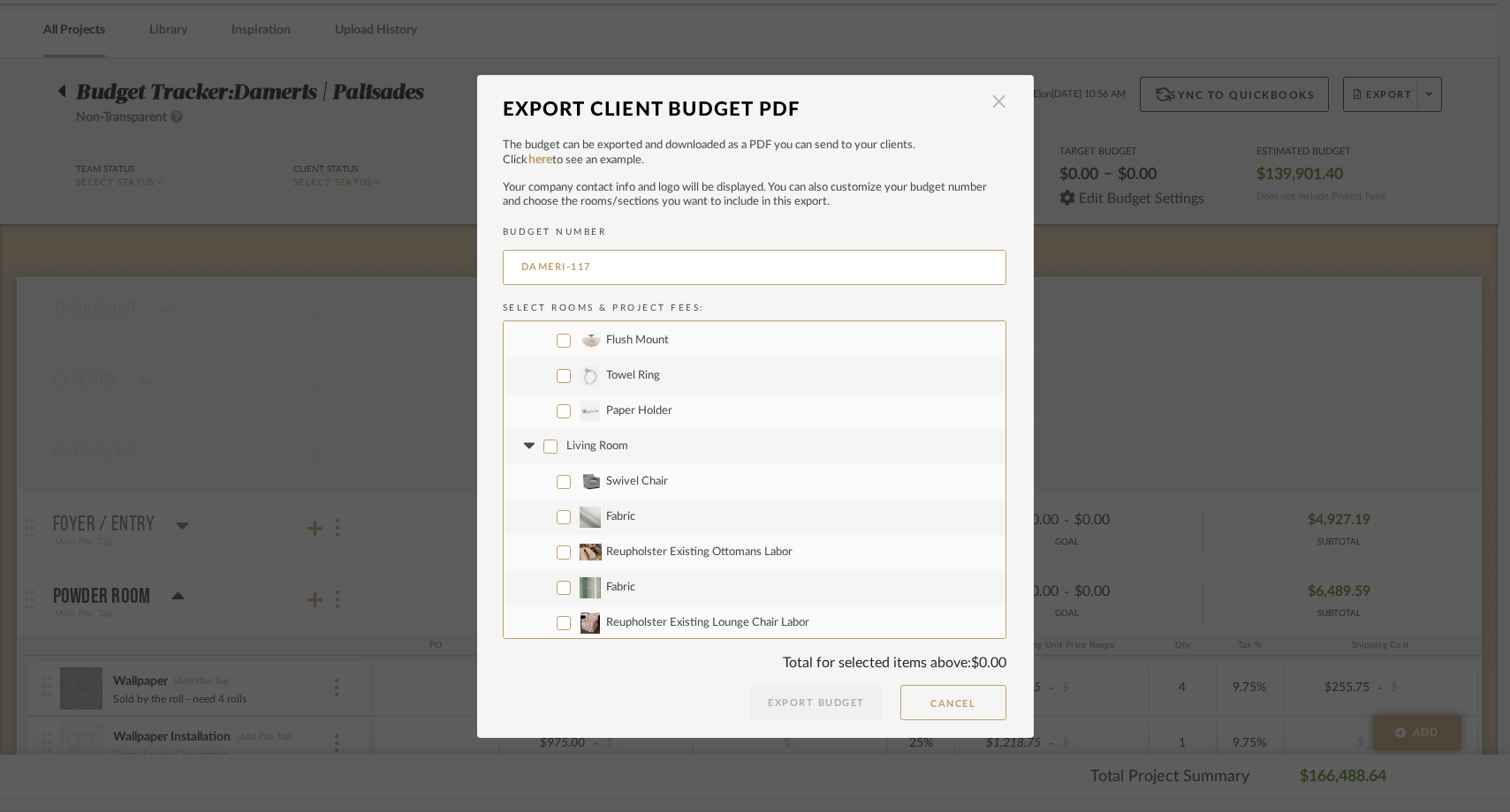
click at [991, 105] on span "button" at bounding box center [999, 102] width 35 height 35
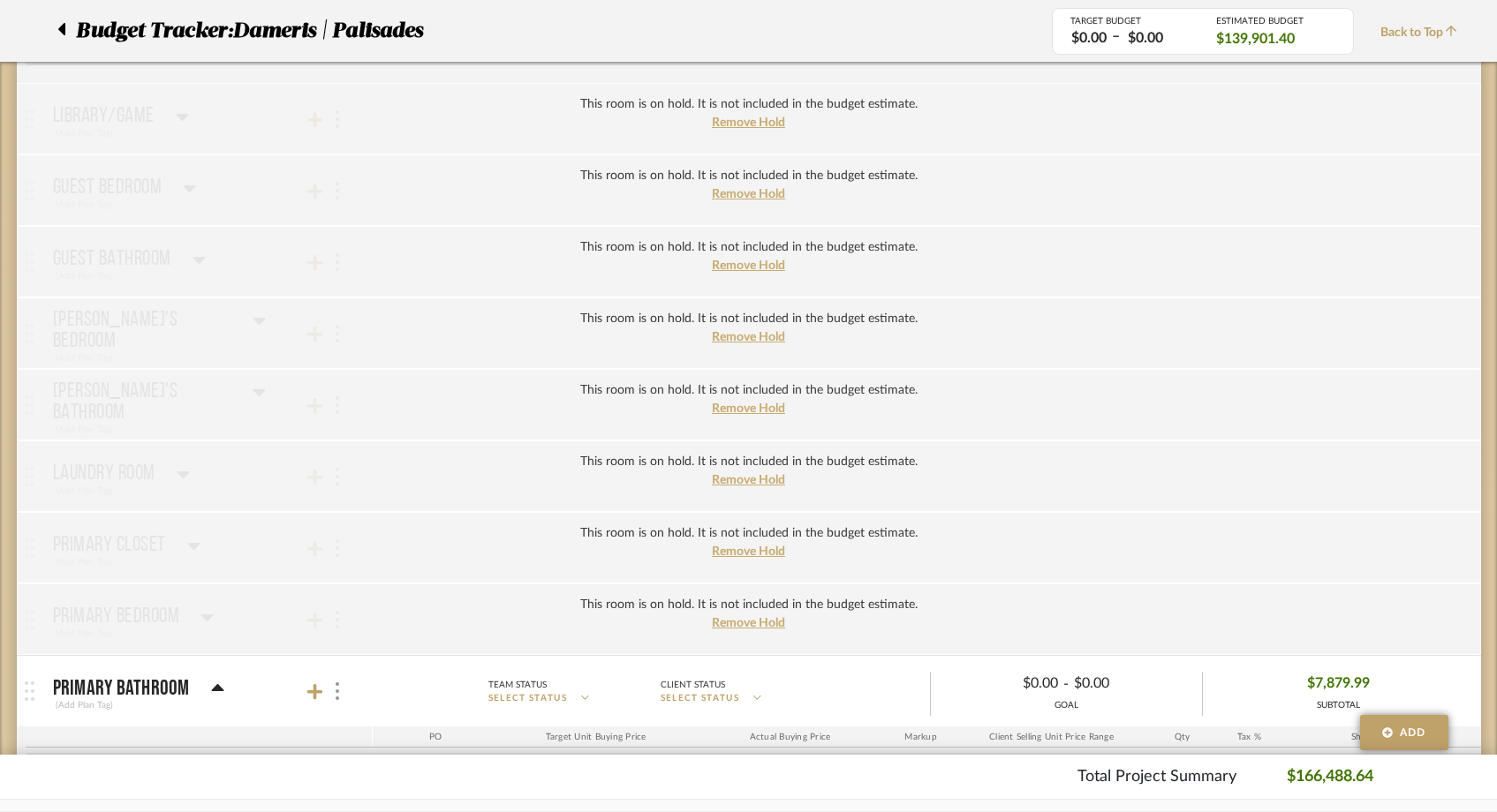
scroll to position [4052, 0]
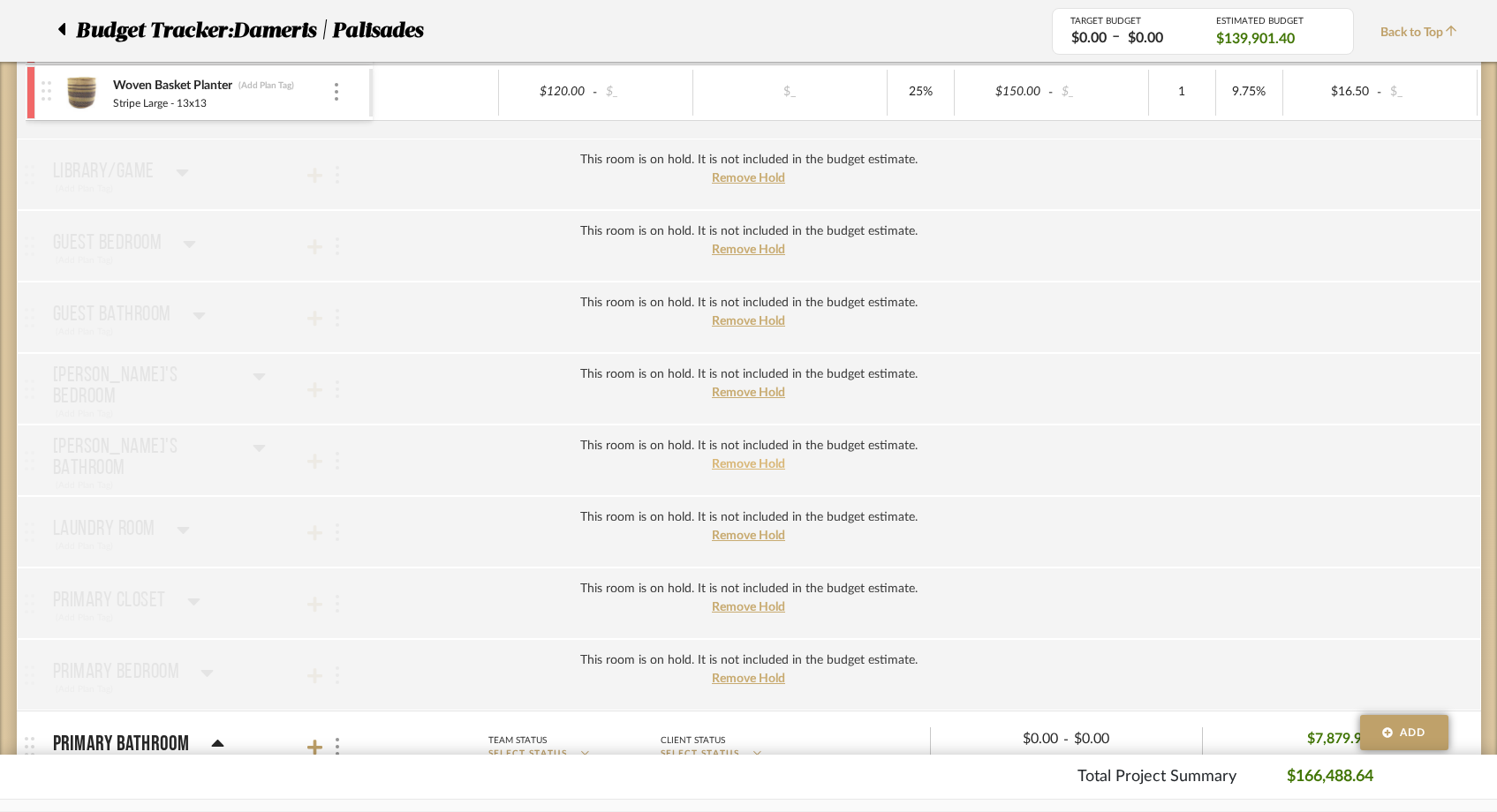
click at [741, 462] on span "Remove Hold" at bounding box center [748, 465] width 73 height 13
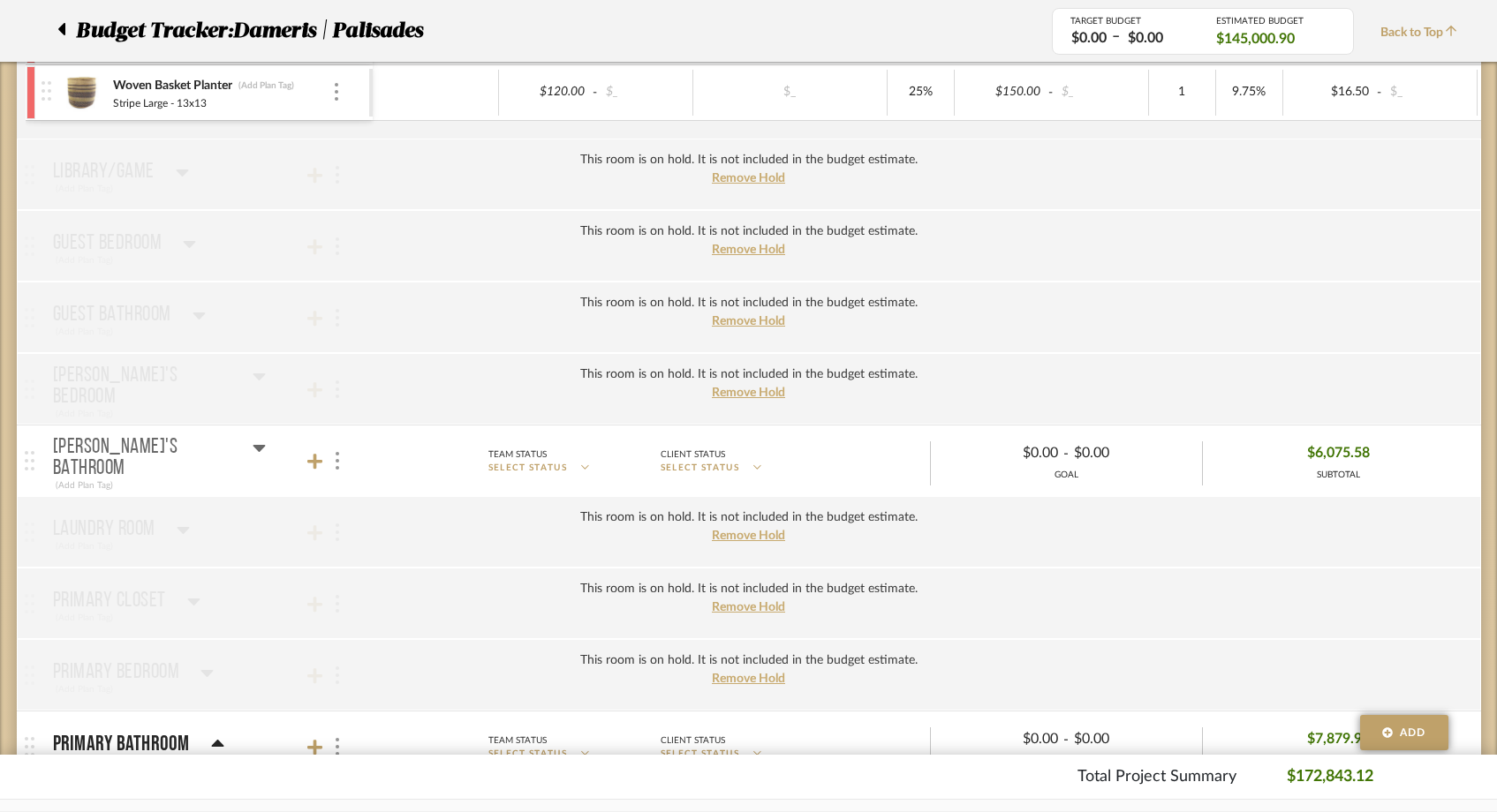
click at [252, 458] on icon at bounding box center [259, 447] width 14 height 21
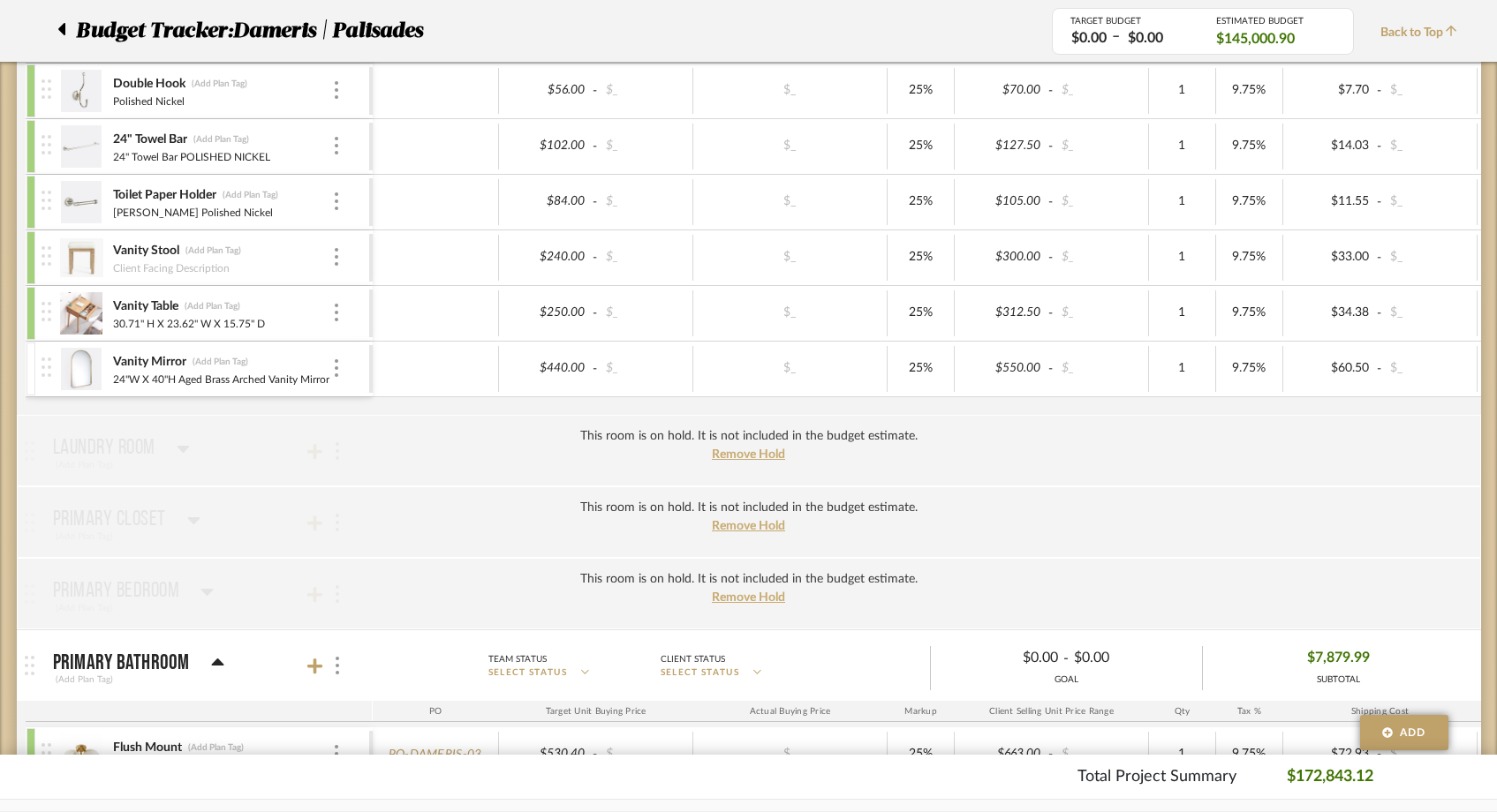
scroll to position [4915, 0]
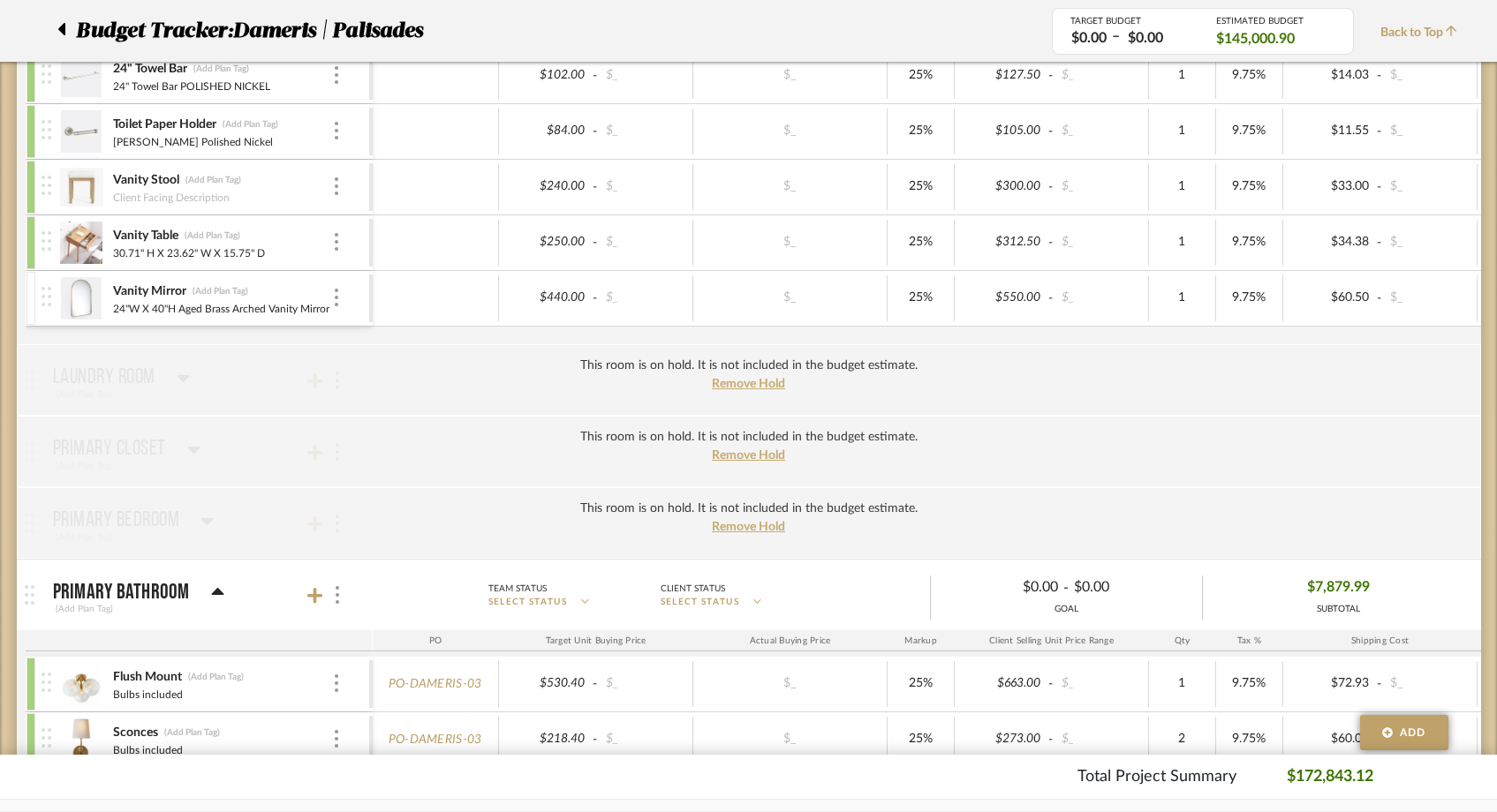
click at [80, 303] on img at bounding box center [81, 298] width 43 height 42
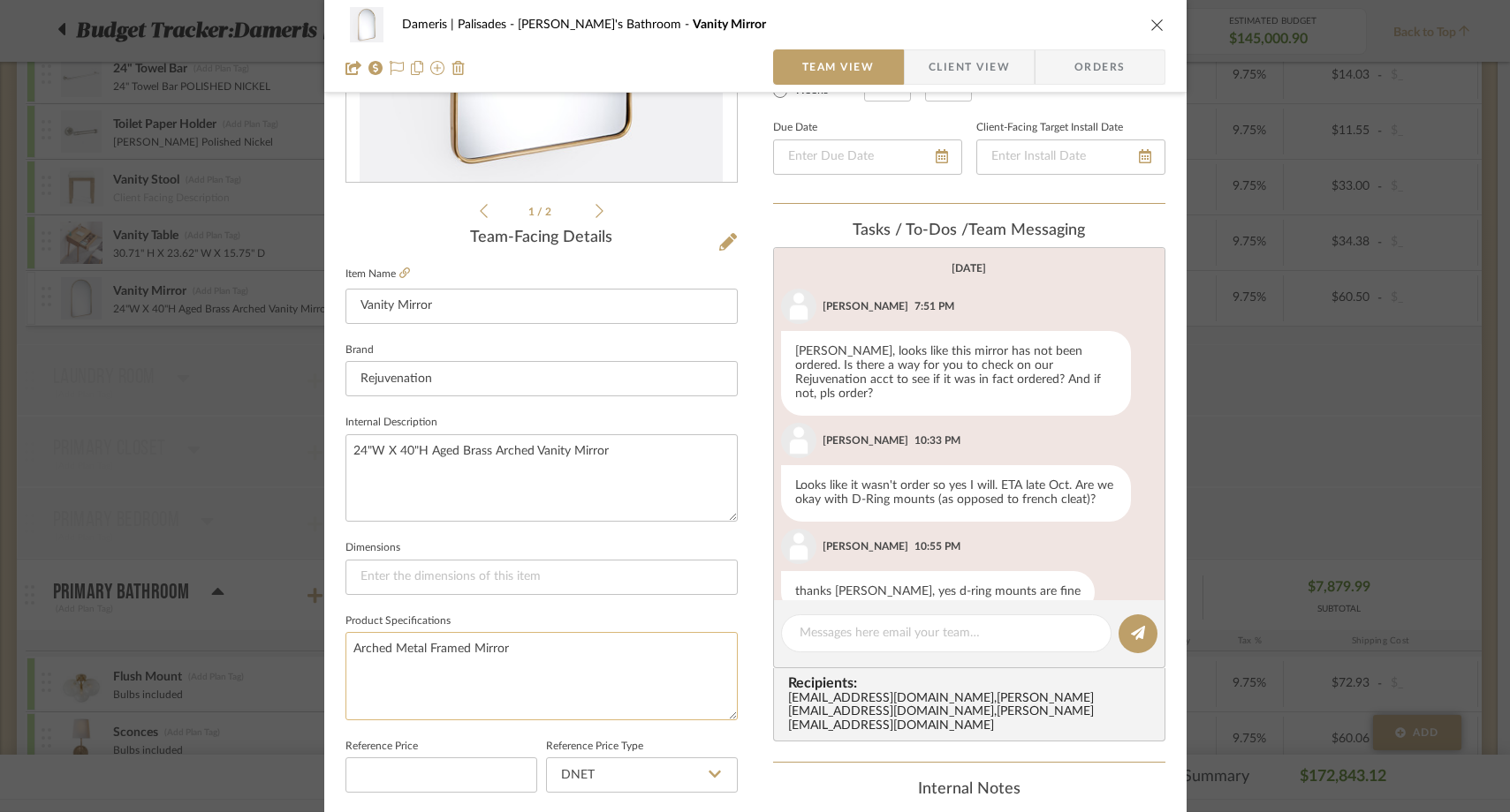
scroll to position [316, 0]
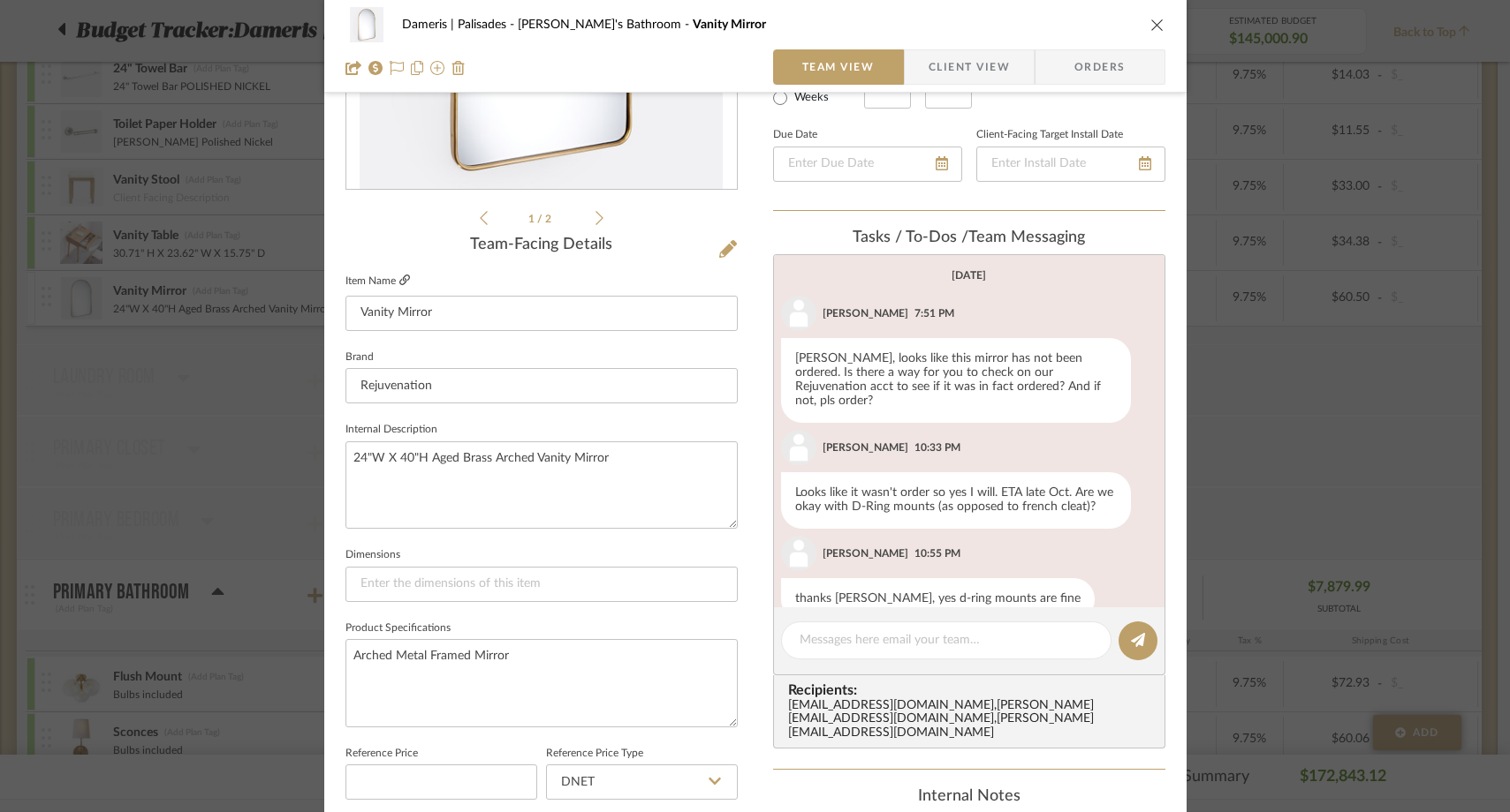
click at [399, 279] on icon at bounding box center [404, 280] width 11 height 11
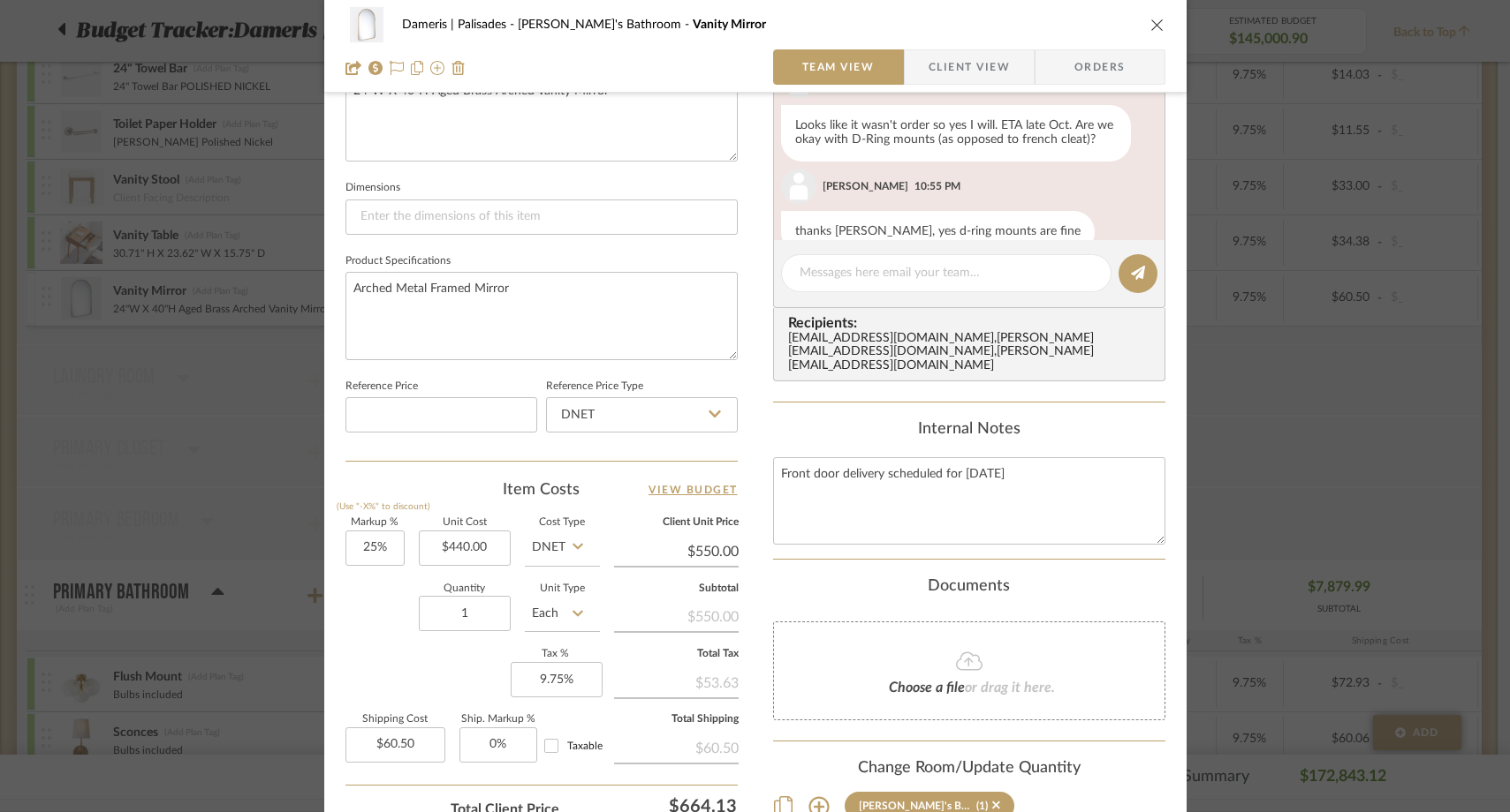
scroll to position [828, 0]
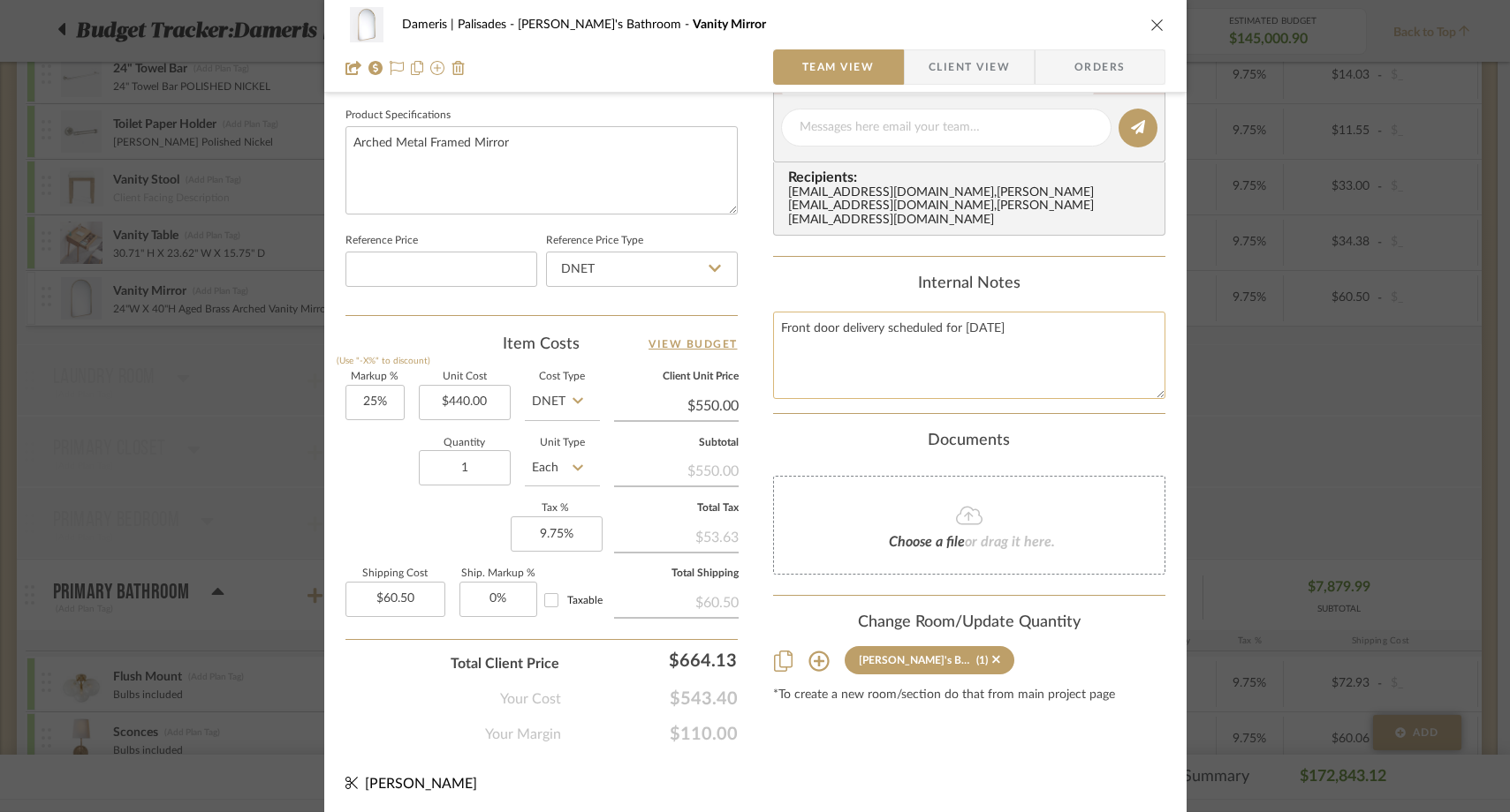
click at [856, 364] on textarea "Front door delivery scheduled for Oct 7" at bounding box center [970, 355] width 393 height 88
paste textarea "$59.00"
click at [346, 555] on div "Markup % (Use "-X%" to discount) 25% Unit Cost $440.00 Cost Type DNET Client Un…" at bounding box center [542, 501] width 393 height 258
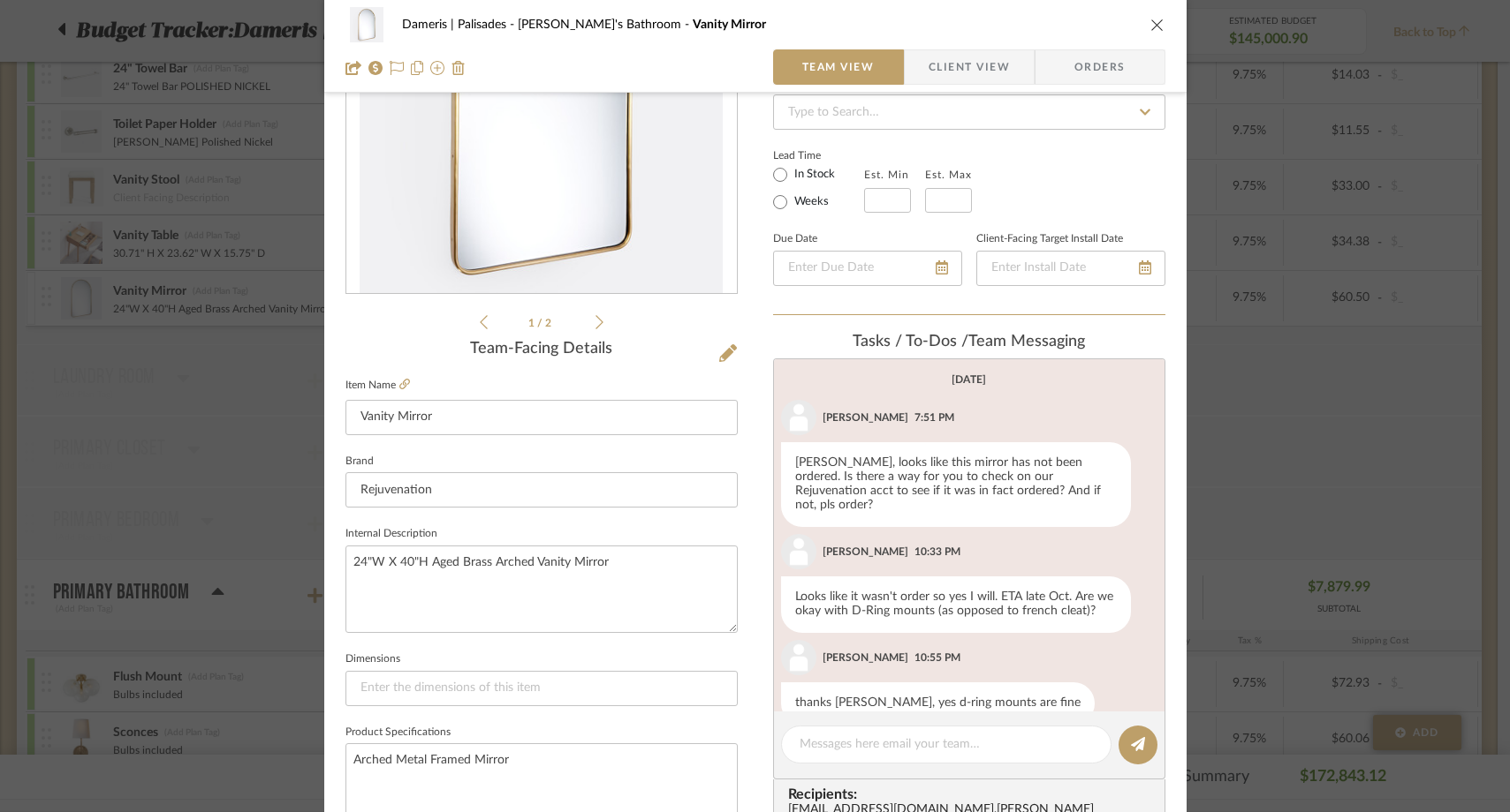
scroll to position [0, 0]
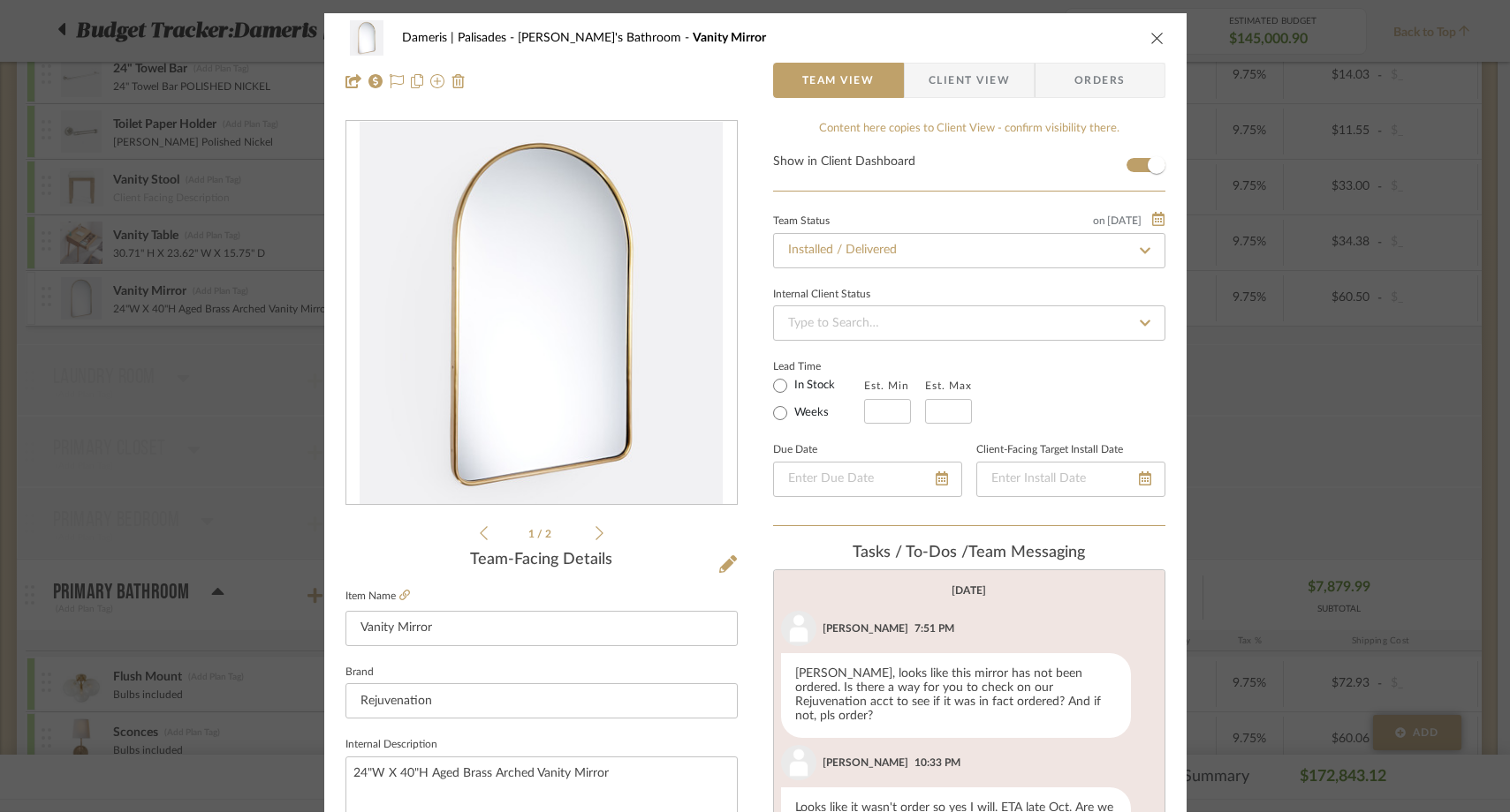
click at [1151, 36] on icon "close" at bounding box center [1158, 38] width 14 height 14
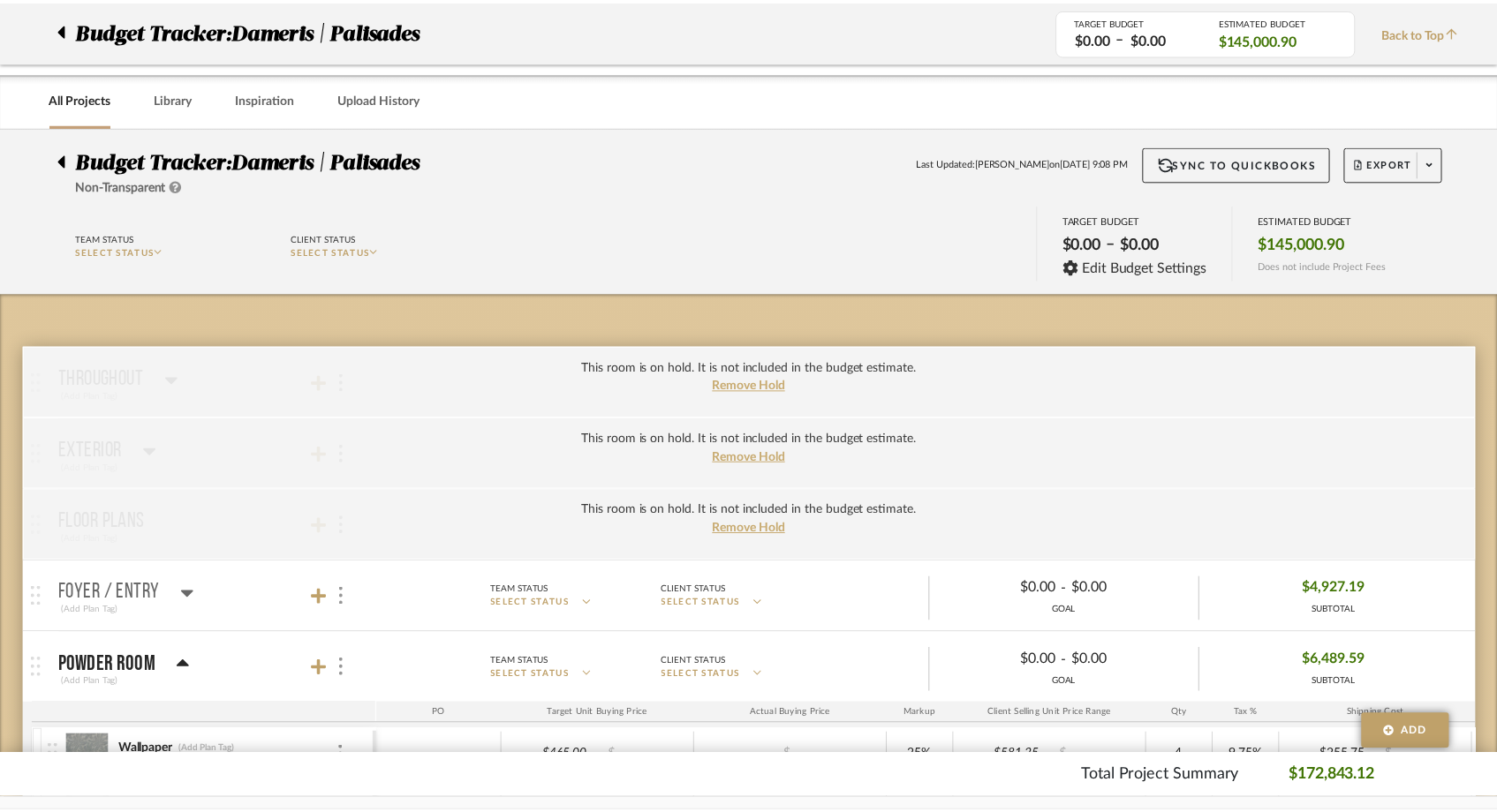
scroll to position [4915, 0]
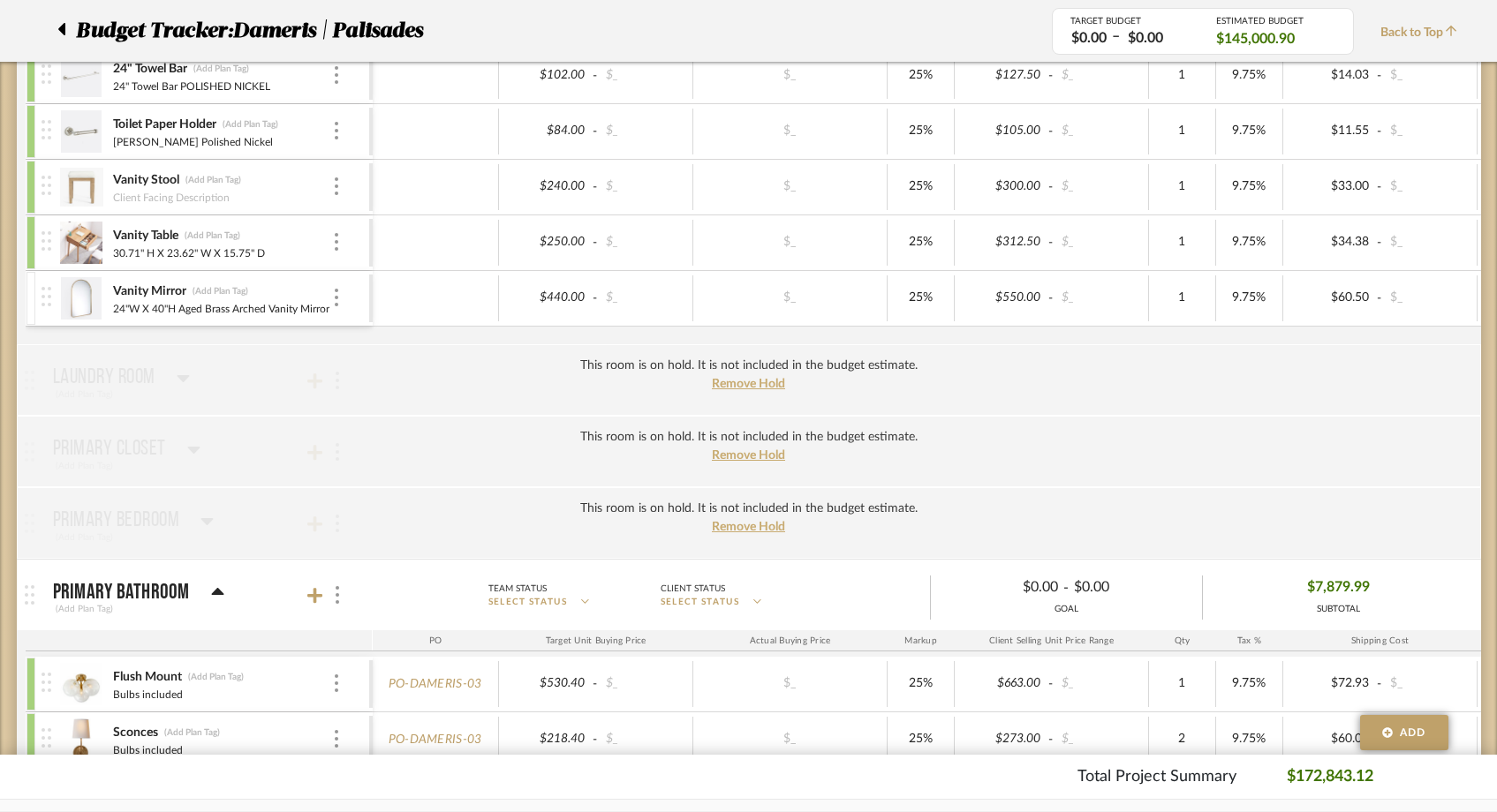
click at [1432, 29] on span "Back to Top" at bounding box center [1423, 33] width 86 height 19
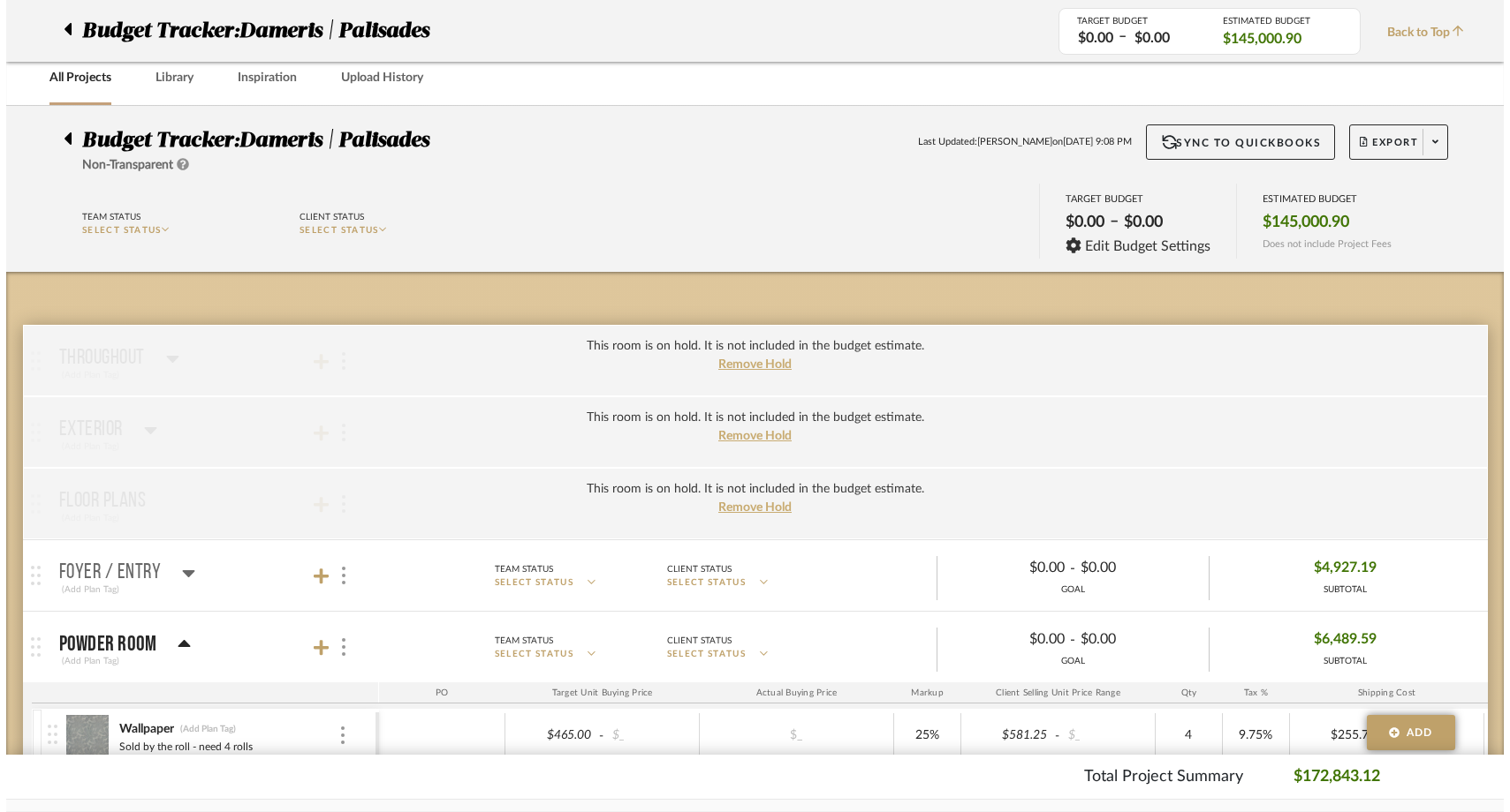
scroll to position [0, 0]
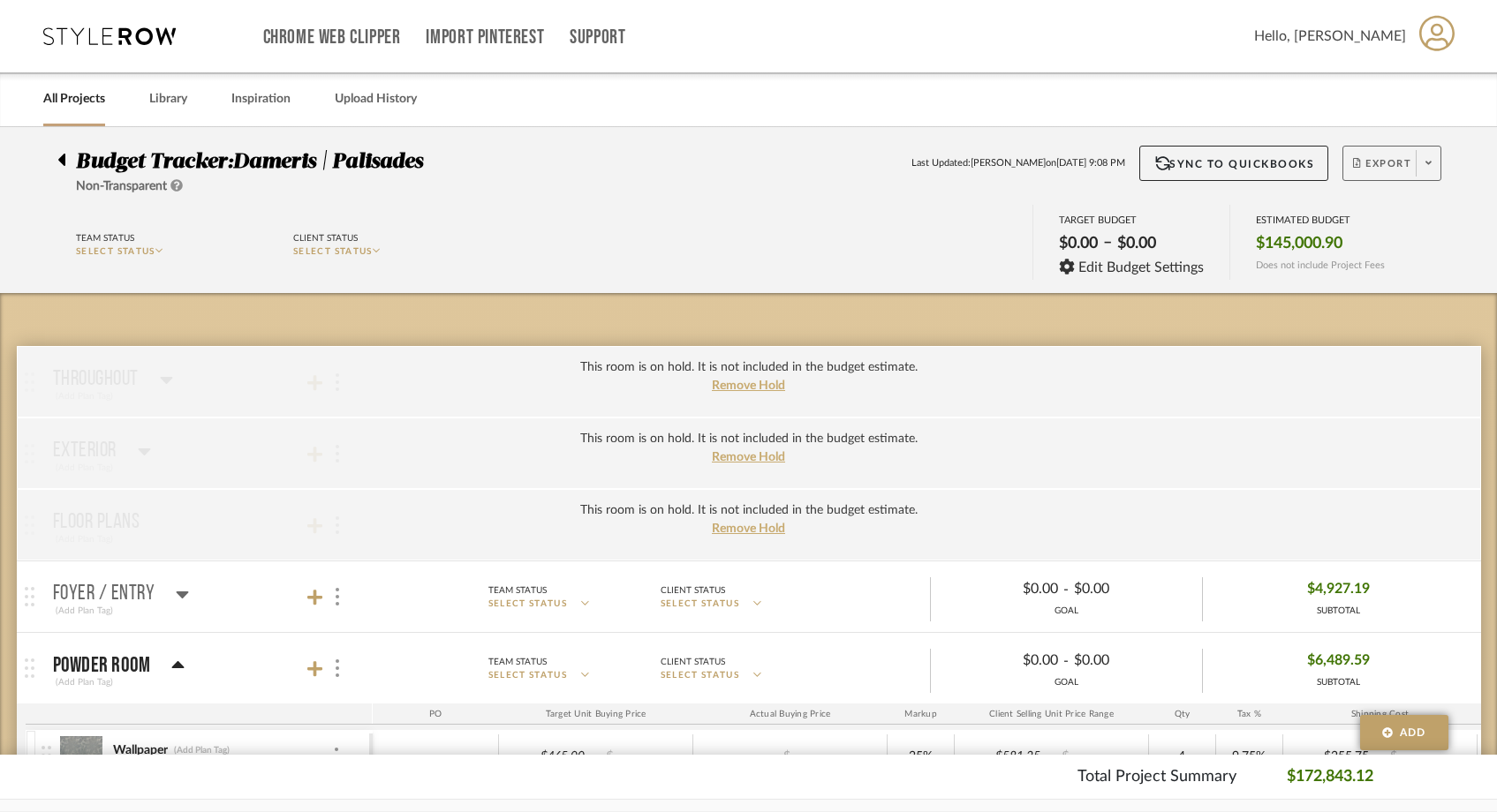
click at [1426, 160] on icon at bounding box center [1428, 163] width 6 height 10
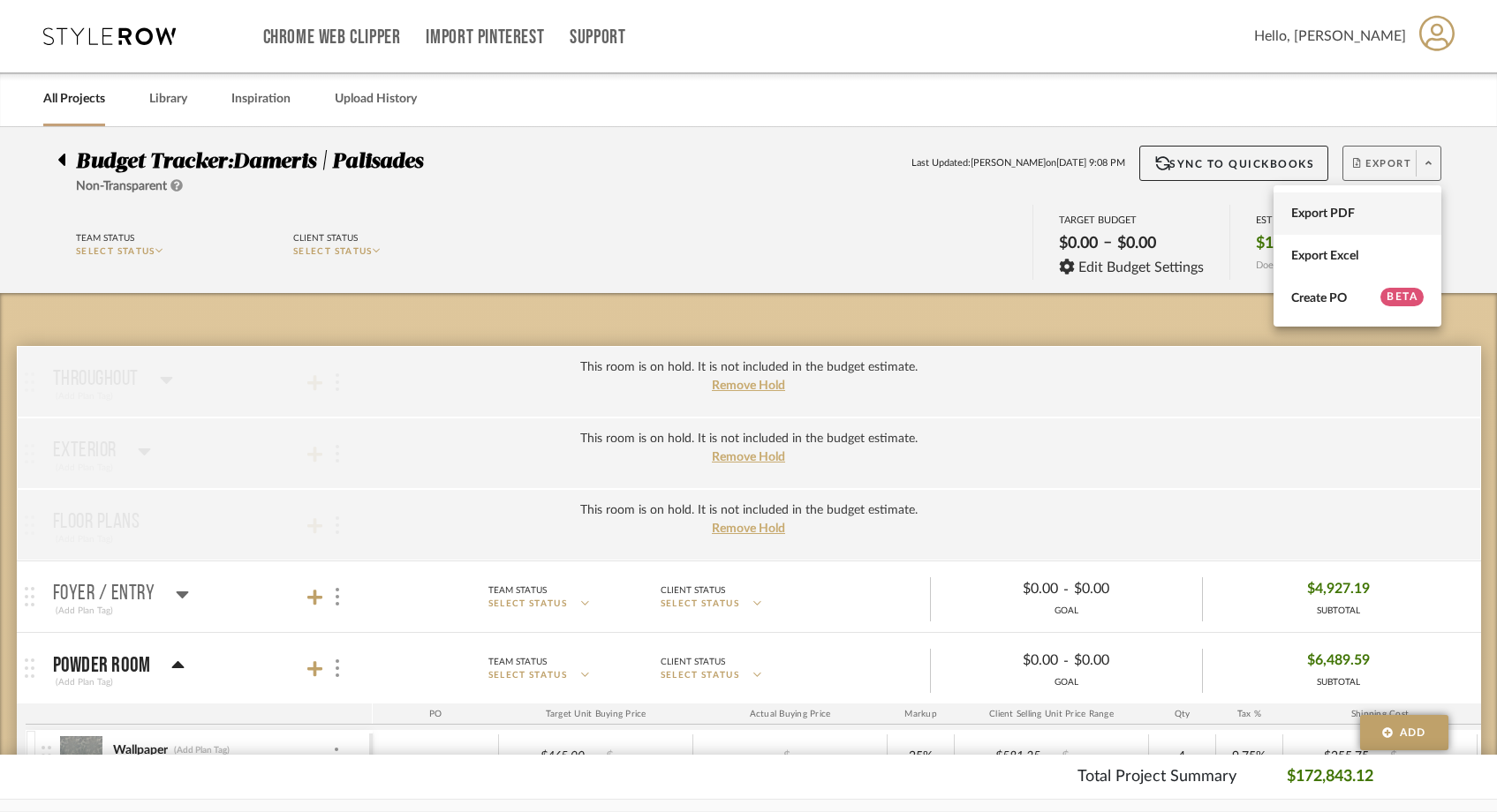
click at [1350, 207] on span "Export PDF" at bounding box center [1358, 214] width 132 height 15
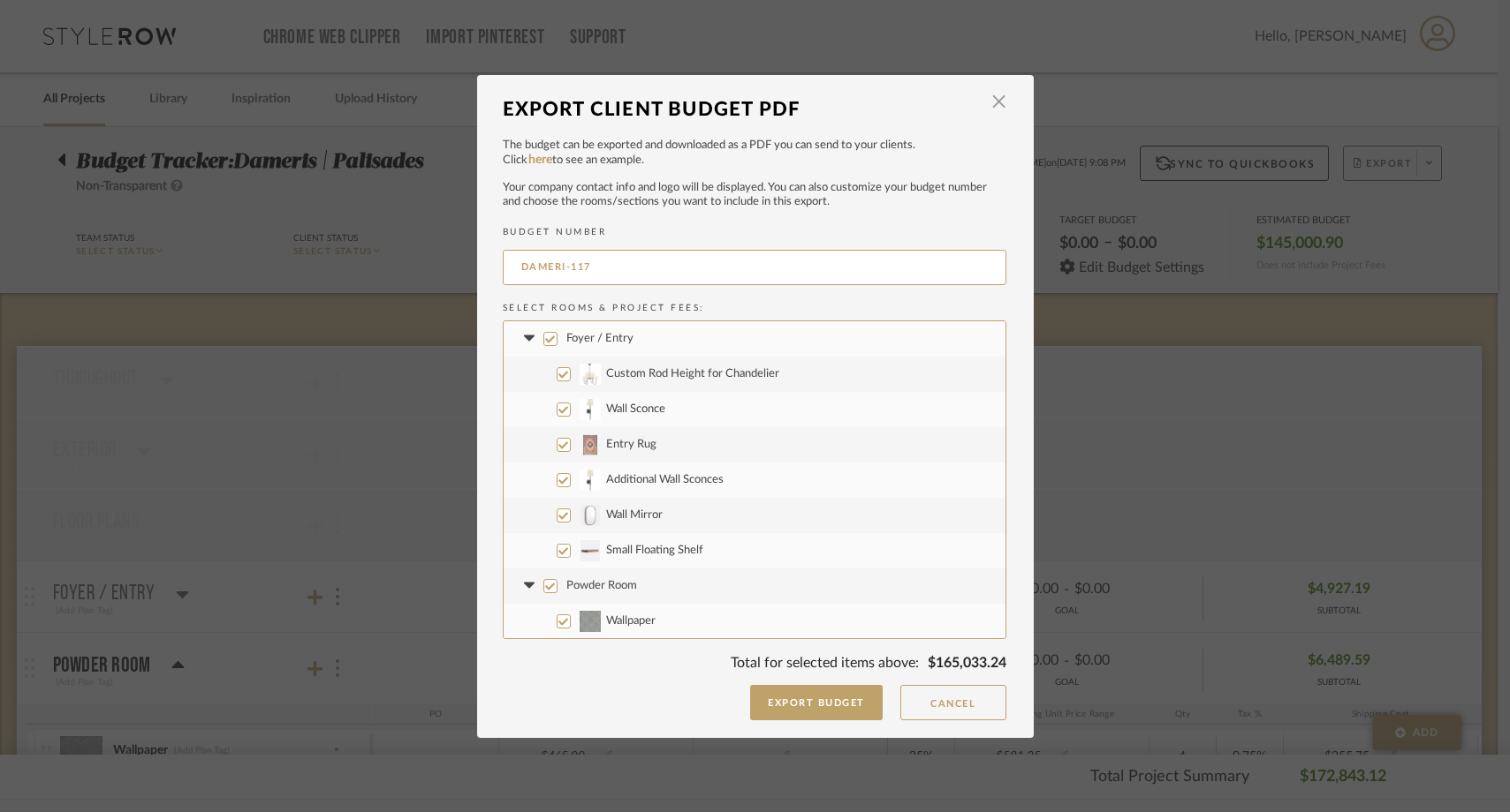
click at [544, 341] on input "Foyer / Entry" at bounding box center [551, 339] width 14 height 14
click at [544, 583] on input "Powder Room" at bounding box center [551, 587] width 14 height 14
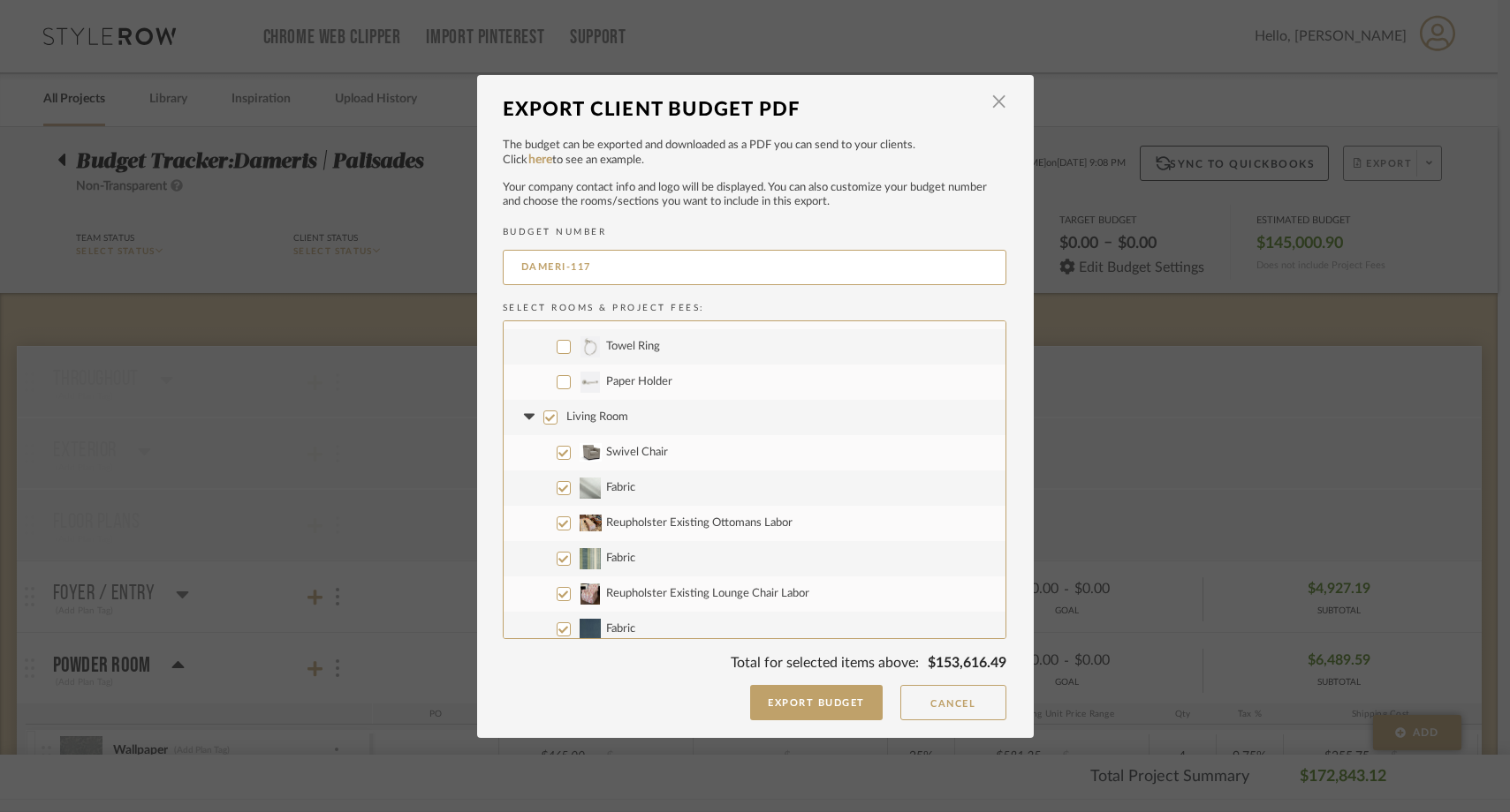
click at [546, 414] on input "Living Room" at bounding box center [551, 418] width 14 height 14
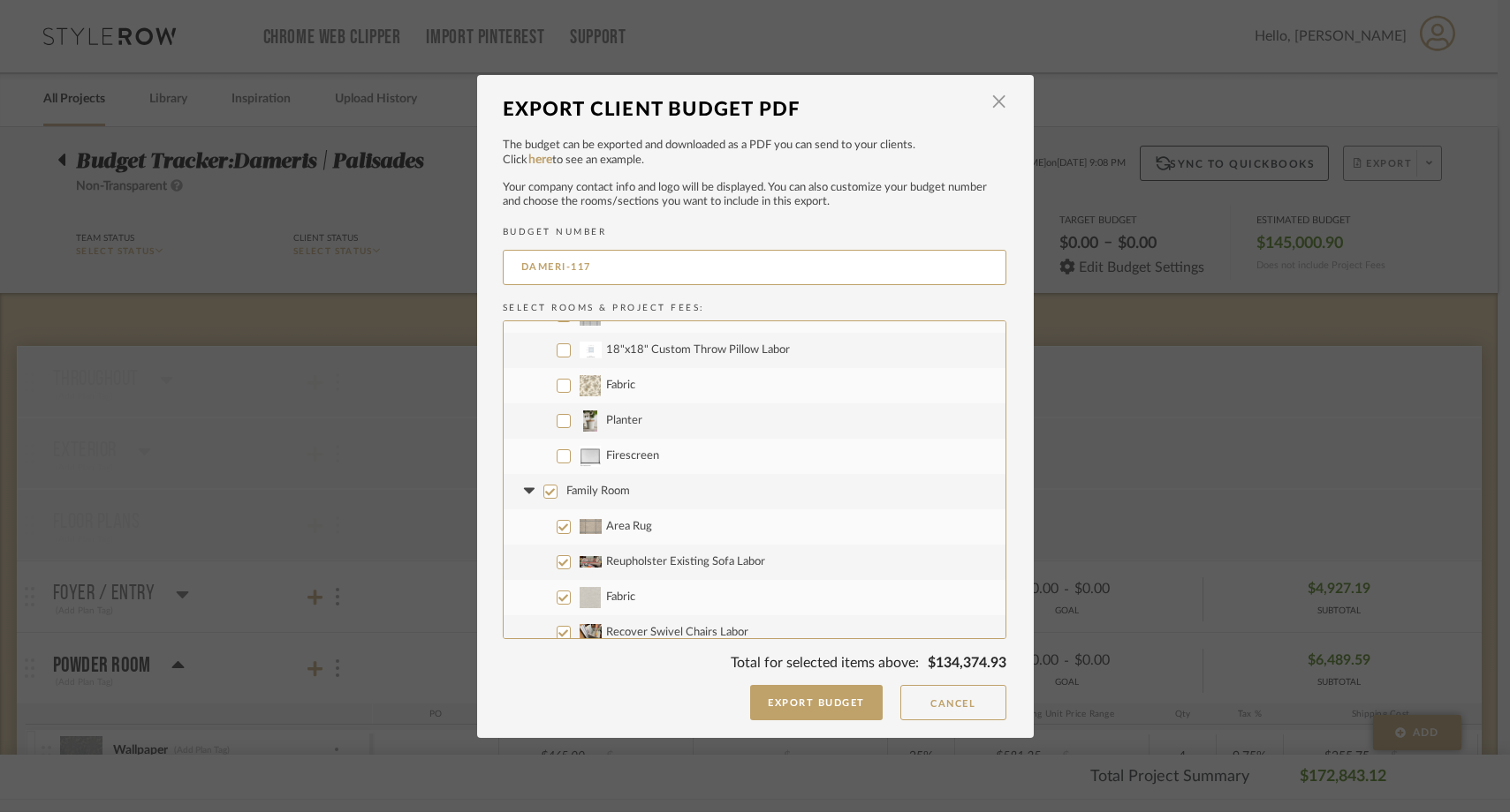
scroll to position [1236, 0]
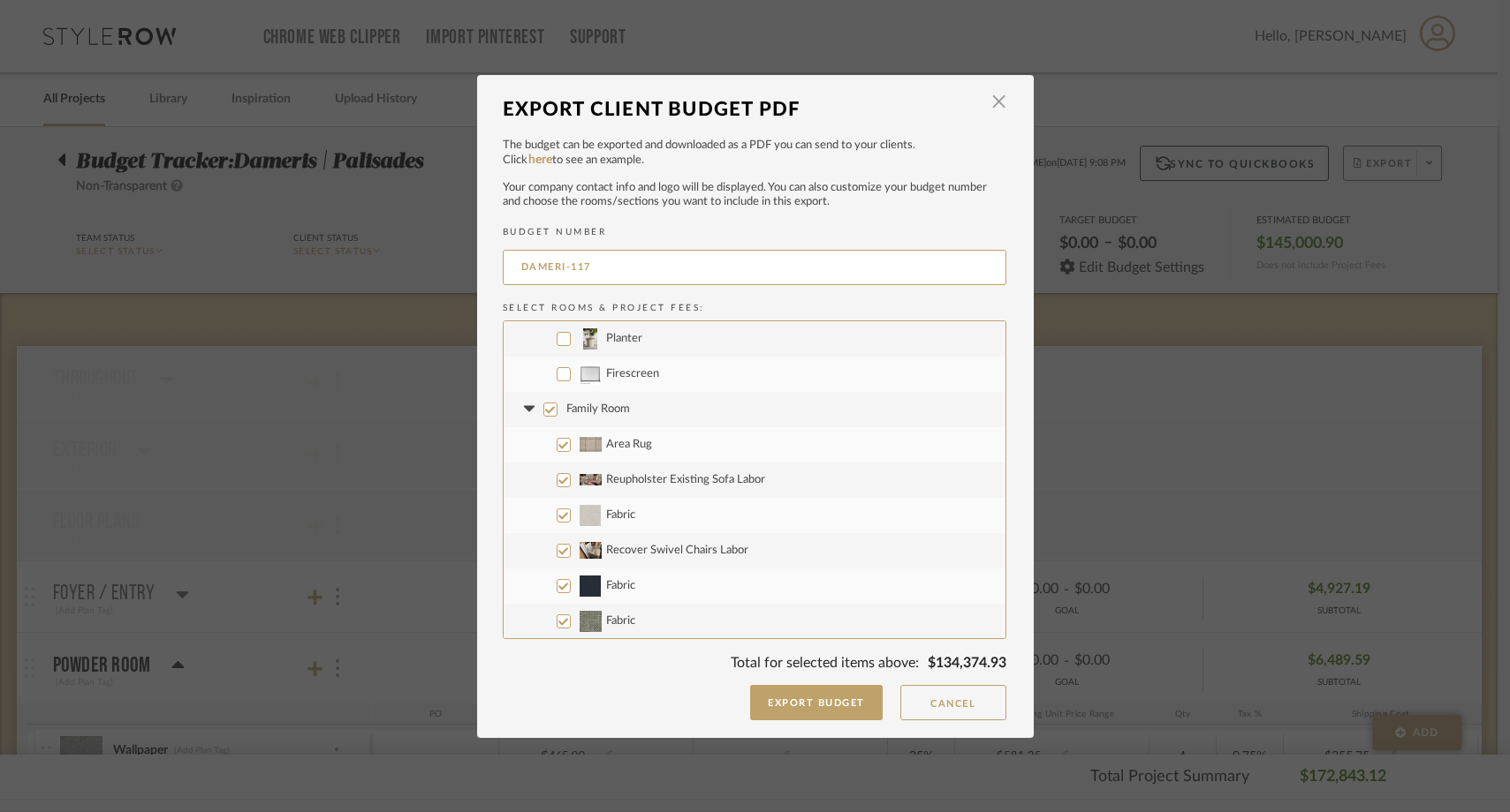
click at [544, 407] on input "Family Room" at bounding box center [551, 410] width 14 height 14
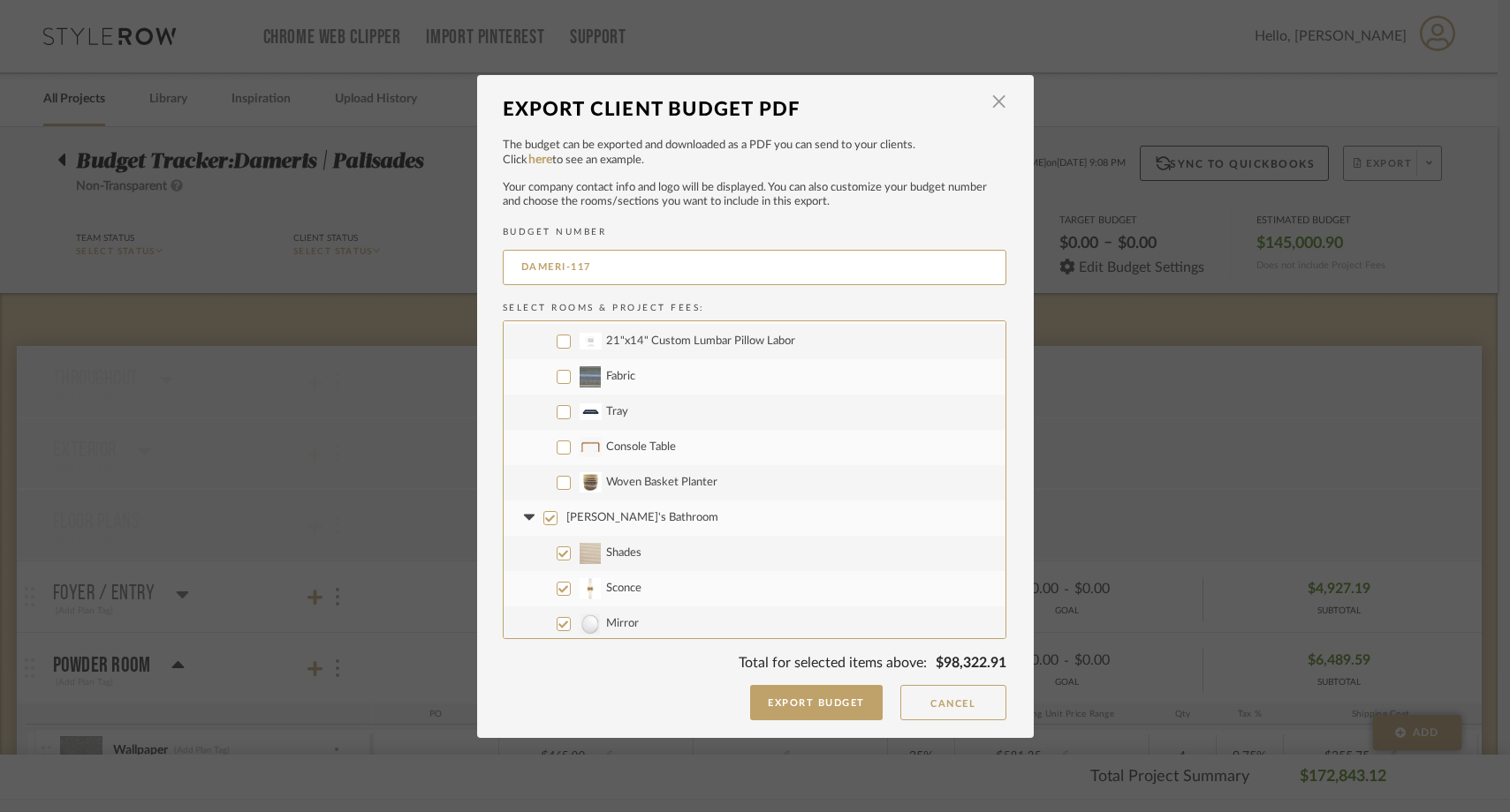
scroll to position [2109, 0]
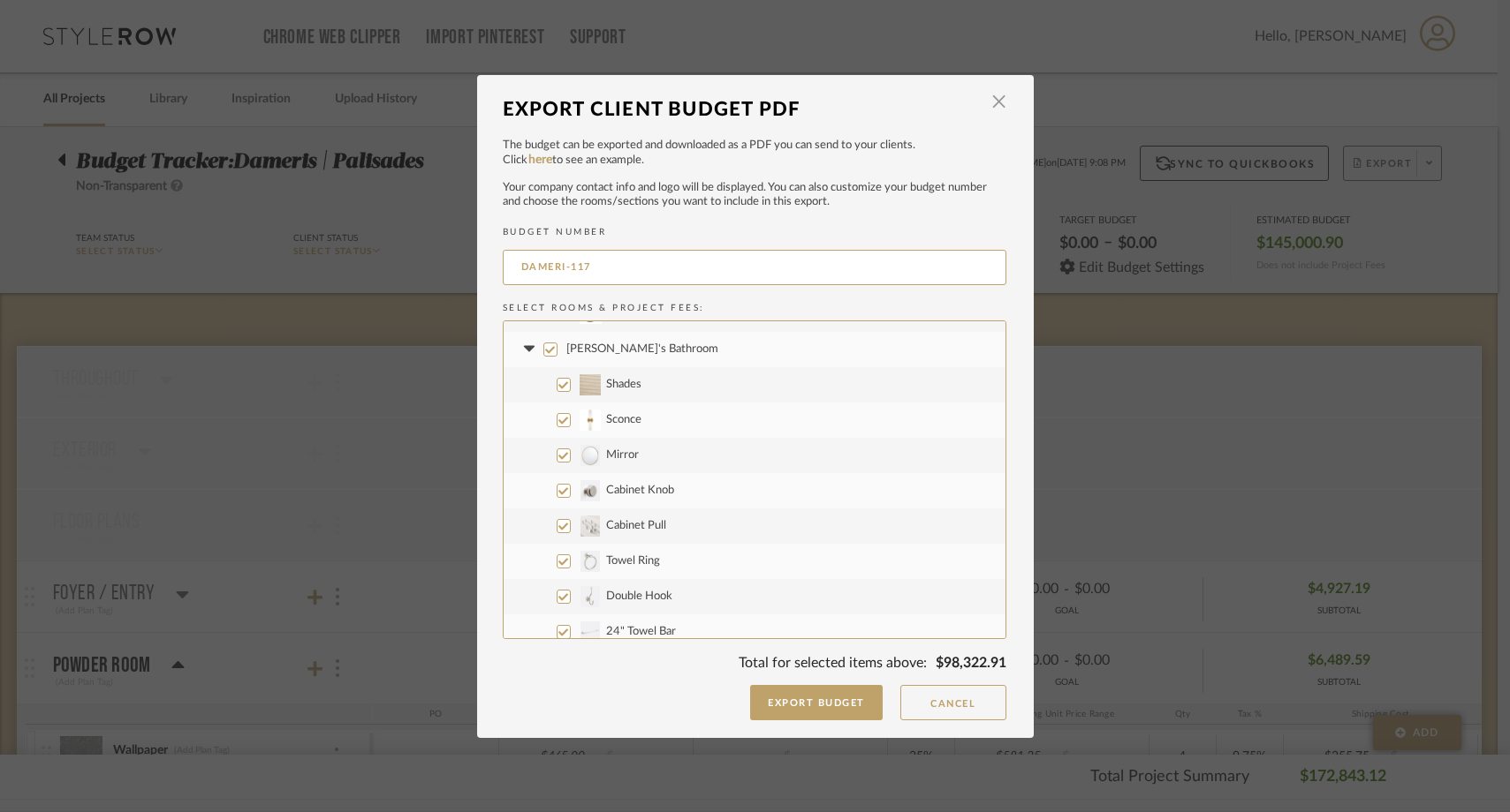
click at [544, 346] on input "Isabella's Bathroom" at bounding box center [551, 350] width 14 height 14
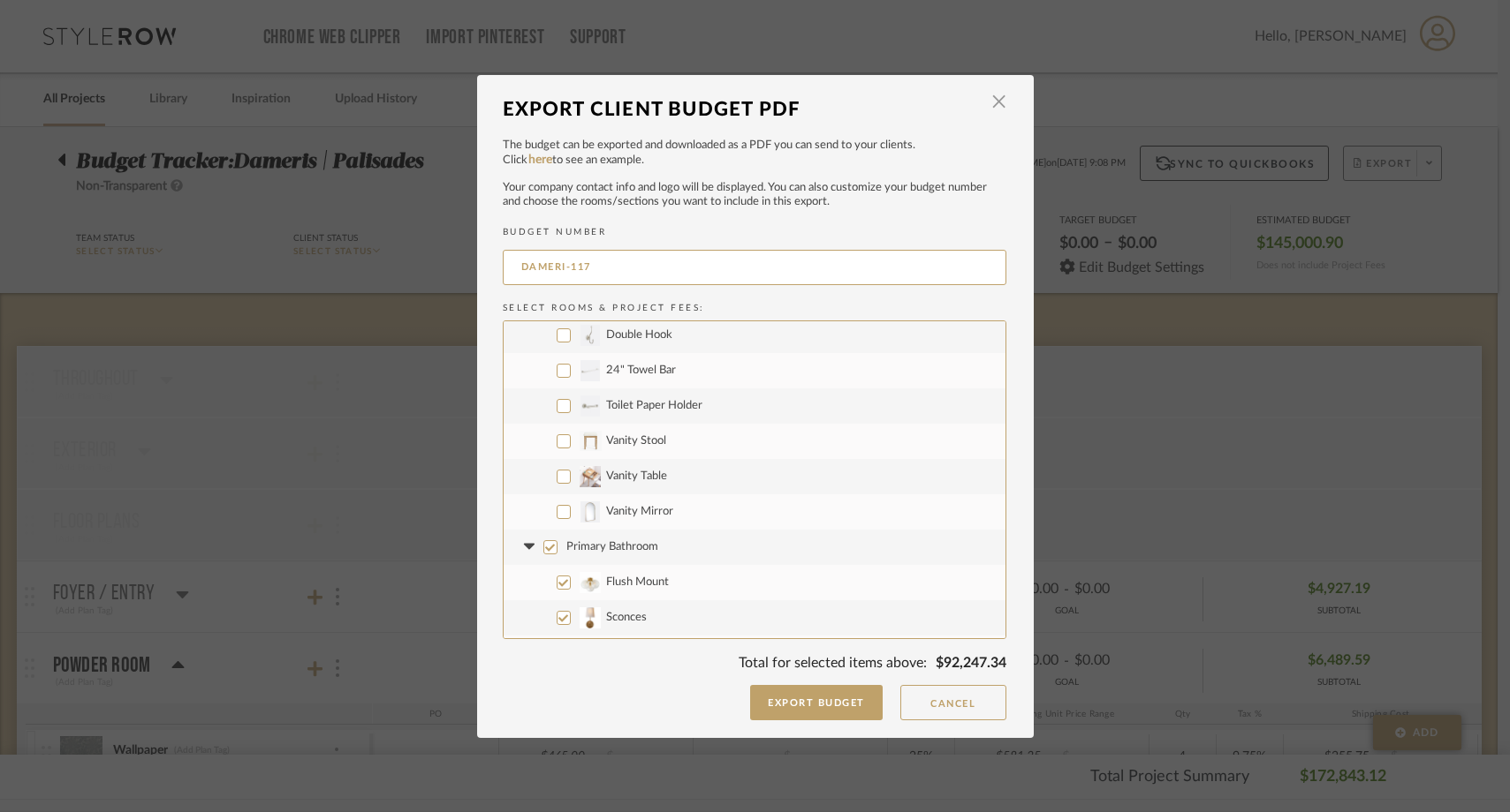
scroll to position [2373, 0]
click at [556, 511] on input "Vanity Mirror" at bounding box center [564, 510] width 14 height 14
click at [544, 548] on input "Primary Bathroom" at bounding box center [551, 545] width 14 height 14
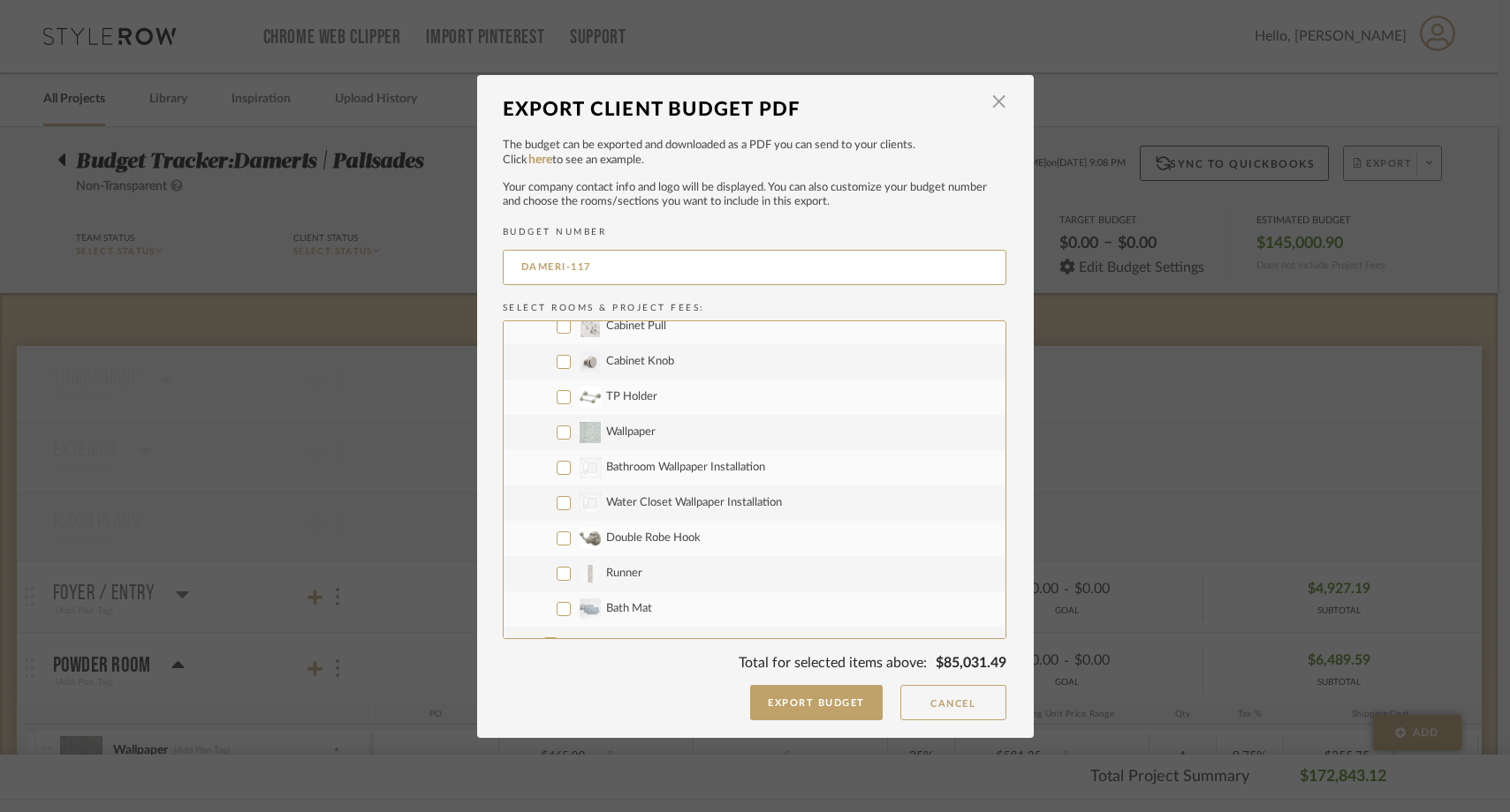
scroll to position [2936, 0]
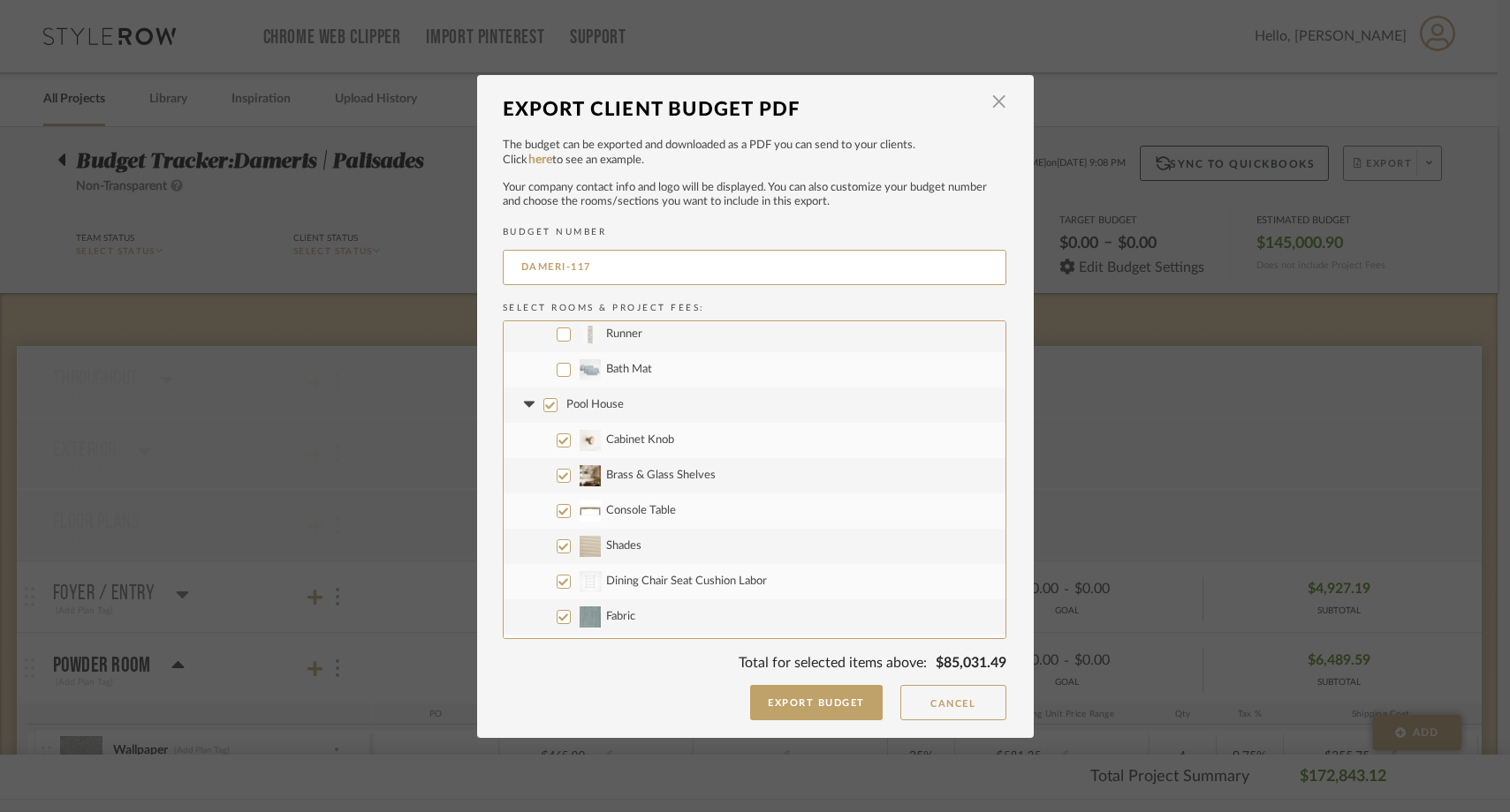
click at [547, 403] on input "Pool House" at bounding box center [551, 405] width 14 height 14
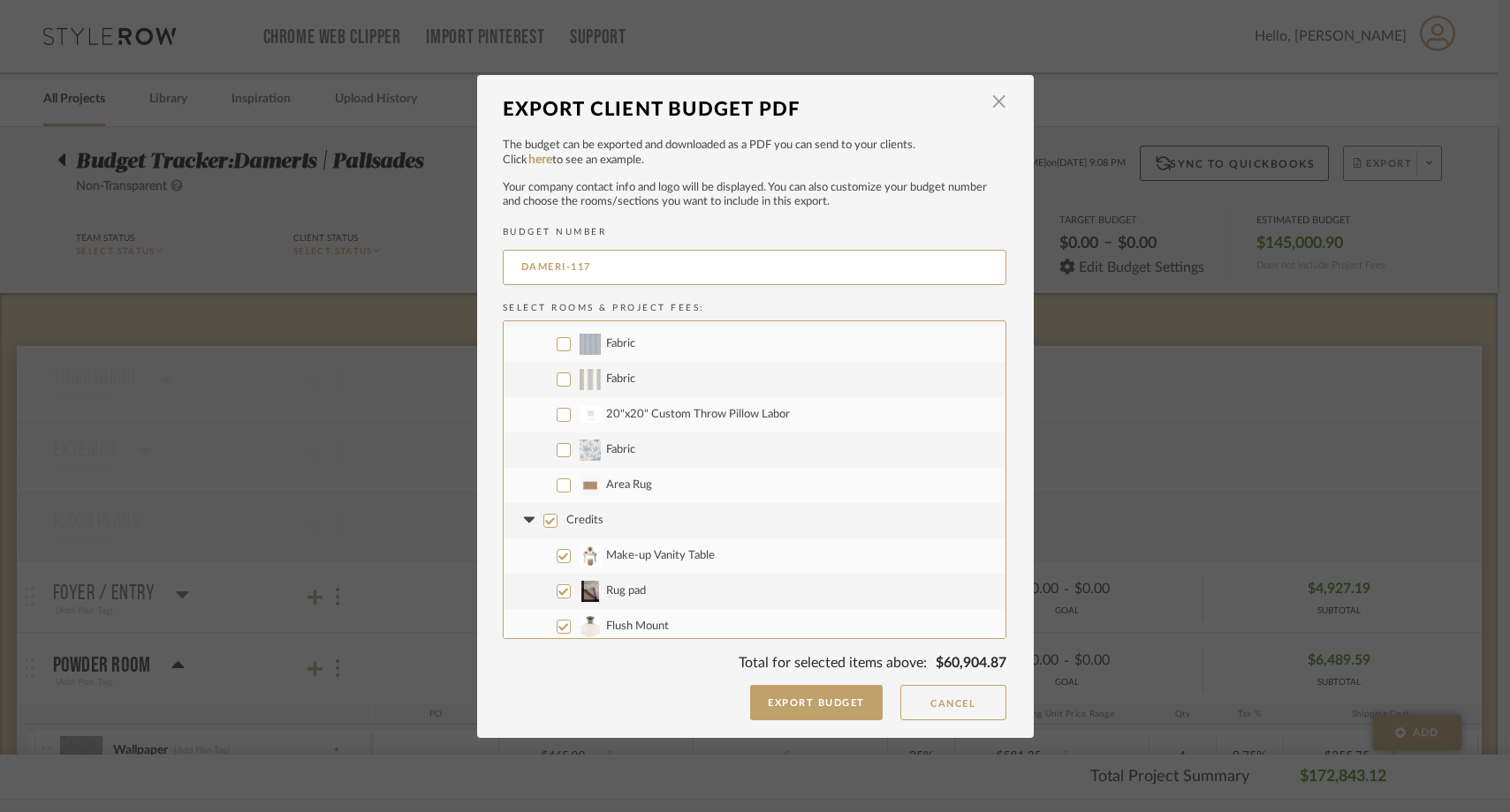
click at [546, 517] on input "Credits" at bounding box center [551, 521] width 14 height 14
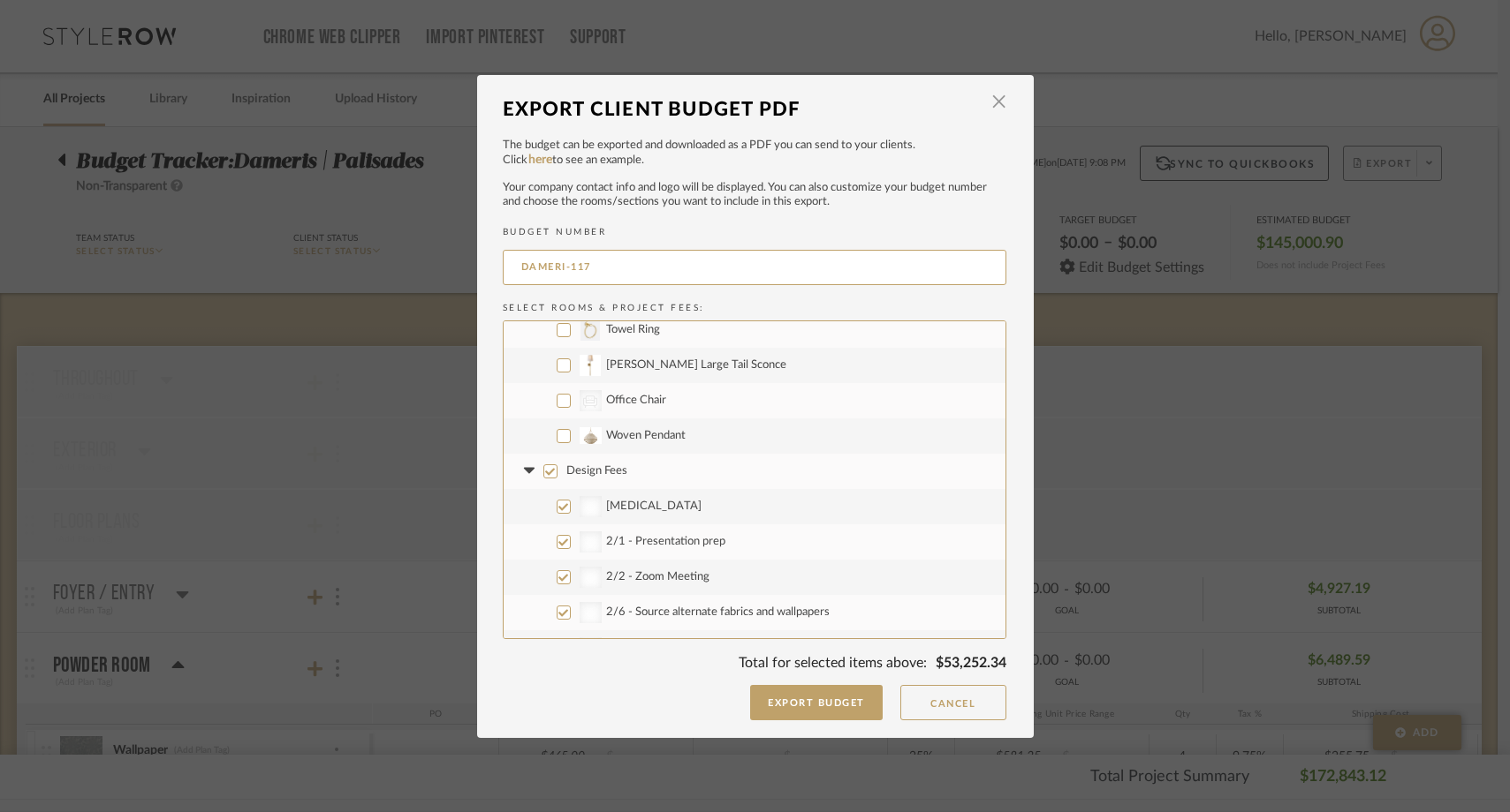
click at [544, 470] on input "Design Fees" at bounding box center [551, 472] width 14 height 14
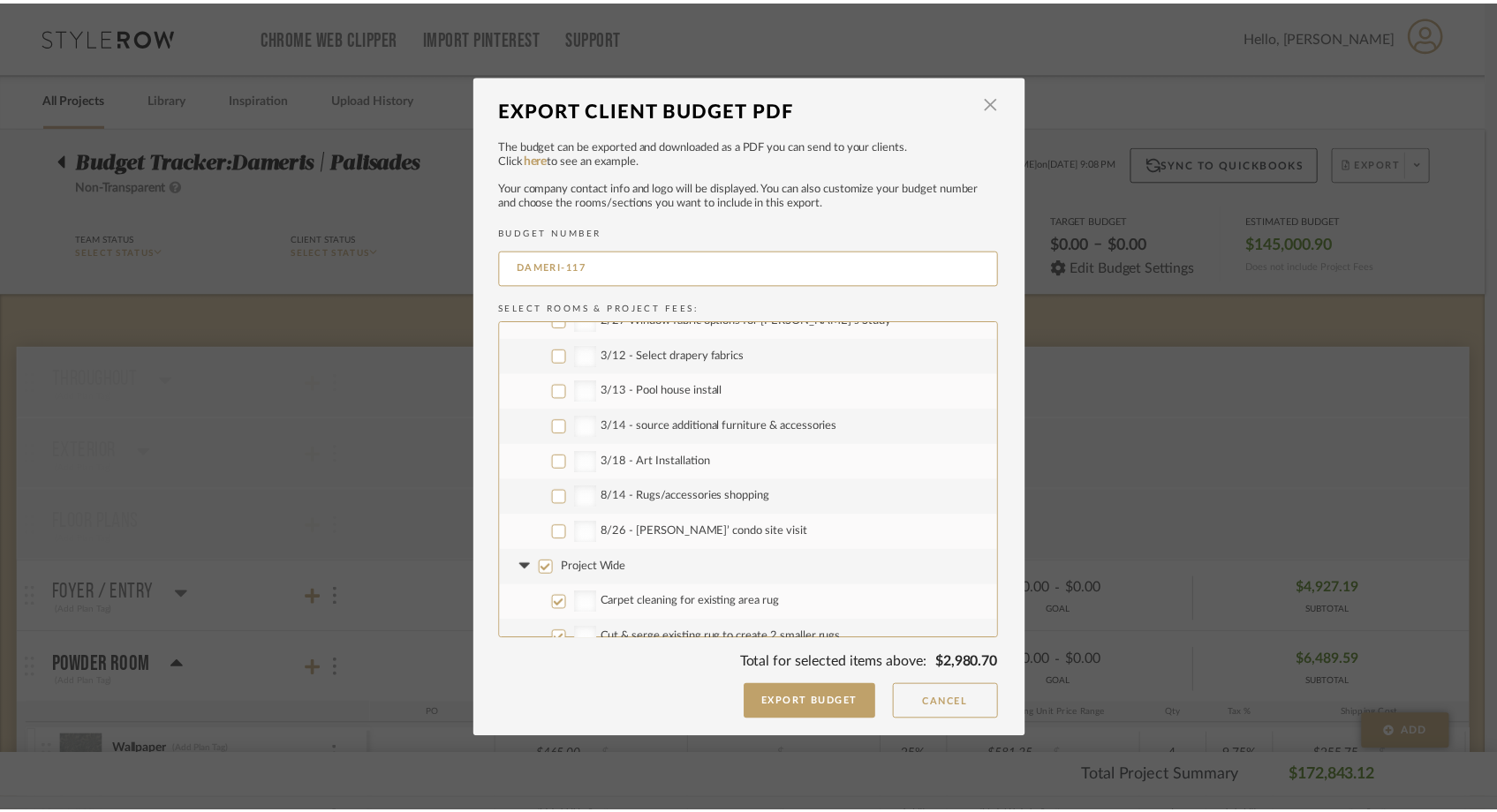
scroll to position [7313, 0]
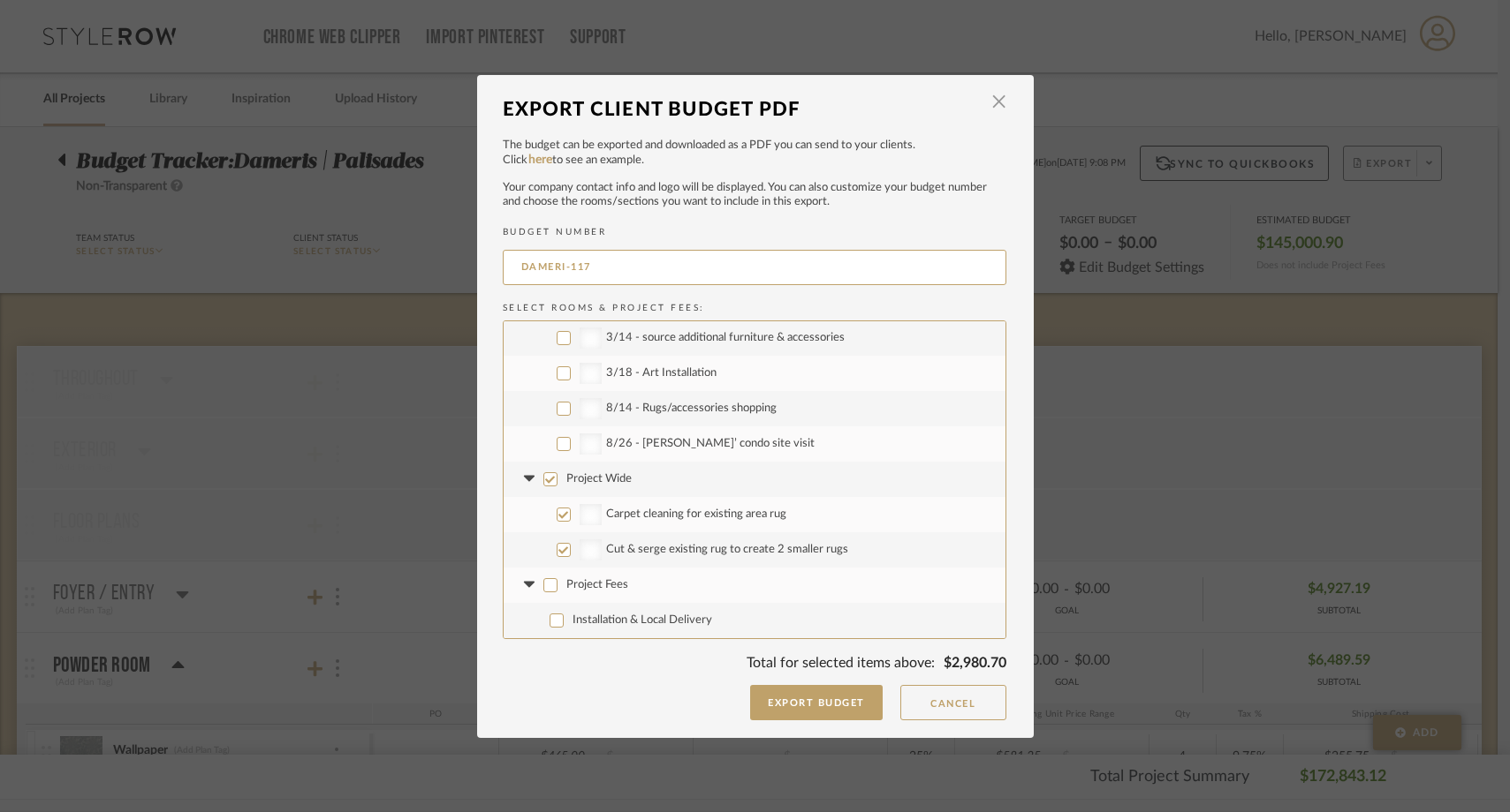
click at [544, 474] on input "Project Wide" at bounding box center [551, 479] width 14 height 14
click at [786, 706] on button "Export Budget" at bounding box center [816, 703] width 132 height 35
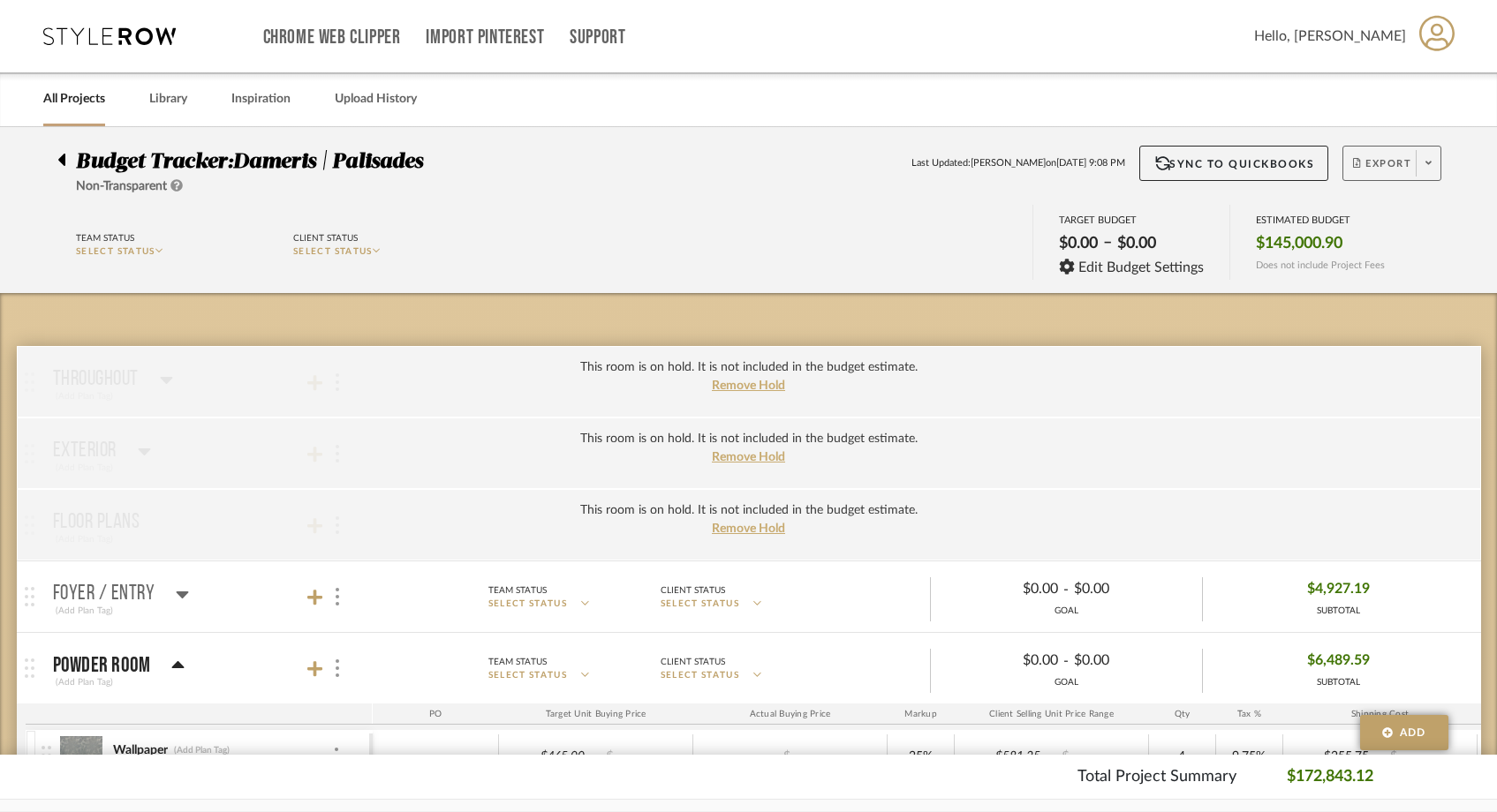
click at [81, 92] on link "All Projects" at bounding box center [74, 99] width 62 height 24
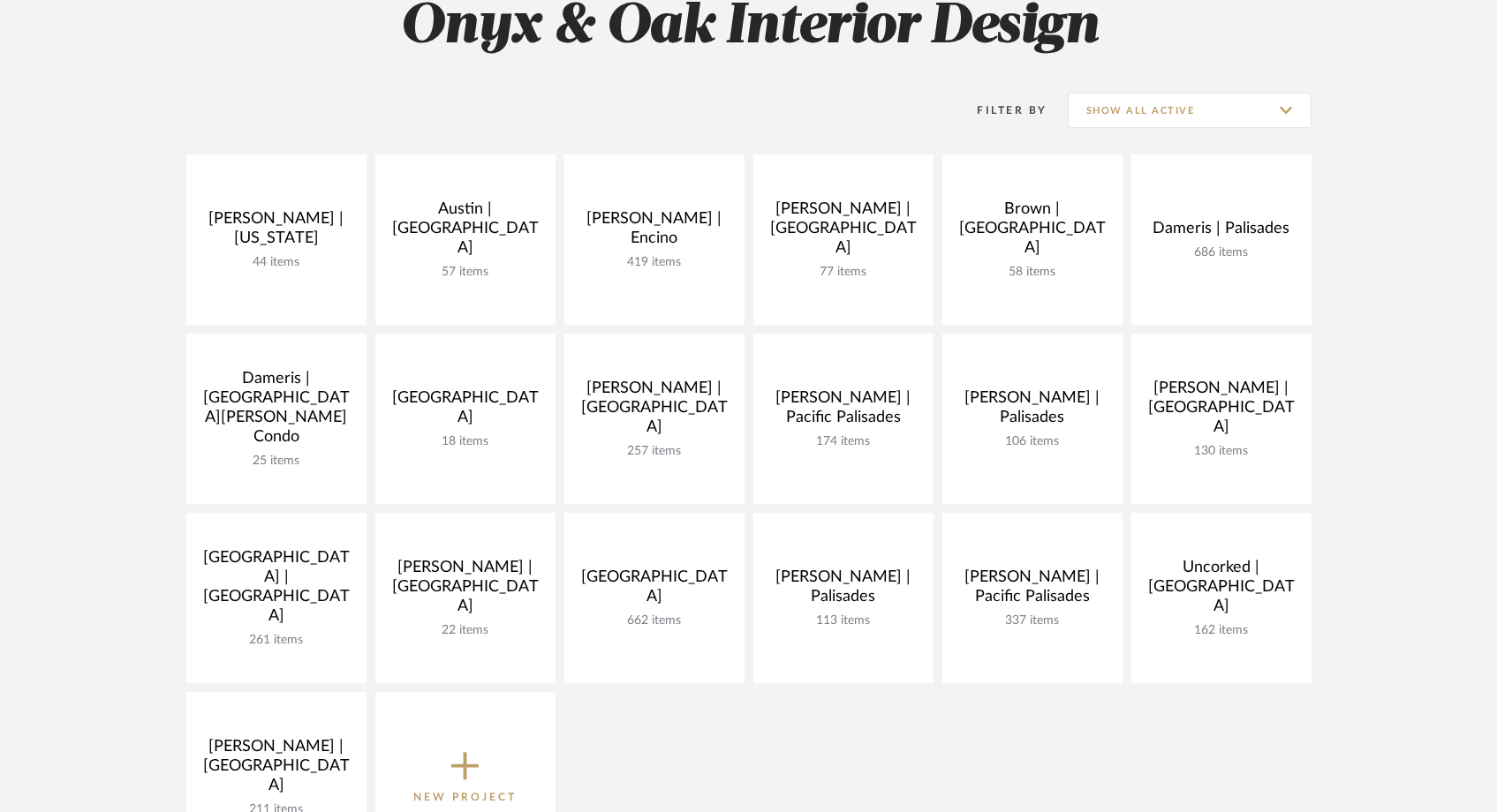
scroll to position [298, 0]
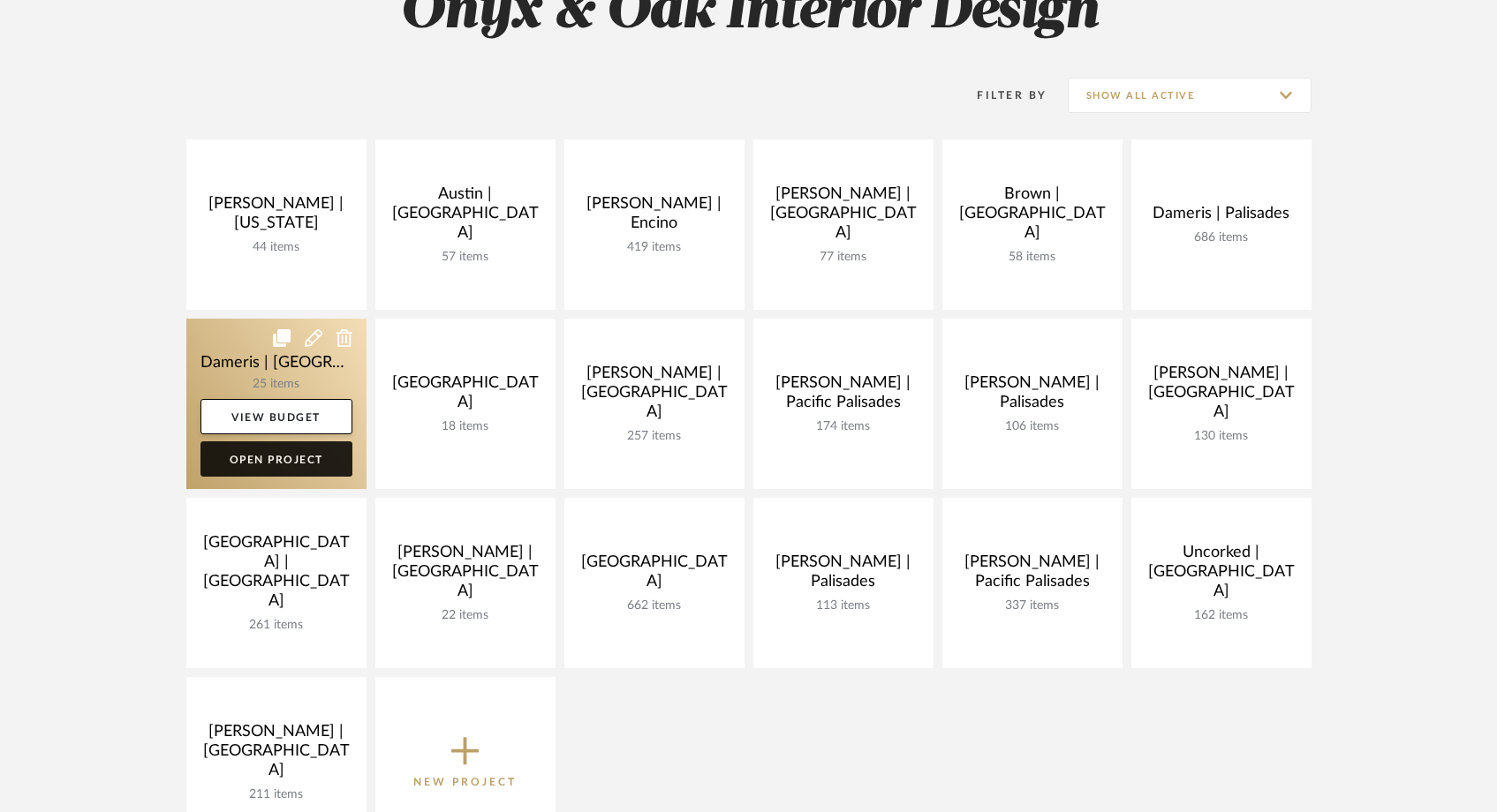
click at [327, 456] on link "Open Project" at bounding box center [277, 458] width 152 height 35
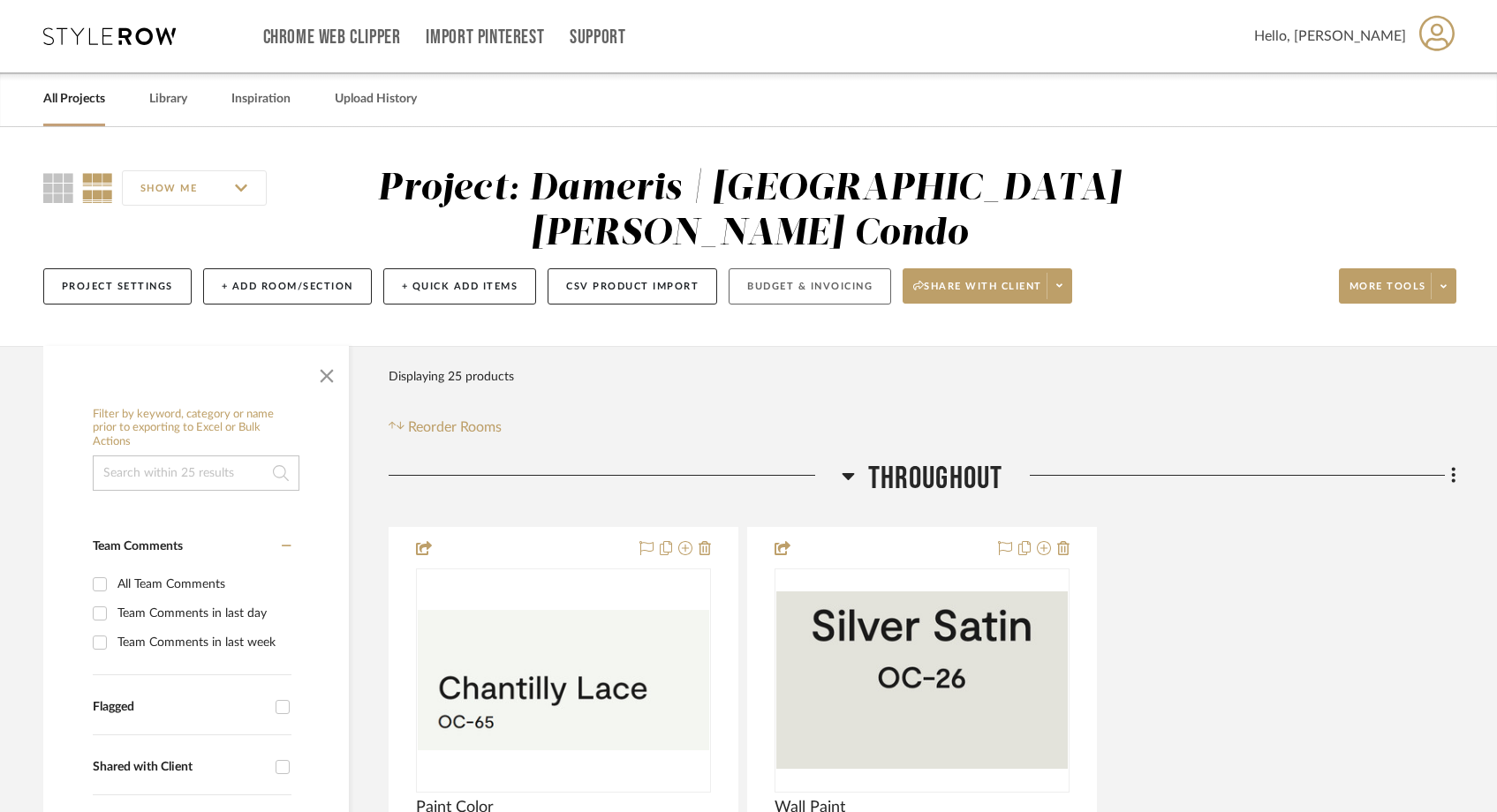
click at [854, 269] on button "Budget & Invoicing" at bounding box center [810, 287] width 163 height 36
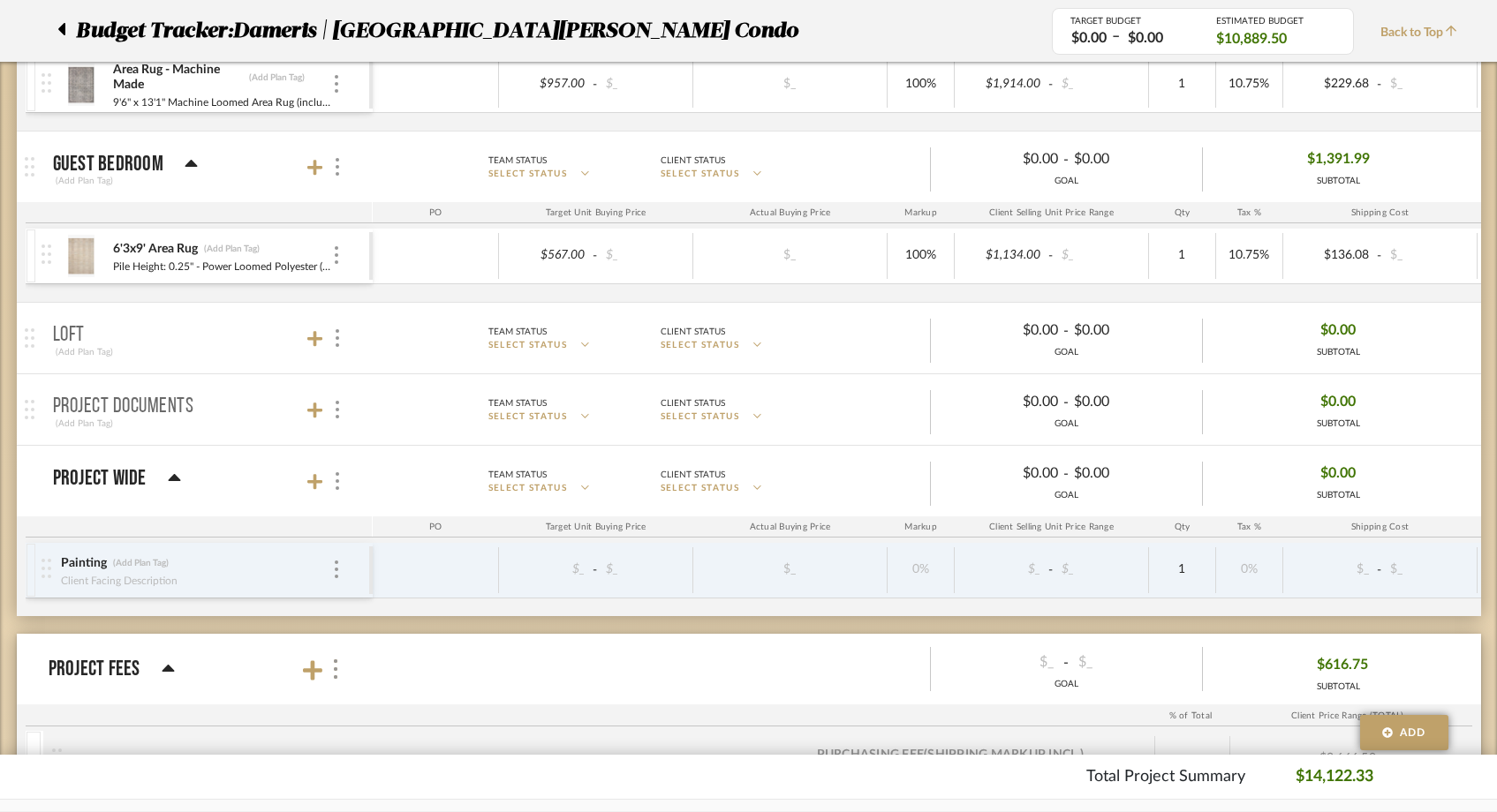
scroll to position [1132, 0]
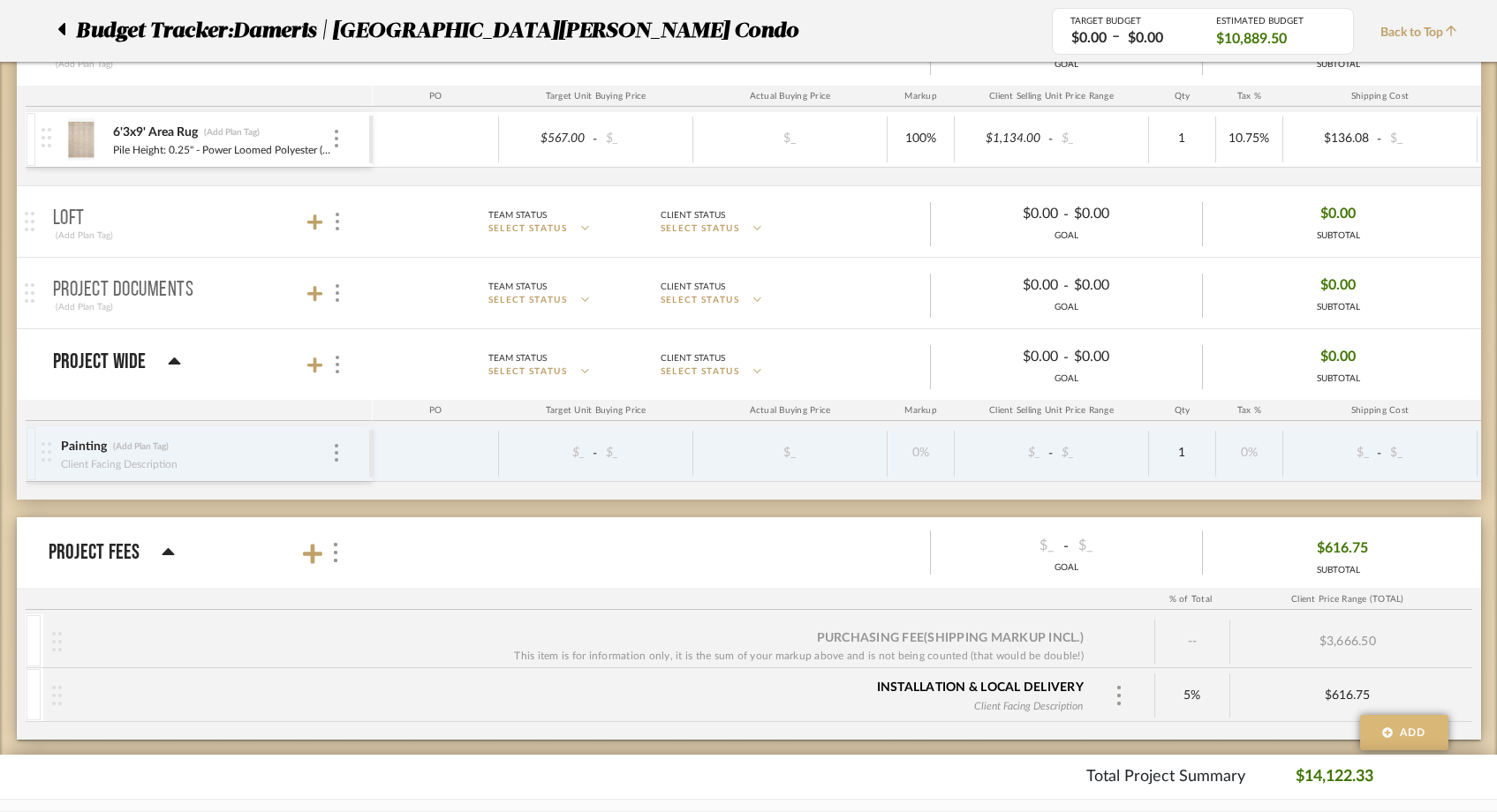
click at [1435, 732] on button "Add" at bounding box center [1405, 732] width 89 height 35
click at [1379, 663] on span "Add Rooms" at bounding box center [1397, 660] width 58 height 11
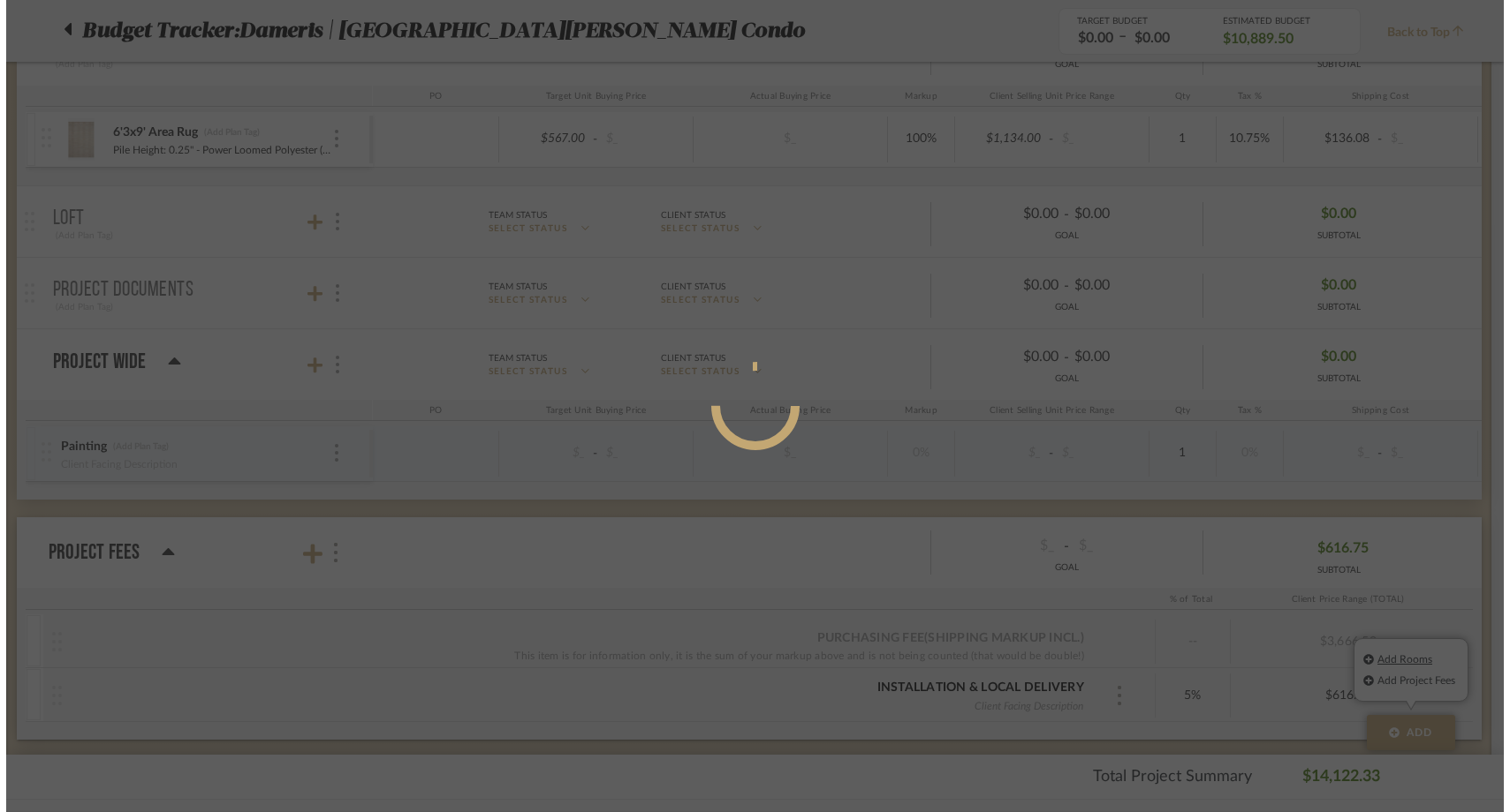
scroll to position [0, 0]
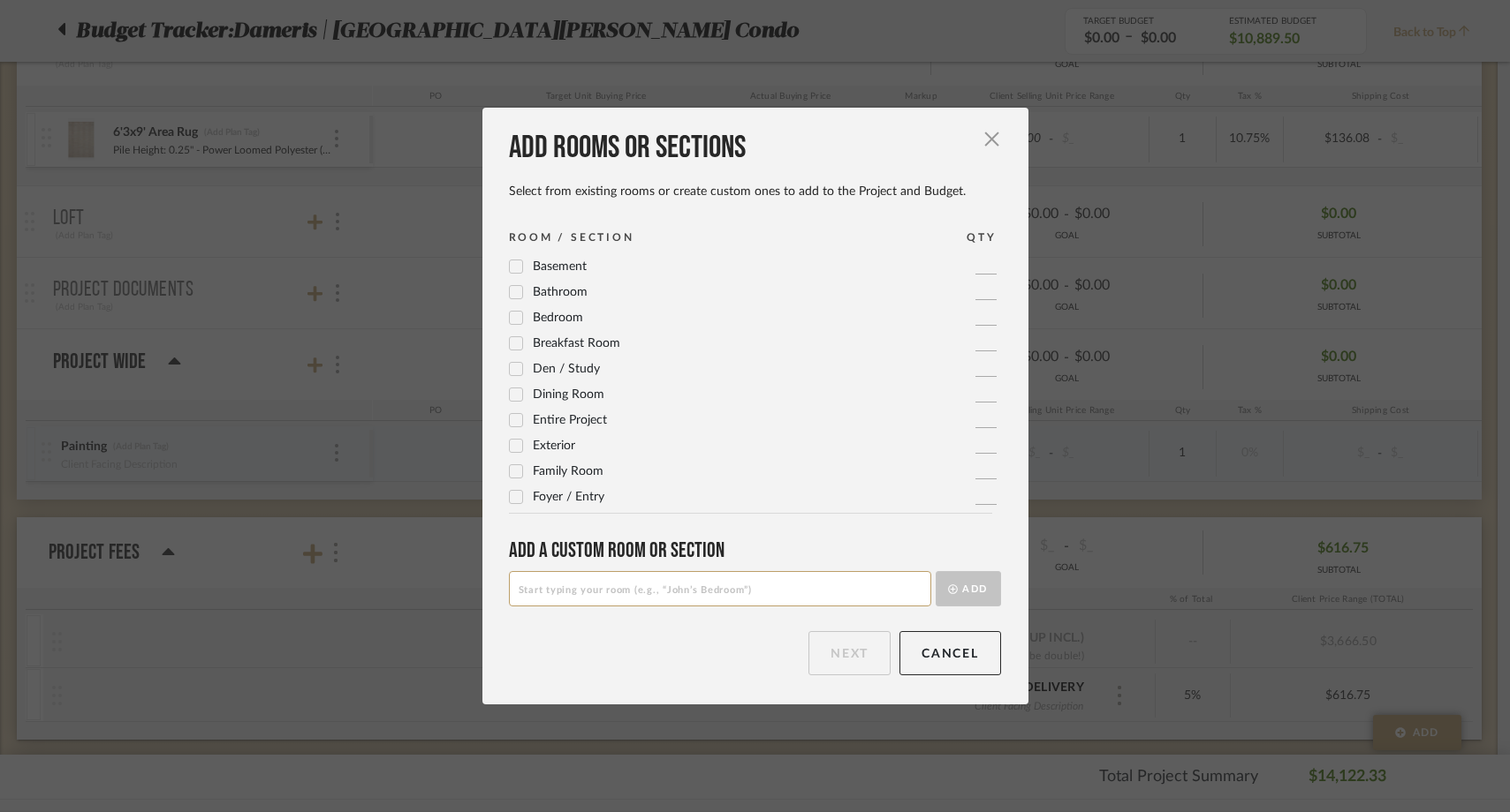
click at [705, 587] on input at bounding box center [720, 589] width 423 height 35
click at [964, 591] on button "Add" at bounding box center [968, 589] width 65 height 35
click at [812, 647] on button "Next" at bounding box center [850, 653] width 82 height 44
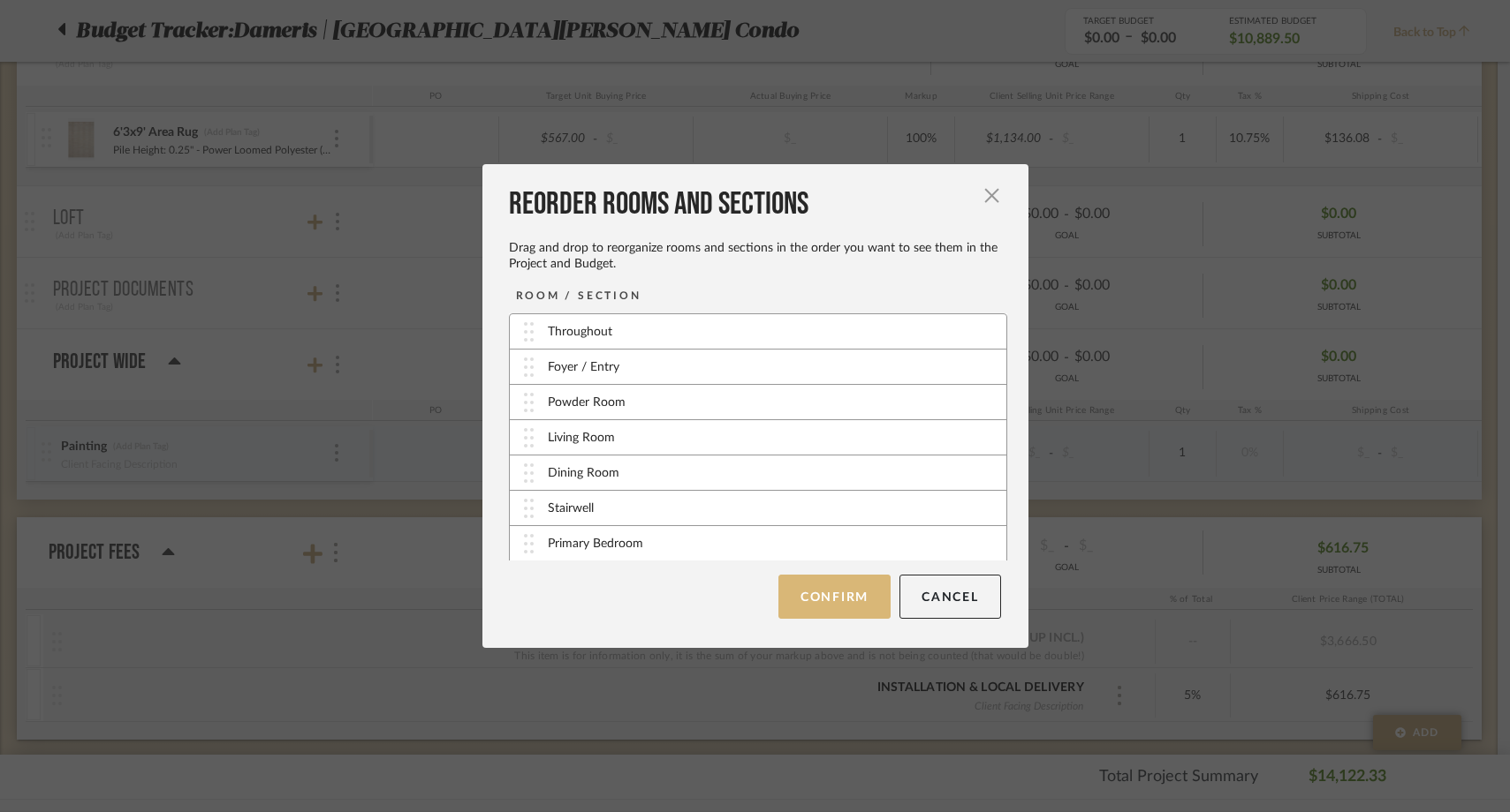
click at [820, 600] on button "Confirm" at bounding box center [834, 597] width 112 height 44
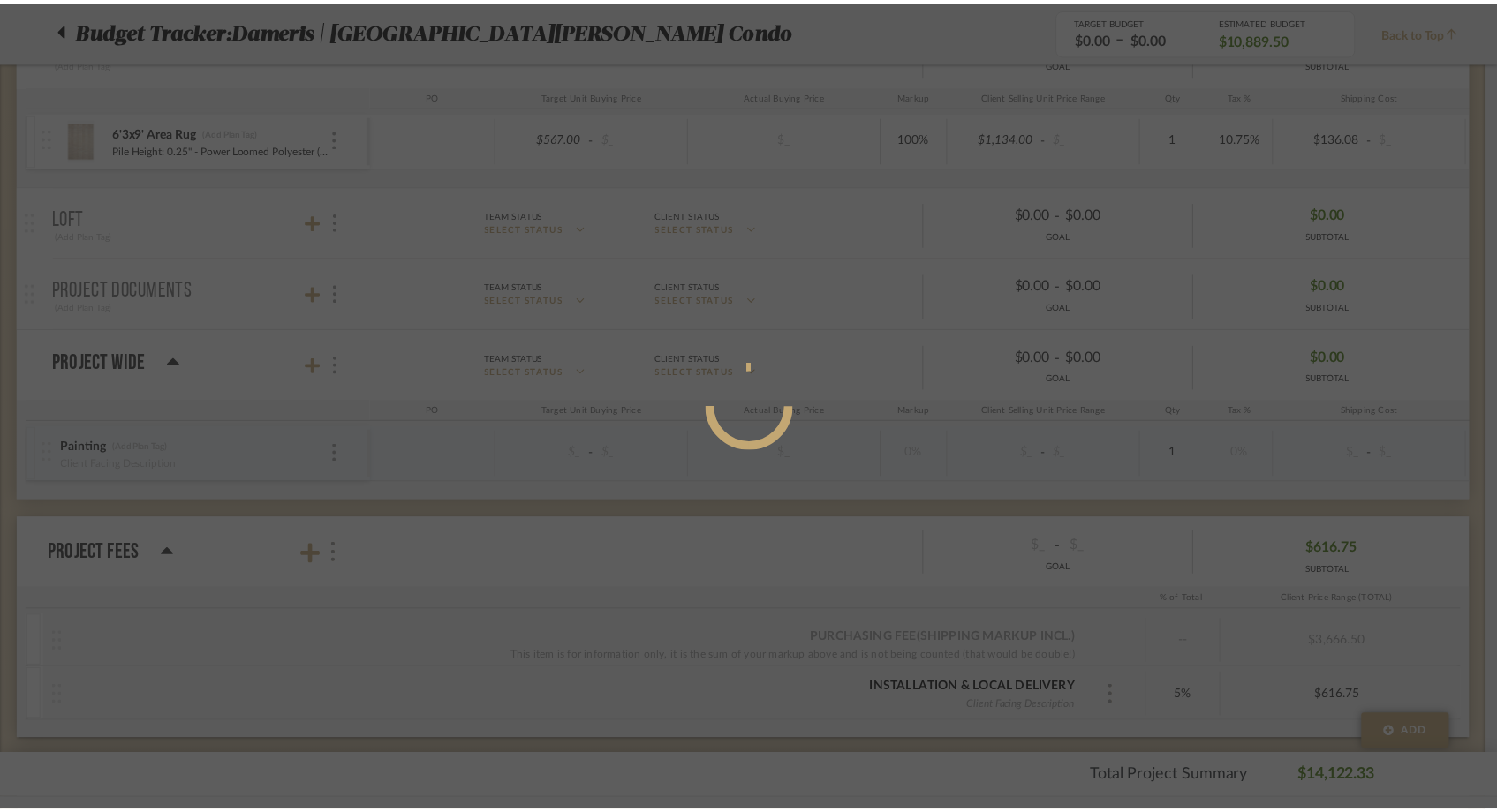
scroll to position [1132, 0]
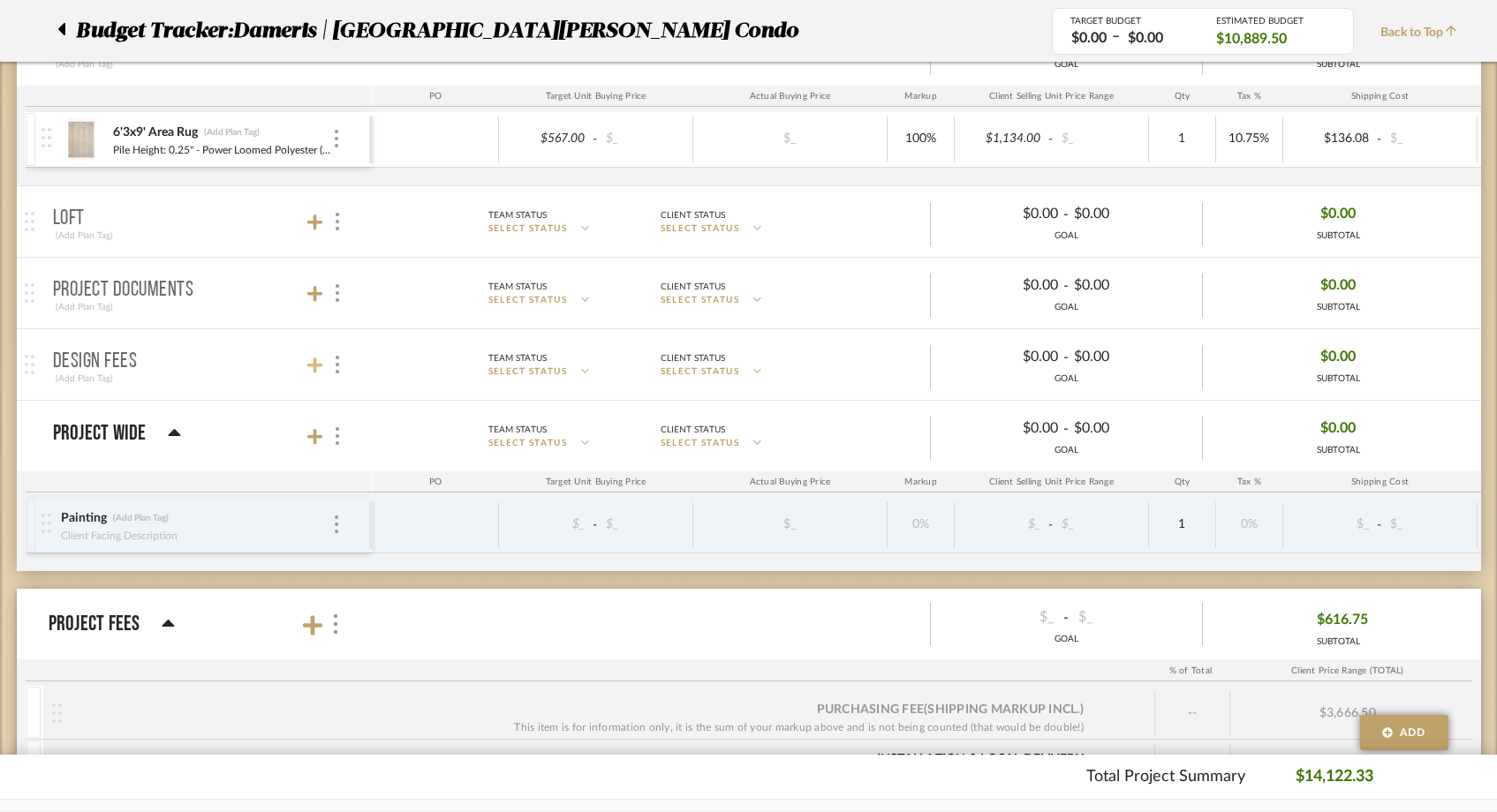
click at [315, 367] on icon at bounding box center [316, 366] width 16 height 16
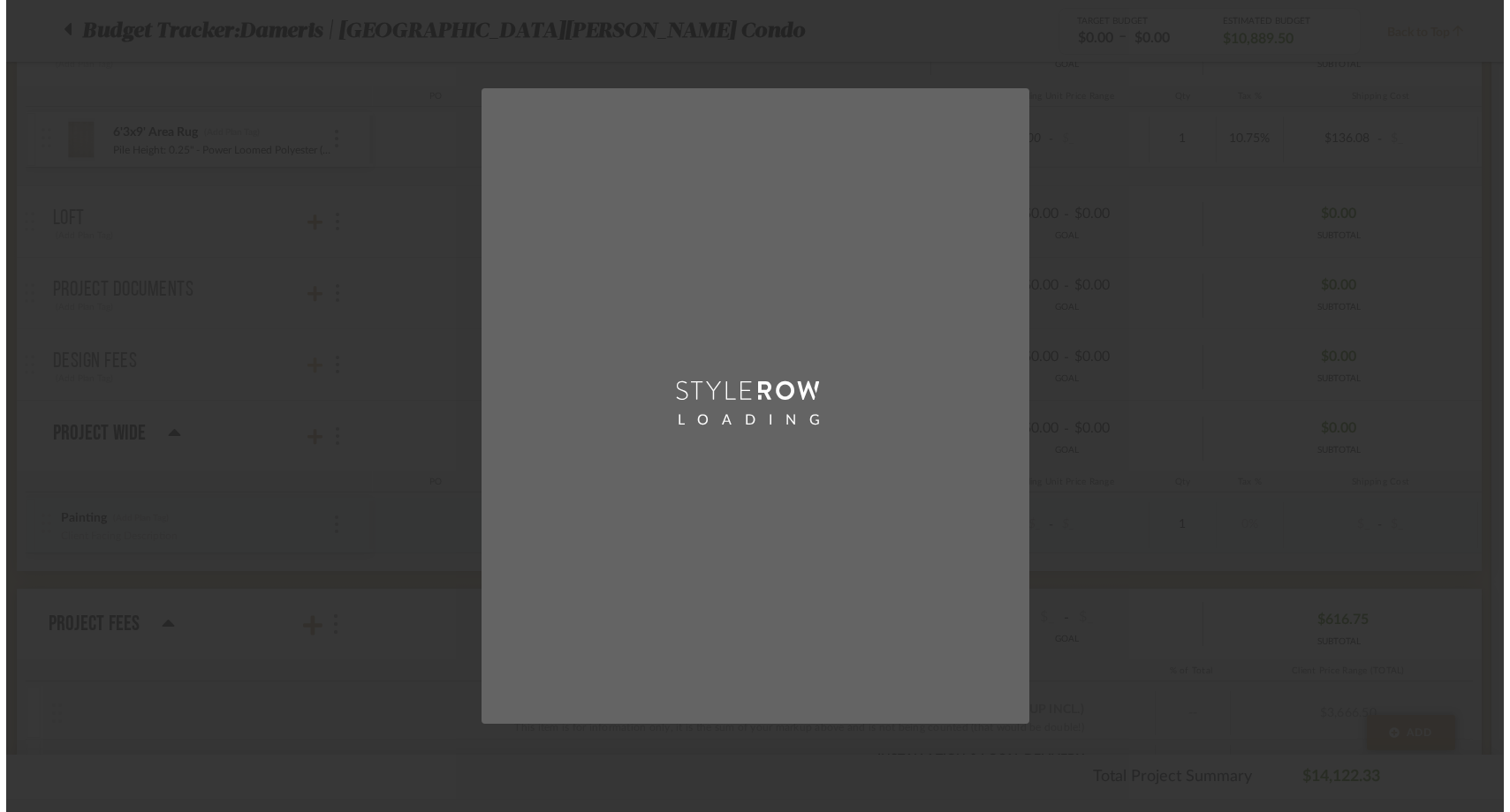
scroll to position [0, 0]
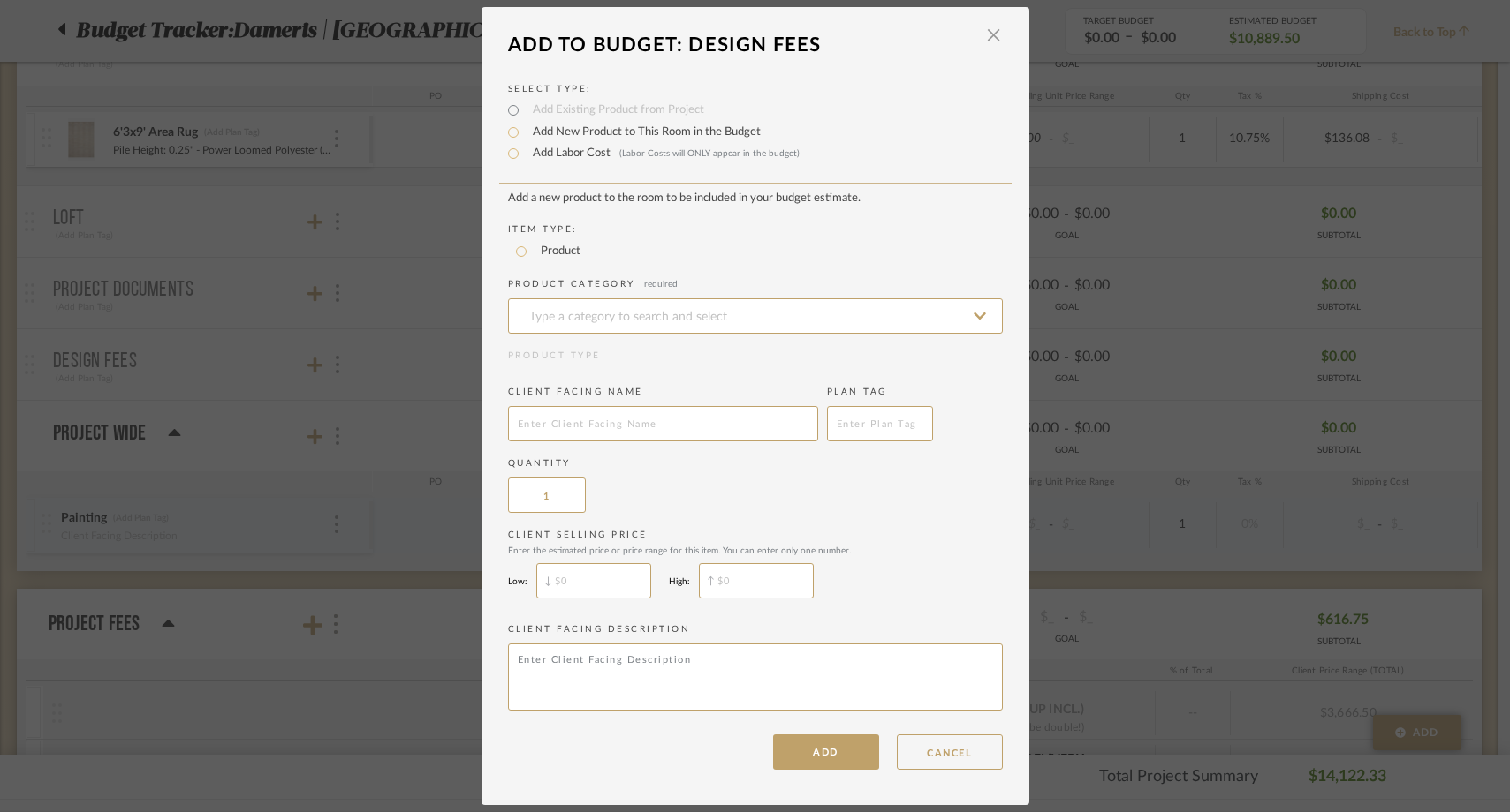
click at [567, 156] on label "Add Labor Cost (Labor Costs will ONLY appear in the budget)" at bounding box center [661, 154] width 276 height 18
click at [524, 156] on input "Add Labor Cost (Labor Costs will ONLY appear in the budget)" at bounding box center [513, 153] width 21 height 21
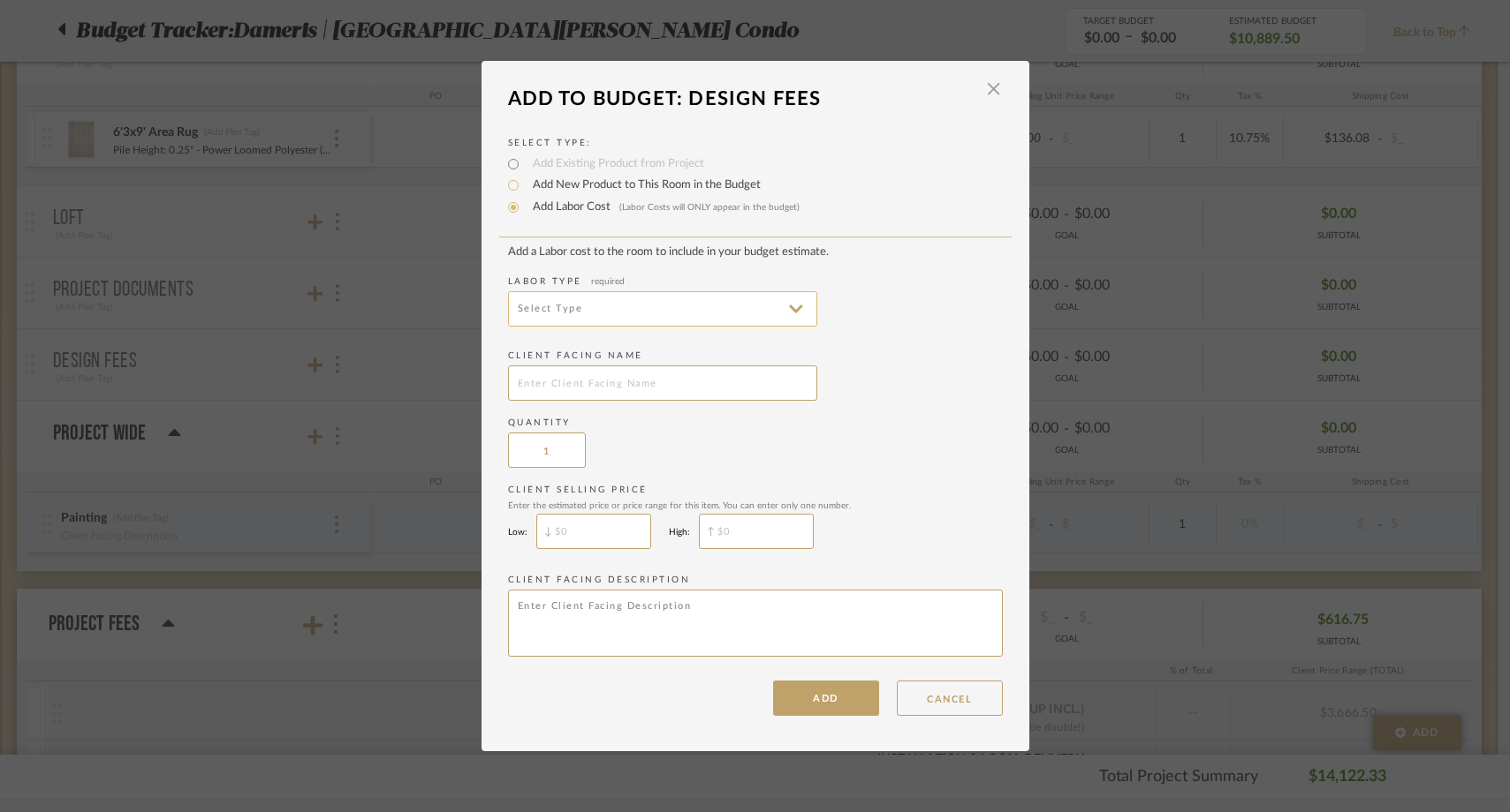
click at [543, 309] on input at bounding box center [663, 308] width 309 height 35
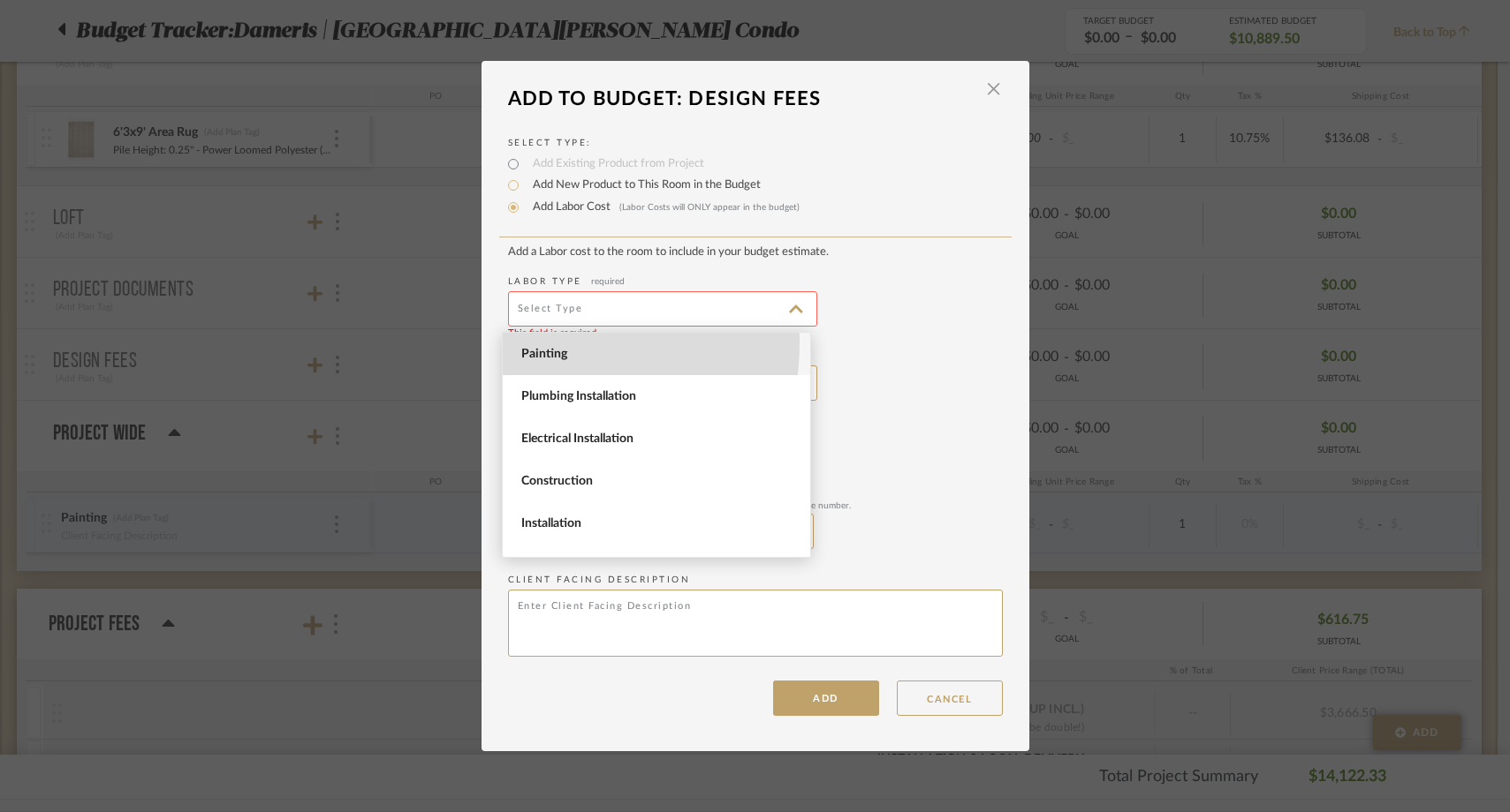
click at [545, 344] on span "Painting" at bounding box center [657, 354] width 308 height 42
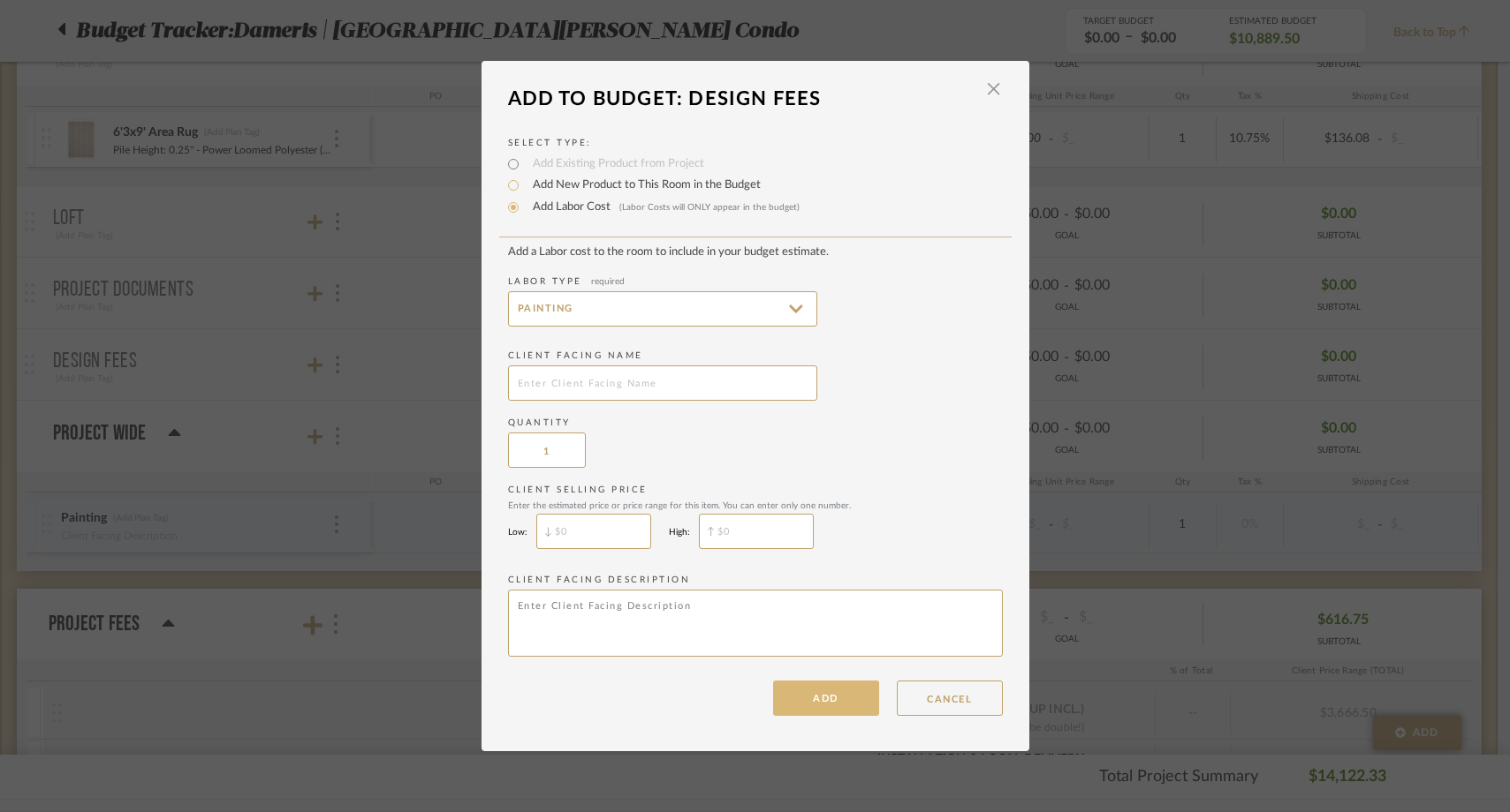
click at [831, 703] on button "ADD" at bounding box center [826, 698] width 106 height 35
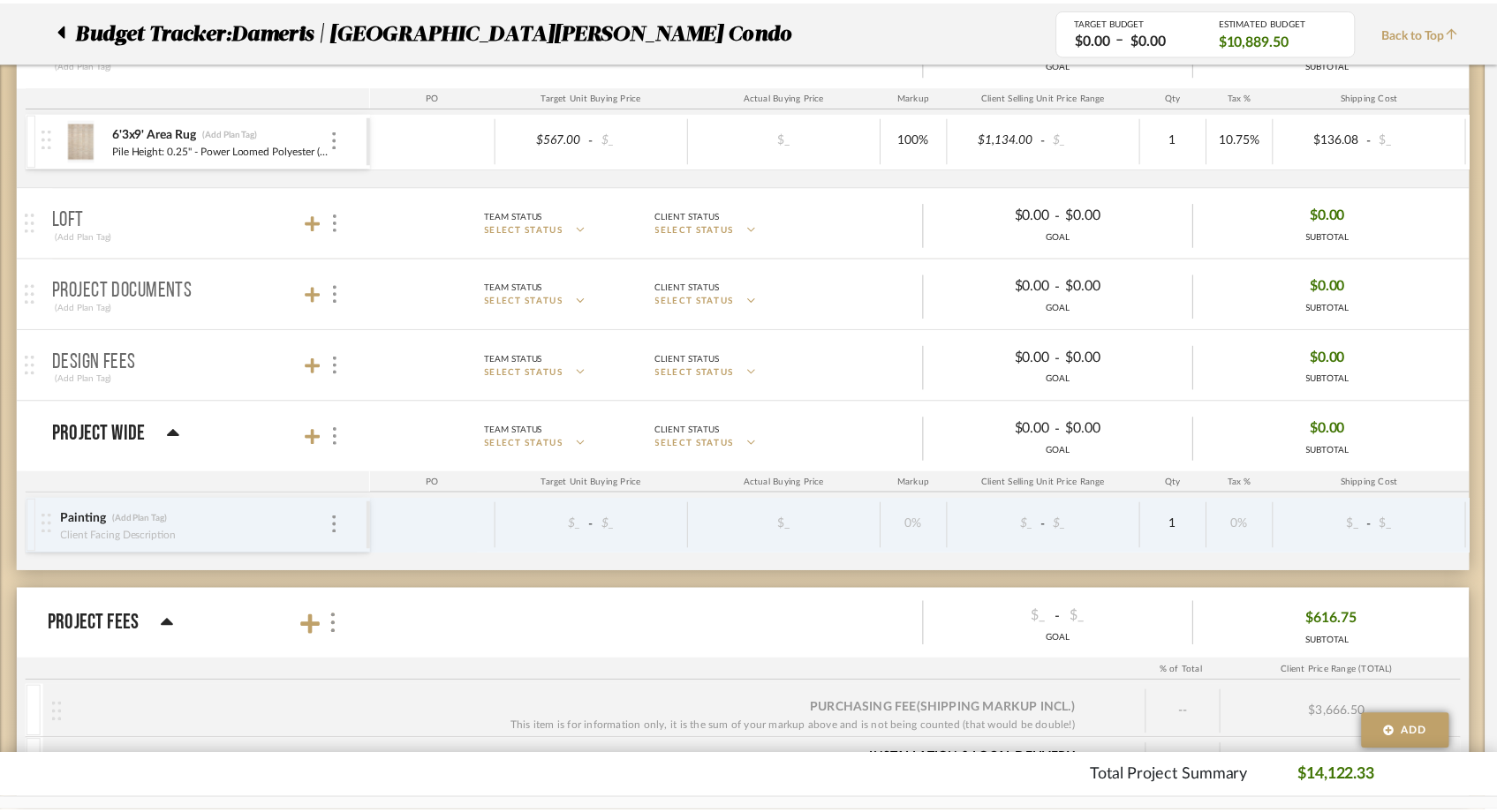
scroll to position [1132, 0]
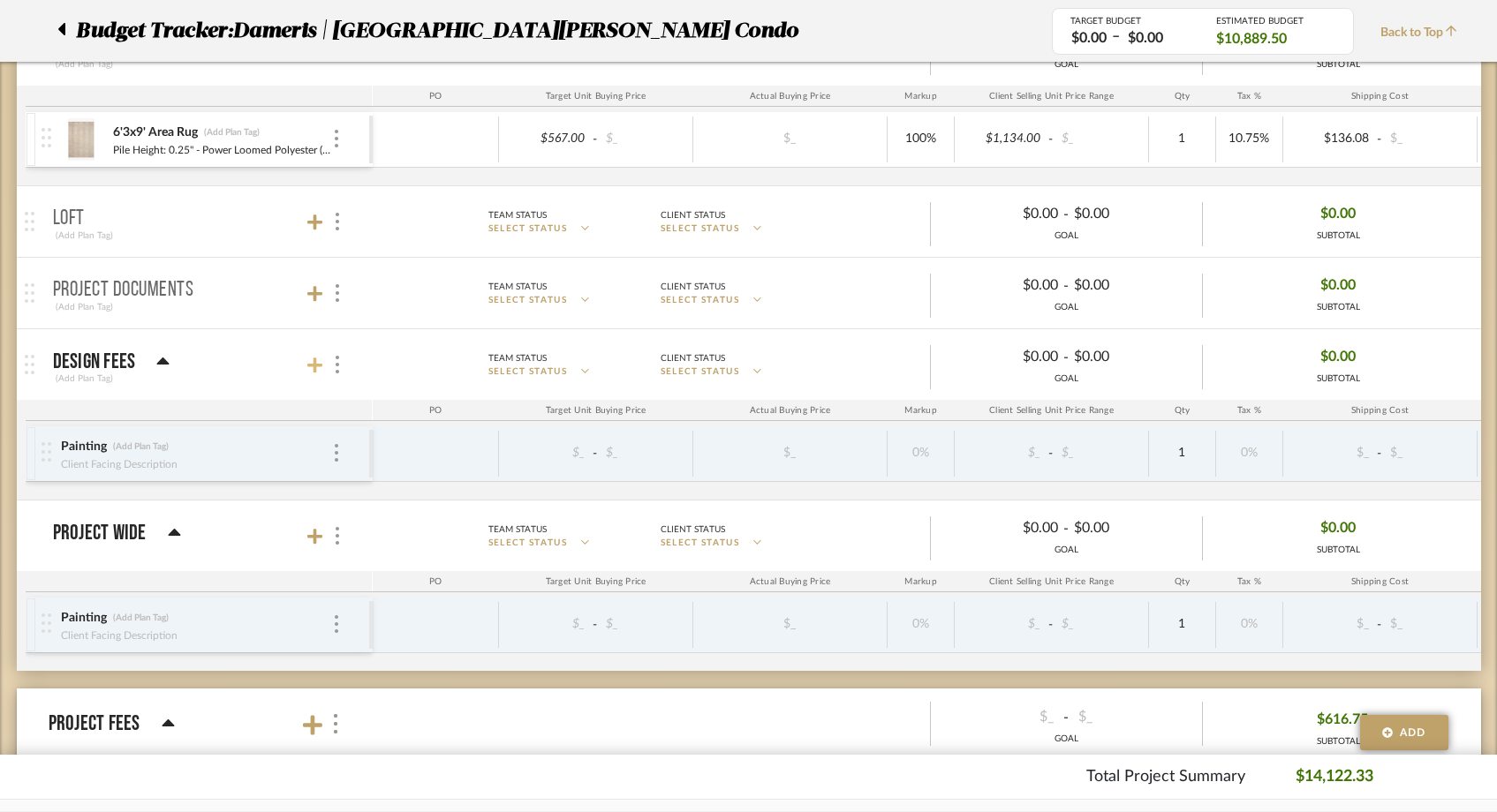
click at [311, 370] on icon at bounding box center [316, 366] width 16 height 18
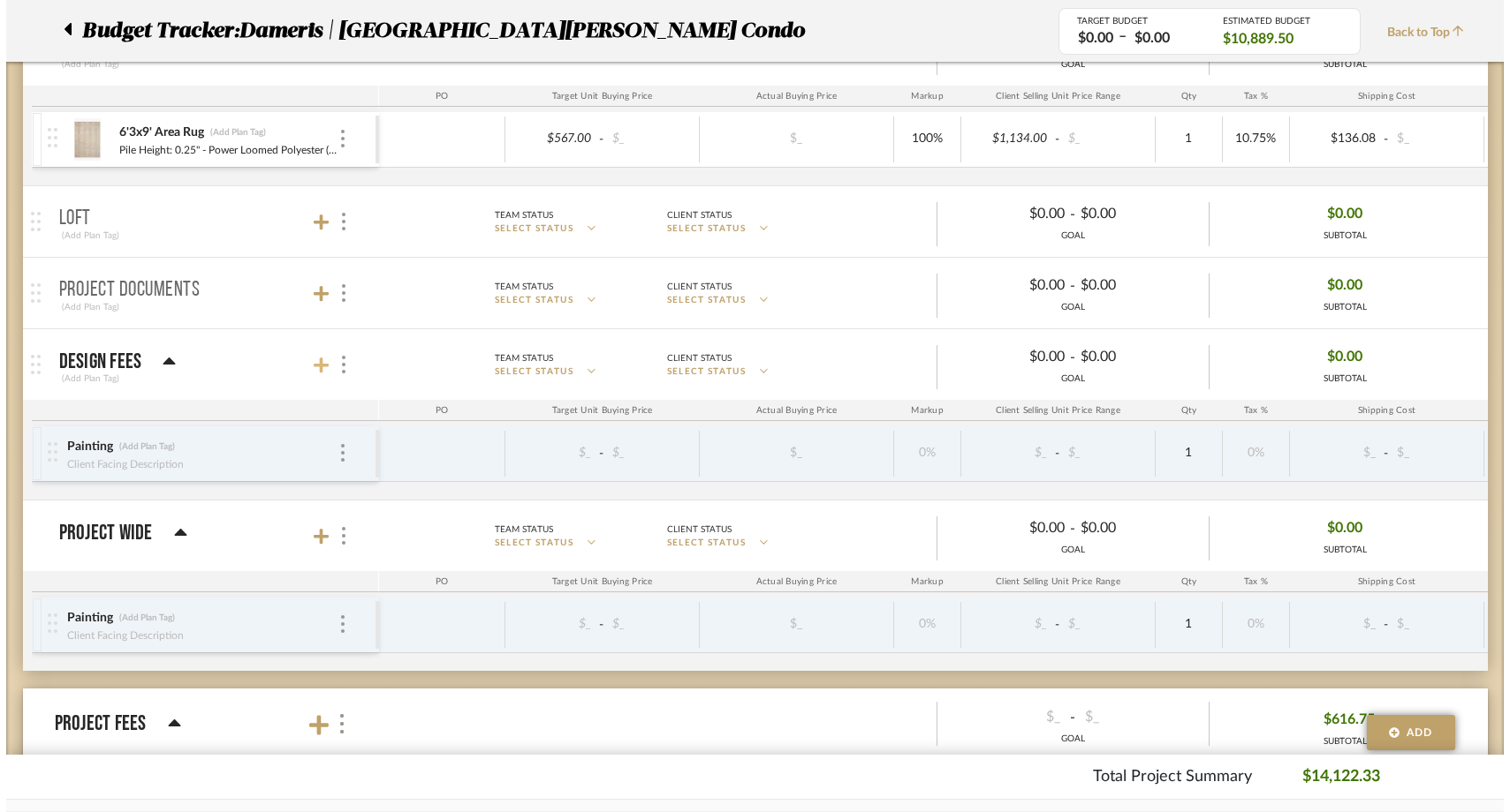
scroll to position [0, 0]
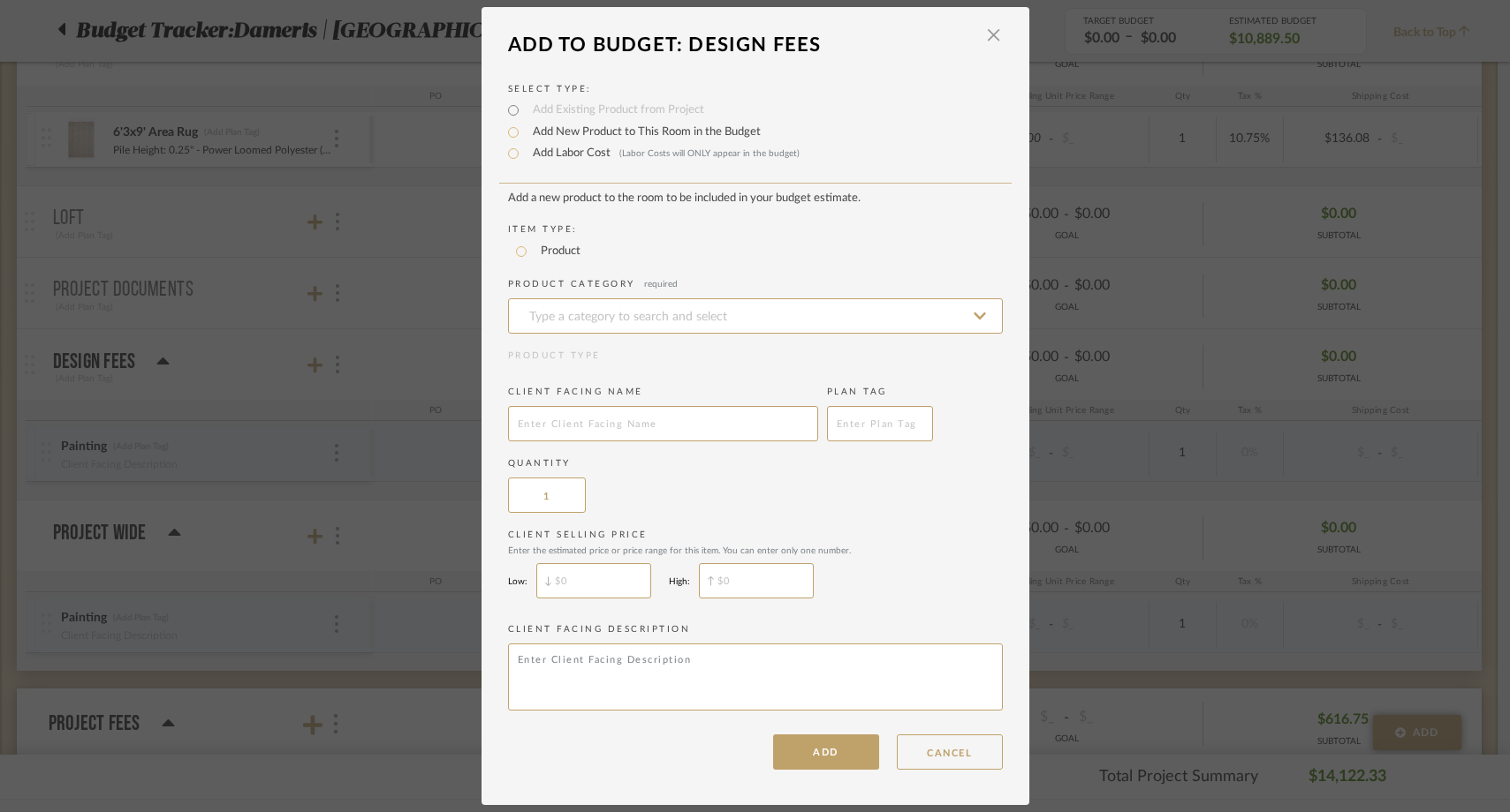
click at [588, 152] on label "Add Labor Cost (Labor Costs will ONLY appear in the budget)" at bounding box center [661, 154] width 276 height 18
click at [524, 152] on input "Add Labor Cost (Labor Costs will ONLY appear in the budget)" at bounding box center [513, 153] width 21 height 21
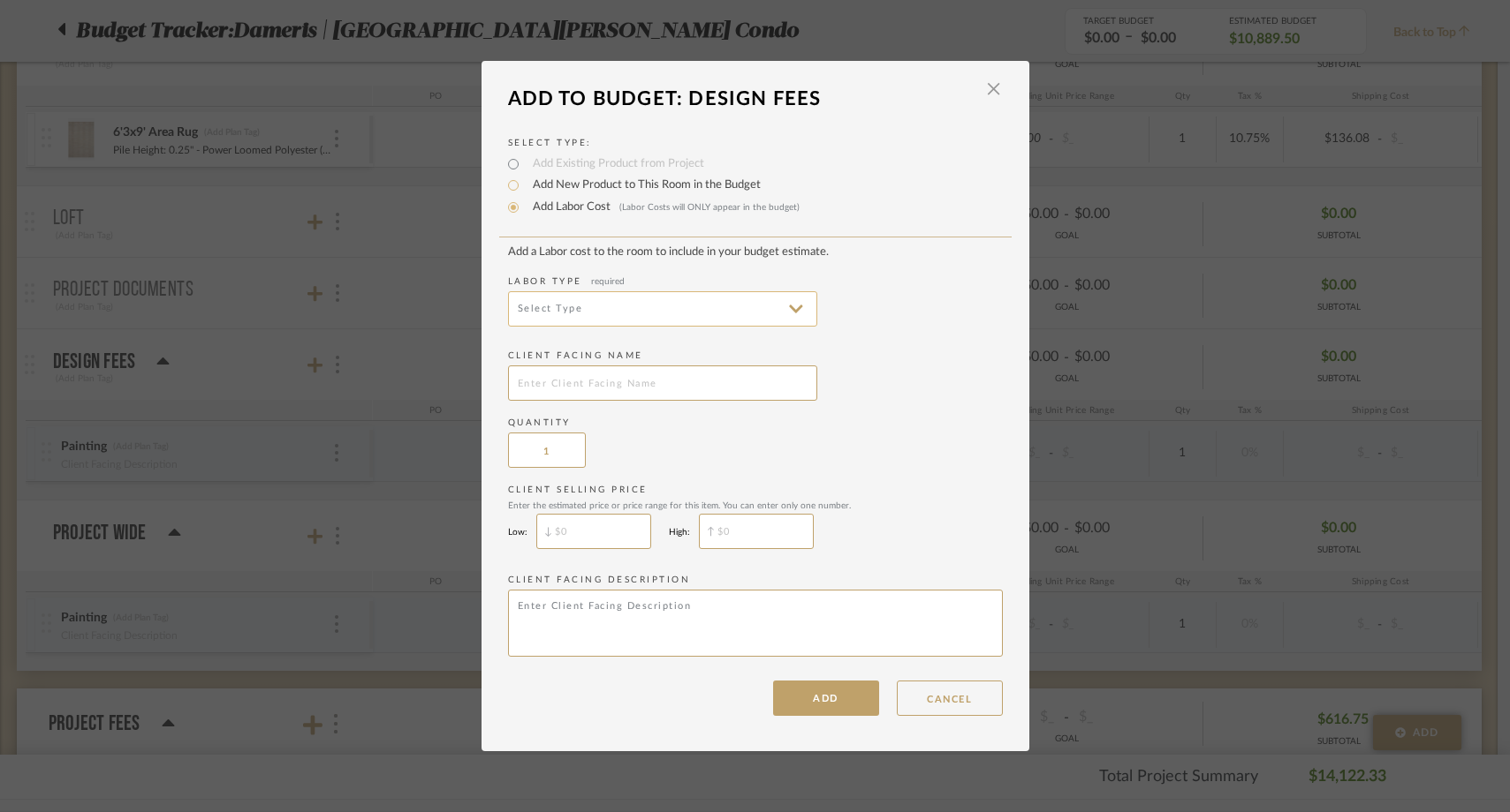
click at [546, 303] on input at bounding box center [663, 308] width 309 height 35
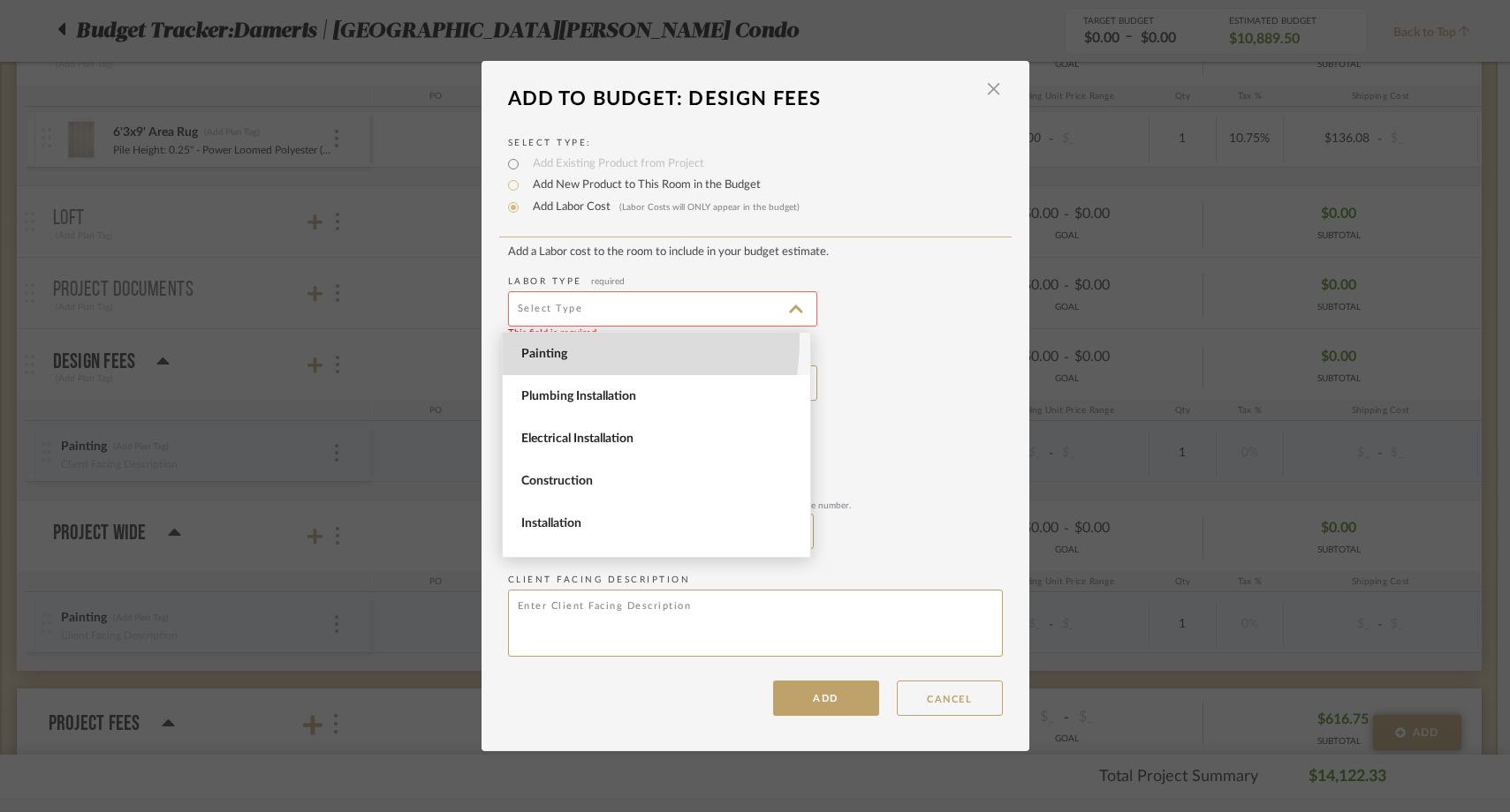
click at [546, 339] on span "Painting" at bounding box center [657, 354] width 308 height 42
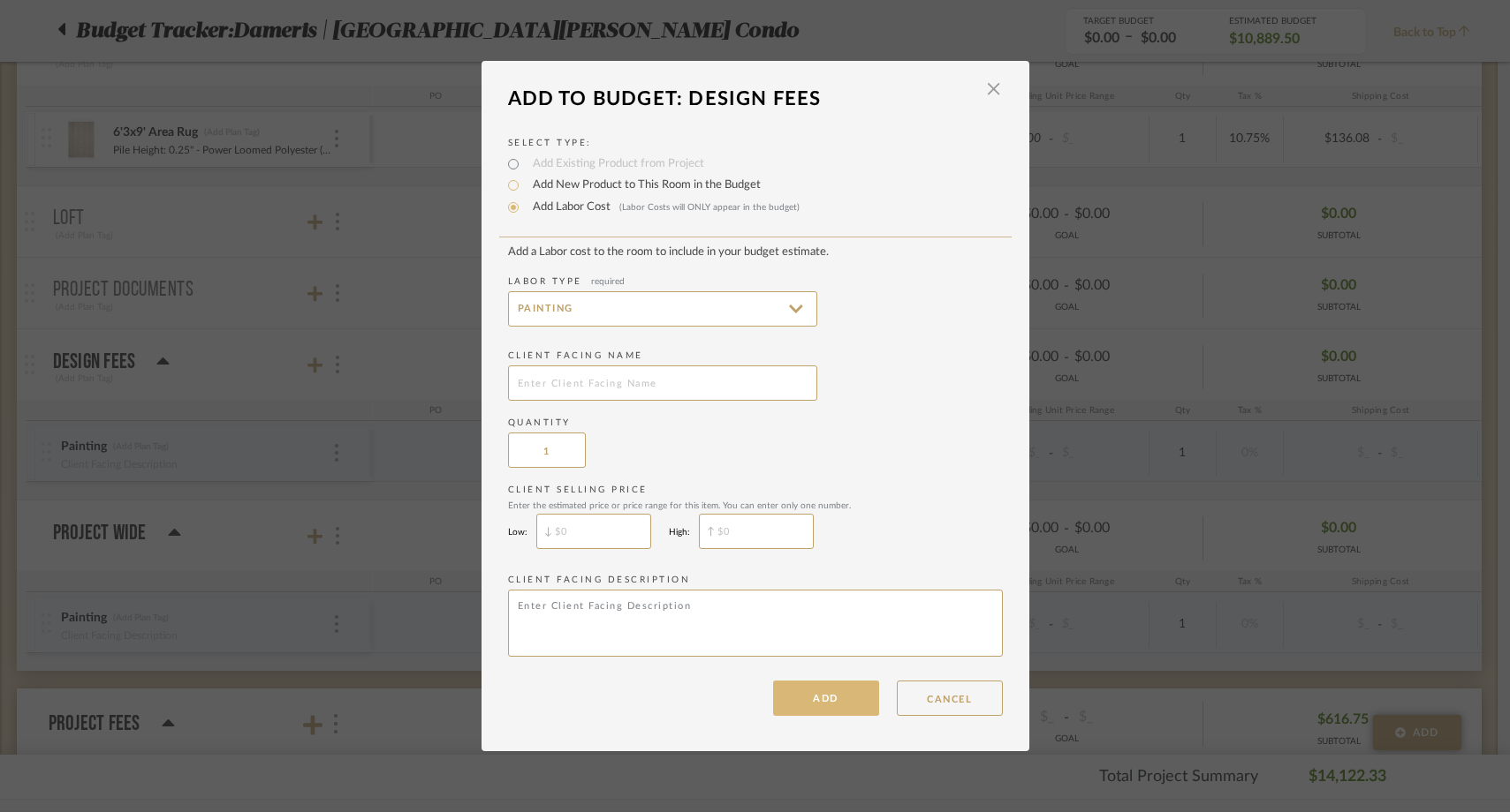
click at [806, 712] on button "ADD" at bounding box center [826, 698] width 106 height 35
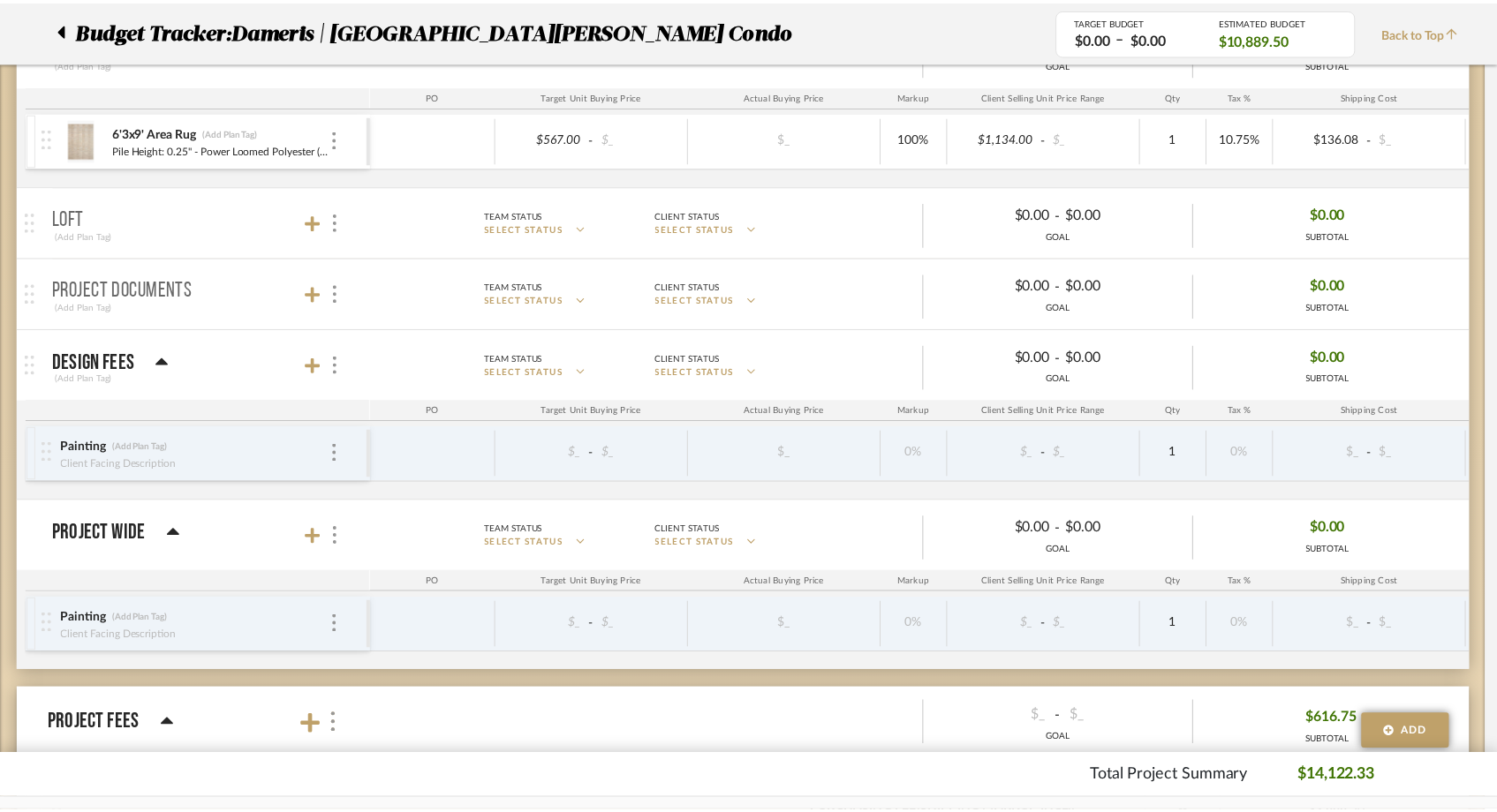
scroll to position [1132, 0]
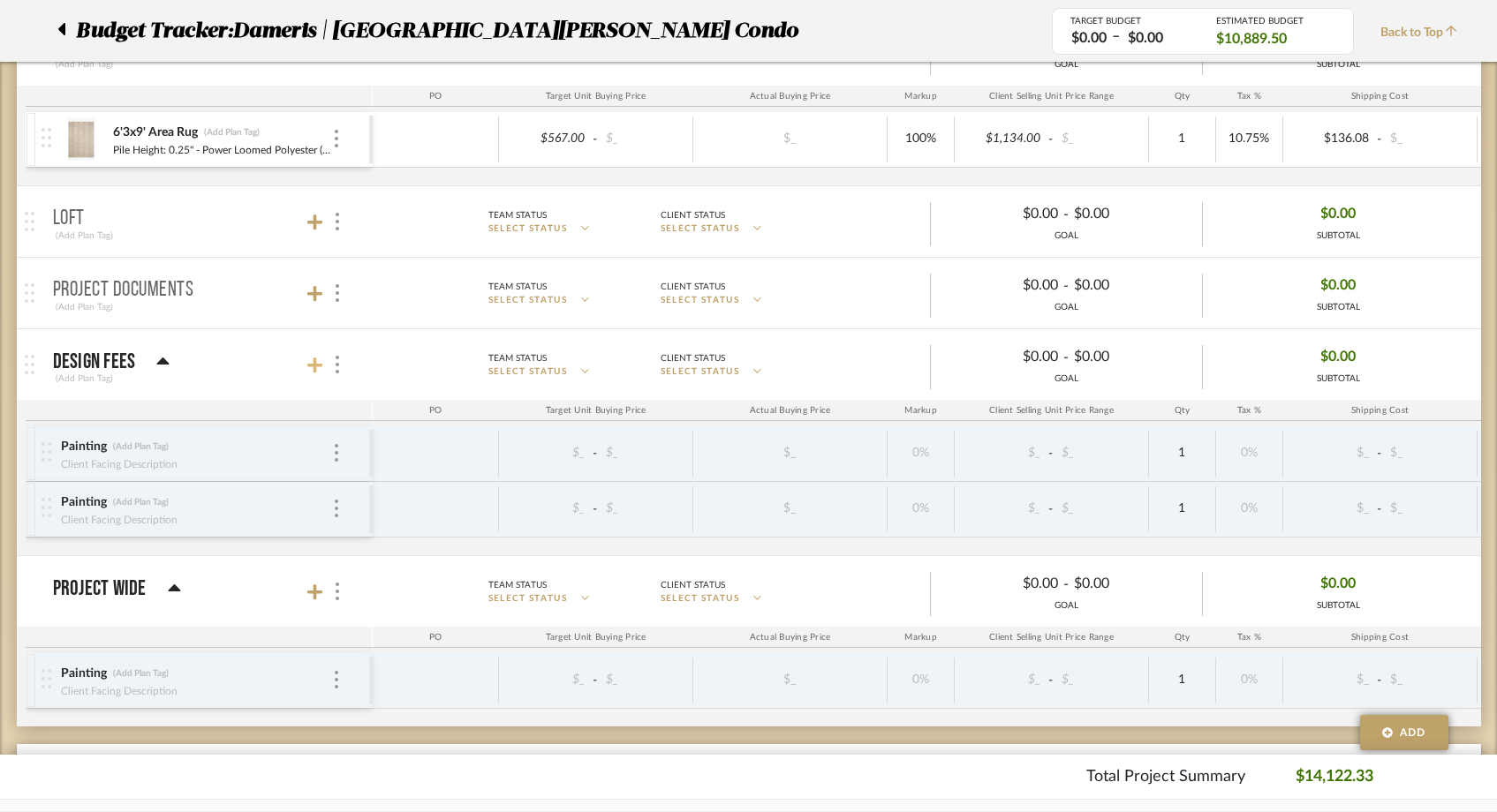
click at [315, 362] on icon at bounding box center [316, 366] width 16 height 16
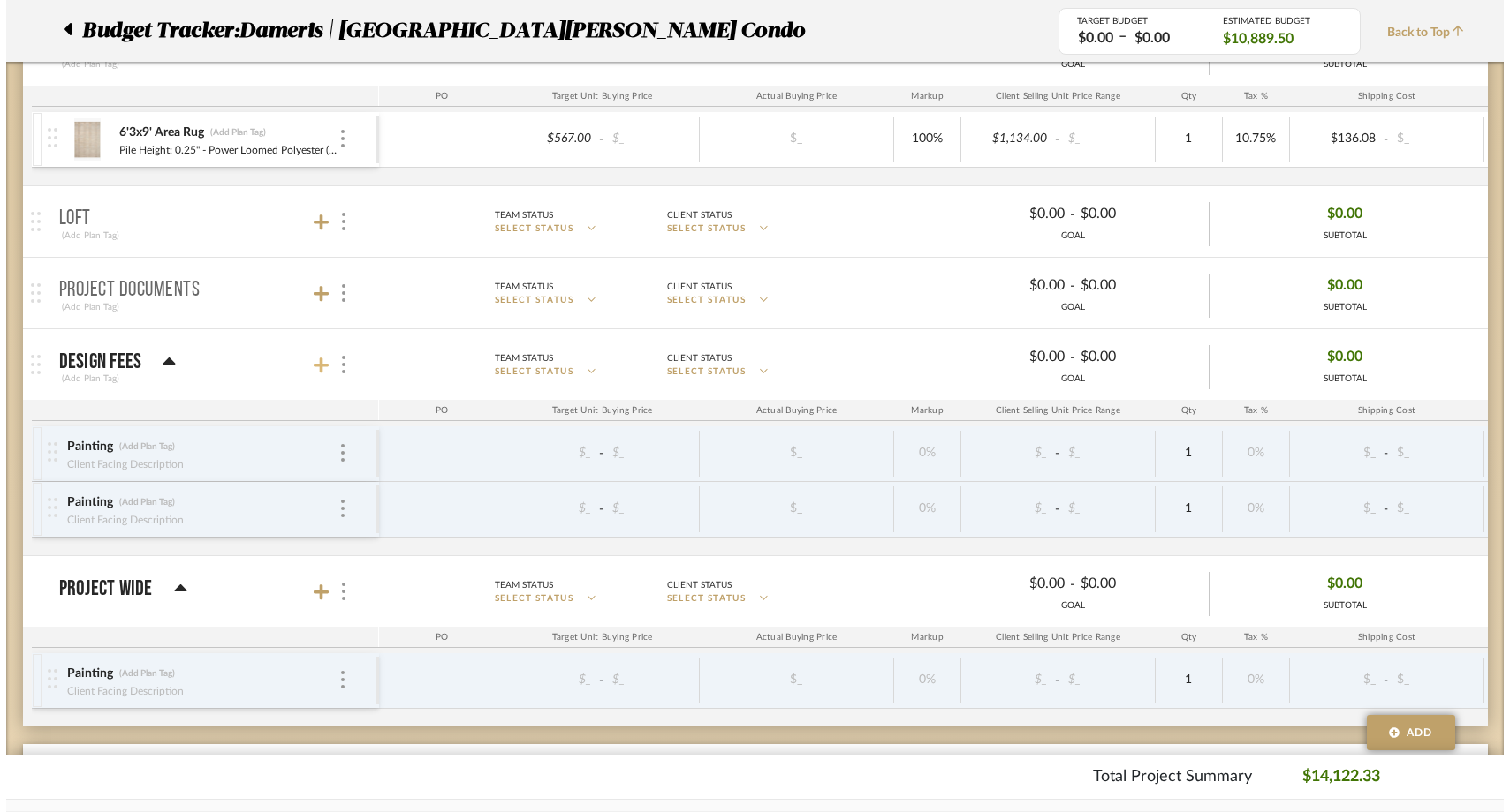
scroll to position [0, 0]
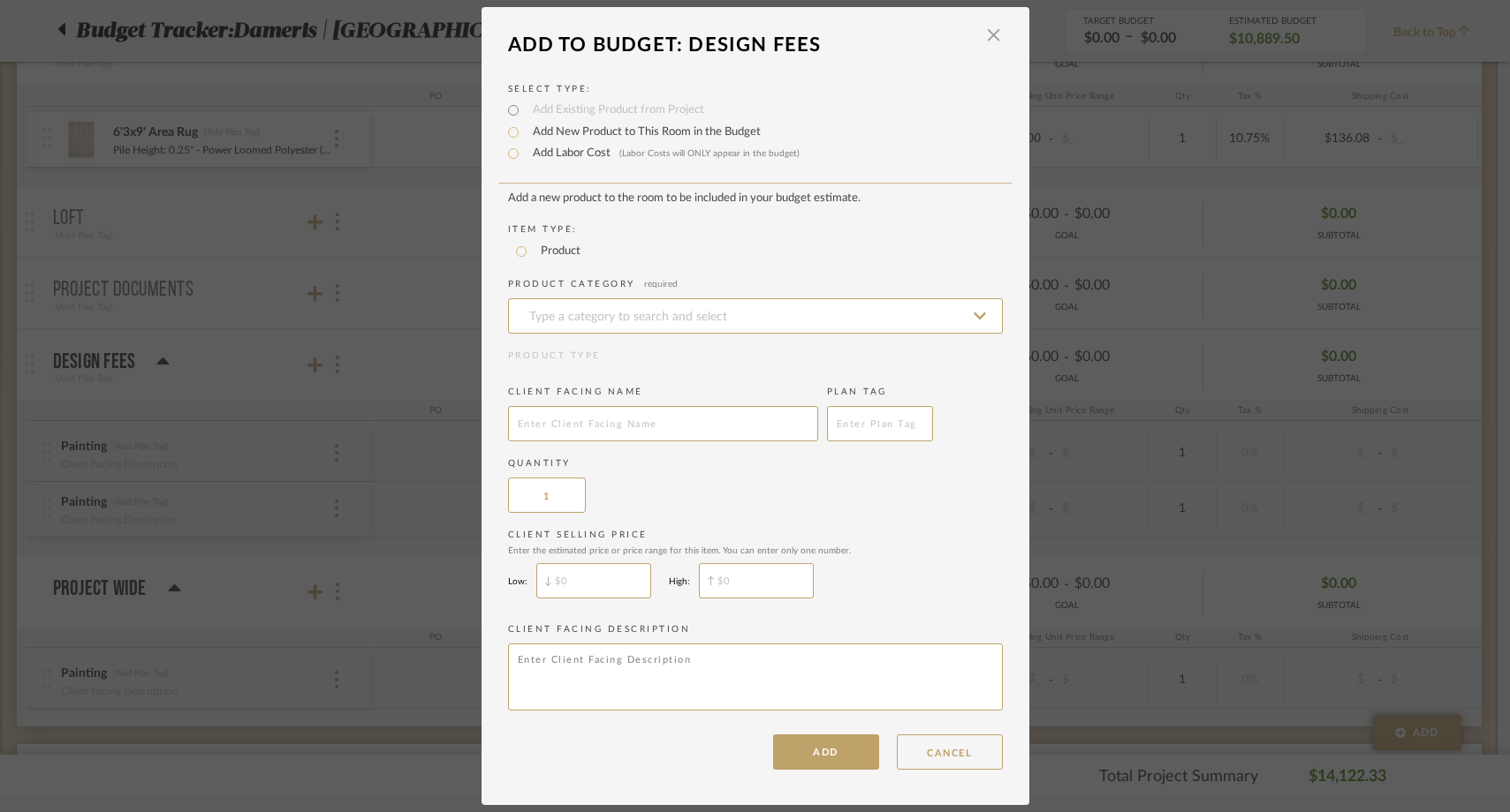
click at [555, 153] on label "Add Labor Cost (Labor Costs will ONLY appear in the budget)" at bounding box center [661, 154] width 276 height 18
click at [524, 153] on input "Add Labor Cost (Labor Costs will ONLY appear in the budget)" at bounding box center [513, 153] width 21 height 21
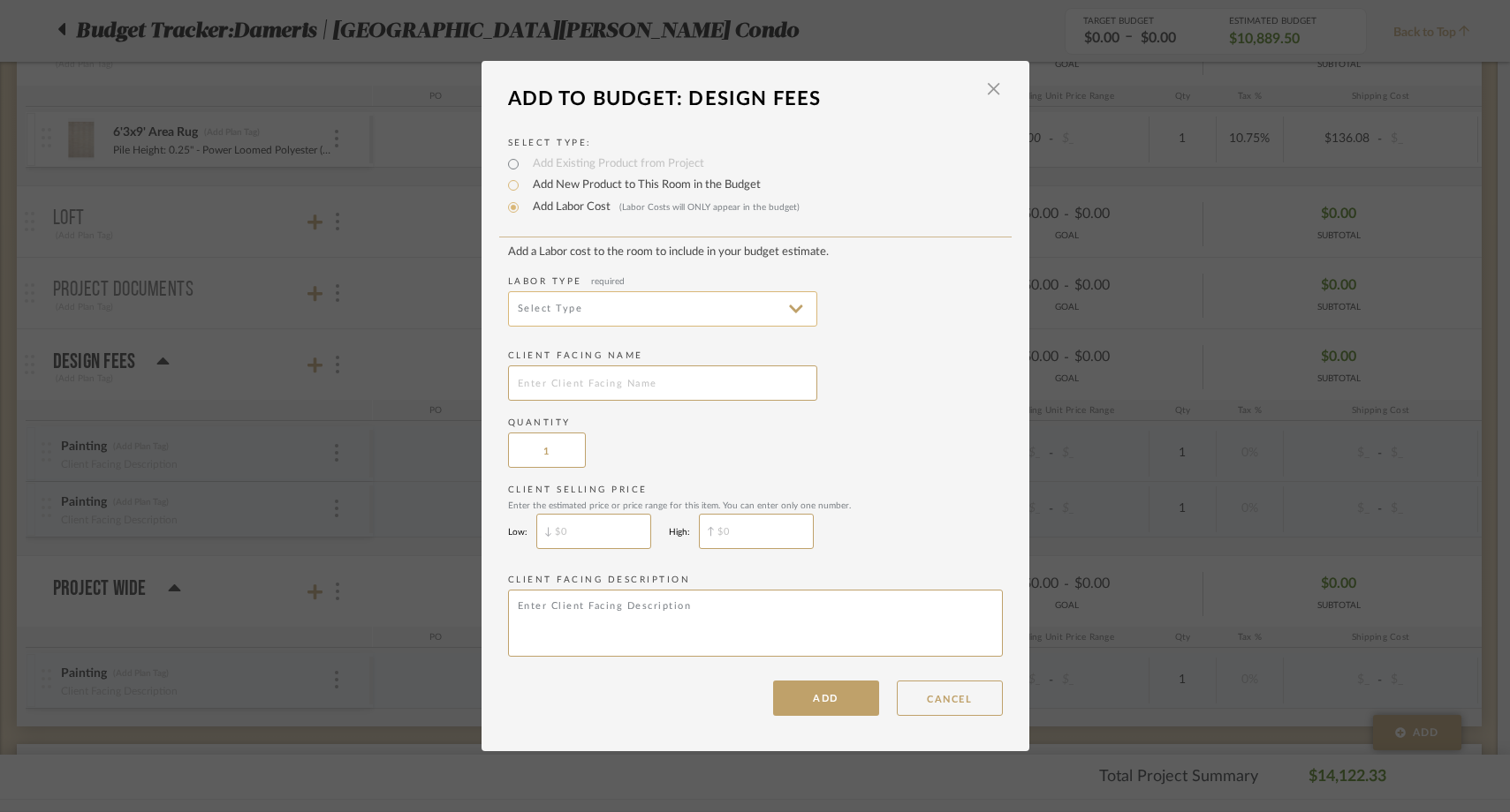
click at [557, 302] on input at bounding box center [663, 308] width 309 height 35
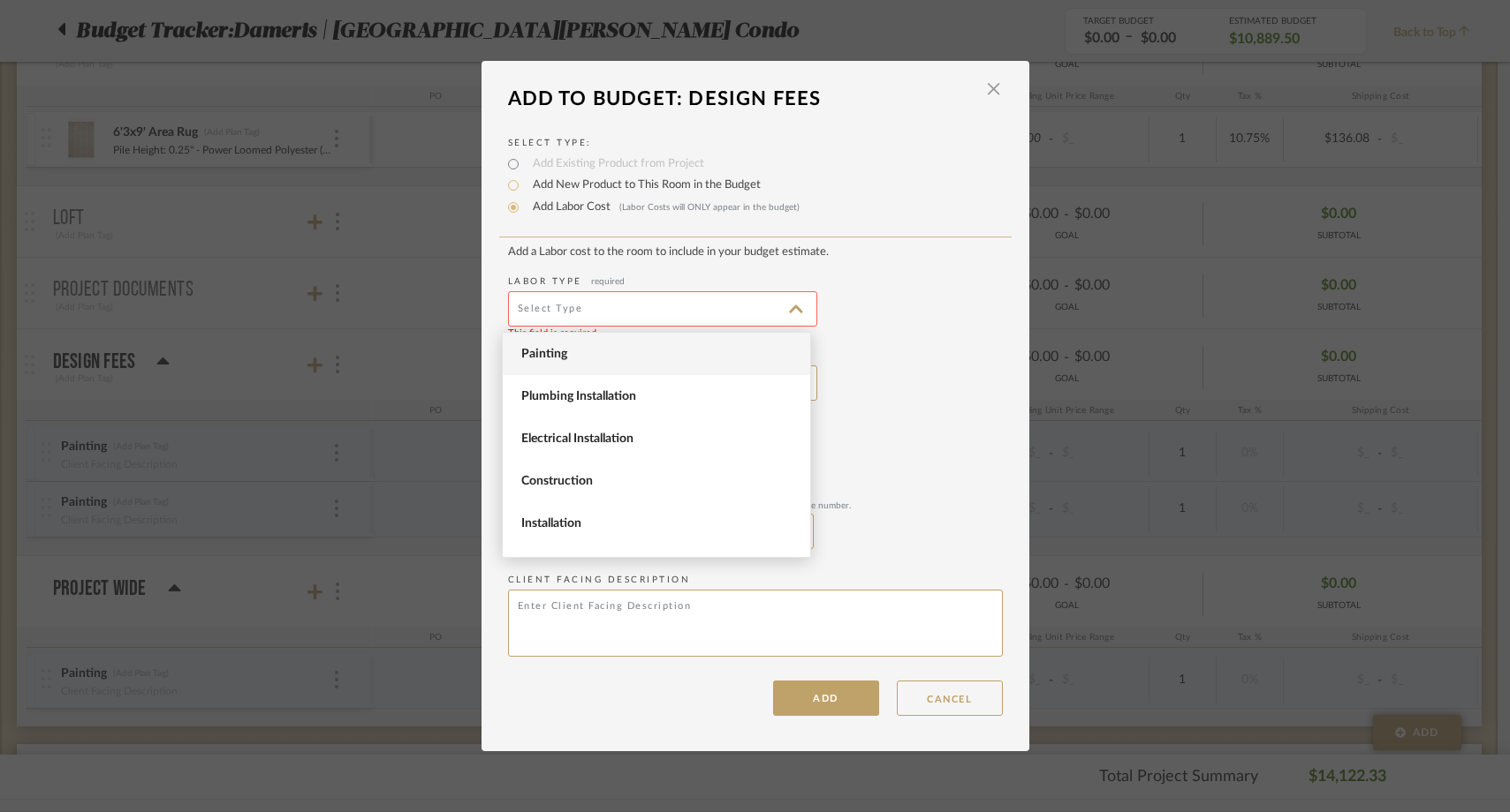
click at [557, 365] on span "Painting" at bounding box center [657, 354] width 308 height 42
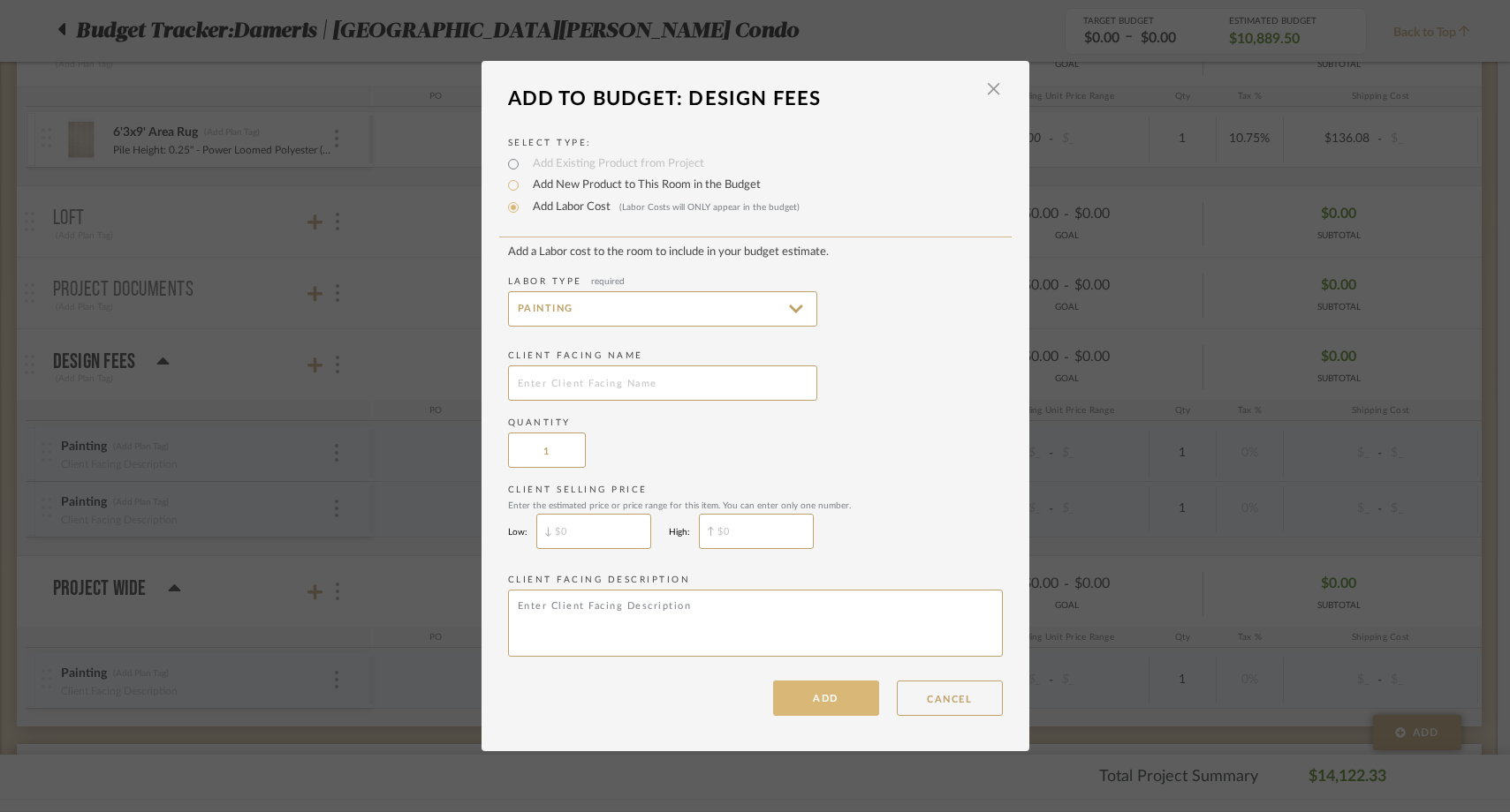
click at [789, 700] on button "ADD" at bounding box center [826, 698] width 106 height 35
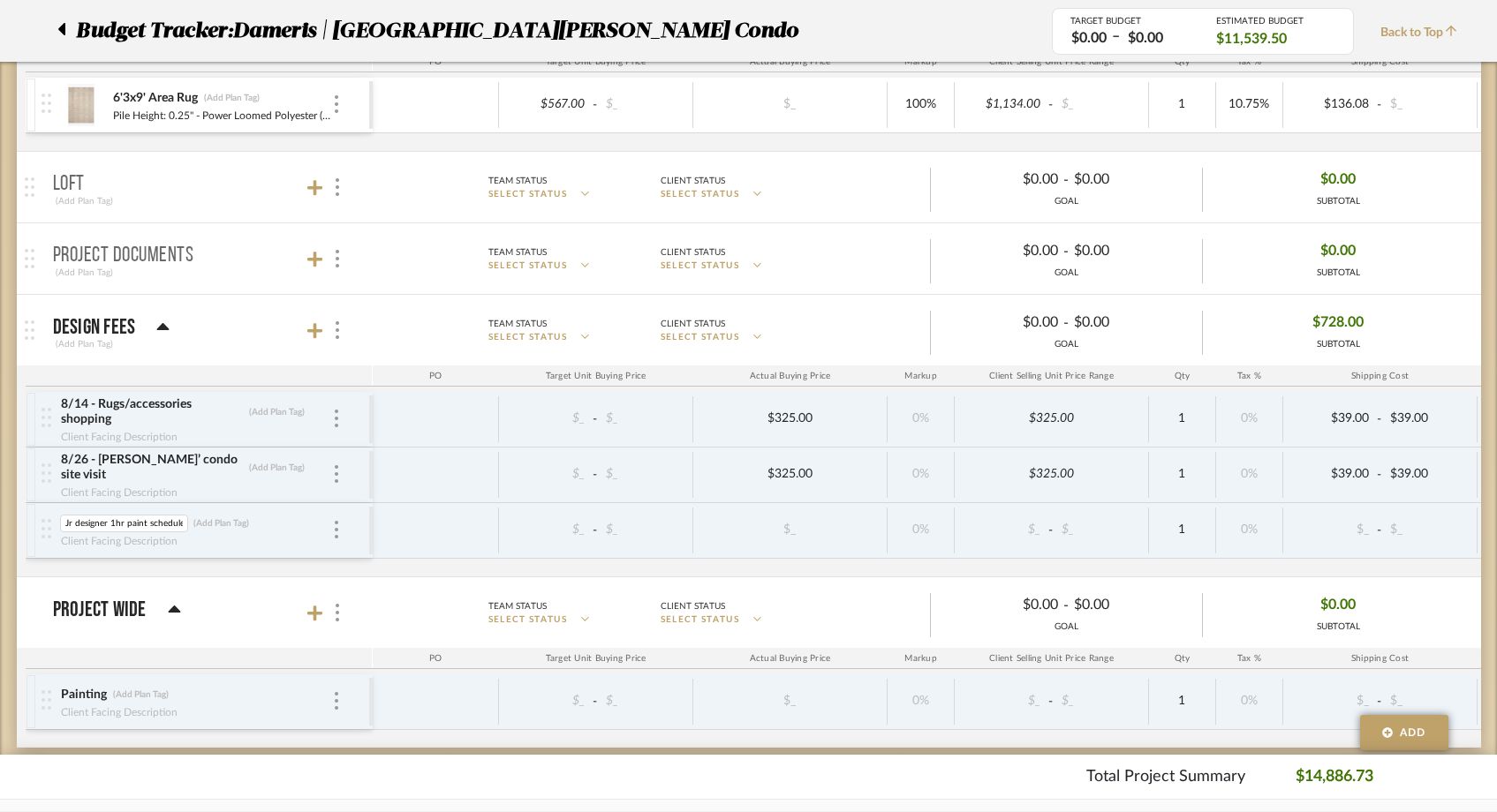
drag, startPoint x: 125, startPoint y: 523, endPoint x: 46, endPoint y: 521, distance: 79.0
click at [46, 521] on div "Jr designer 1hr paint schedule Jr designer 1hr paint schedule (Add Plan Tag) Cl…" at bounding box center [205, 531] width 327 height 55
click at [109, 523] on input "Jr designer 1hr paint schedule" at bounding box center [124, 524] width 128 height 18
click at [74, 524] on input "Jr designer" at bounding box center [123, 524] width 127 height 18
click at [111, 573] on div "8/14 - Rugs/accessories shopping (Add Plan Tag) Client Facing Description $_ - …" at bounding box center [939, 485] width 1827 height 184
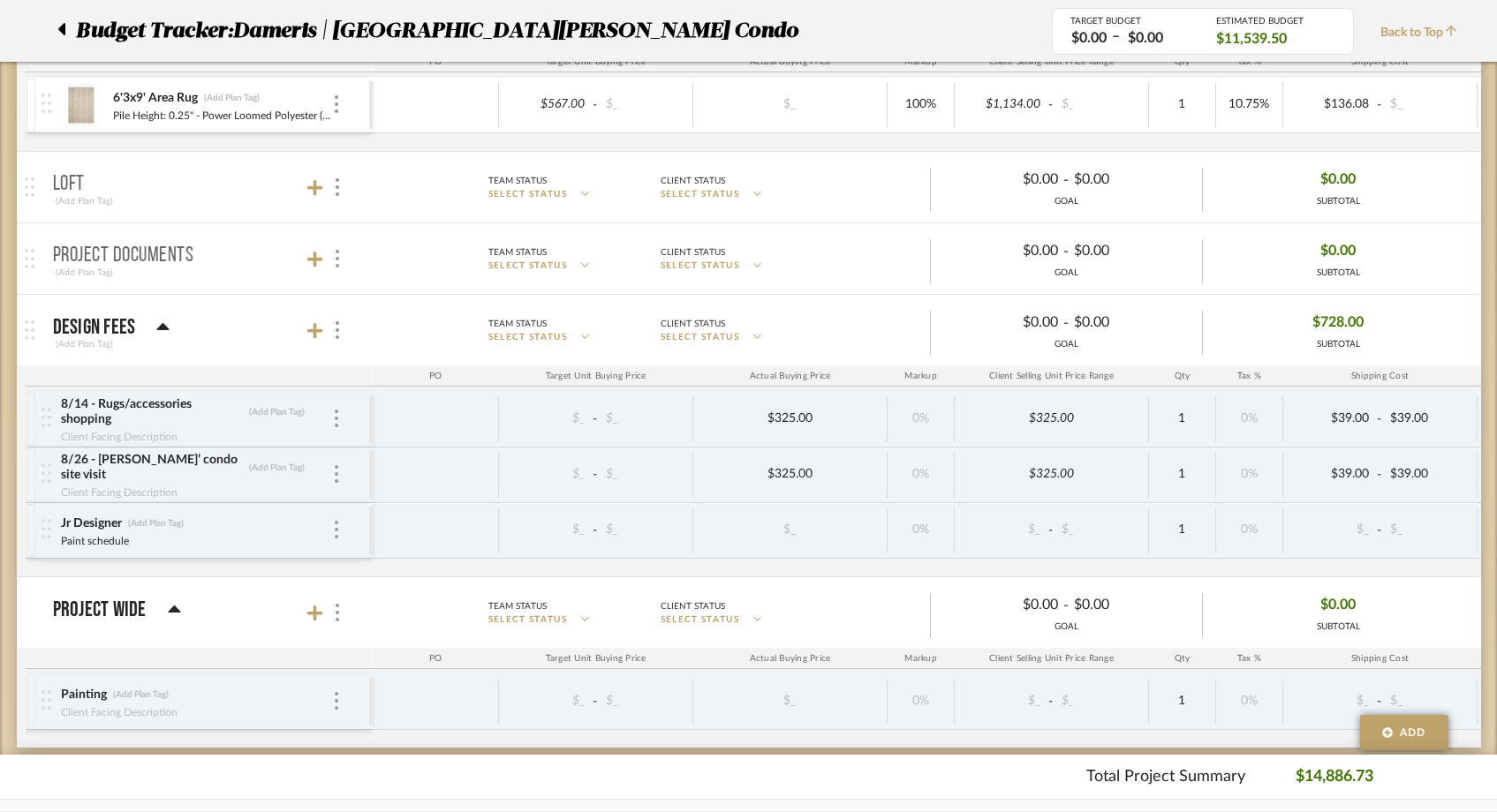
click at [29, 529] on div at bounding box center [31, 531] width 9 height 53
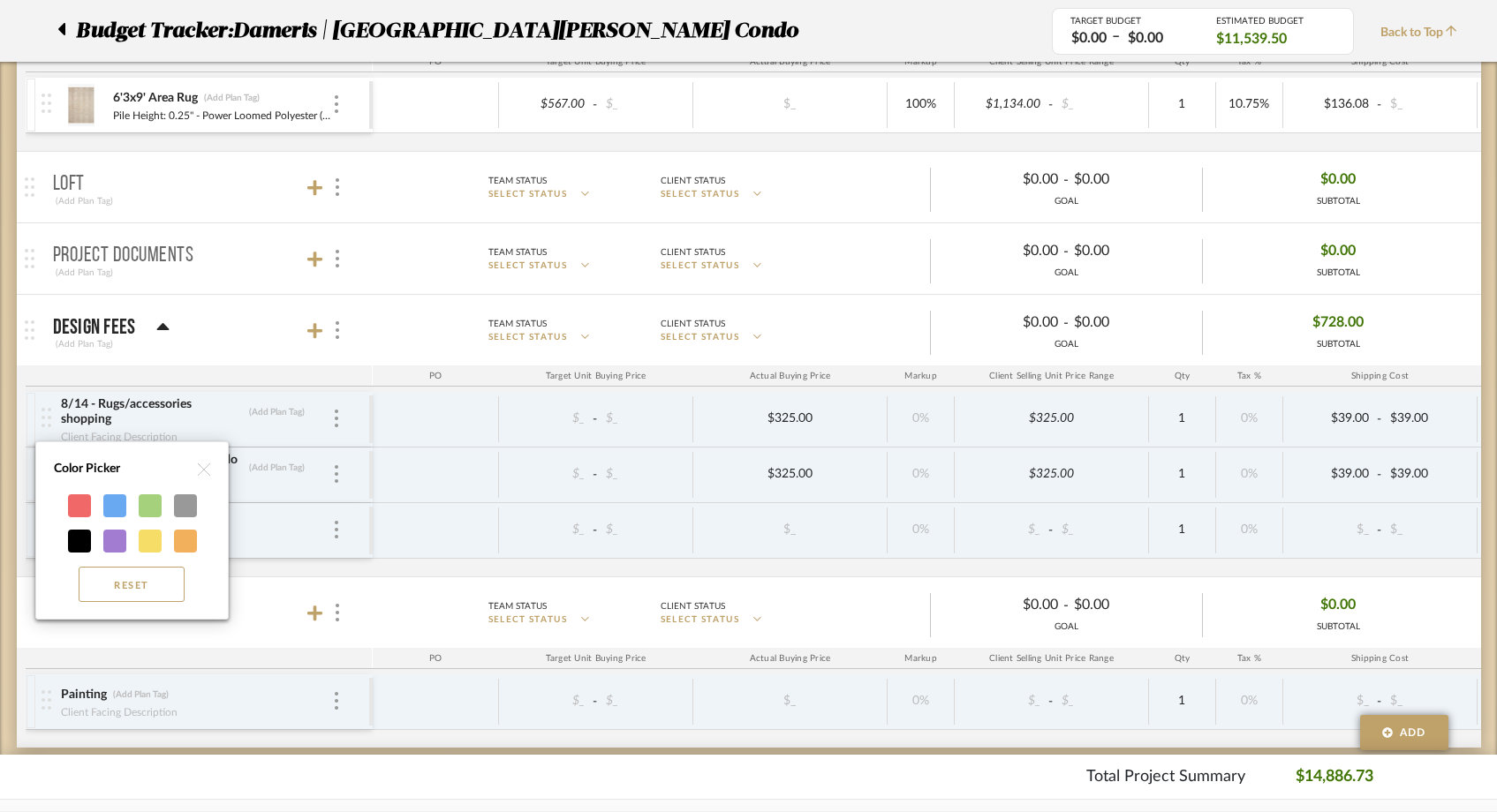
click at [313, 336] on div at bounding box center [748, 406] width 1497 height 812
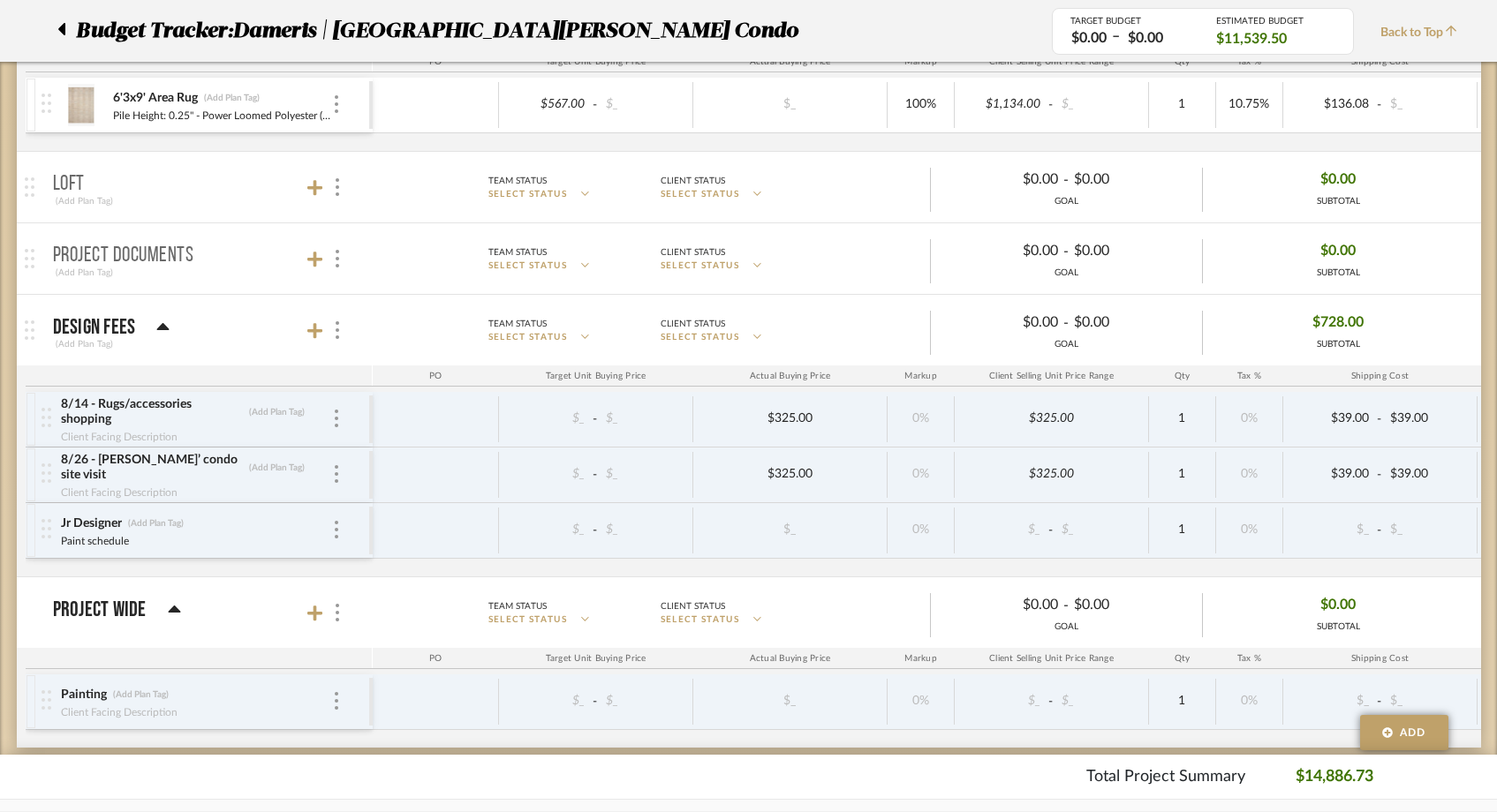
click at [313, 336] on icon at bounding box center [316, 331] width 16 height 18
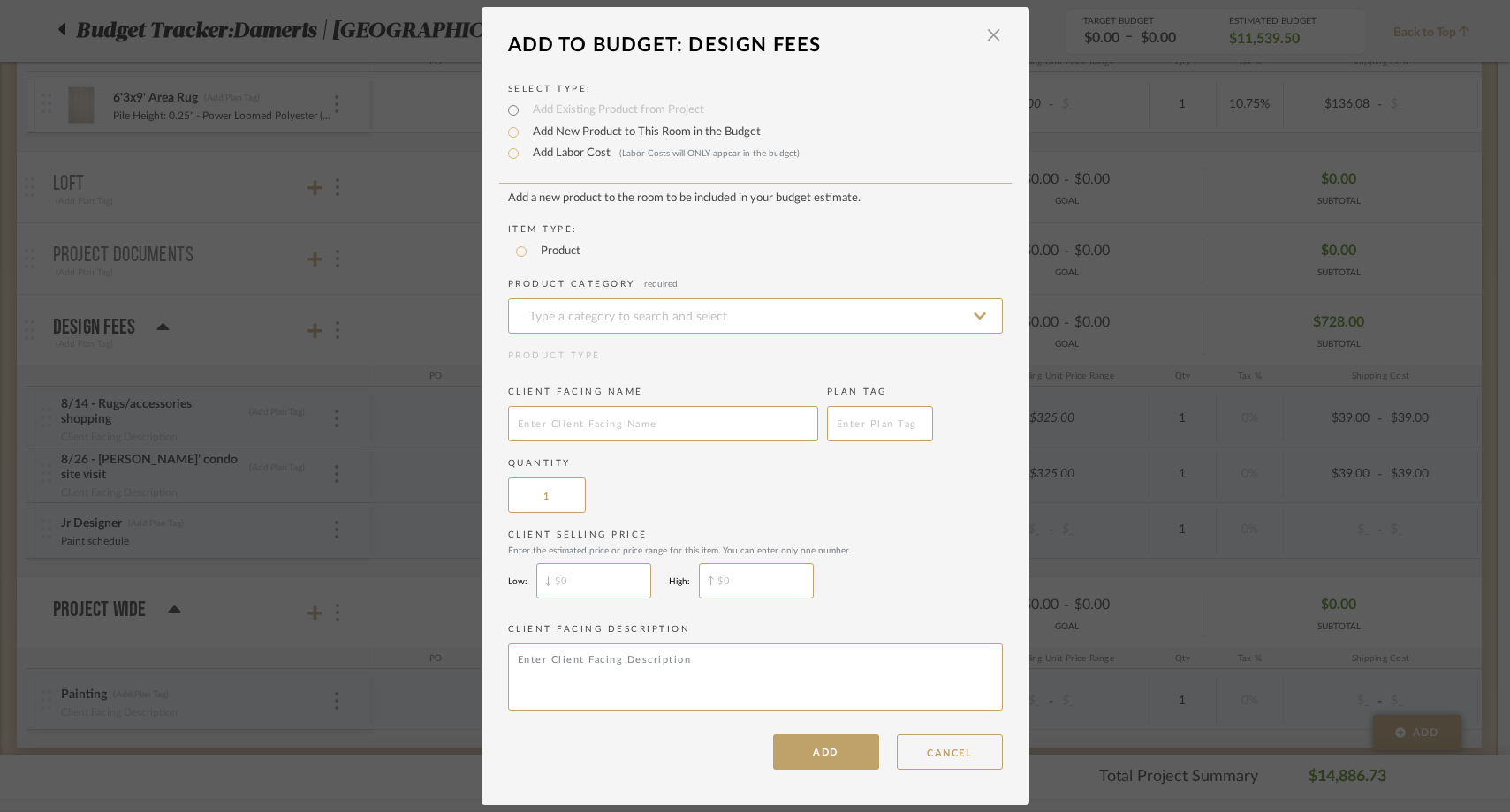
click at [567, 154] on label "Add Labor Cost (Labor Costs will ONLY appear in the budget)" at bounding box center [661, 154] width 276 height 18
click at [524, 154] on input "Add Labor Cost (Labor Costs will ONLY appear in the budget)" at bounding box center [513, 153] width 21 height 21
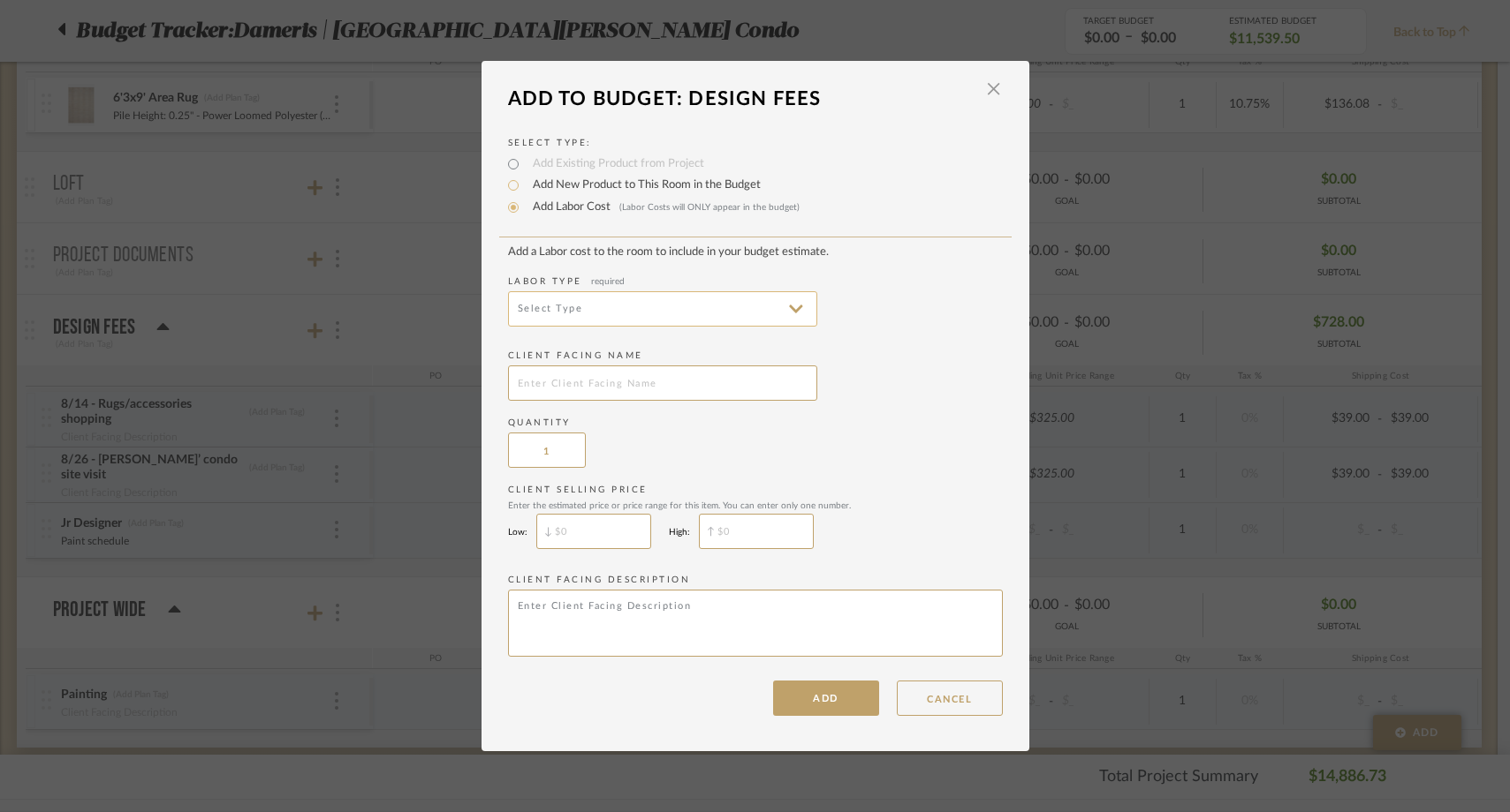
click at [550, 294] on input at bounding box center [663, 308] width 309 height 35
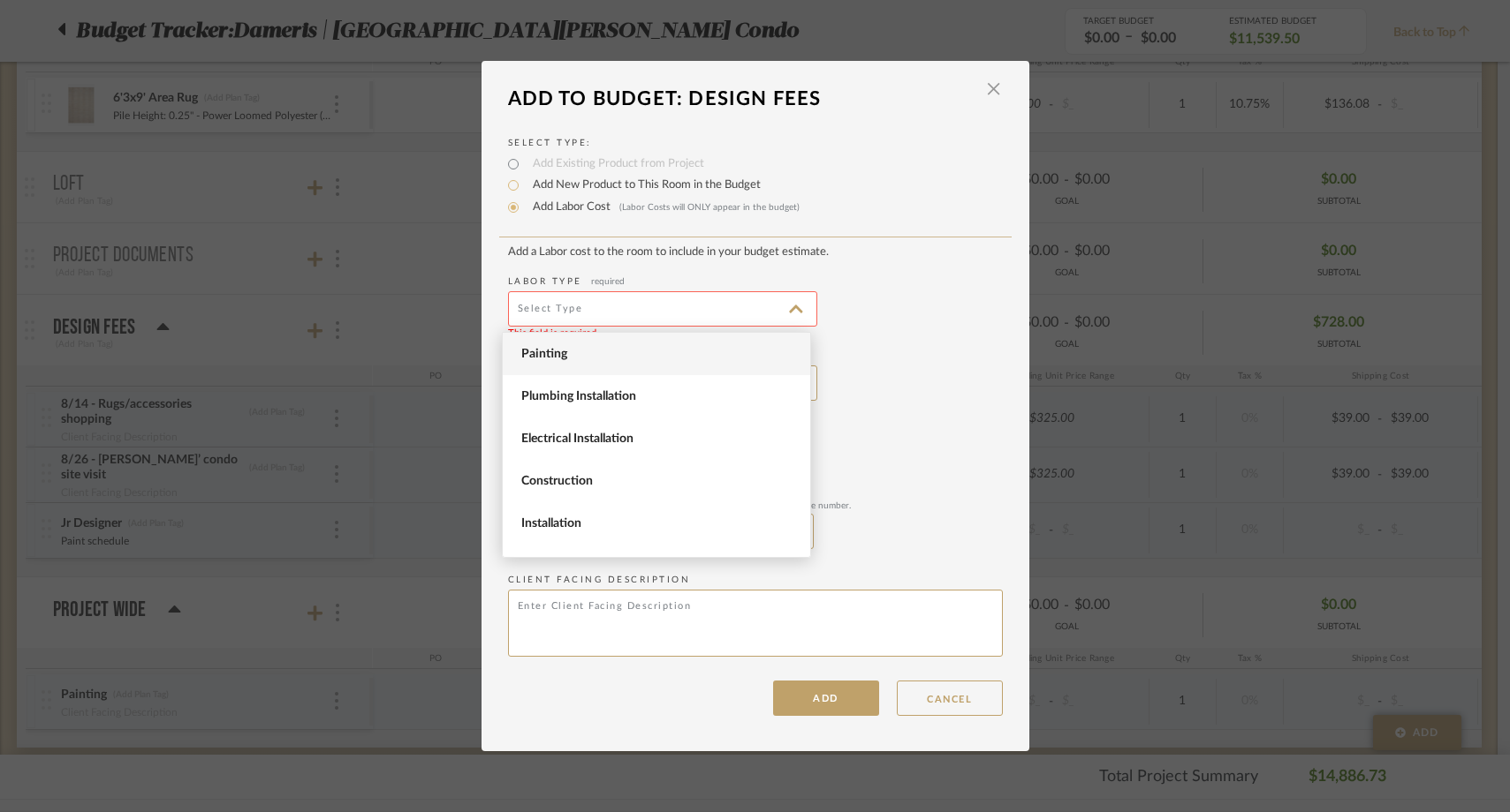
click at [550, 335] on span "Painting" at bounding box center [657, 354] width 308 height 42
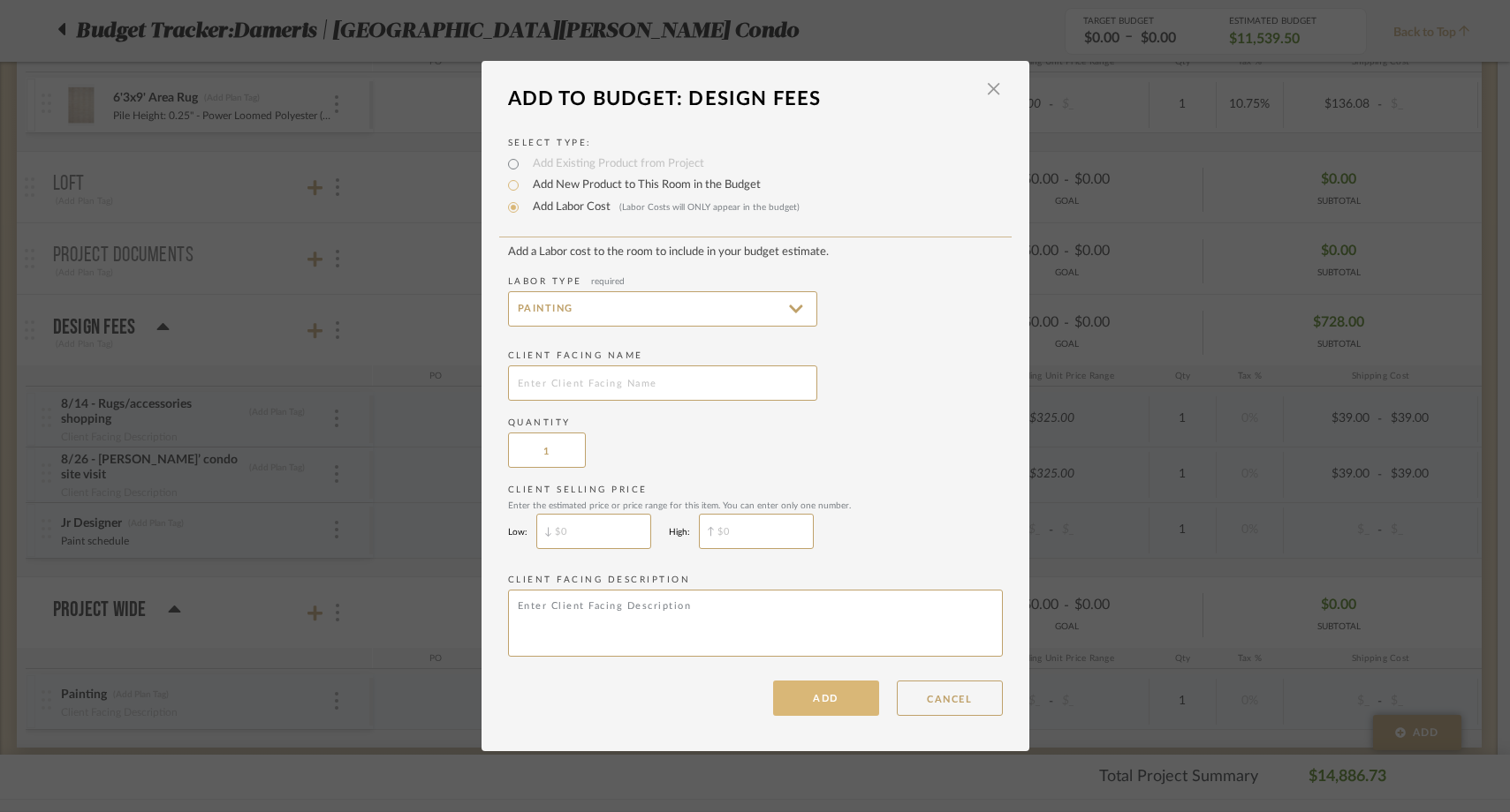
click at [852, 691] on button "ADD" at bounding box center [826, 698] width 106 height 35
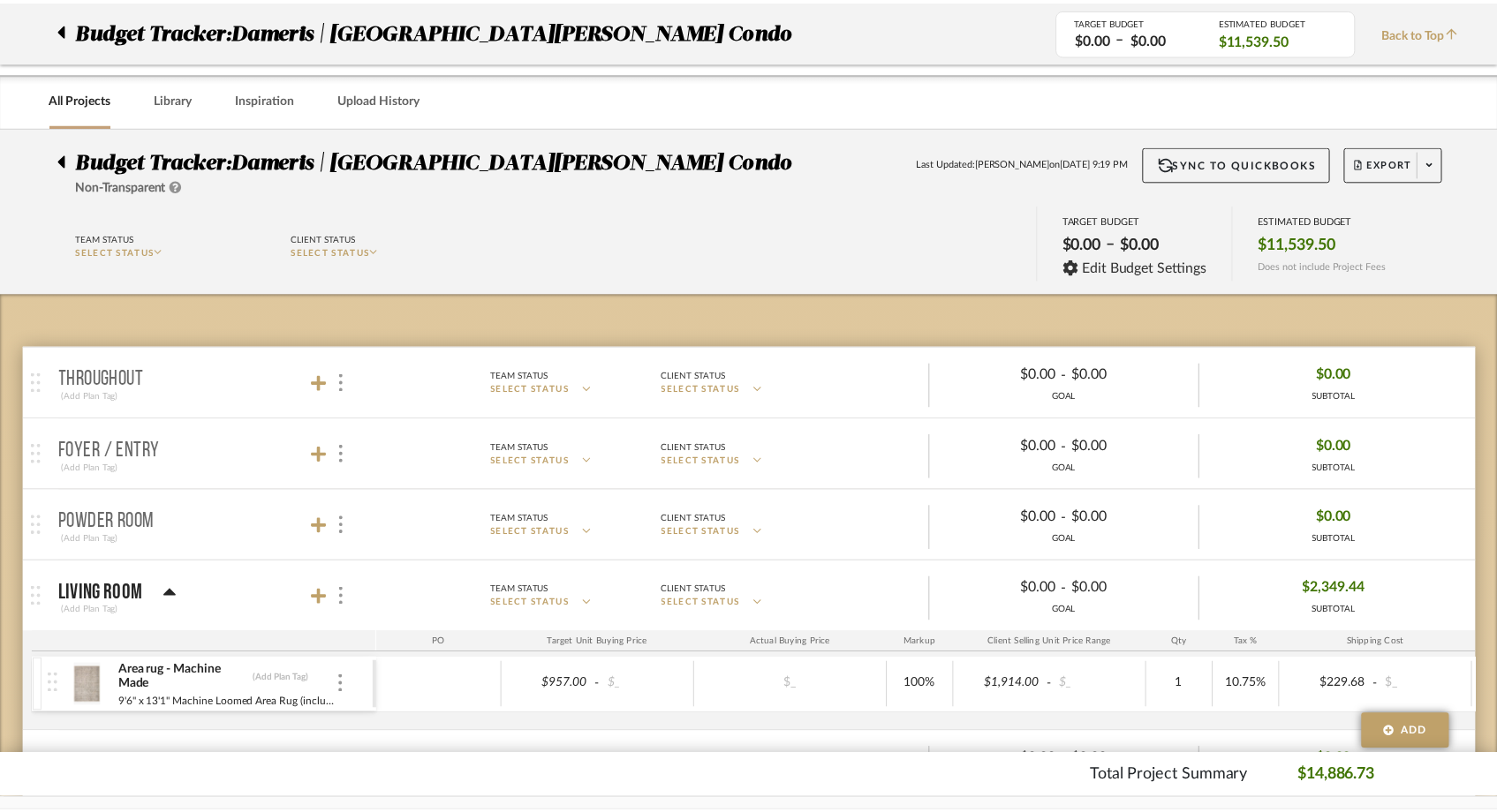
scroll to position [1166, 0]
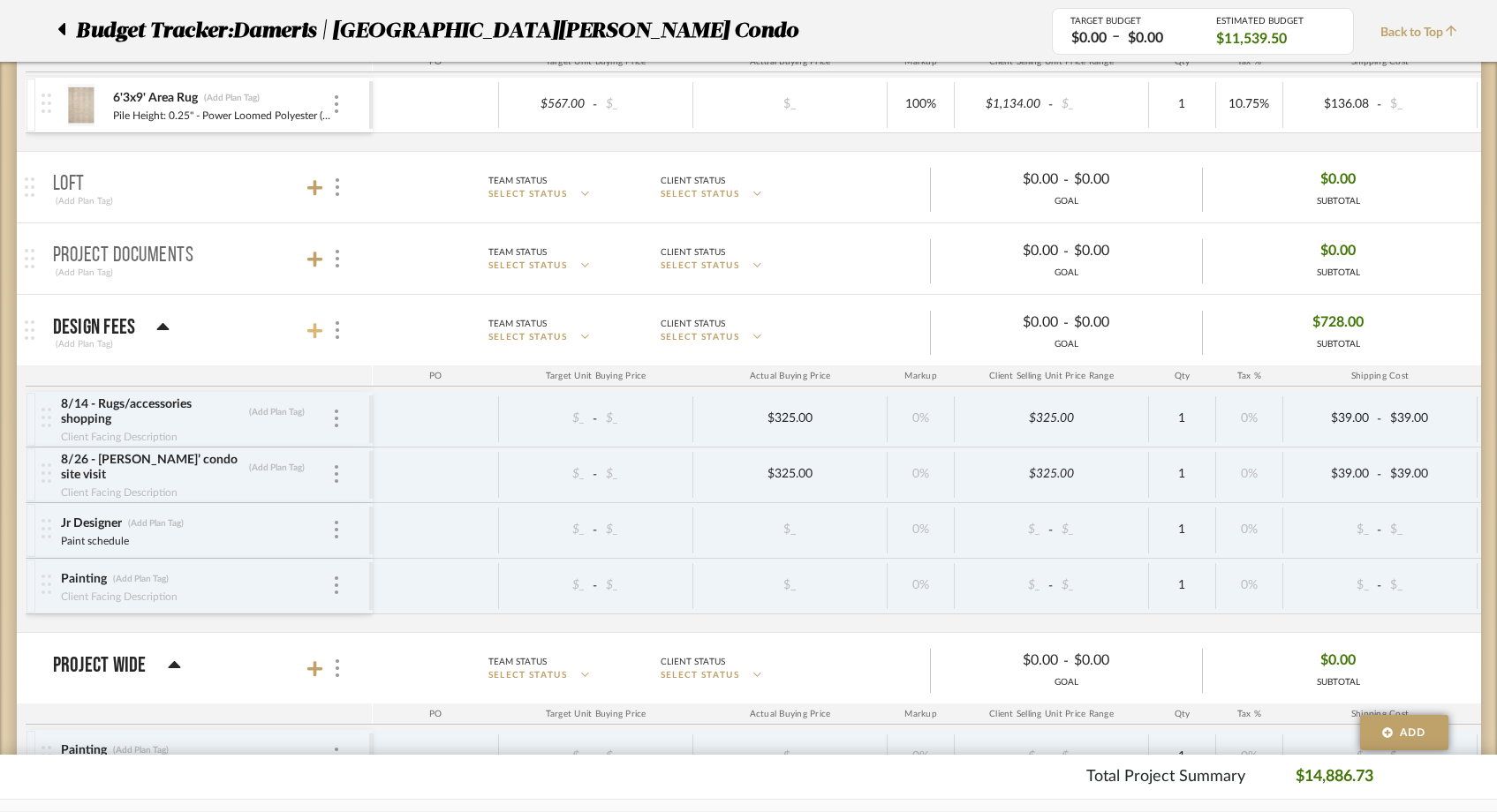
click at [314, 331] on icon at bounding box center [316, 331] width 16 height 16
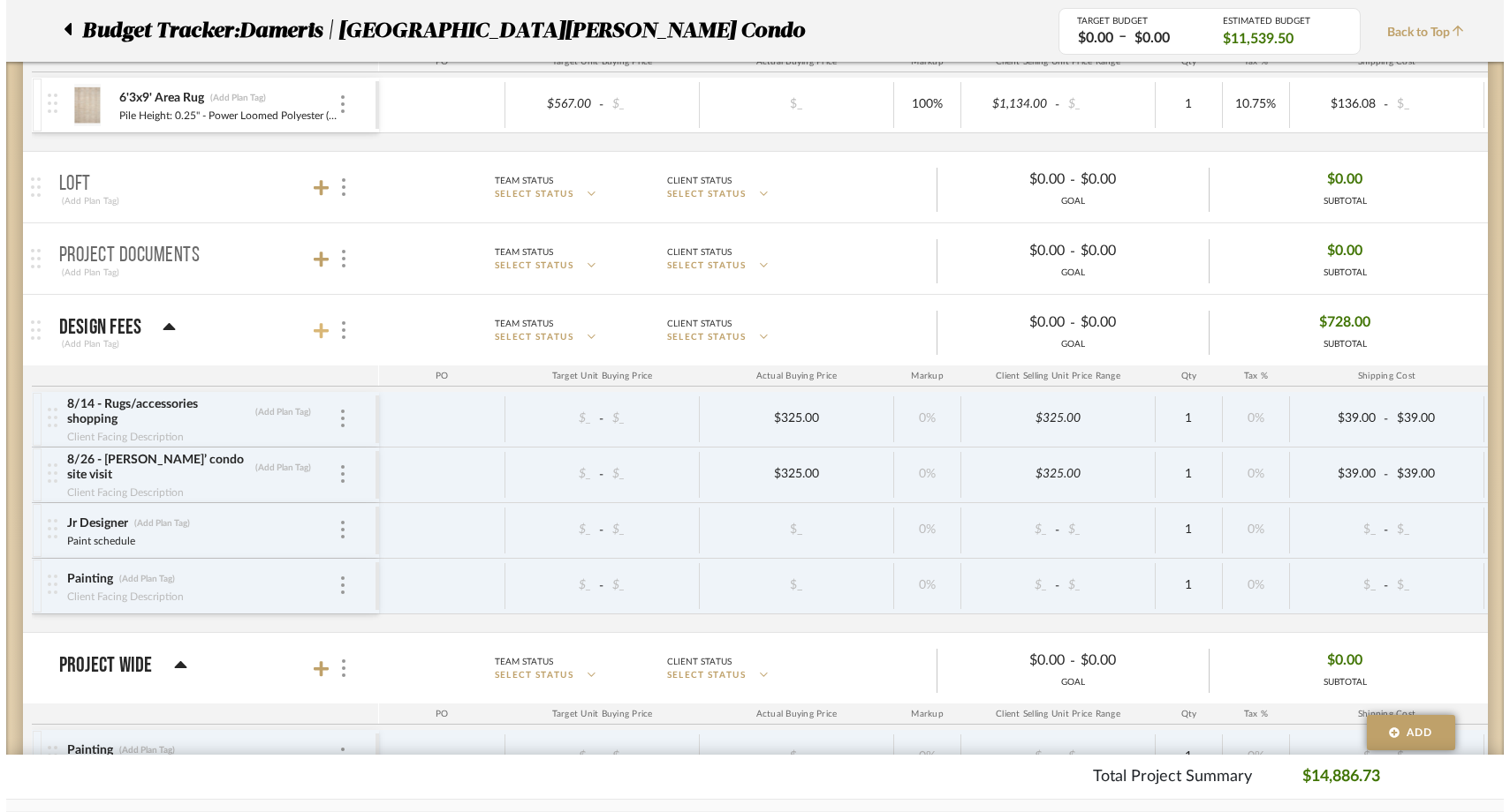
scroll to position [0, 0]
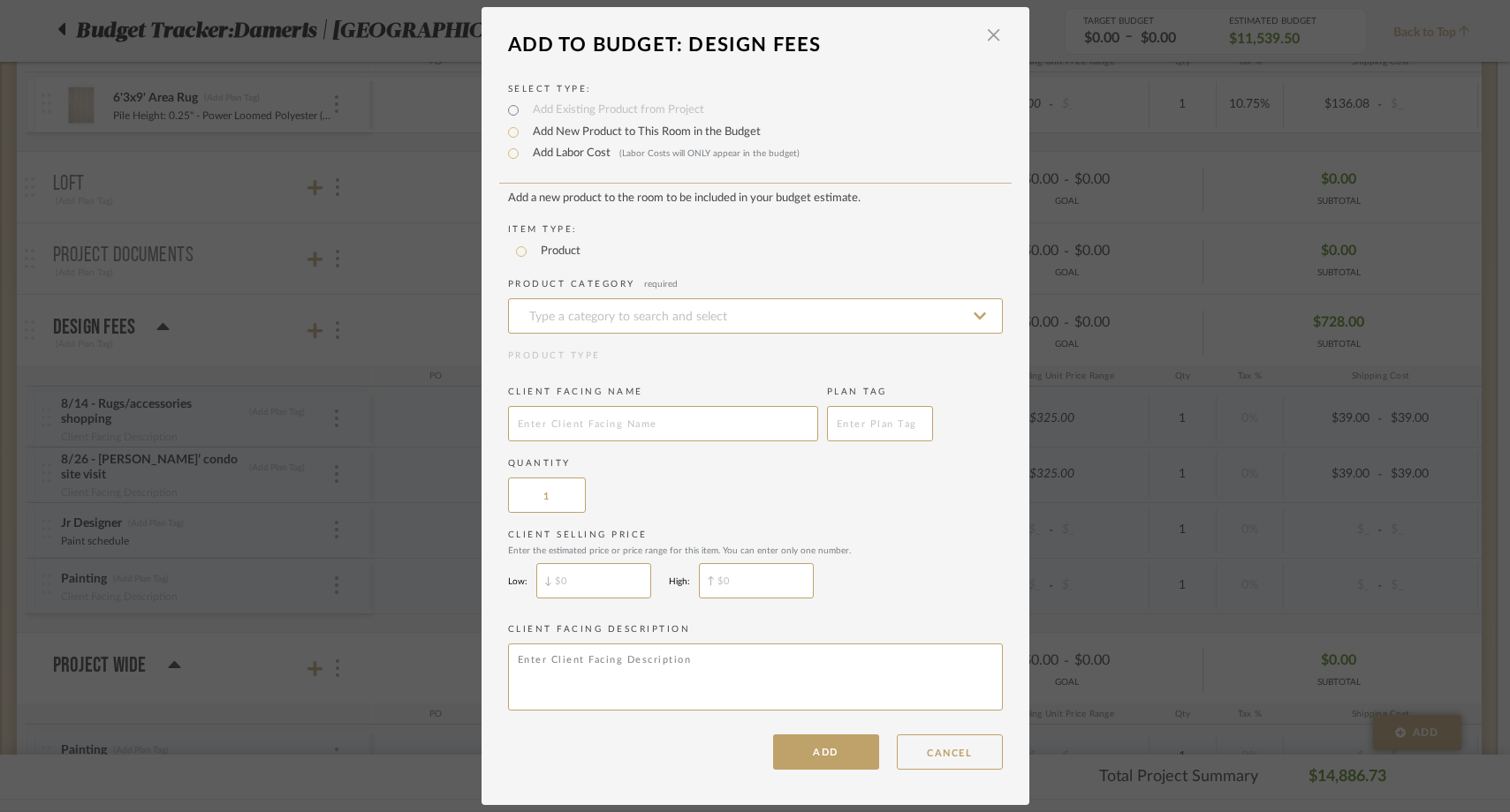
click at [166, 573] on div "LOADING" at bounding box center [755, 406] width 1510 height 812
click at [76, 579] on div "LOADING" at bounding box center [755, 406] width 1510 height 812
click at [937, 747] on button "CANCEL" at bounding box center [949, 752] width 106 height 35
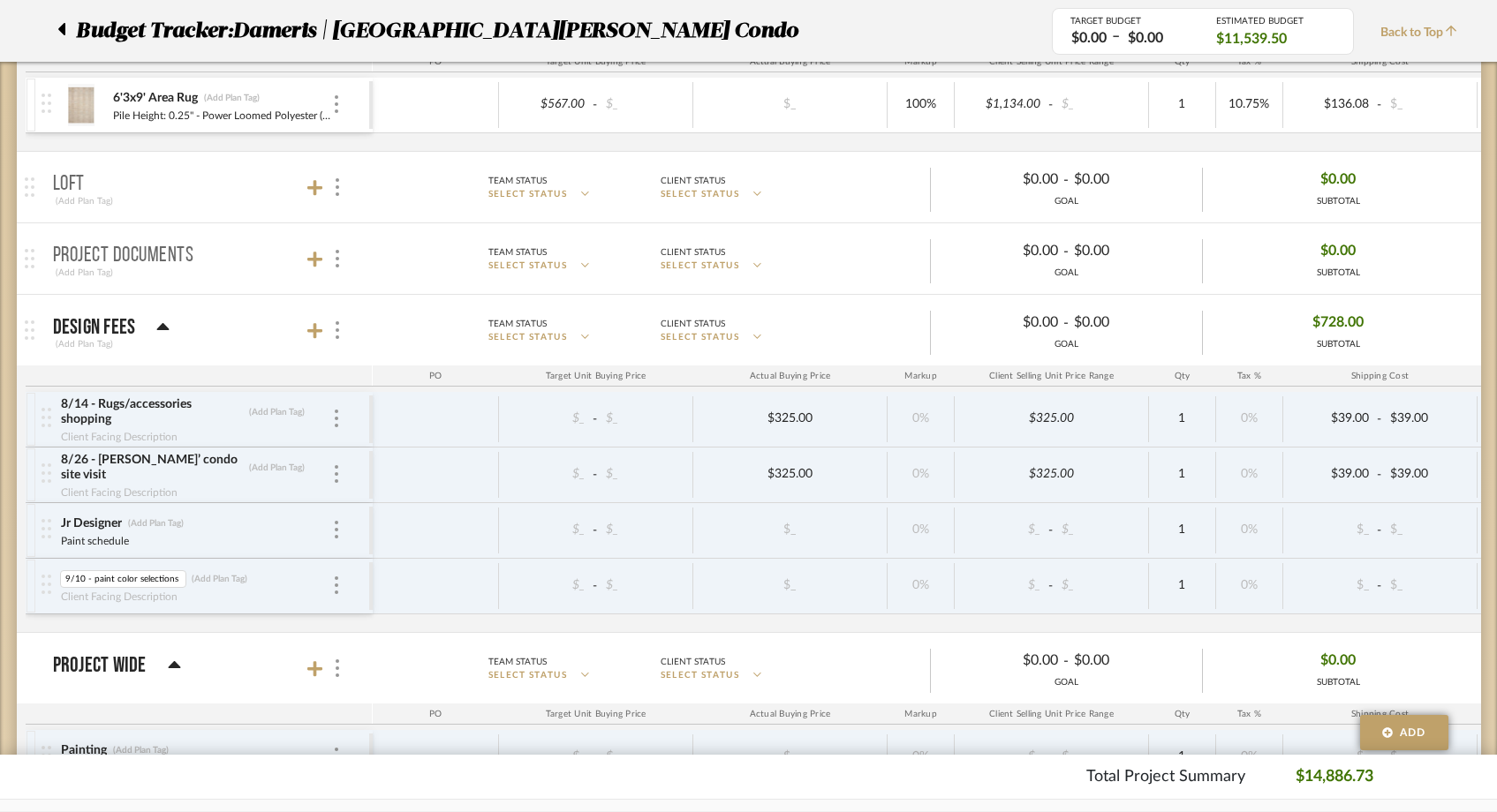
scroll to position [0, 2]
click at [159, 616] on div "8/14 - Rugs/accessories shopping (Add Plan Tag) Client Facing Description $_ - …" at bounding box center [939, 513] width 1827 height 241
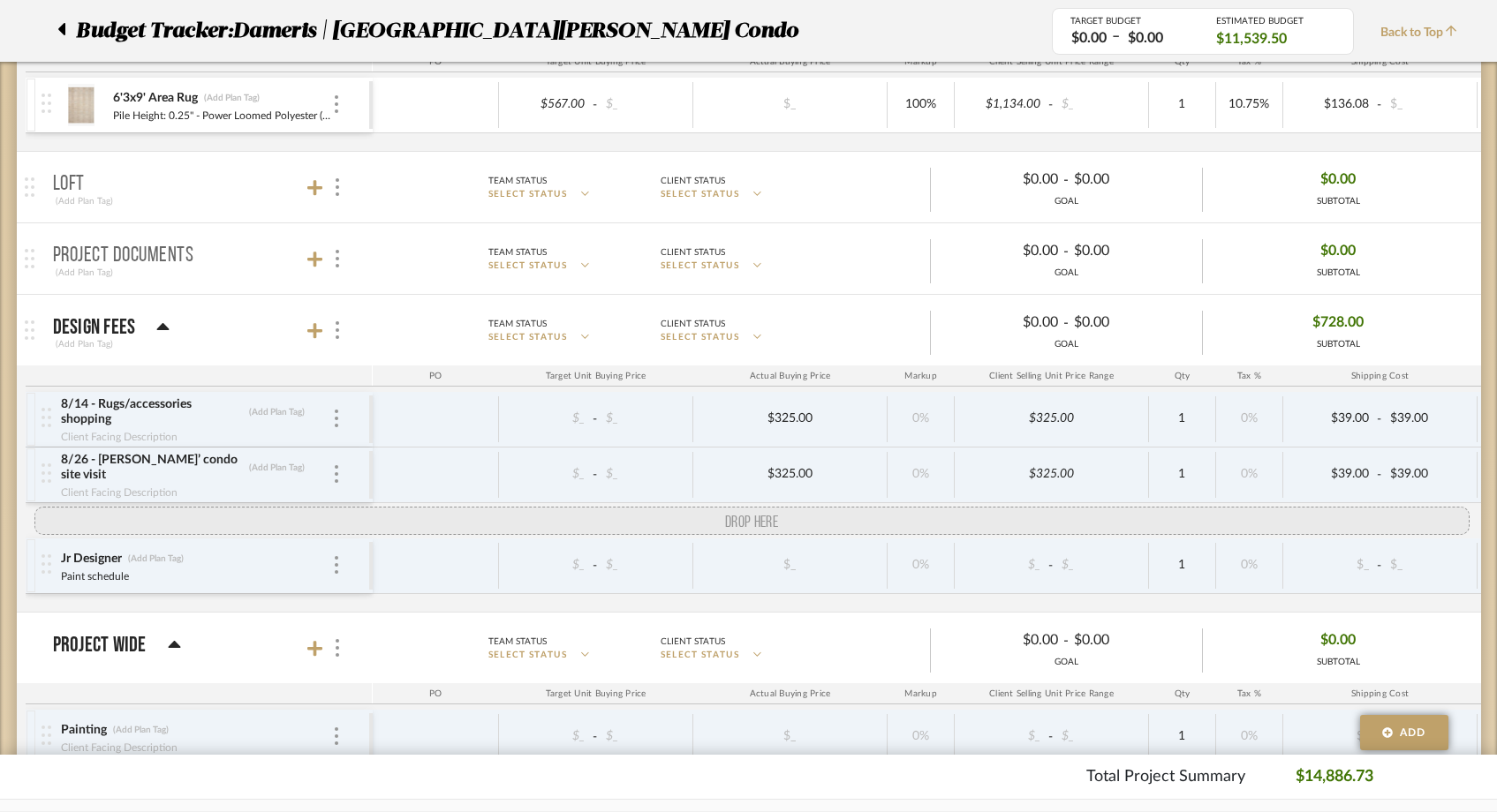
drag, startPoint x: 42, startPoint y: 585, endPoint x: 41, endPoint y: 531, distance: 54.0
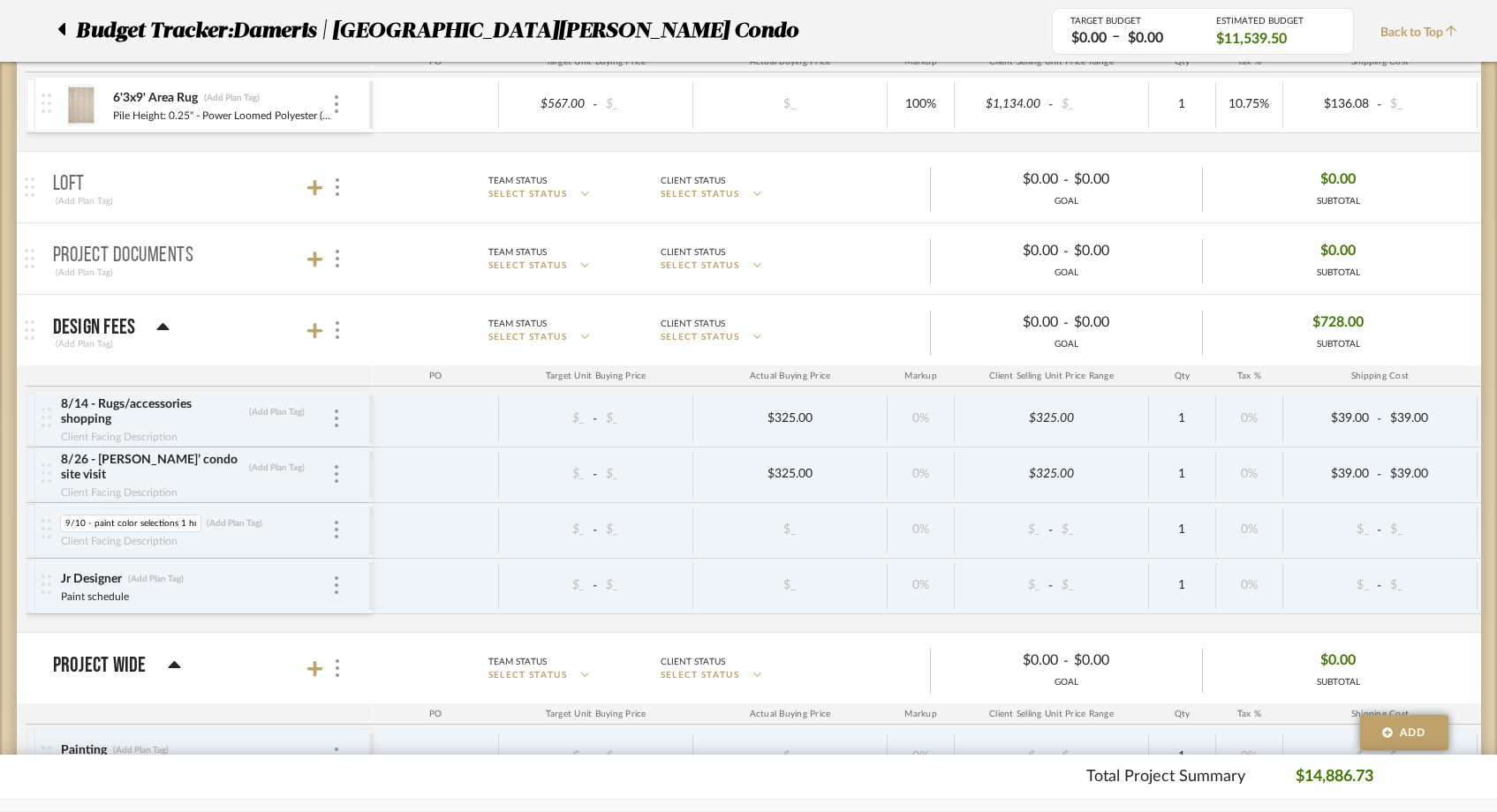
scroll to position [0, 2]
click at [92, 521] on input "9/10 - paint color selections 1 hr" at bounding box center [130, 524] width 141 height 18
drag, startPoint x: 171, startPoint y: 524, endPoint x: 186, endPoint y: 547, distance: 27.5
click at [186, 547] on div "9/10 - Paint color selections 1 hr 9/10 - Paint color selections 1 hr (Add Plan…" at bounding box center [195, 531] width 272 height 55
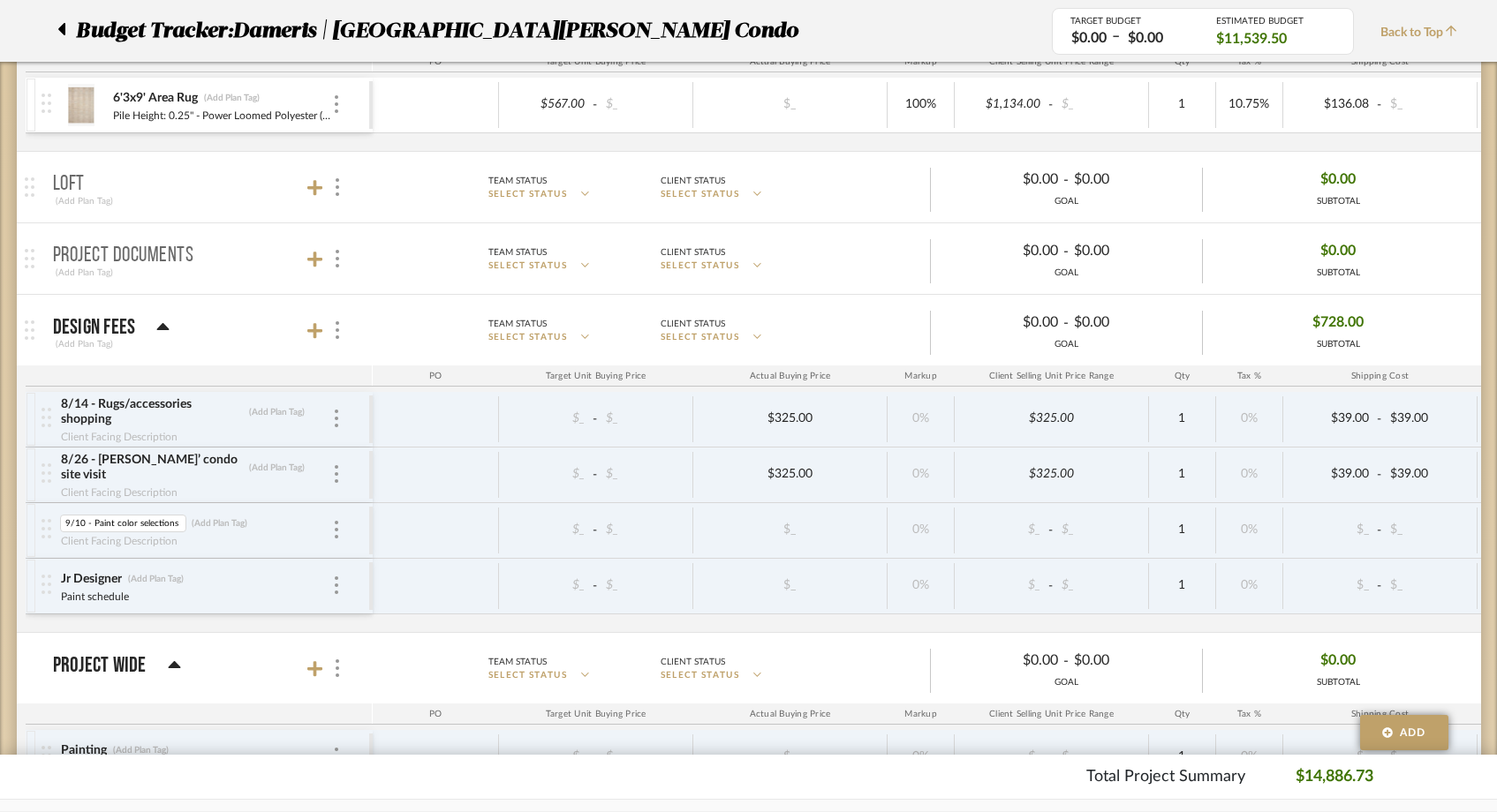
click at [228, 625] on div "8/14 - Rugs/accessories shopping (Add Plan Tag) Client Facing Description $_ - …" at bounding box center [939, 513] width 1827 height 241
click at [774, 618] on div "8/14 - Rugs/accessories shopping (Add Plan Tag) Client Facing Description $_ - …" at bounding box center [939, 513] width 1827 height 241
click at [62, 627] on div "8/14 - Rugs/accessories shopping (Add Plan Tag) Client Facing Description $_ - …" at bounding box center [939, 513] width 1827 height 241
click at [1428, 30] on span "Back to Top" at bounding box center [1423, 33] width 86 height 19
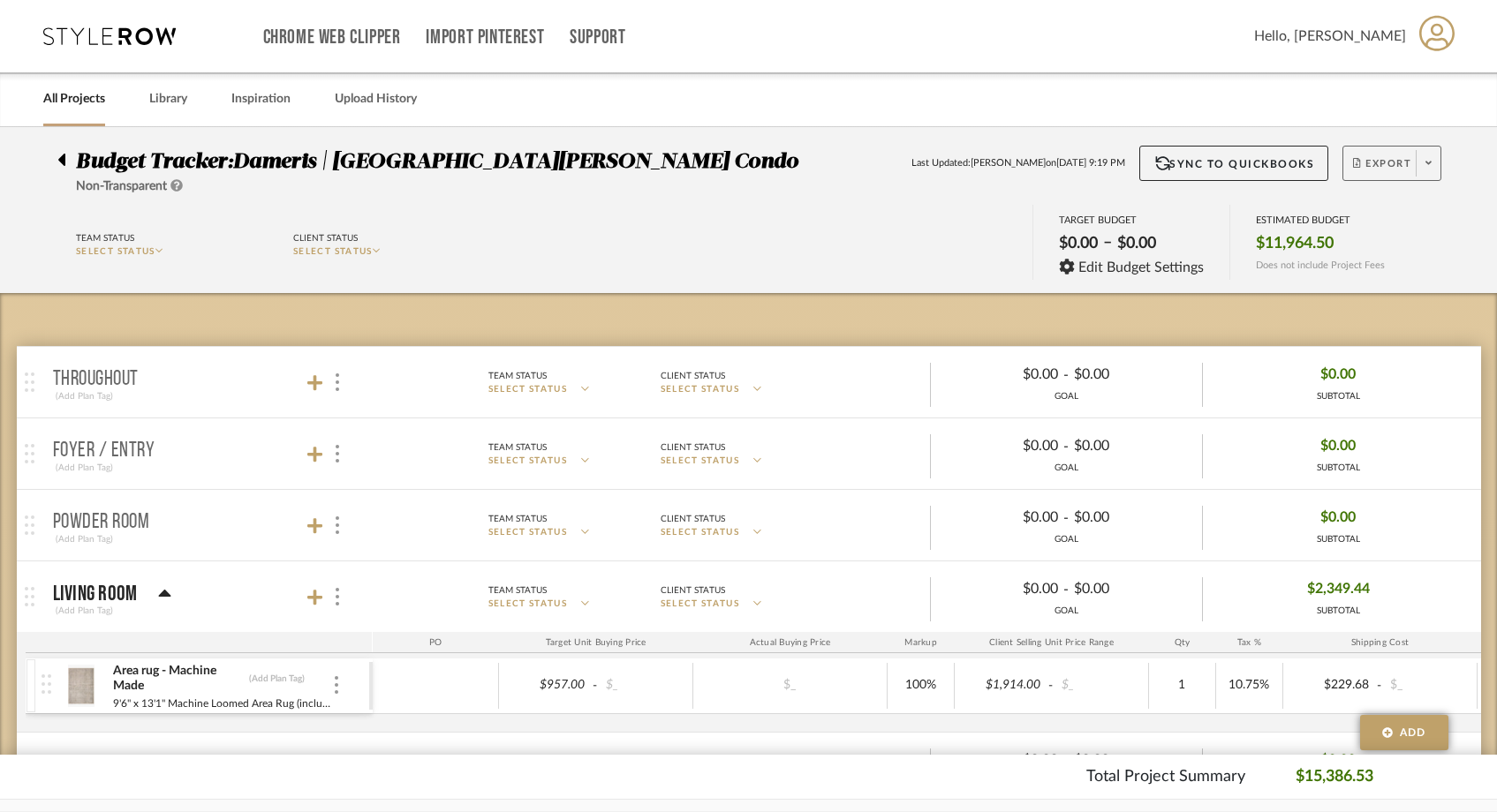
click at [1435, 159] on span at bounding box center [1428, 163] width 24 height 26
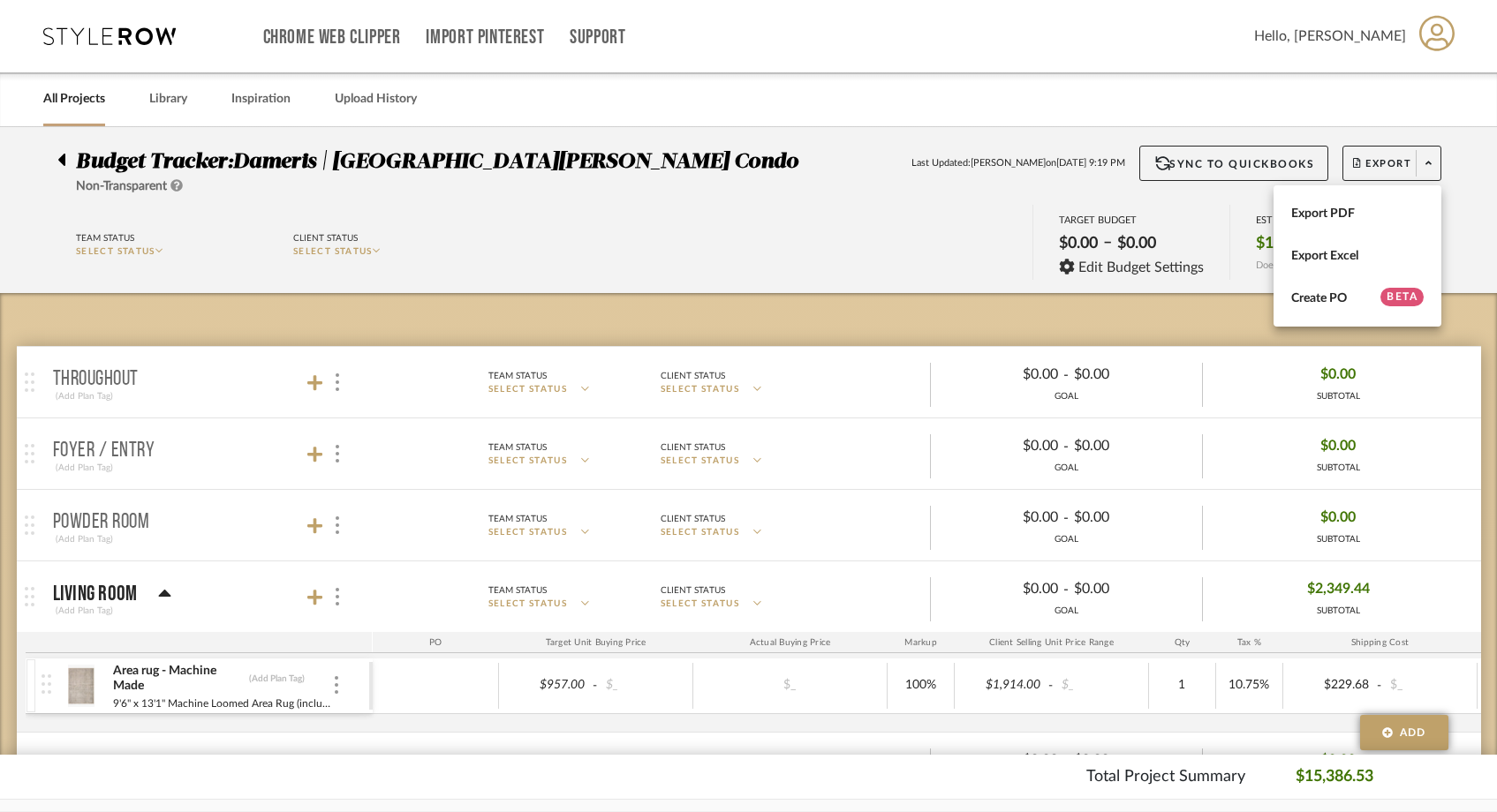
click at [1332, 180] on div at bounding box center [748, 406] width 1497 height 812
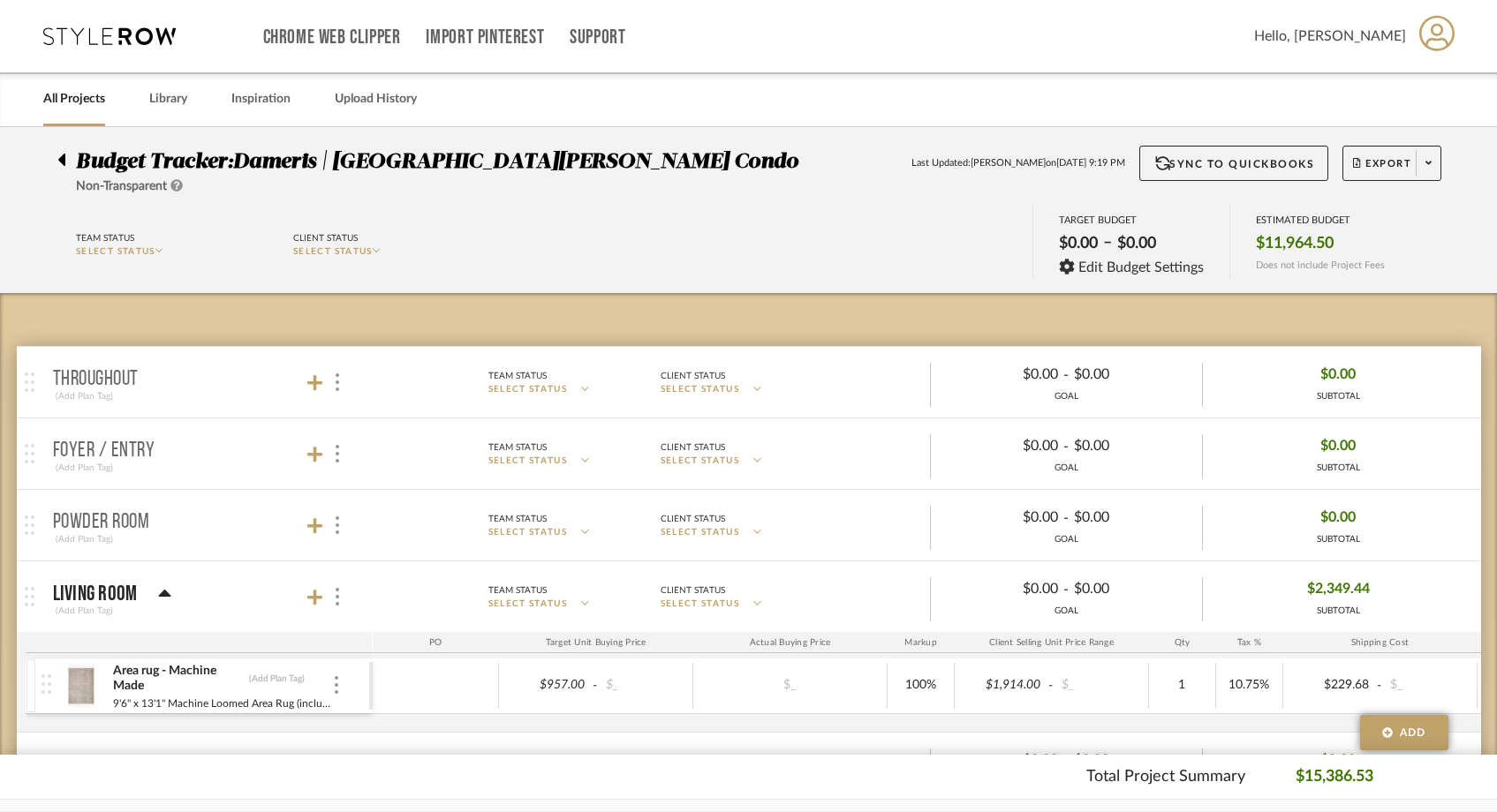
click at [1324, 200] on budget-dashboard "Team Status SELECT STATUS Client Status SELECT STATUS TARGET BUDGET $0.00 – $0.…" at bounding box center [748, 244] width 1435 height 97
click at [1435, 175] on span at bounding box center [1428, 163] width 24 height 26
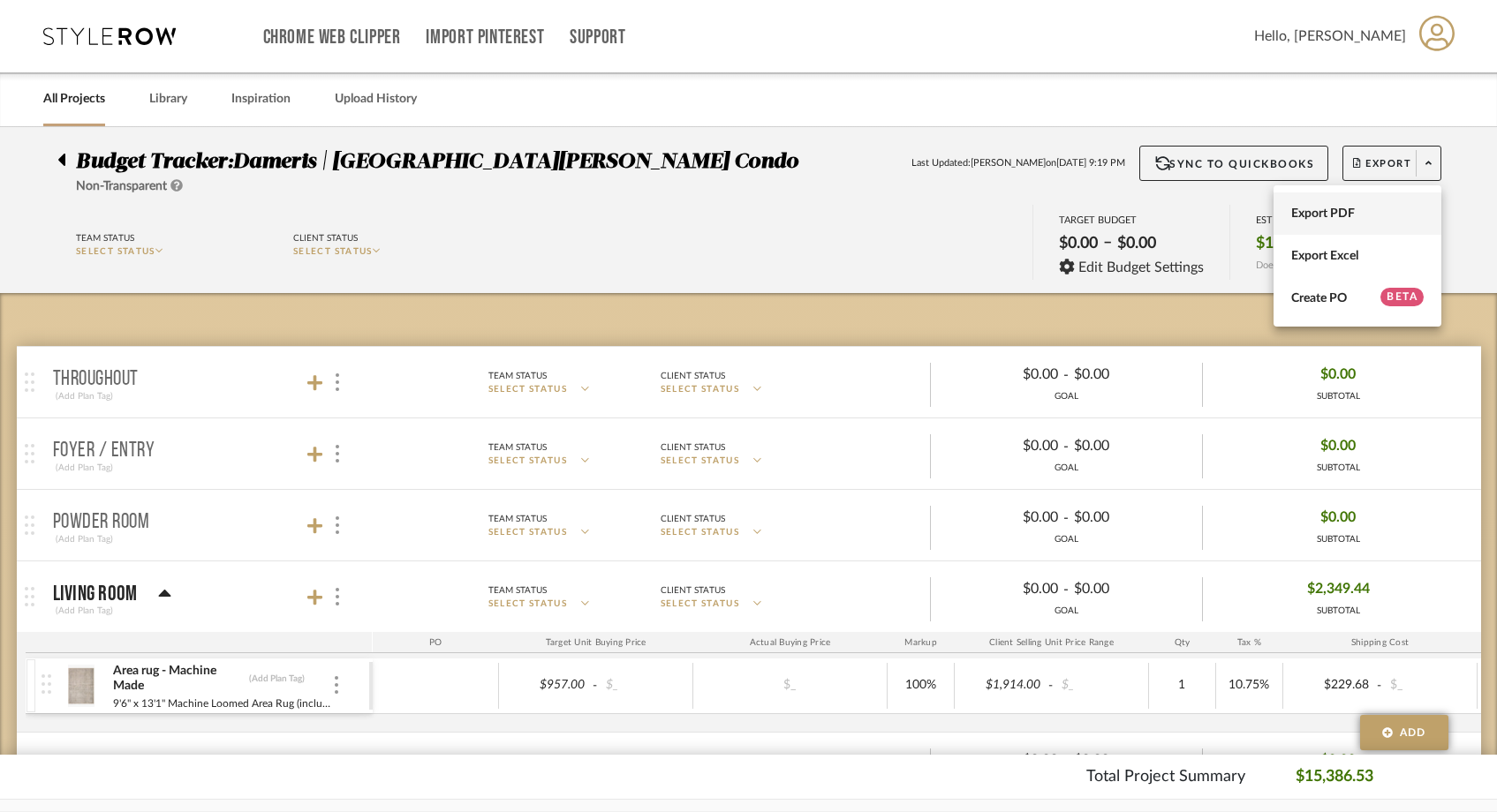
click at [1372, 219] on span "Export PDF" at bounding box center [1358, 214] width 132 height 15
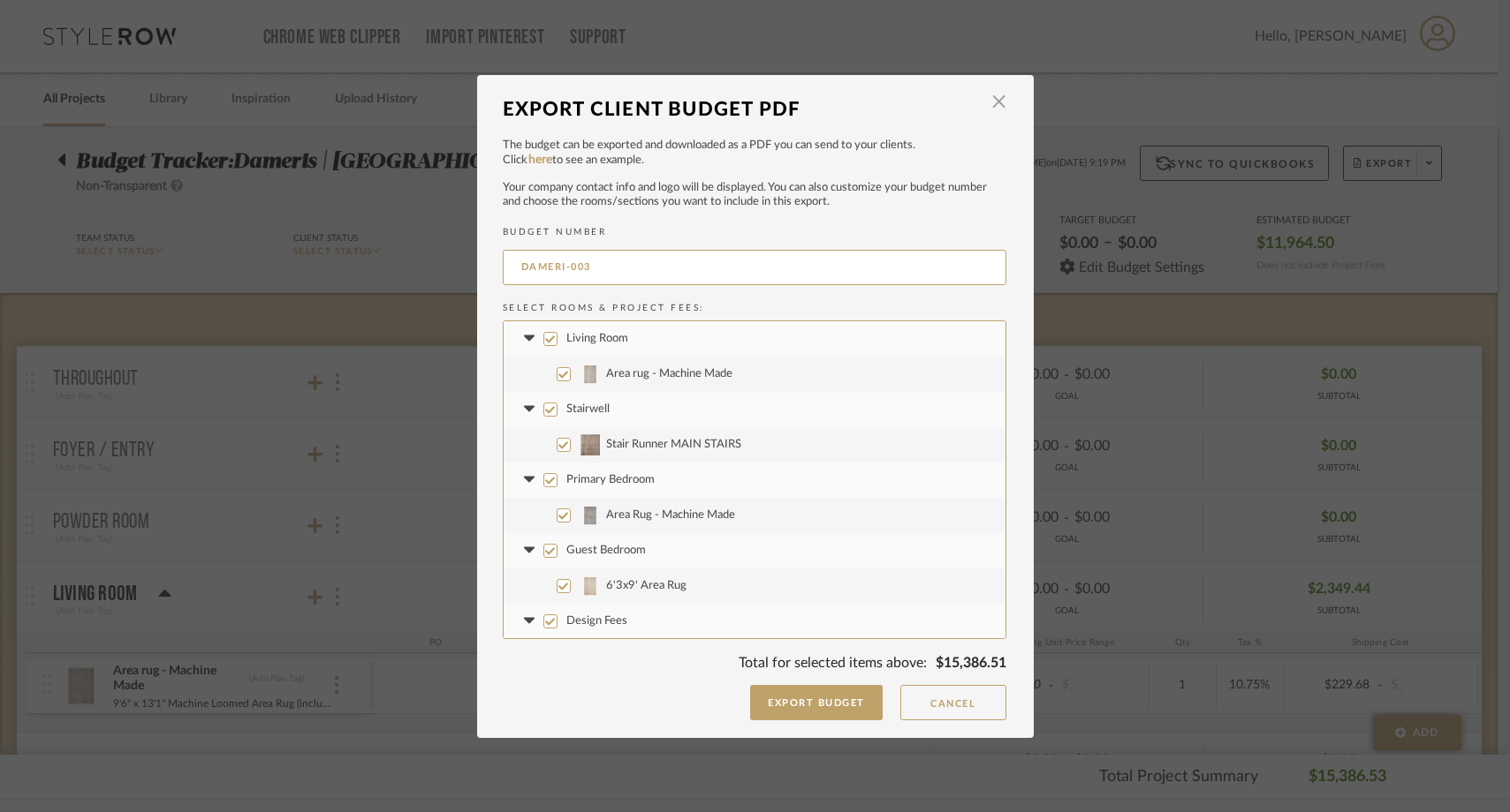
click at [545, 337] on input "Living Room" at bounding box center [551, 339] width 14 height 14
click at [545, 414] on input "Stairwell" at bounding box center [551, 410] width 14 height 14
click at [544, 484] on input "Primary Bedroom" at bounding box center [551, 480] width 14 height 14
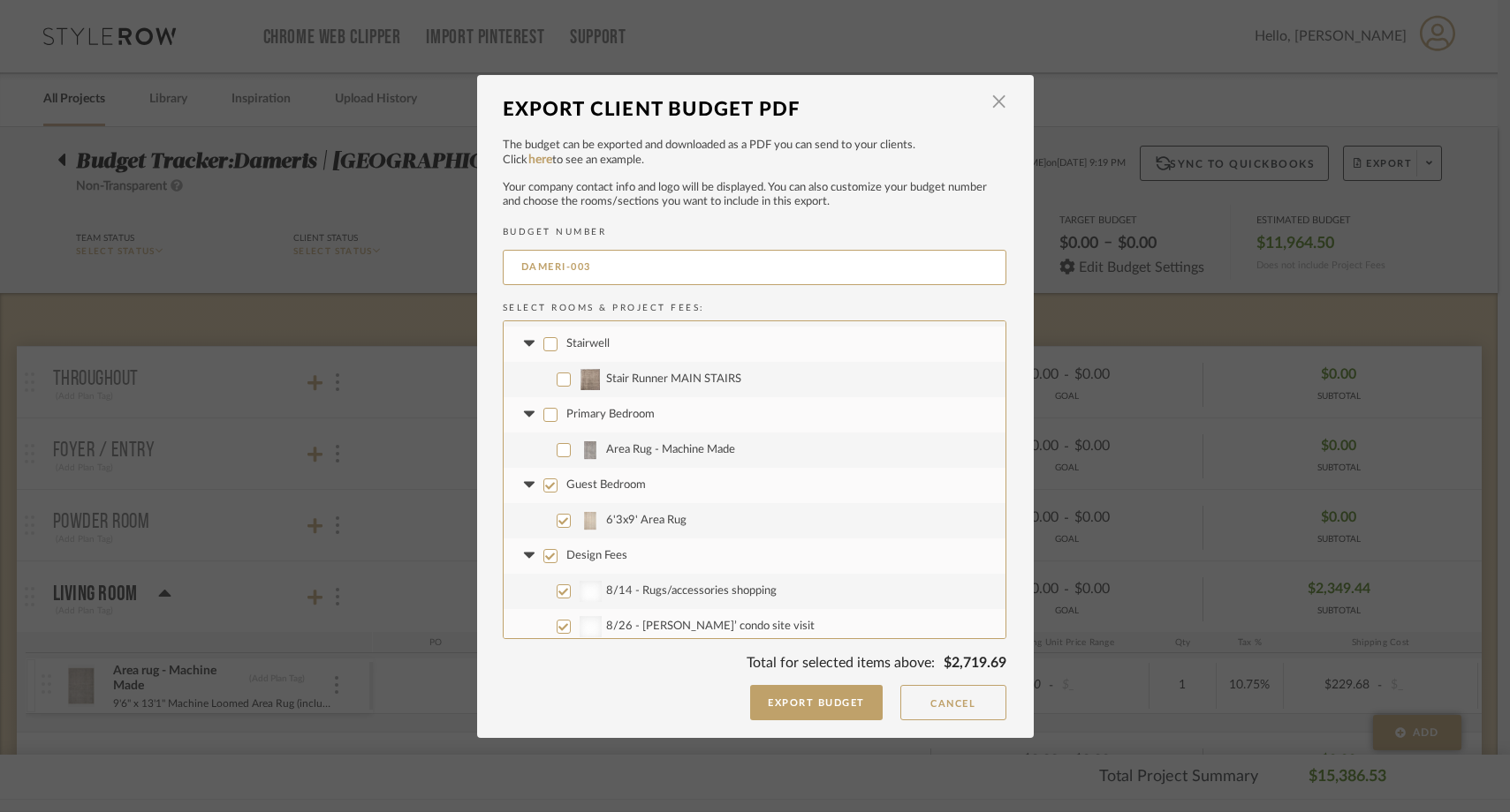
scroll to position [82, 0]
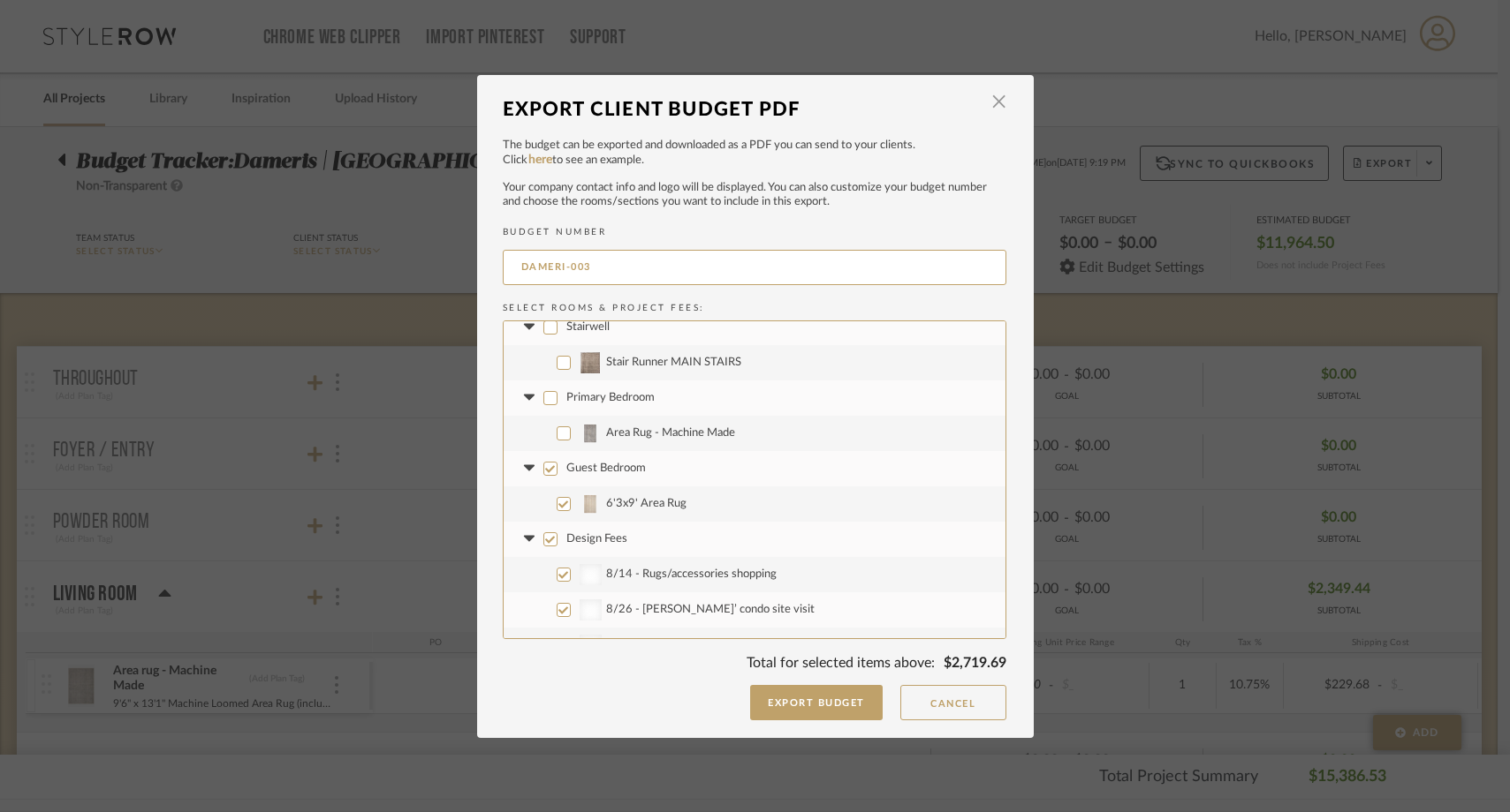
click at [544, 472] on input "Guest Bedroom" at bounding box center [551, 469] width 14 height 14
click at [544, 539] on input "Design Fees" at bounding box center [551, 540] width 14 height 14
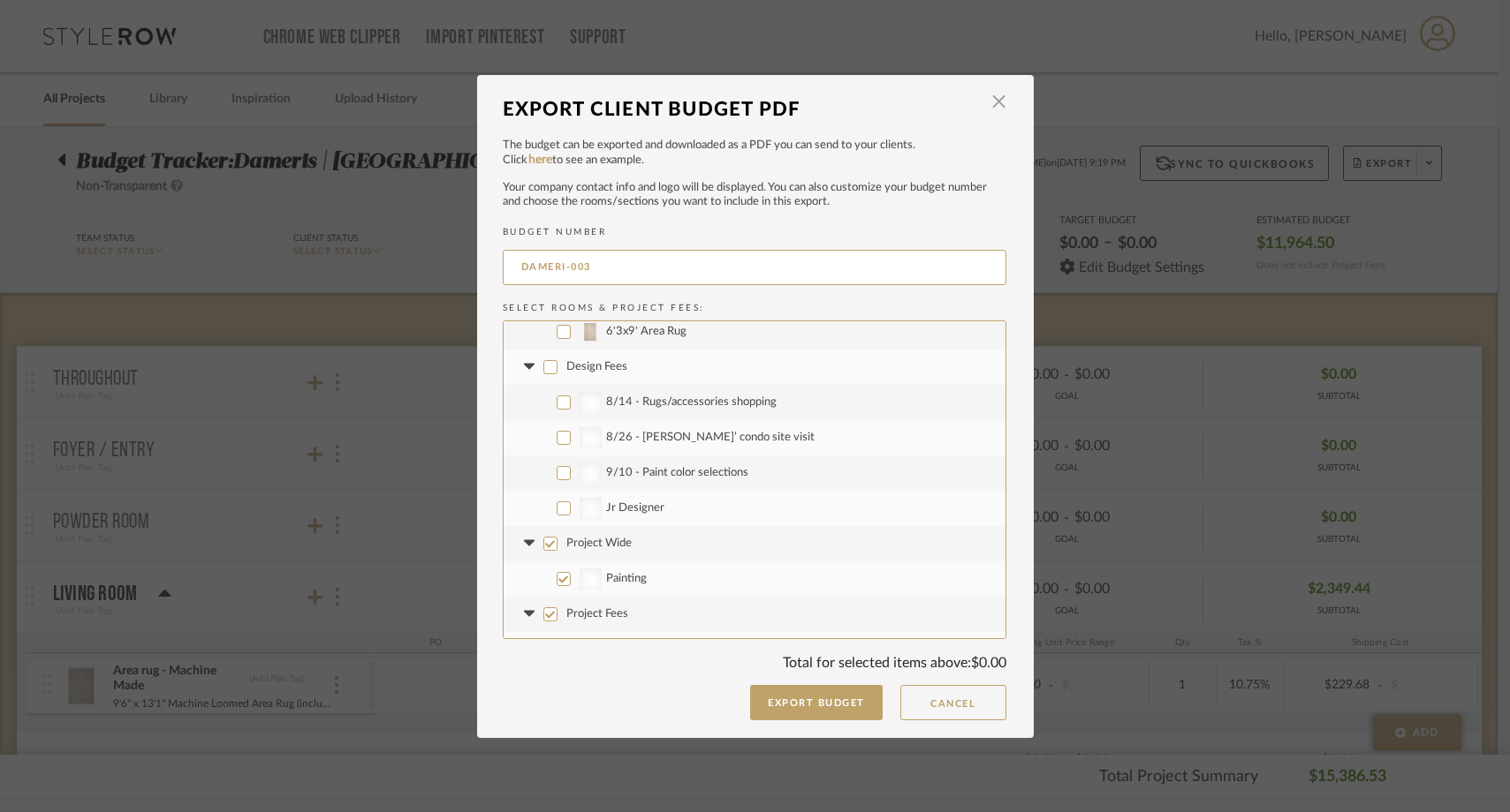
scroll to position [283, 0]
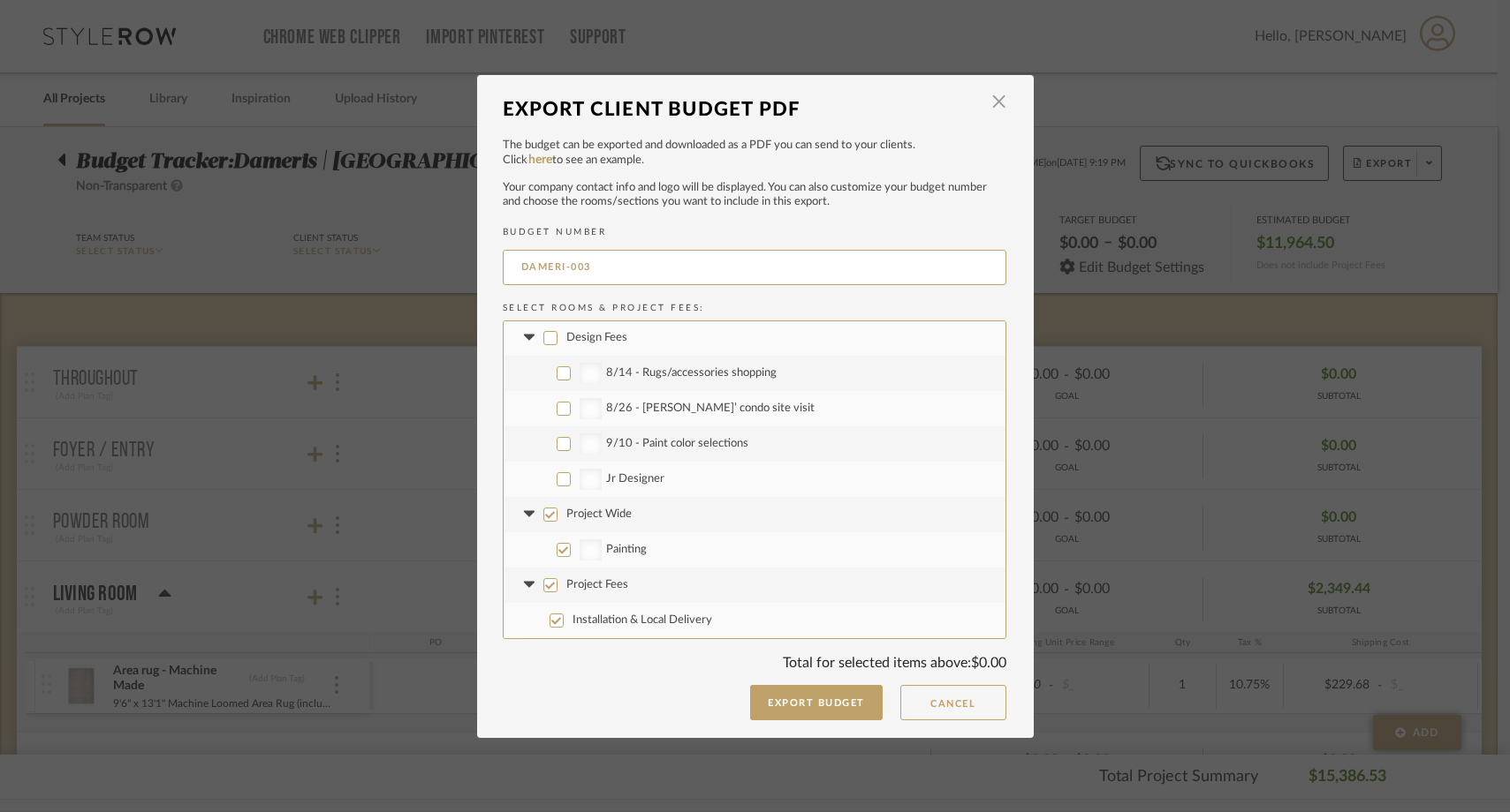
click at [544, 519] on input "Project Wide" at bounding box center [551, 515] width 14 height 14
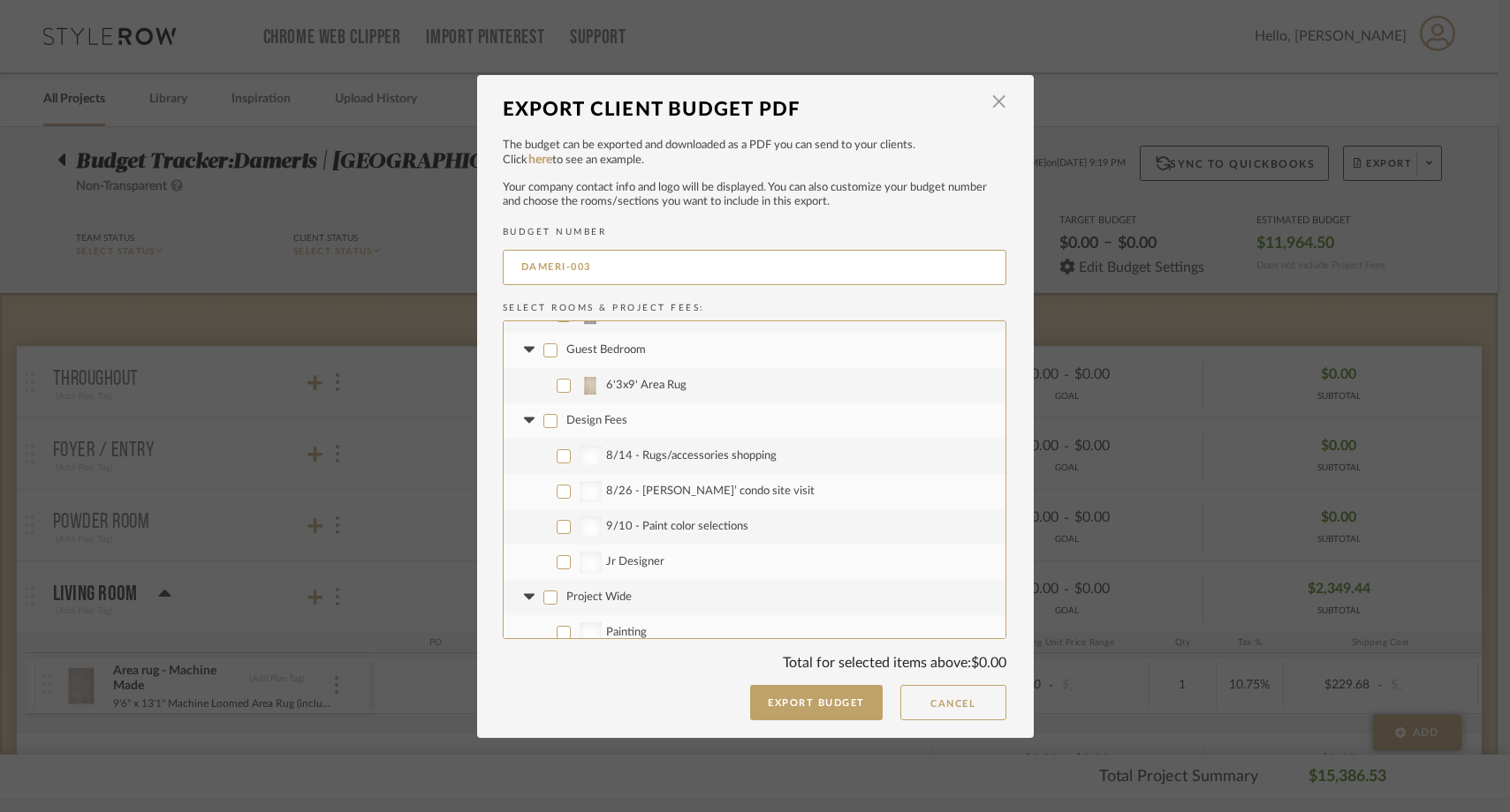
click at [547, 415] on input "Design Fees" at bounding box center [551, 421] width 14 height 14
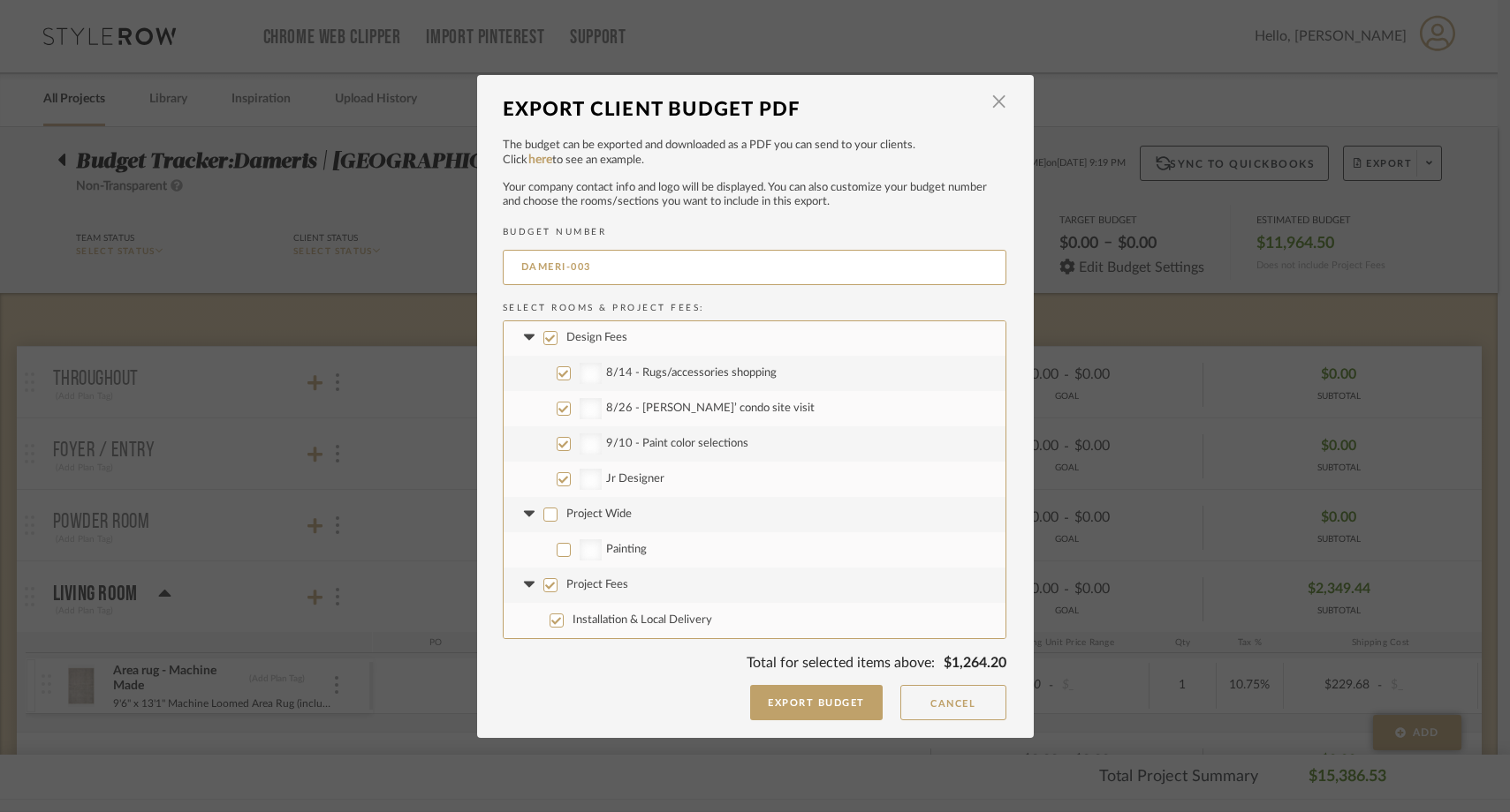
click at [556, 593] on label "Project Fees" at bounding box center [755, 585] width 502 height 35
click at [556, 592] on input "Project Fees" at bounding box center [551, 586] width 14 height 14
click at [923, 705] on button "Cancel" at bounding box center [953, 703] width 106 height 35
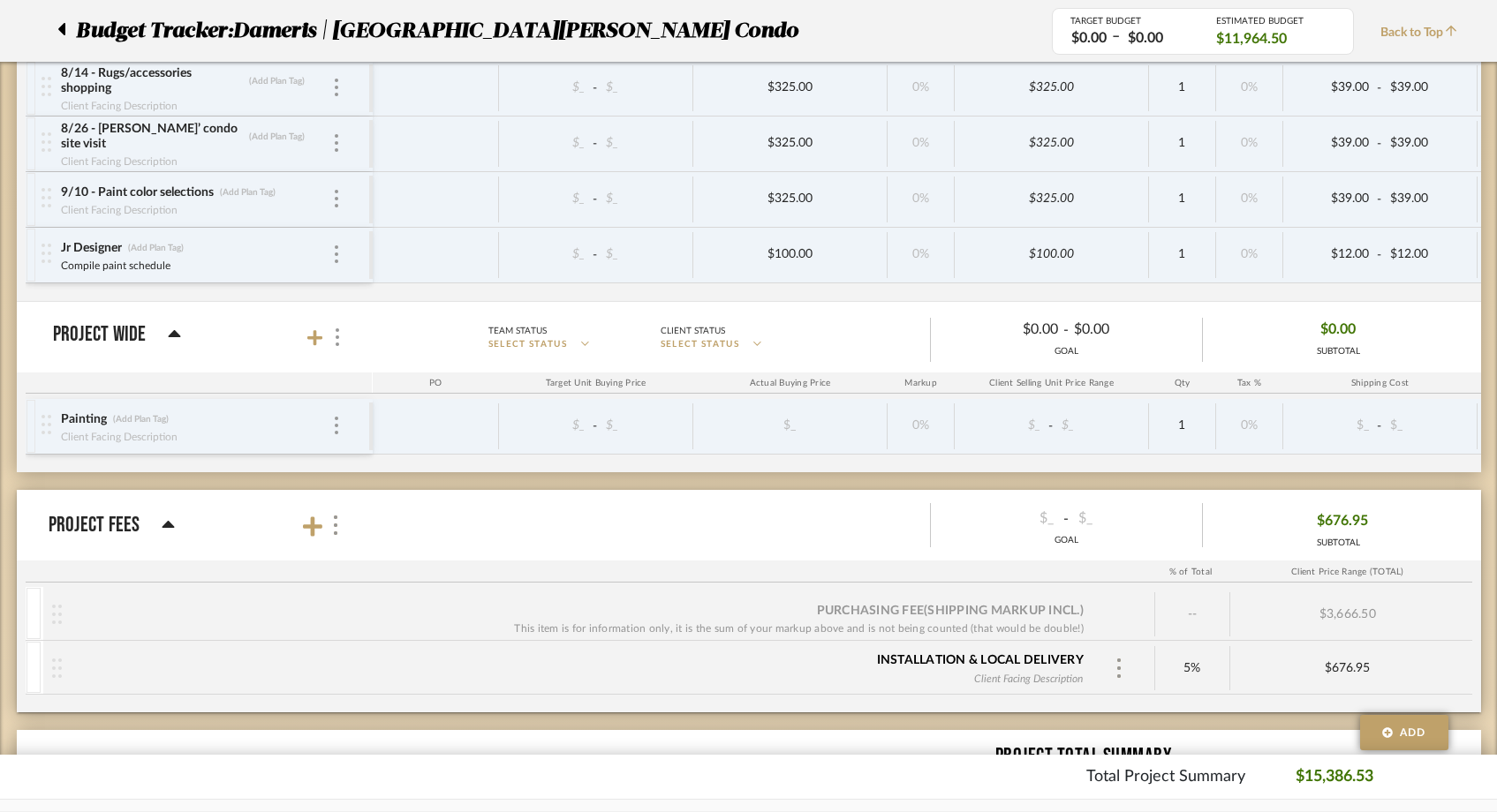
scroll to position [1309, 0]
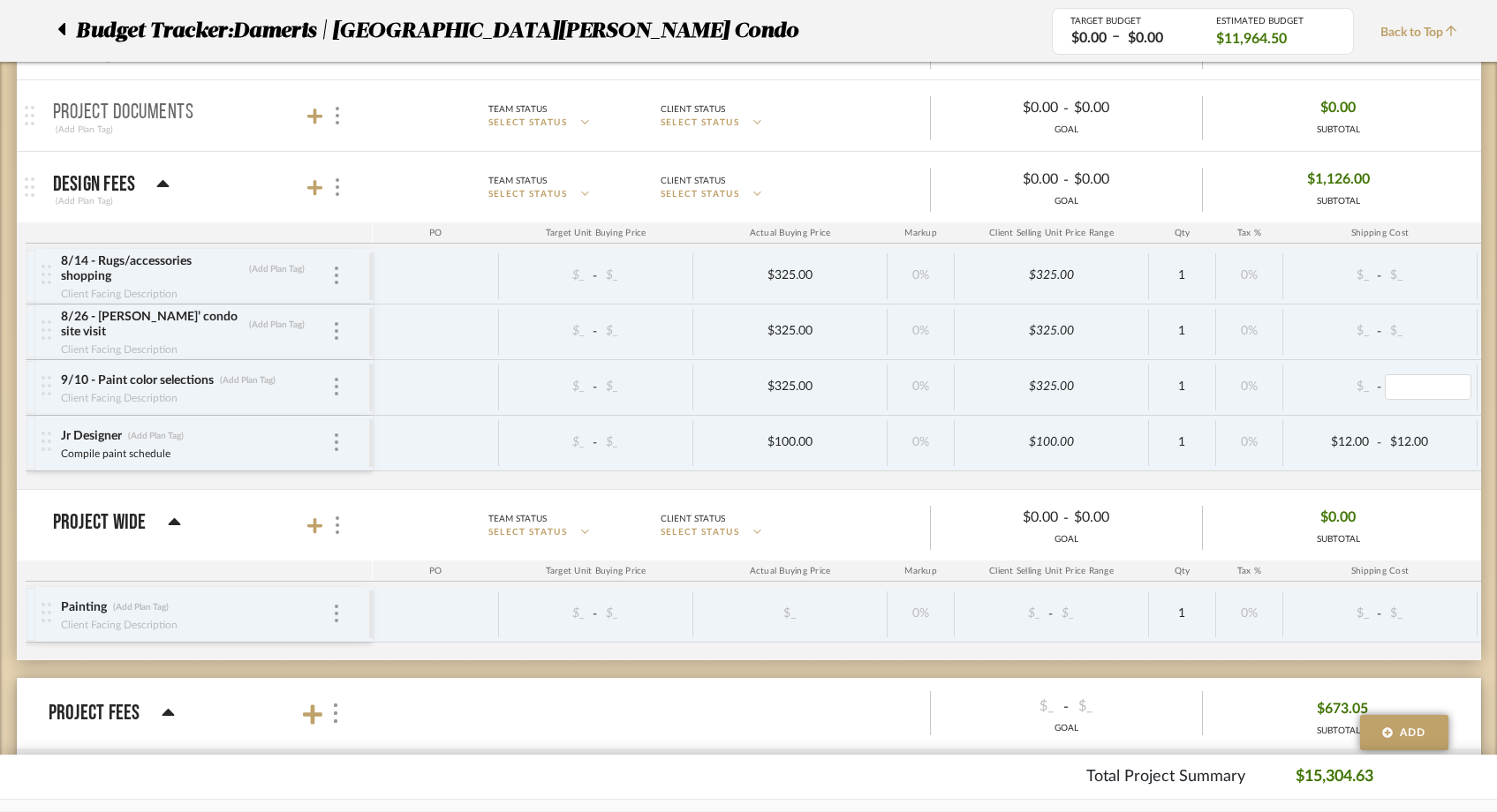
click at [1341, 429] on div "$12.00 - $12.00" at bounding box center [1380, 443] width 194 height 46
click at [1335, 484] on div "8/14 - Rugs/accessories shopping (Add Plan Tag) Client Facing Description $_ - …" at bounding box center [939, 369] width 1827 height 241
click at [1426, 34] on span "Back to Top" at bounding box center [1423, 33] width 86 height 19
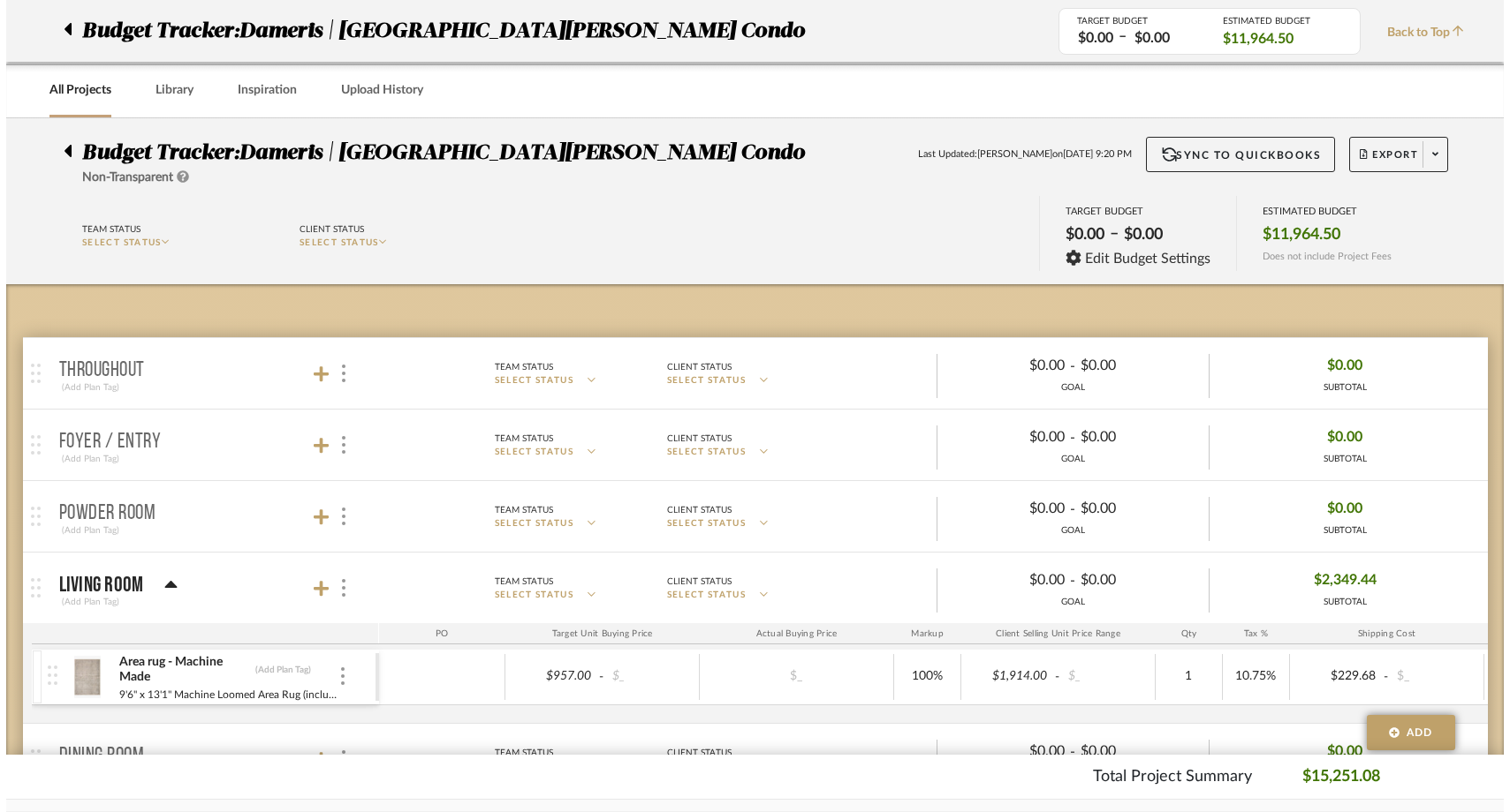
scroll to position [0, 0]
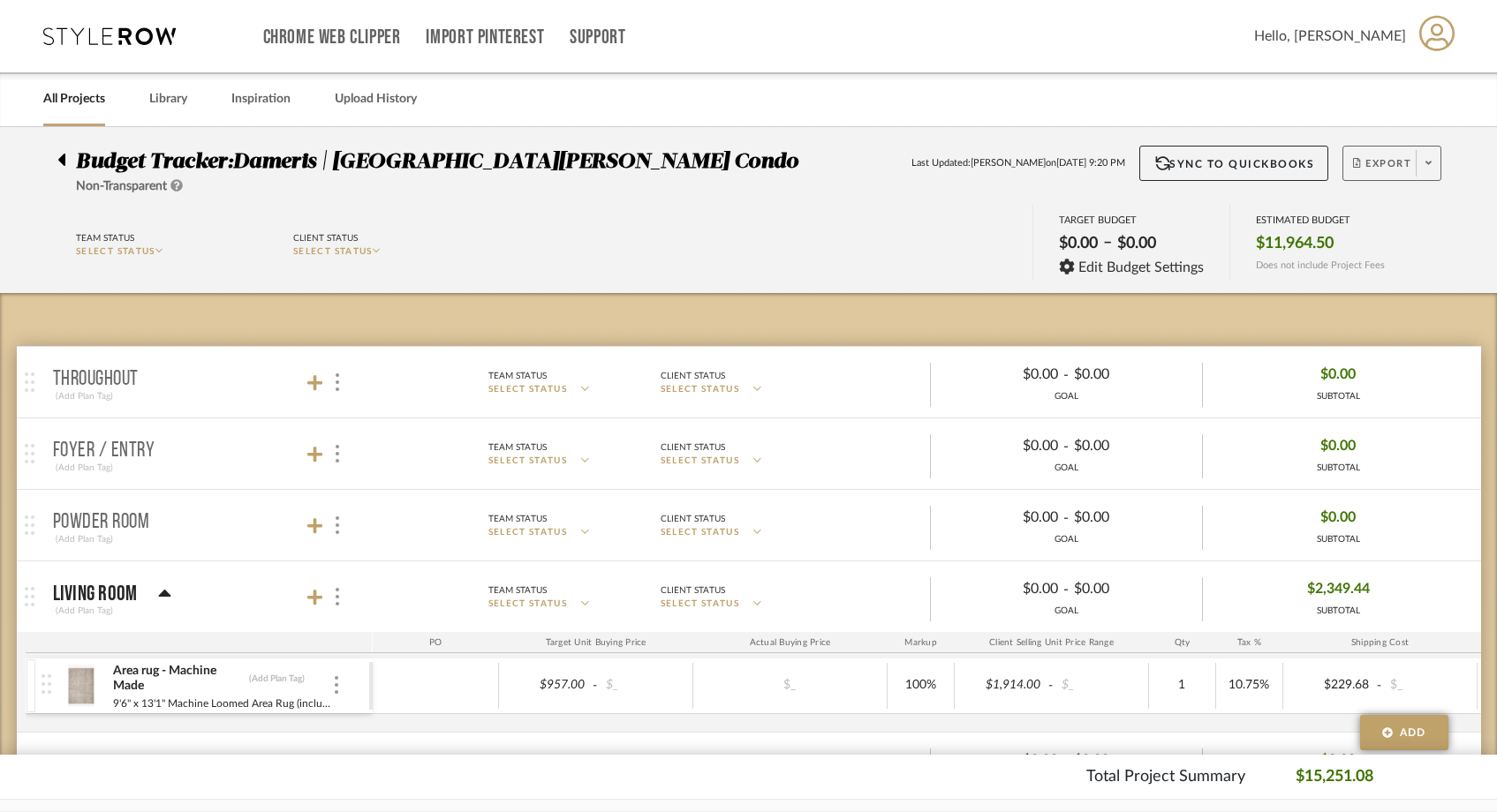
click at [1420, 165] on span at bounding box center [1428, 163] width 24 height 26
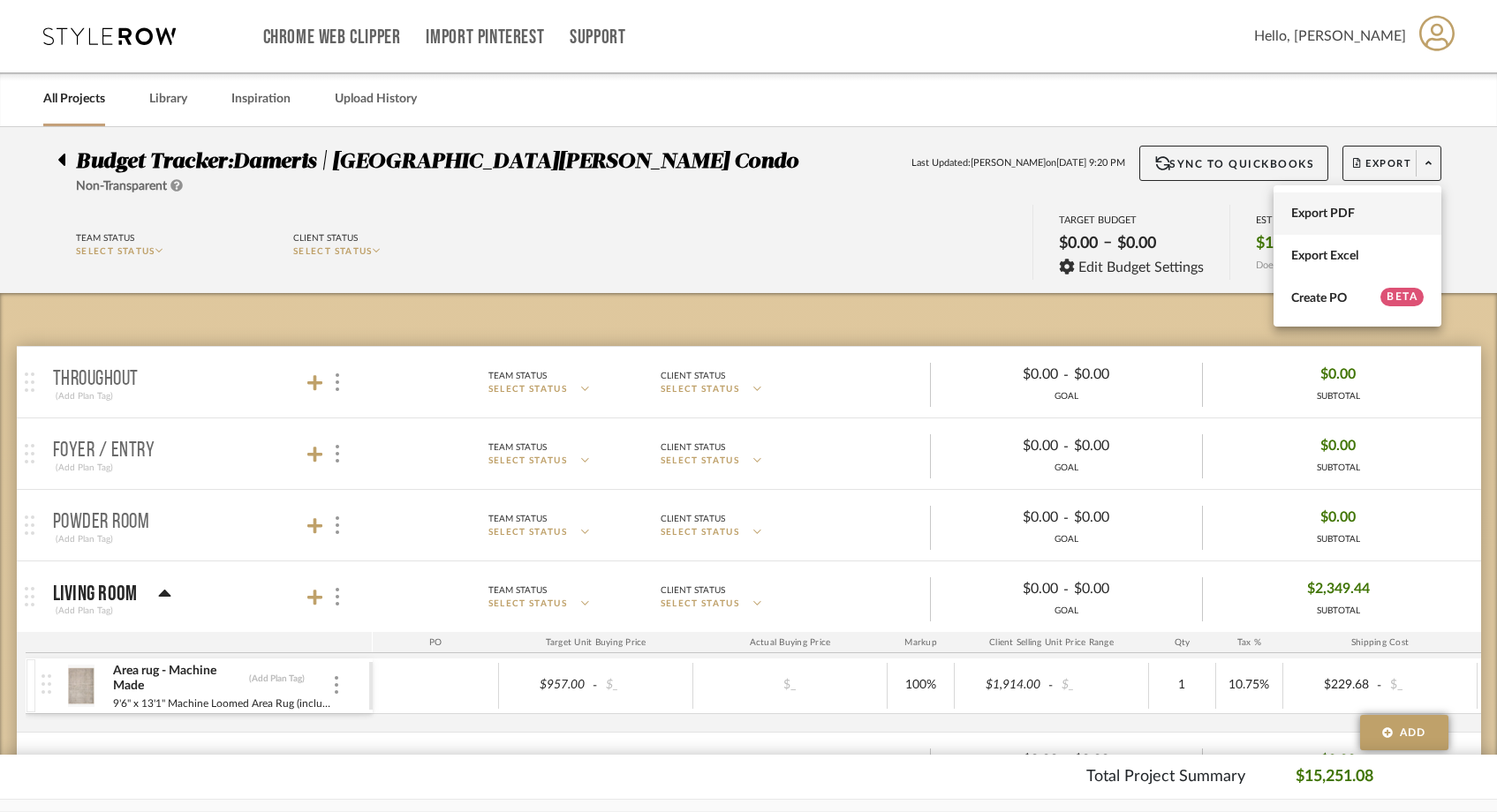
click at [1340, 220] on span "Export PDF" at bounding box center [1358, 214] width 132 height 15
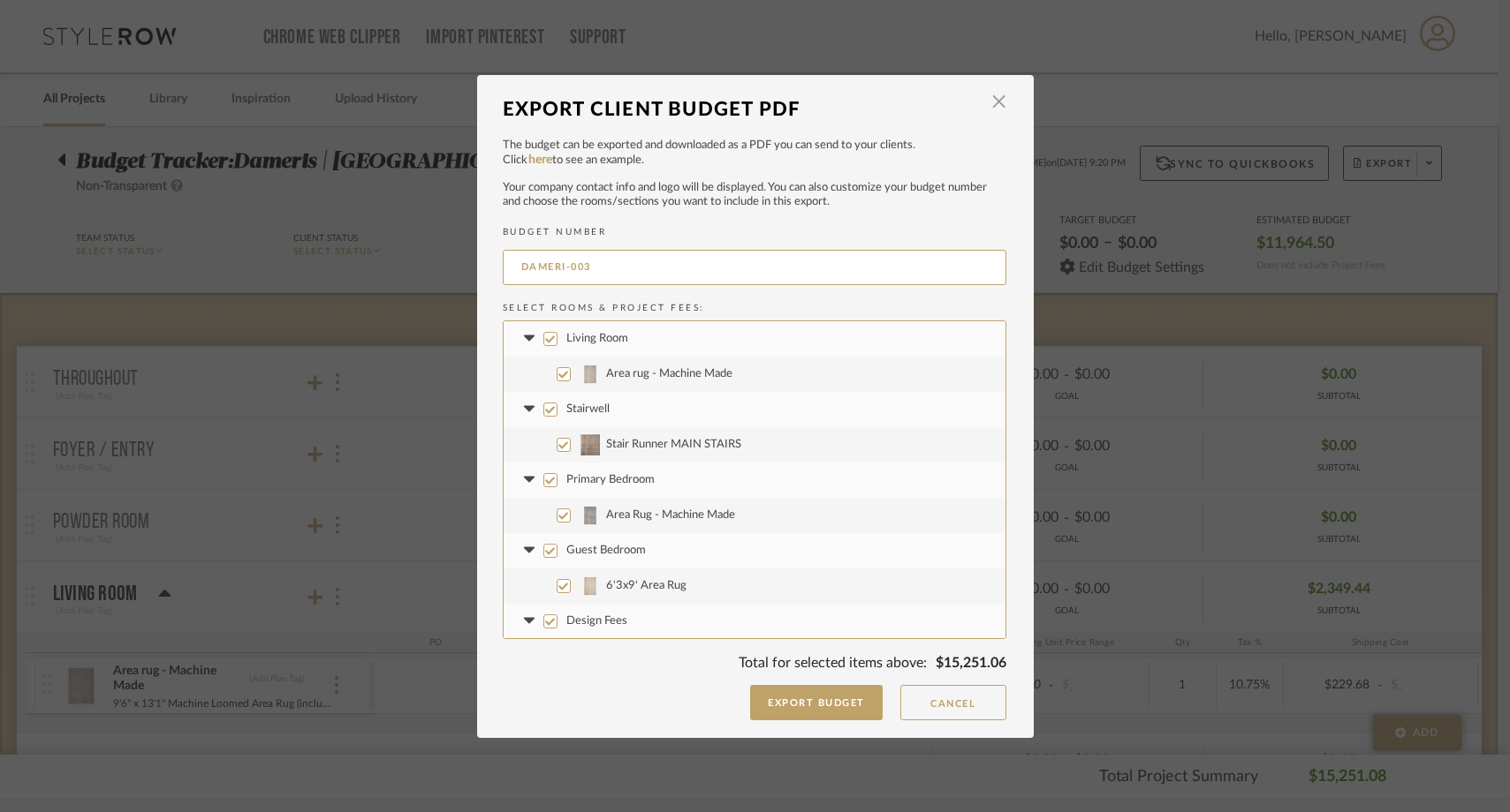
click at [571, 327] on label "Living Room" at bounding box center [755, 338] width 502 height 35
click at [557, 332] on input "Living Room" at bounding box center [551, 339] width 14 height 14
click at [573, 414] on span "Stairwell" at bounding box center [588, 409] width 43 height 12
click at [557, 414] on input "Stairwell" at bounding box center [551, 410] width 14 height 14
click at [577, 498] on label "Area Rug - Machine Made" at bounding box center [755, 515] width 502 height 35
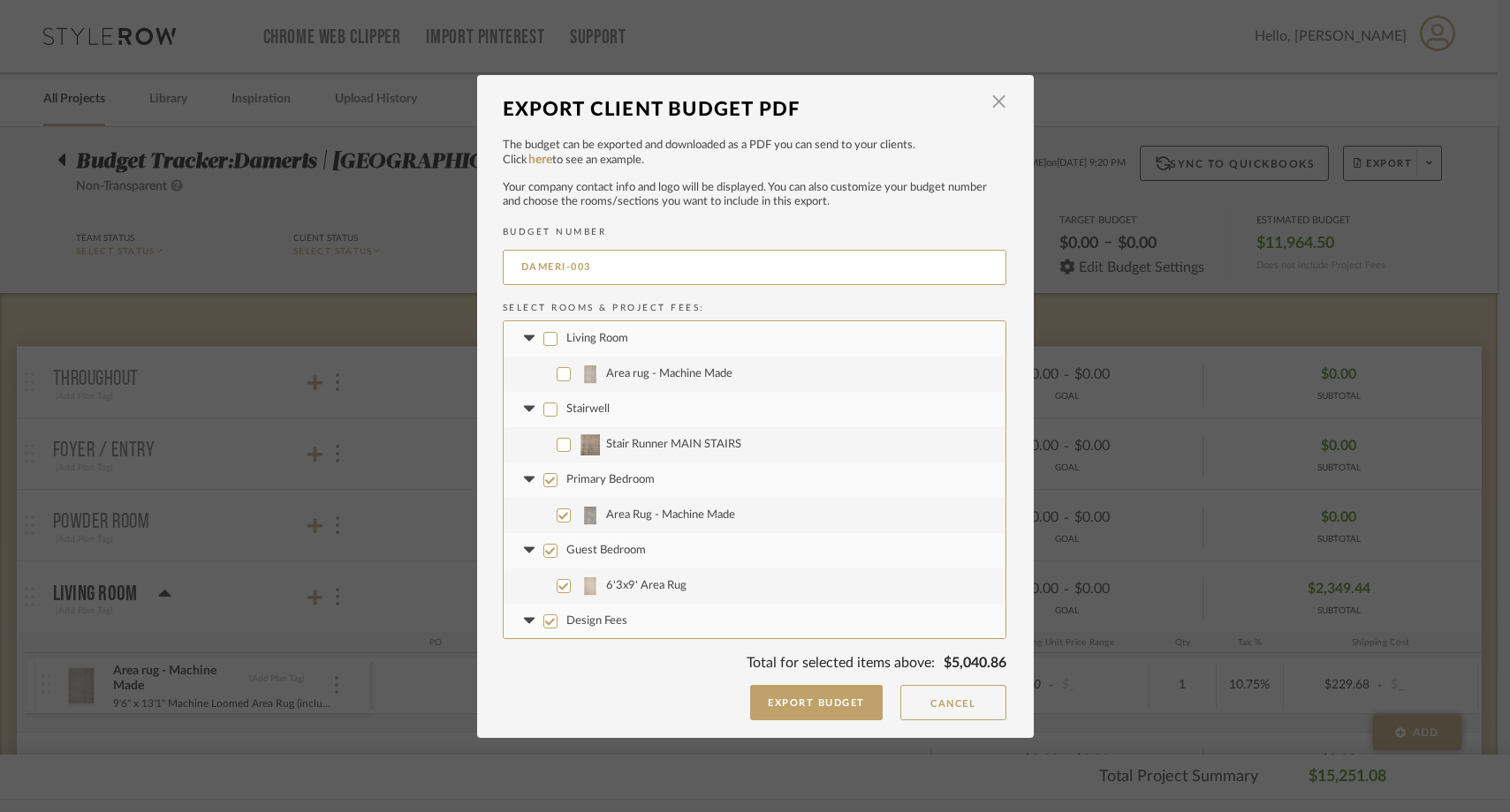
click at [571, 509] on input "Area Rug - Machine Made" at bounding box center [564, 516] width 14 height 14
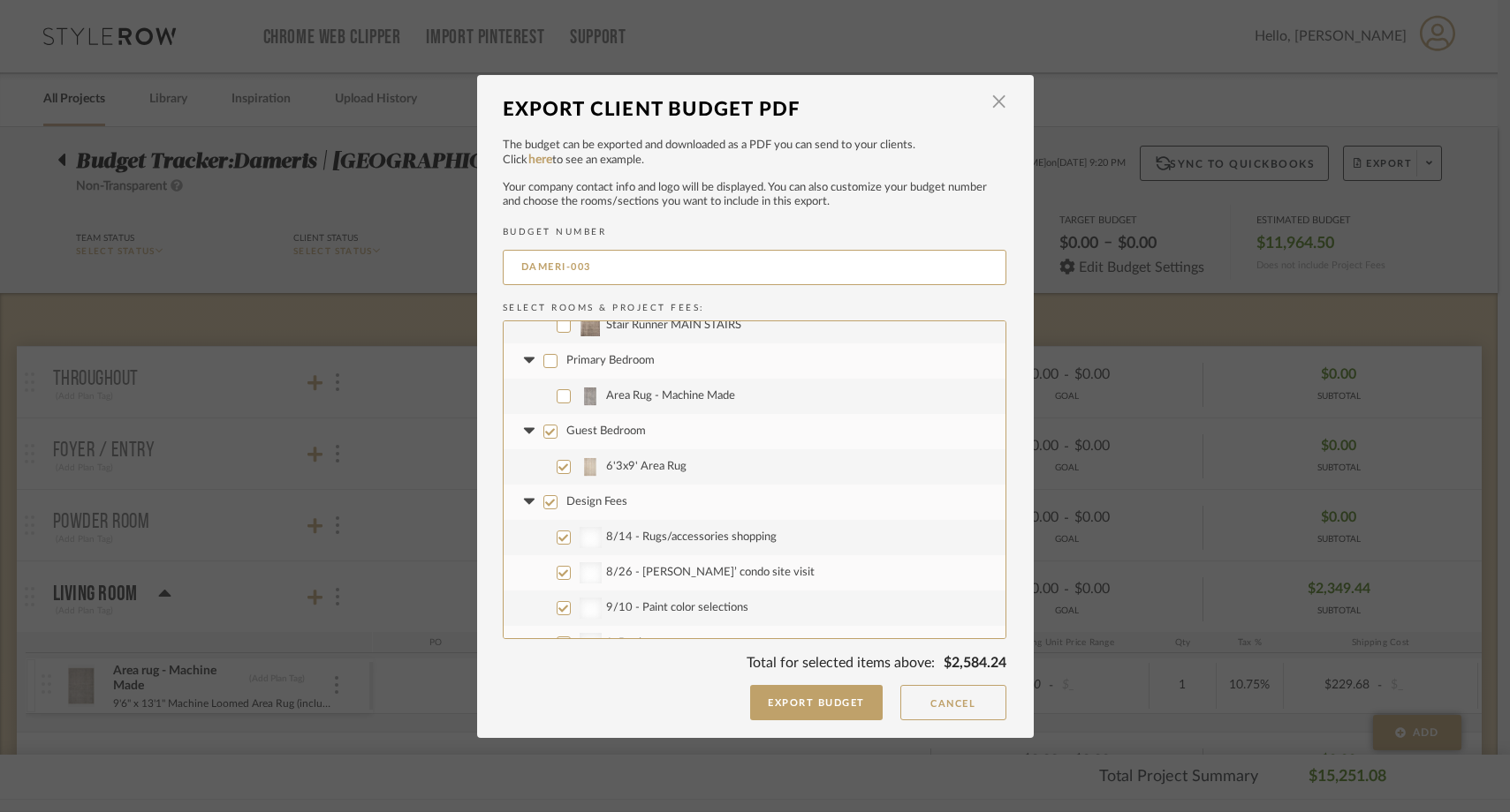
scroll to position [128, 0]
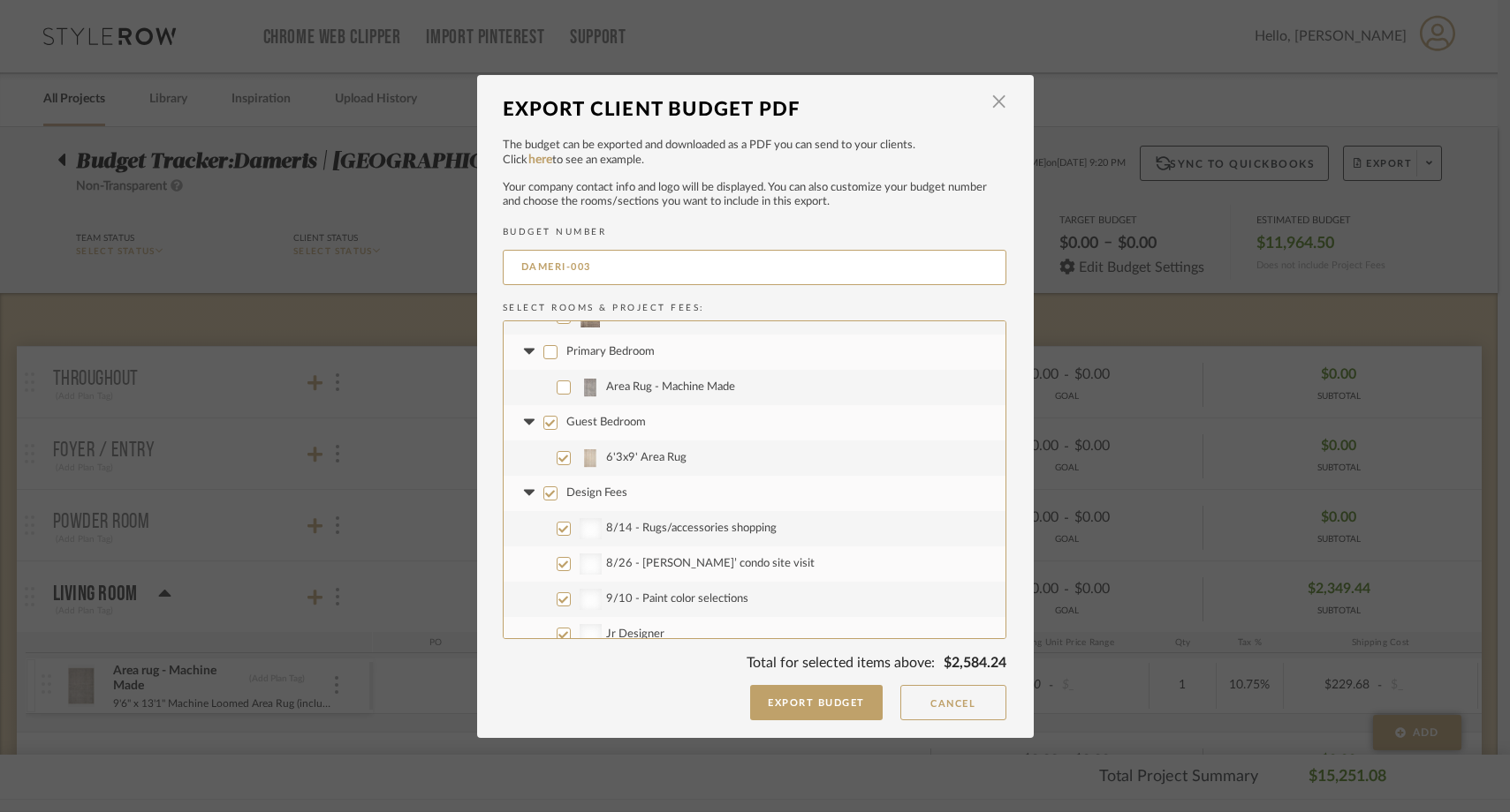
click at [603, 440] on label "6'3x9' Area Rug" at bounding box center [755, 458] width 502 height 35
click at [571, 451] on input "6'3x9' Area Rug" at bounding box center [564, 458] width 14 height 14
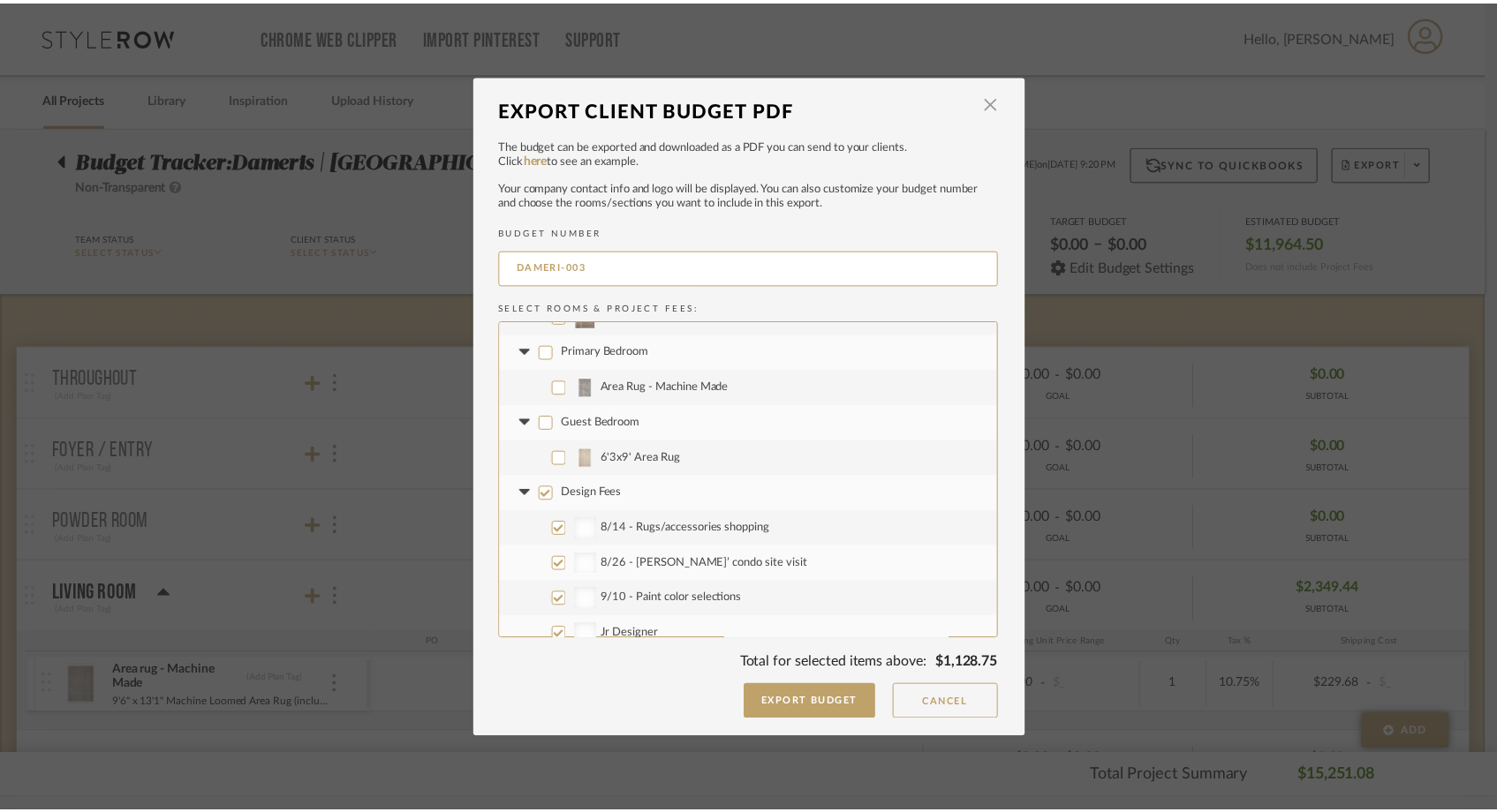
scroll to position [283, 0]
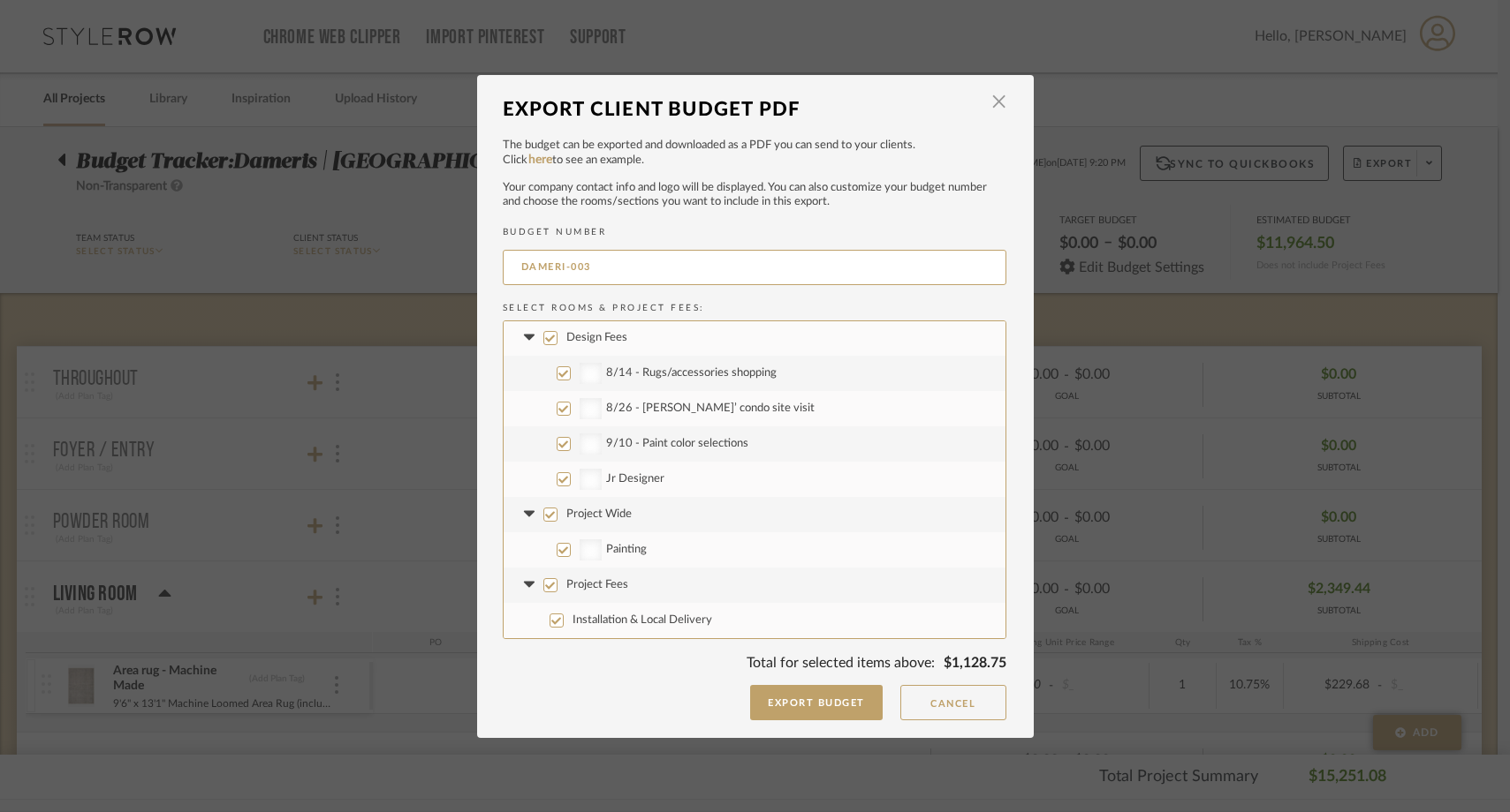
click at [536, 521] on label "Project Wide" at bounding box center [755, 515] width 502 height 35
click at [544, 521] on input "Project Wide" at bounding box center [551, 515] width 14 height 14
click at [679, 593] on label "Project Fees" at bounding box center [755, 585] width 502 height 35
click at [557, 592] on input "Project Fees" at bounding box center [551, 586] width 14 height 14
click at [825, 704] on button "Export Budget" at bounding box center [816, 703] width 132 height 35
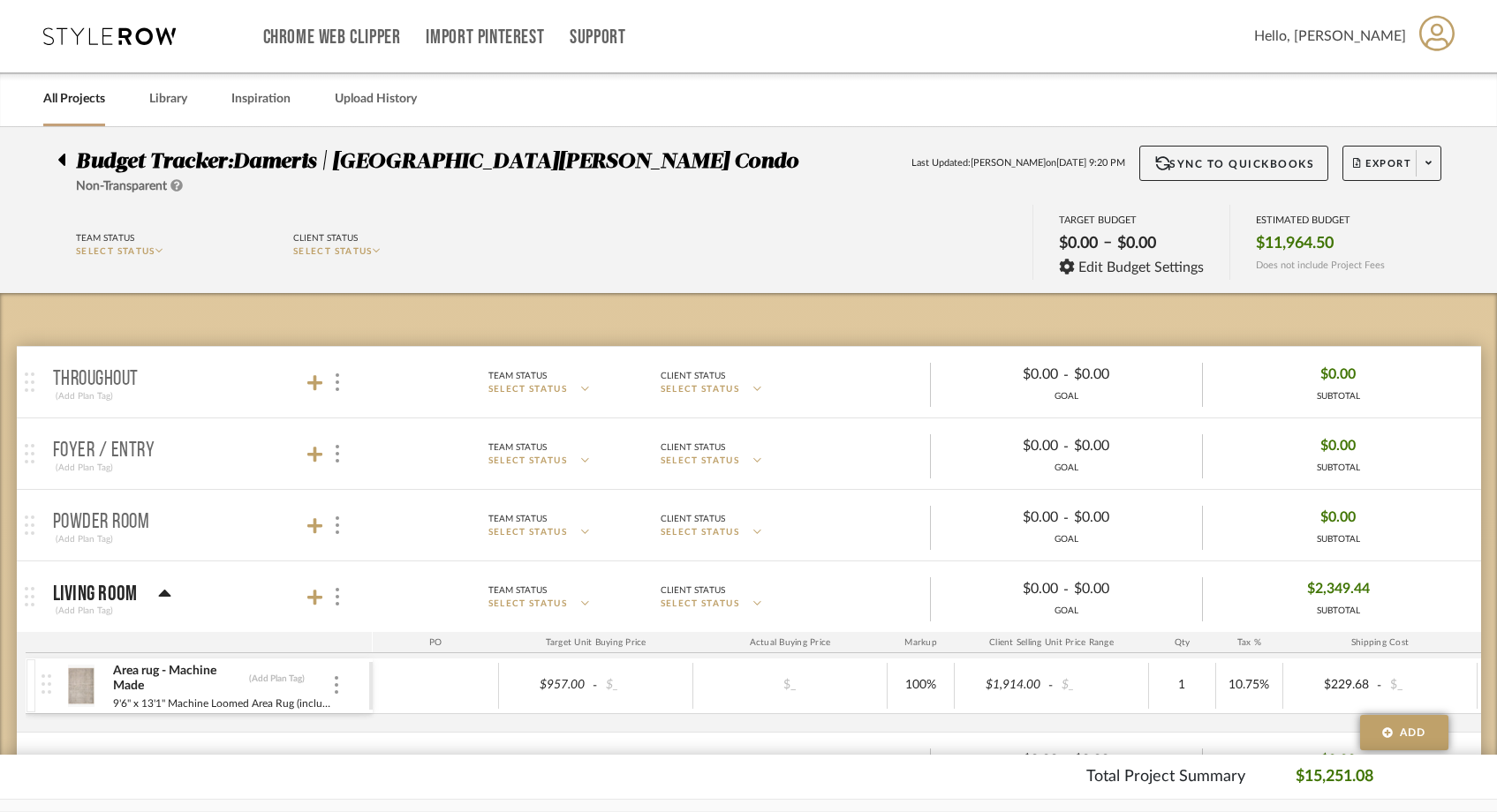
click at [67, 108] on link "All Projects" at bounding box center [74, 99] width 62 height 24
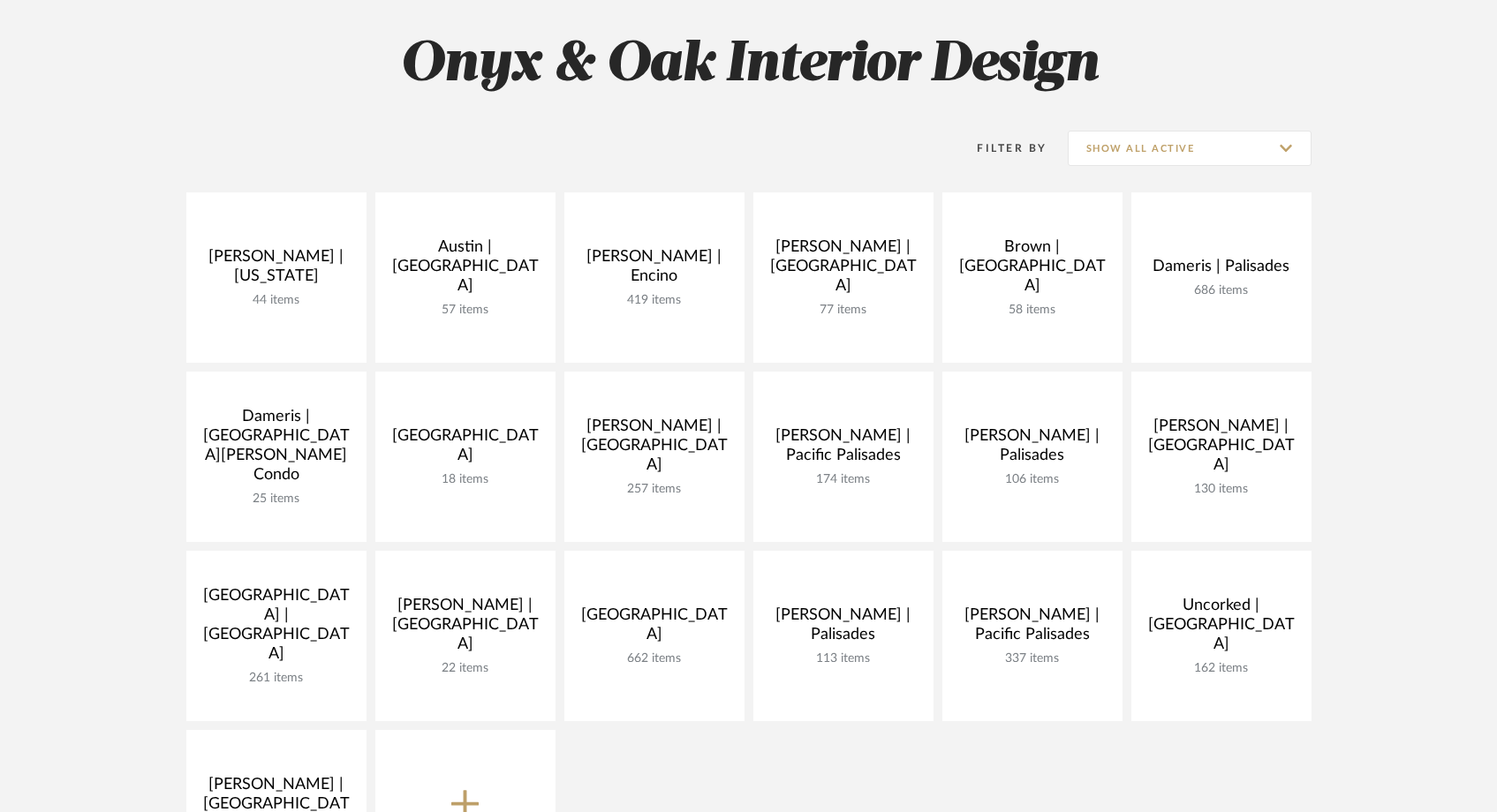
scroll to position [249, 0]
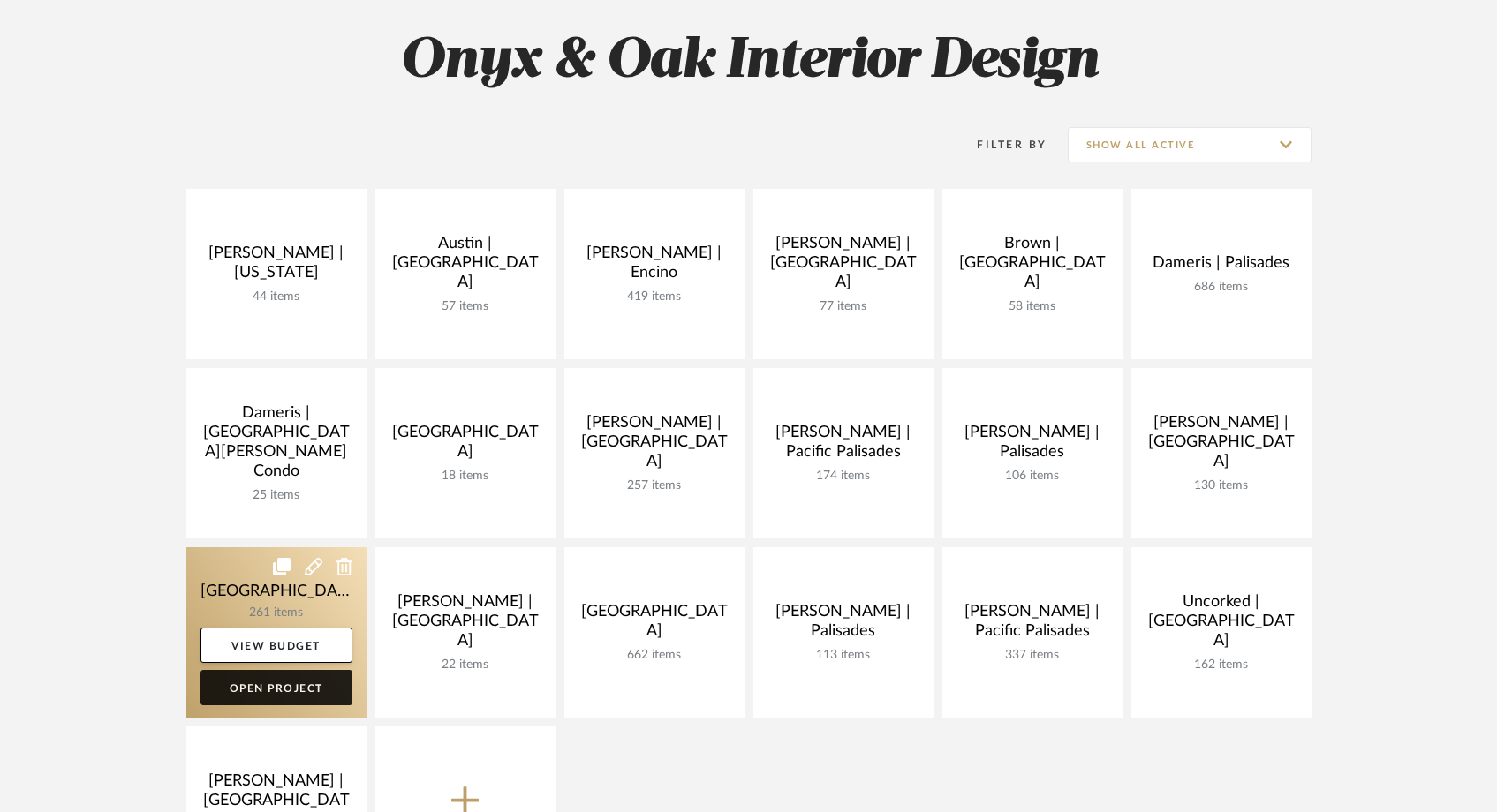
click at [309, 695] on link "Open Project" at bounding box center [277, 687] width 152 height 35
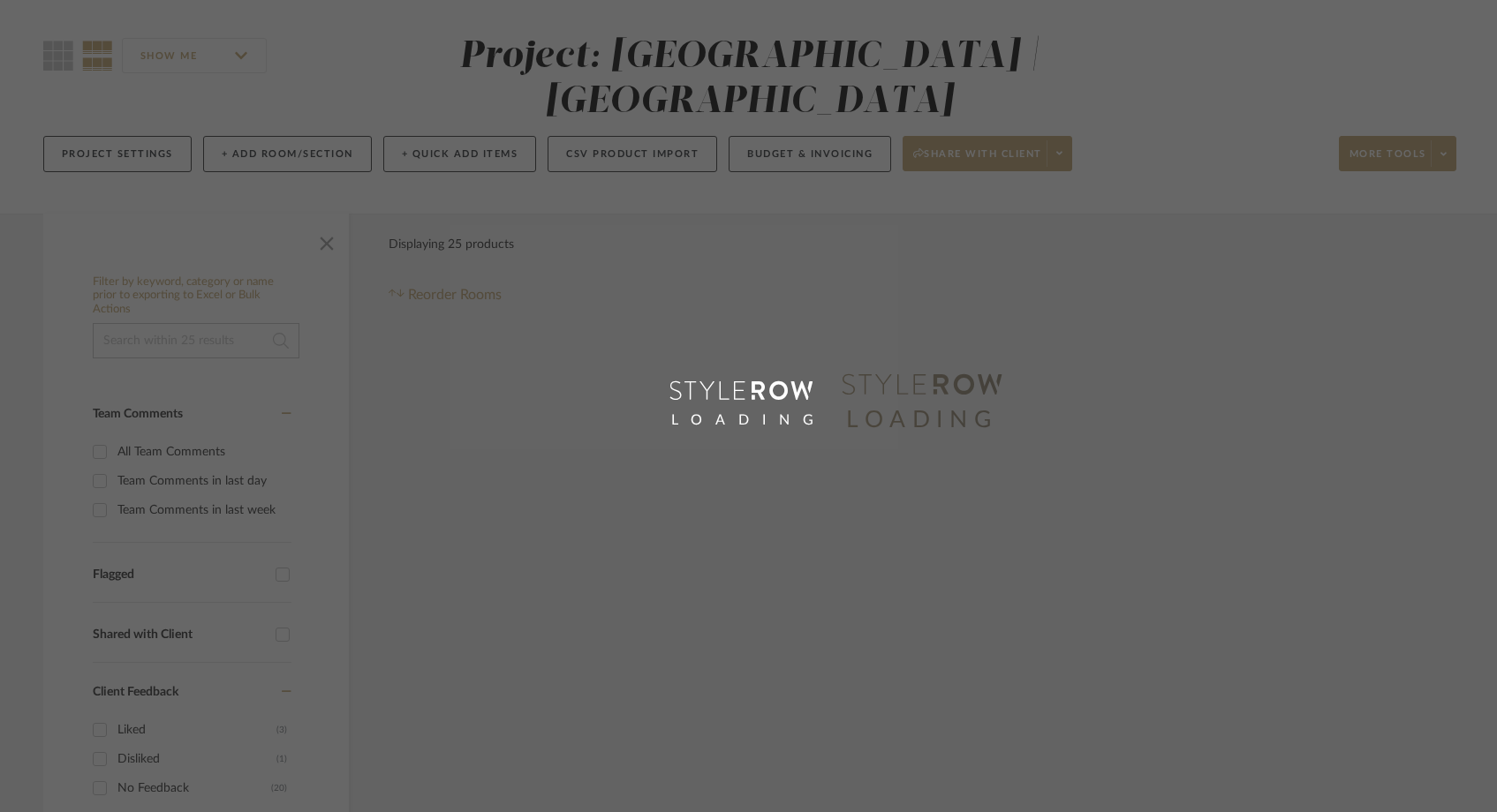
scroll to position [48, 0]
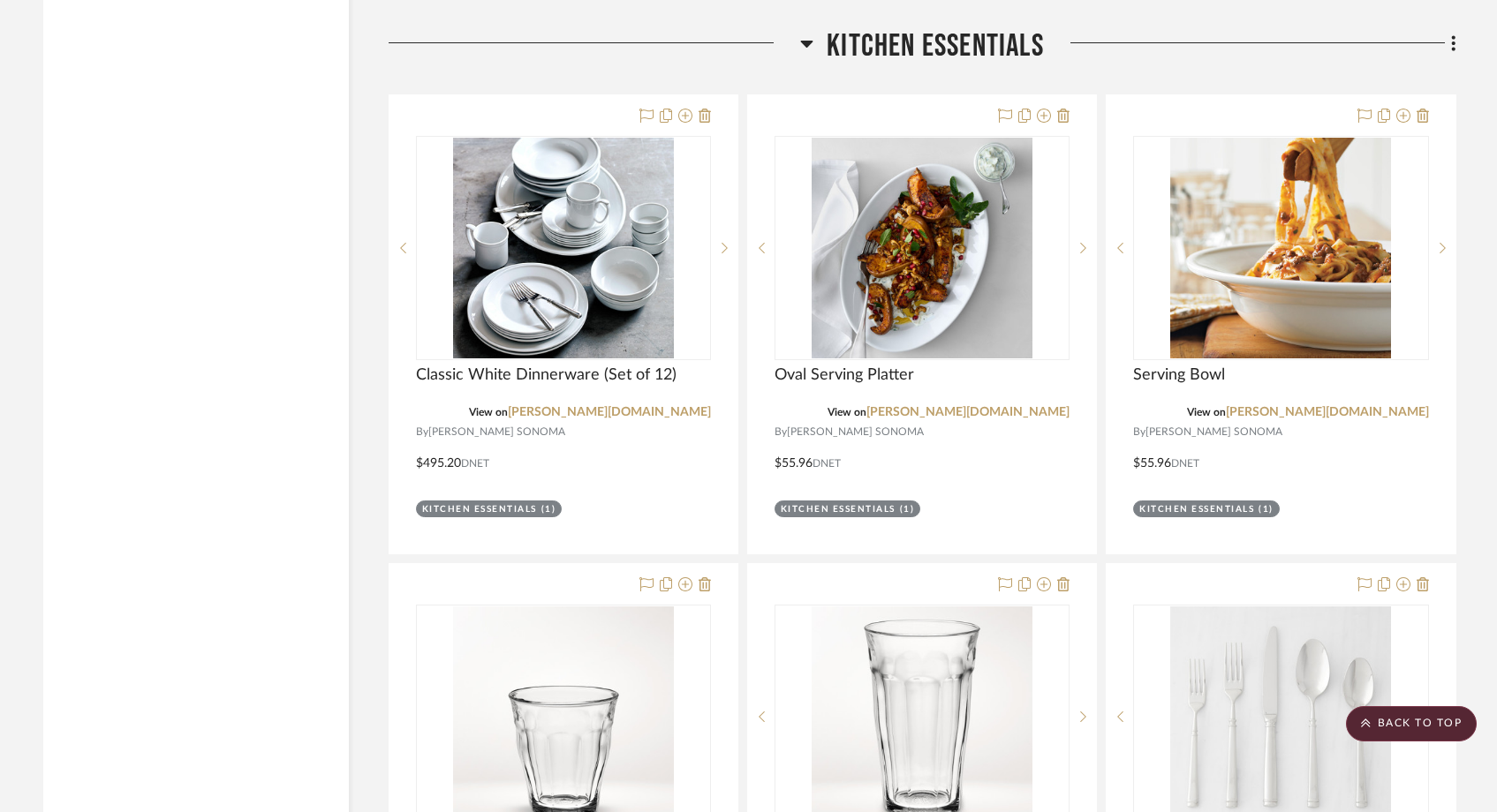
scroll to position [7938, 0]
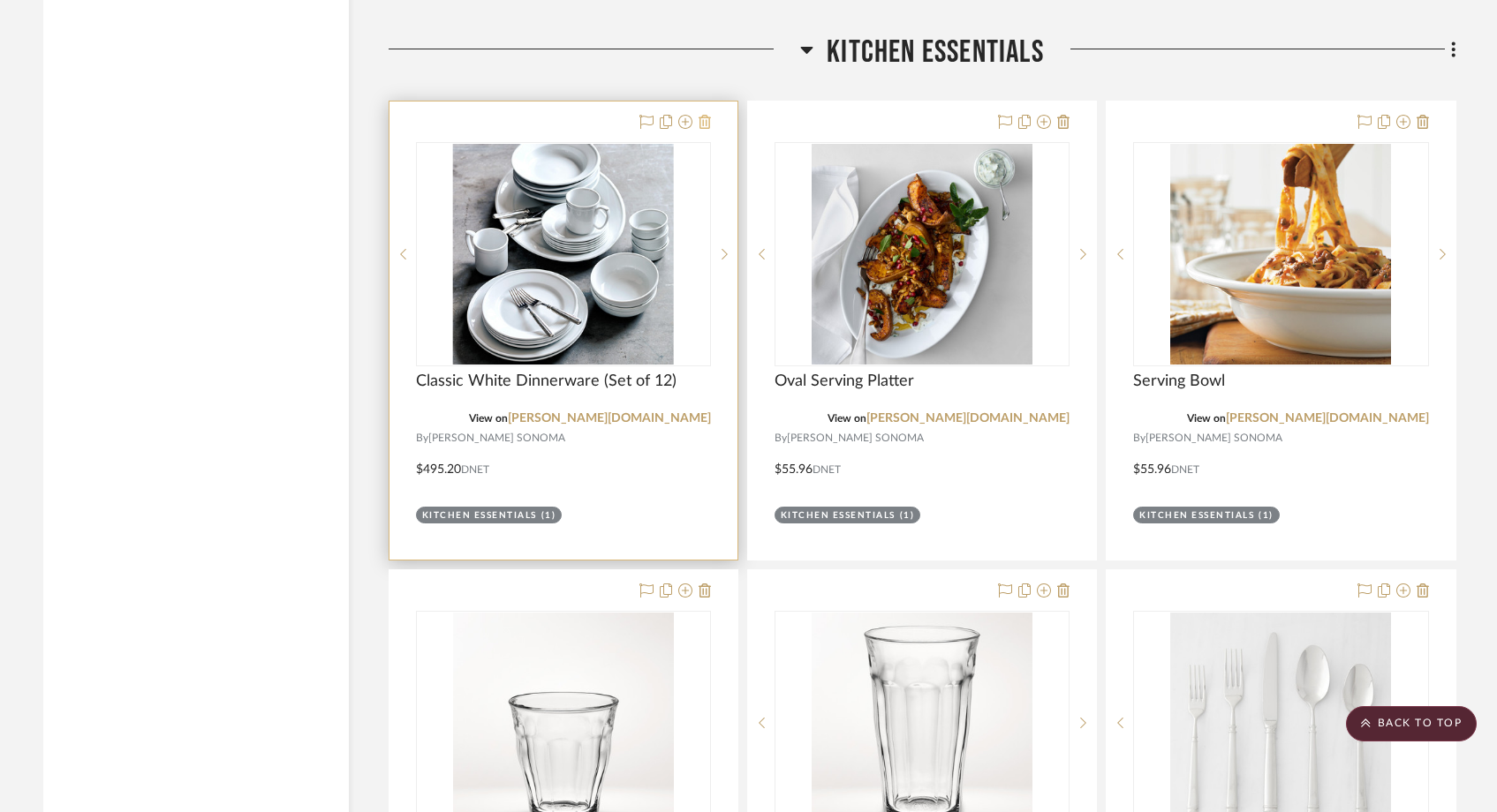
click at [701, 115] on icon at bounding box center [706, 122] width 13 height 14
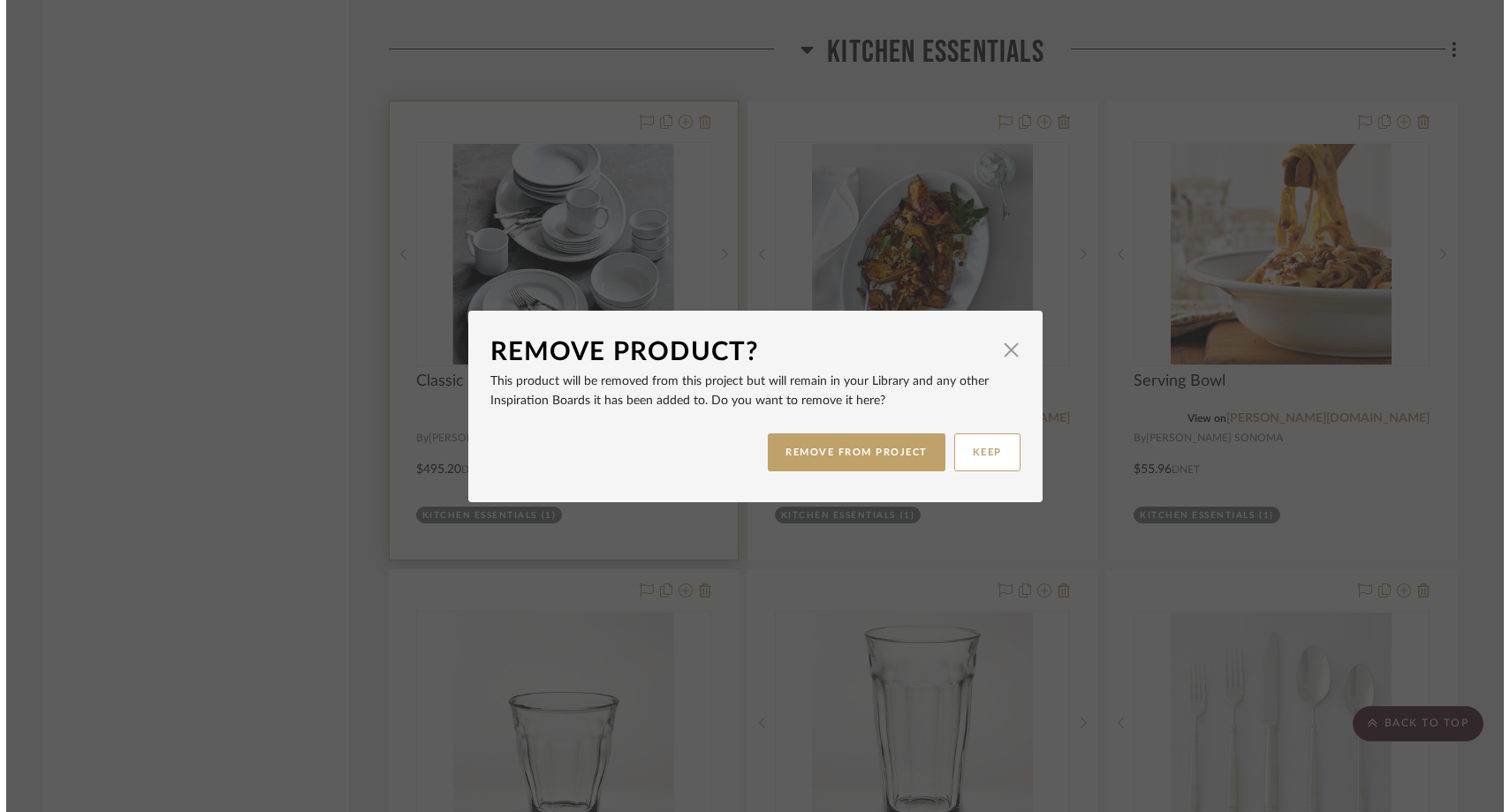
scroll to position [0, 0]
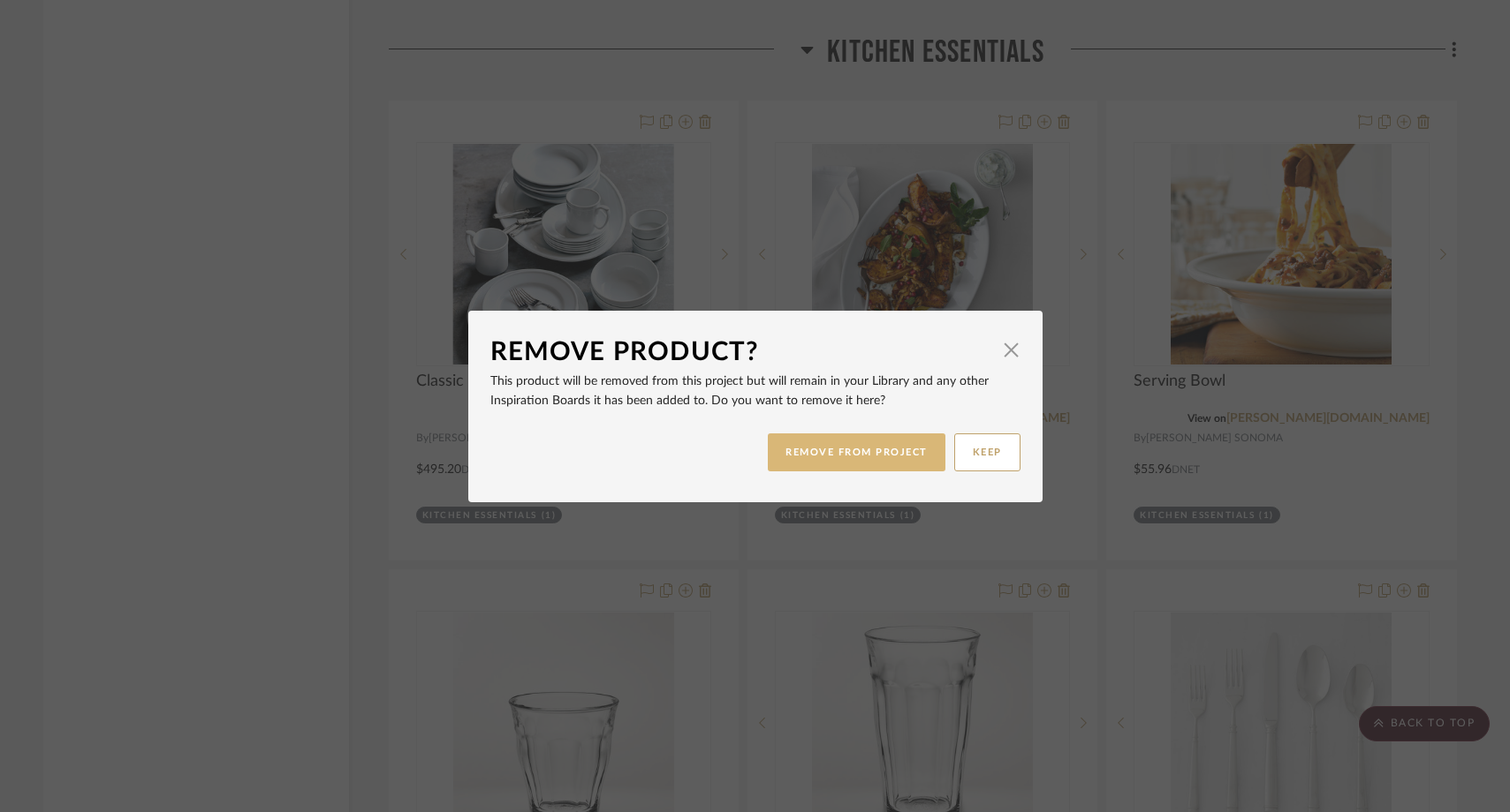
click at [783, 458] on button "REMOVE FROM PROJECT" at bounding box center [857, 453] width 177 height 38
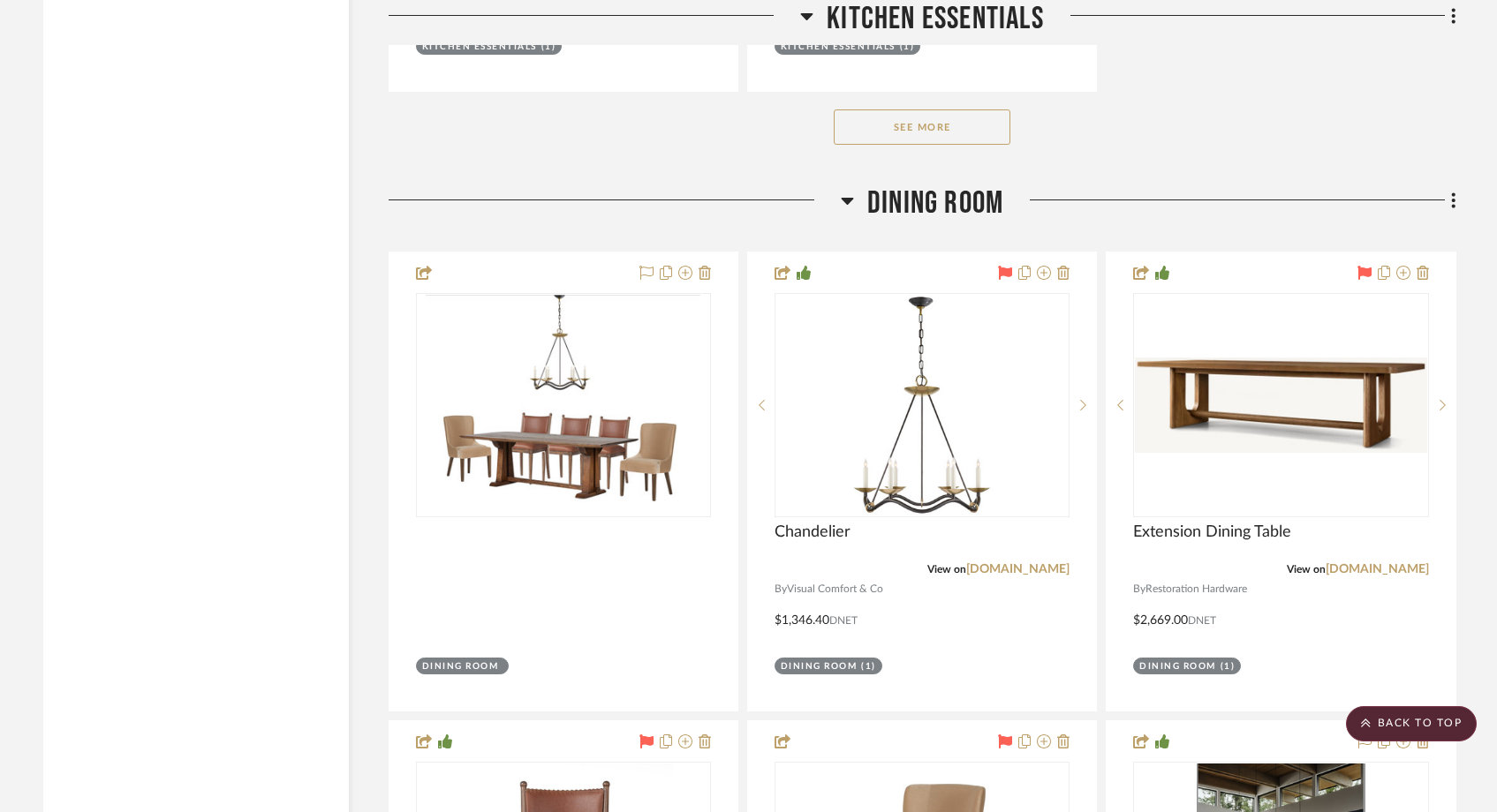
scroll to position [9345, 0]
click at [990, 109] on button "See More" at bounding box center [922, 126] width 176 height 35
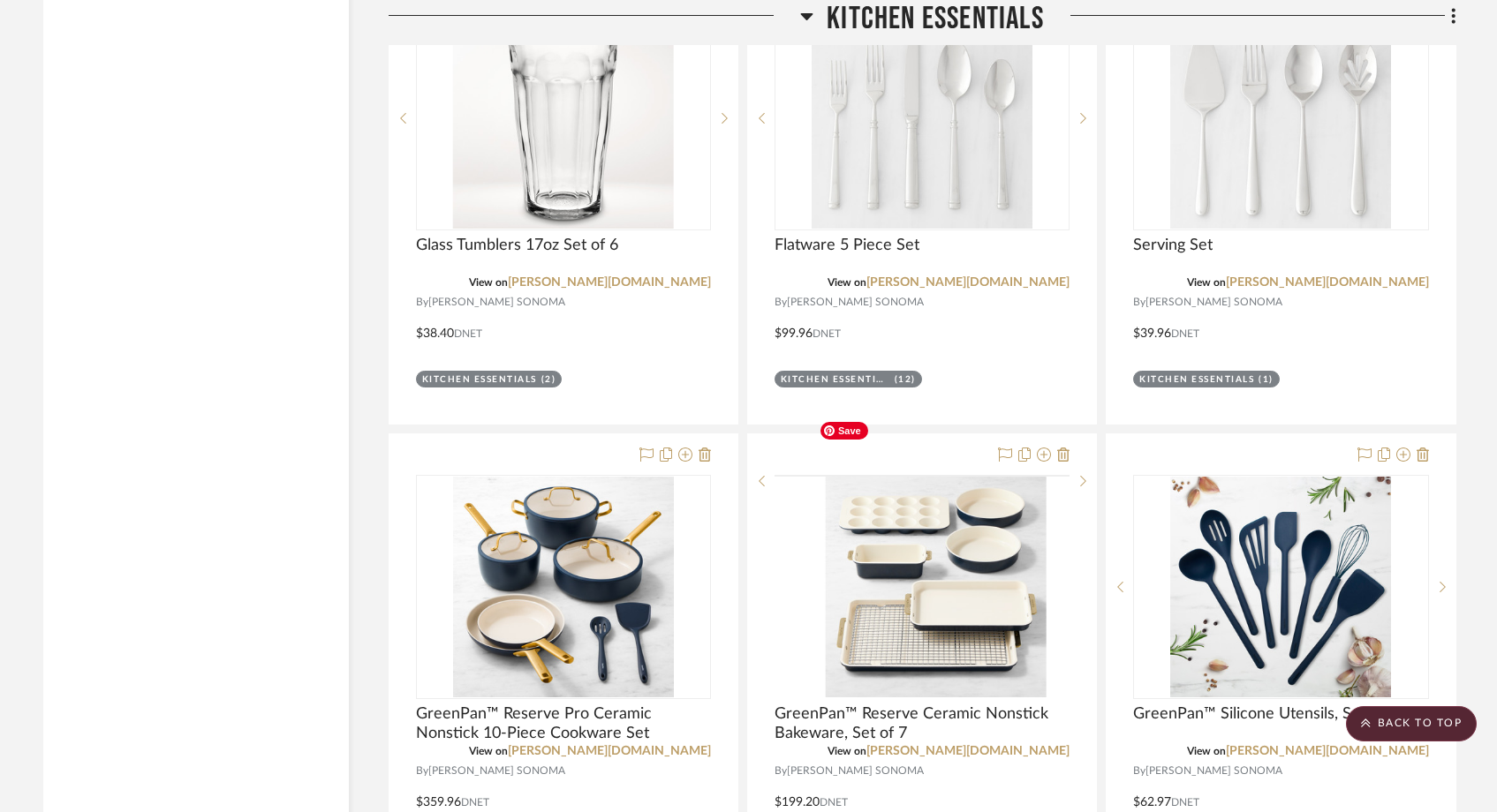
scroll to position [8493, 0]
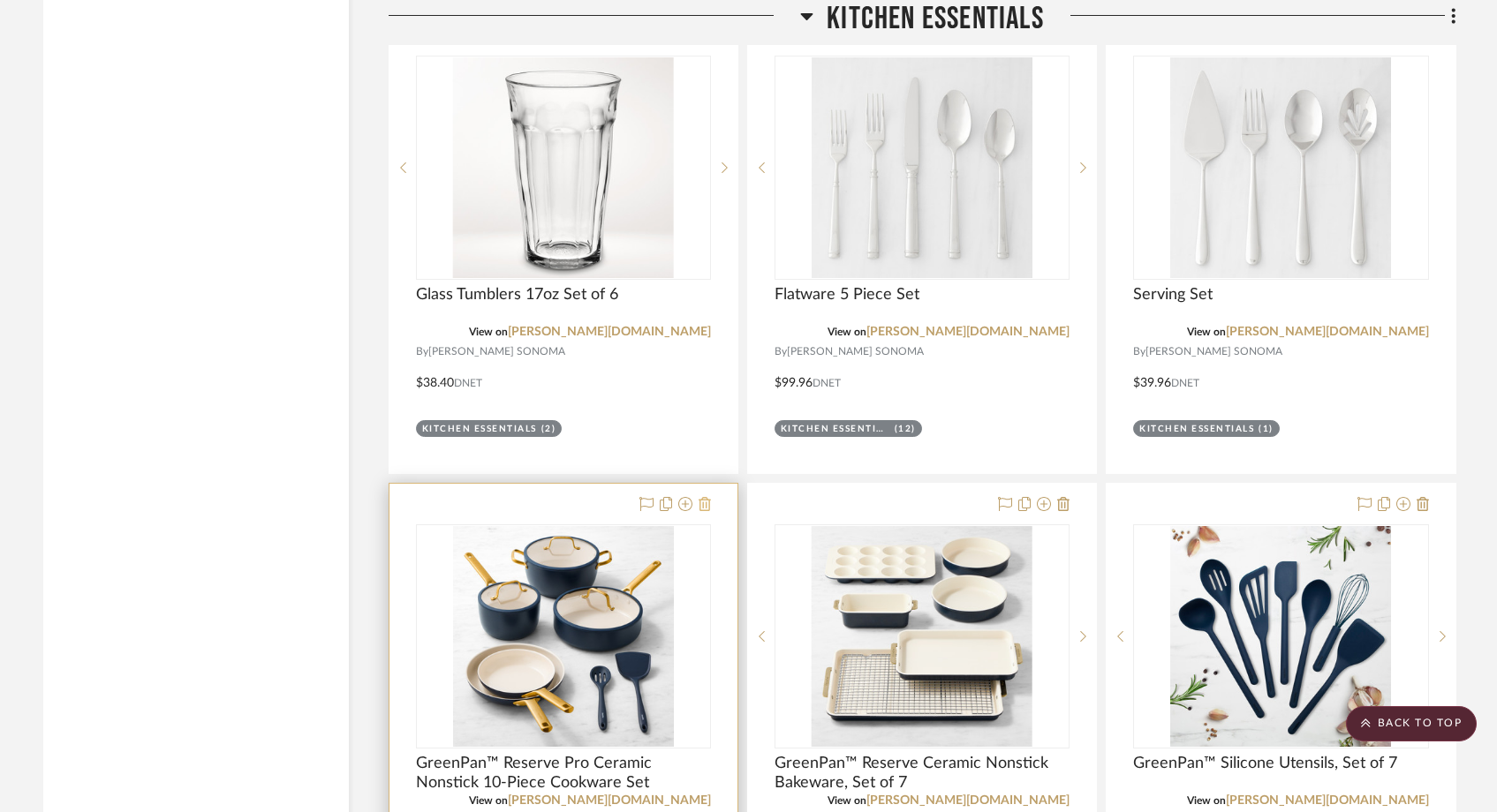
click at [706, 497] on icon at bounding box center [706, 505] width 13 height 14
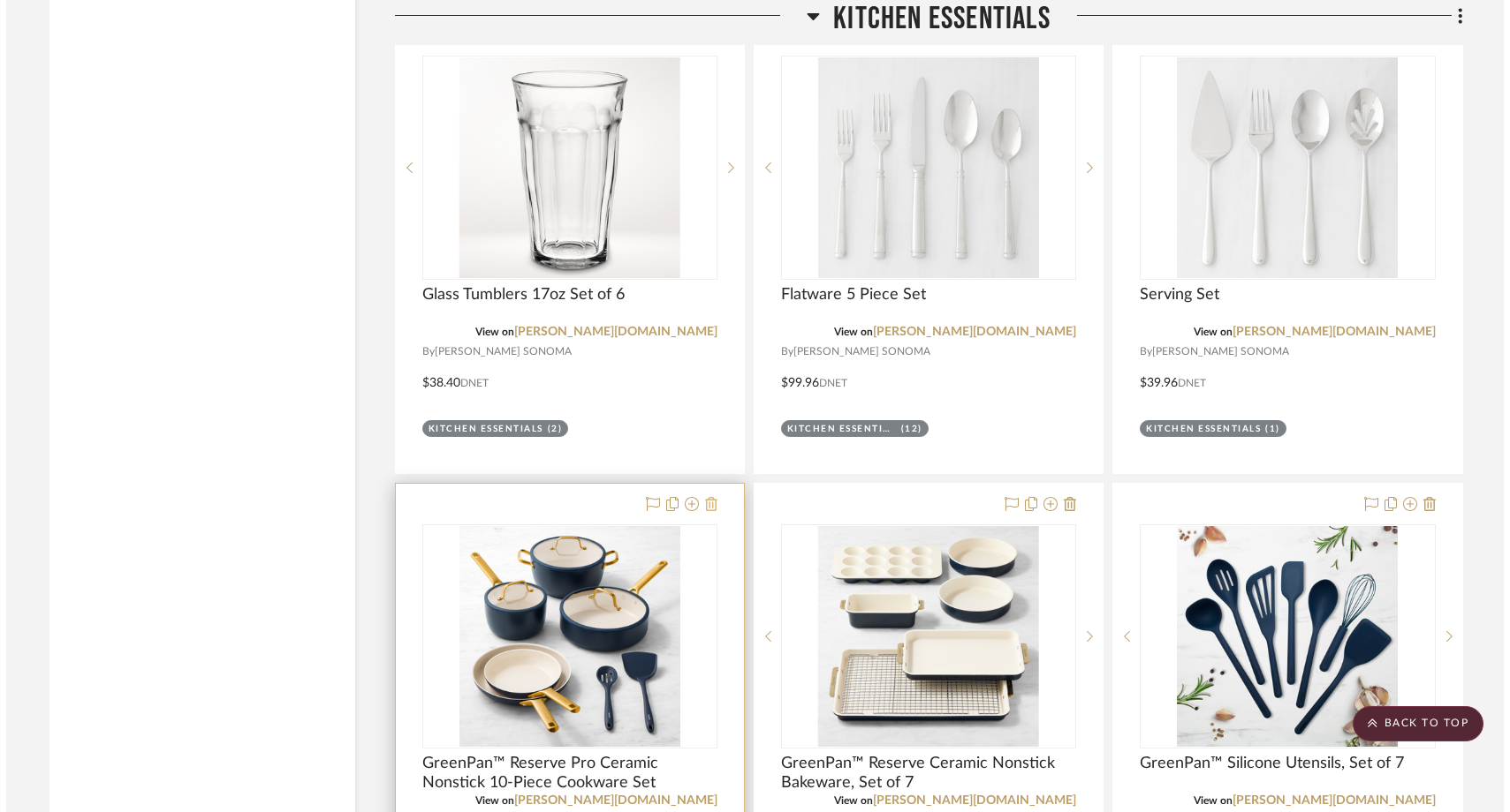
scroll to position [0, 0]
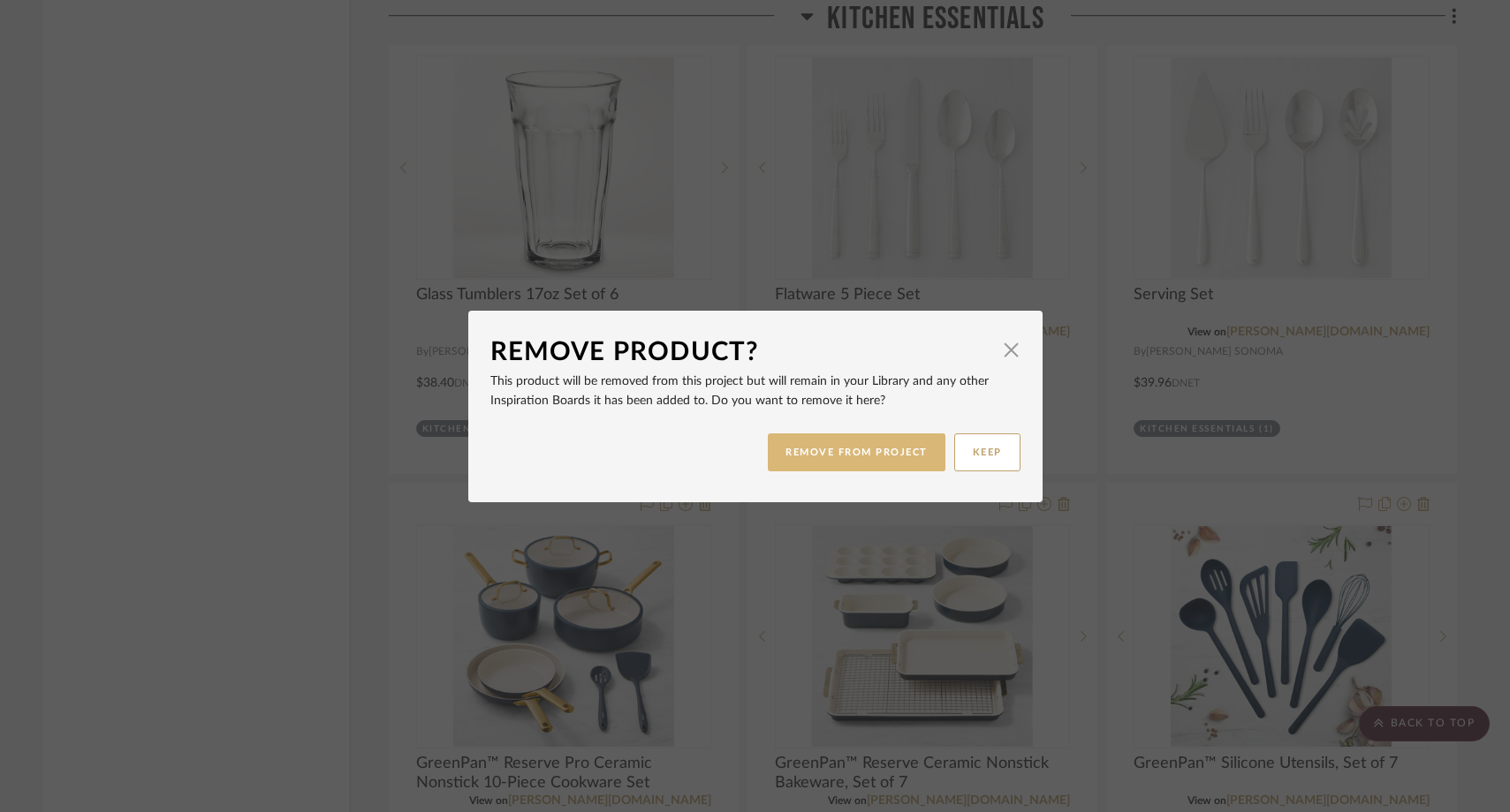
click at [850, 450] on button "REMOVE FROM PROJECT" at bounding box center [857, 453] width 177 height 38
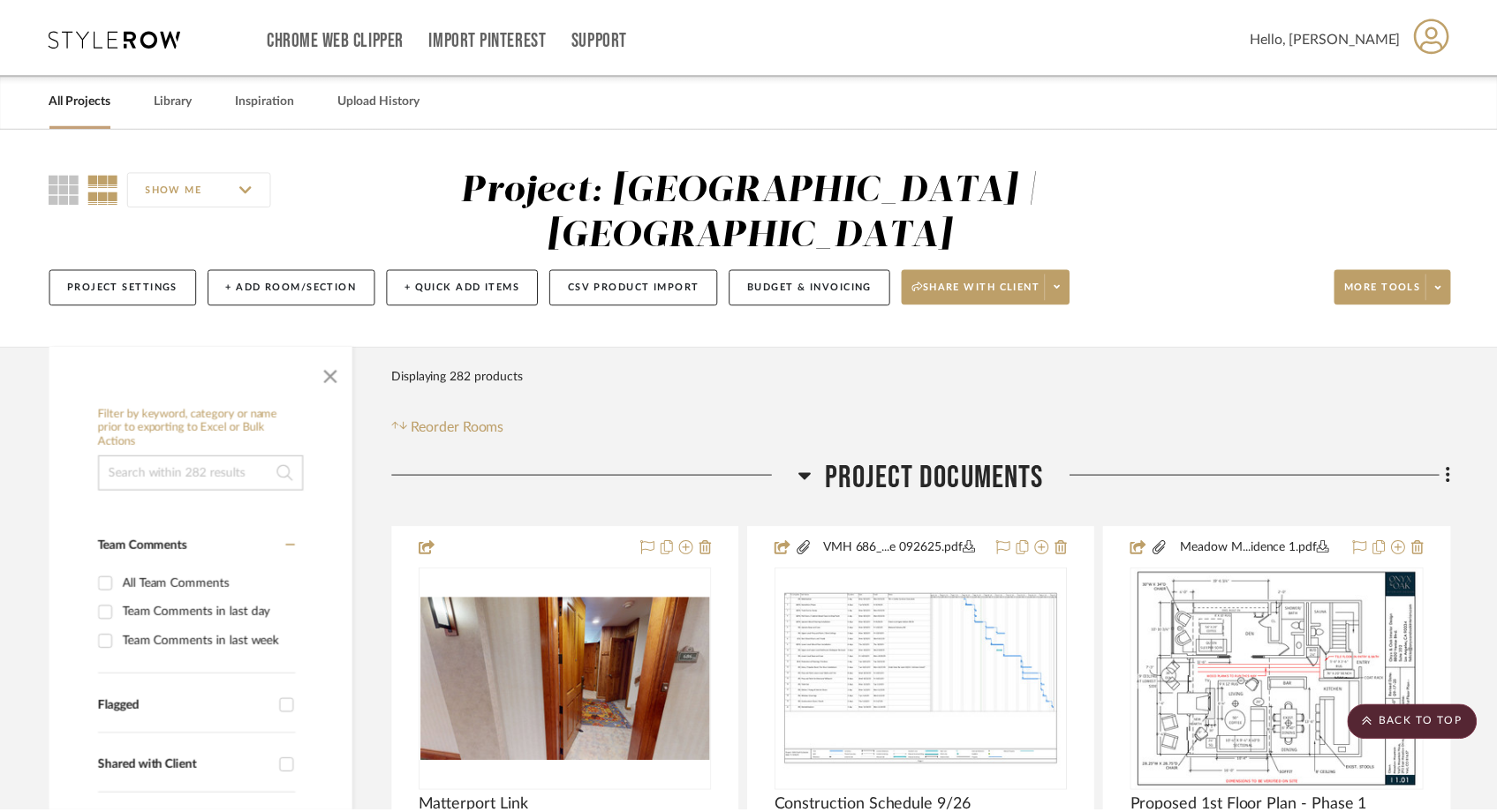
scroll to position [8493, 0]
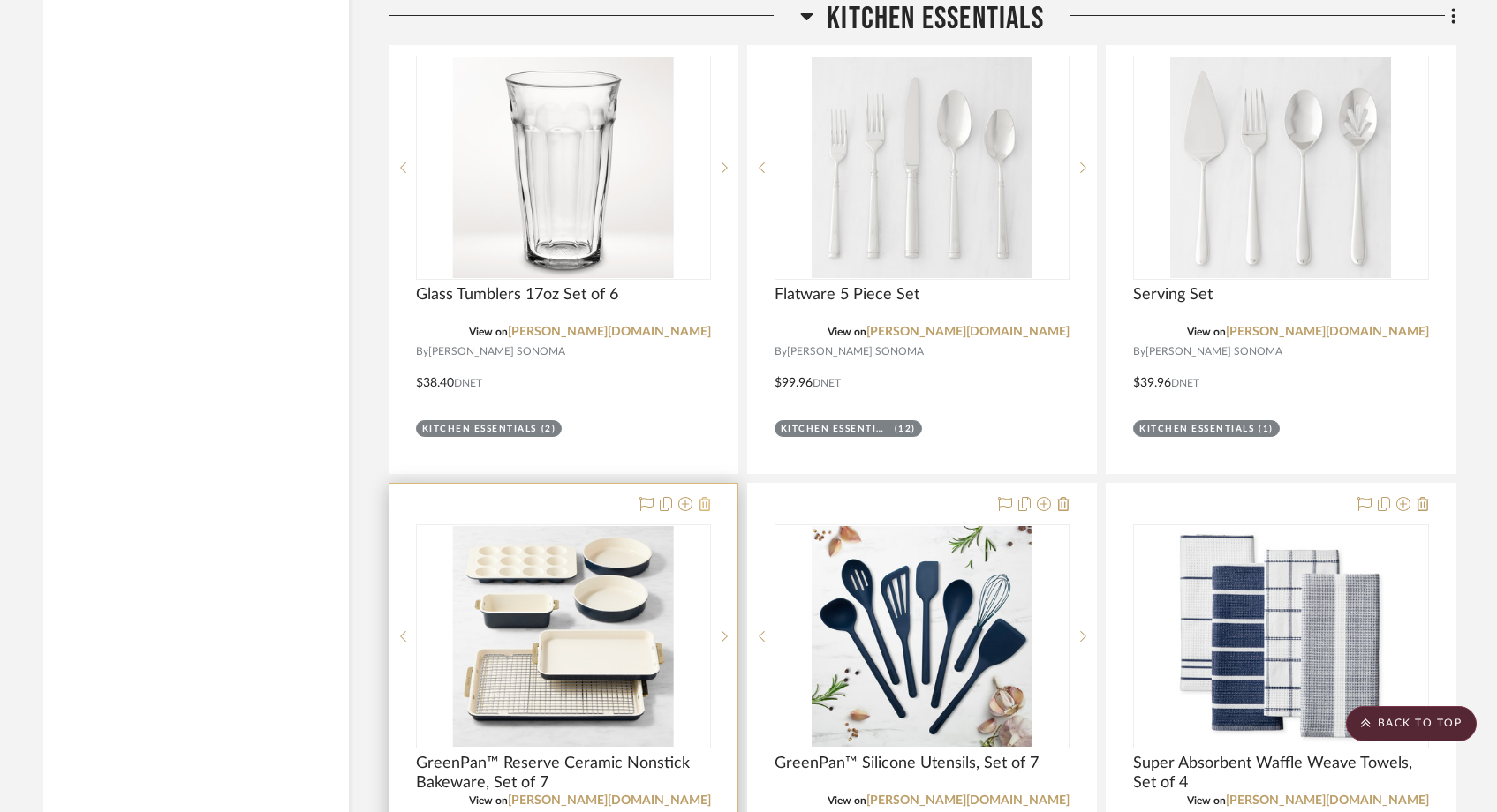
click at [710, 497] on icon at bounding box center [706, 505] width 13 height 14
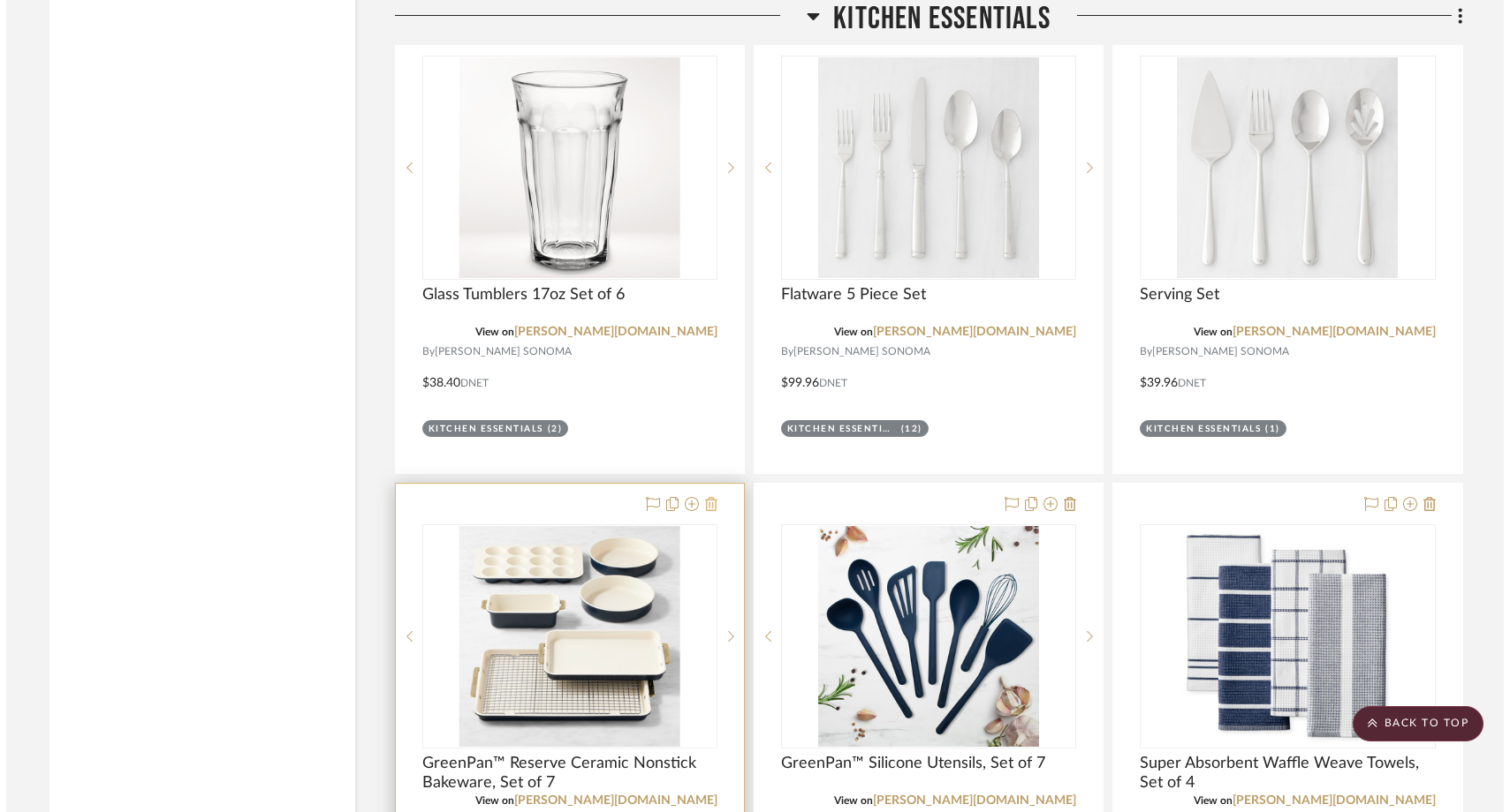
scroll to position [0, 0]
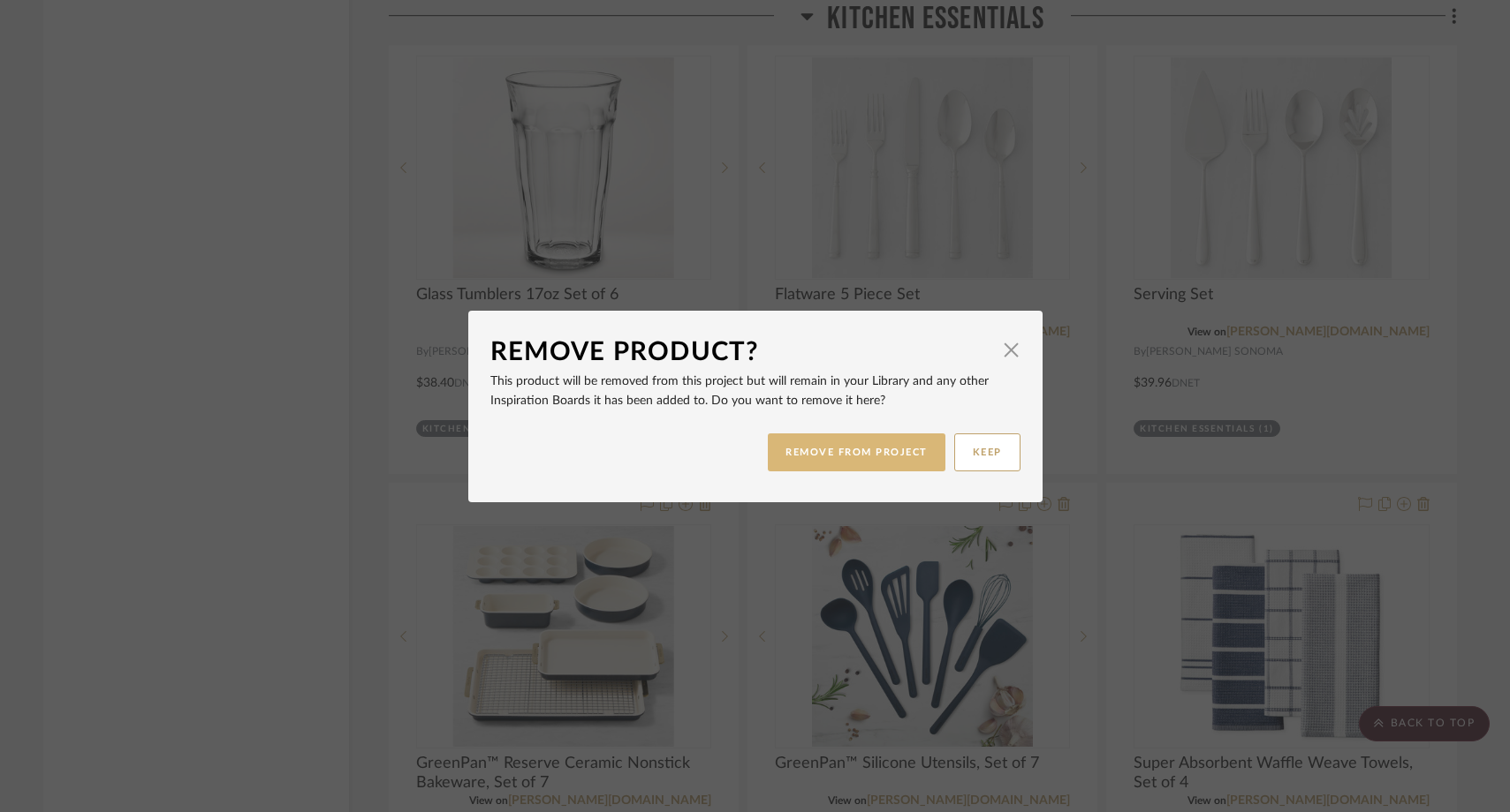
click at [812, 458] on button "REMOVE FROM PROJECT" at bounding box center [857, 453] width 177 height 38
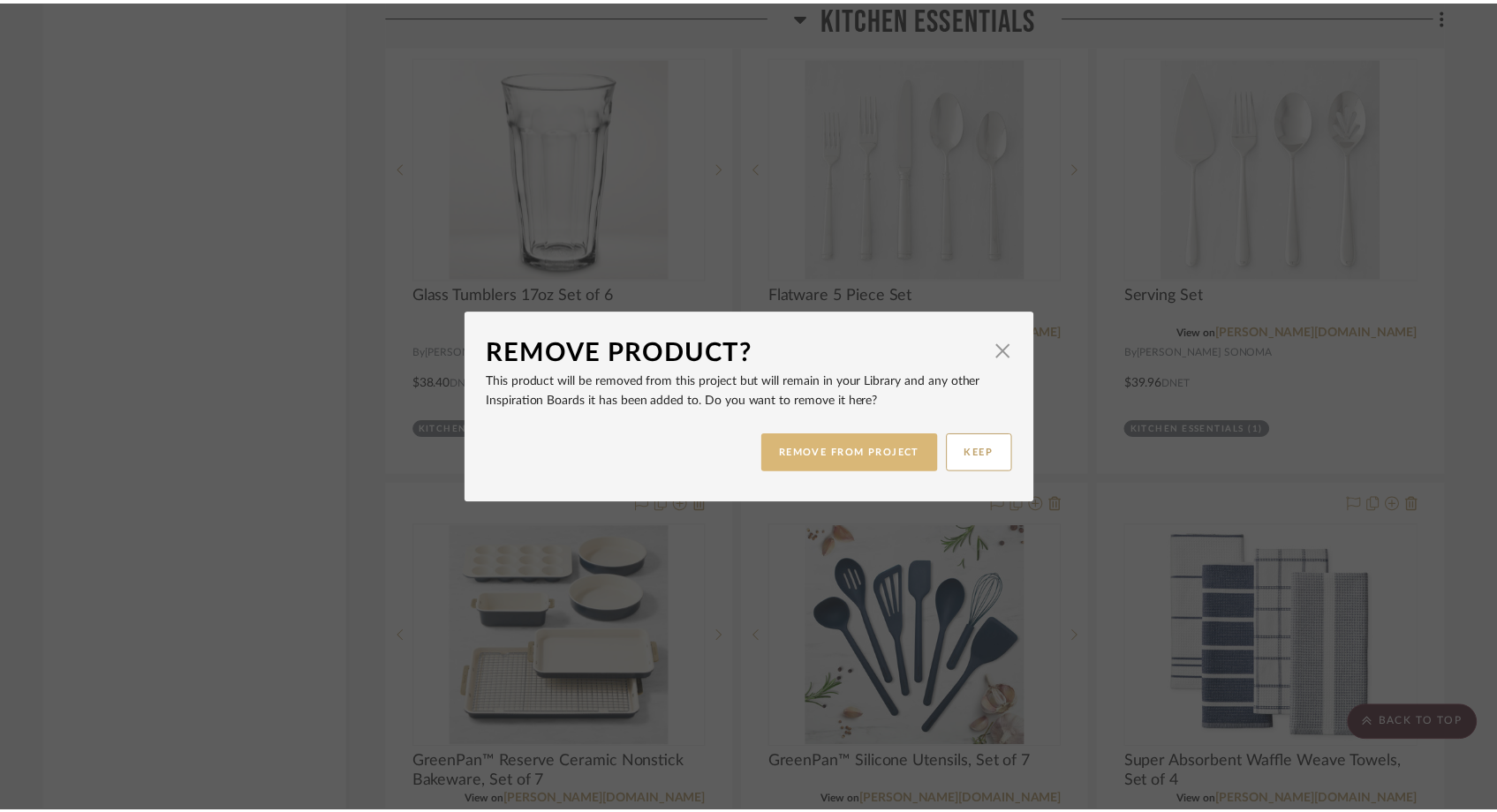
scroll to position [8493, 0]
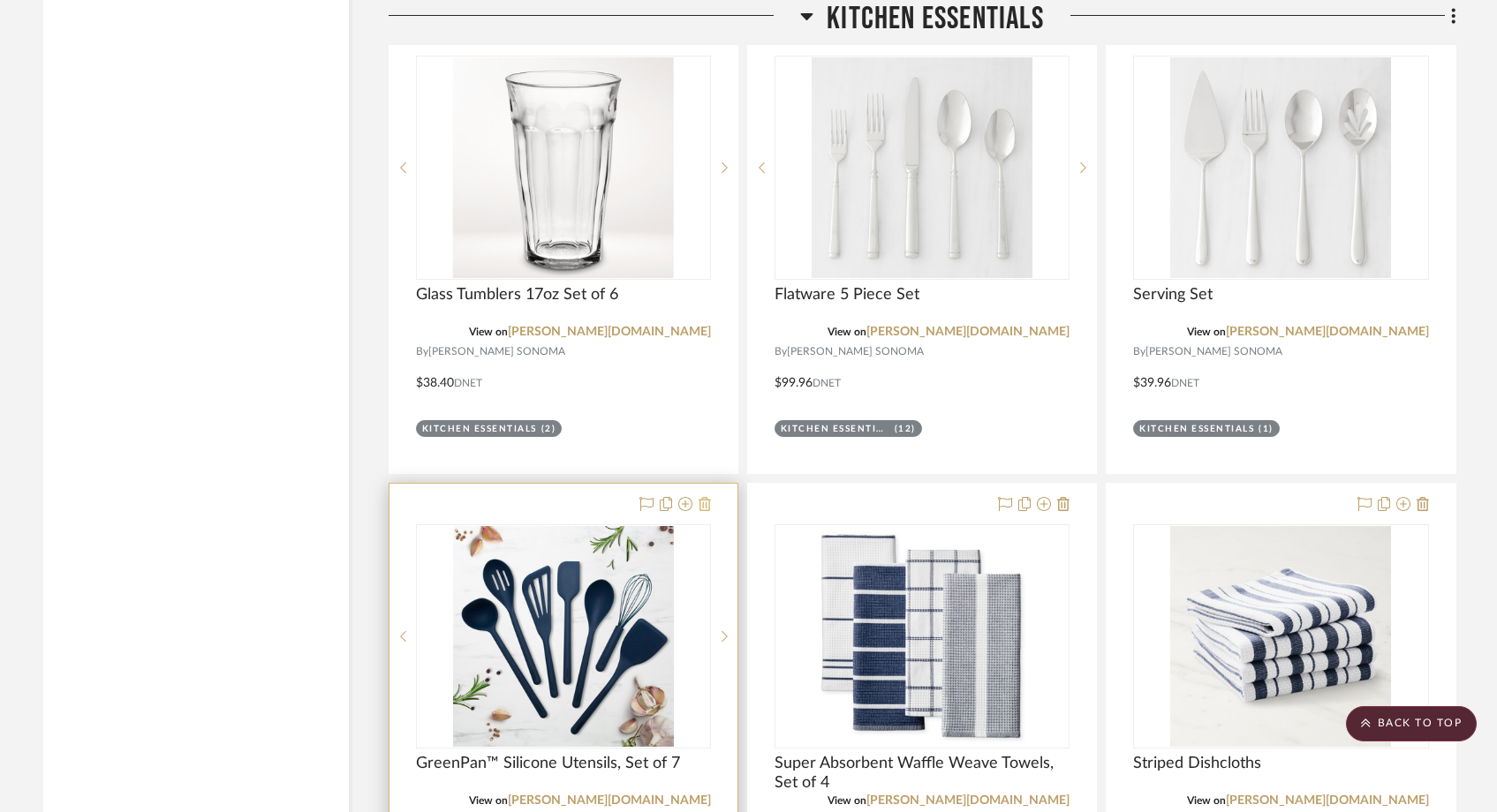
click at [705, 497] on icon at bounding box center [706, 505] width 13 height 14
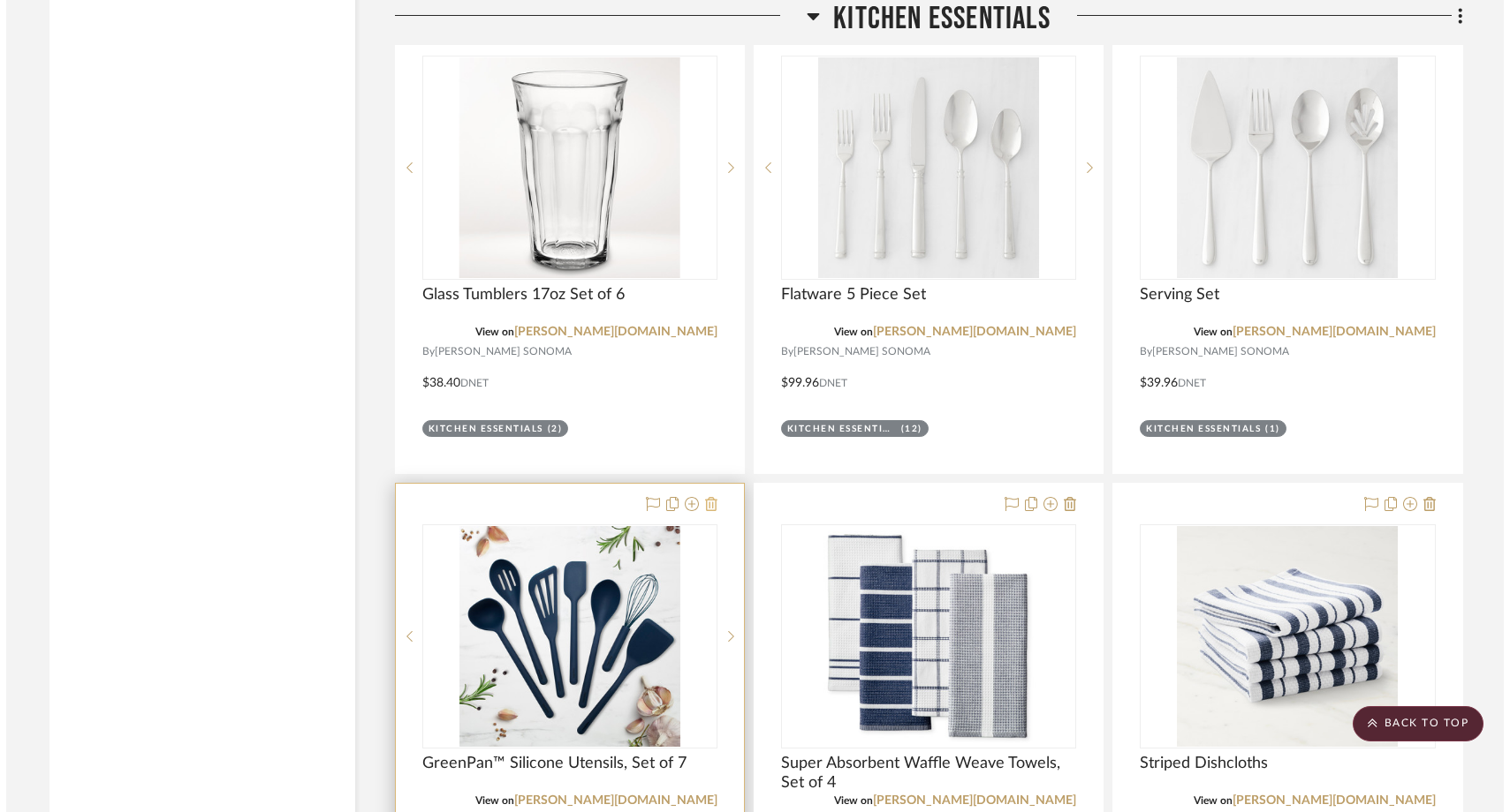
scroll to position [0, 0]
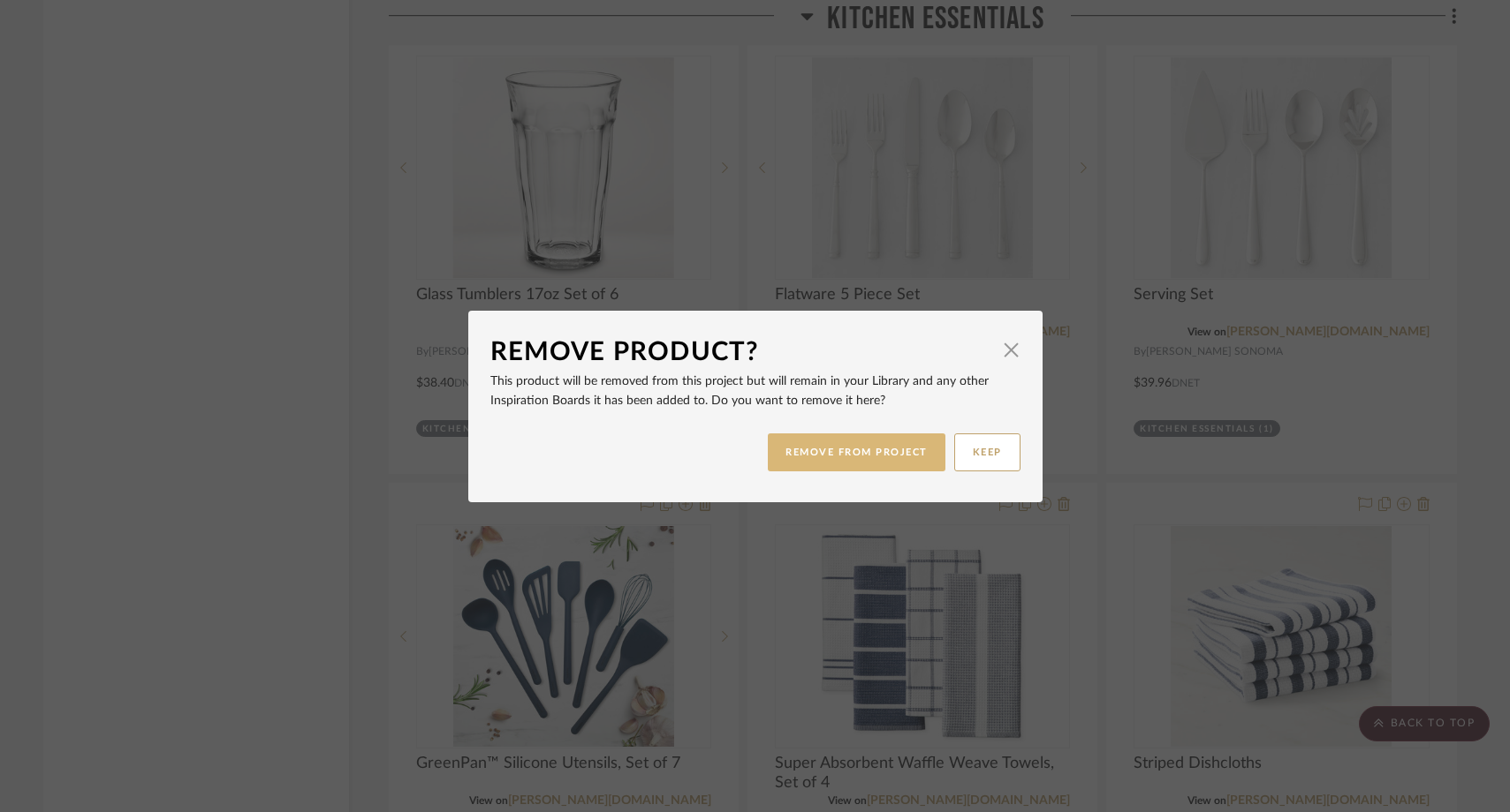
click at [879, 458] on button "REMOVE FROM PROJECT" at bounding box center [857, 453] width 177 height 38
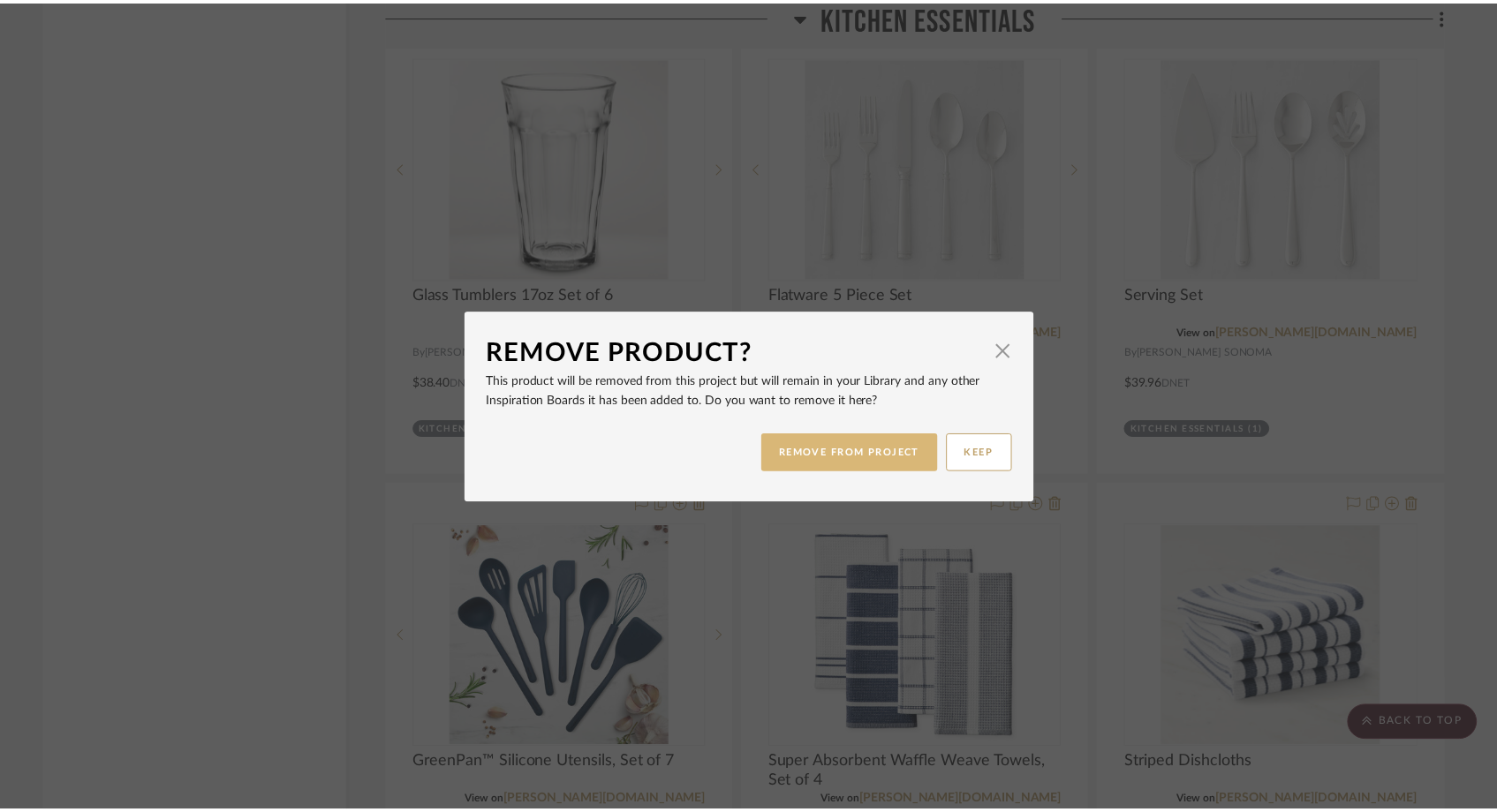
scroll to position [8493, 0]
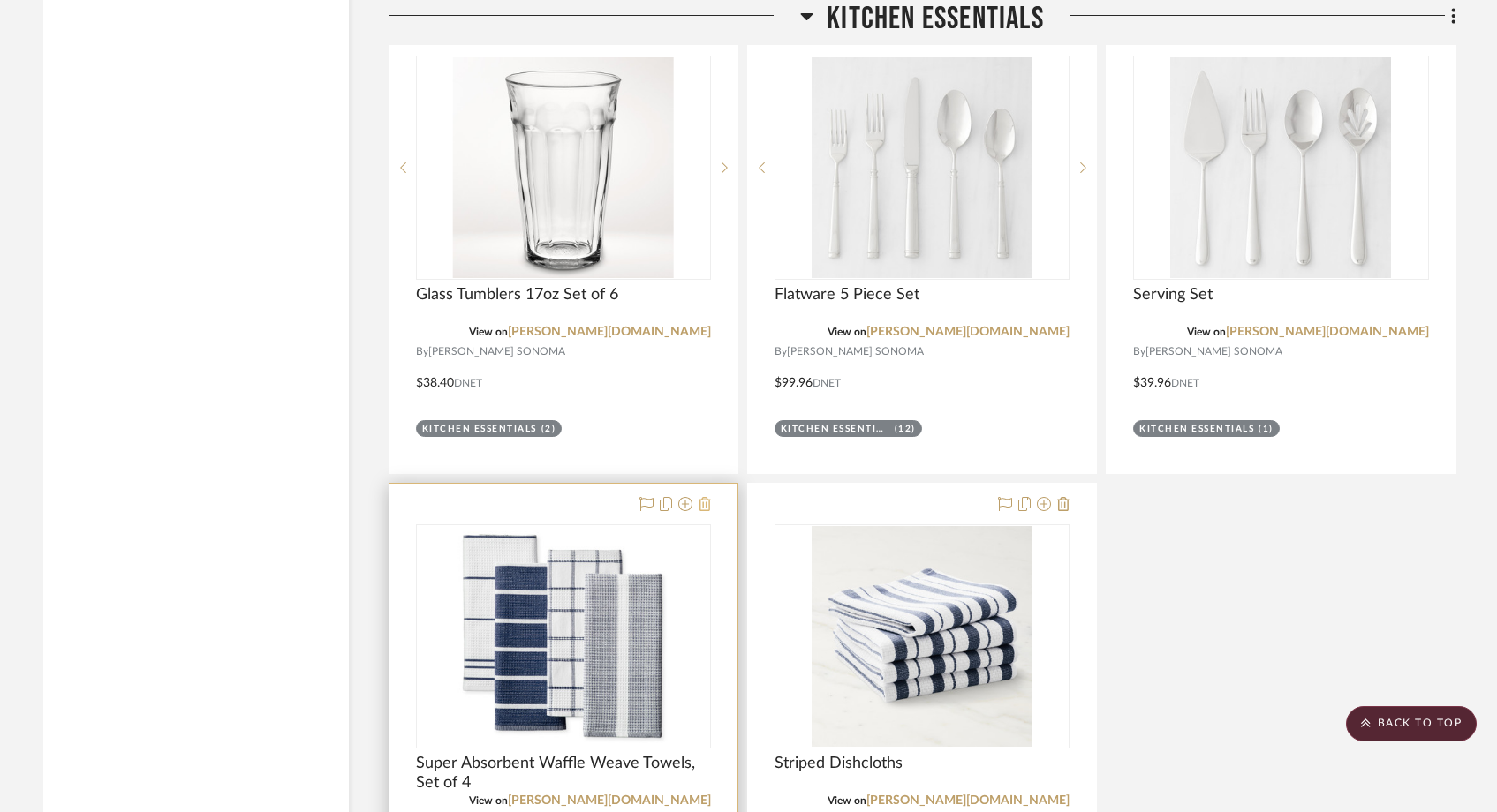
click at [709, 497] on icon at bounding box center [706, 505] width 13 height 14
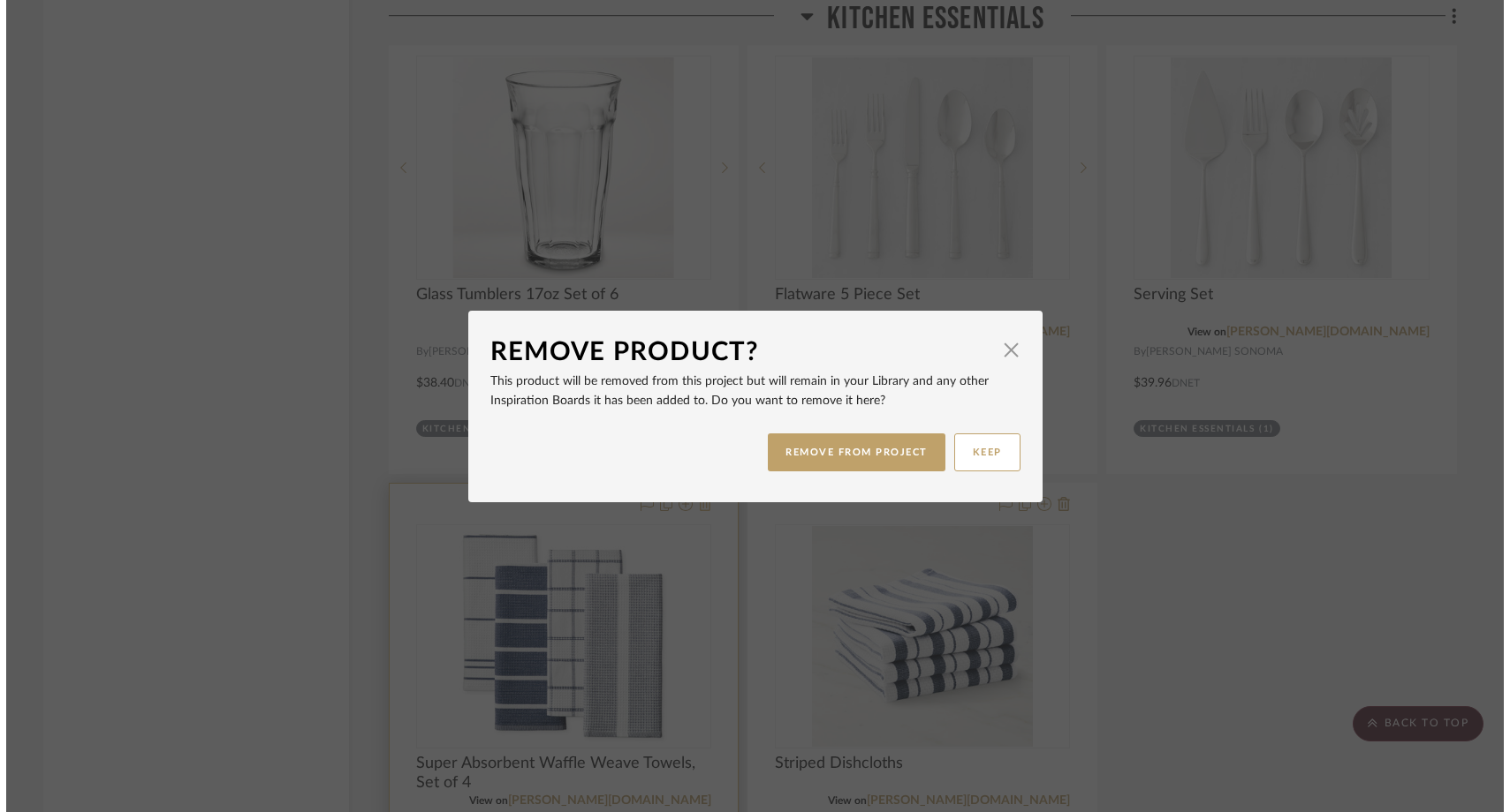
scroll to position [0, 0]
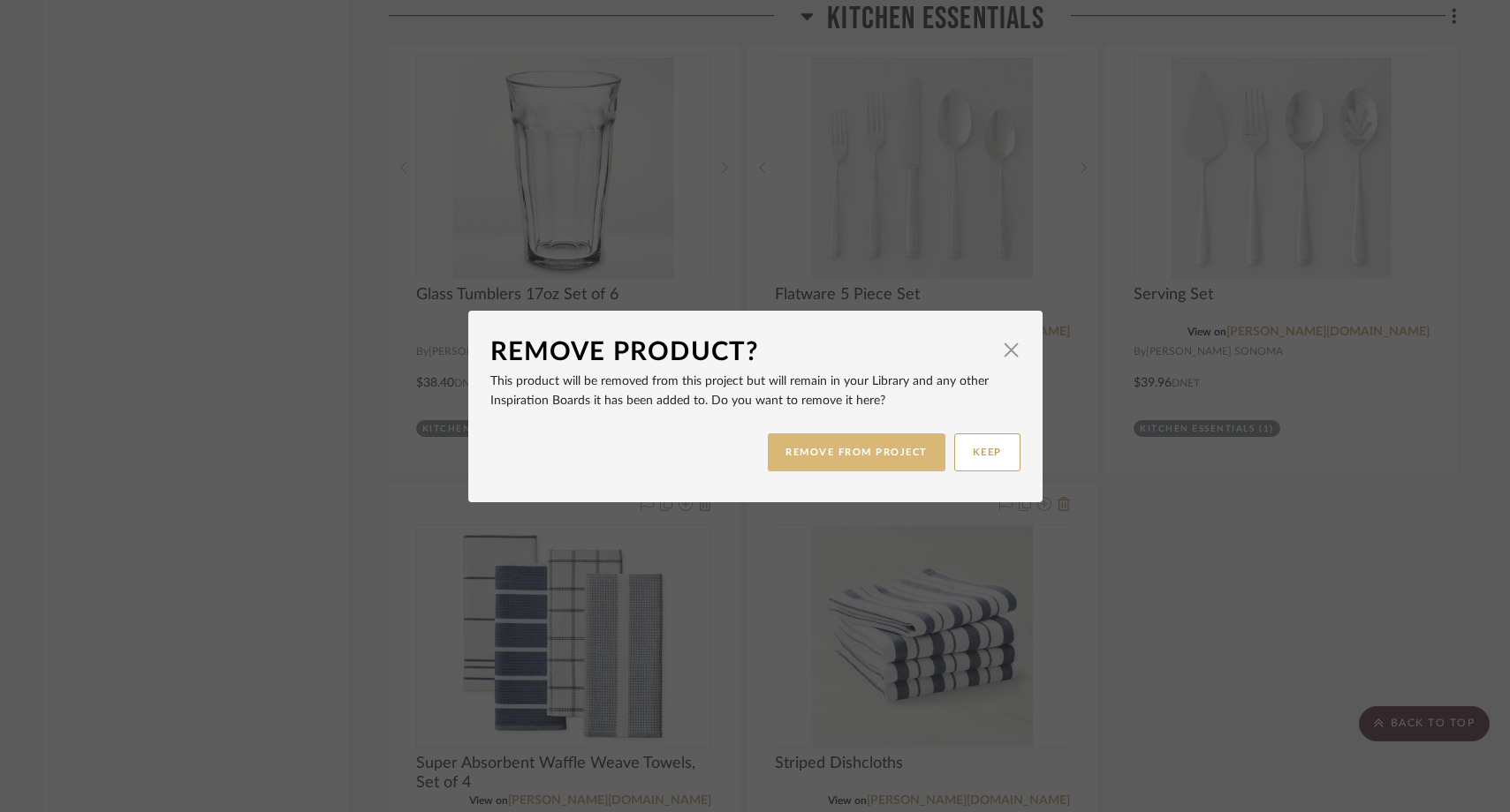
click at [830, 454] on button "REMOVE FROM PROJECT" at bounding box center [857, 453] width 177 height 38
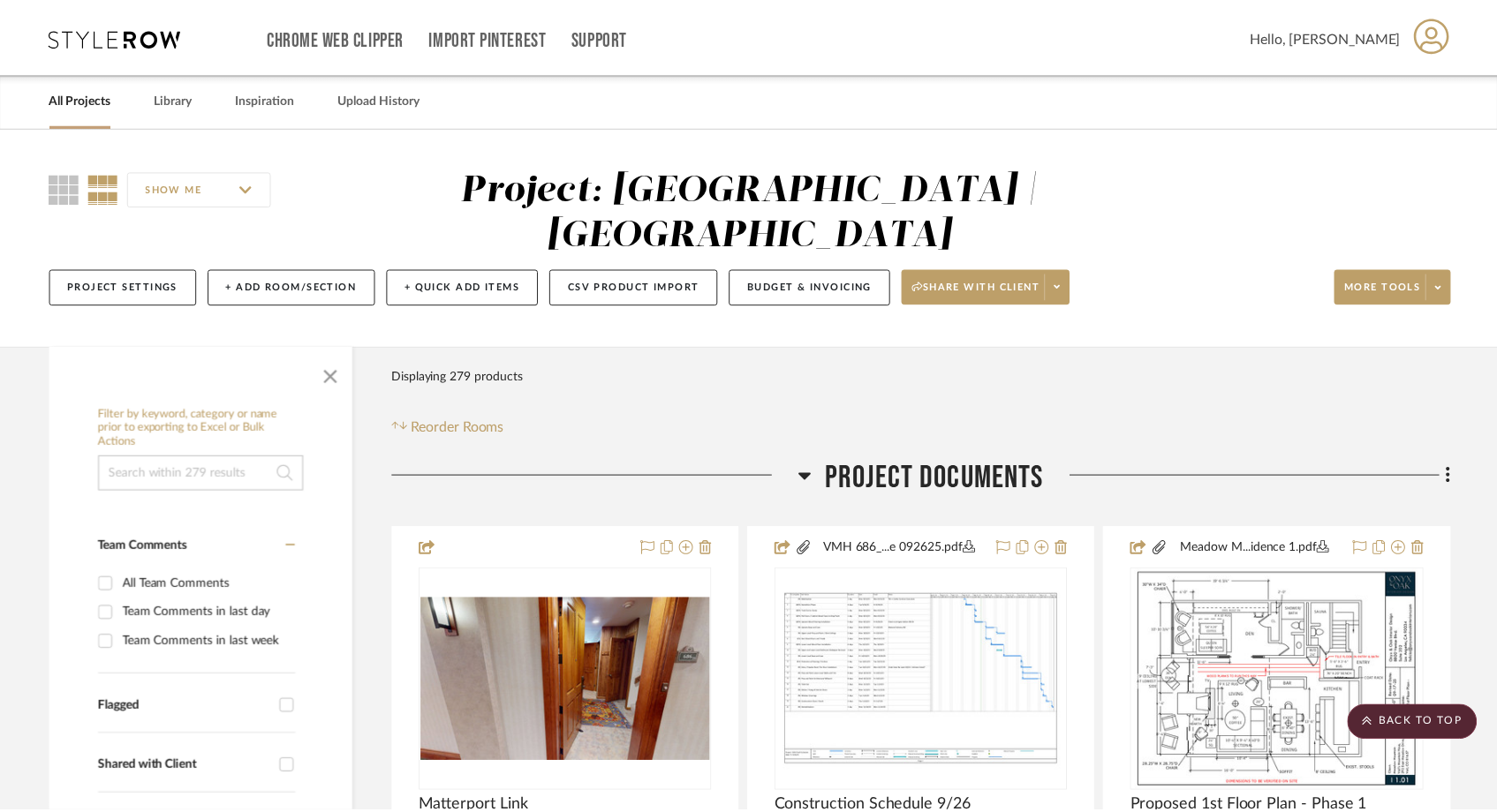
scroll to position [8493, 0]
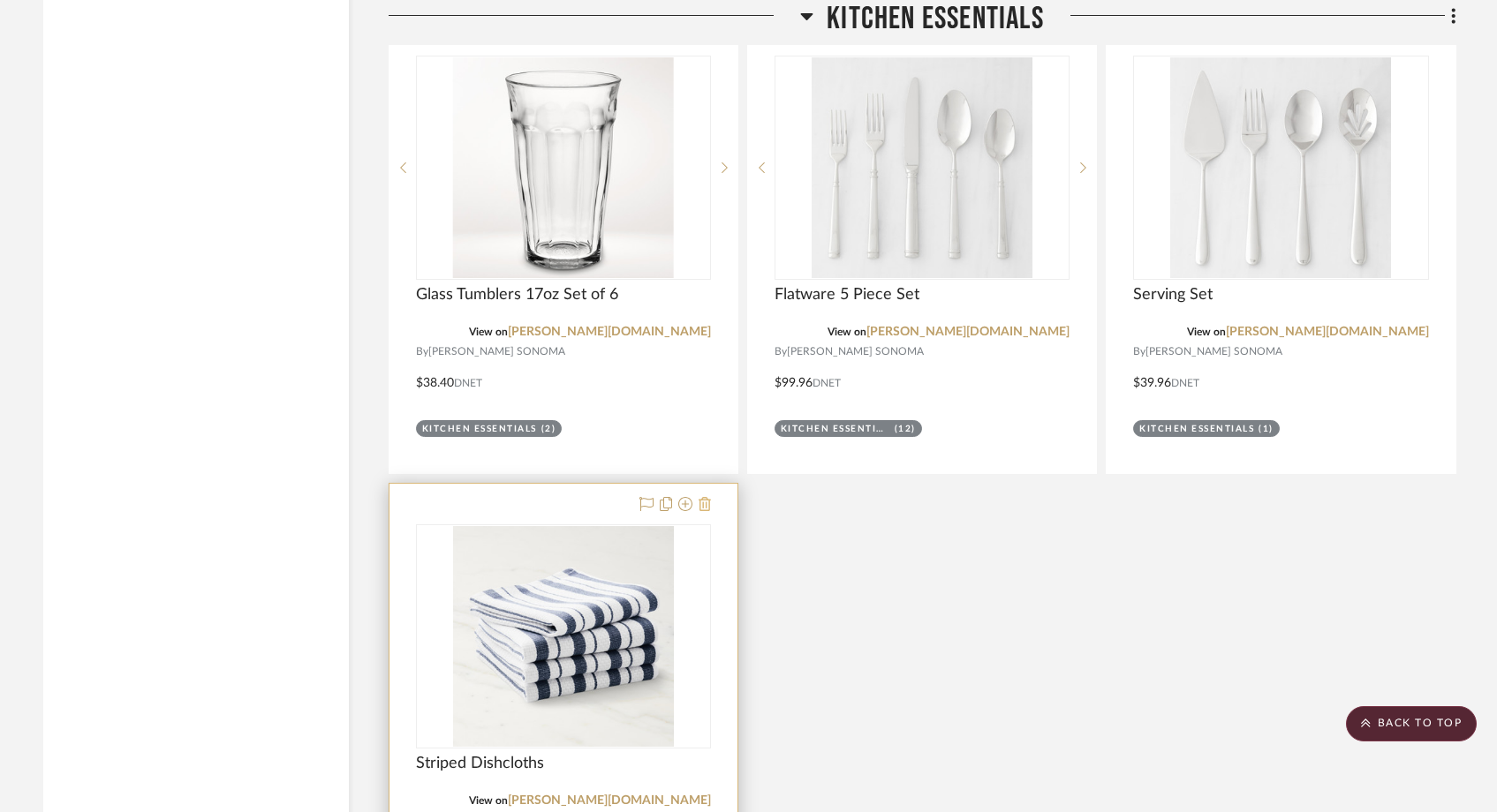
click at [708, 497] on icon at bounding box center [706, 505] width 13 height 14
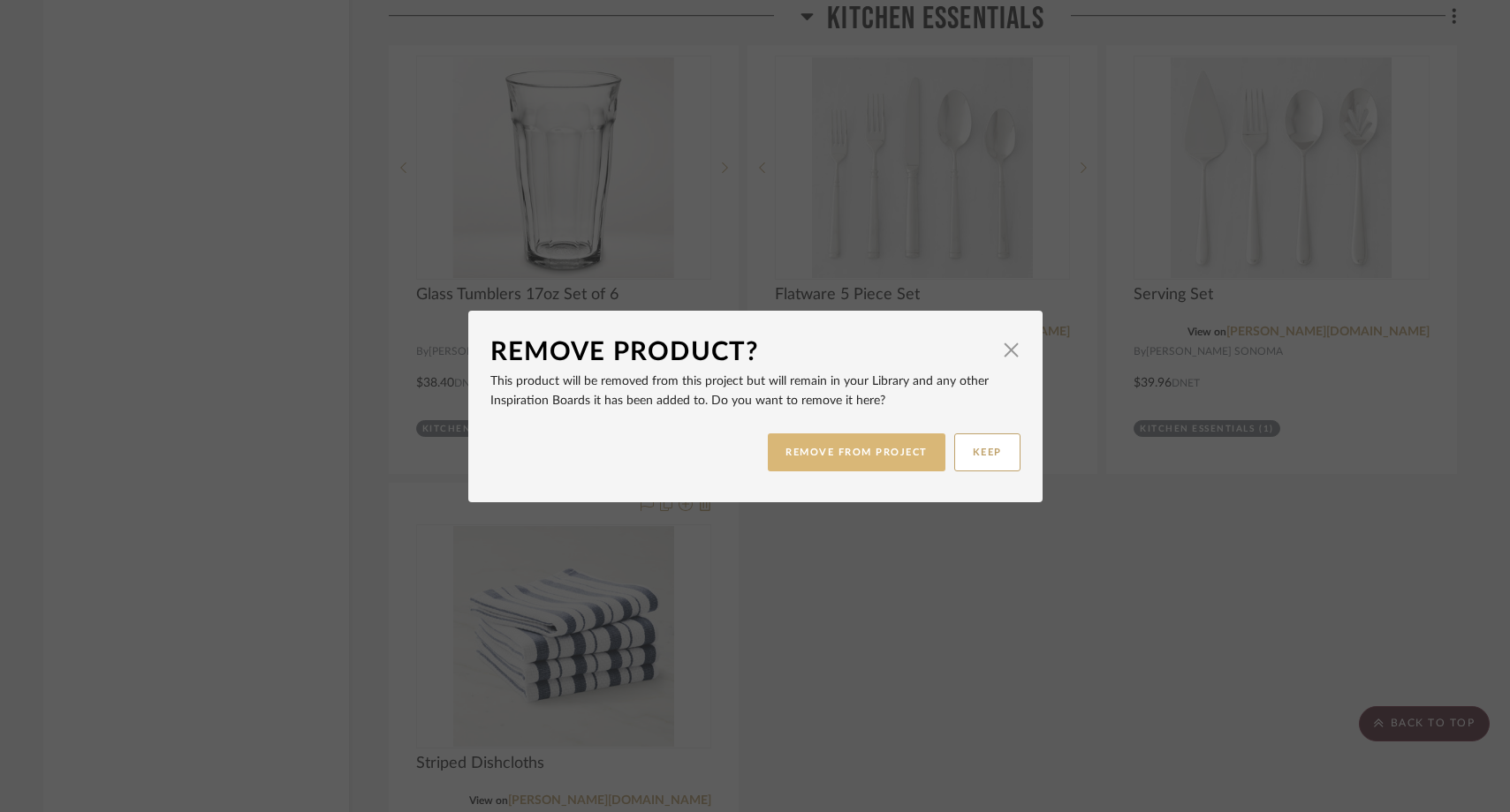
click at [831, 463] on button "REMOVE FROM PROJECT" at bounding box center [857, 453] width 177 height 38
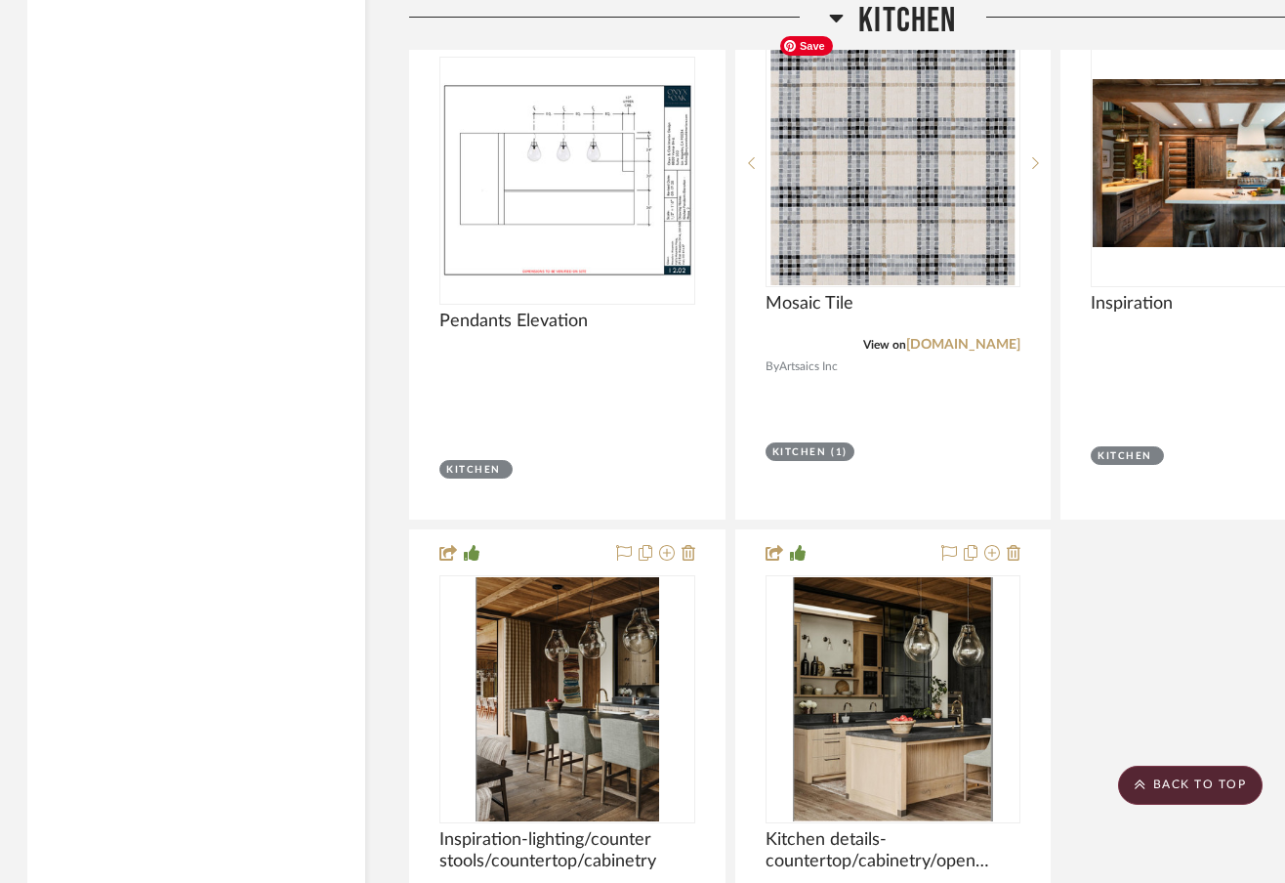
scroll to position [7741, 2]
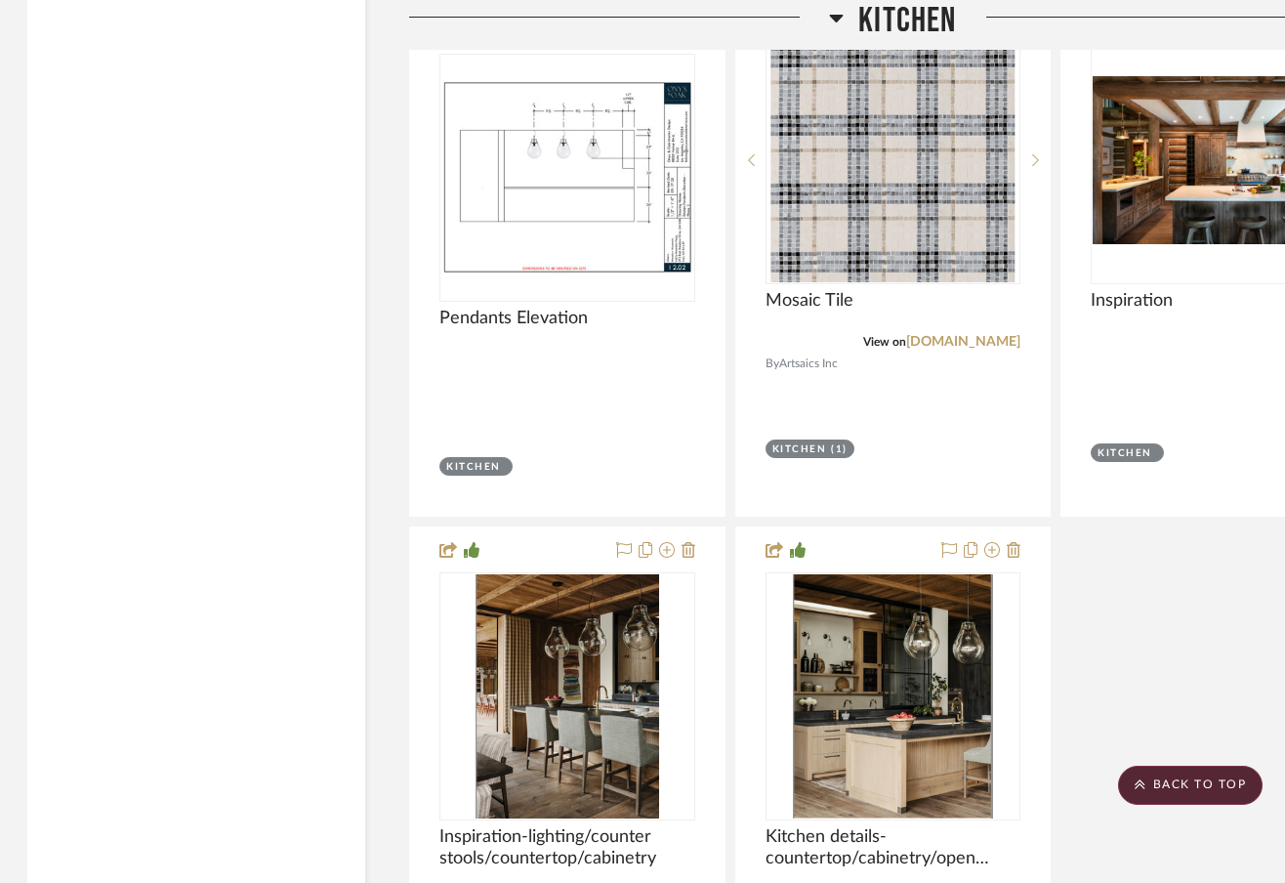
drag, startPoint x: 871, startPoint y: 166, endPoint x: 189, endPoint y: 11, distance: 699.1
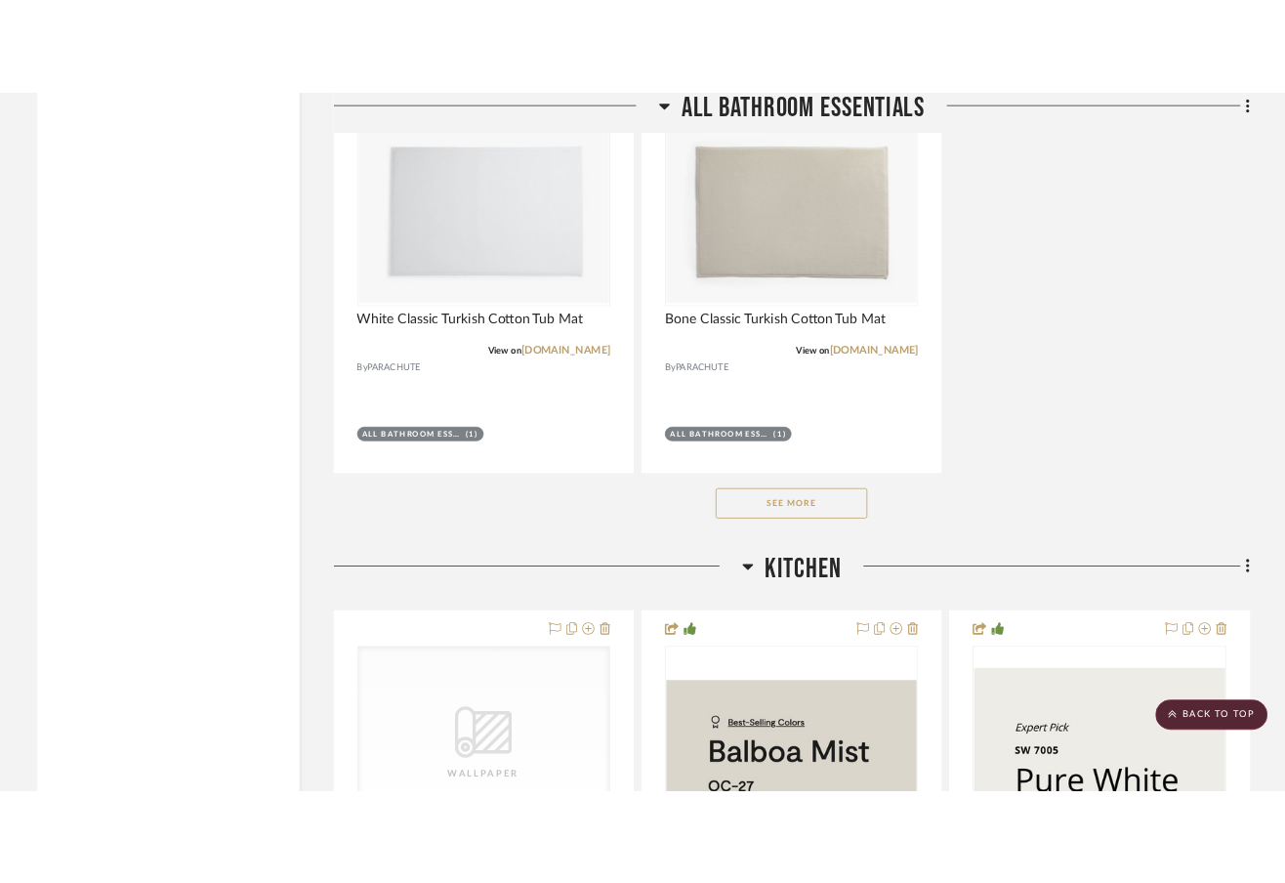
scroll to position [6542, 0]
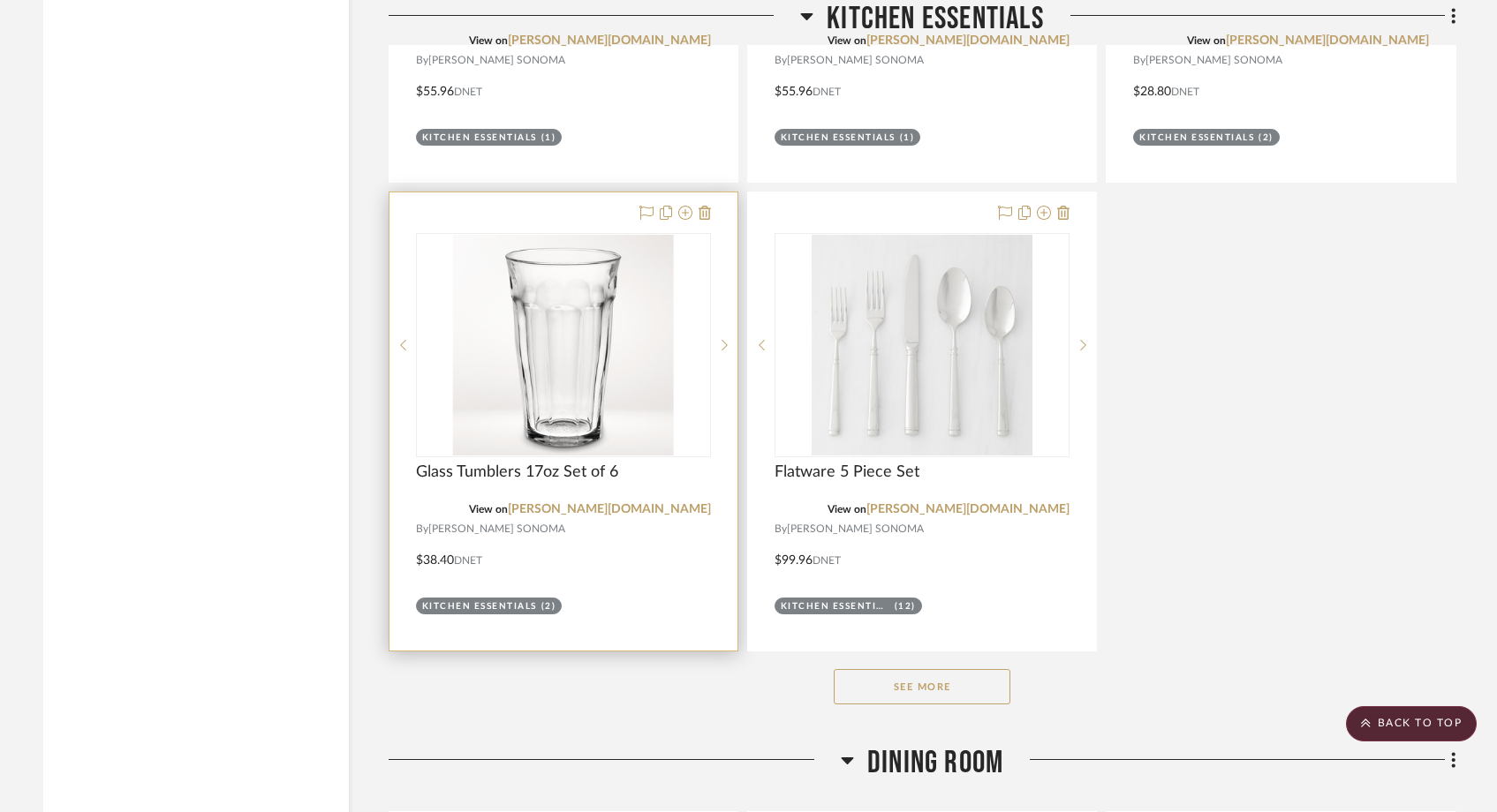
scroll to position [8766, 0]
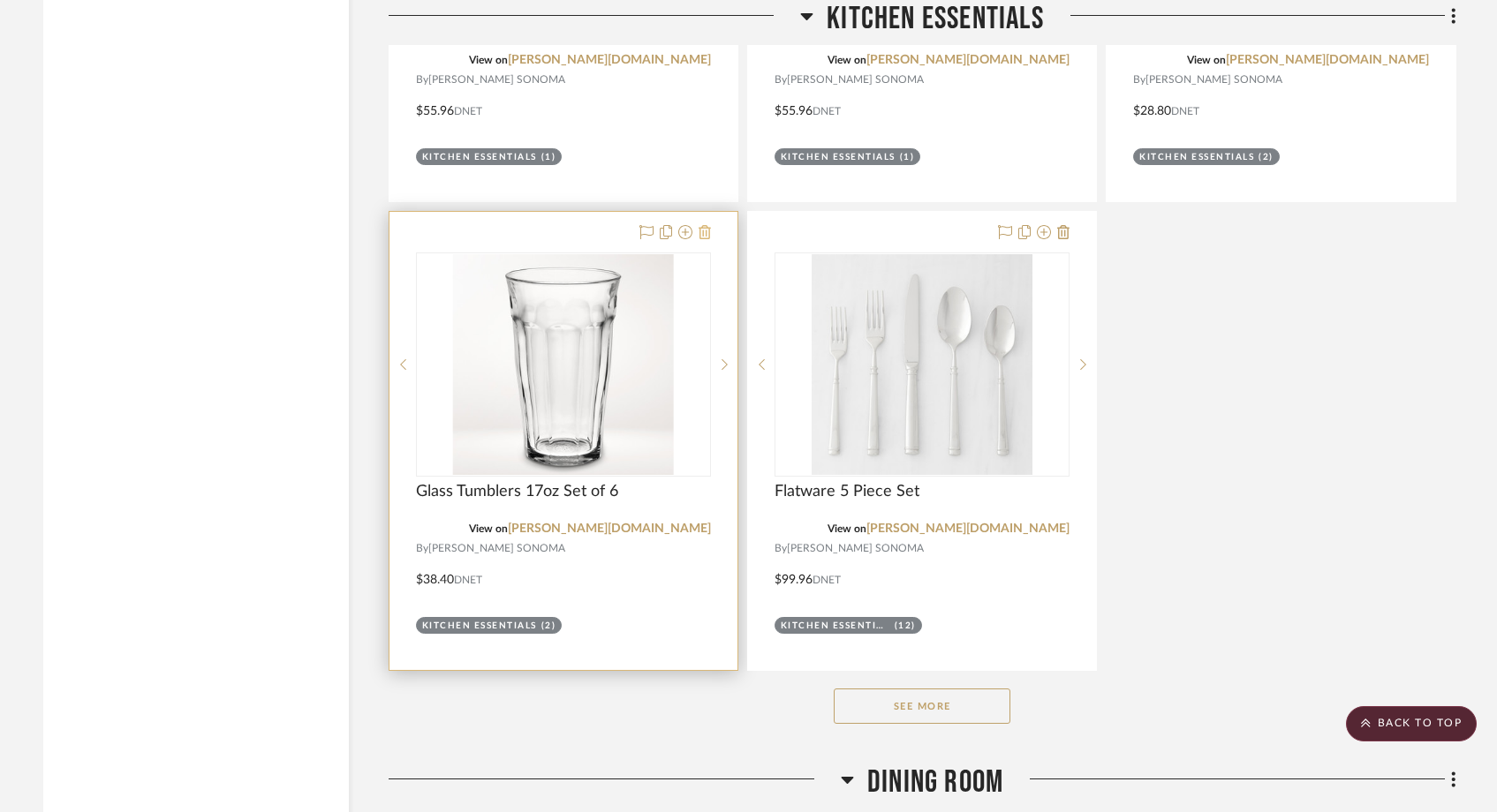
click at [704, 226] on fa-icon at bounding box center [706, 233] width 13 height 14
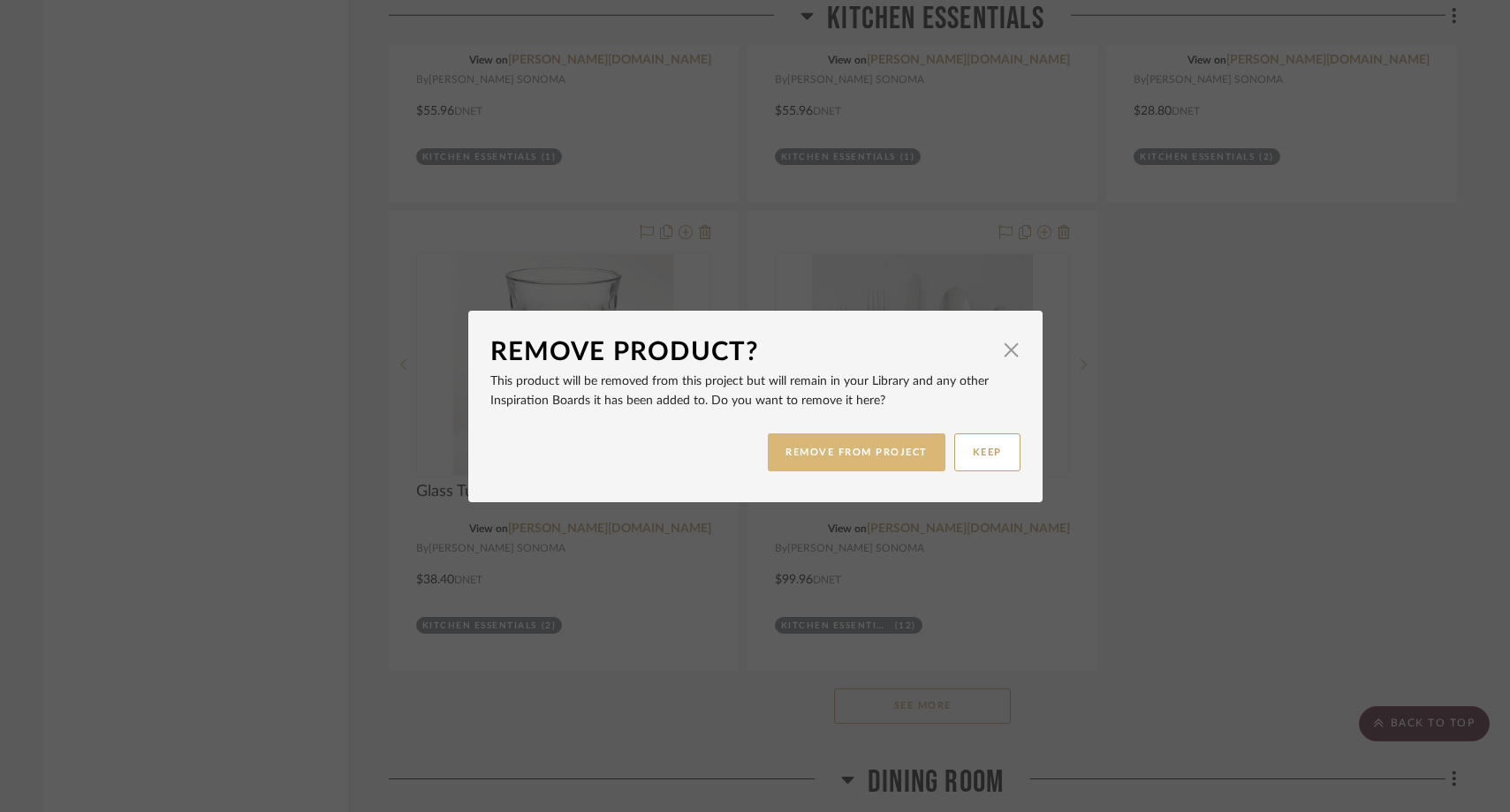
click at [796, 466] on button "REMOVE FROM PROJECT" at bounding box center [857, 453] width 177 height 38
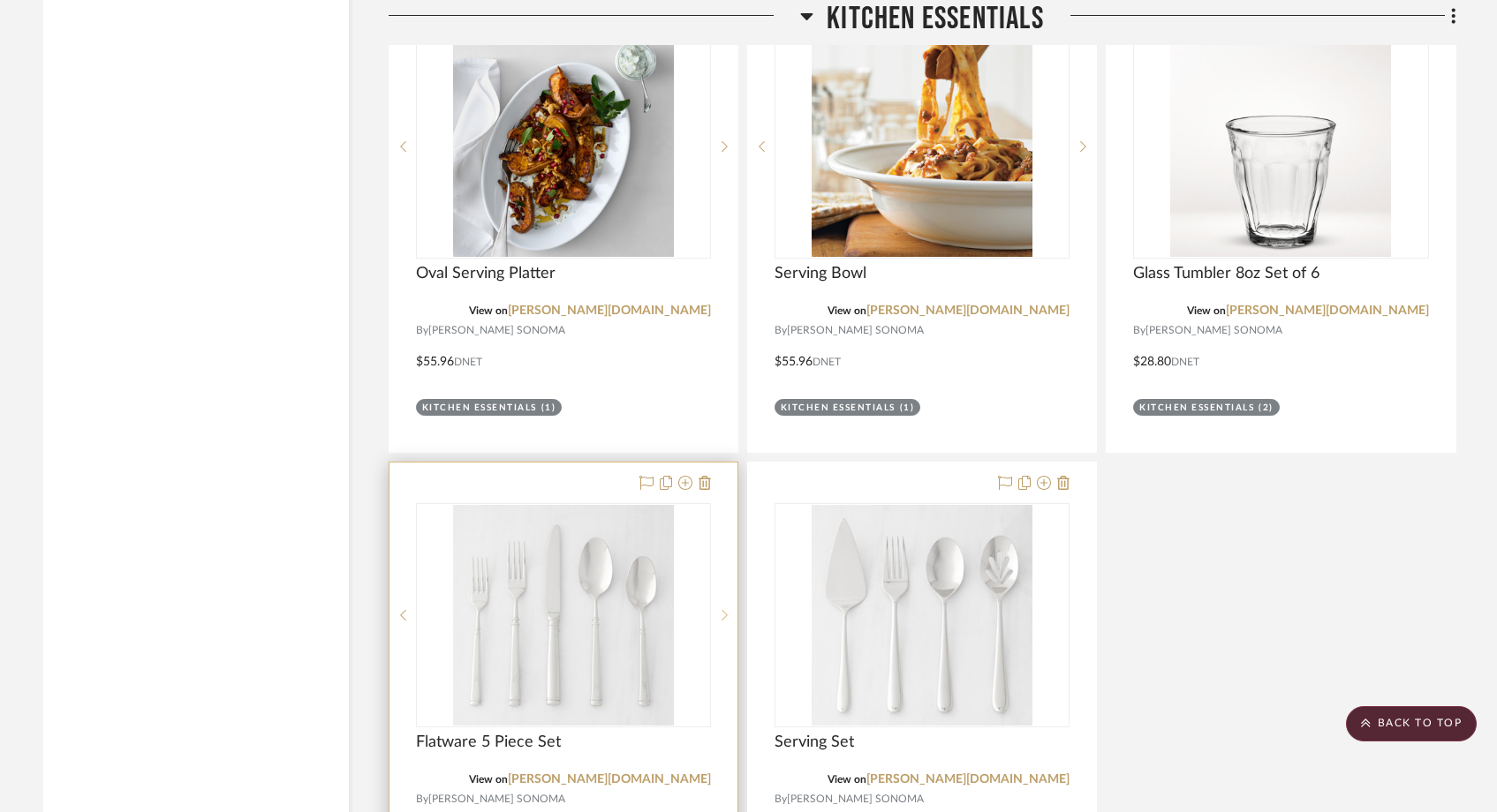
scroll to position [8520, 0]
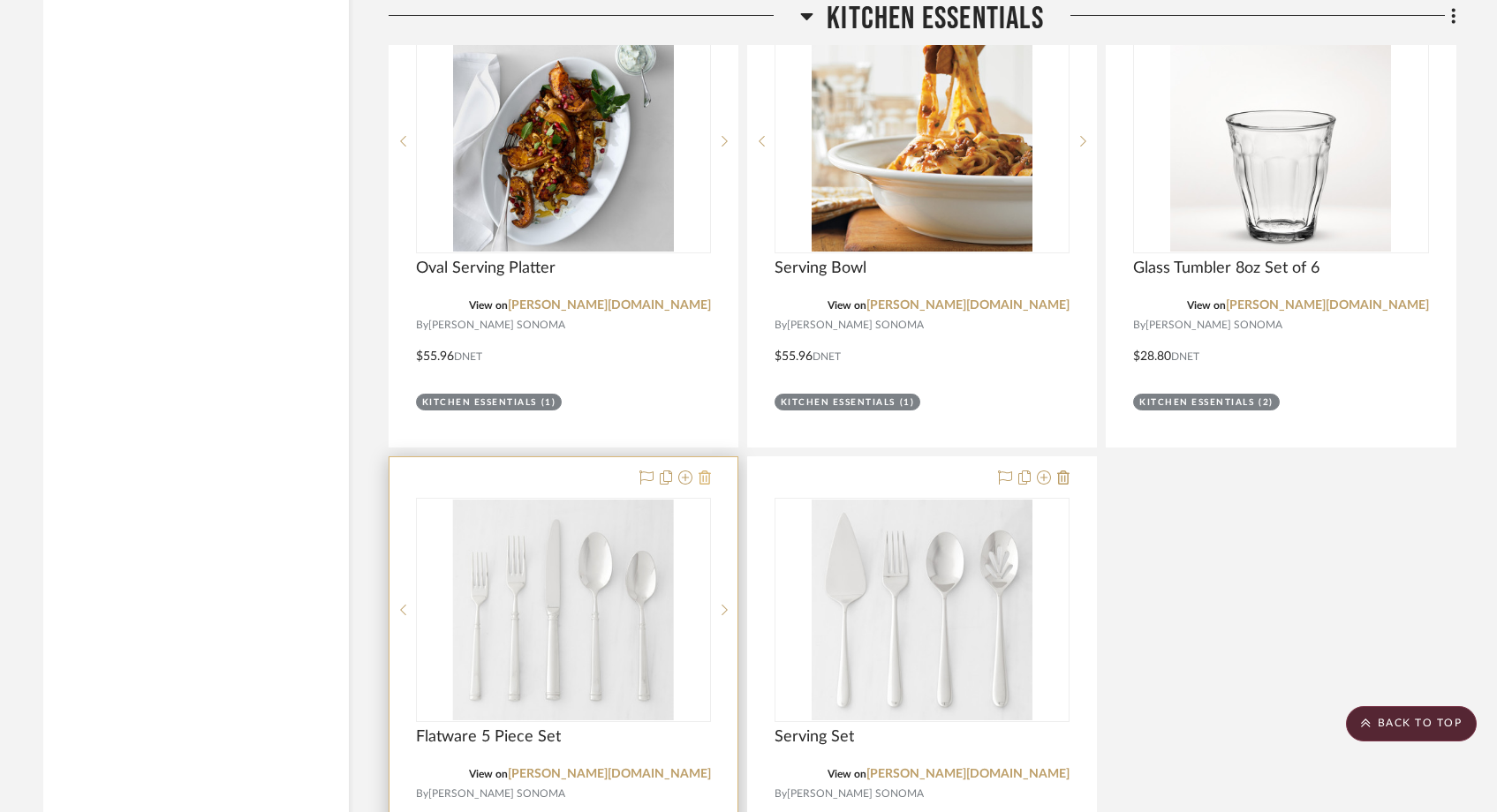
click at [708, 471] on icon at bounding box center [706, 478] width 13 height 14
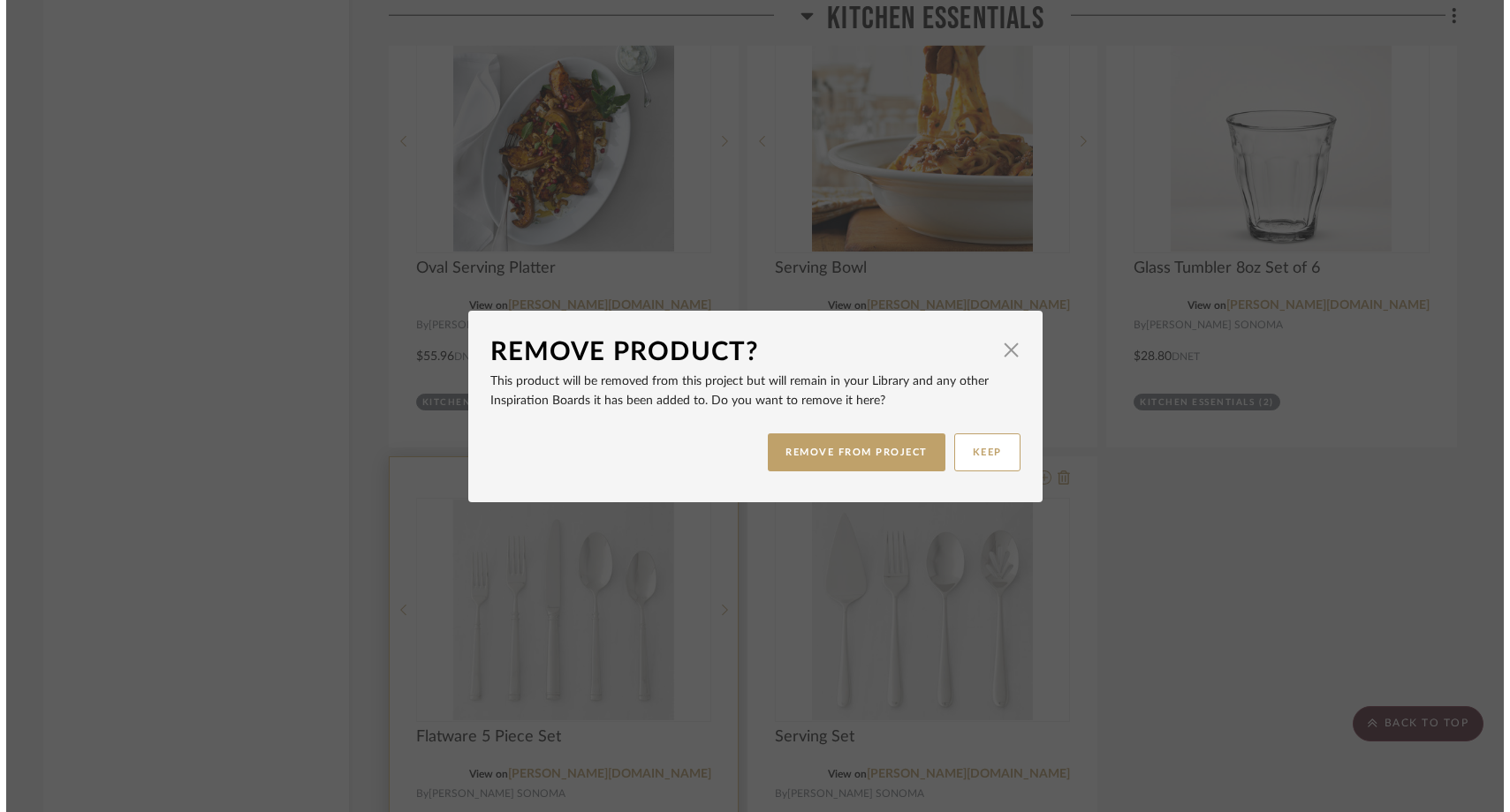
scroll to position [0, 0]
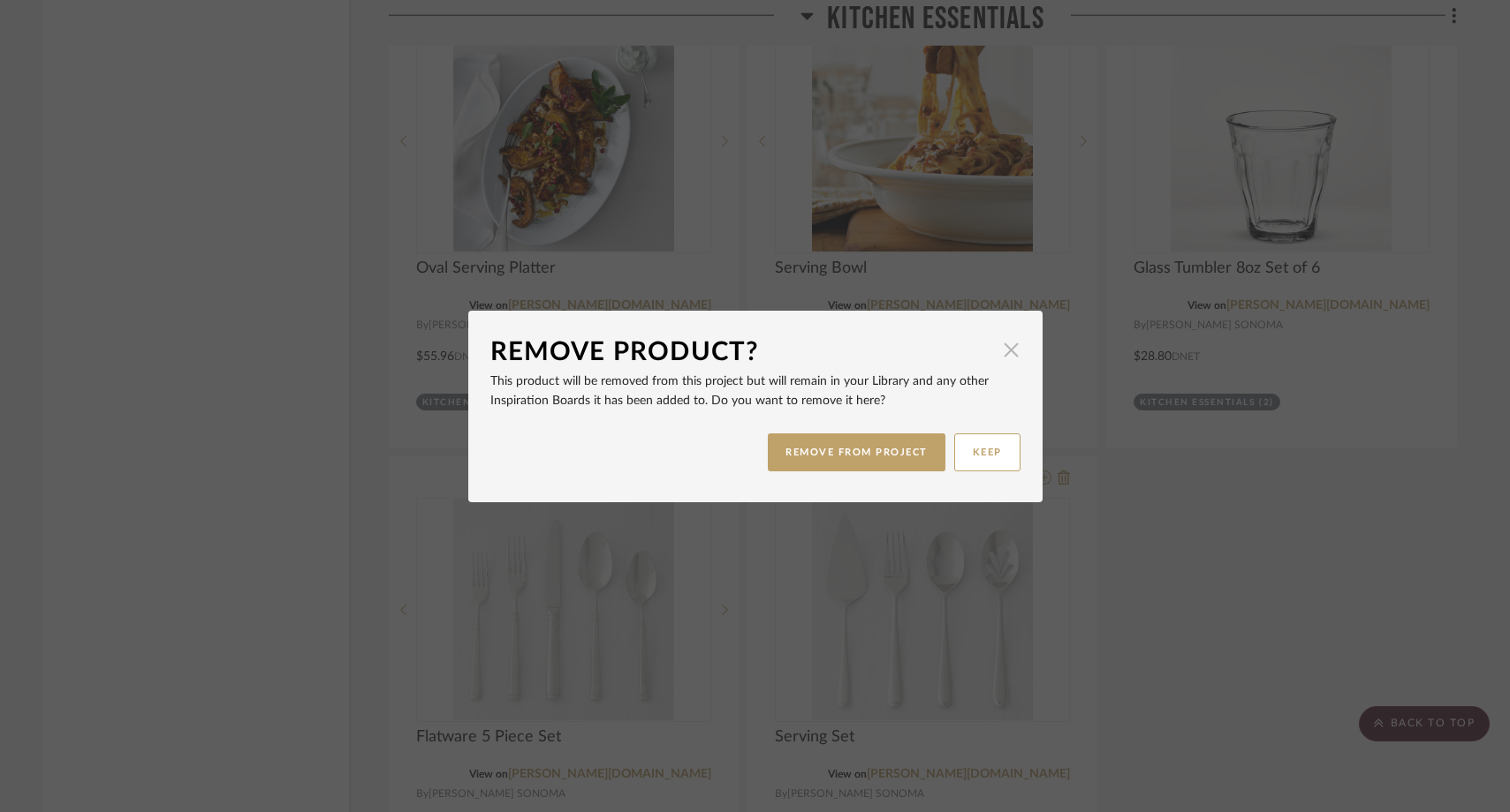
click at [1003, 349] on span "button" at bounding box center [1011, 350] width 35 height 35
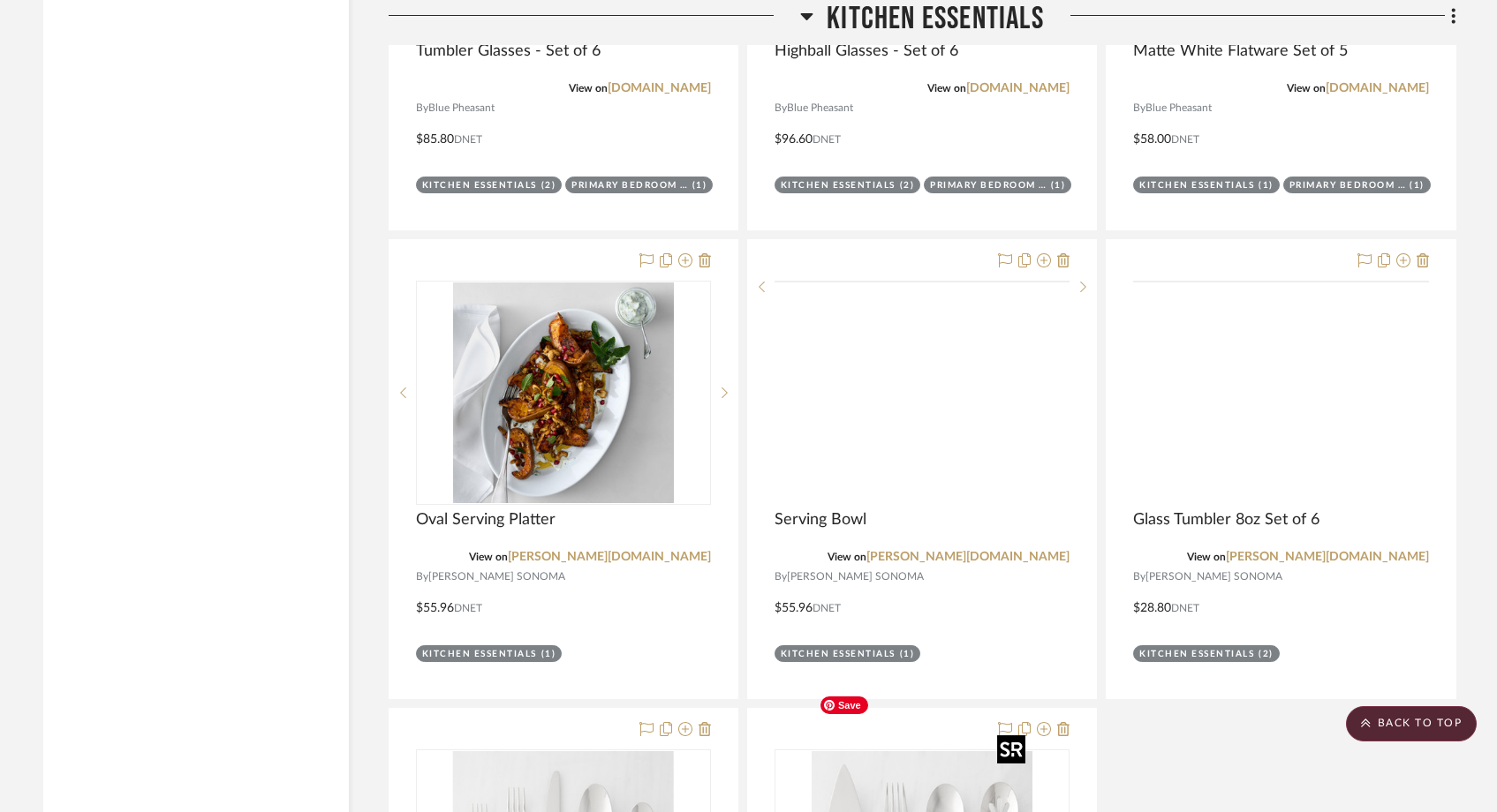
scroll to position [8266, 0]
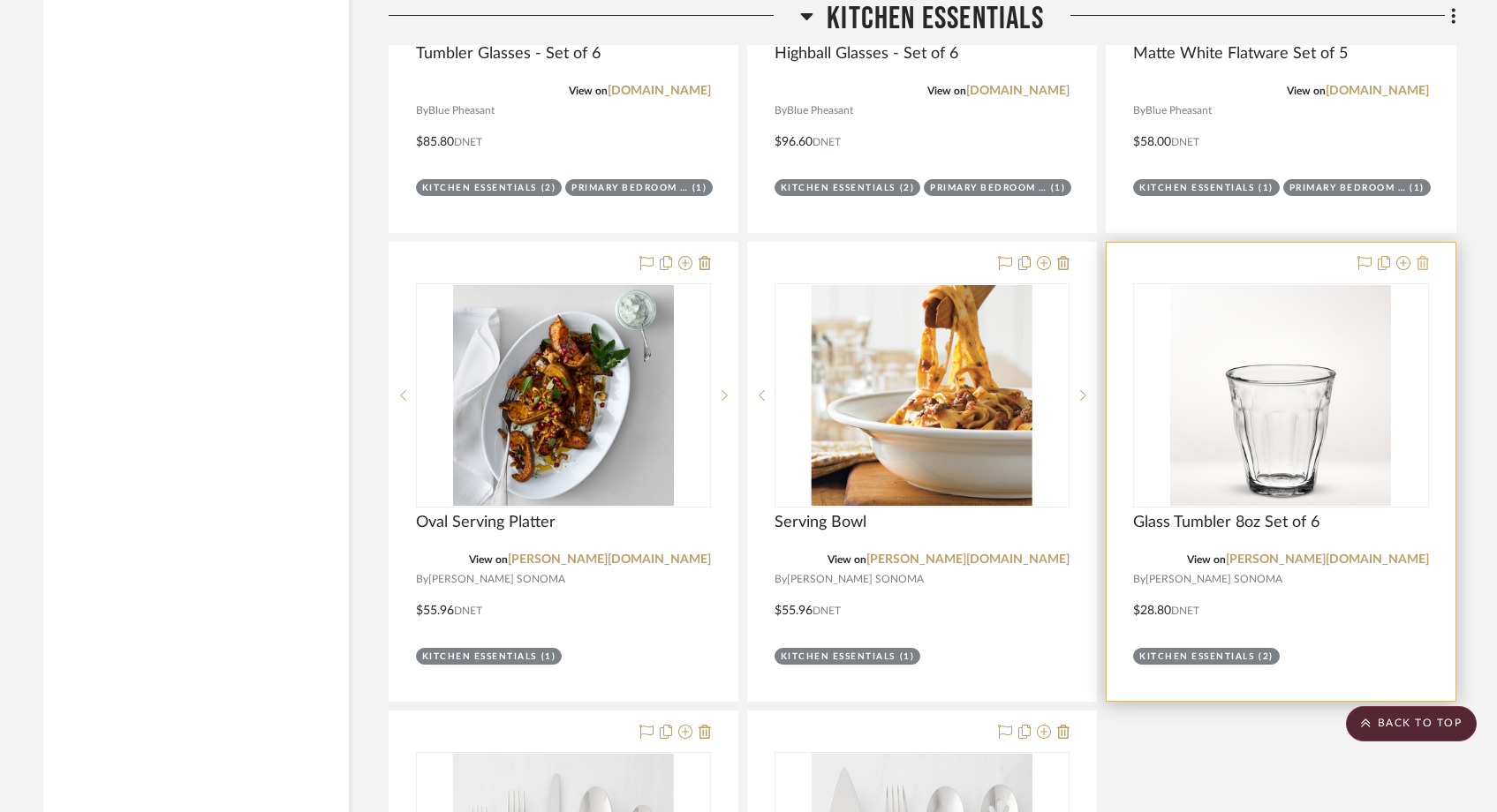
click at [1426, 256] on icon at bounding box center [1423, 263] width 13 height 14
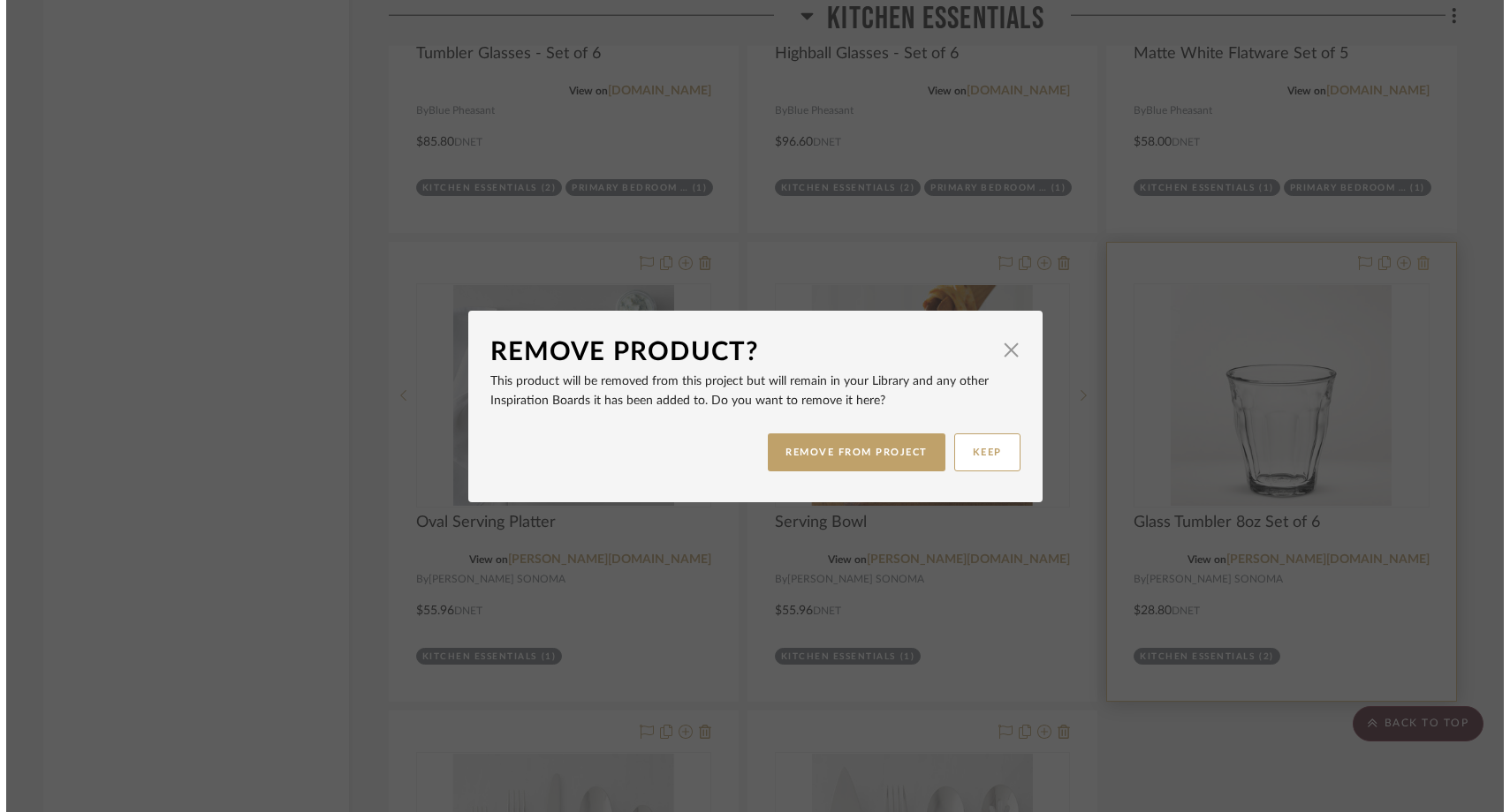
scroll to position [0, 0]
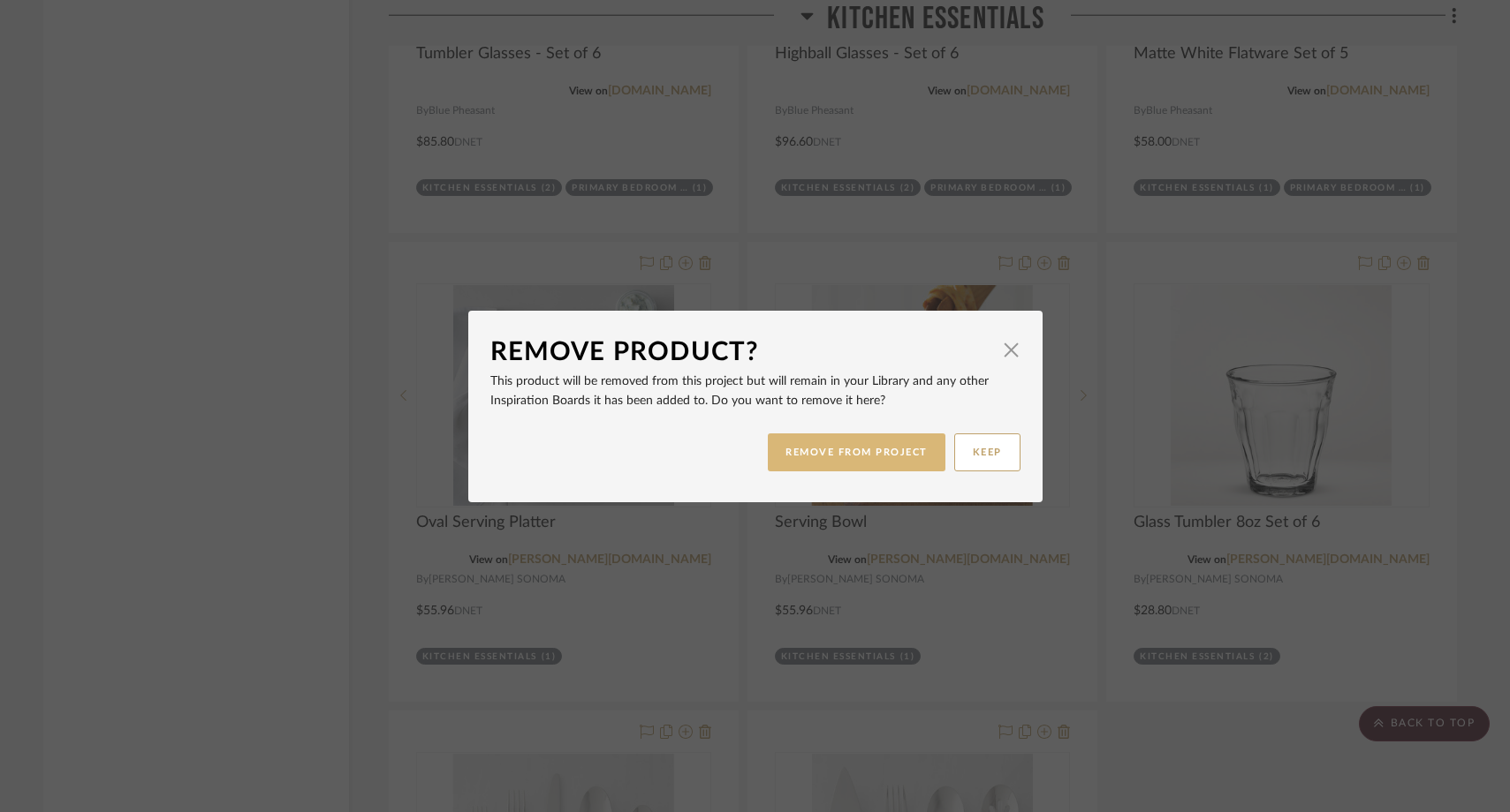
click at [868, 458] on button "REMOVE FROM PROJECT" at bounding box center [857, 453] width 177 height 38
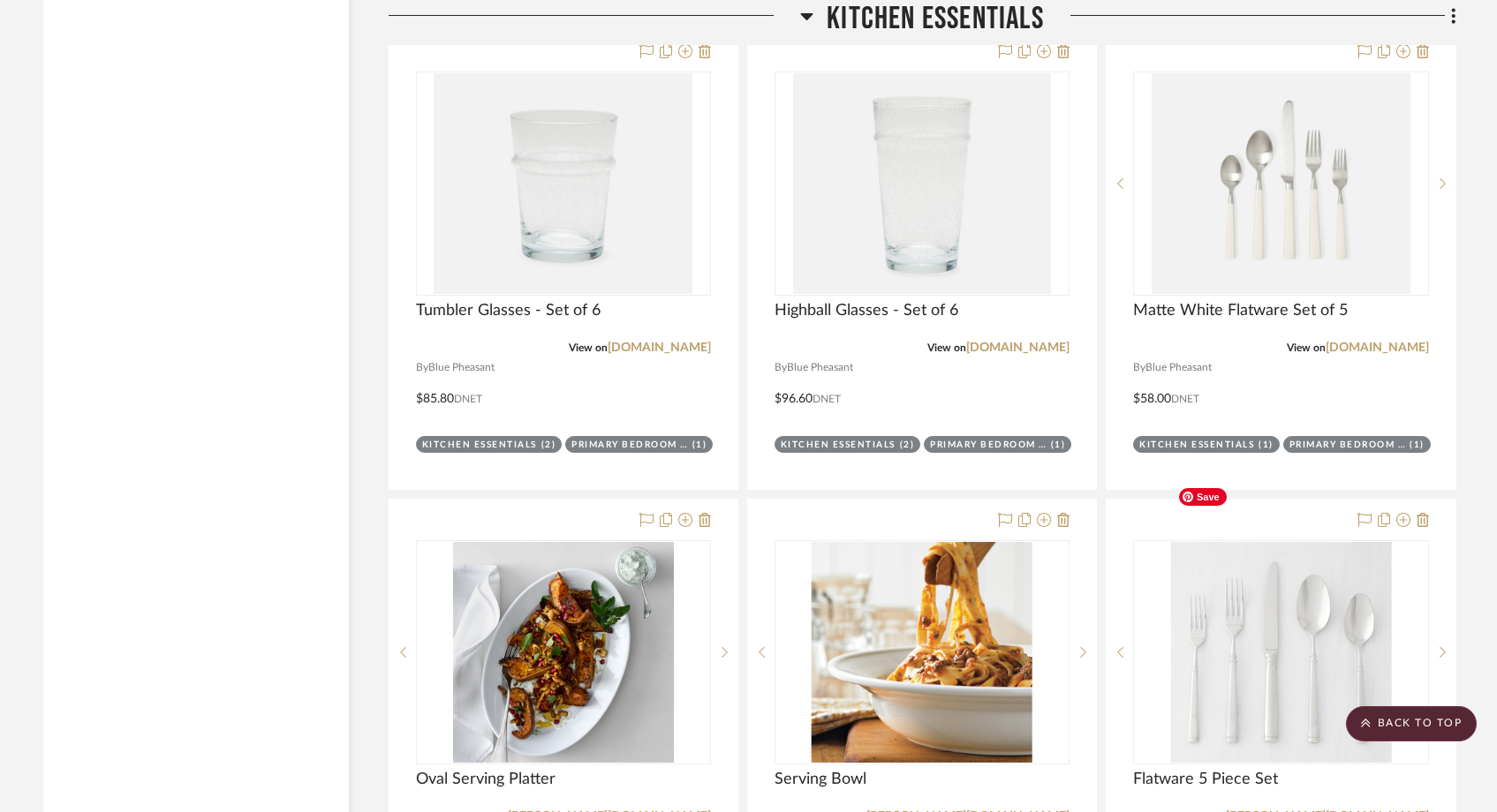
scroll to position [7972, 0]
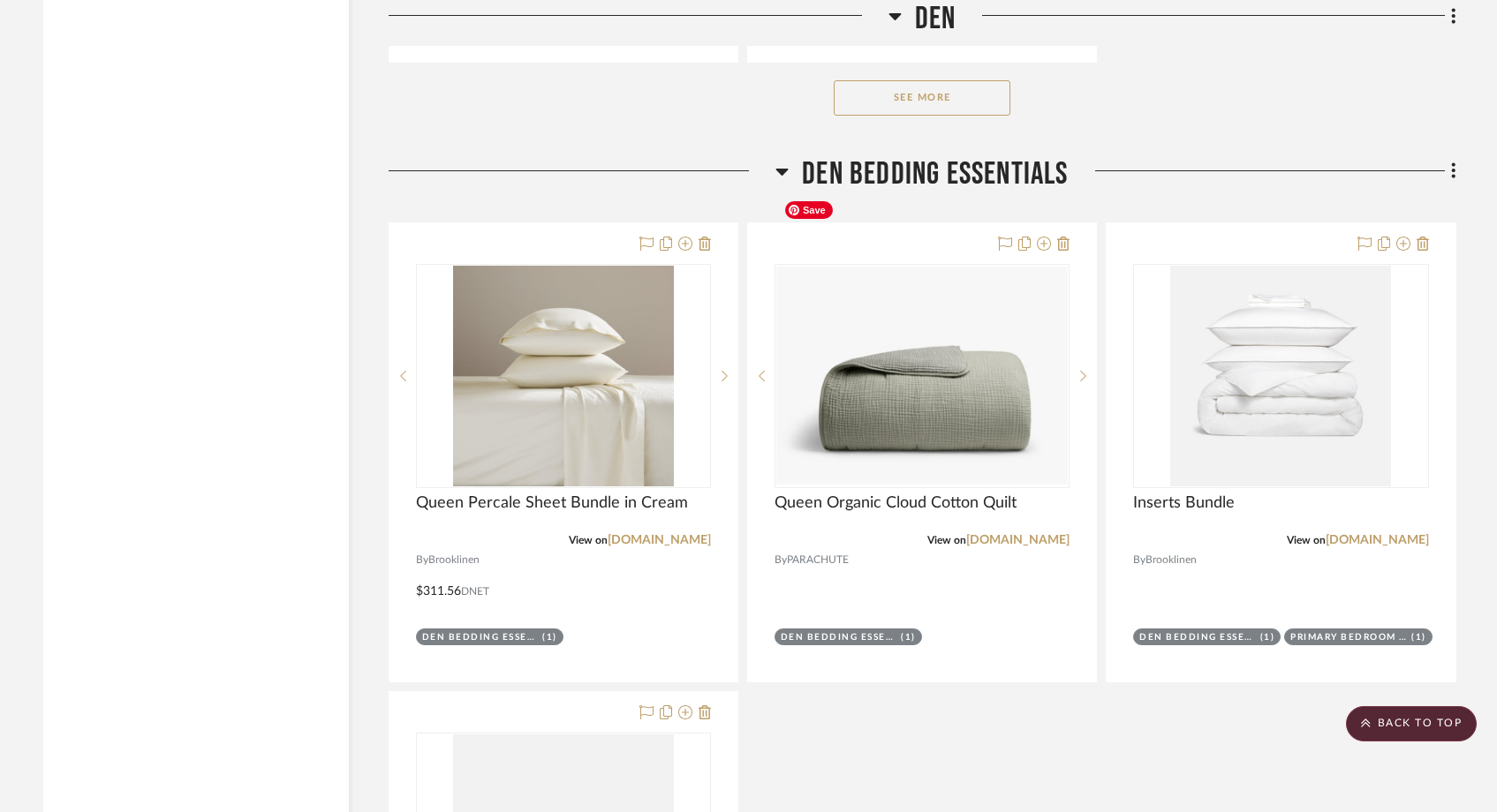
scroll to position [14056, 0]
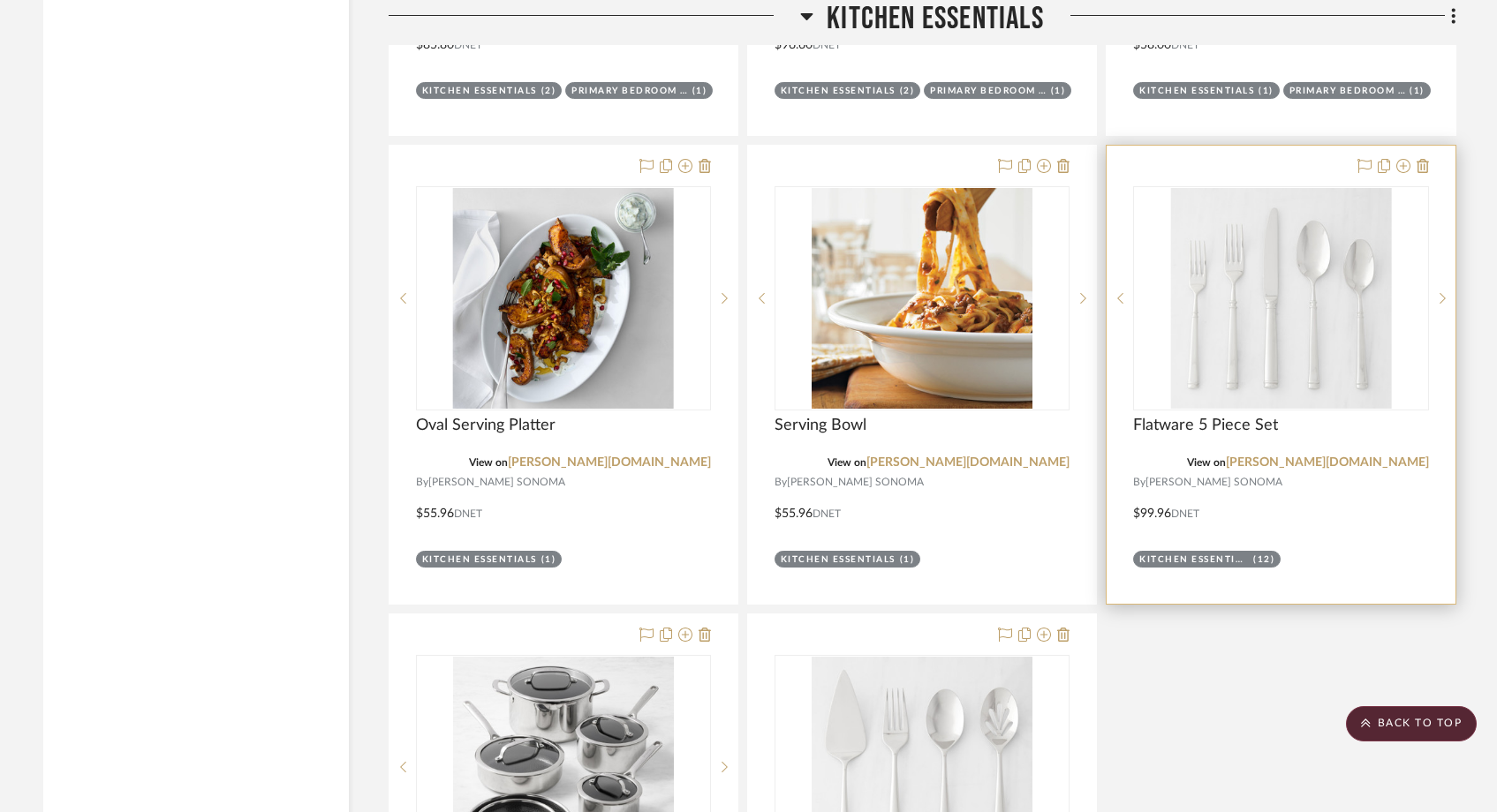
scroll to position [8625, 0]
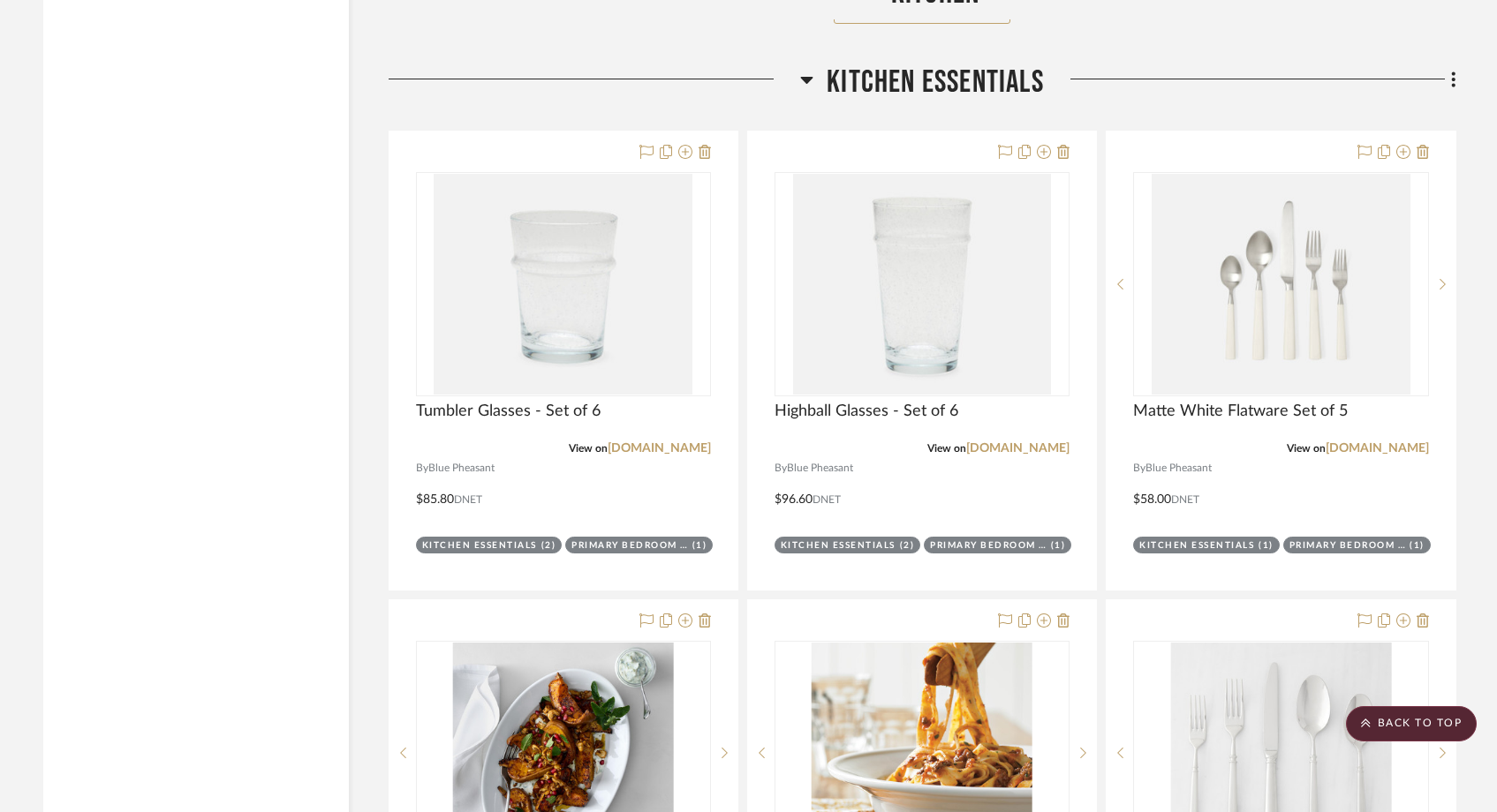
scroll to position [7911, 0]
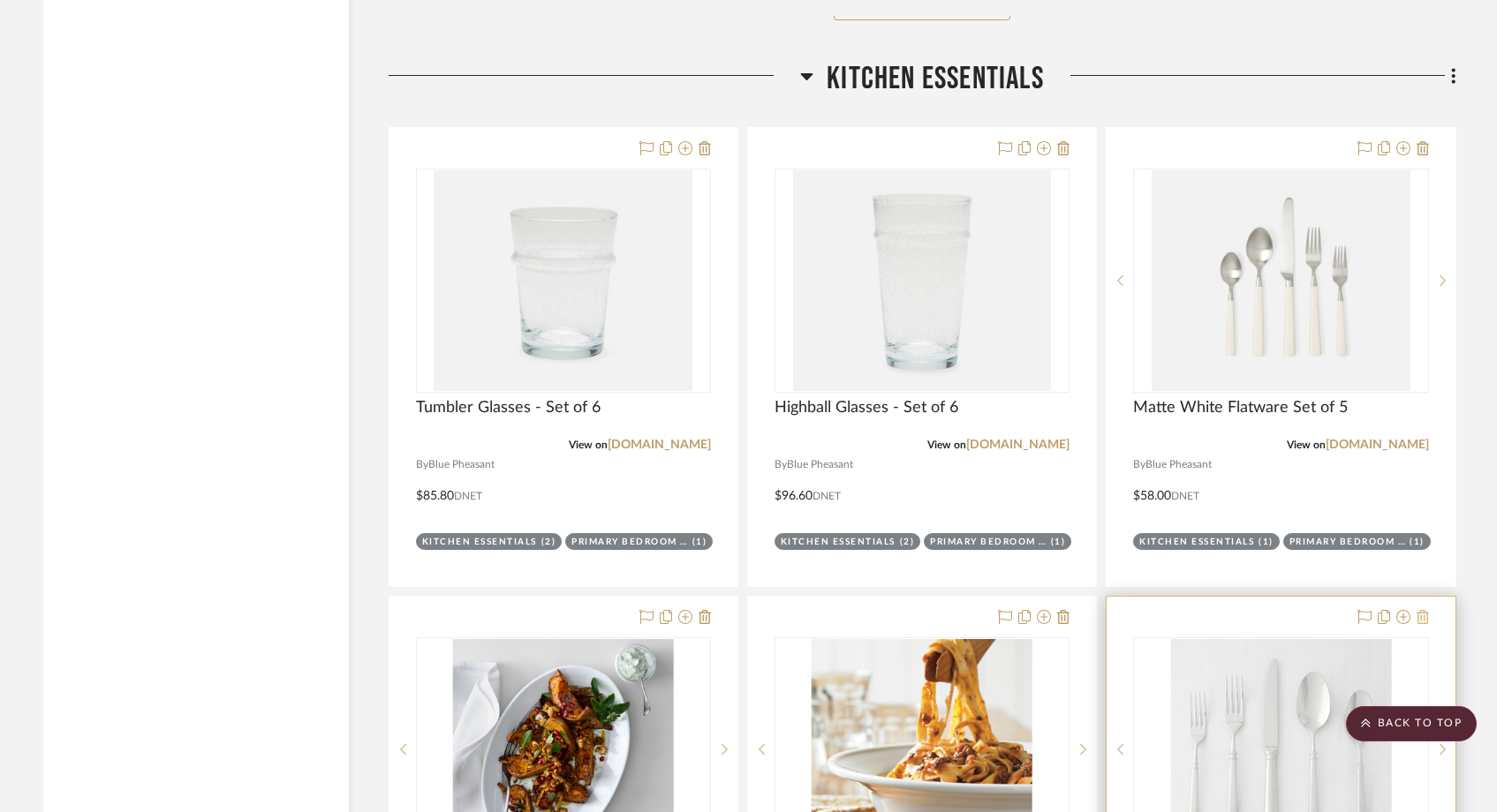
click at [1423, 610] on icon at bounding box center [1423, 618] width 13 height 14
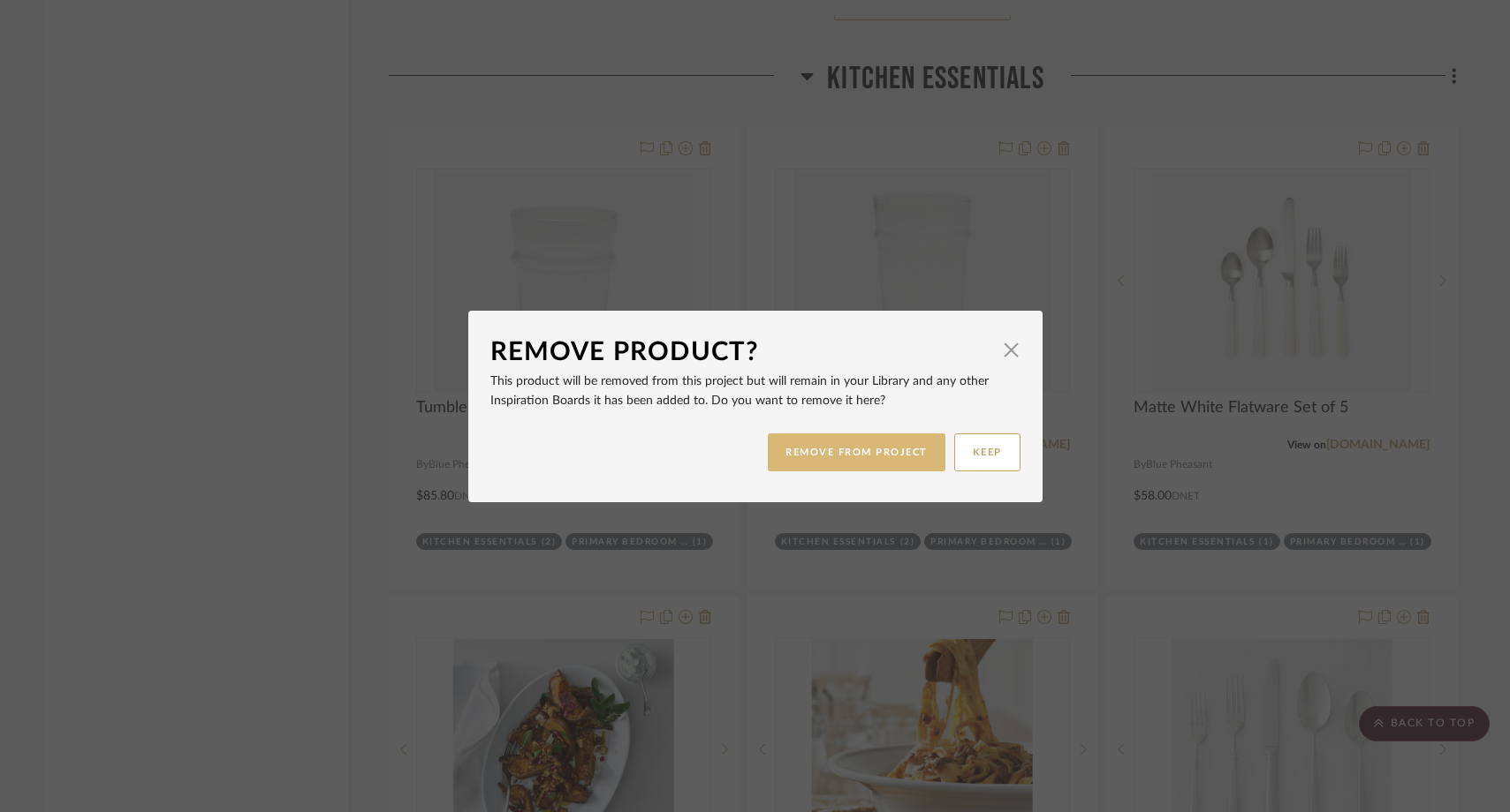
click at [913, 452] on button "REMOVE FROM PROJECT" at bounding box center [857, 453] width 177 height 38
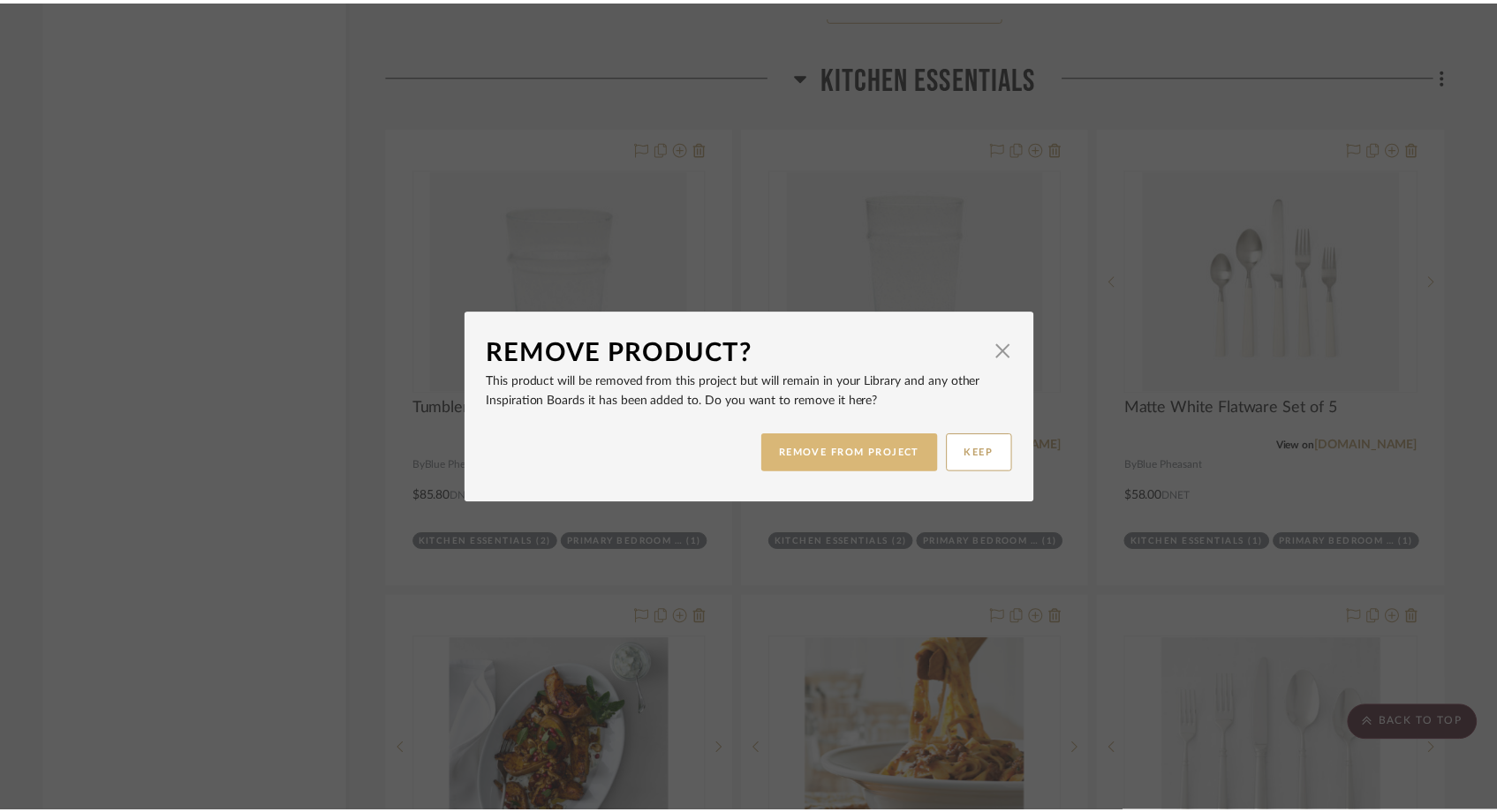
scroll to position [7911, 0]
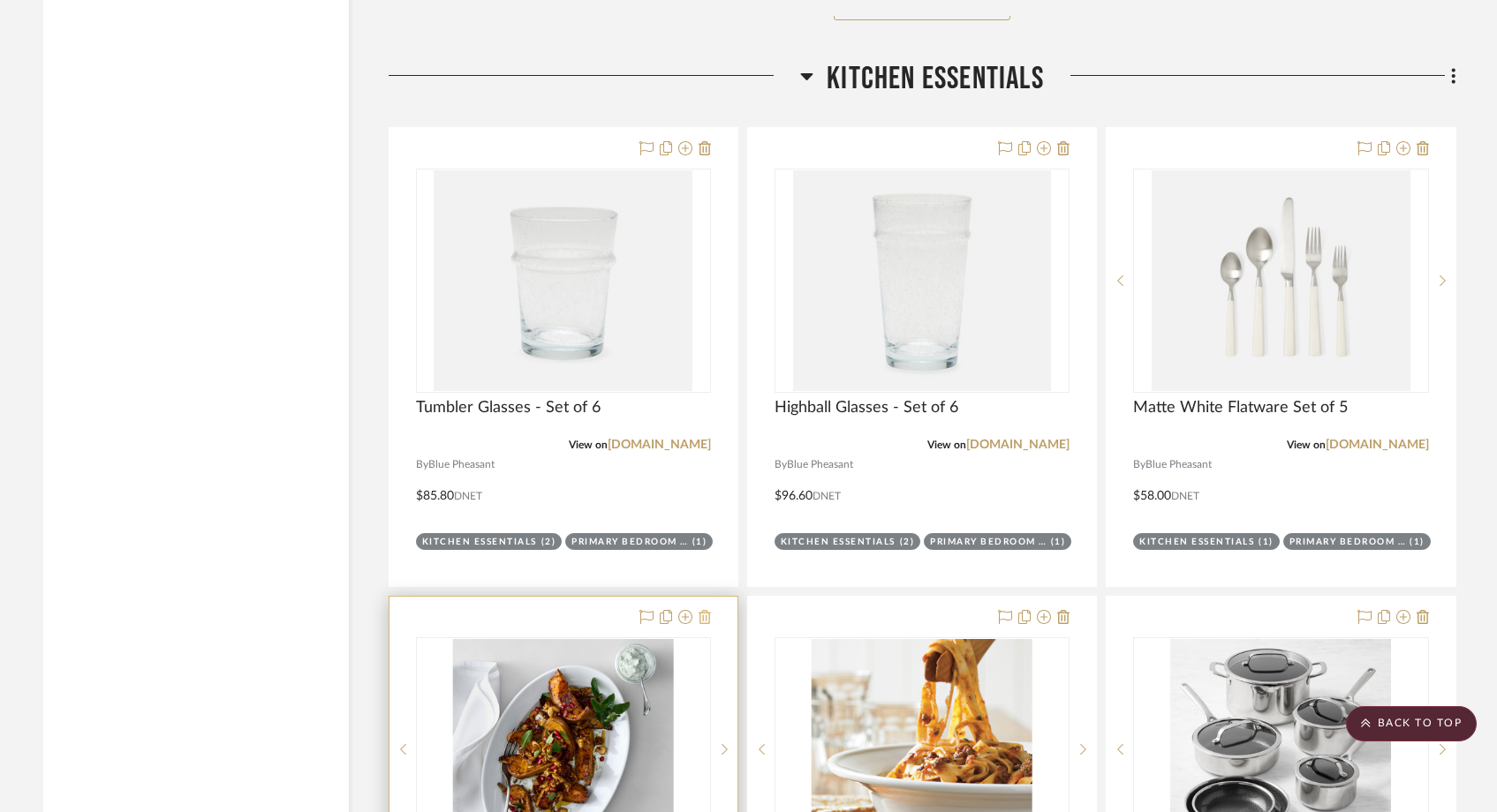
click at [704, 610] on icon at bounding box center [706, 618] width 13 height 14
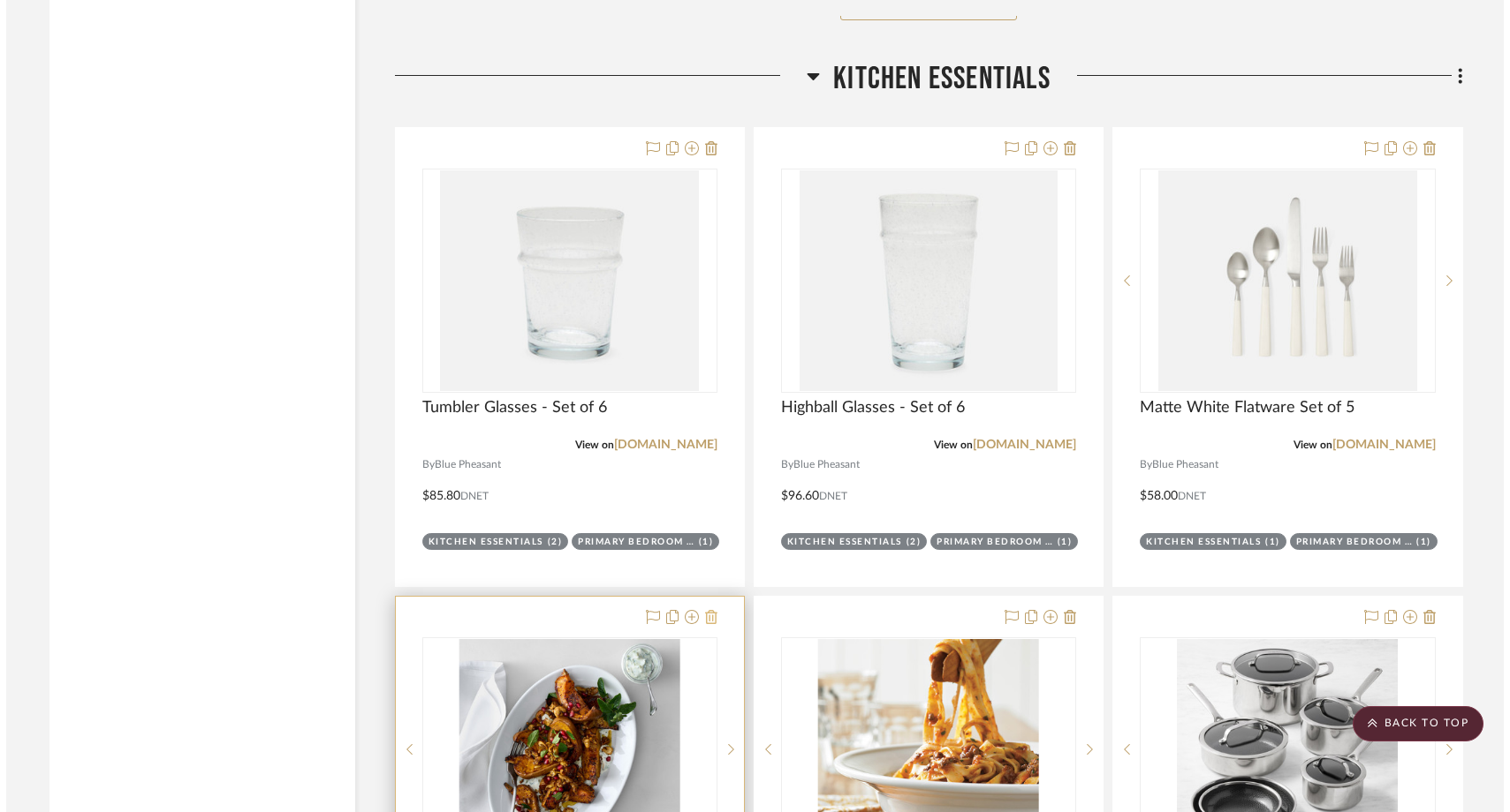
scroll to position [0, 0]
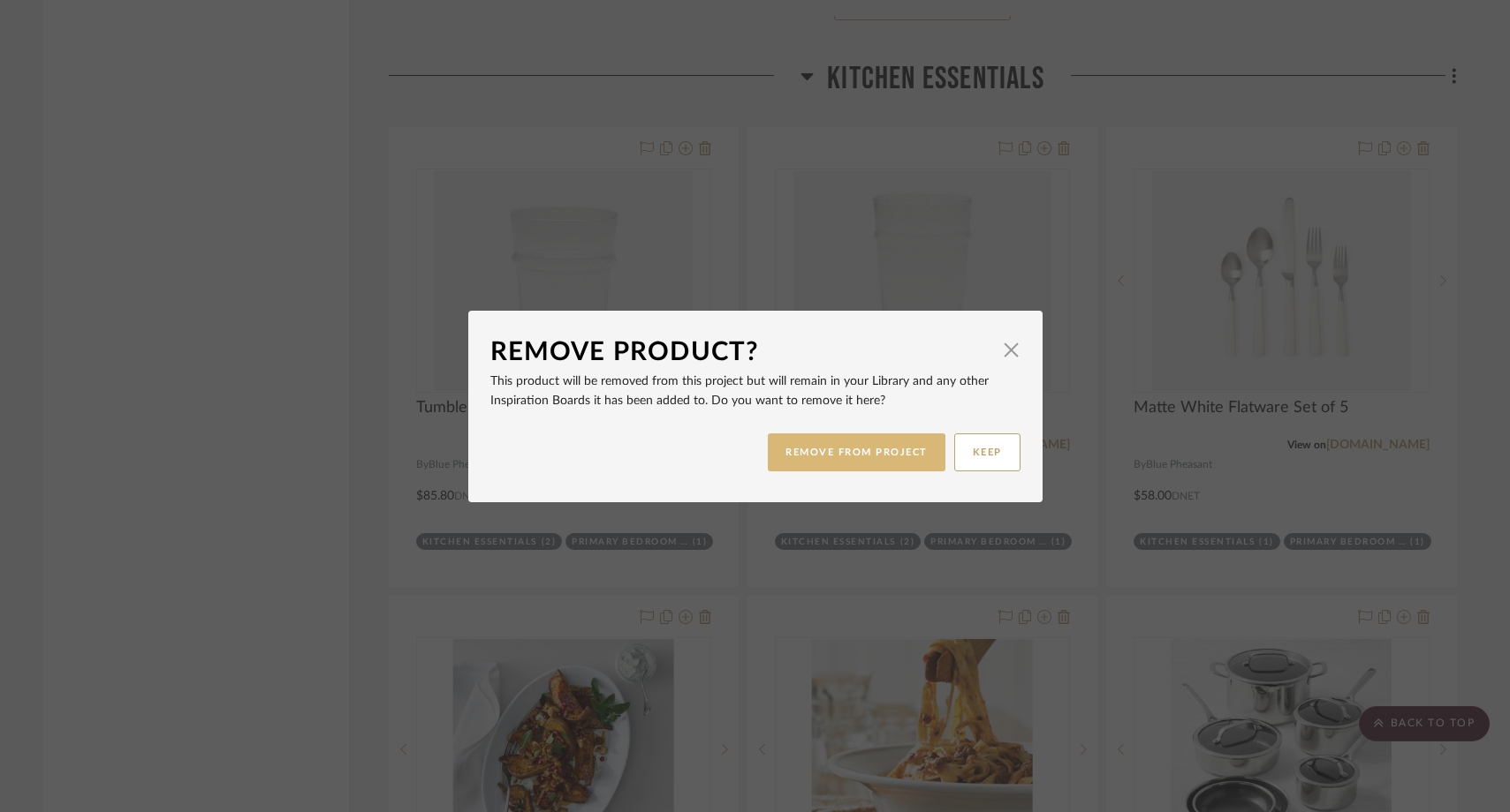
click at [856, 446] on button "REMOVE FROM PROJECT" at bounding box center [857, 453] width 177 height 38
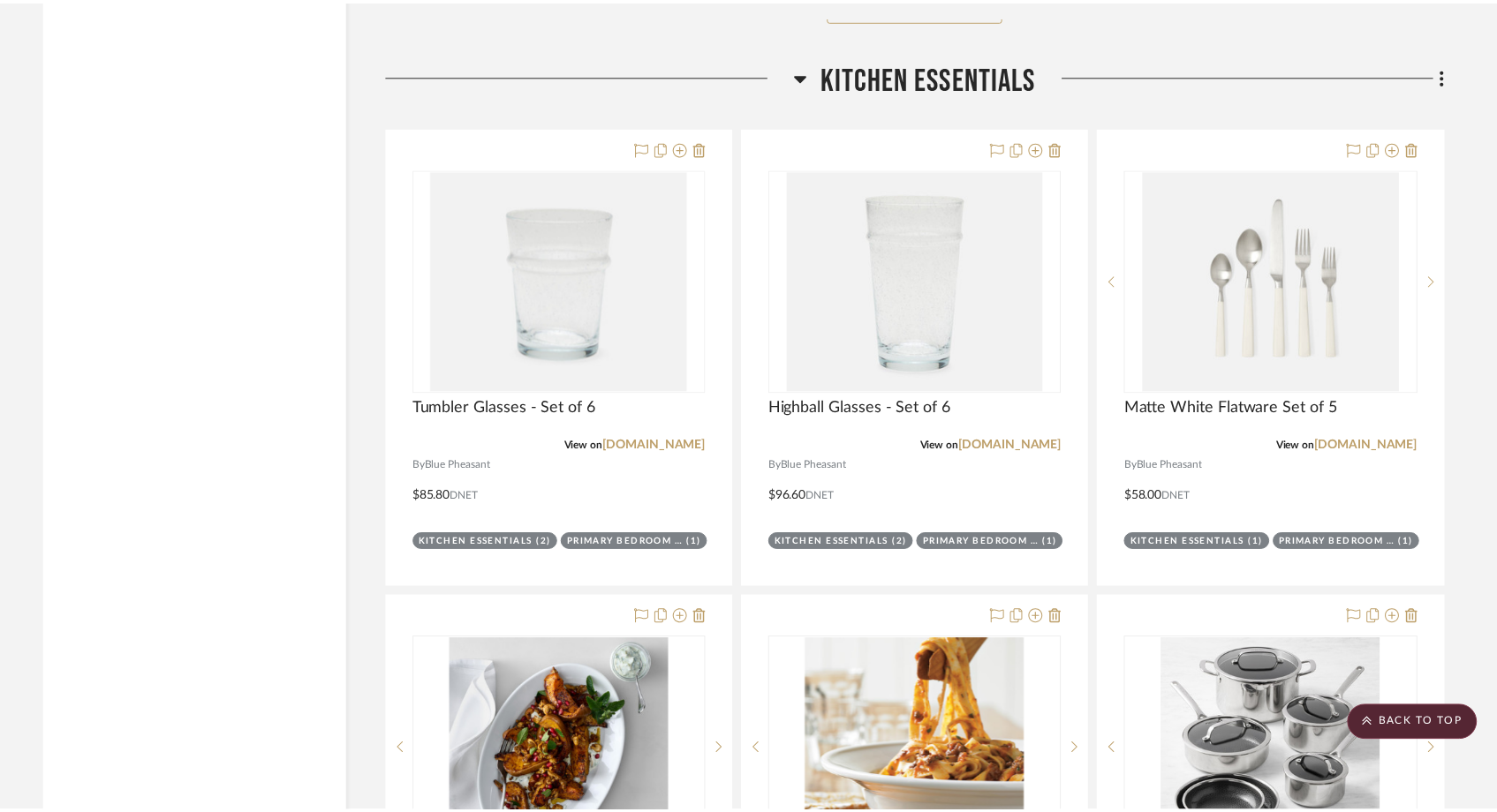
scroll to position [7911, 0]
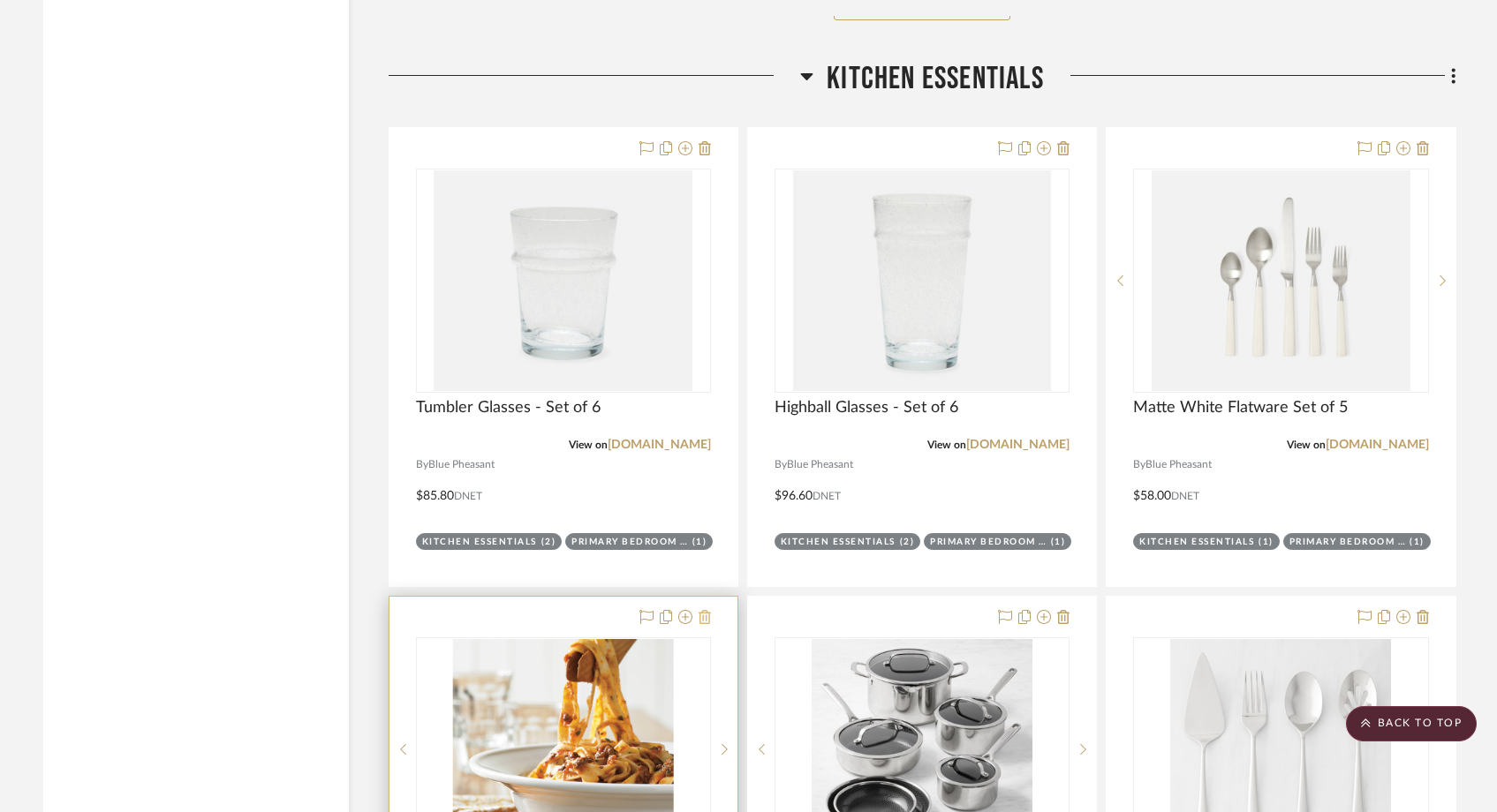
click at [706, 610] on icon at bounding box center [706, 618] width 13 height 14
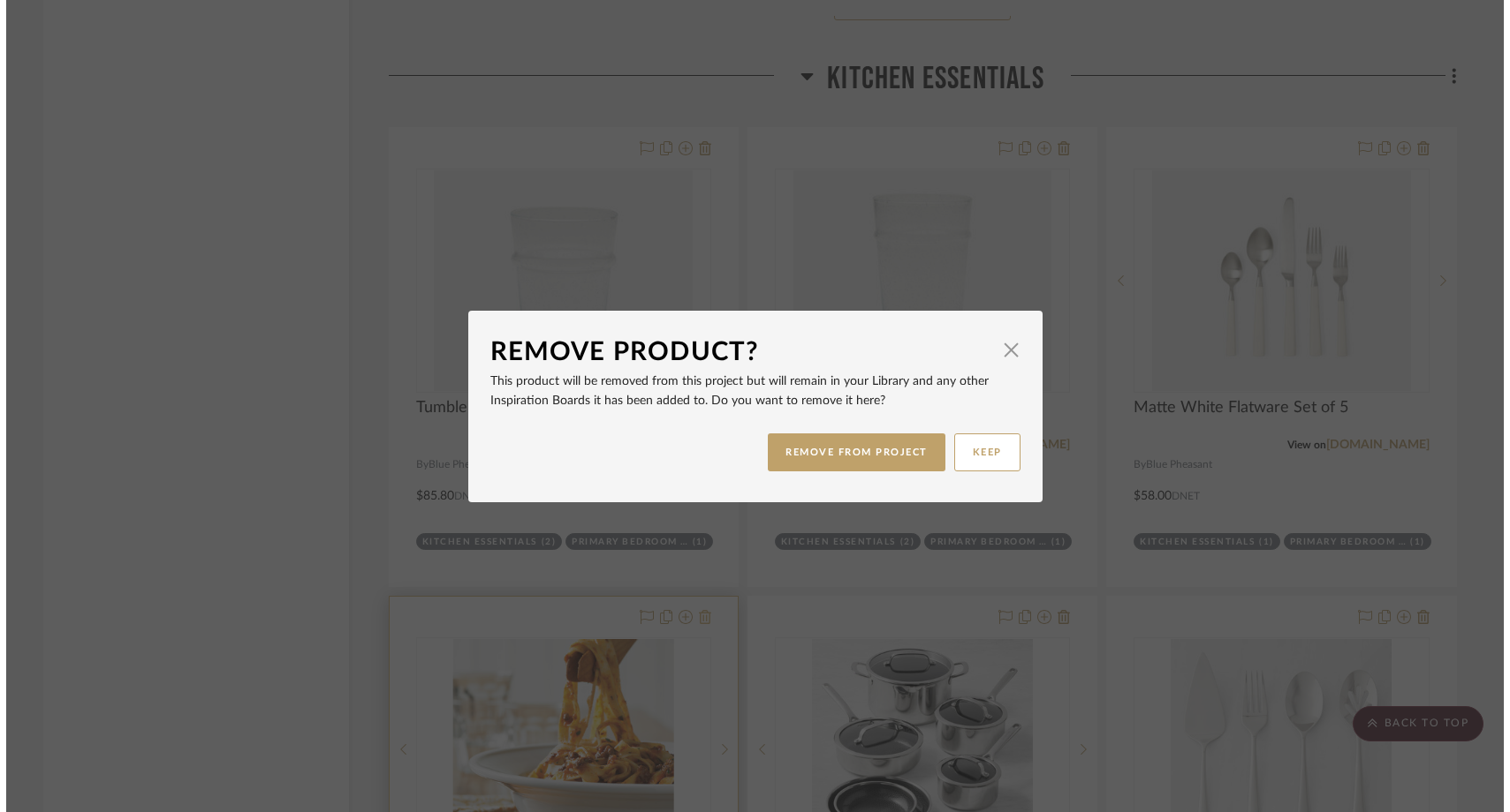
scroll to position [0, 0]
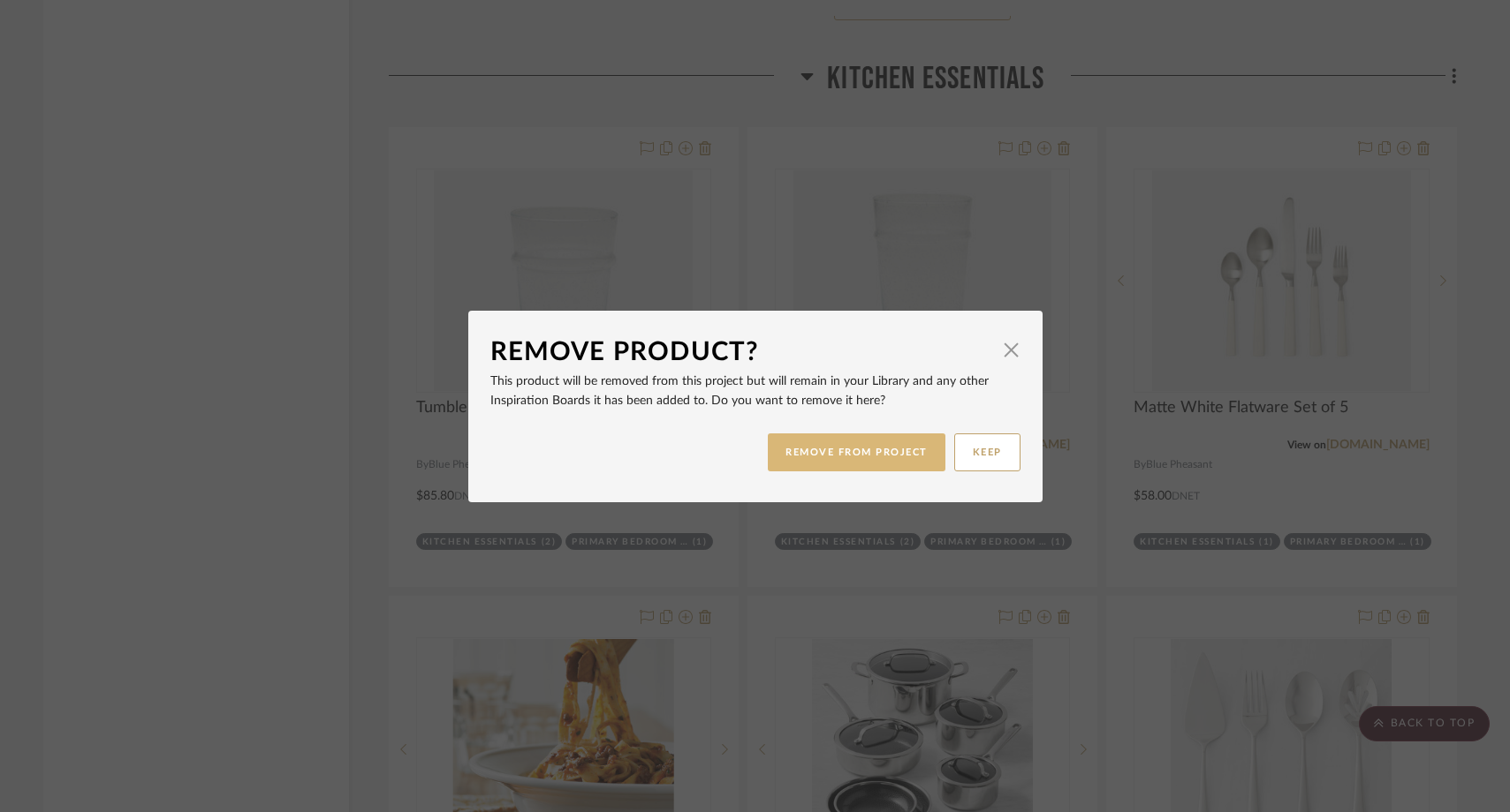
click at [837, 457] on button "REMOVE FROM PROJECT" at bounding box center [857, 453] width 177 height 38
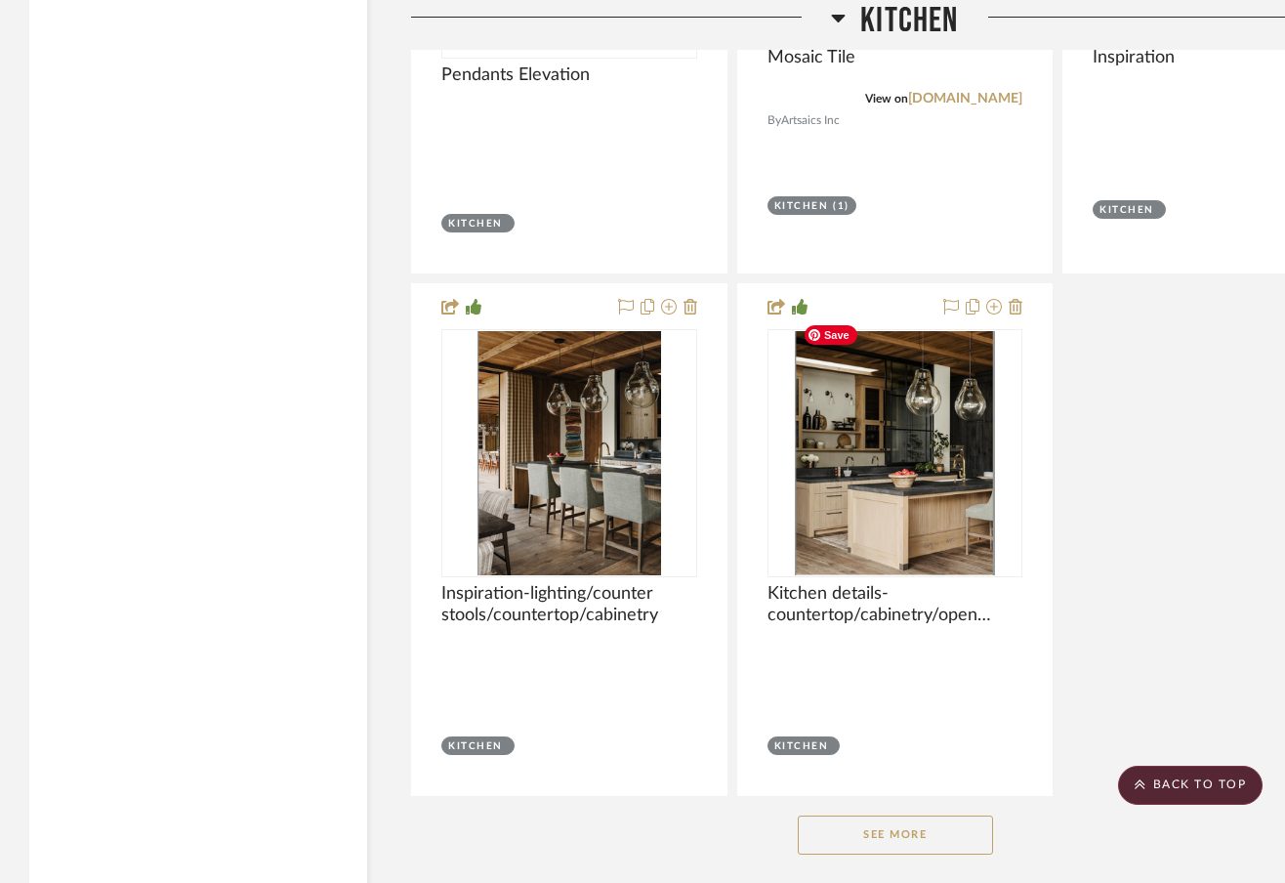
scroll to position [7981, 0]
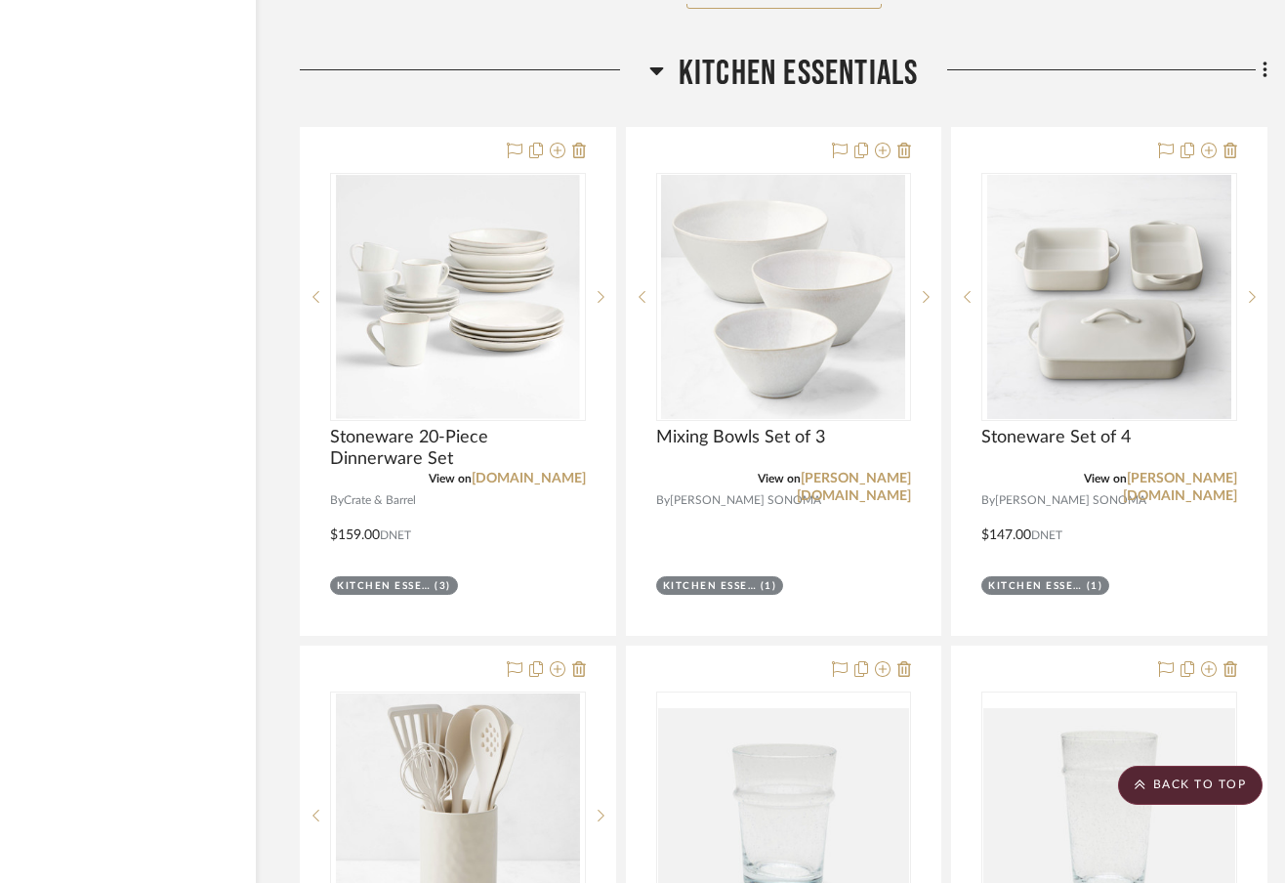
scroll to position [8830, 121]
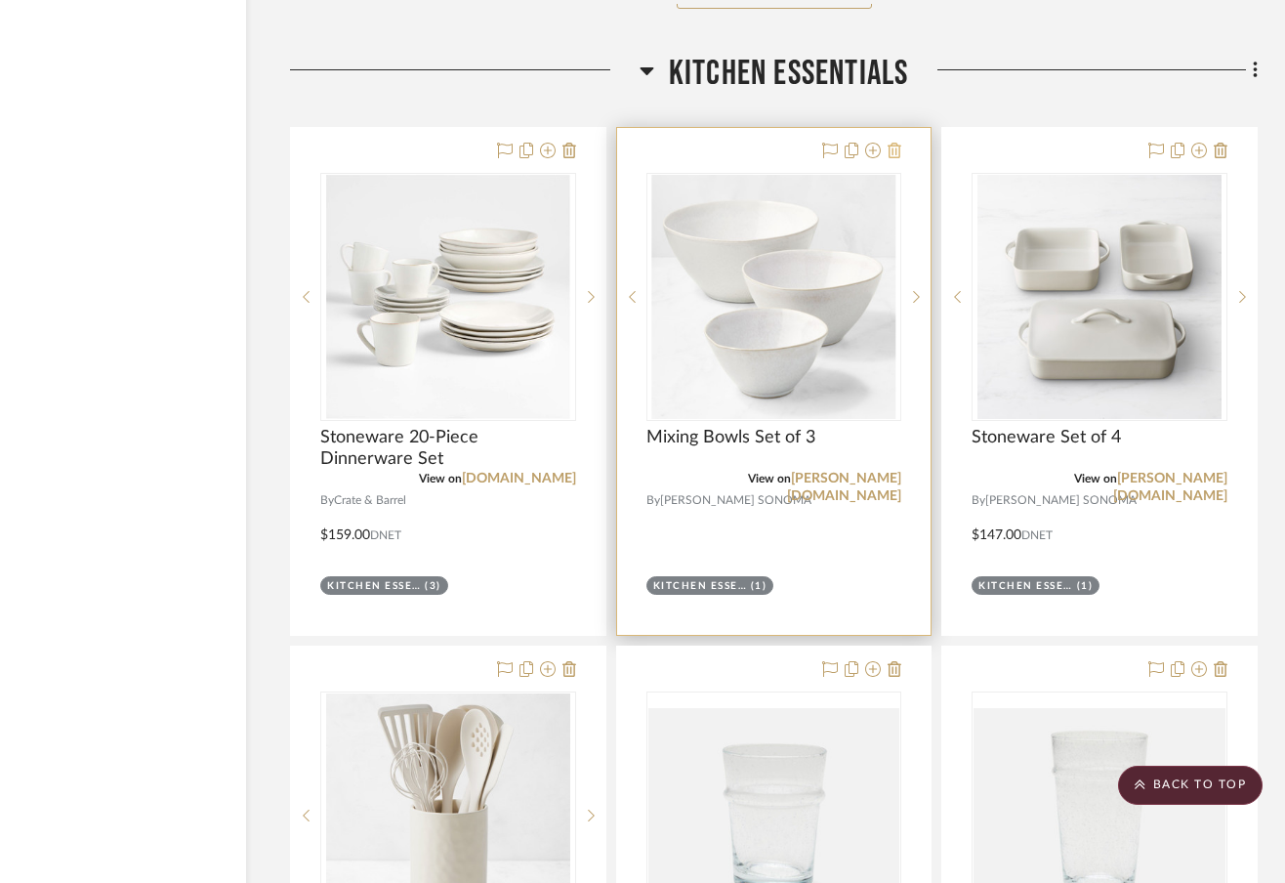
click at [896, 143] on icon at bounding box center [895, 151] width 14 height 16
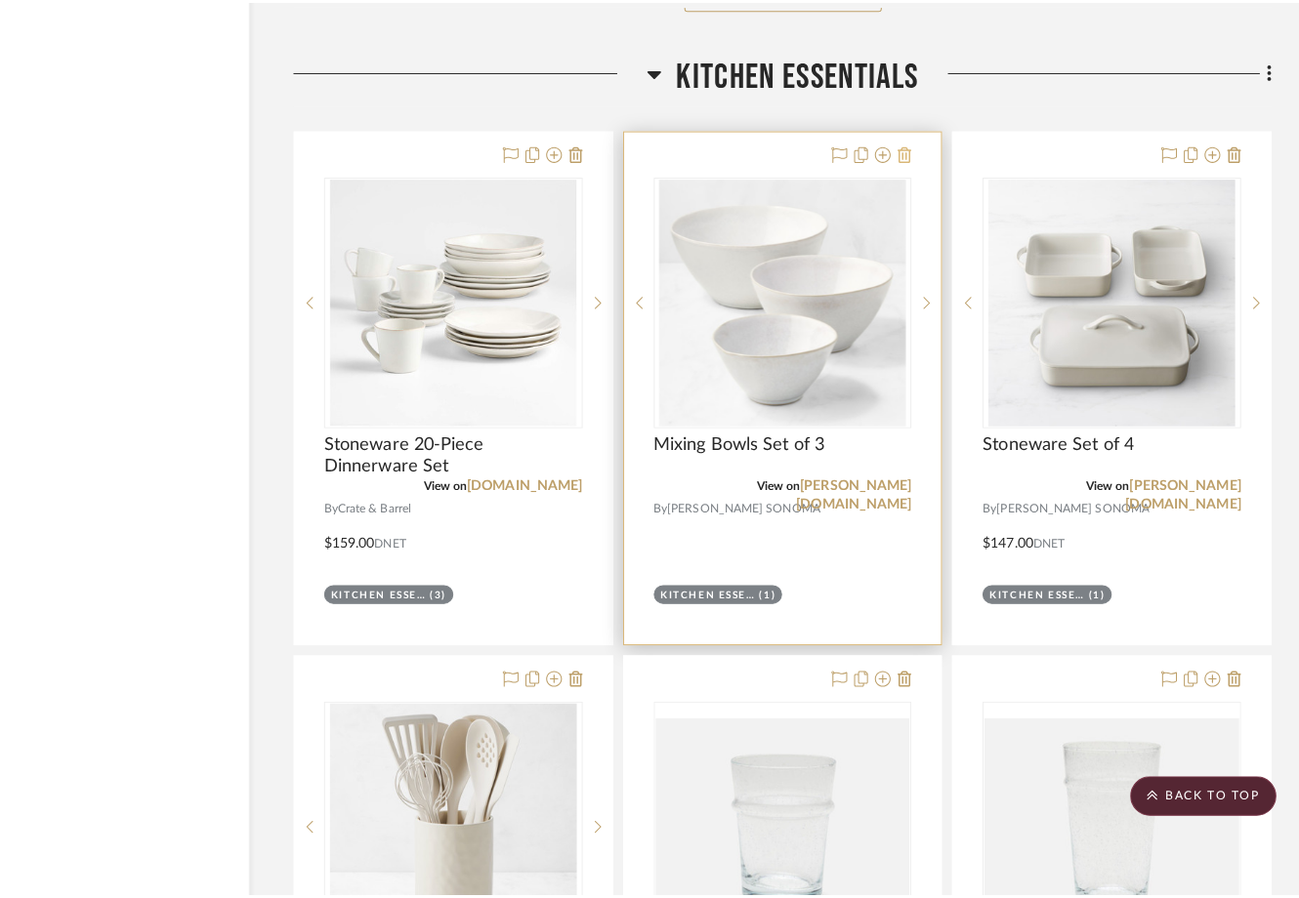
scroll to position [0, 0]
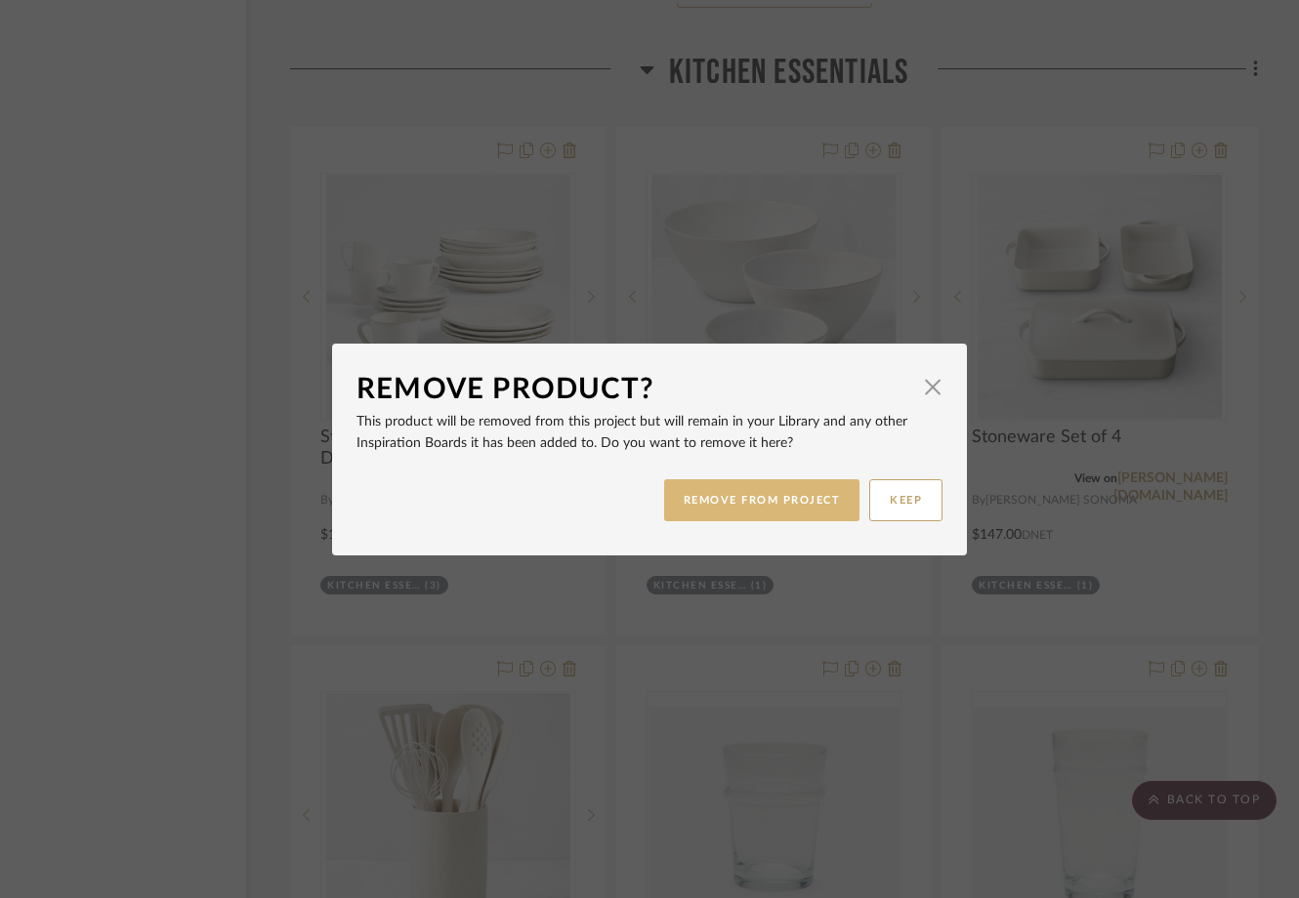
click at [748, 513] on button "REMOVE FROM PROJECT" at bounding box center [762, 501] width 196 height 42
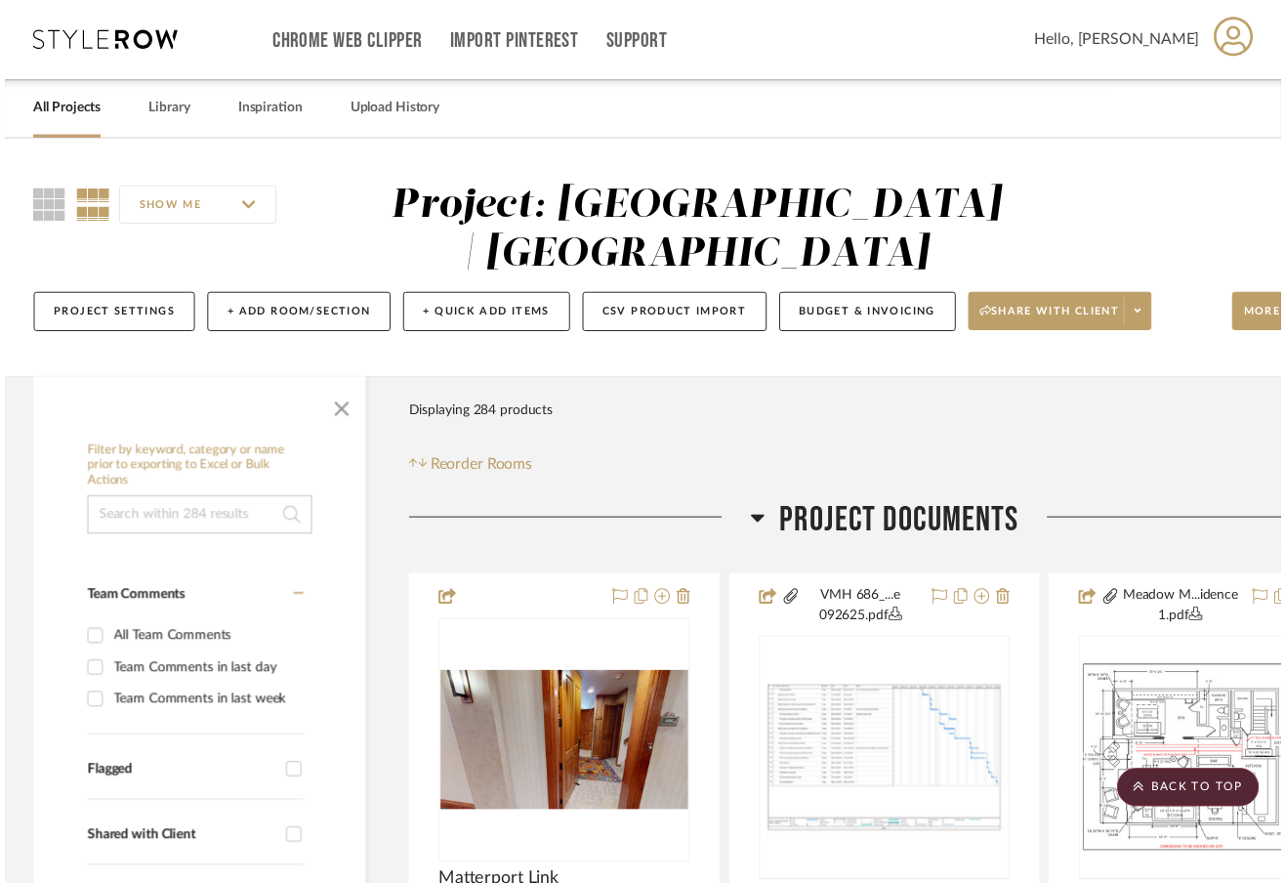
scroll to position [8830, 121]
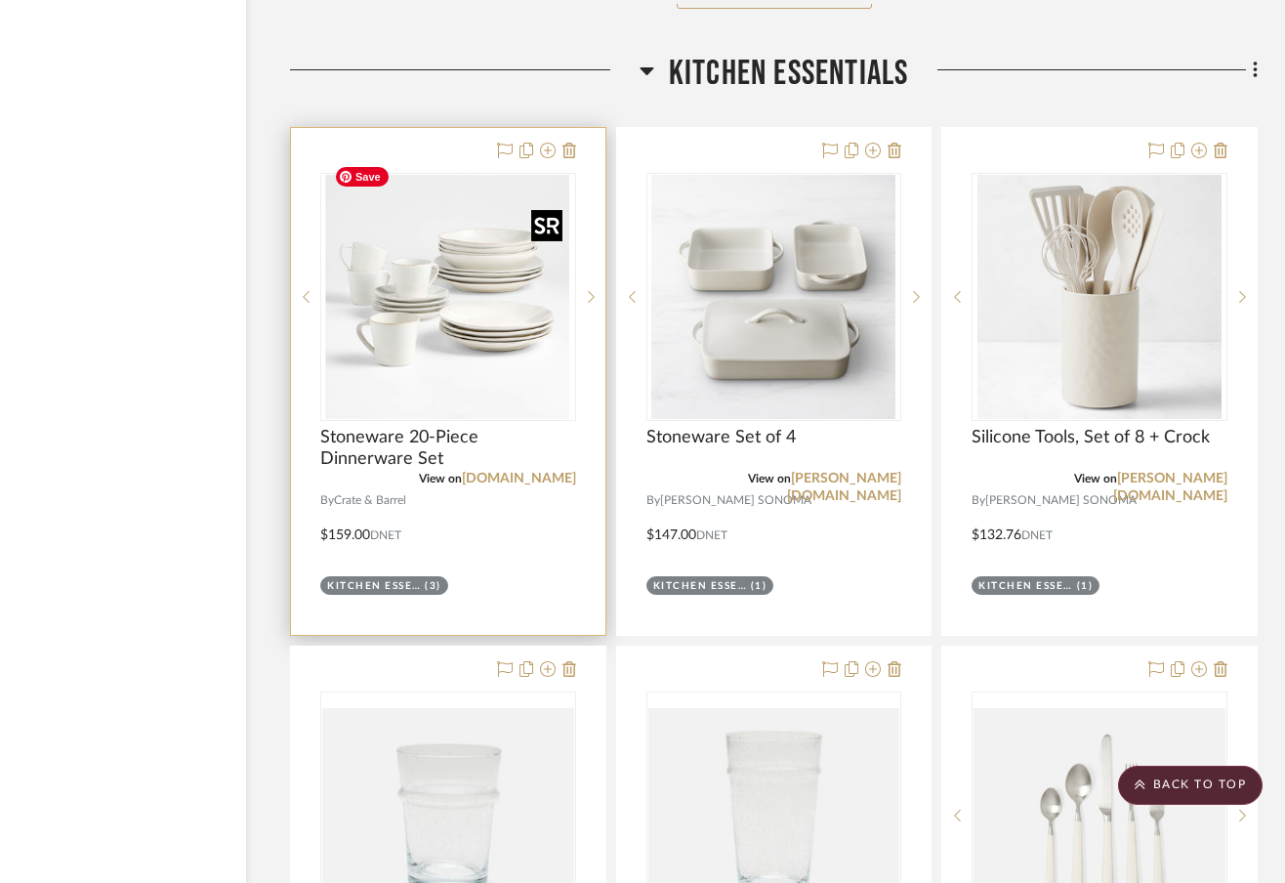
click at [511, 337] on img "0" at bounding box center [448, 297] width 244 height 244
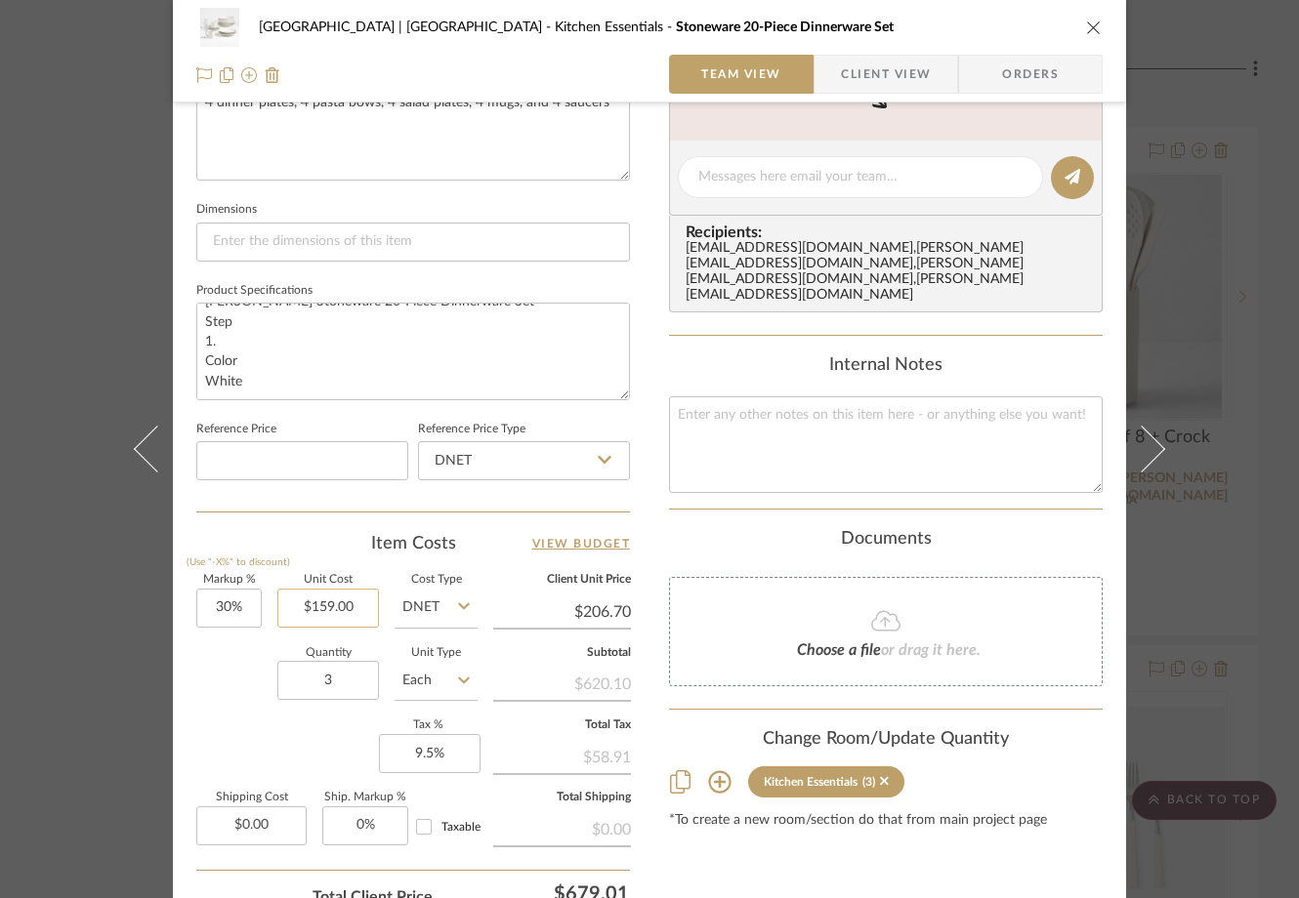
scroll to position [755, 0]
click at [357, 609] on input "159.00" at bounding box center [328, 606] width 102 height 39
type input "$199.00"
click at [227, 688] on div "Quantity 3 Unit Type Each" at bounding box center [336, 681] width 281 height 69
type input "$258.70"
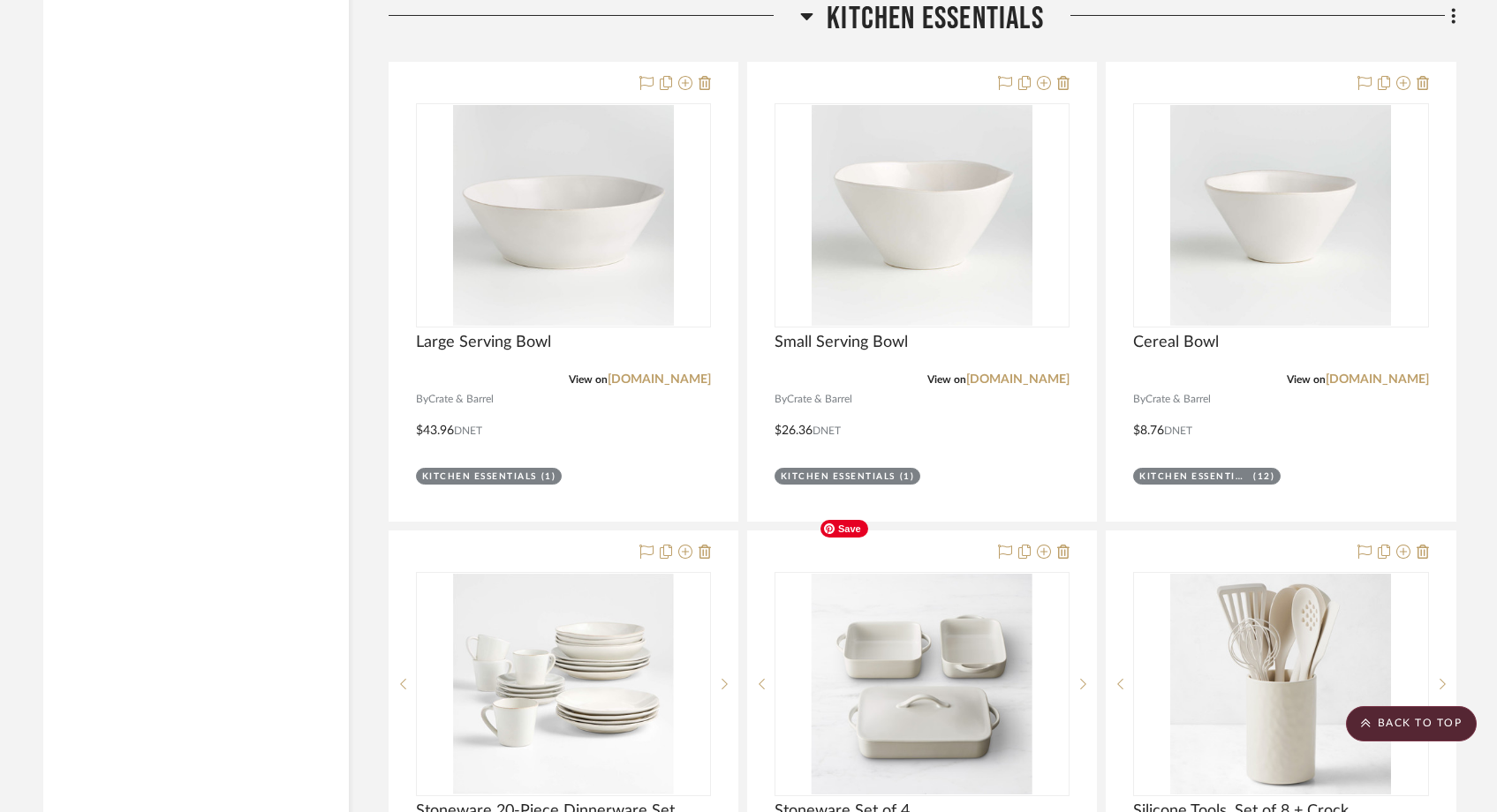
scroll to position [7962, 0]
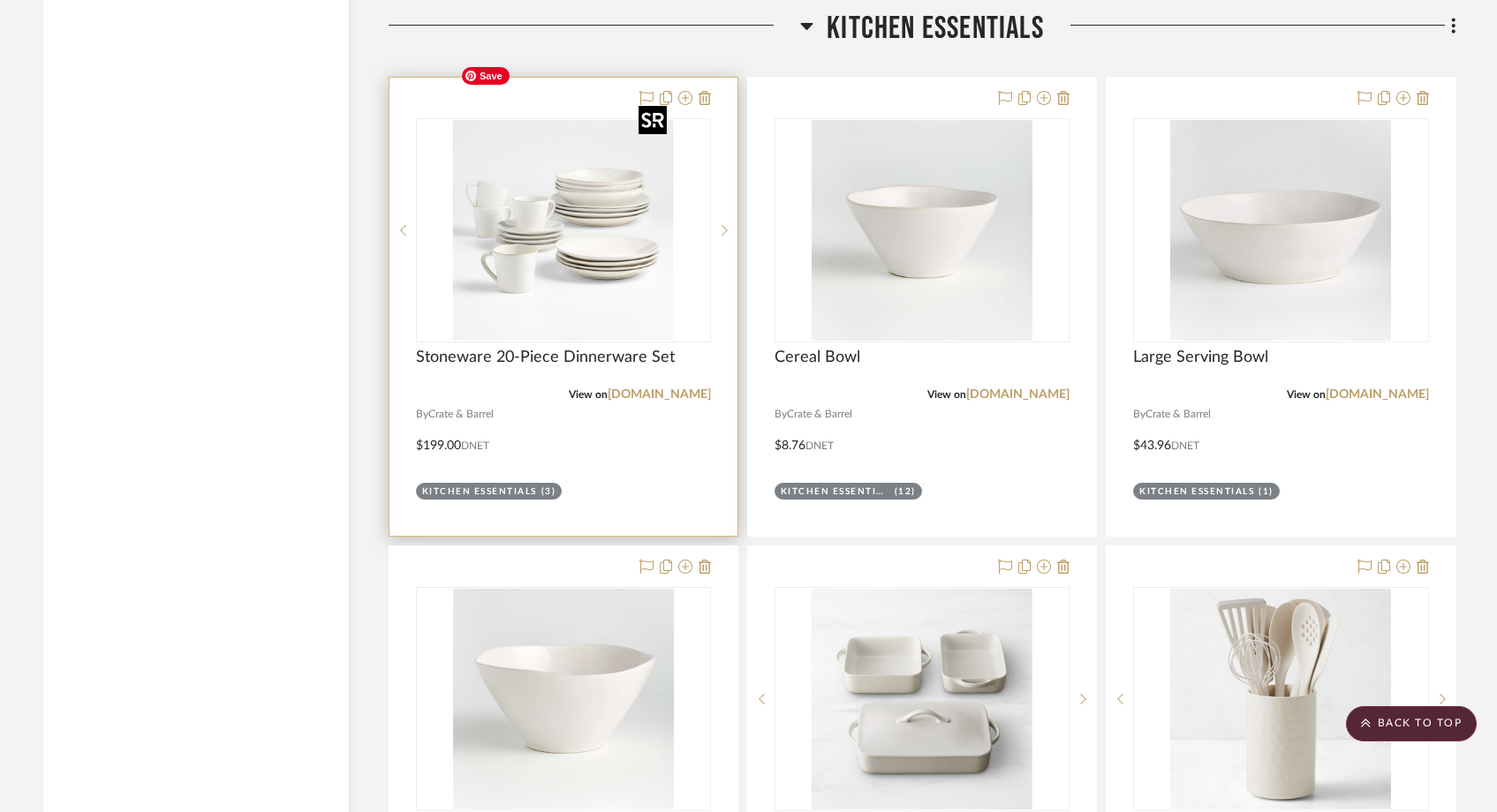
click at [636, 228] on img "0" at bounding box center [564, 231] width 221 height 221
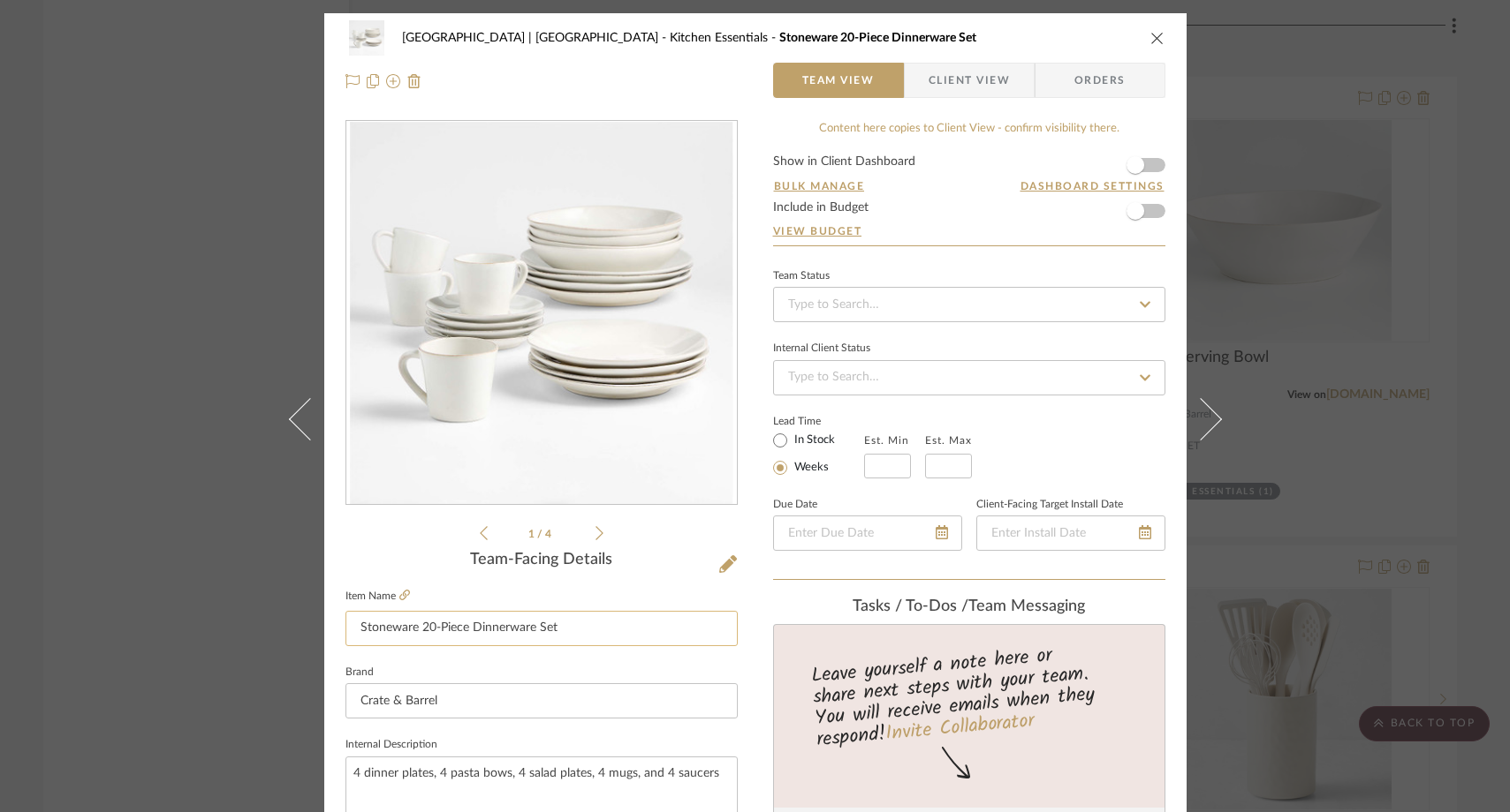
click at [580, 630] on input "Stoneware 20-Piece Dinnerware Set" at bounding box center [542, 628] width 393 height 35
type input "Stoneware 20-Piece Dinnerware (Set of 5)"
click at [558, 655] on sr-form-field "Item Name Stoneware 20-Piece Dinnerware (Set of 5)" at bounding box center [542, 623] width 393 height 76
click at [201, 298] on div "Meadow Mountain | Vail Valley Kitchen Essentials Stoneware 20-Piece Dinnerware …" at bounding box center [755, 406] width 1510 height 812
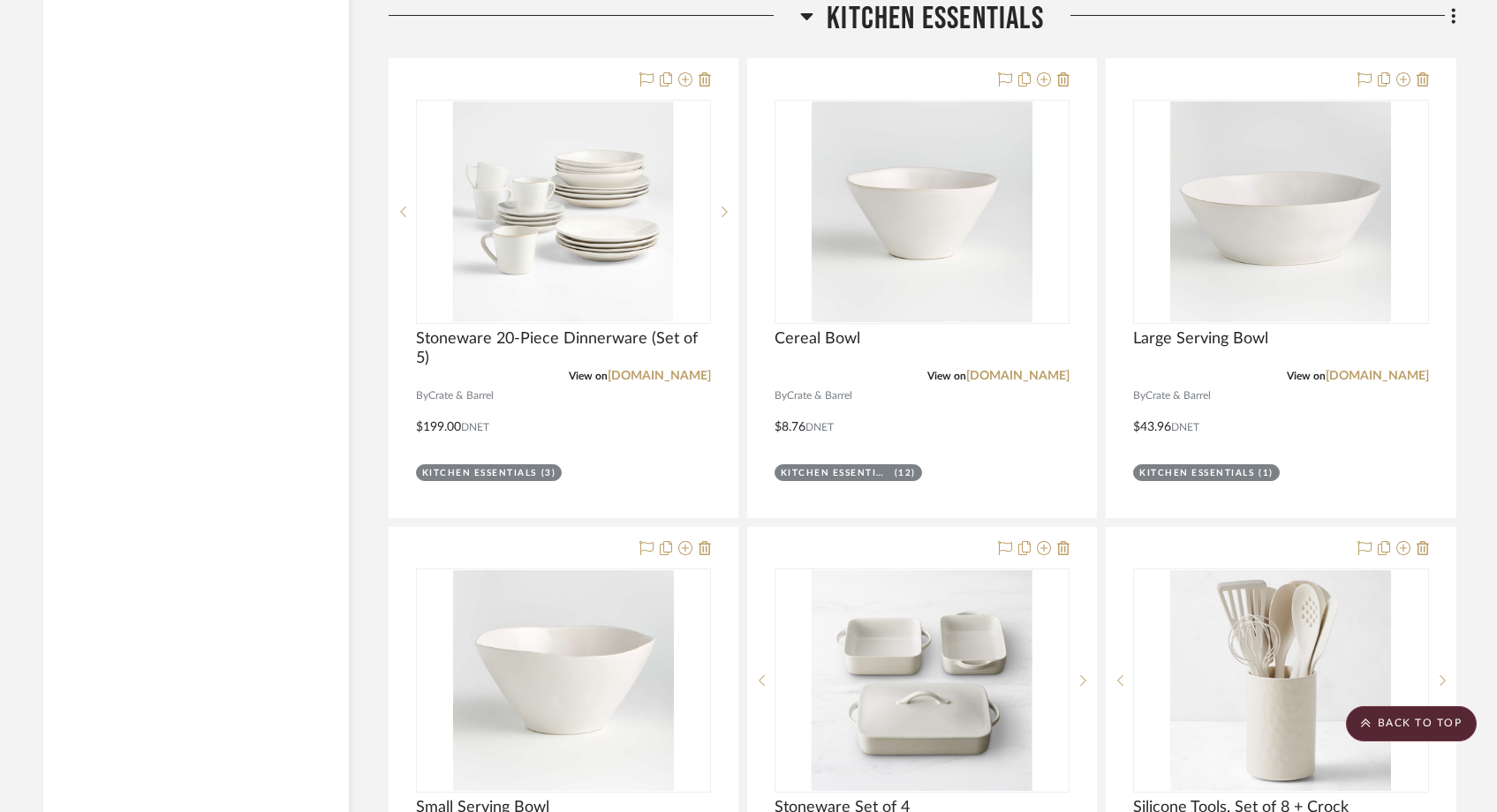
scroll to position [7986, 0]
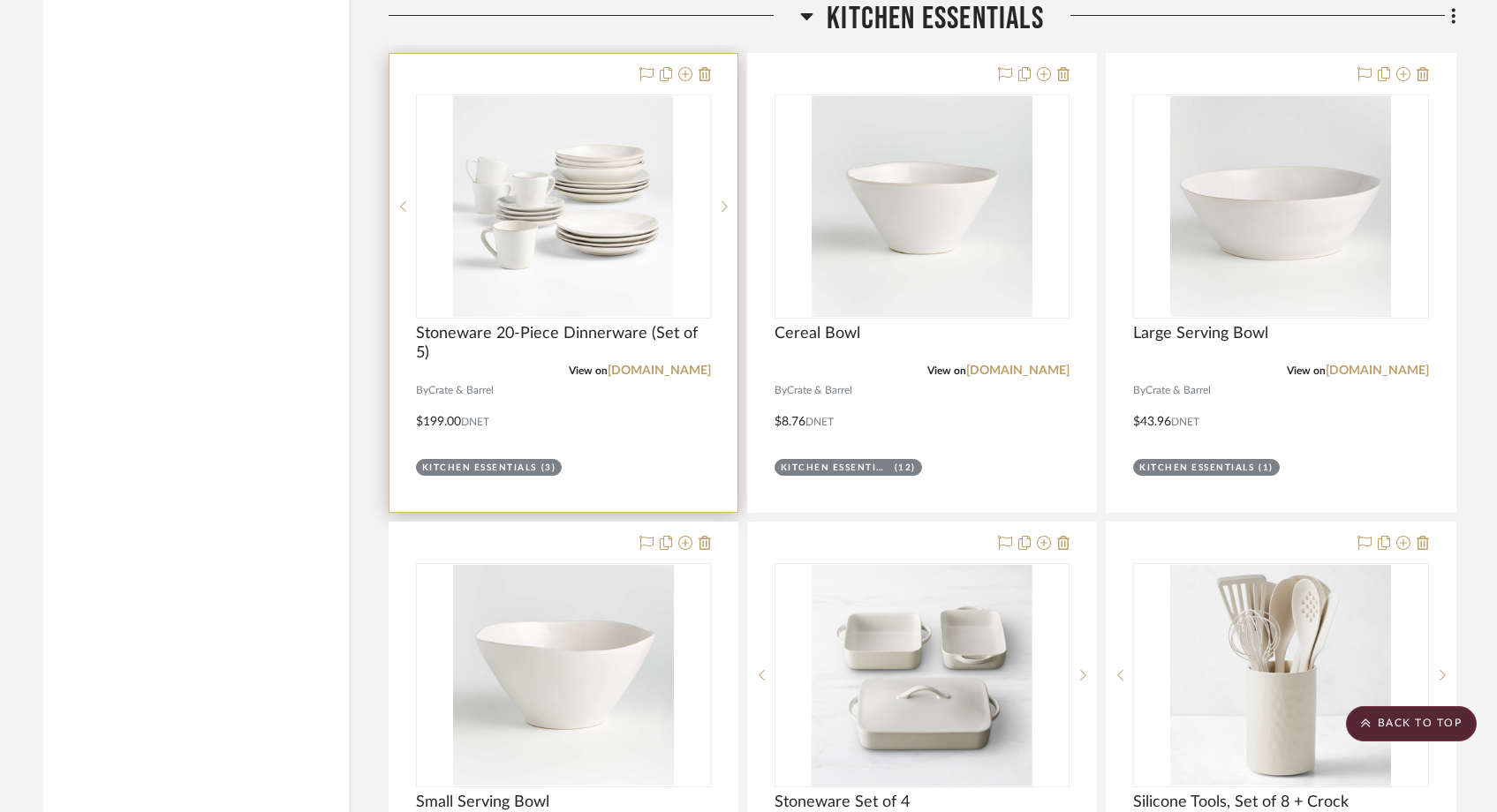
click at [608, 255] on div "0" at bounding box center [564, 206] width 293 height 222
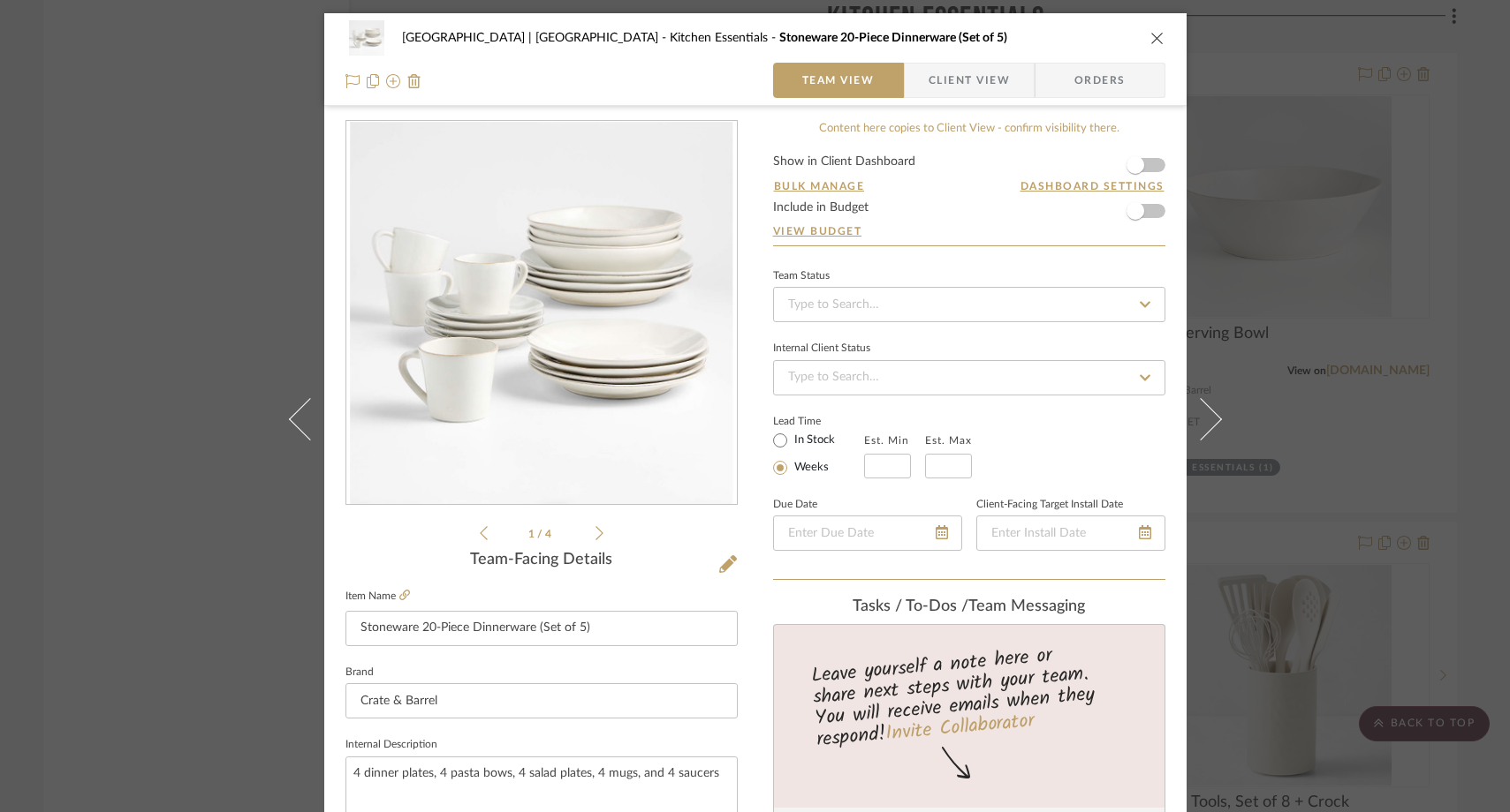
scroll to position [100, 0]
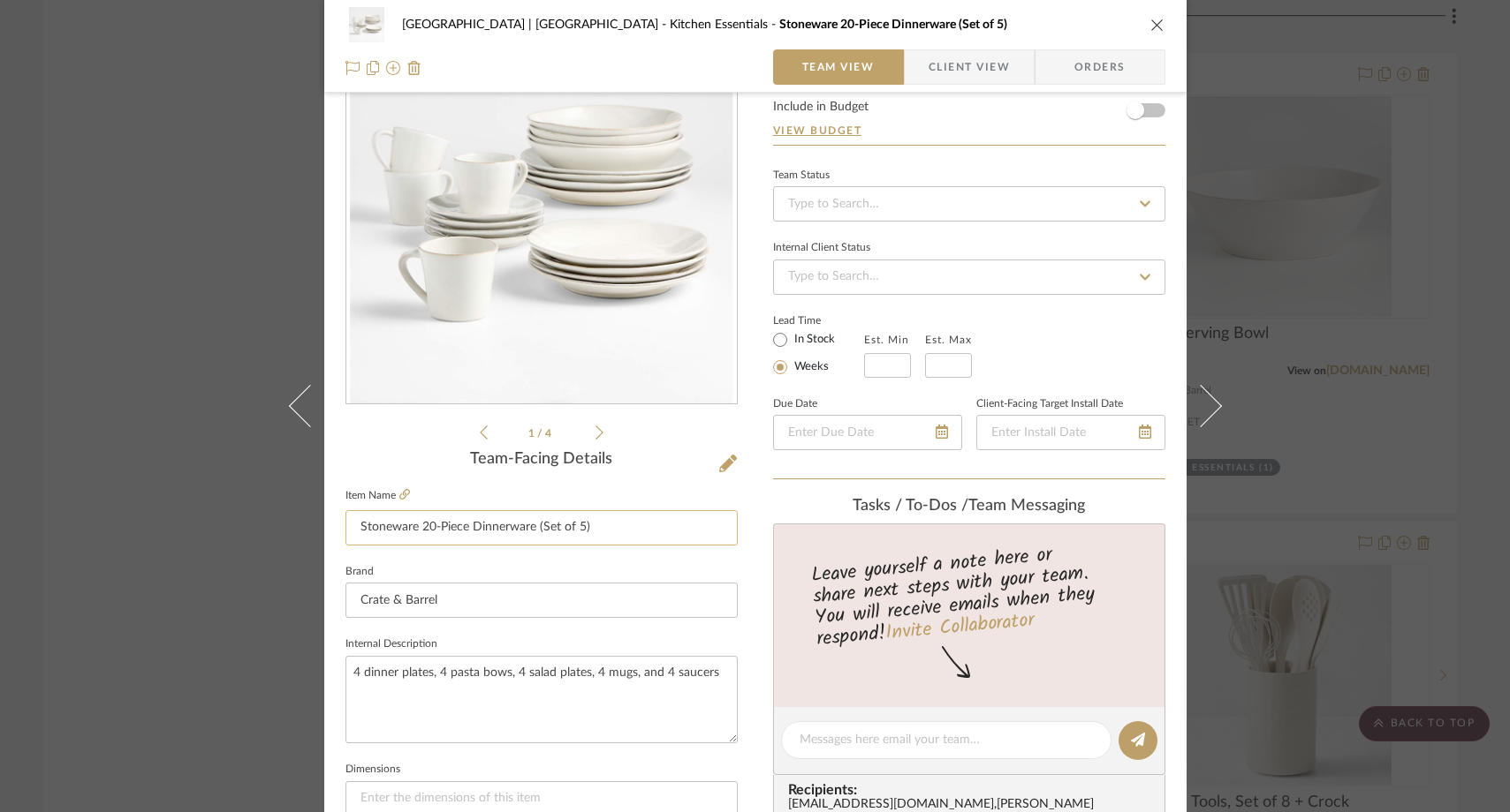
drag, startPoint x: 572, startPoint y: 533, endPoint x: 533, endPoint y: 533, distance: 39.0
click at [533, 533] on input "Stoneware 20-Piece Dinnerware (Set of 5)" at bounding box center [542, 527] width 393 height 35
type input "Stoneware 20-Piece Dinnerware"
click at [511, 550] on sr-form-field "Item Name Stoneware 20-Piece Dinnerware" at bounding box center [542, 522] width 393 height 76
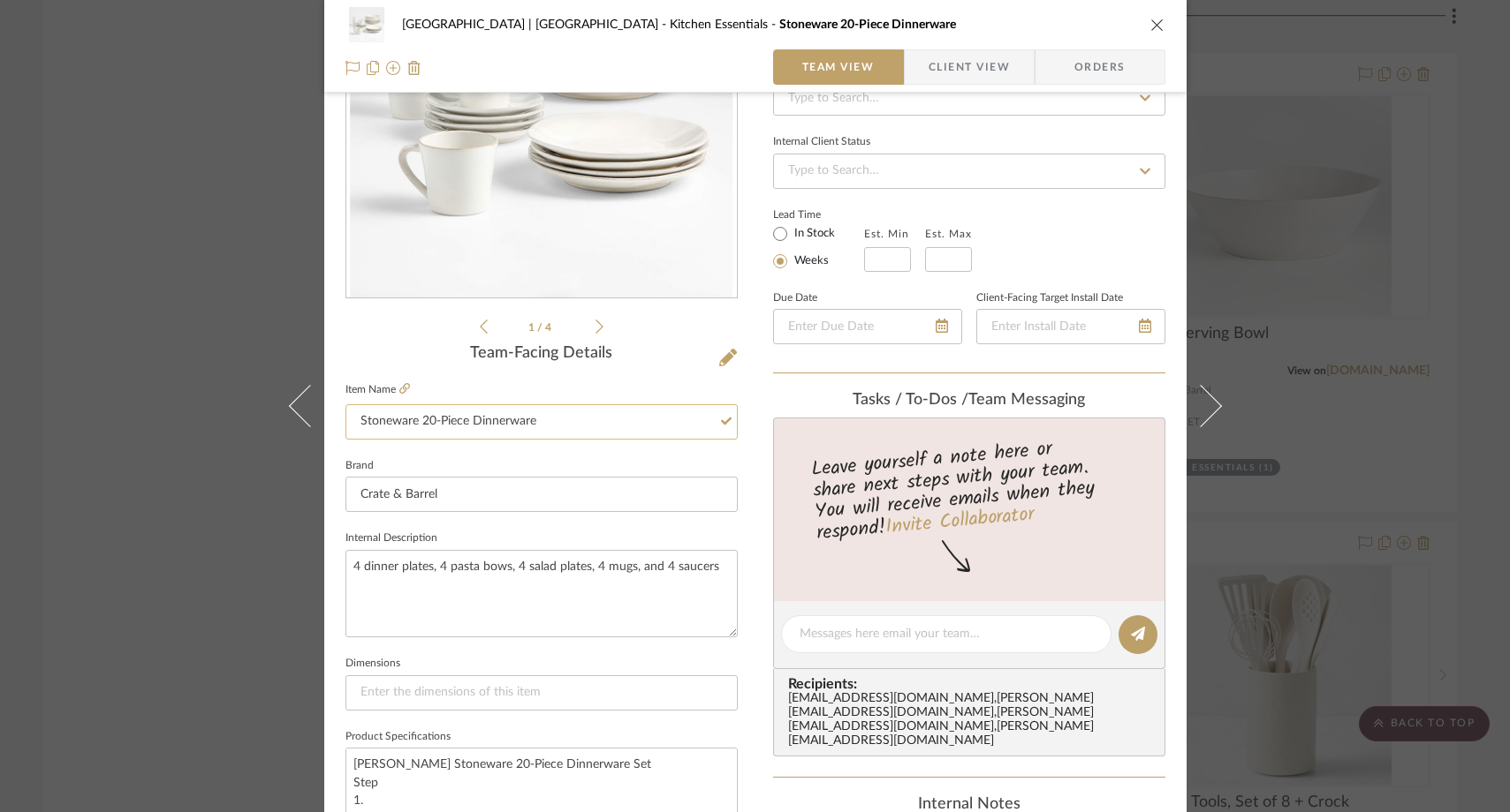
scroll to position [222, 0]
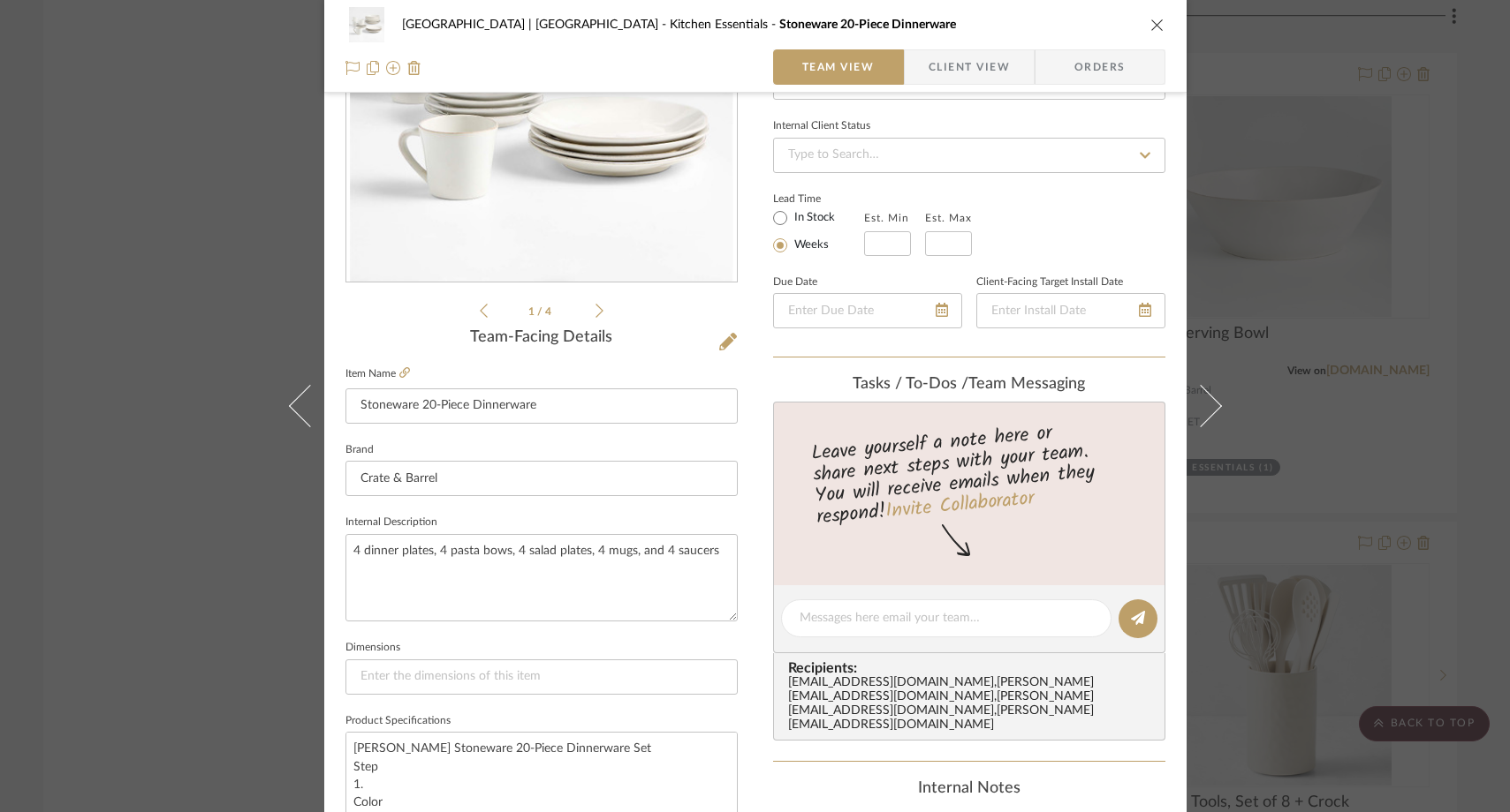
click at [221, 160] on div "Meadow Mountain | Vail Valley Kitchen Essentials Stoneware 20-Piece Dinnerware …" at bounding box center [755, 406] width 1510 height 812
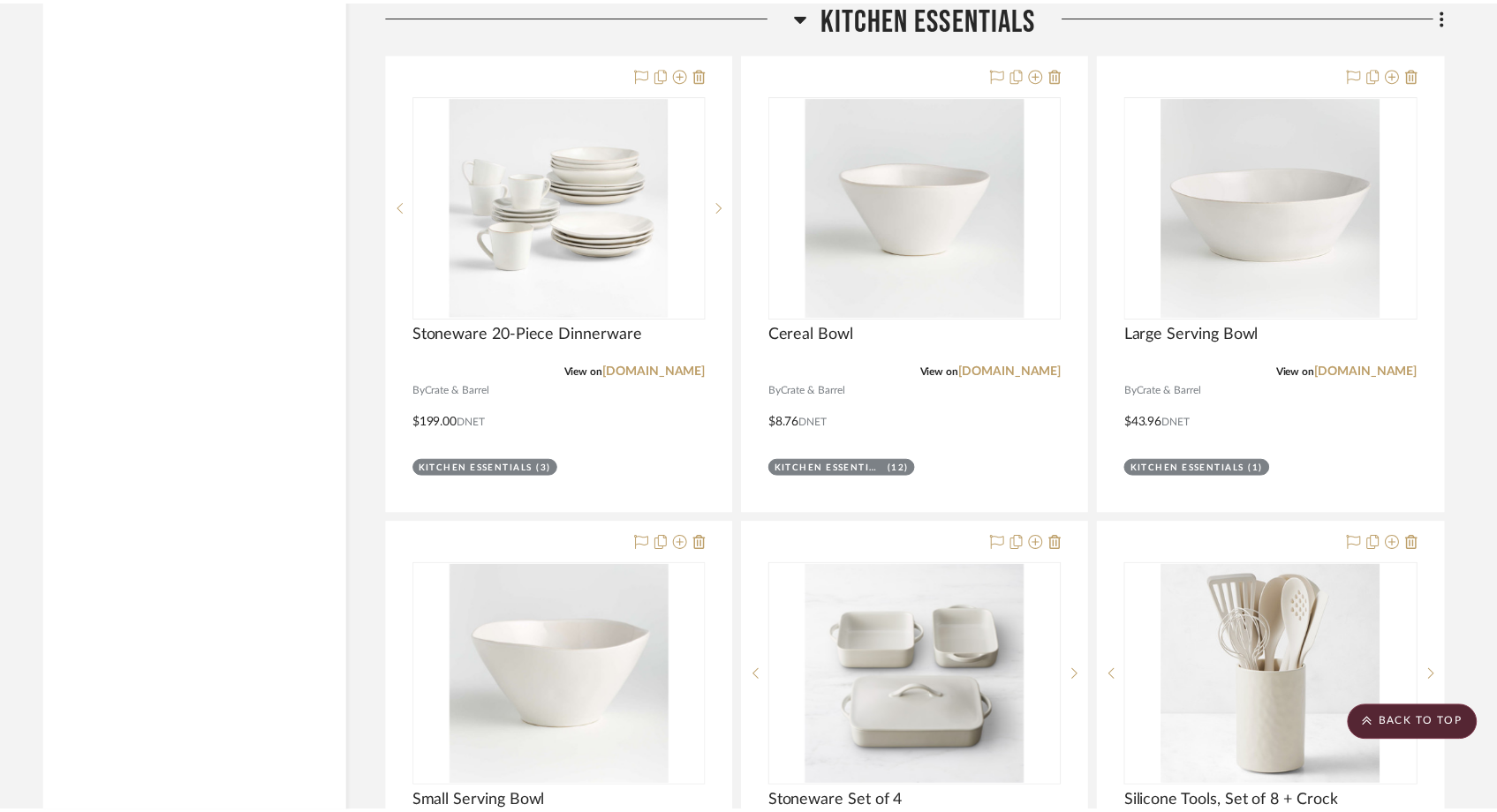
scroll to position [7986, 0]
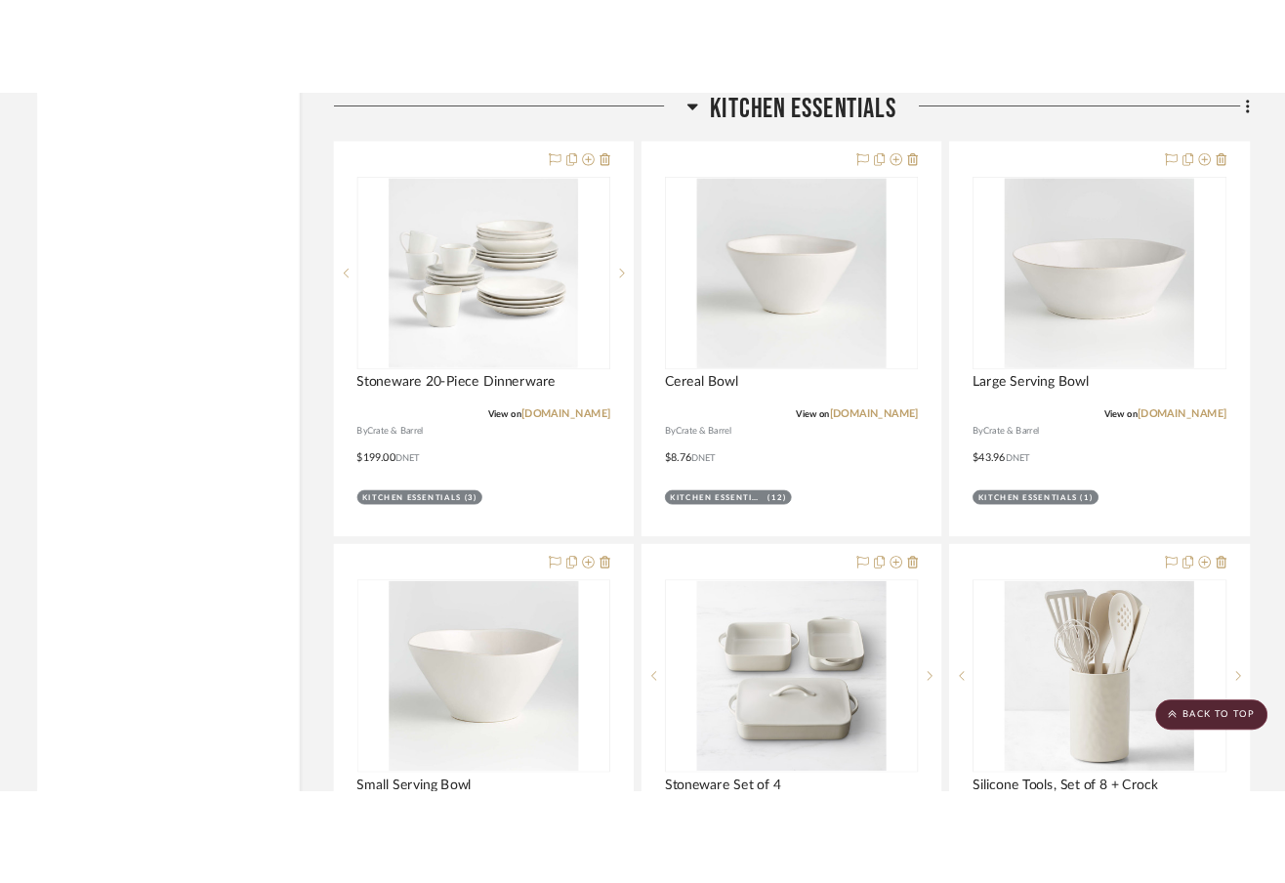
scroll to position [8877, 0]
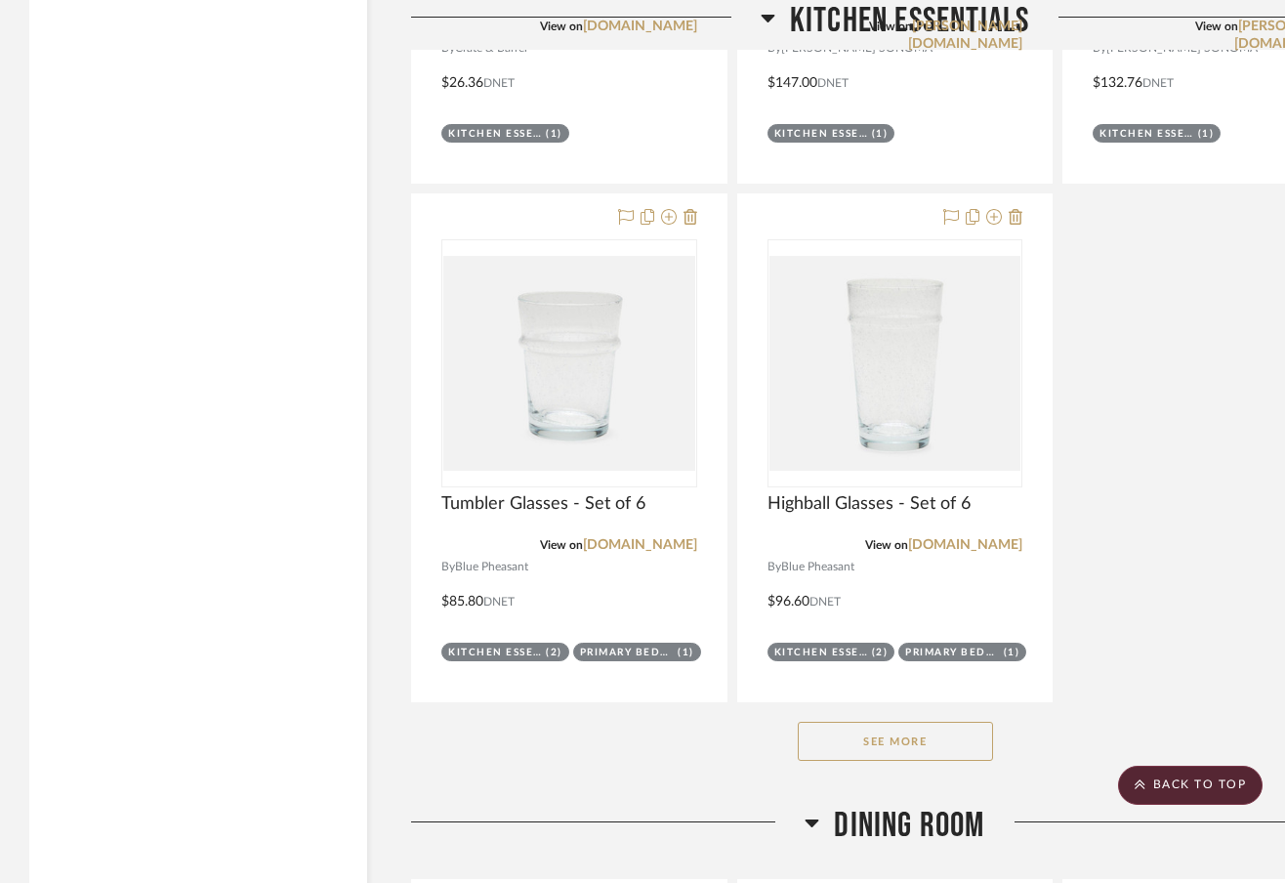
scroll to position [9830, 0]
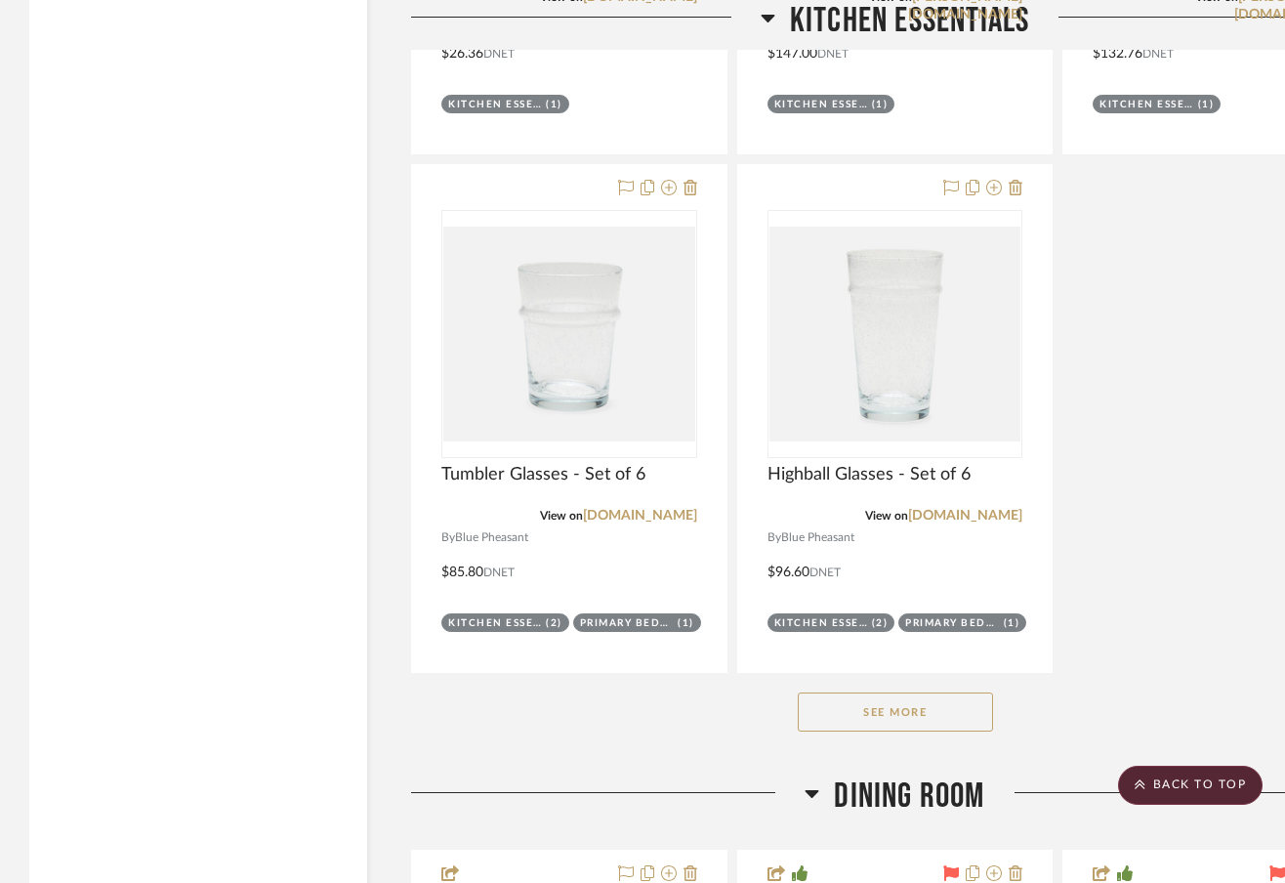
click at [827, 692] on button "See More" at bounding box center [895, 711] width 195 height 39
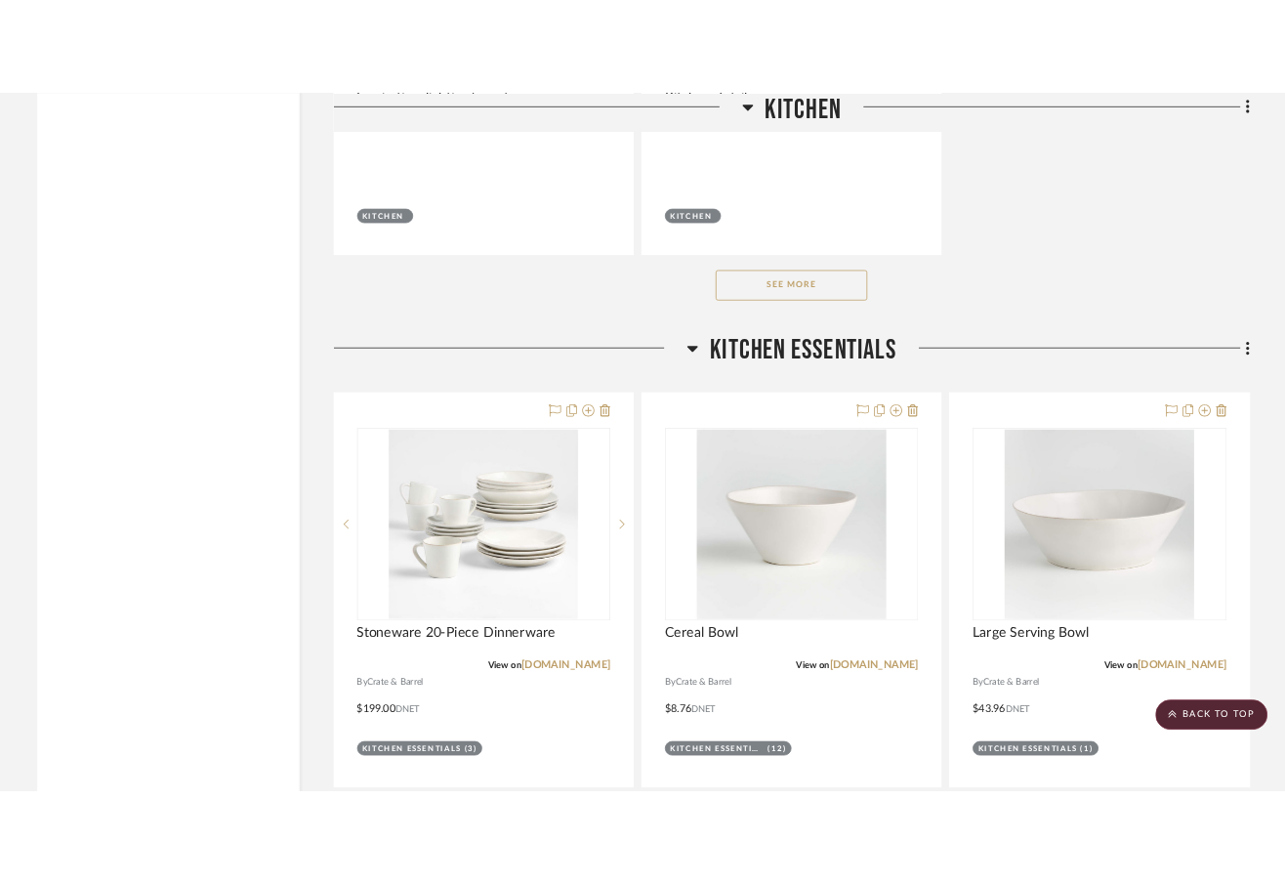
scroll to position [8554, 0]
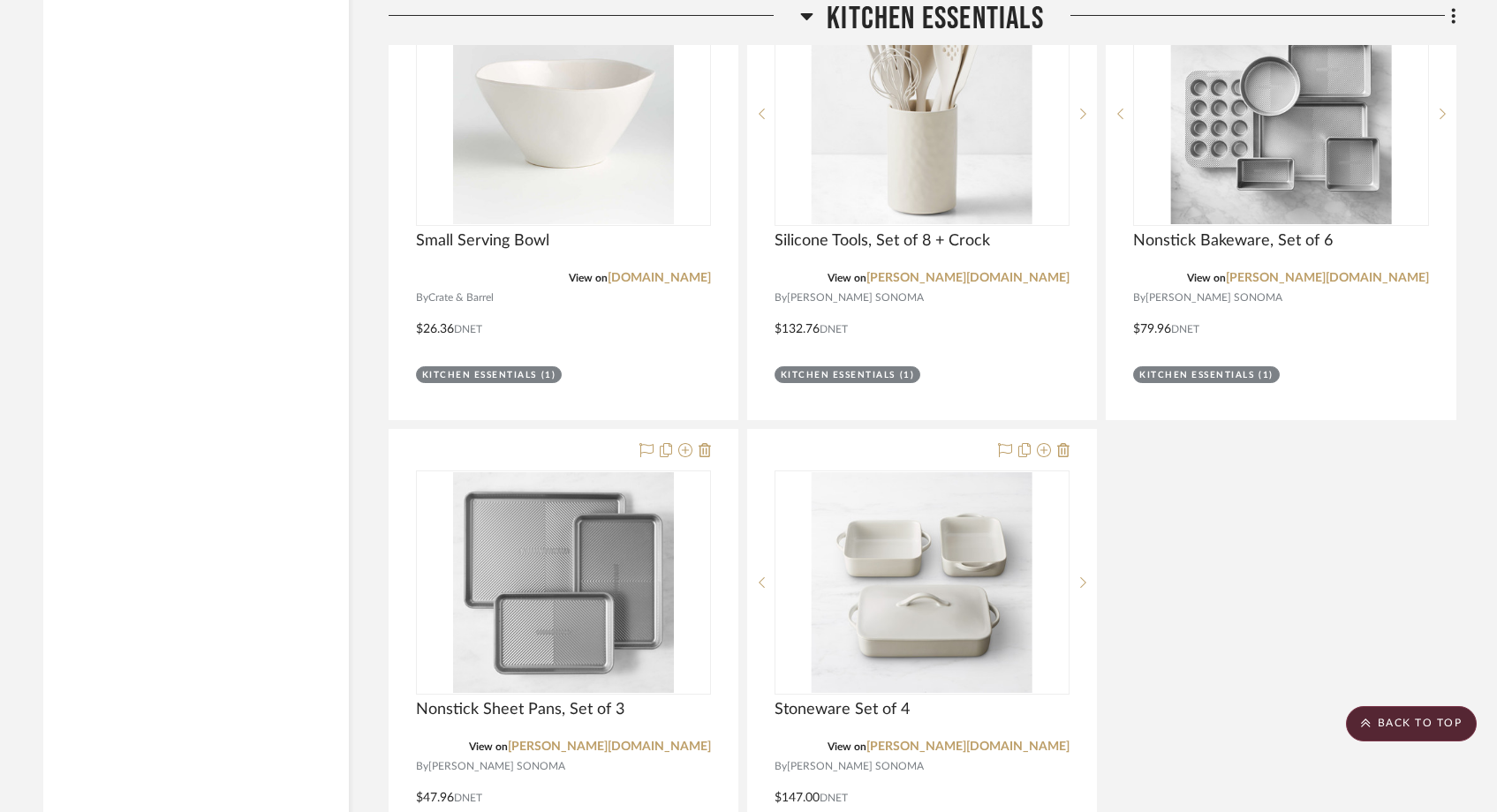
scroll to position [8725, 0]
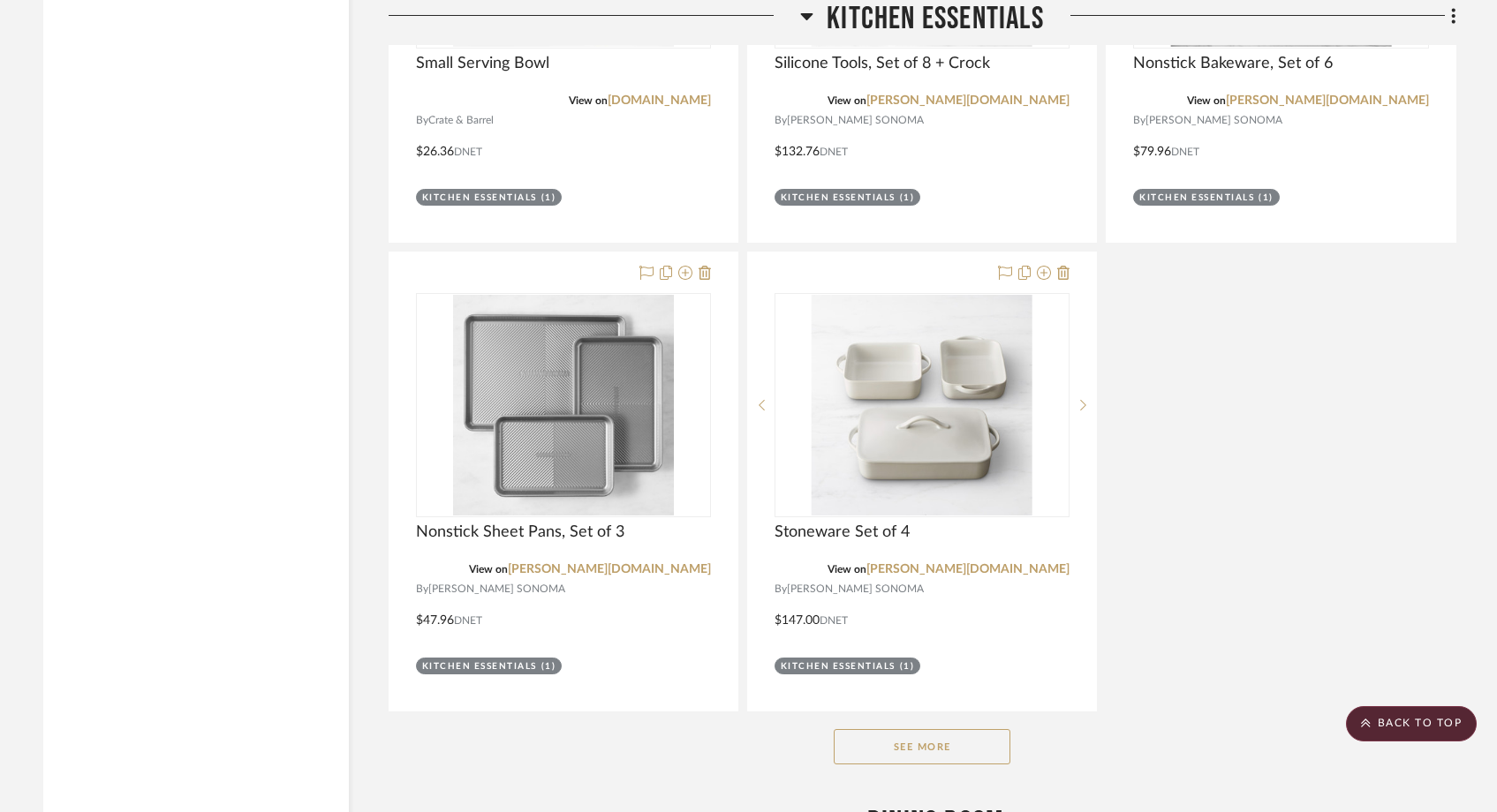
click at [906, 730] on button "See More" at bounding box center [922, 747] width 176 height 35
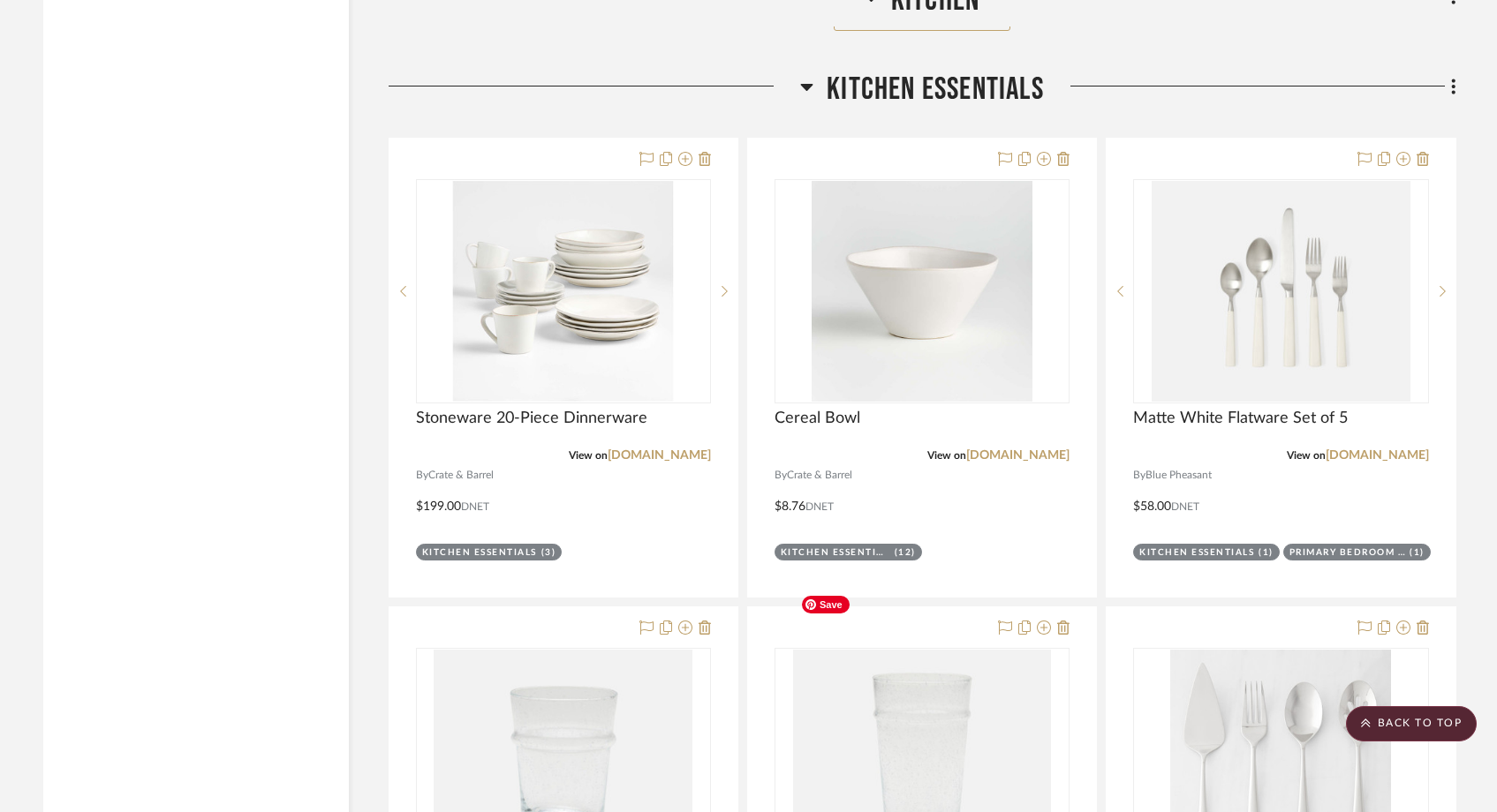
scroll to position [7897, 0]
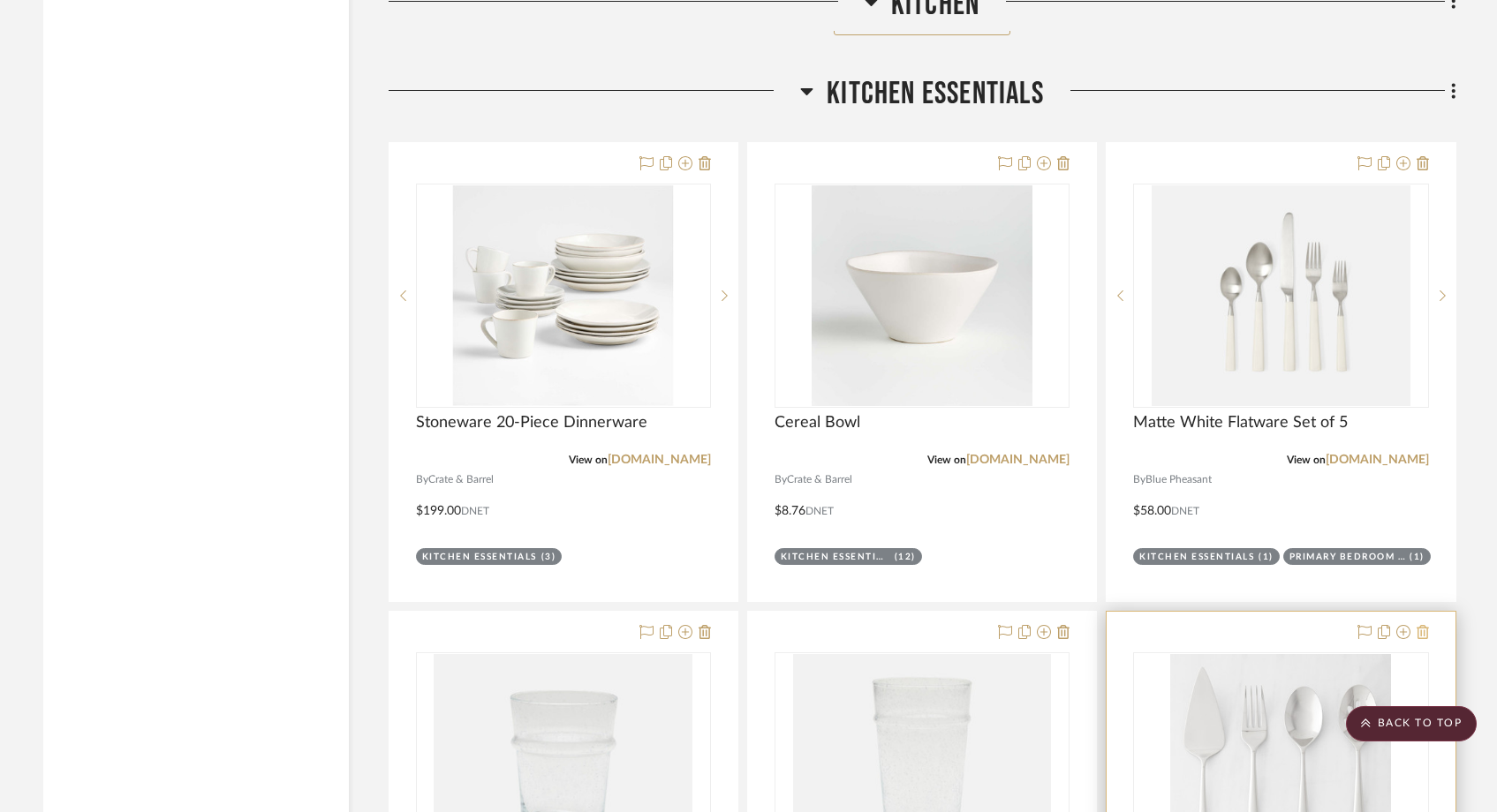
click at [1174, 625] on icon at bounding box center [1423, 632] width 13 height 14
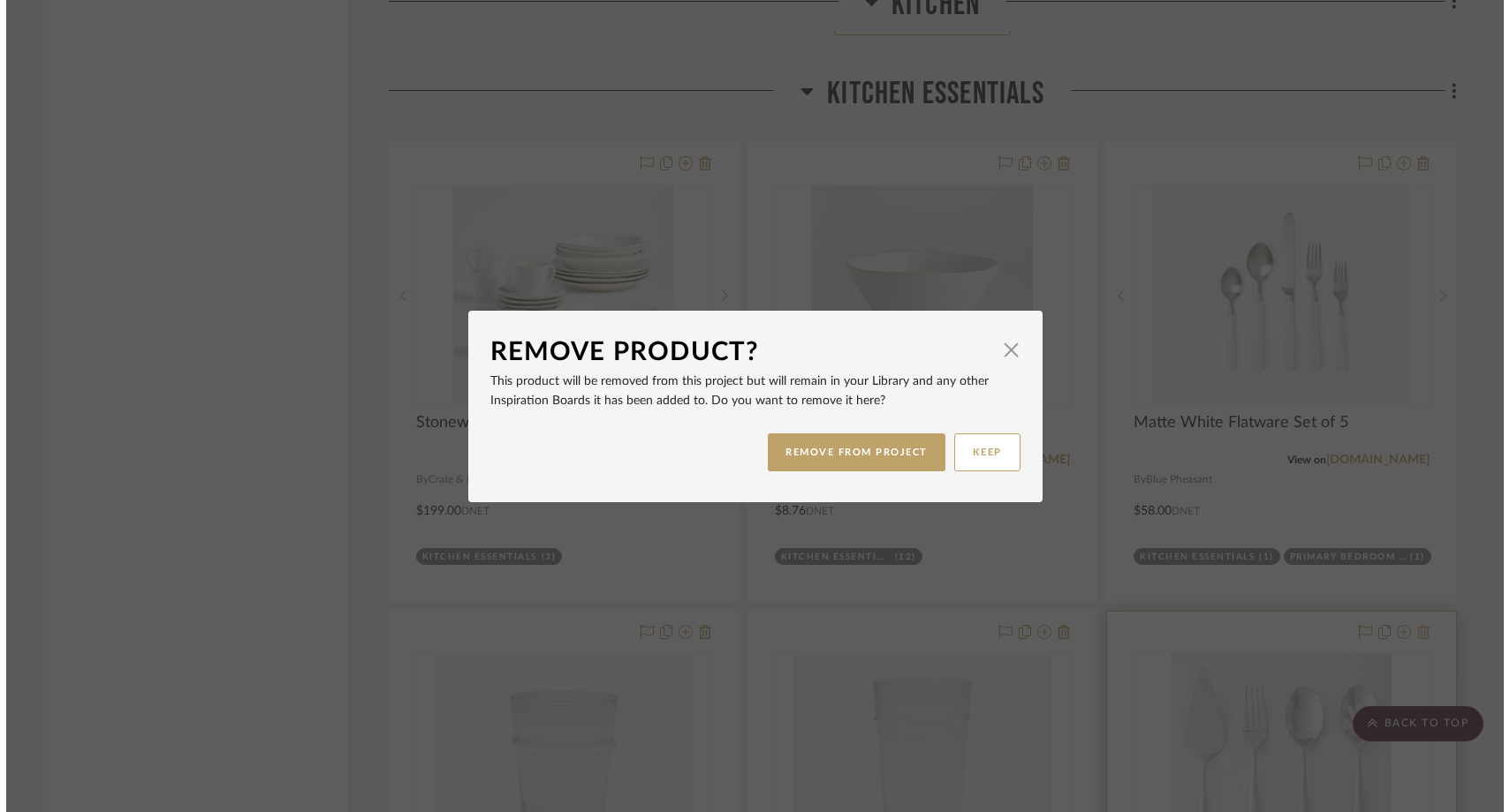
scroll to position [0, 0]
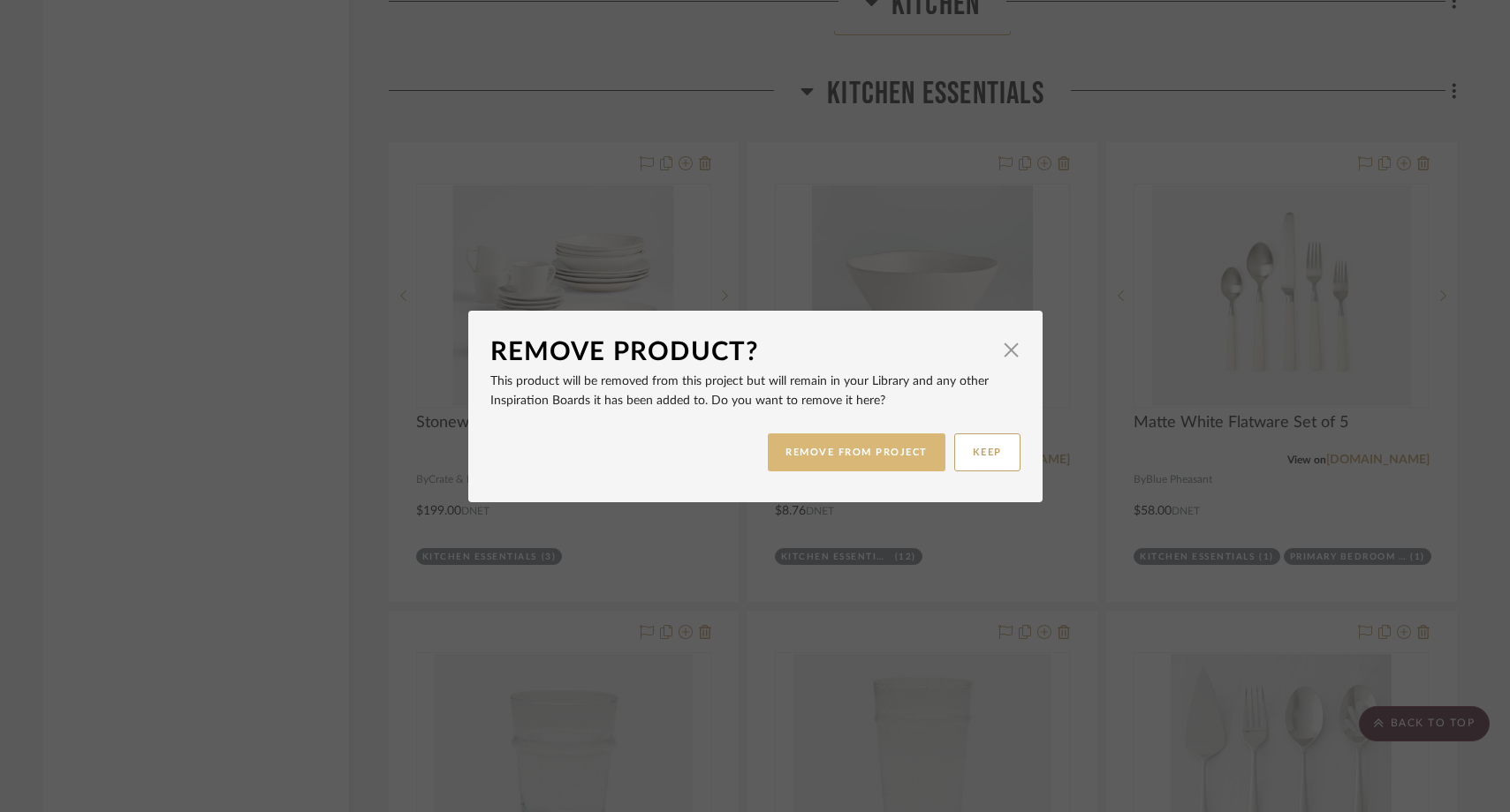
click at [869, 452] on button "REMOVE FROM PROJECT" at bounding box center [857, 453] width 177 height 38
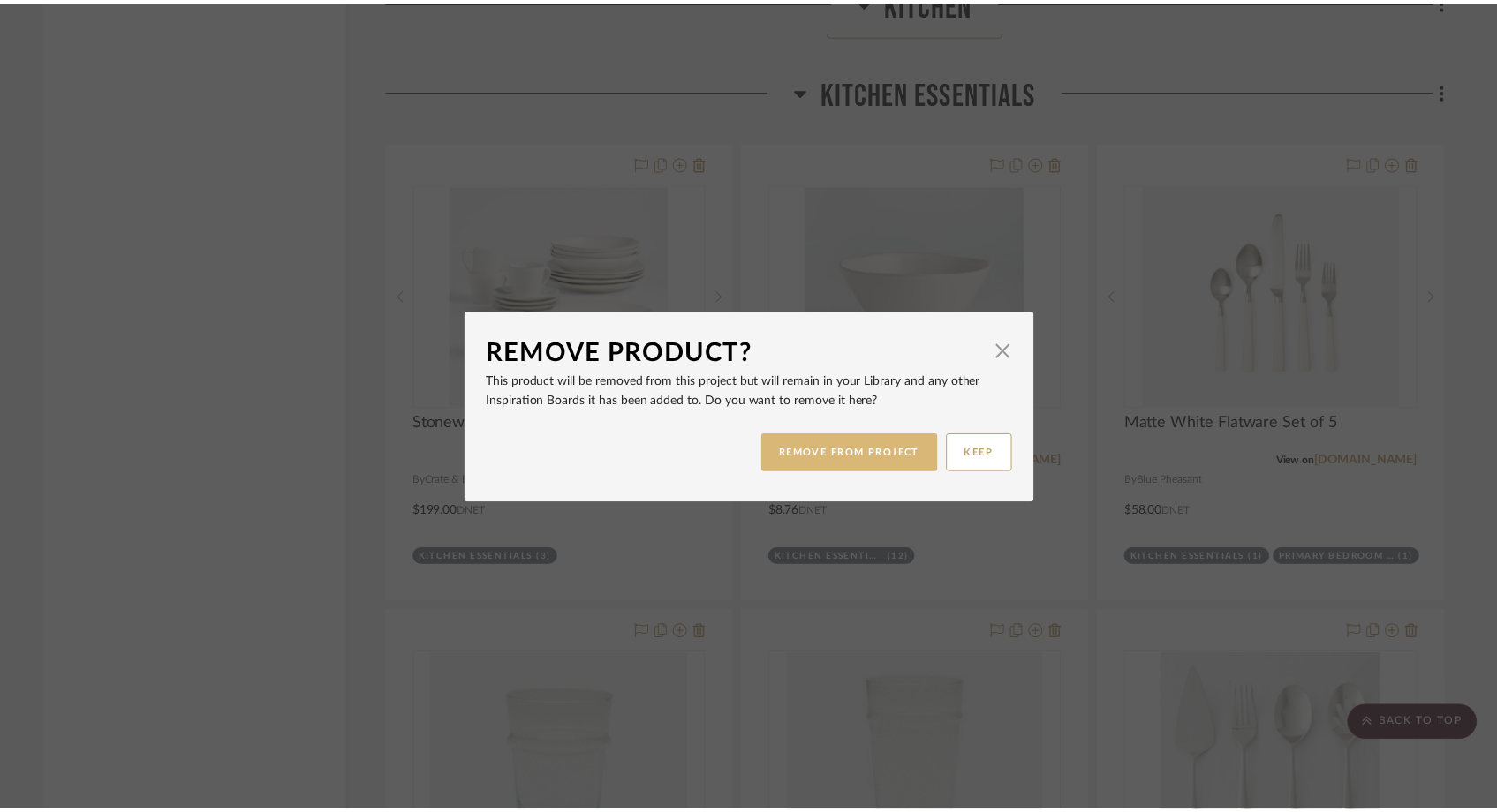
scroll to position [7897, 0]
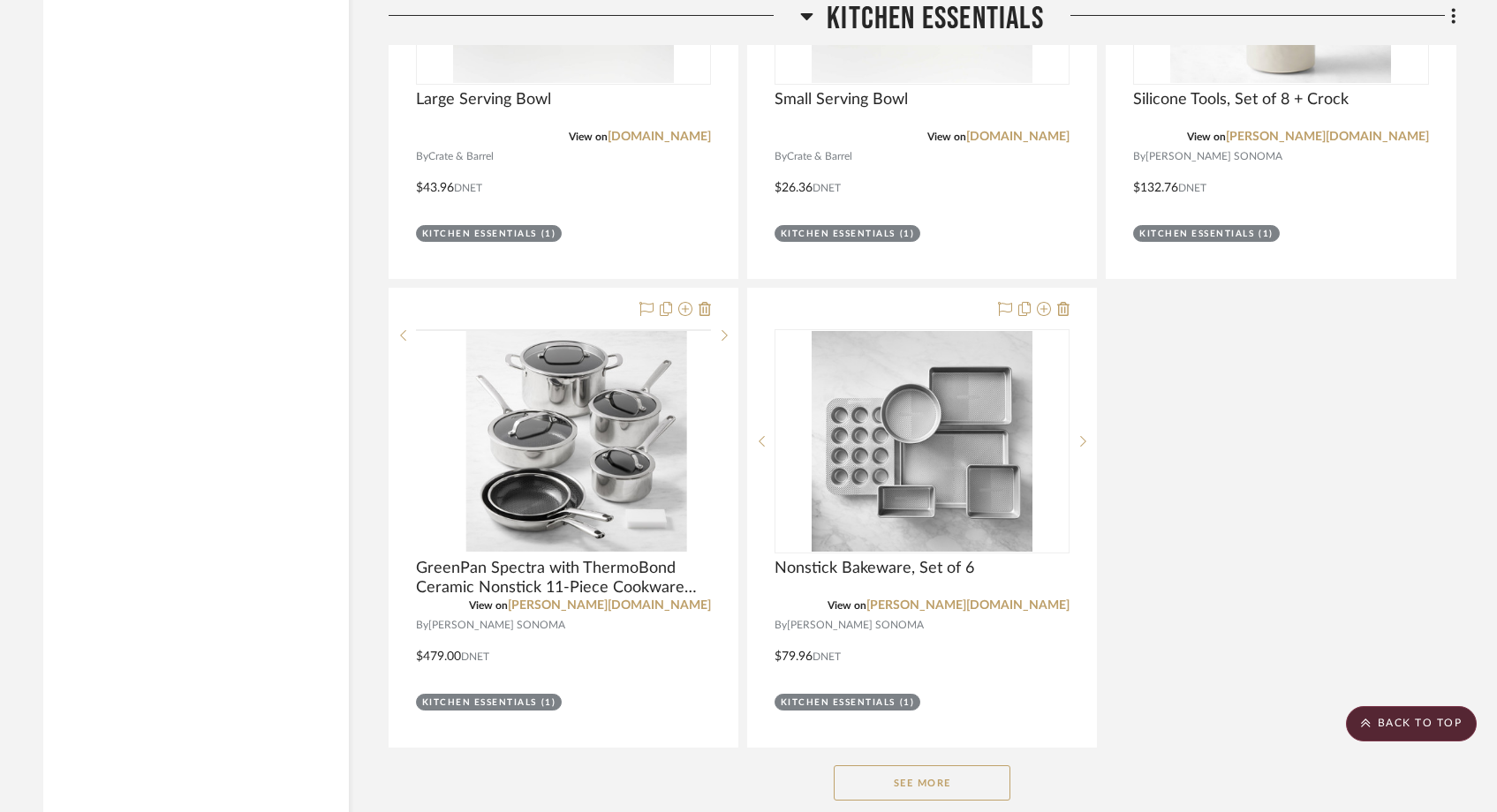
scroll to position [8762, 0]
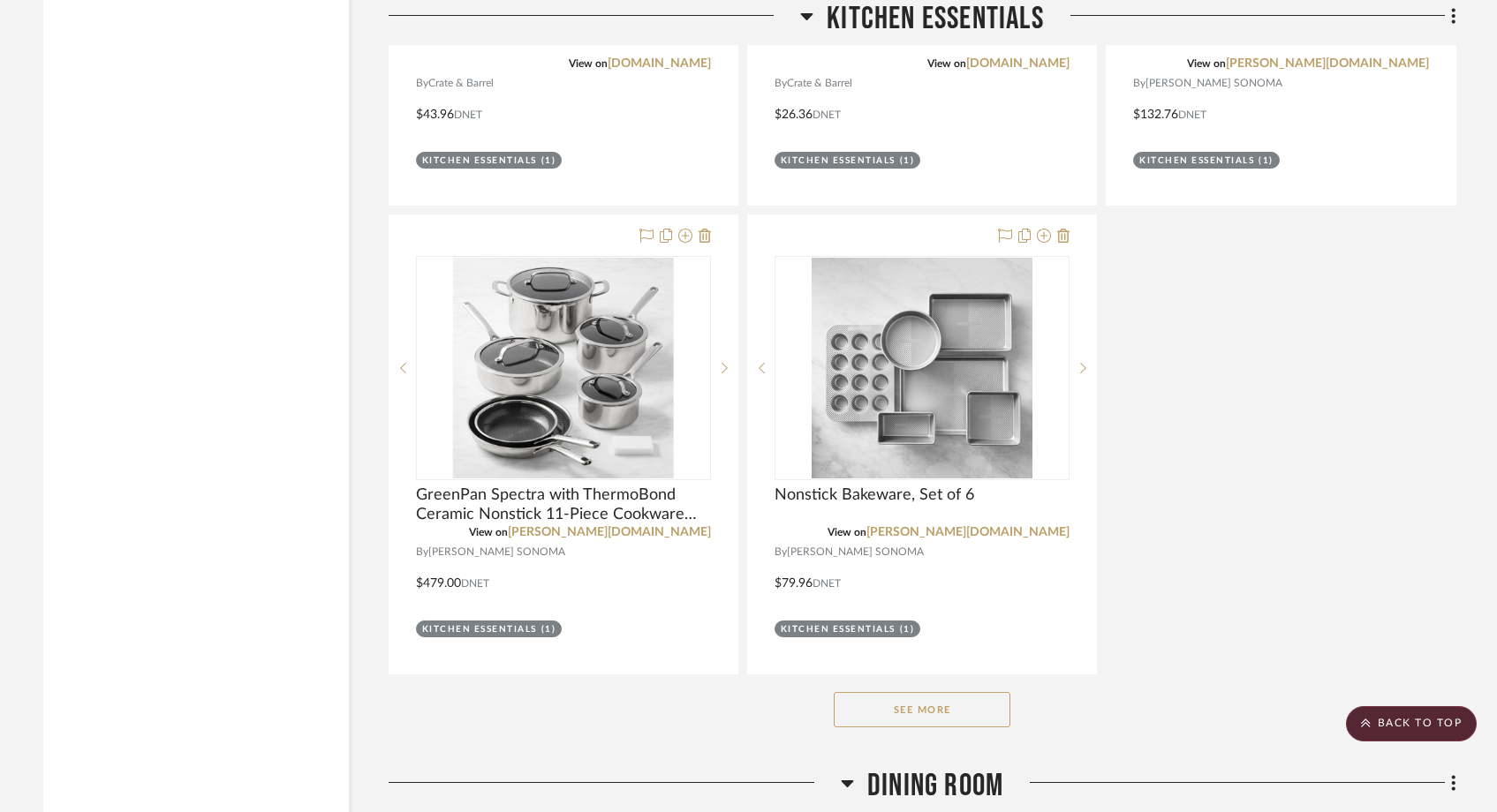
click at [865, 693] on button "See More" at bounding box center [922, 710] width 176 height 35
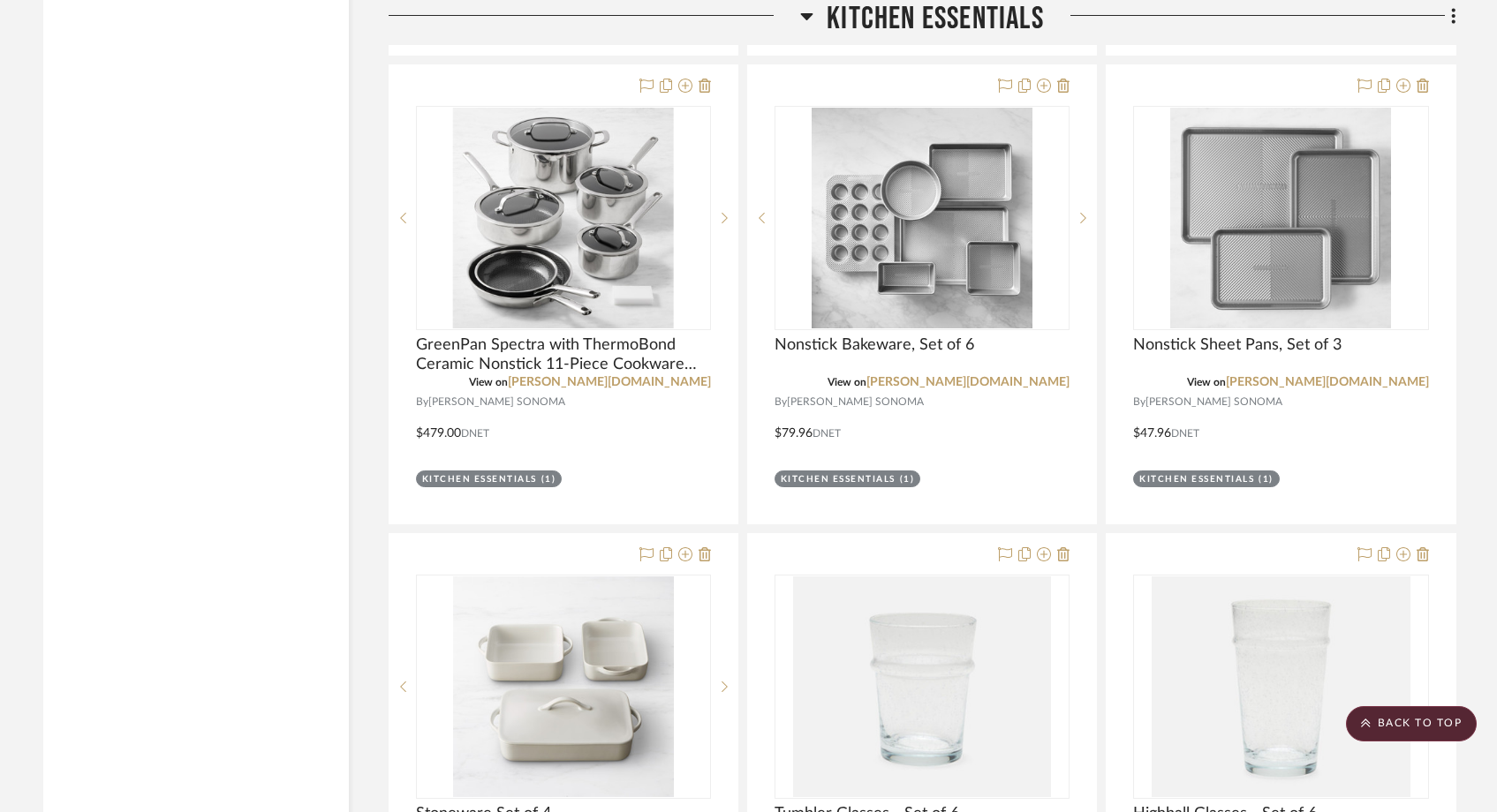
scroll to position [8915, 0]
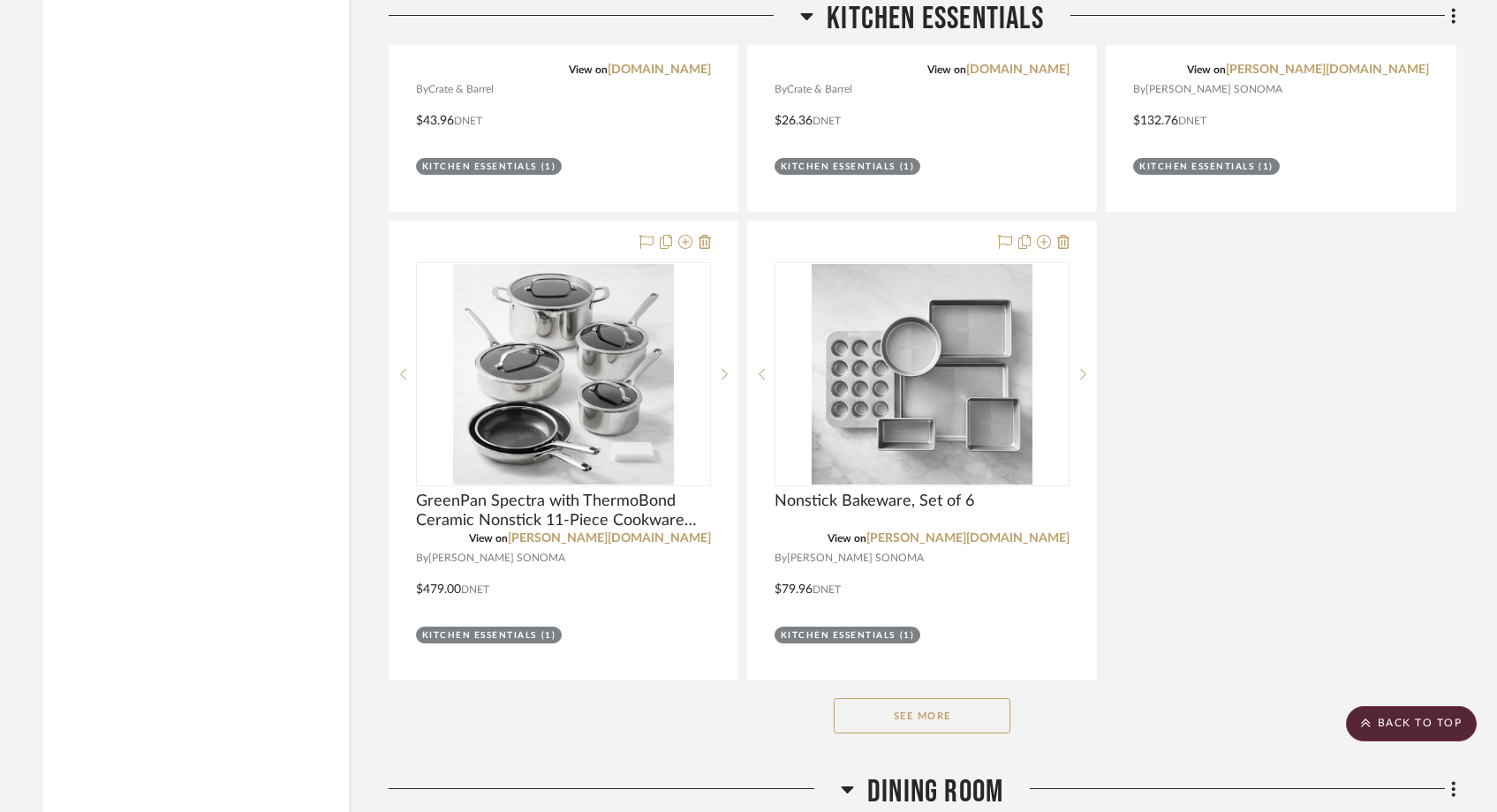
scroll to position [8820, 0]
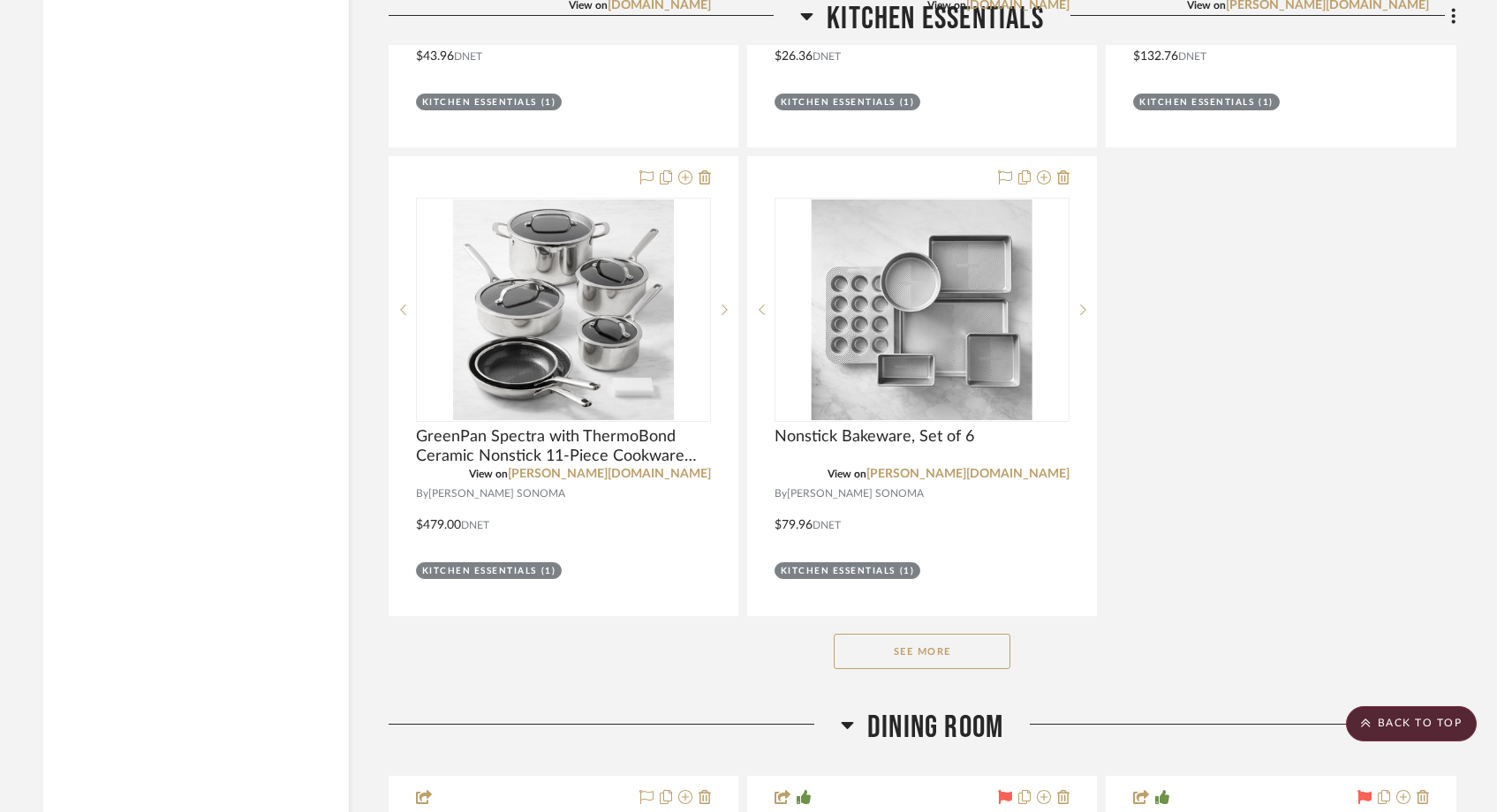
click at [883, 634] on button "See More" at bounding box center [922, 651] width 176 height 35
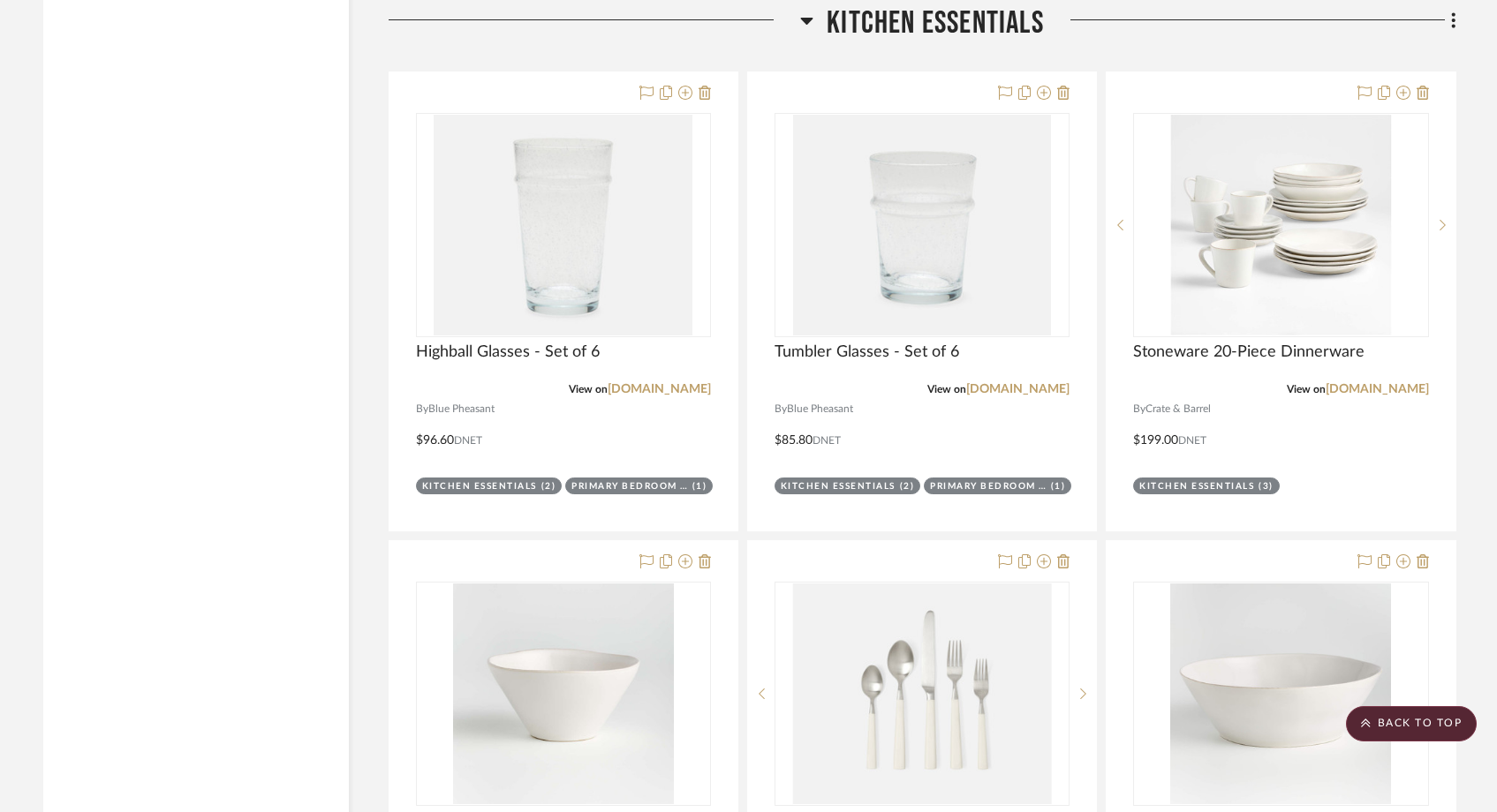
scroll to position [7942, 0]
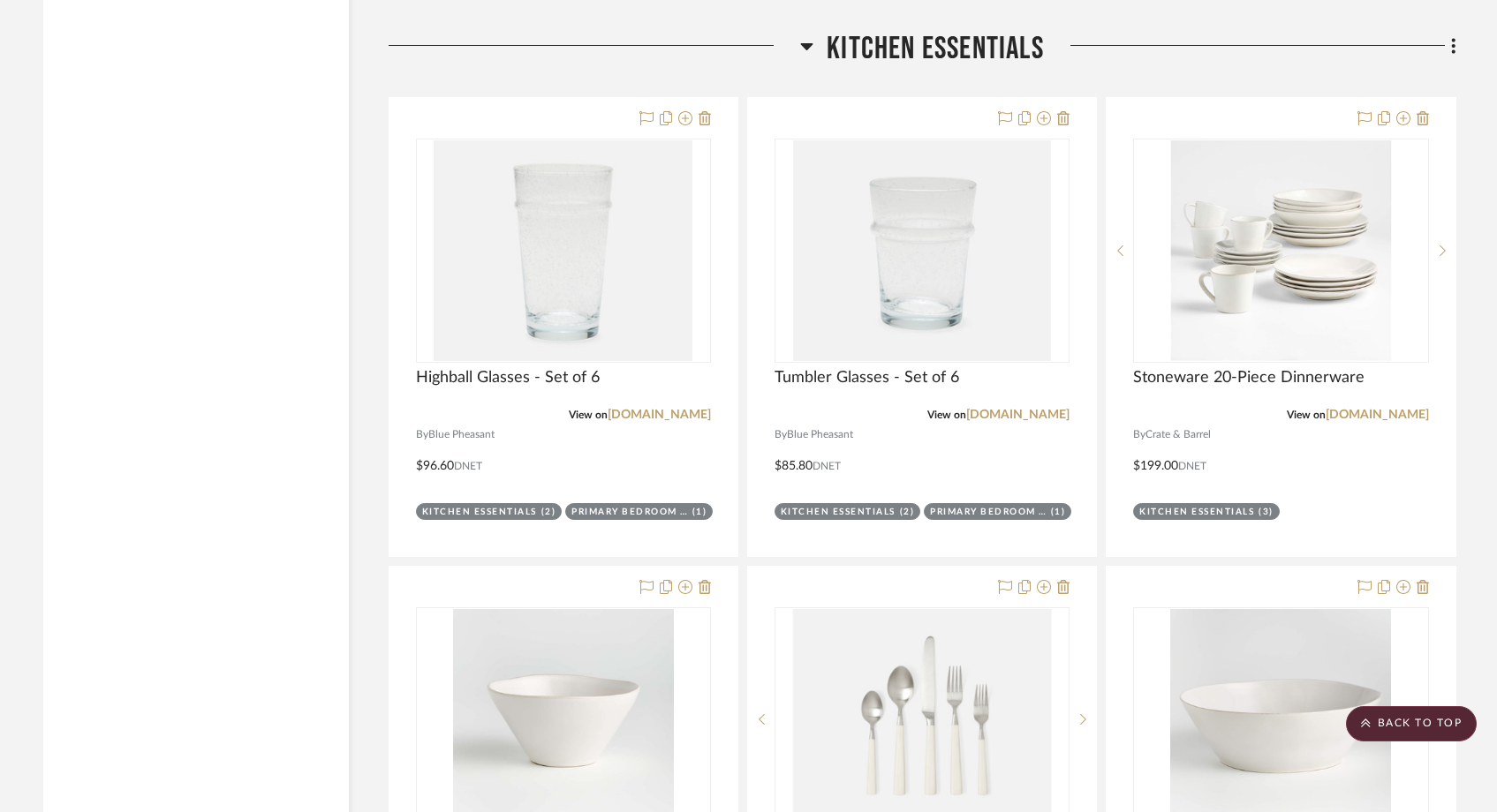
drag, startPoint x: 1184, startPoint y: 367, endPoint x: 1205, endPoint y: 3, distance: 364.6
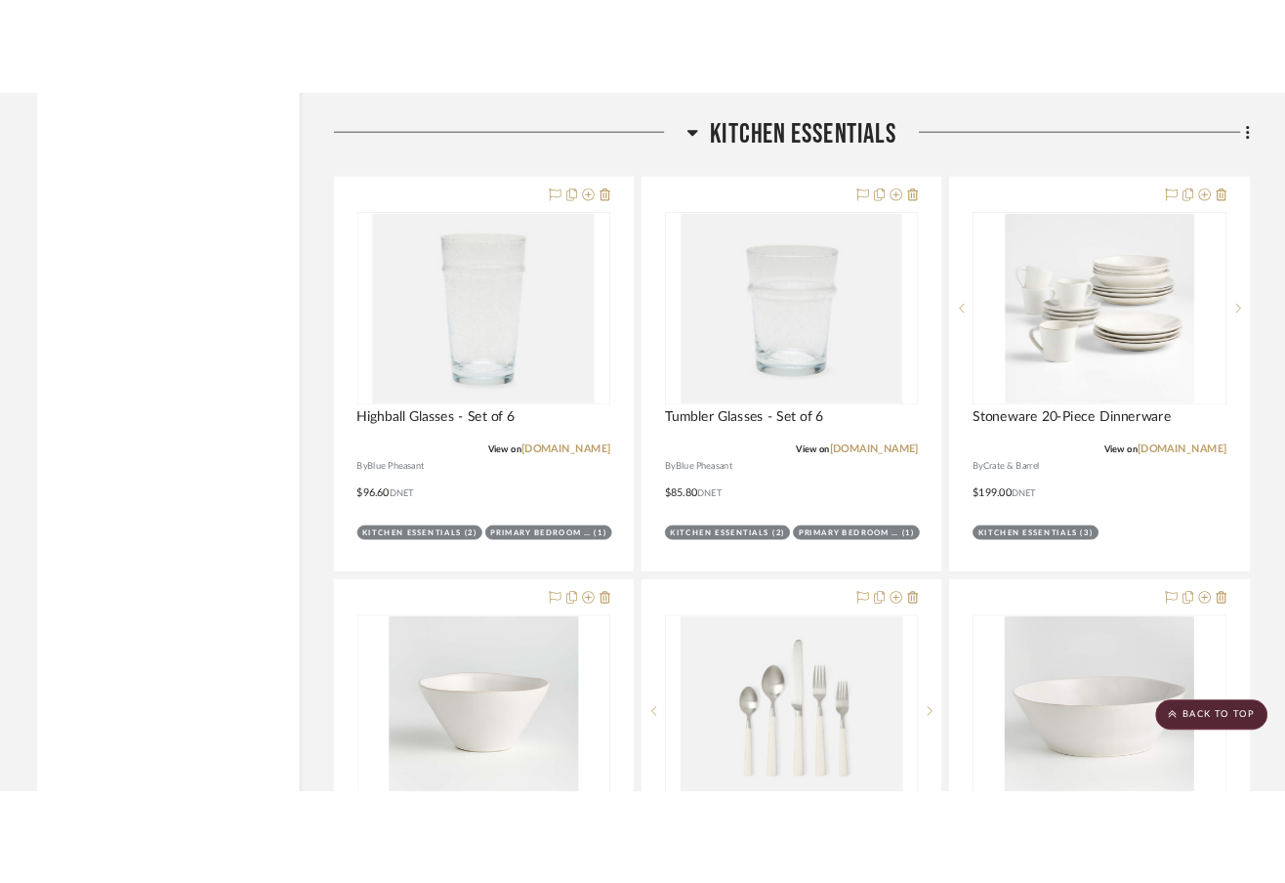
scroll to position [8832, 0]
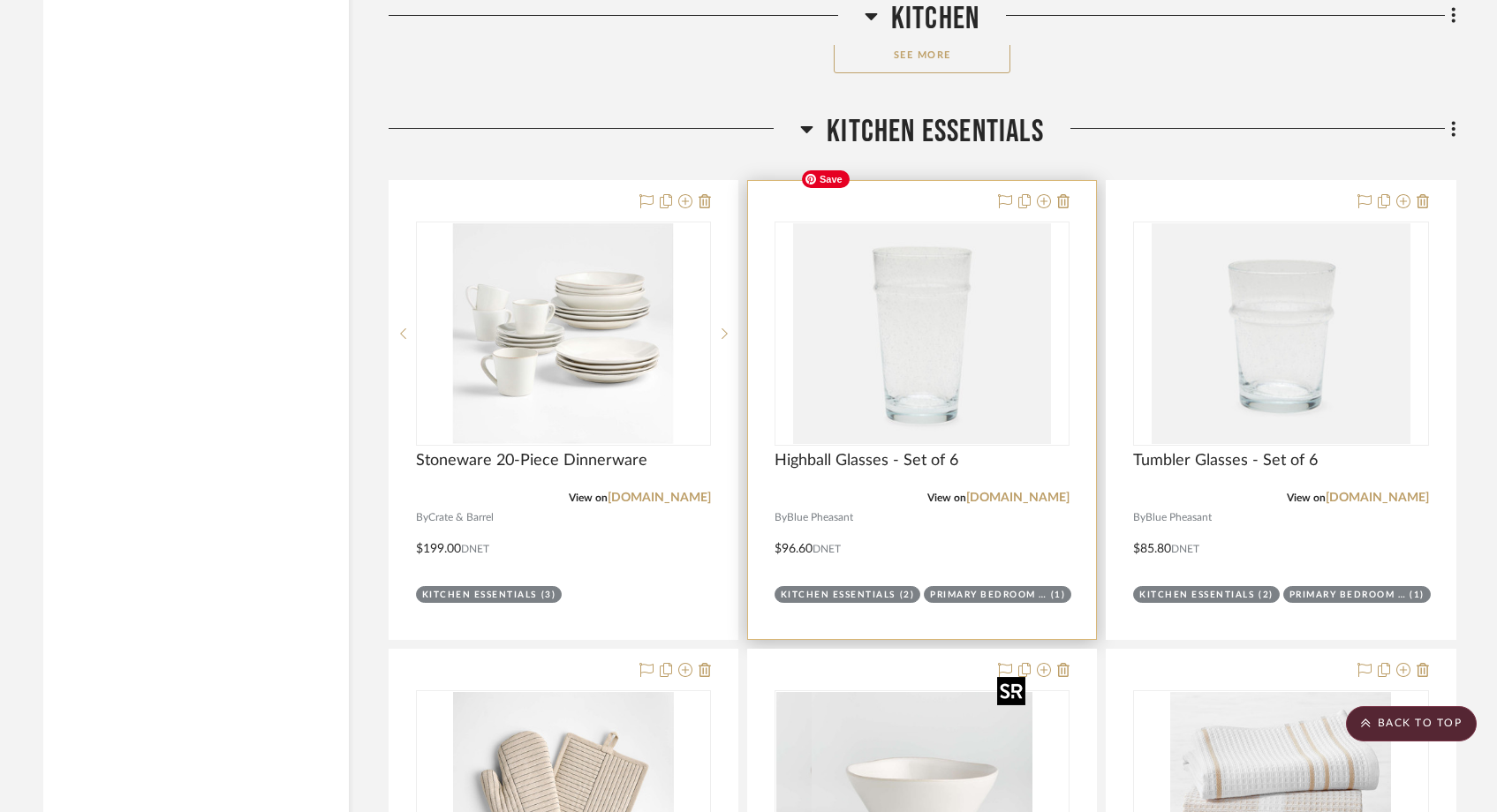
scroll to position [7855, 0]
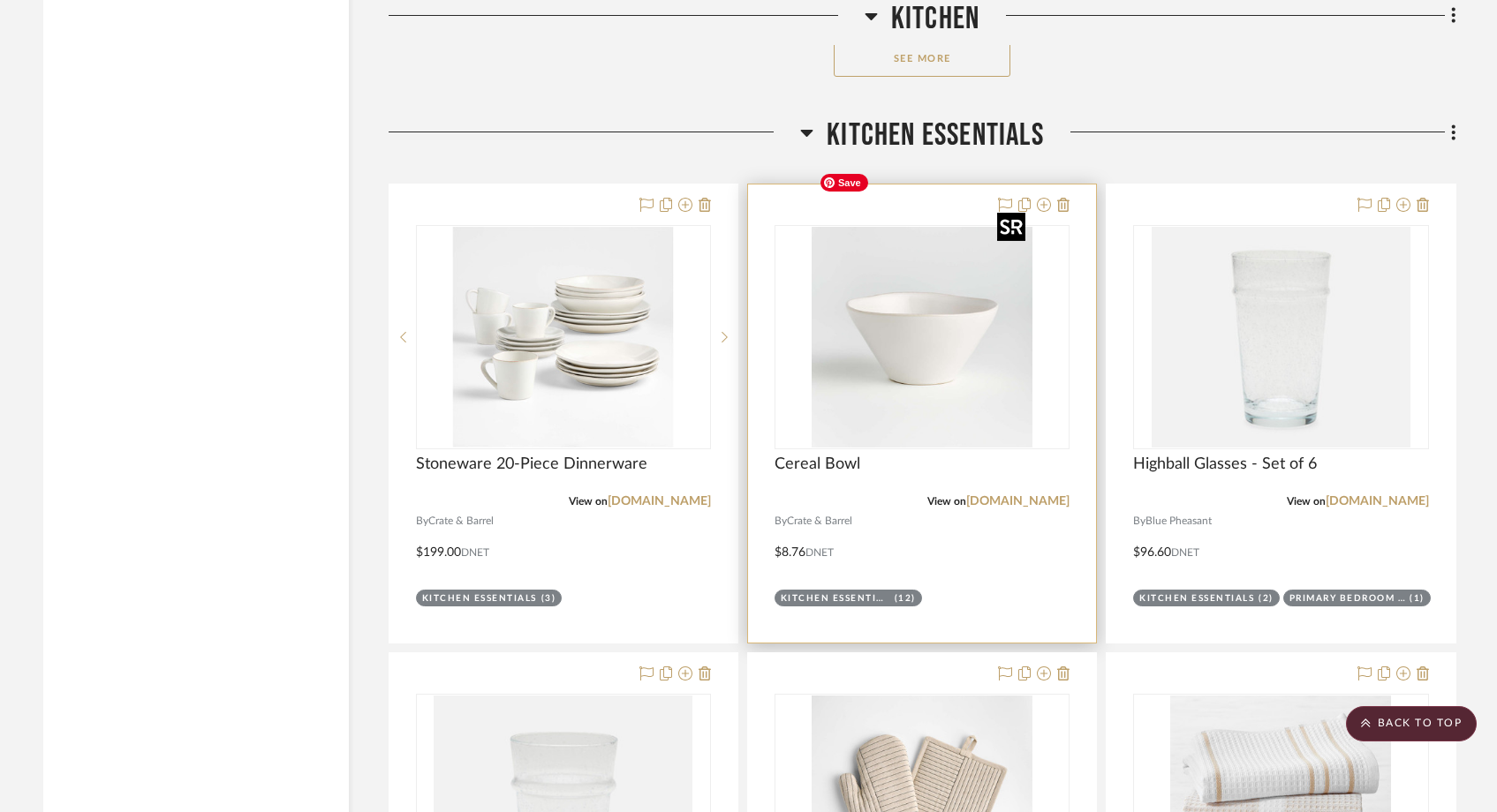
click at [899, 284] on img "0" at bounding box center [923, 337] width 221 height 221
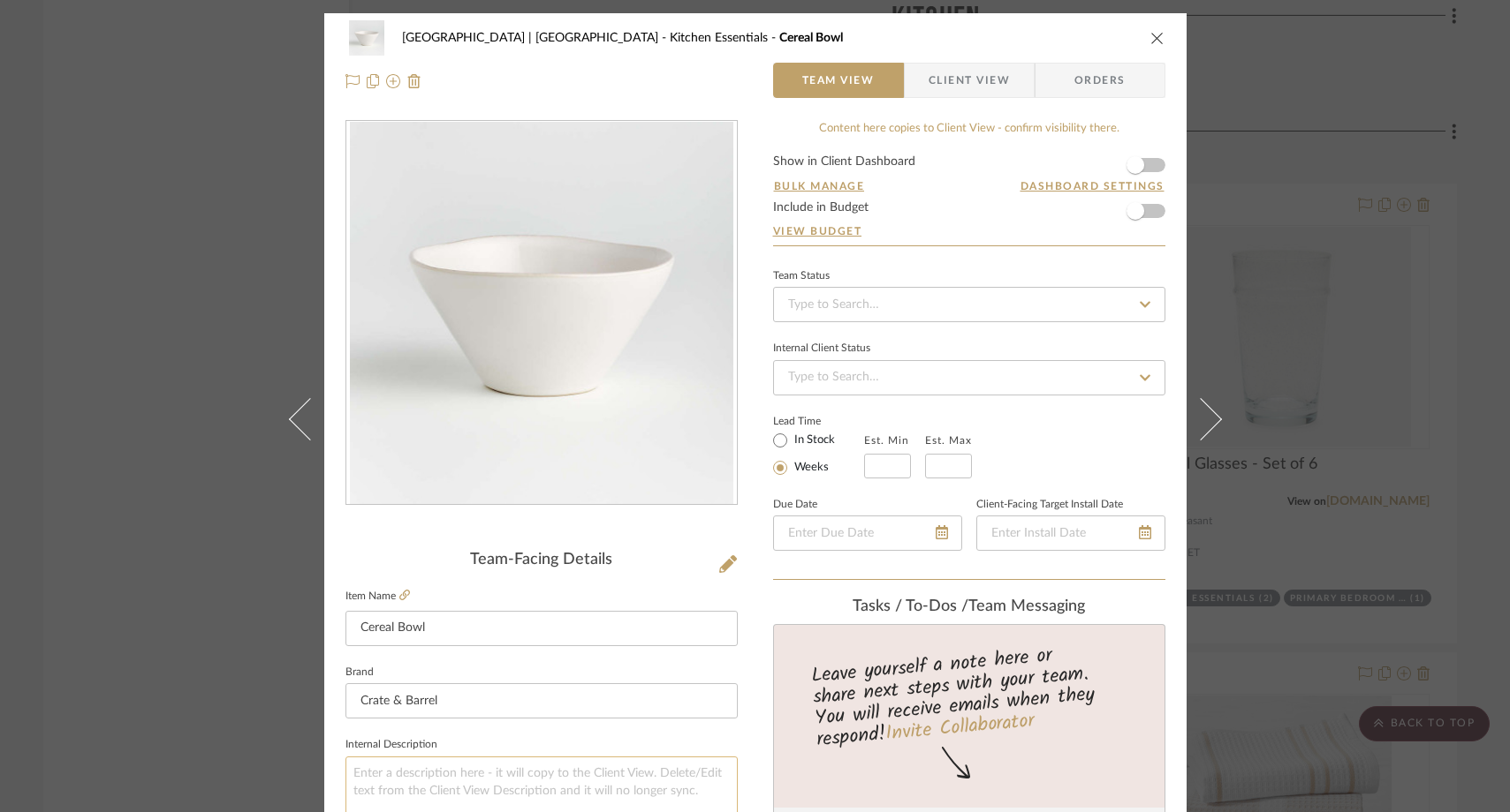
click at [409, 770] on textarea at bounding box center [542, 800] width 393 height 88
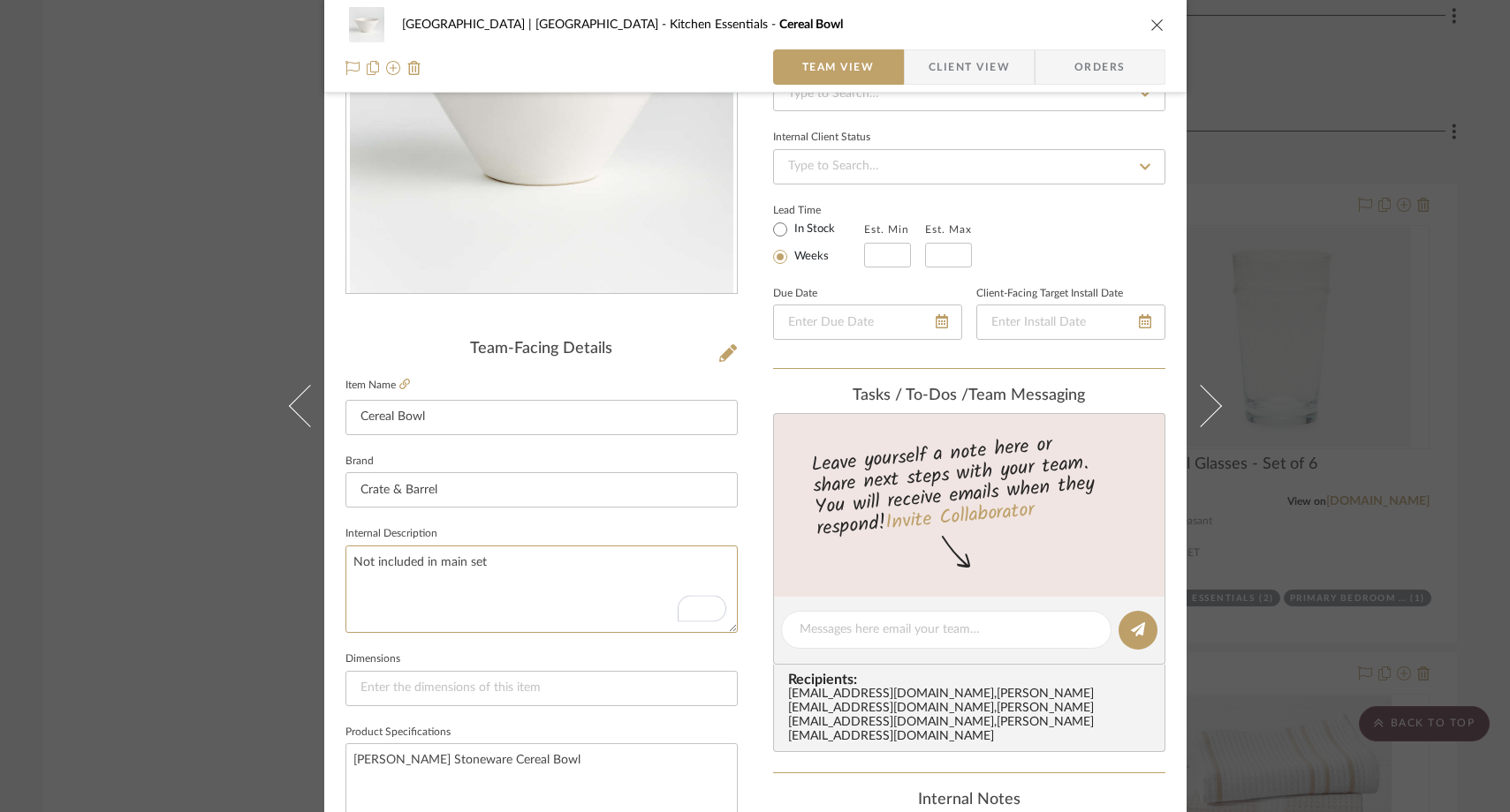
scroll to position [222, 0]
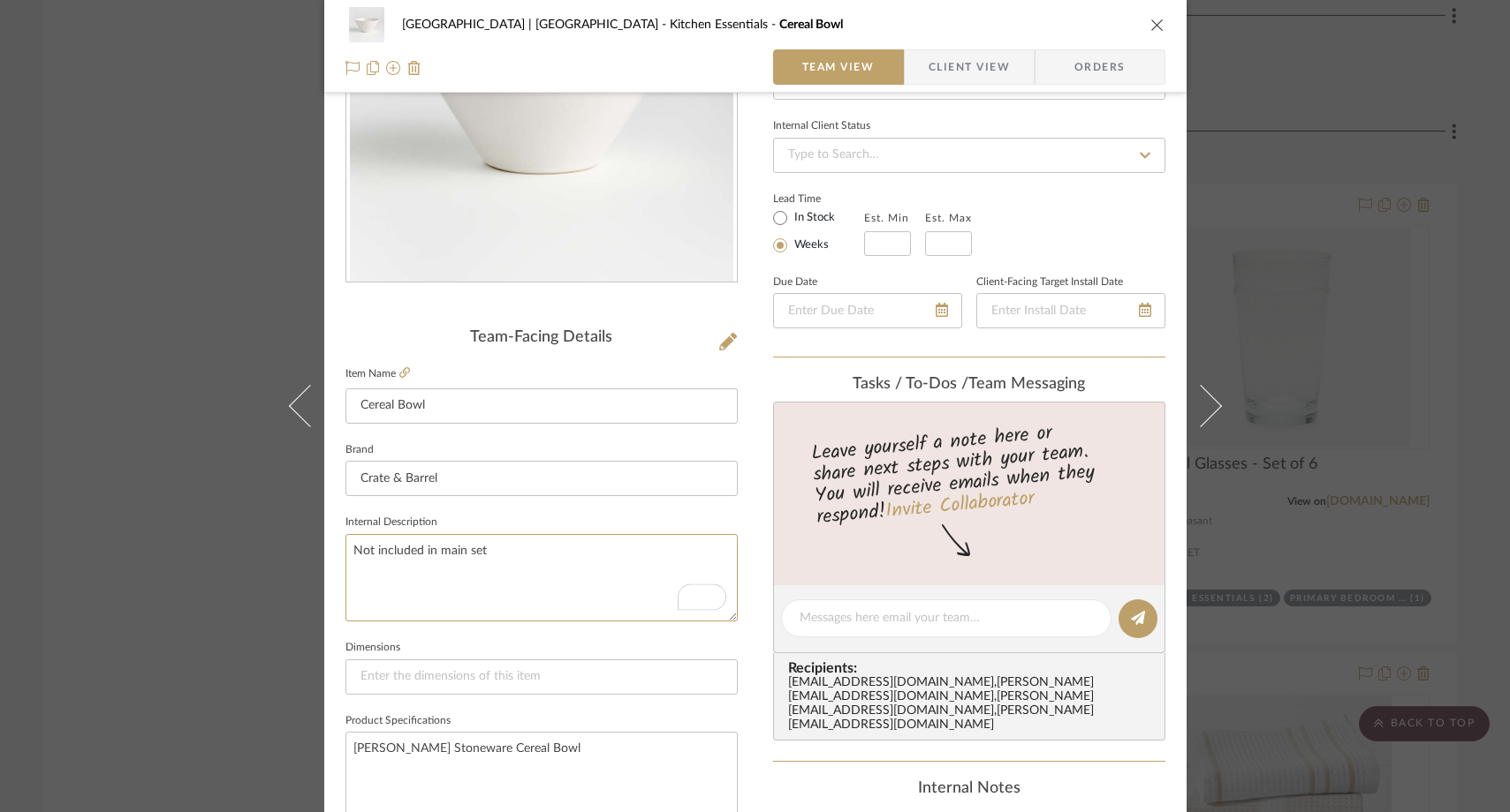
type textarea "Not included in main set"
click at [171, 210] on div "Meadow Mountain | [GEOGRAPHIC_DATA] Kitchen Essentials Cereal Bowl Team View Cl…" at bounding box center [755, 406] width 1510 height 812
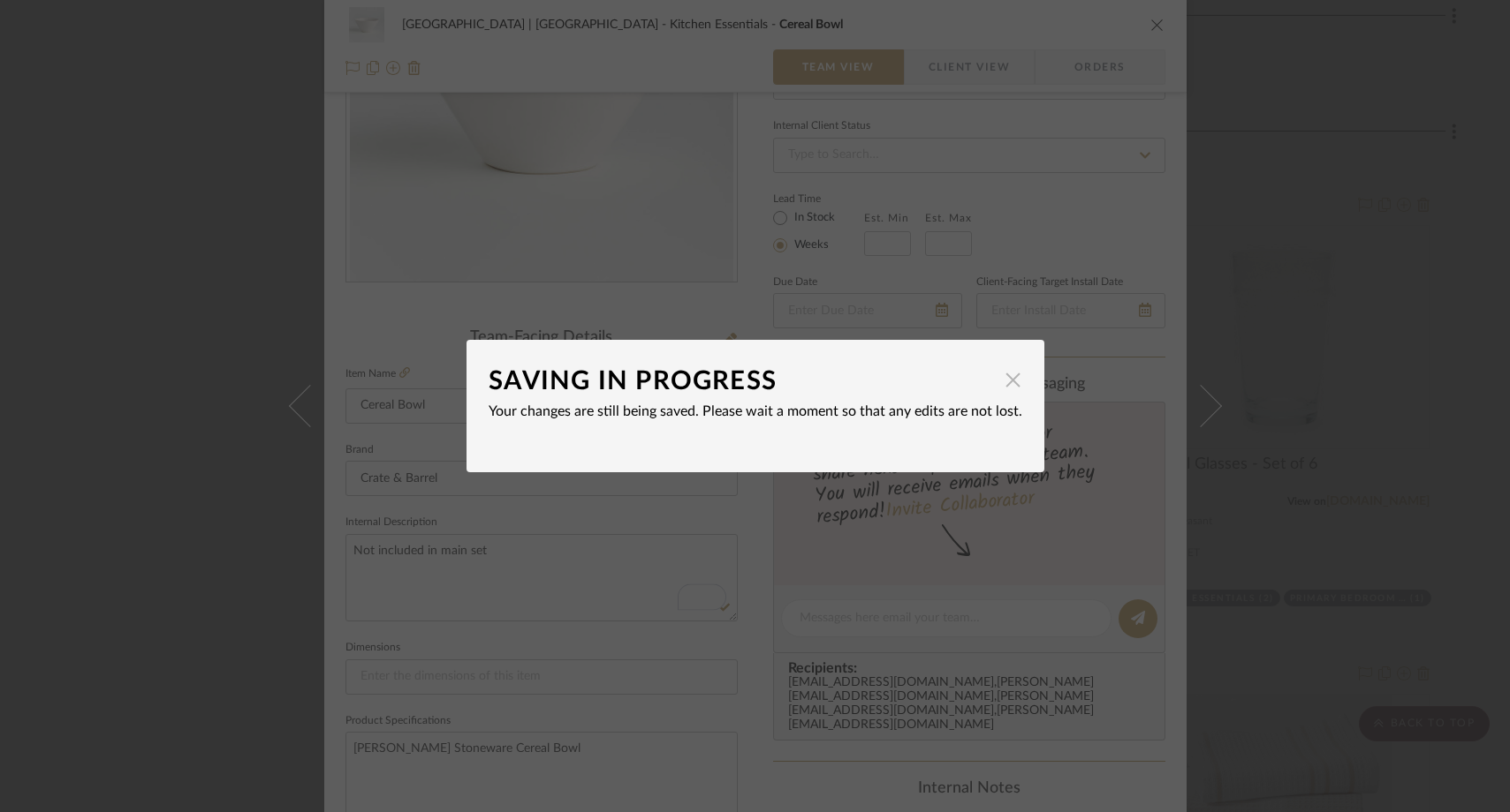
click at [1002, 382] on span "button" at bounding box center [1013, 379] width 35 height 35
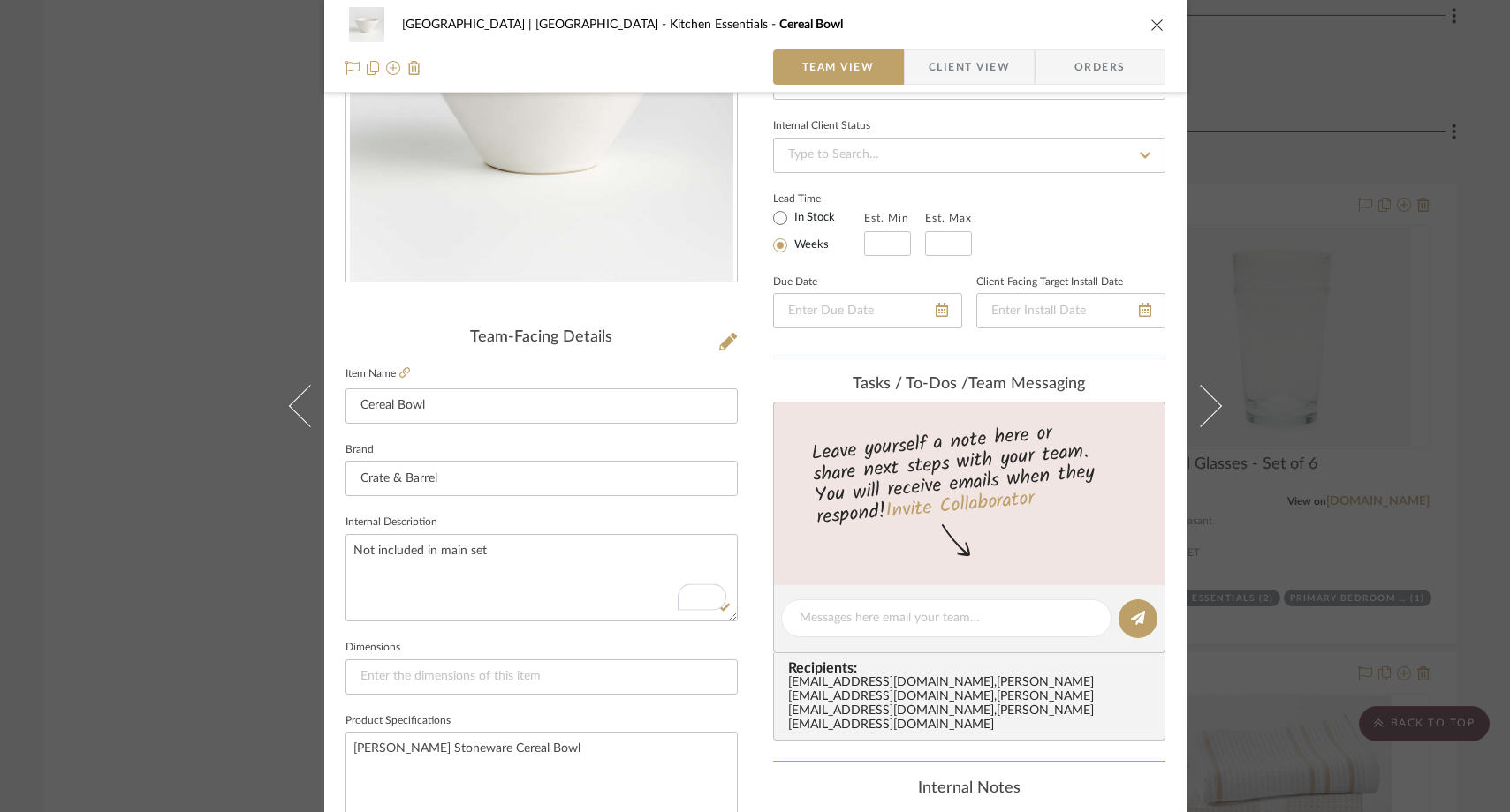
click at [176, 208] on div "Meadow Mountain | [GEOGRAPHIC_DATA] Kitchen Essentials Cereal Bowl Team View Cl…" at bounding box center [755, 406] width 1510 height 812
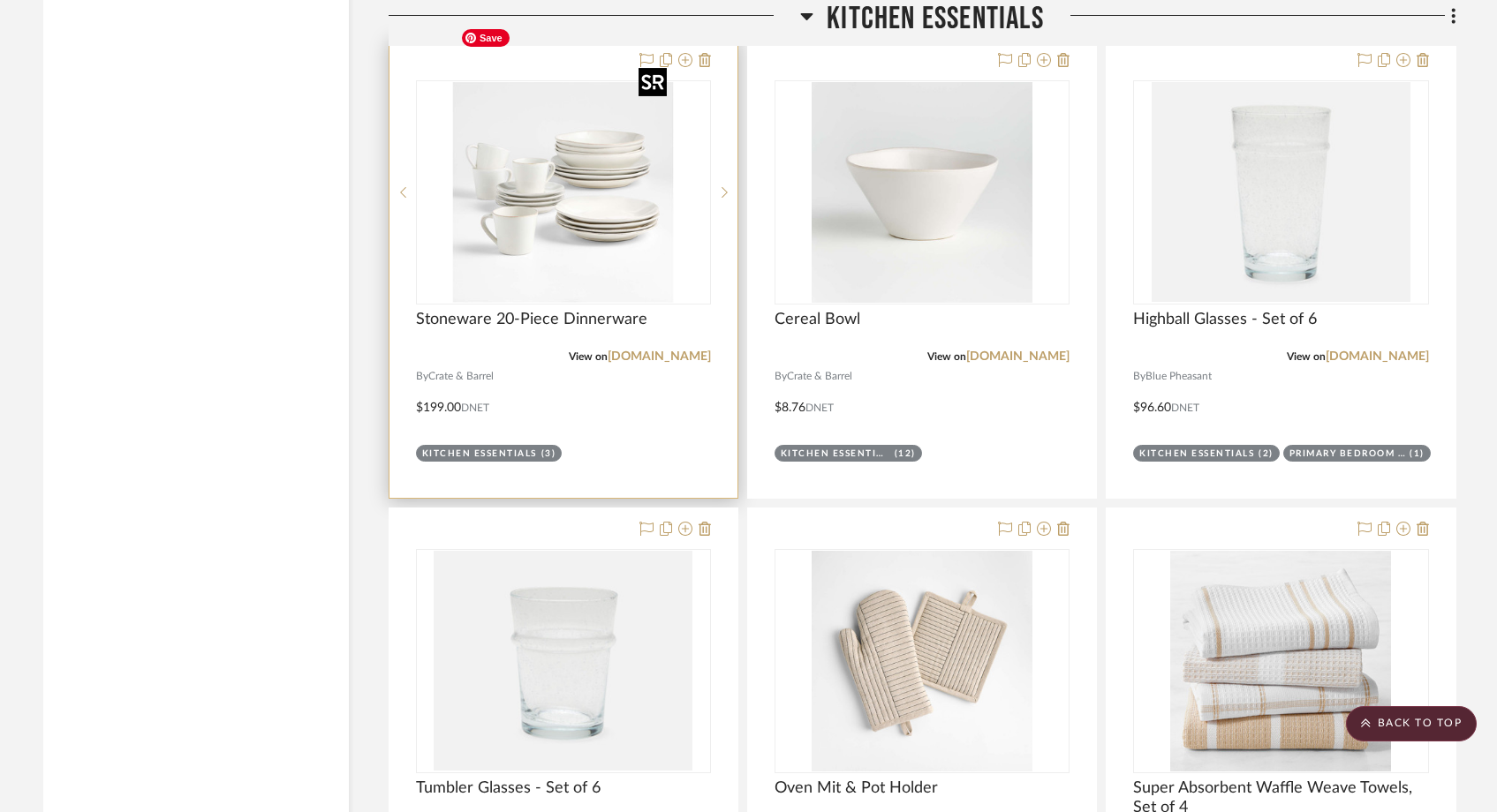
scroll to position [8002, 0]
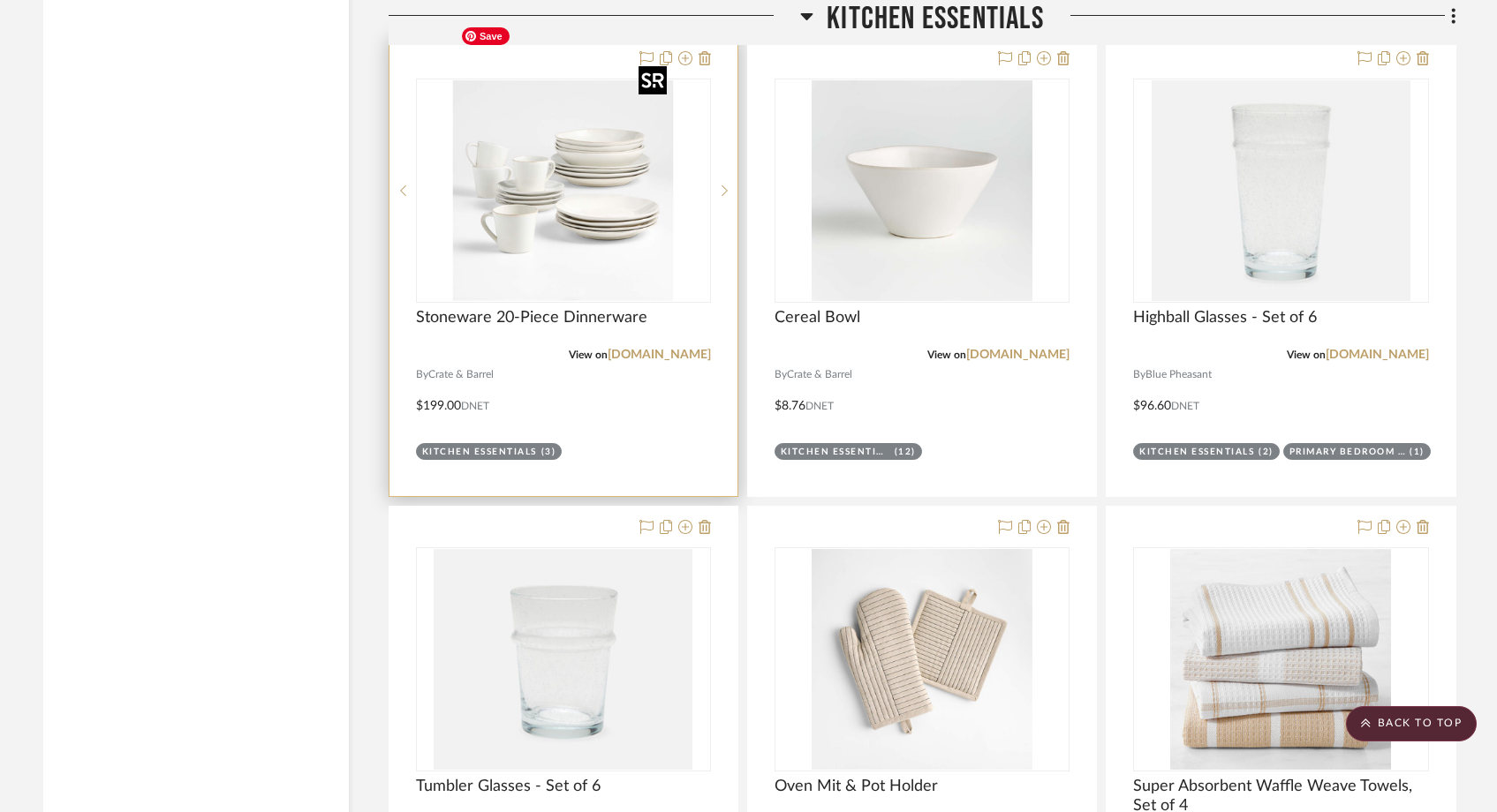
click at [535, 157] on img "0" at bounding box center [564, 191] width 221 height 221
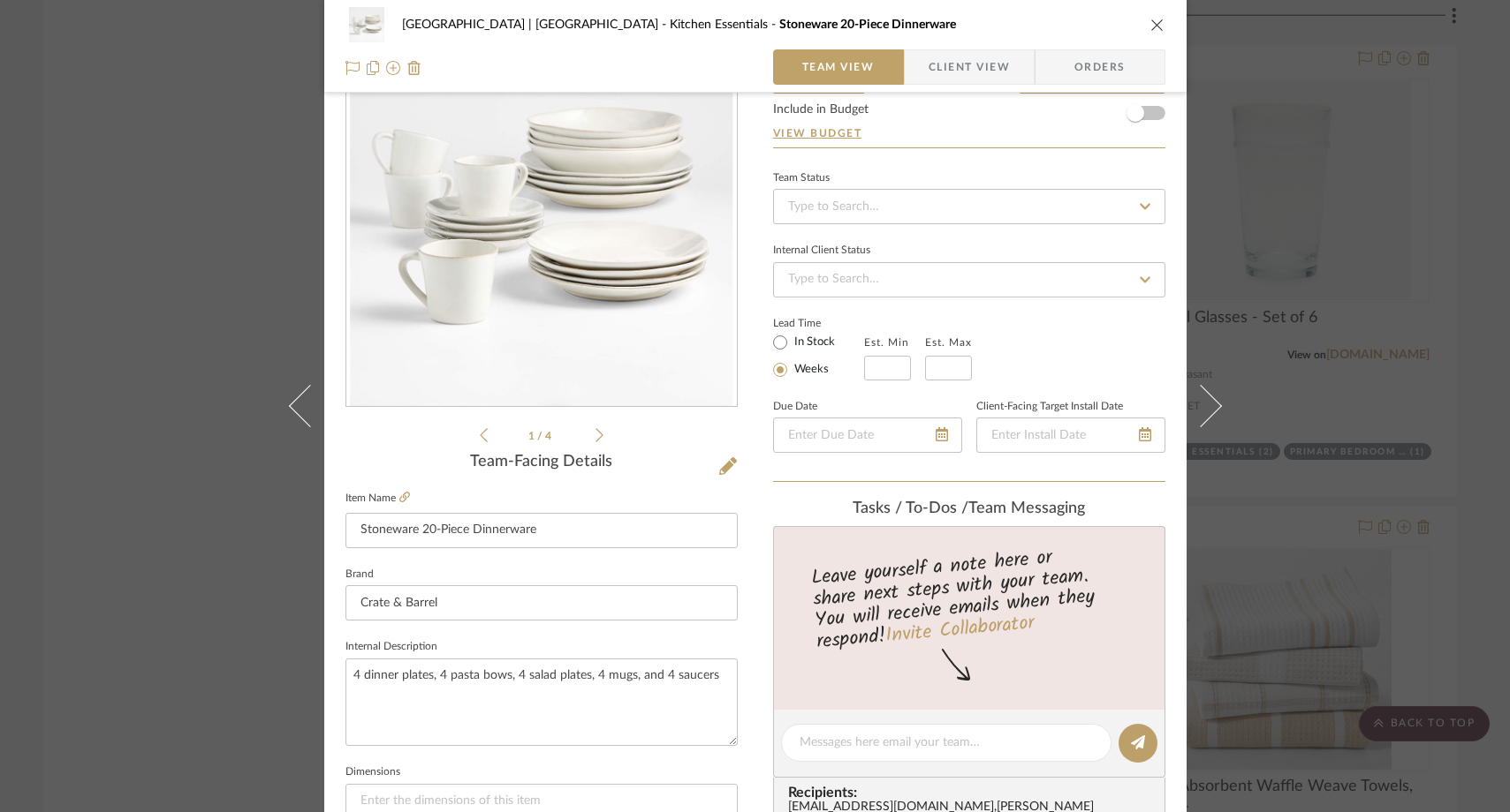
scroll to position [107, 0]
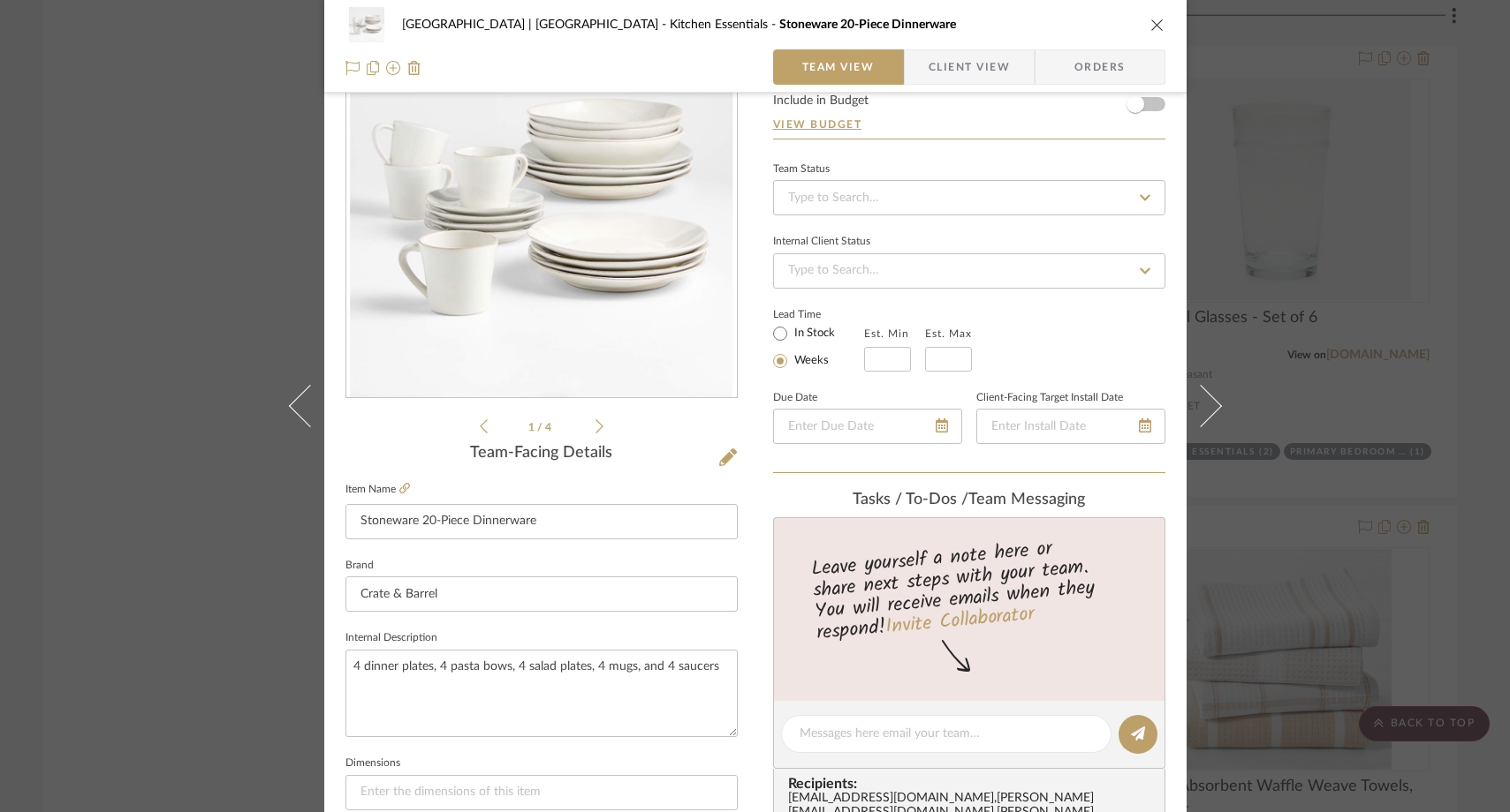
click at [240, 288] on div "Meadow Mountain | [GEOGRAPHIC_DATA] Kitchen Essentials Stoneware 20-Piece Dinne…" at bounding box center [755, 406] width 1510 height 812
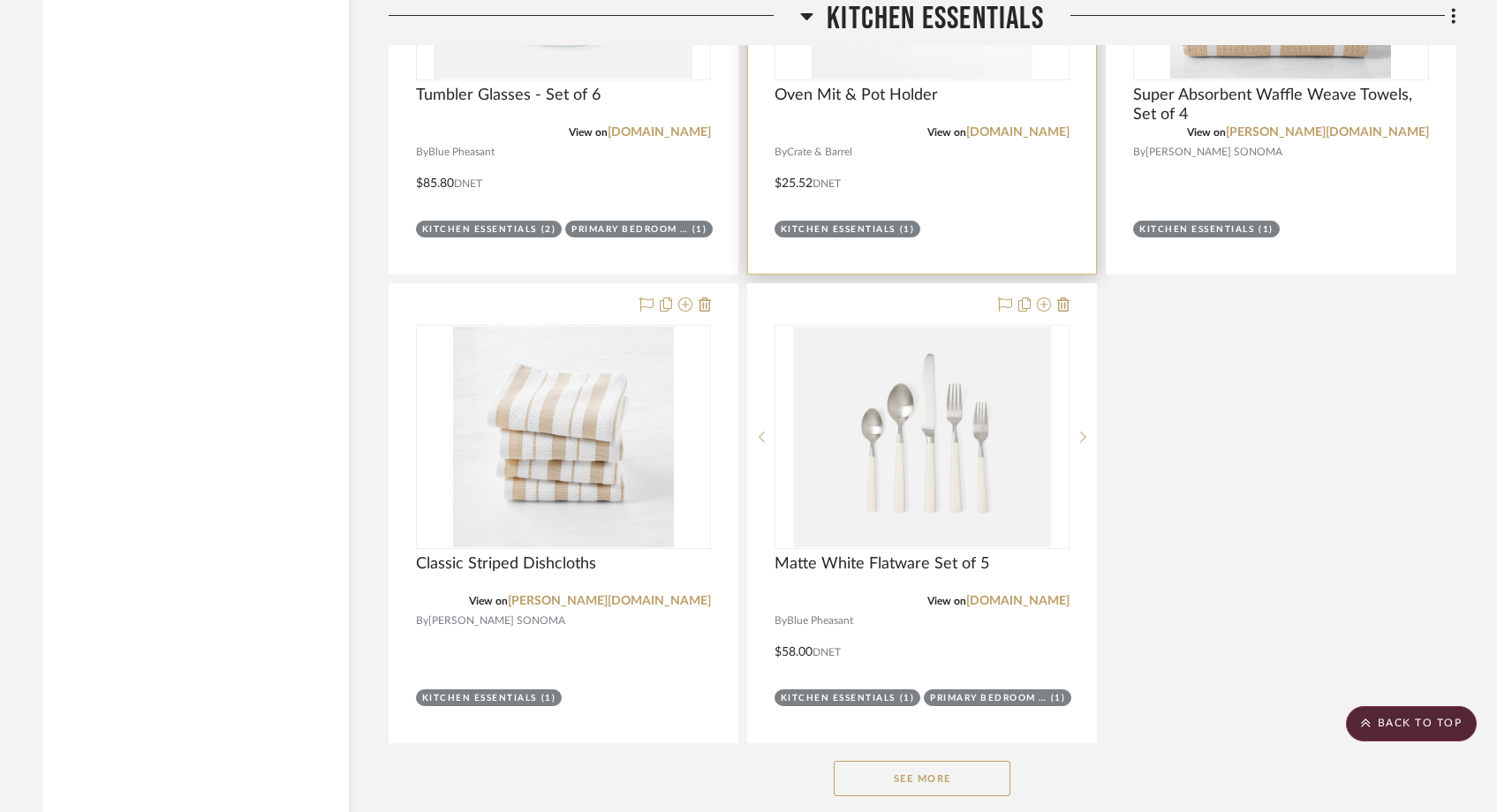
scroll to position [8710, 0]
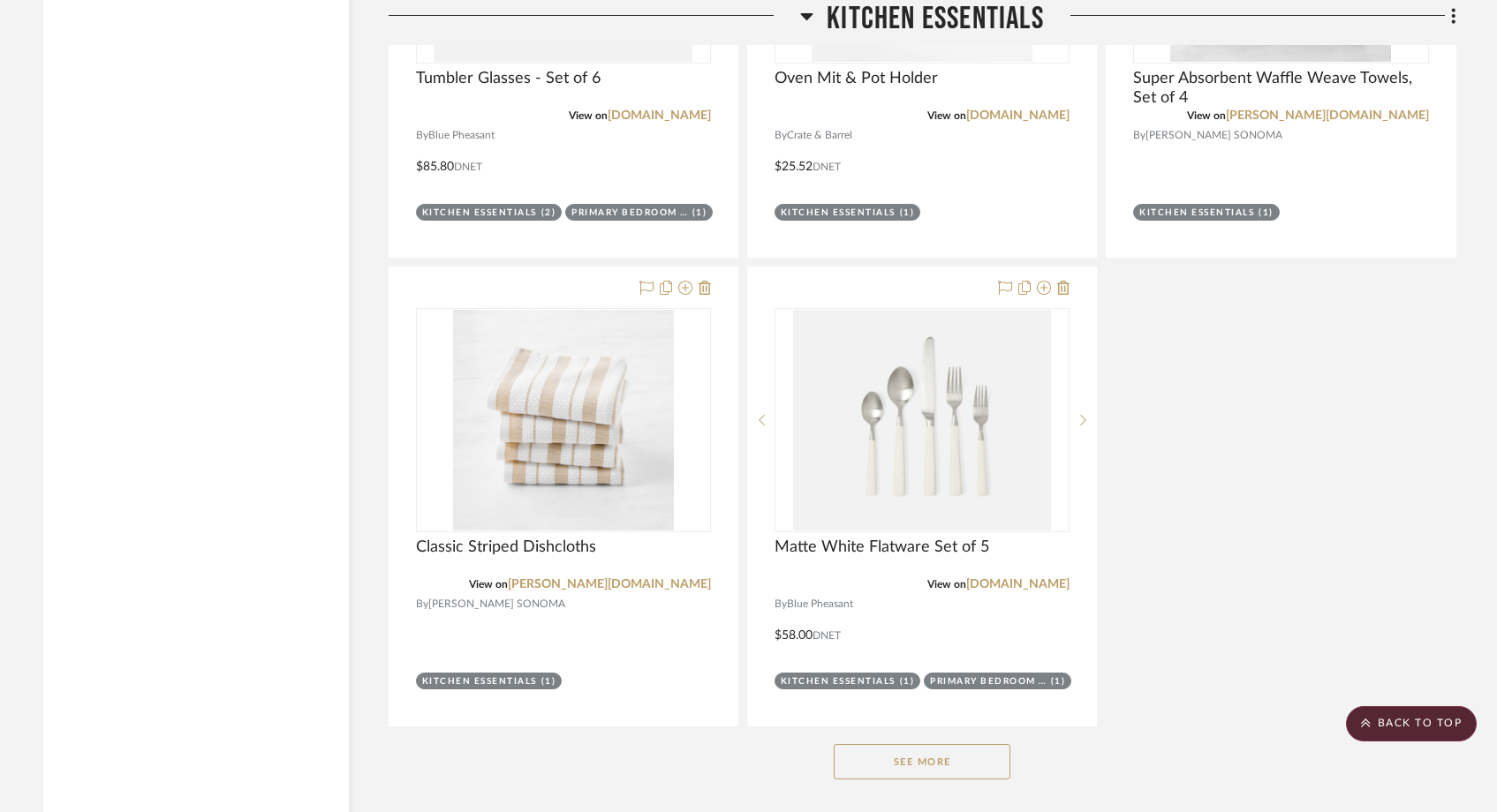
click at [876, 744] on button "See More" at bounding box center [922, 761] width 176 height 35
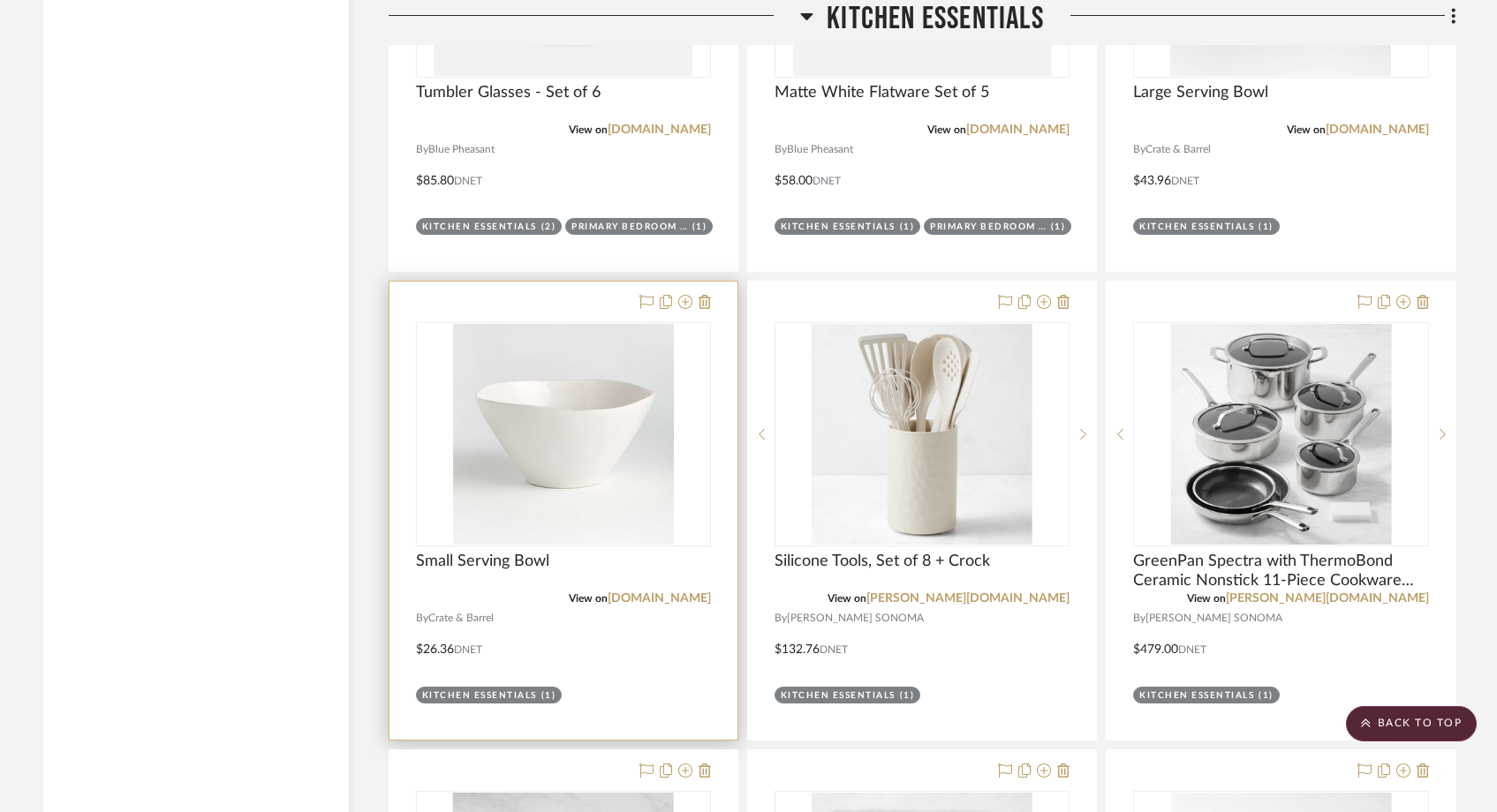
scroll to position [8611, 0]
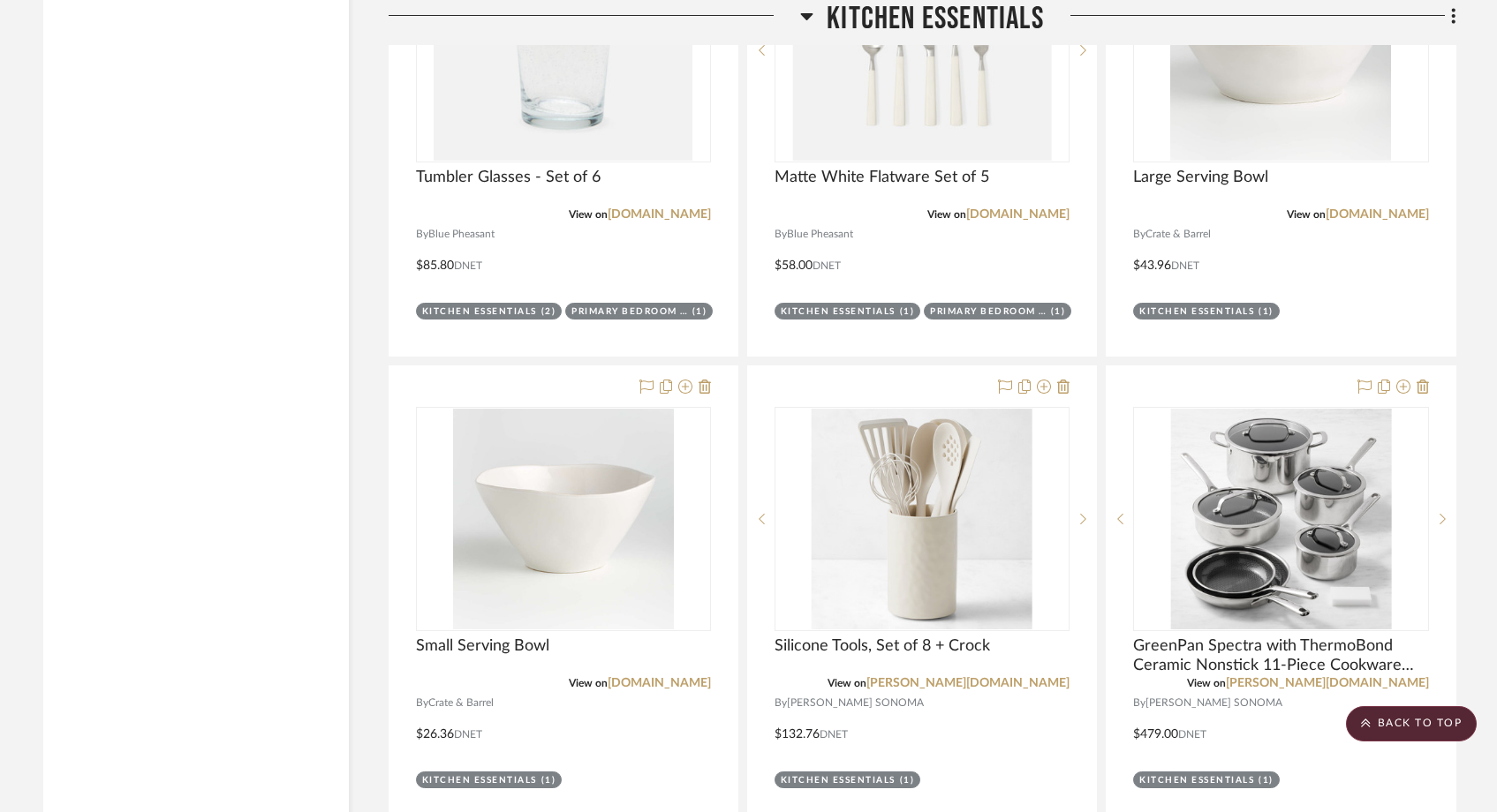
drag, startPoint x: 1142, startPoint y: 632, endPoint x: 570, endPoint y: 3, distance: 850.2
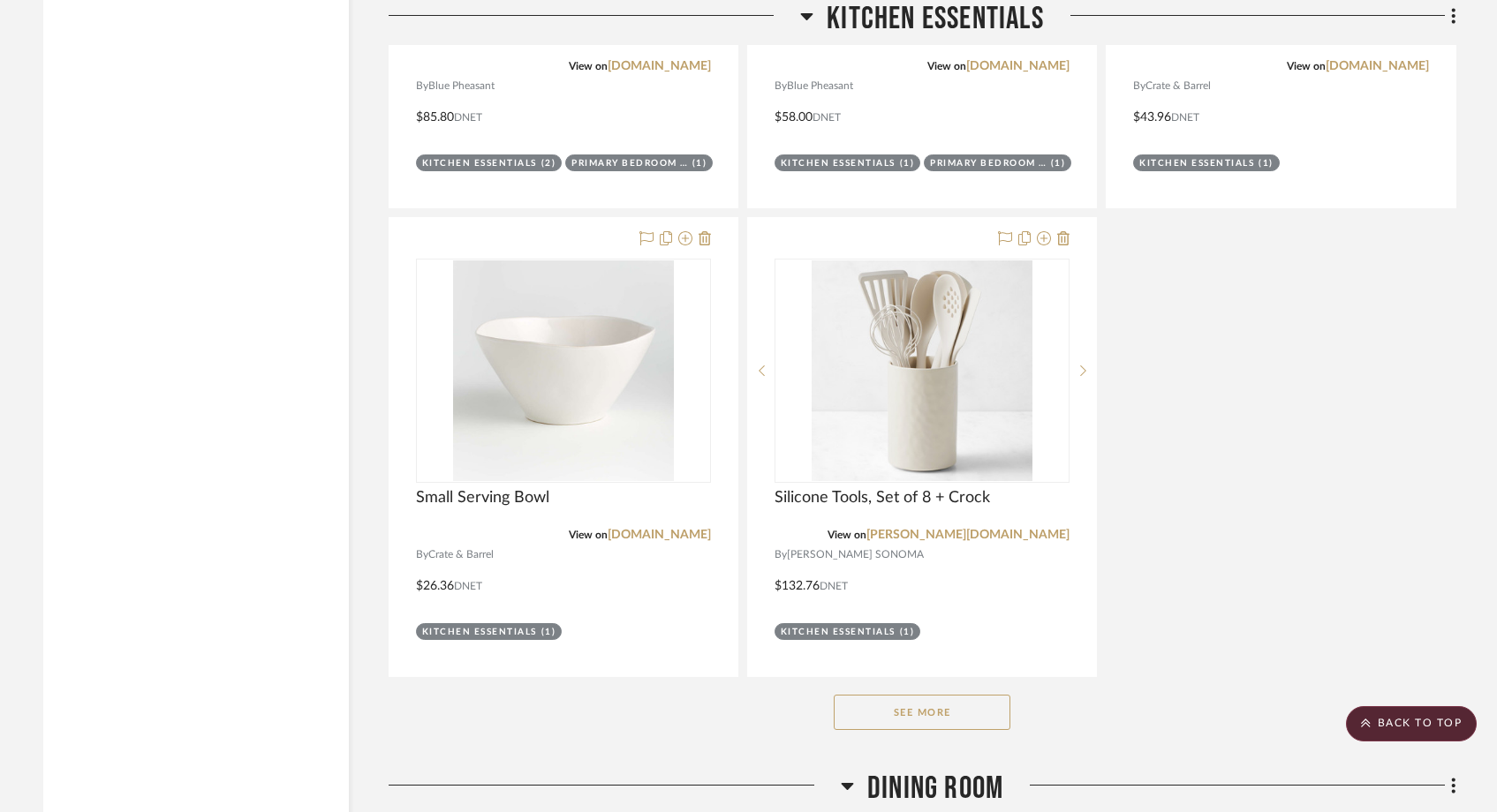
scroll to position [8986, 0]
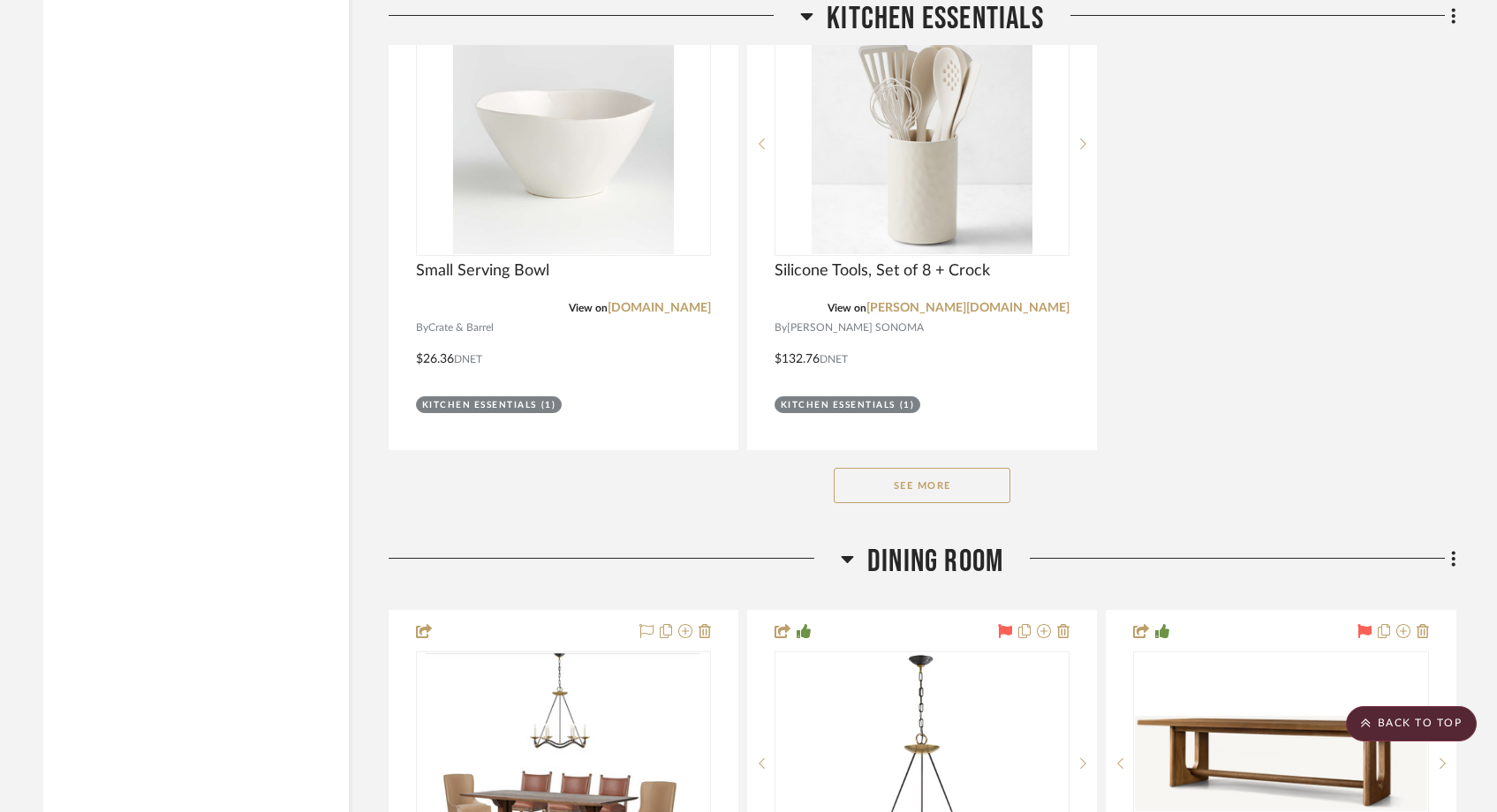
click at [925, 468] on button "See More" at bounding box center [922, 486] width 176 height 35
